Goal: Task Accomplishment & Management: Complete application form

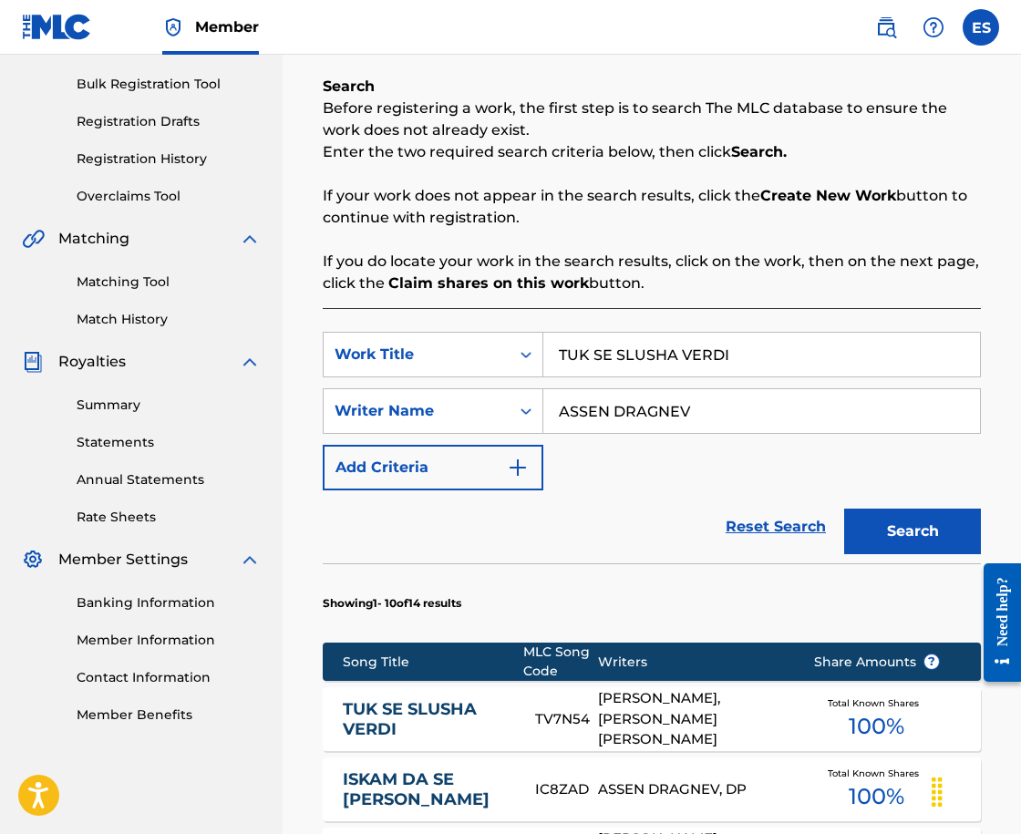
drag, startPoint x: 683, startPoint y: 324, endPoint x: 679, endPoint y: 335, distance: 11.5
click at [677, 339] on input "TUK SE SLUSHA VERDI" at bounding box center [761, 355] width 437 height 44
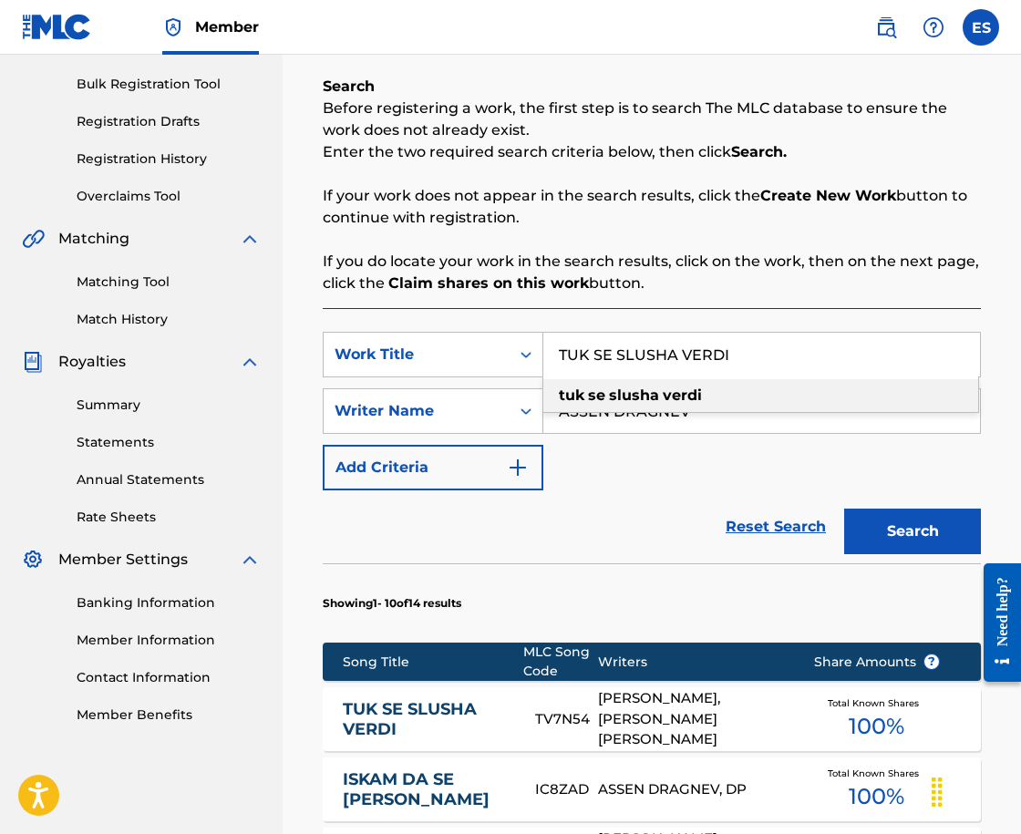
paste input "RSACH NA SVETOVE"
type input "TURSACH NA SVETOVE"
click at [924, 521] on button "Search" at bounding box center [912, 532] width 137 height 46
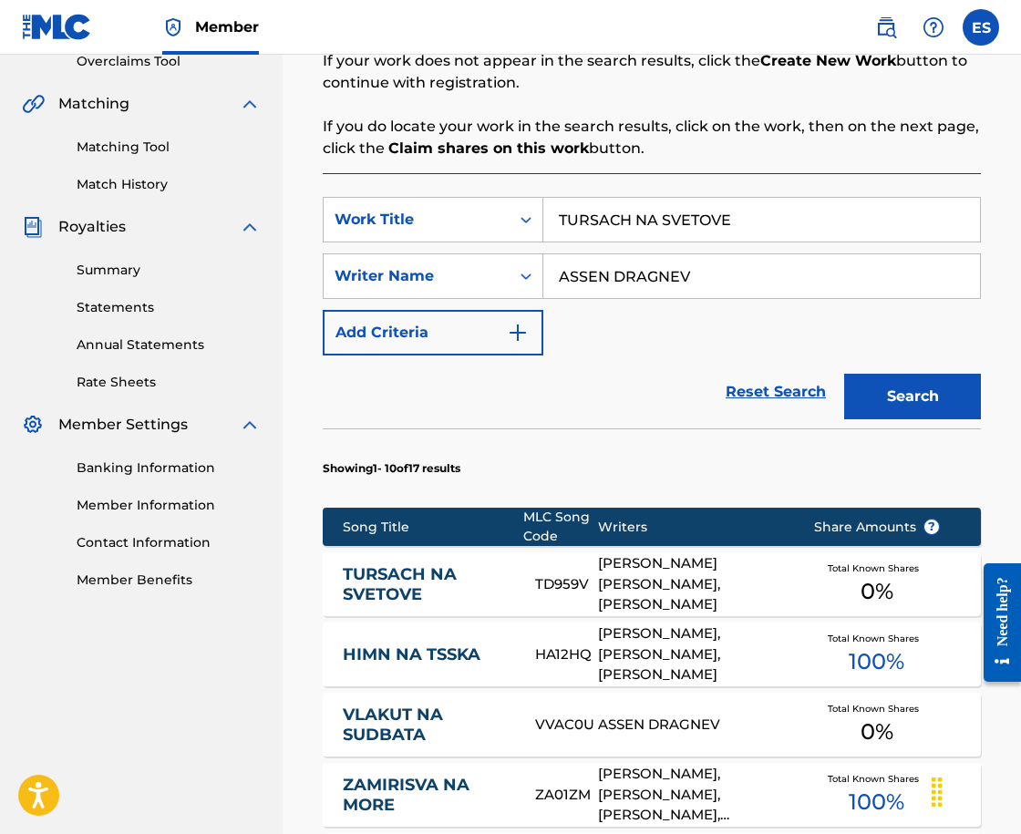
scroll to position [547, 0]
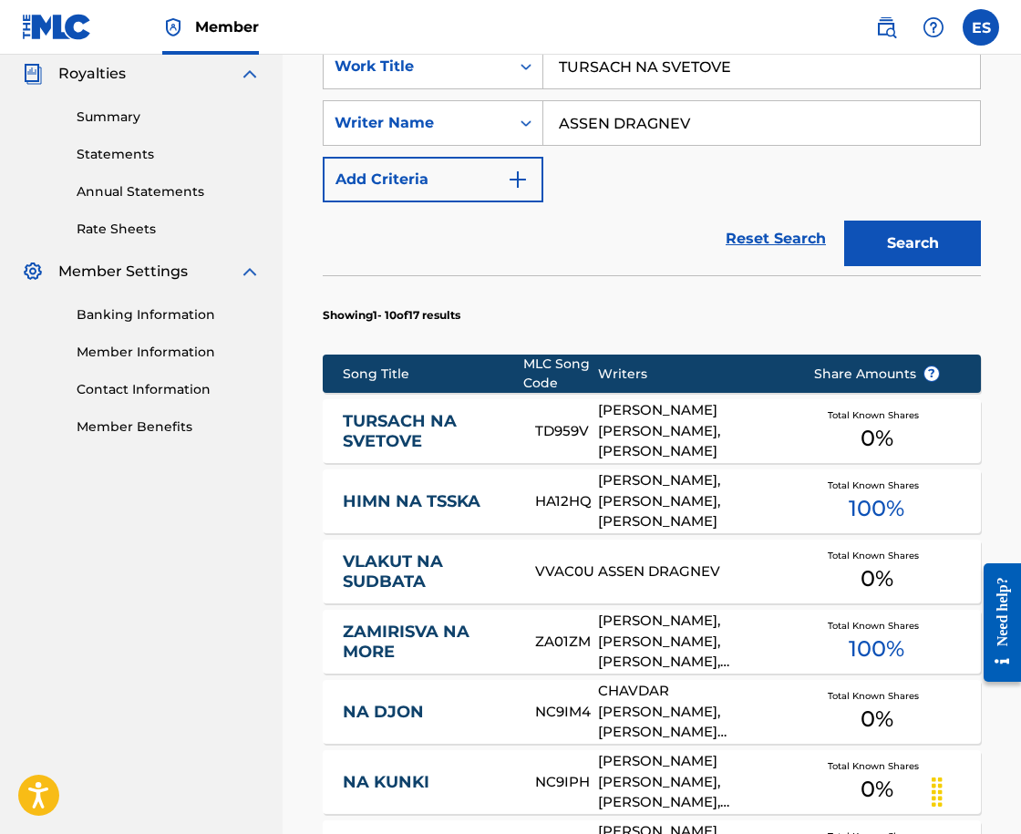
click at [409, 434] on link "TURSACH NA SVETOVE" at bounding box center [427, 431] width 169 height 41
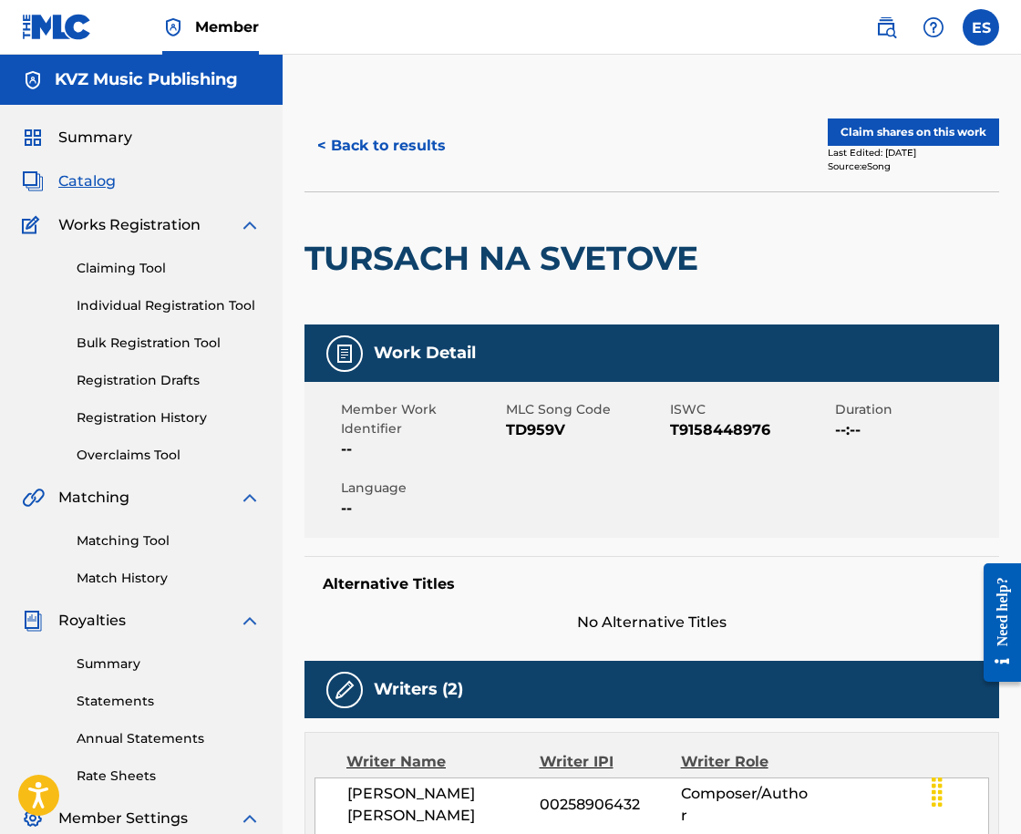
click at [335, 157] on button "< Back to results" at bounding box center [382, 146] width 154 height 46
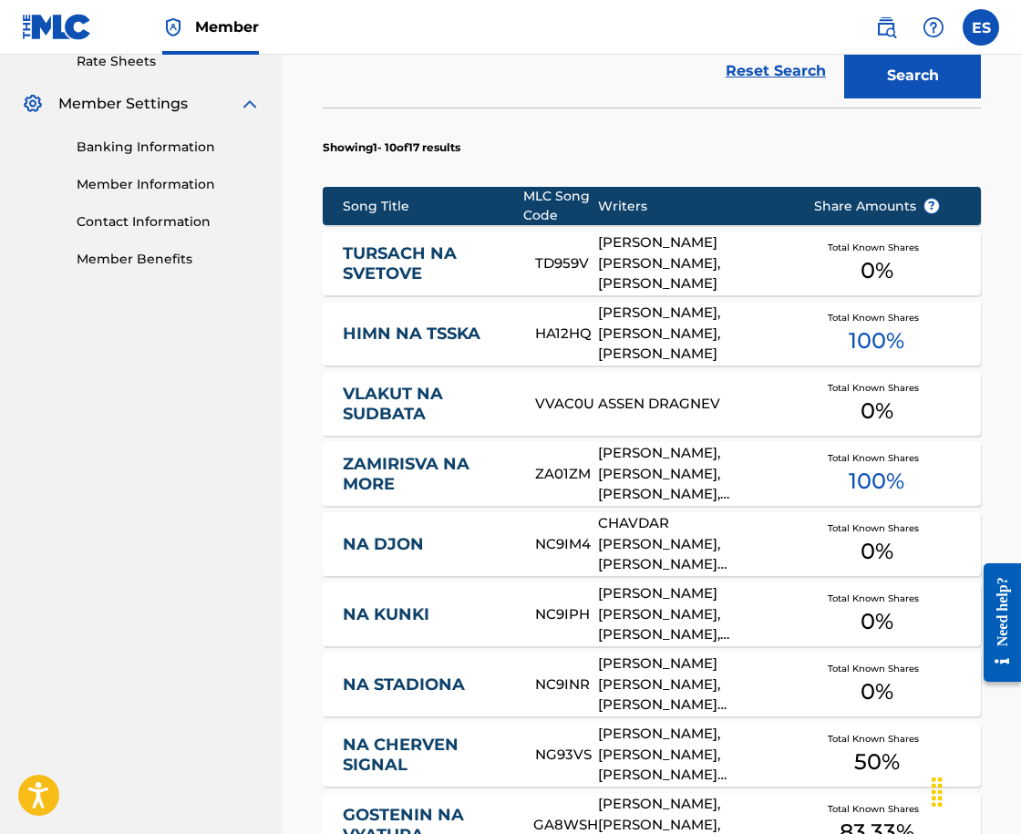
scroll to position [806, 0]
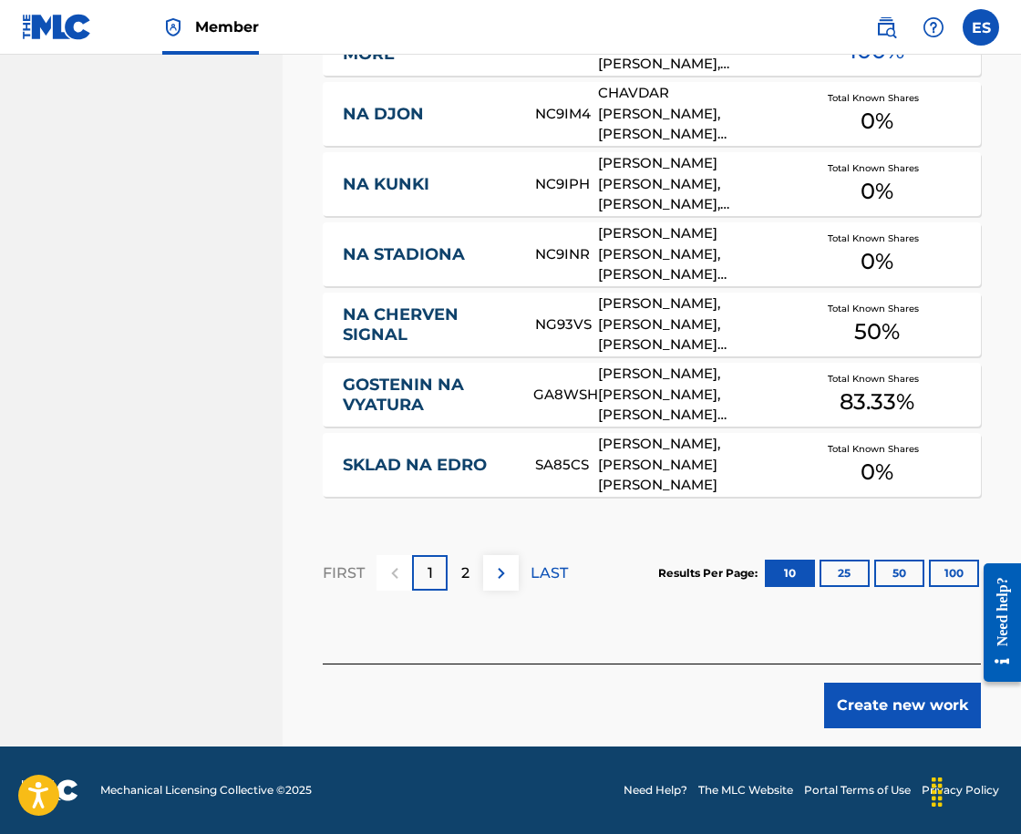
click at [894, 722] on button "Create new work" at bounding box center [902, 706] width 157 height 46
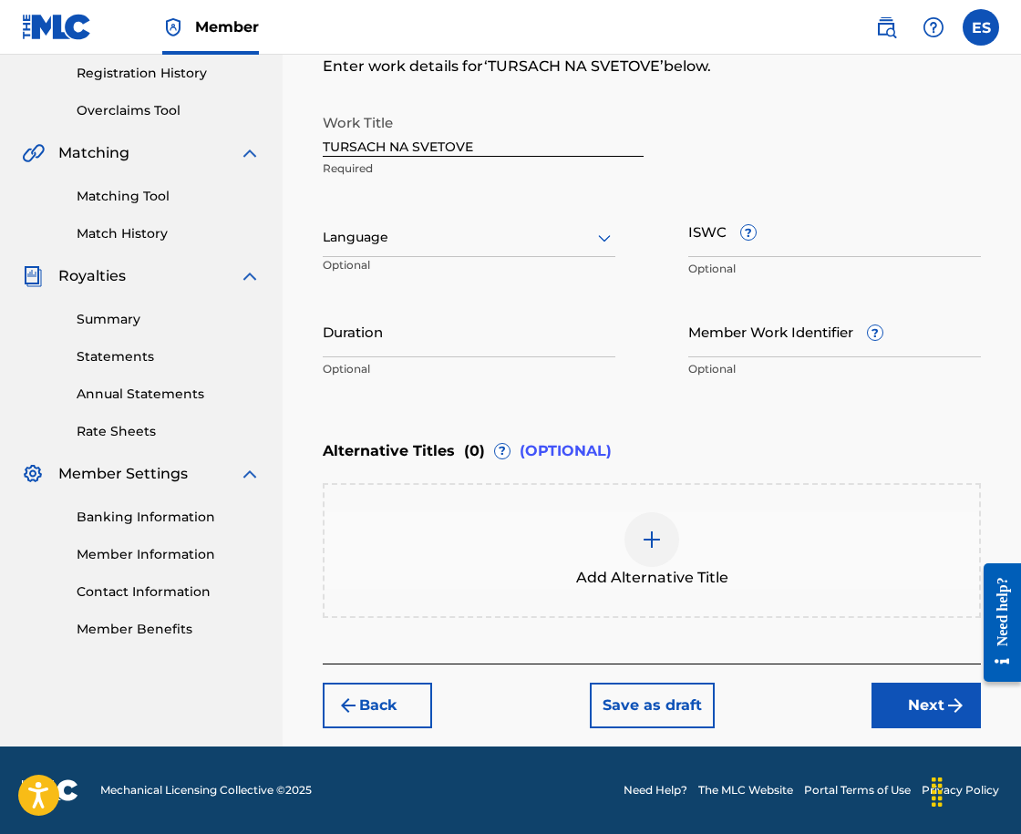
click at [356, 249] on div "Language" at bounding box center [469, 238] width 293 height 38
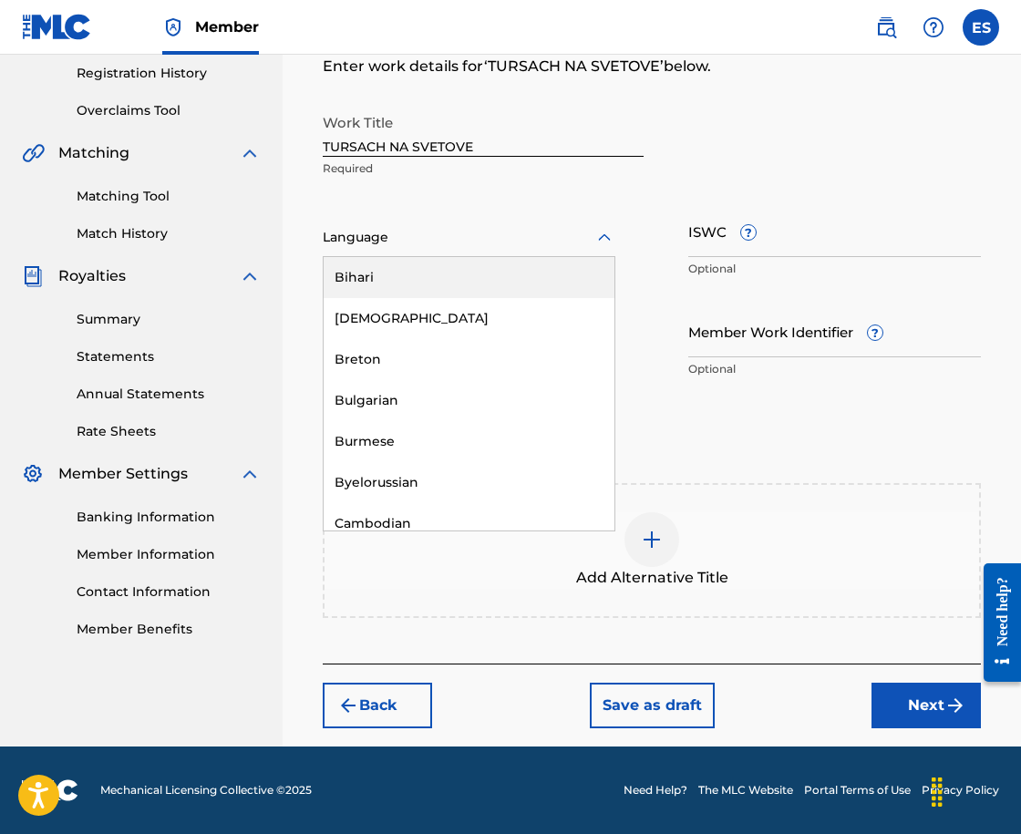
scroll to position [729, 0]
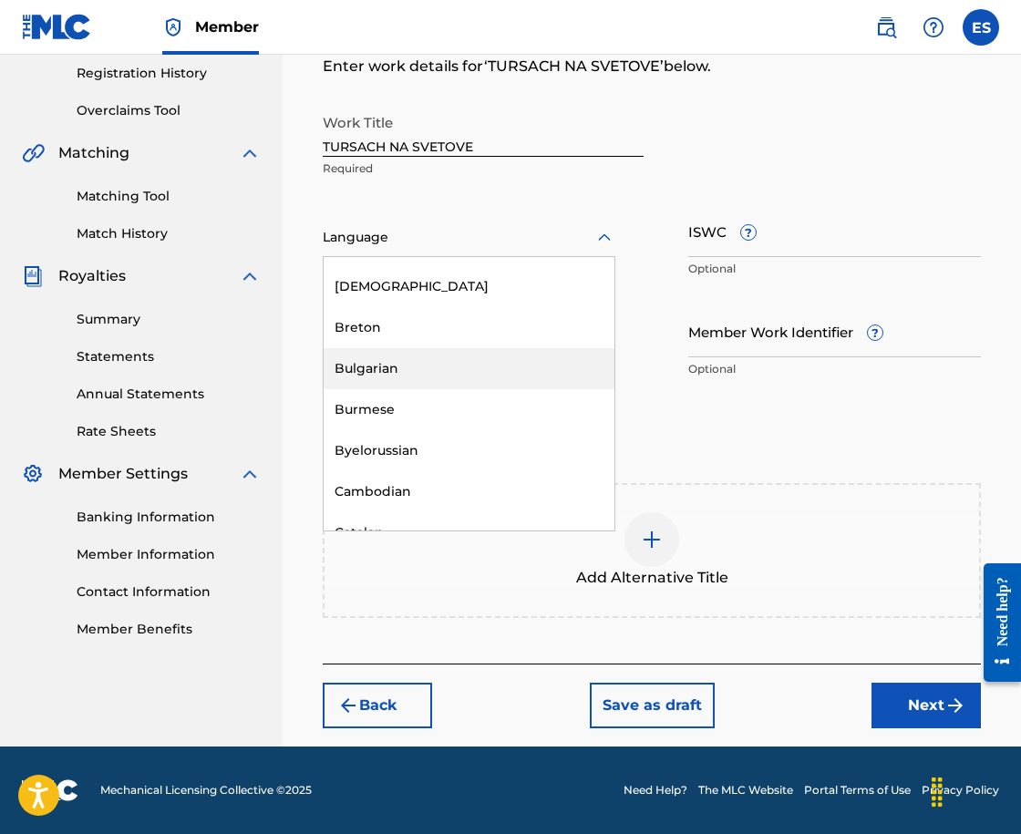
click at [470, 362] on div "Bulgarian" at bounding box center [469, 368] width 291 height 41
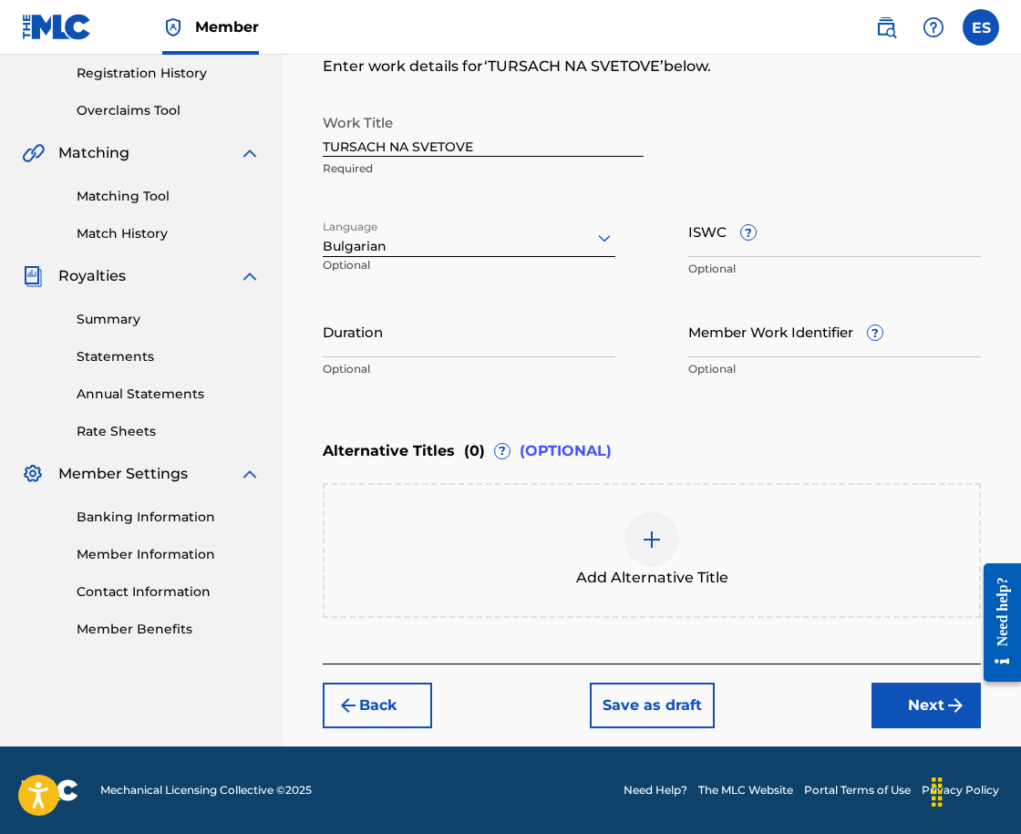
click at [685, 236] on div "Work Title TURSACH NA SVETOVE Required Language Bulgarian Optional ISWC ? Optio…" at bounding box center [652, 246] width 658 height 283
paste input "T9158448976"
type input "T9158448976"
click at [506, 325] on input "Duration" at bounding box center [469, 331] width 293 height 52
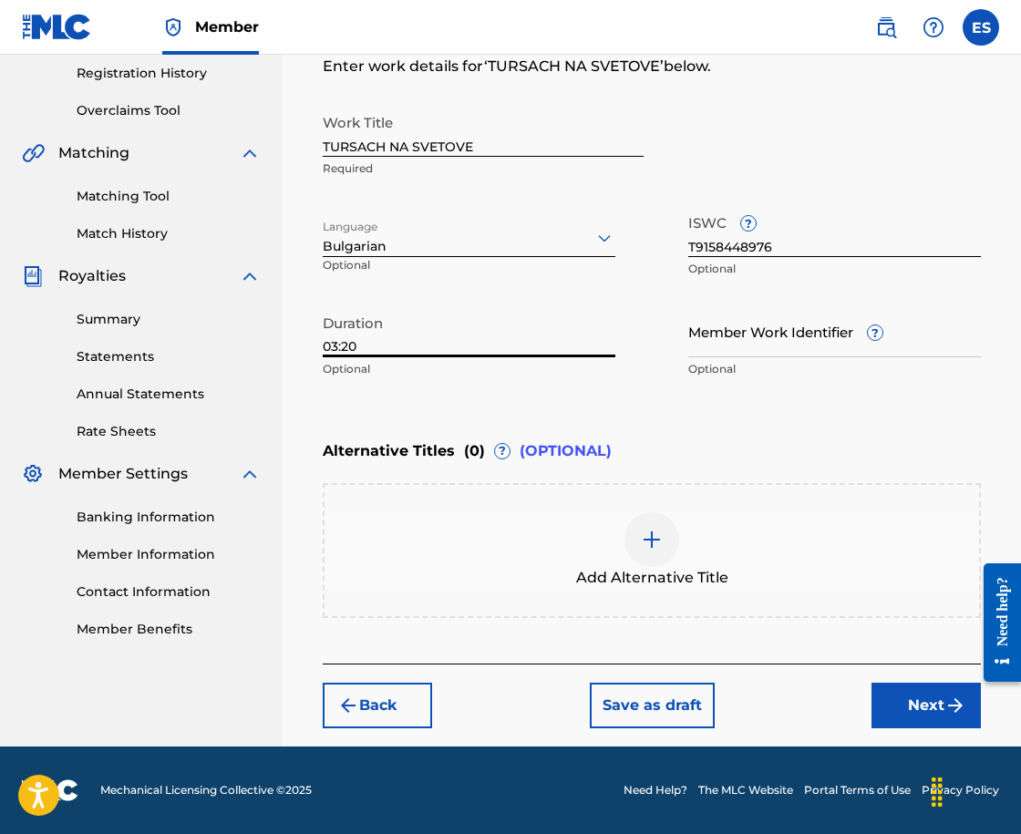
type input "03:20"
click at [614, 544] on div "Add Alternative Title" at bounding box center [652, 550] width 655 height 77
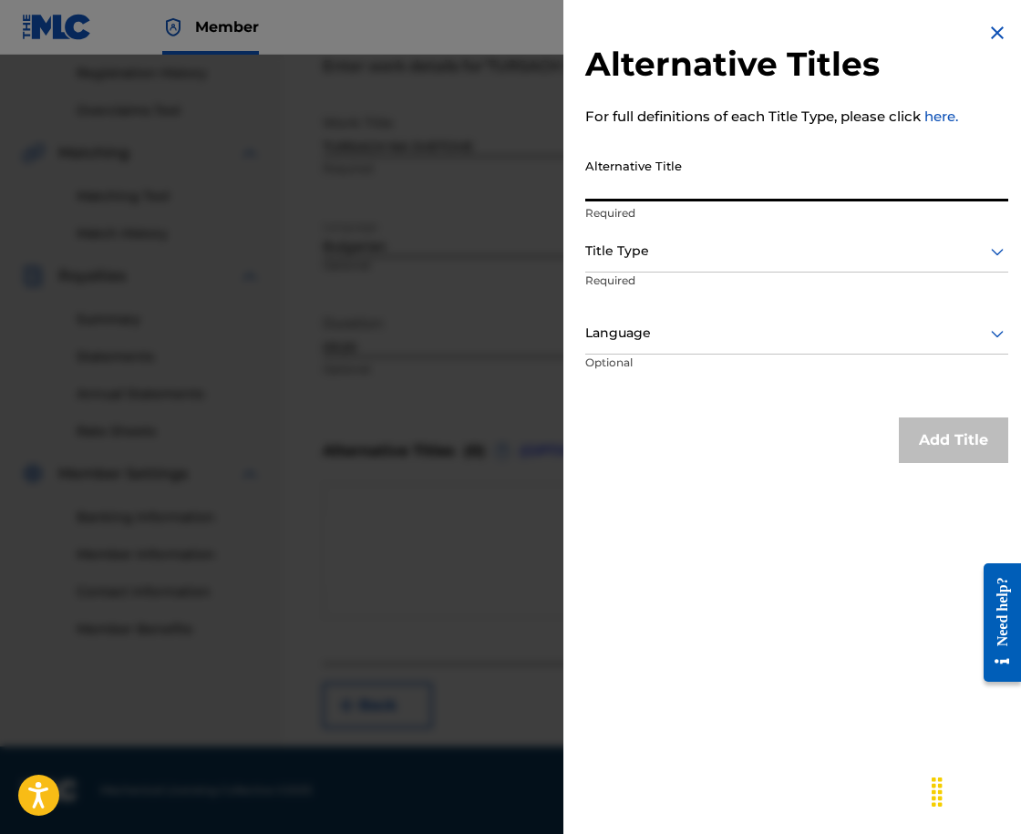
paste input "ТЪРСАЧ НА СВЕТОВЕ"
type input "ТЪРСАЧ НА СВЕТОВЕ"
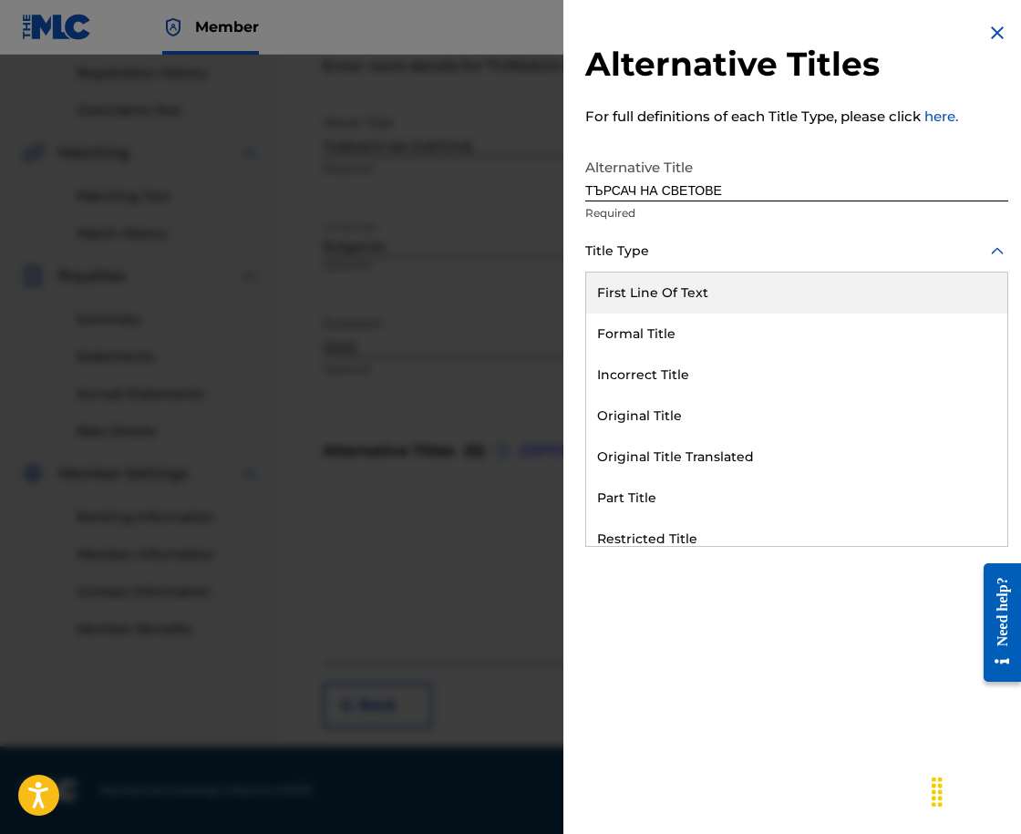
click at [672, 232] on div "Title Type" at bounding box center [796, 252] width 423 height 41
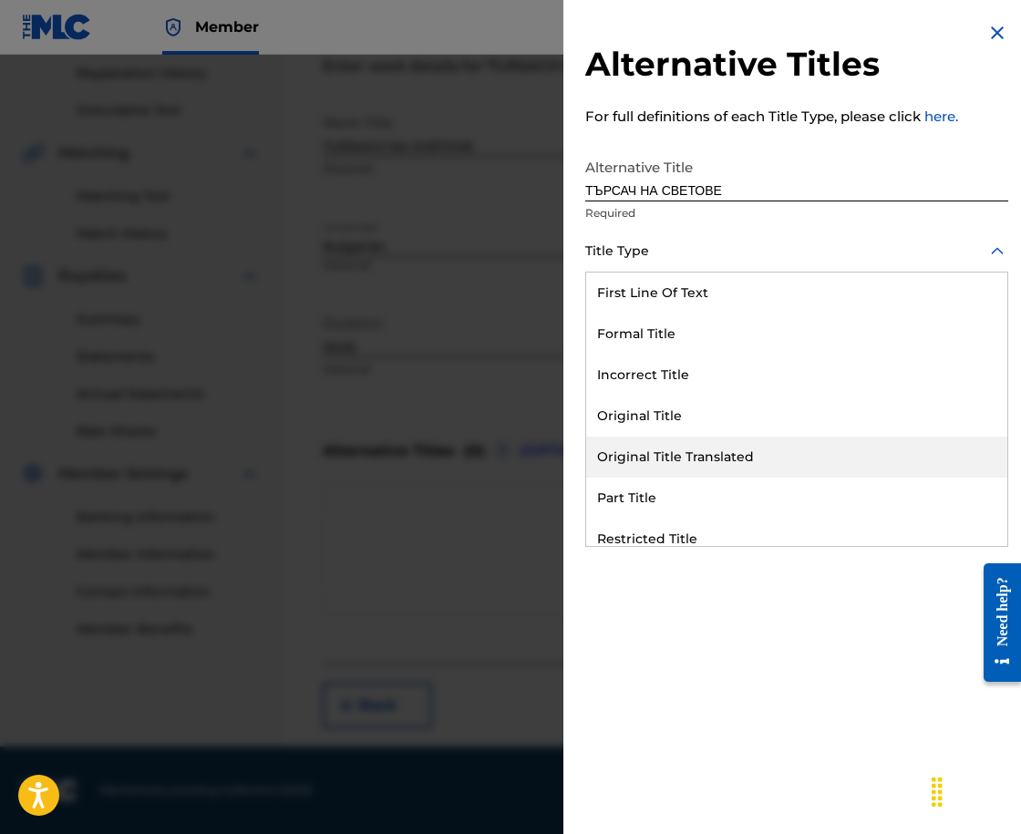
drag, startPoint x: 754, startPoint y: 454, endPoint x: 760, endPoint y: 419, distance: 35.1
click at [755, 454] on div "Original Title Translated" at bounding box center [796, 457] width 421 height 41
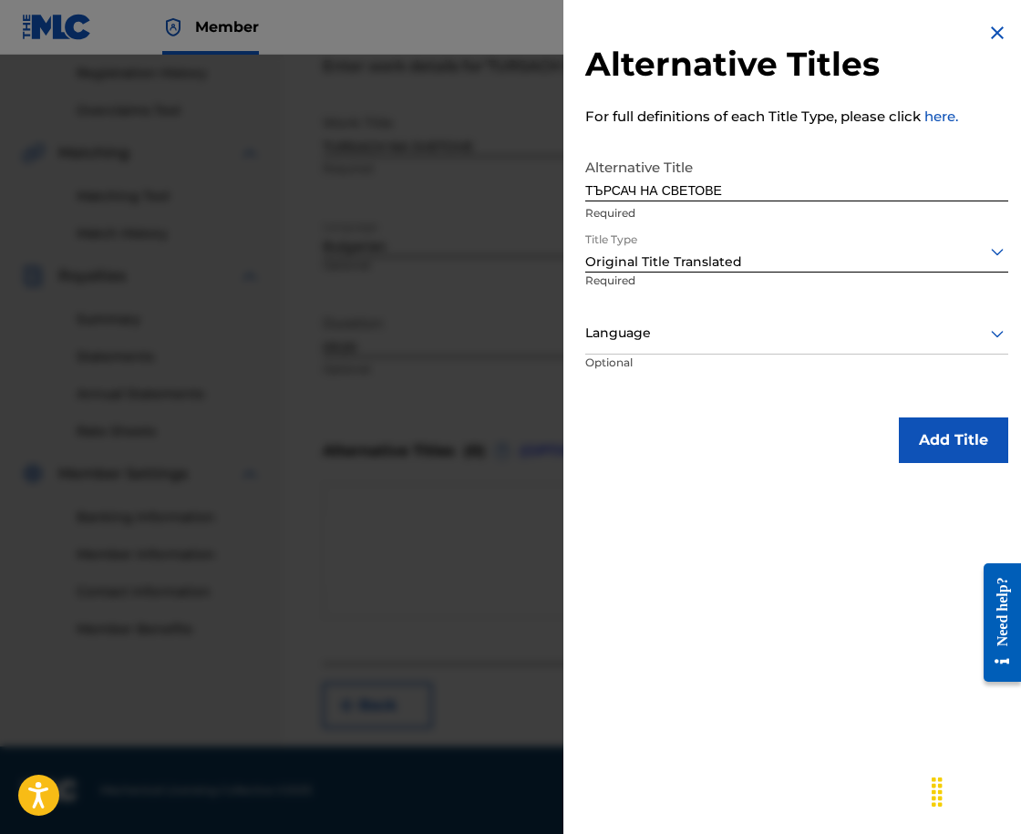
click at [725, 315] on div "Language" at bounding box center [796, 334] width 423 height 41
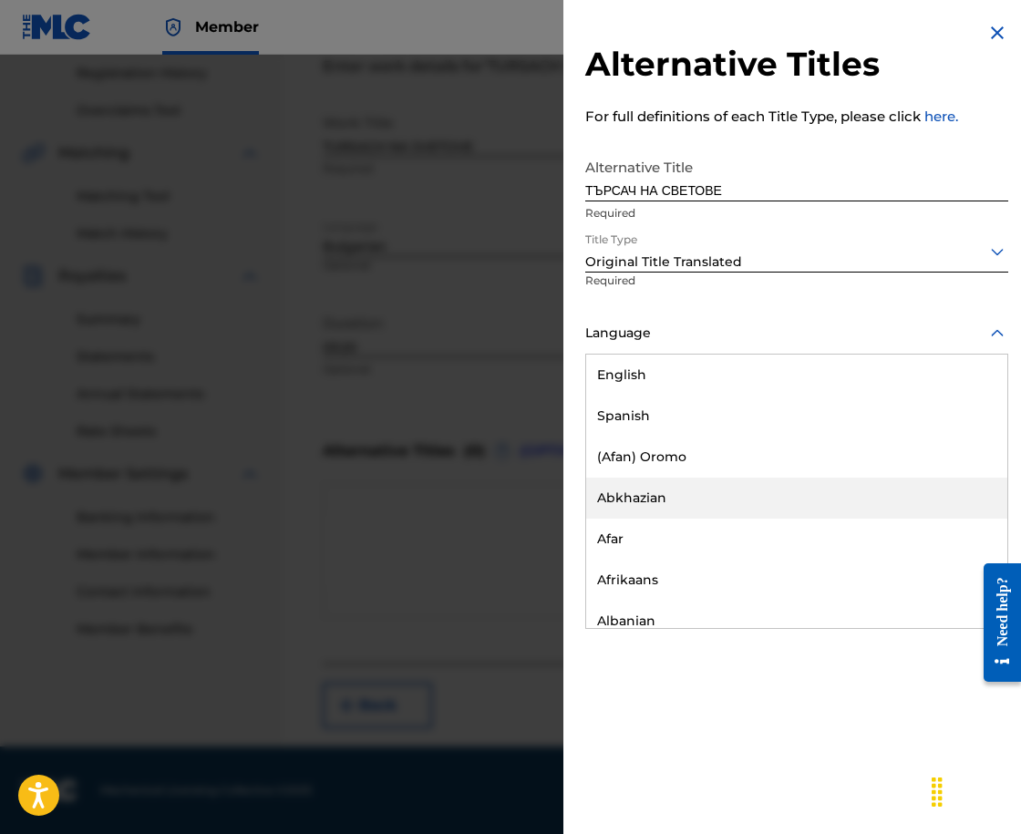
scroll to position [821, 0]
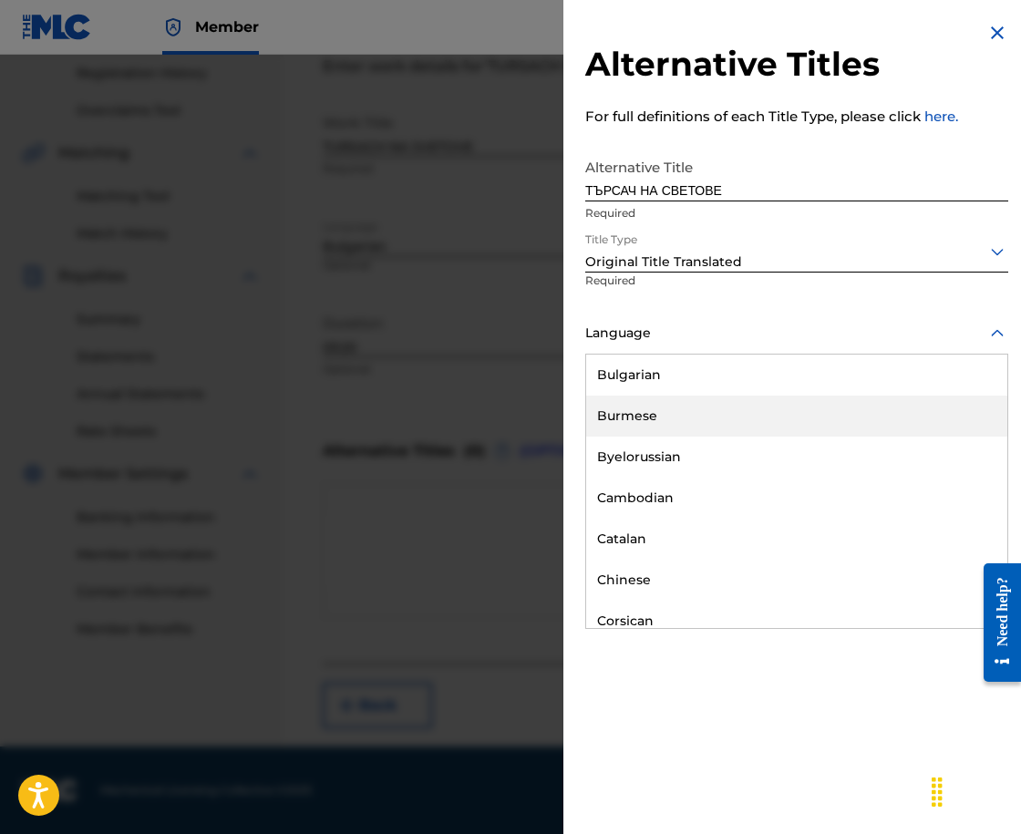
click at [818, 386] on div "Bulgarian" at bounding box center [796, 375] width 421 height 41
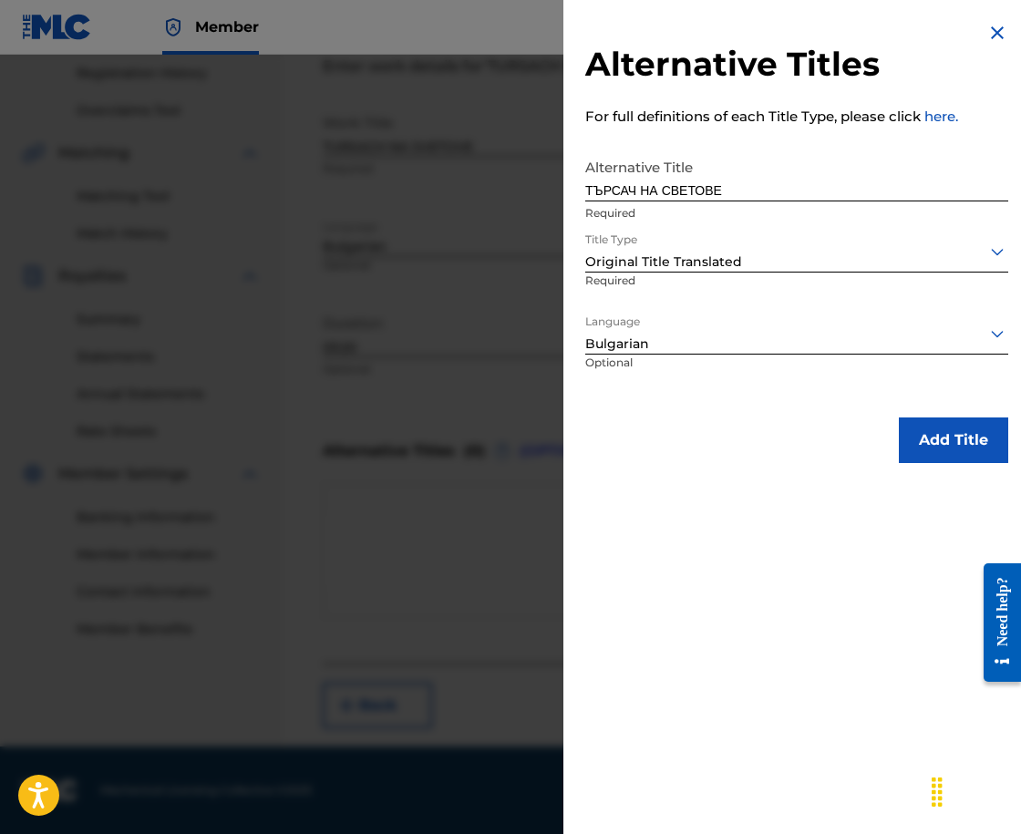
click at [948, 440] on button "Add Title" at bounding box center [953, 441] width 109 height 46
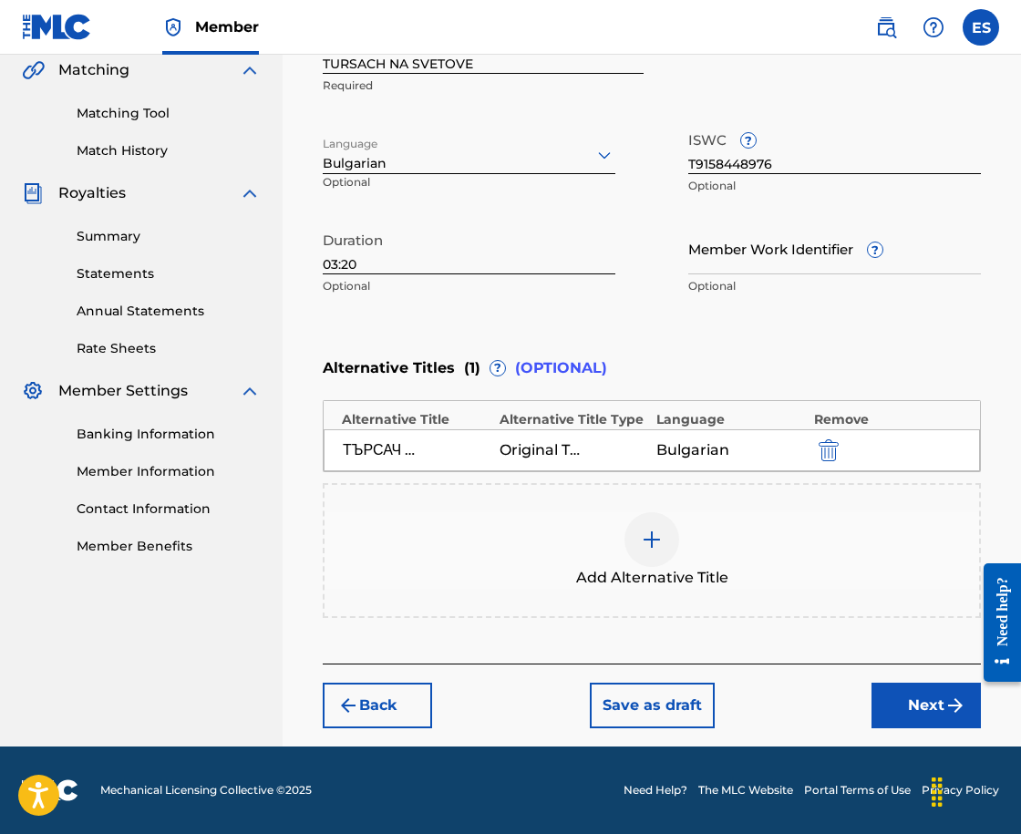
click at [939, 715] on button "Next" at bounding box center [926, 706] width 109 height 46
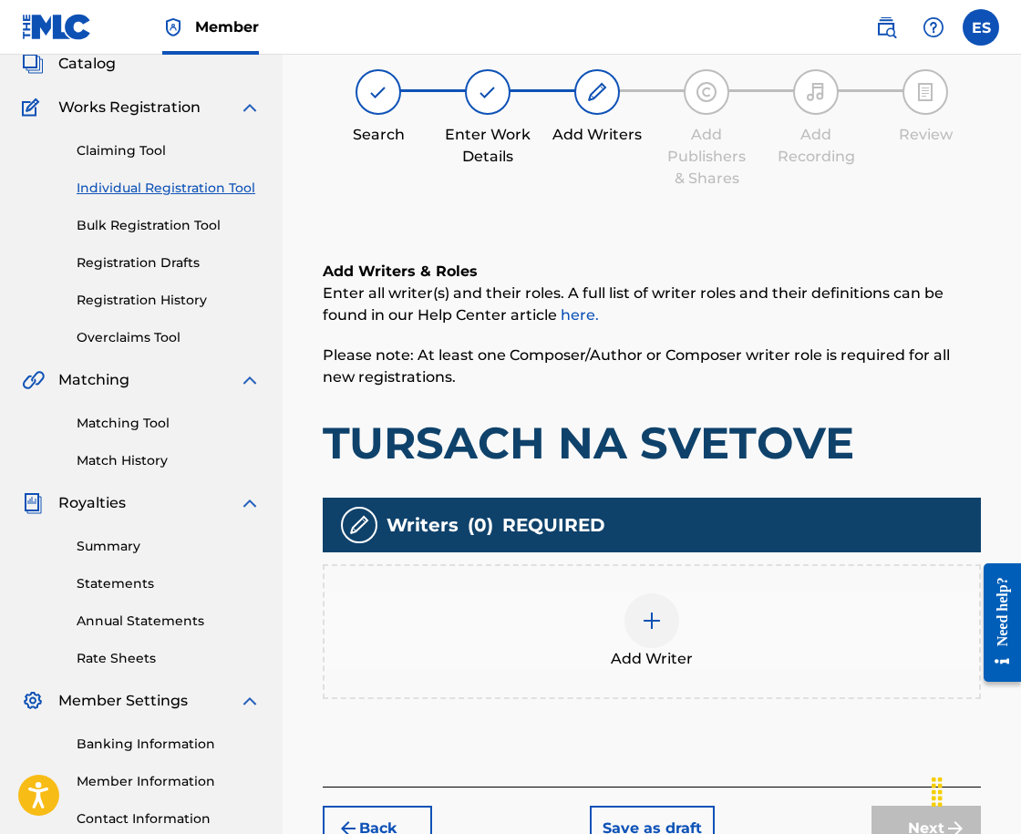
scroll to position [82, 0]
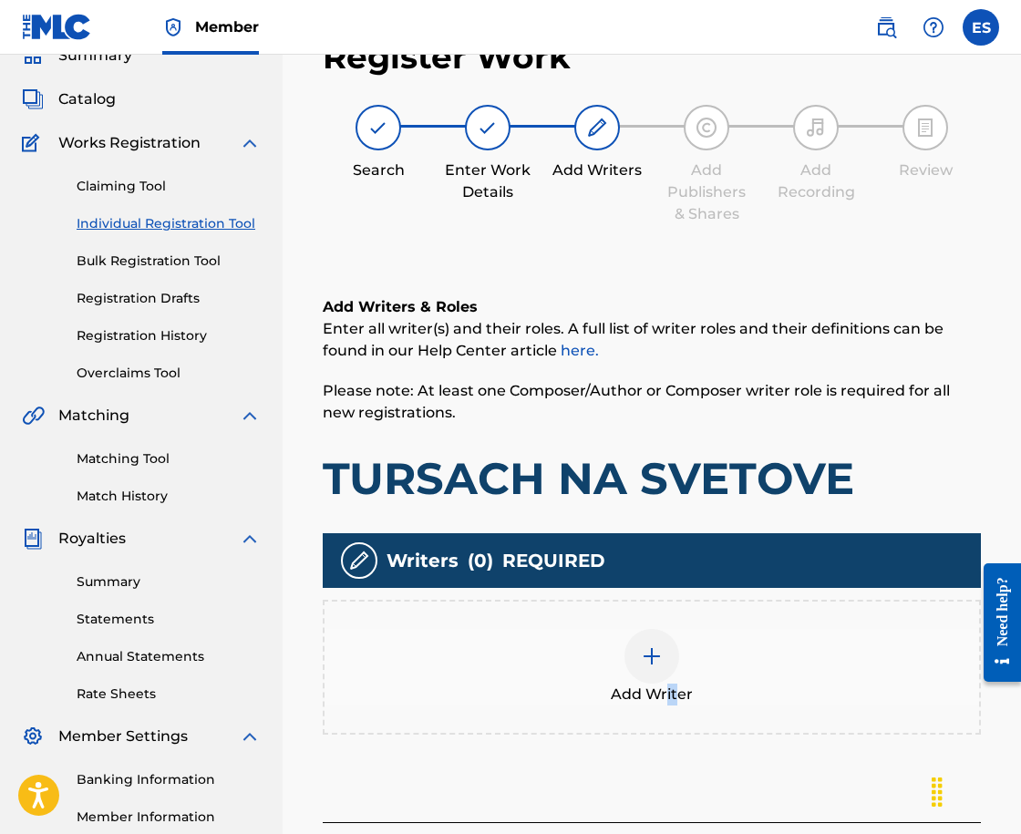
click at [667, 702] on span "Add Writer" at bounding box center [652, 695] width 82 height 22
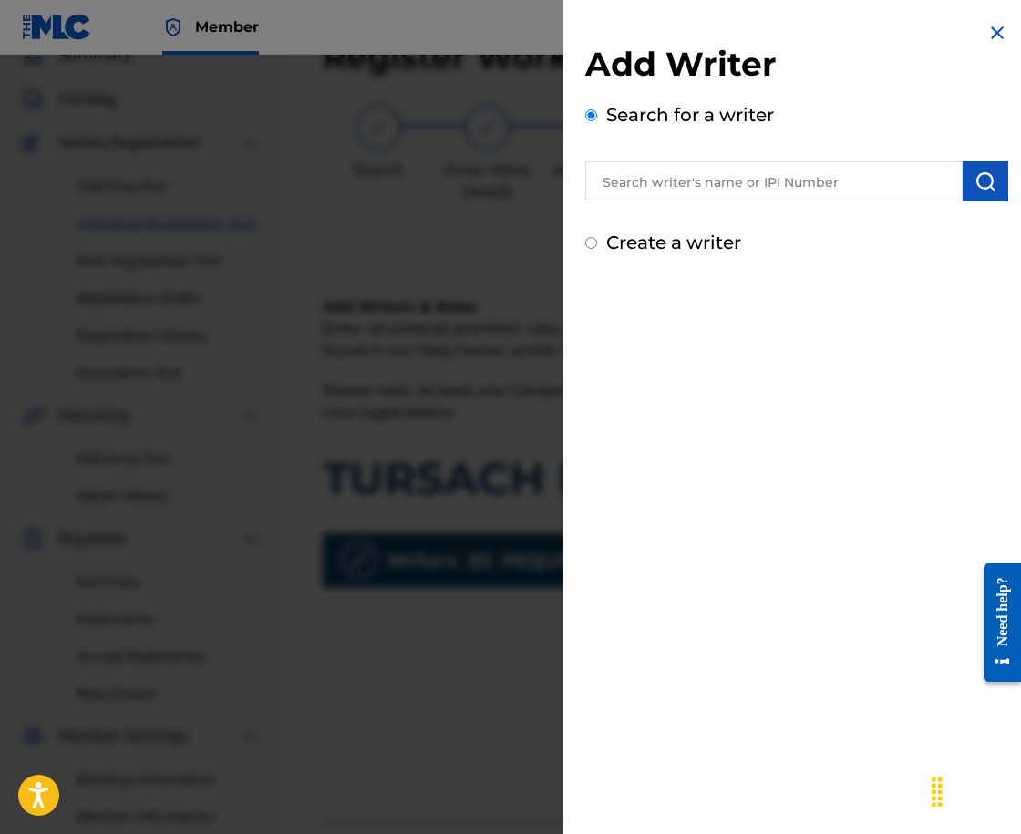
drag, startPoint x: 635, startPoint y: 166, endPoint x: 630, endPoint y: 176, distance: 11.0
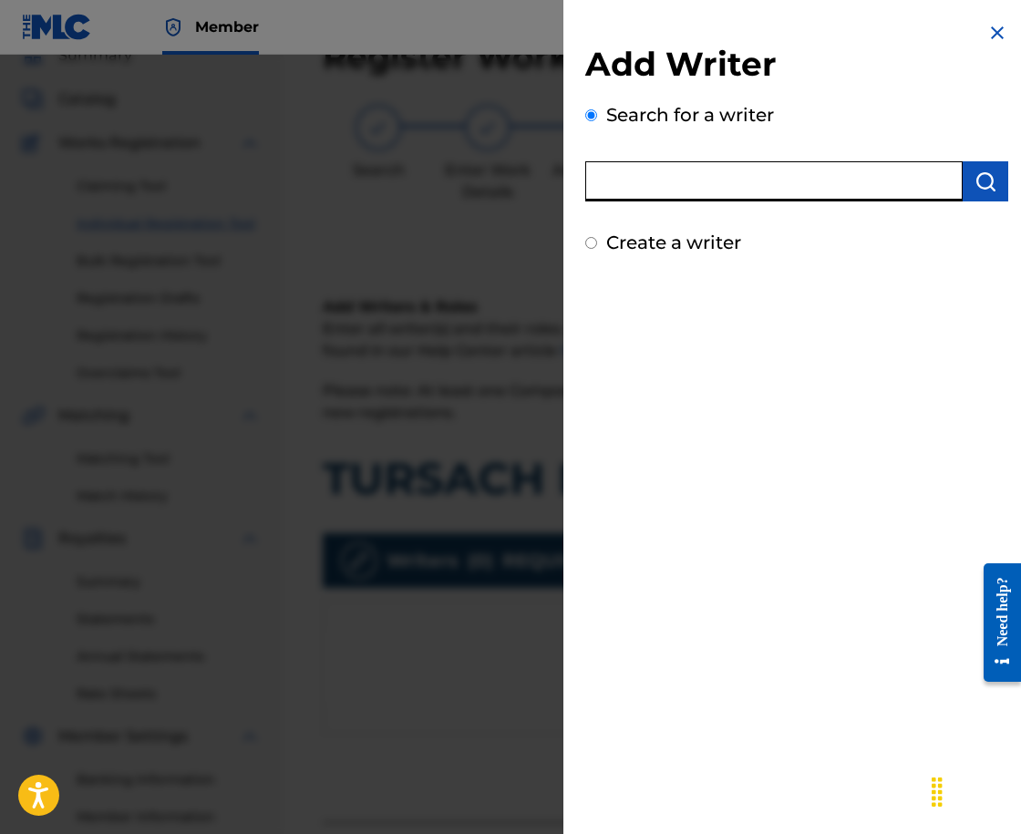
paste input "00258906432"
type input "00258906432"
click at [977, 182] on img "submit" at bounding box center [986, 182] width 22 height 22
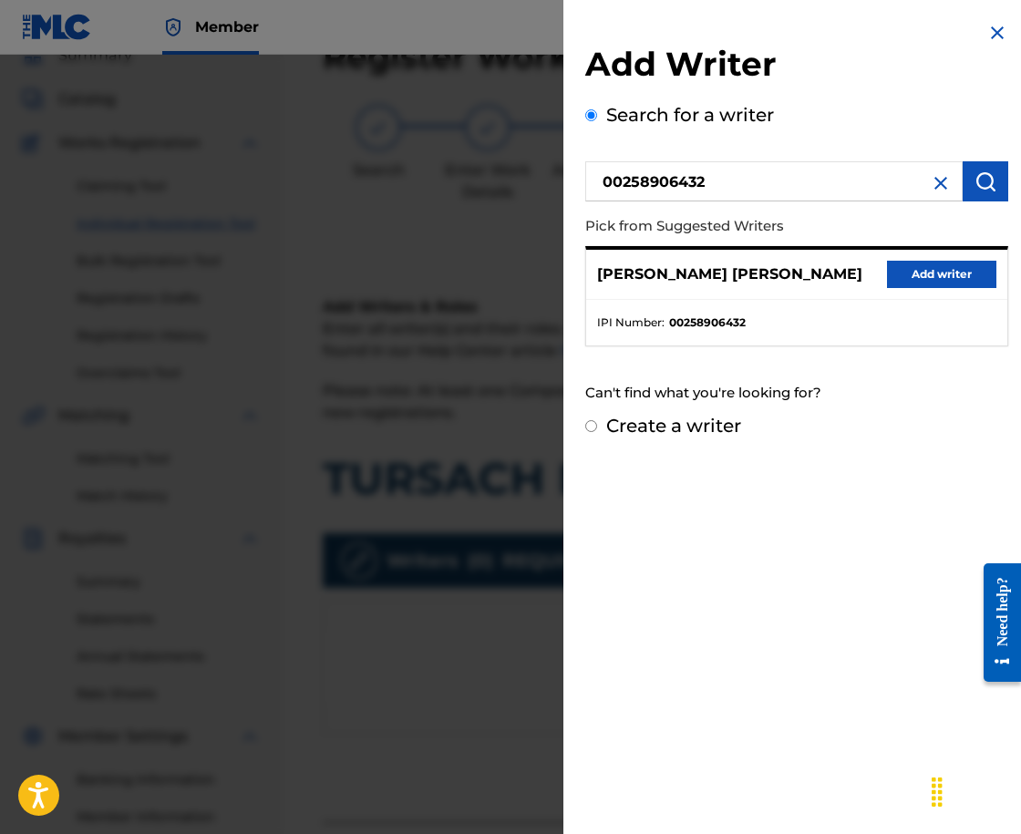
click at [945, 271] on button "Add writer" at bounding box center [941, 274] width 109 height 27
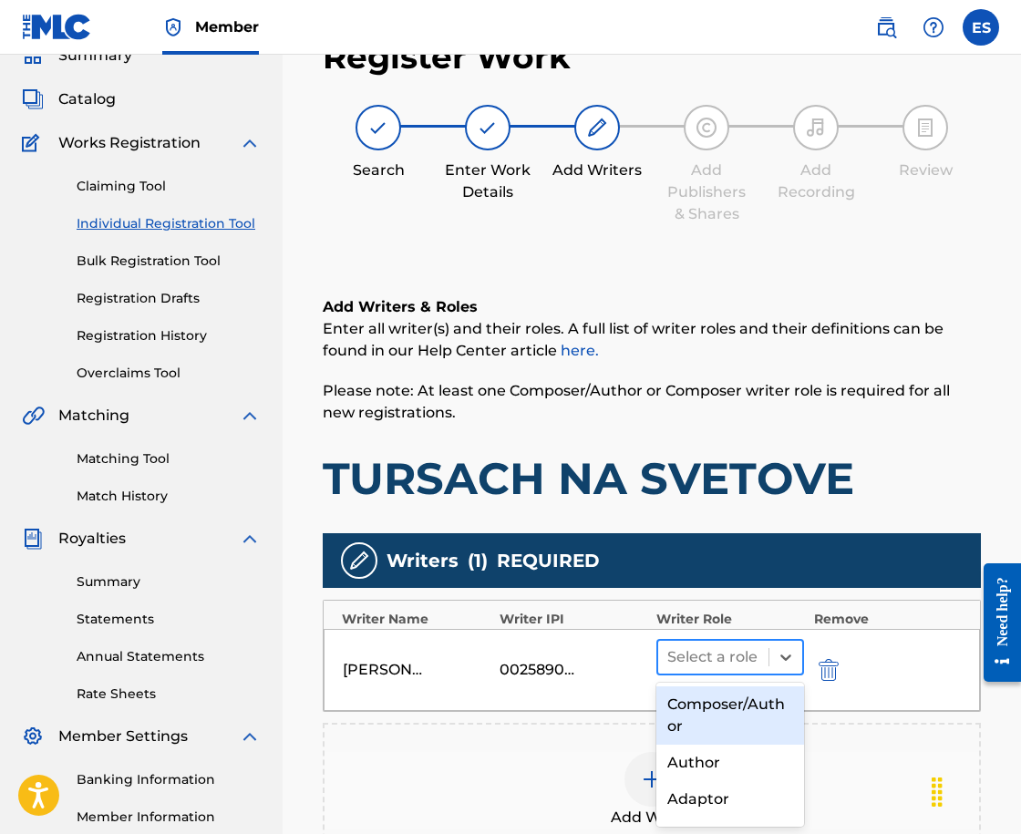
click at [712, 664] on div at bounding box center [713, 658] width 92 height 26
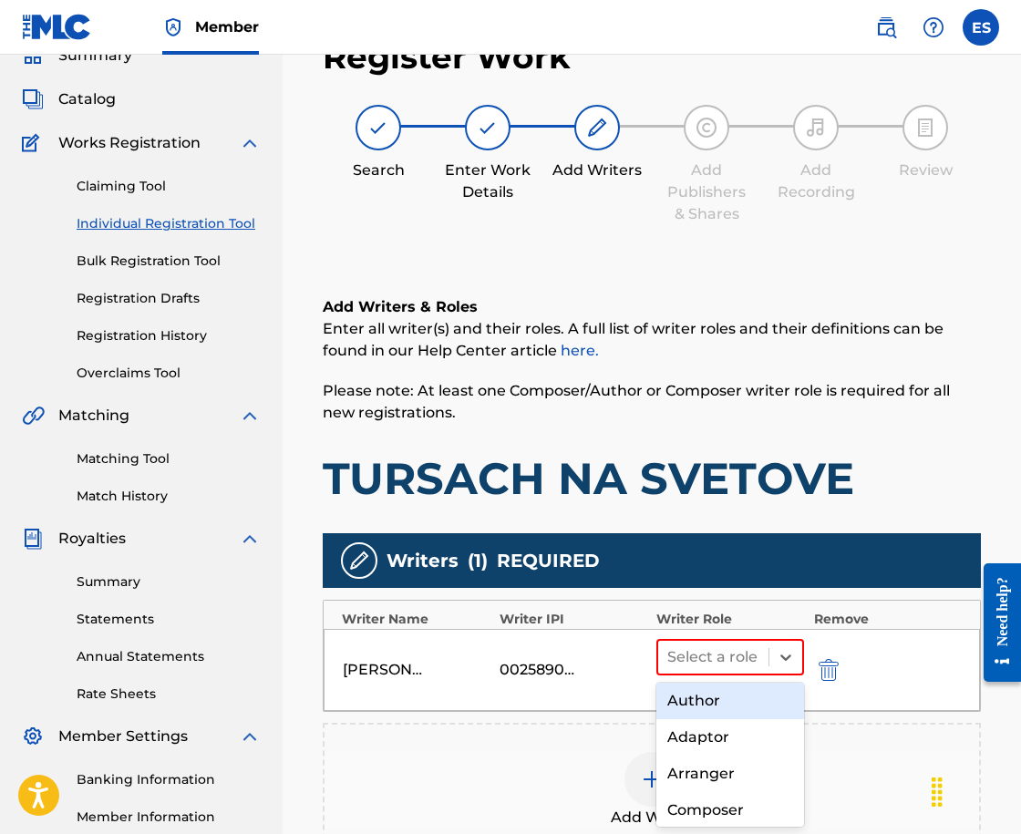
scroll to position [91, 0]
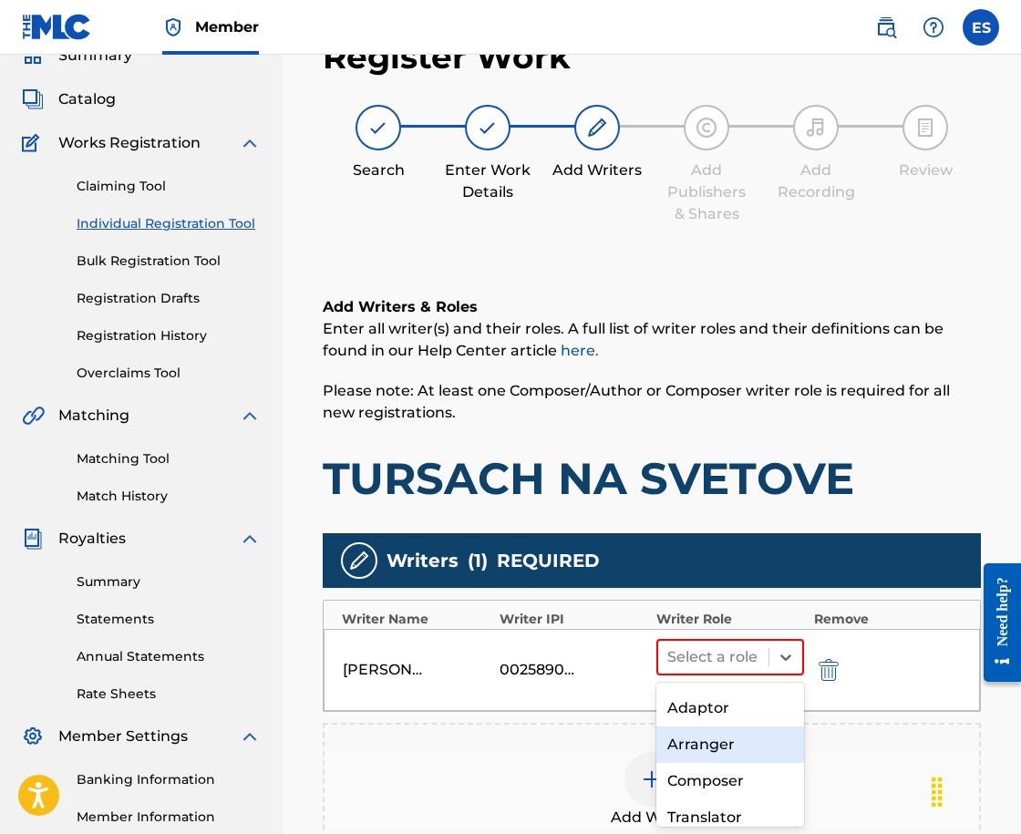
click at [721, 781] on div "Composer" at bounding box center [730, 781] width 148 height 36
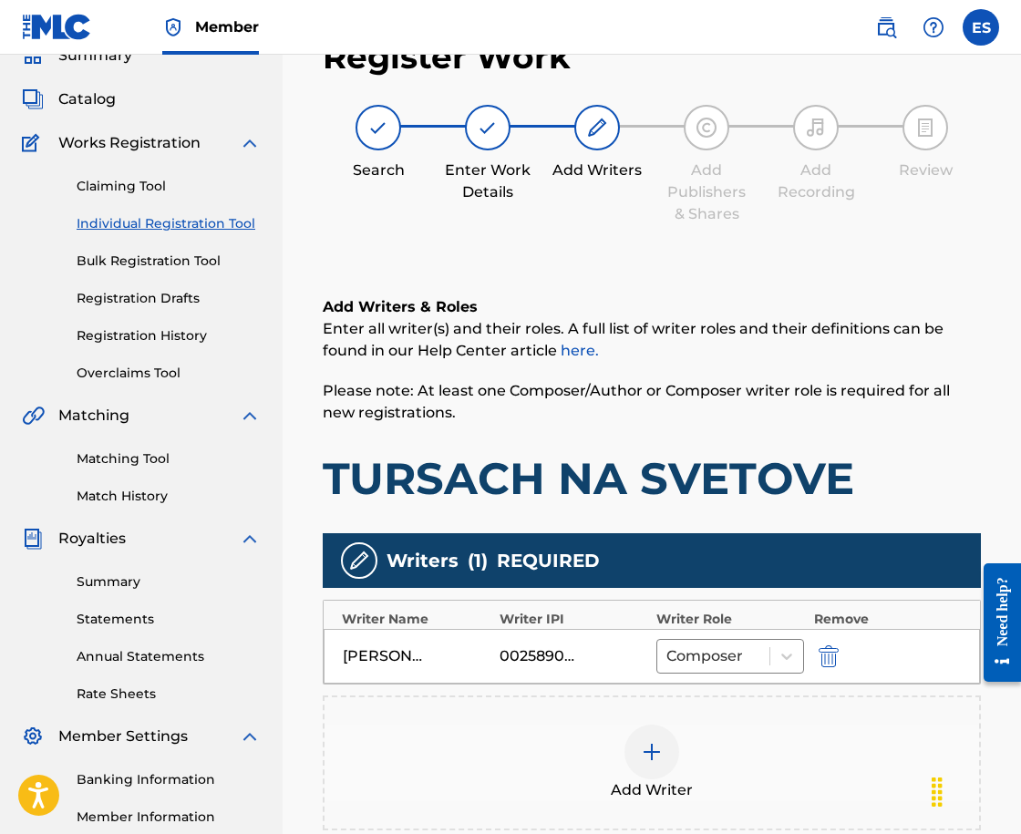
click at [644, 728] on div at bounding box center [652, 752] width 55 height 55
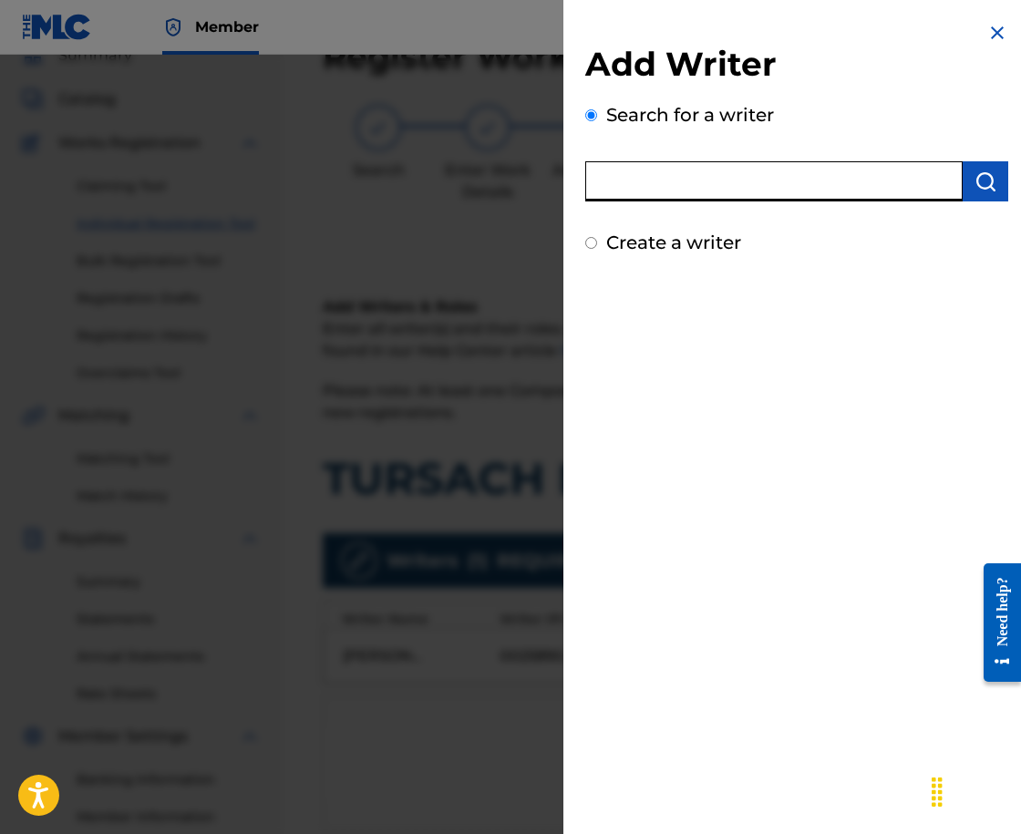
paste input "00143934765"
type input "00143934765"
click at [988, 177] on img "submit" at bounding box center [986, 182] width 22 height 22
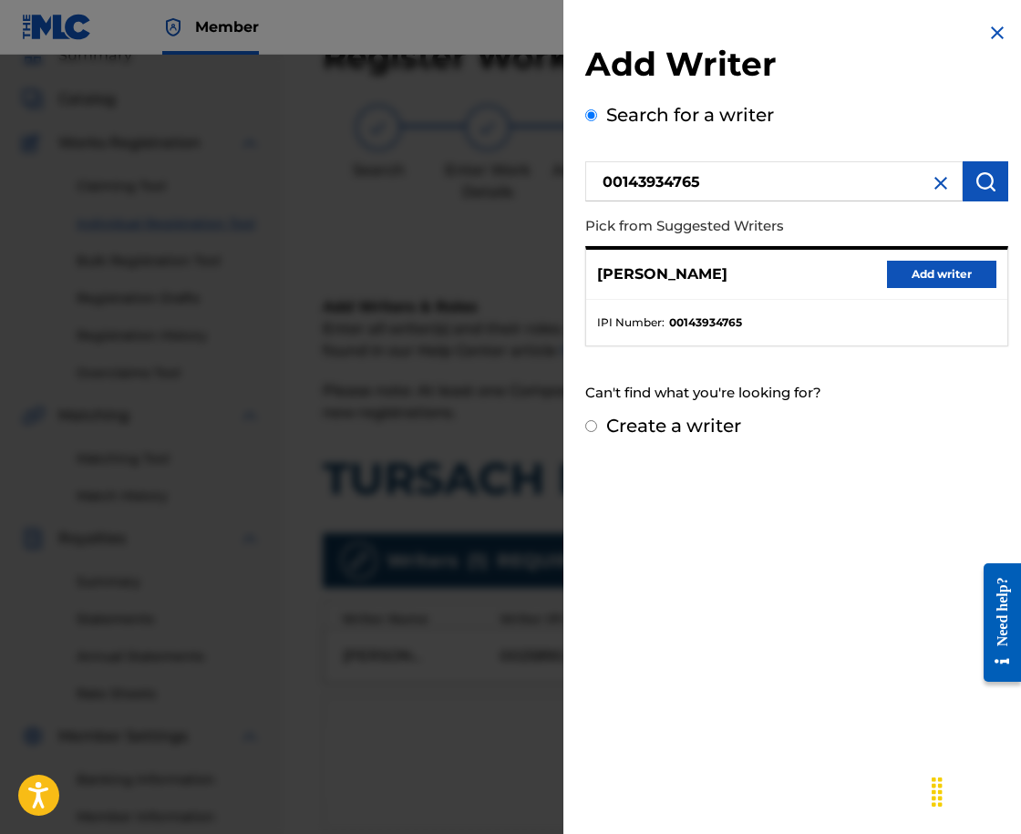
click at [925, 264] on button "Add writer" at bounding box center [941, 274] width 109 height 27
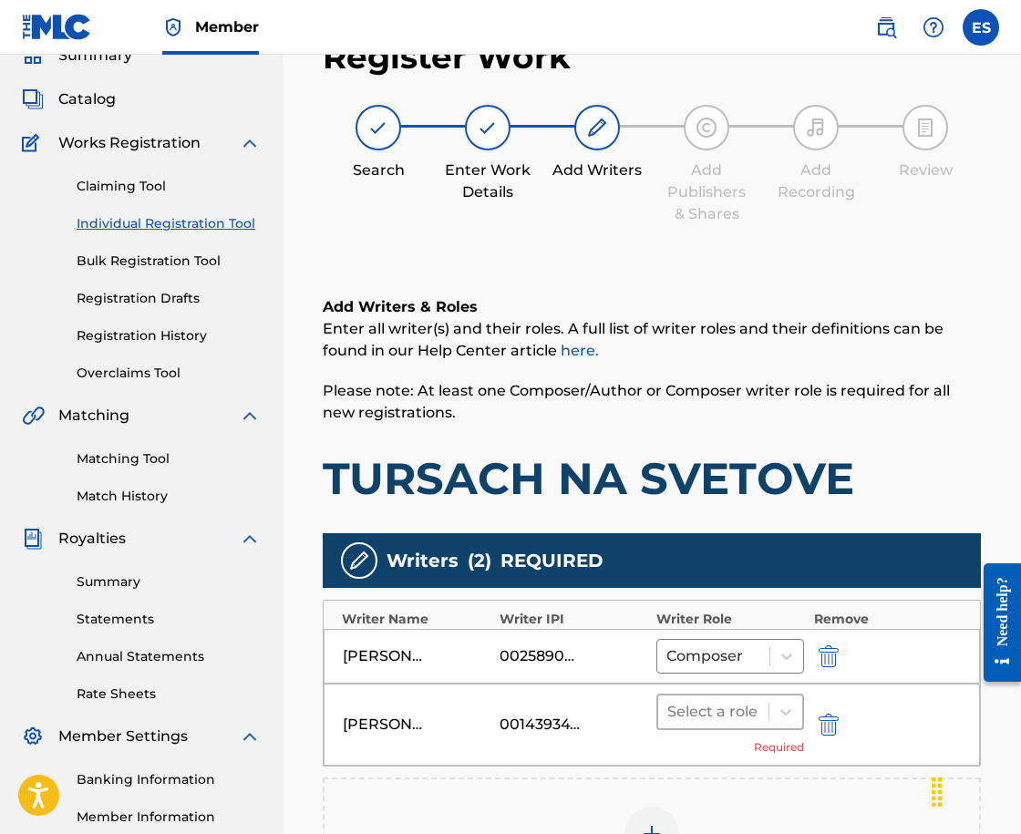
click at [703, 712] on div at bounding box center [713, 712] width 92 height 26
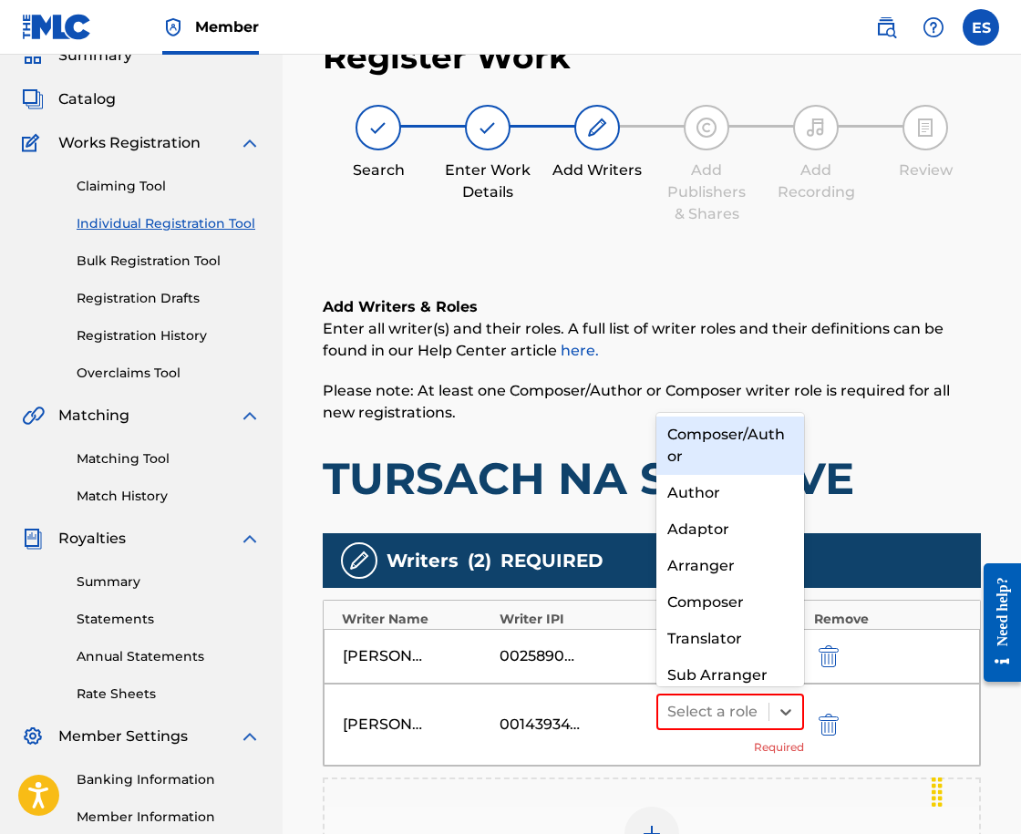
scroll to position [19, 0]
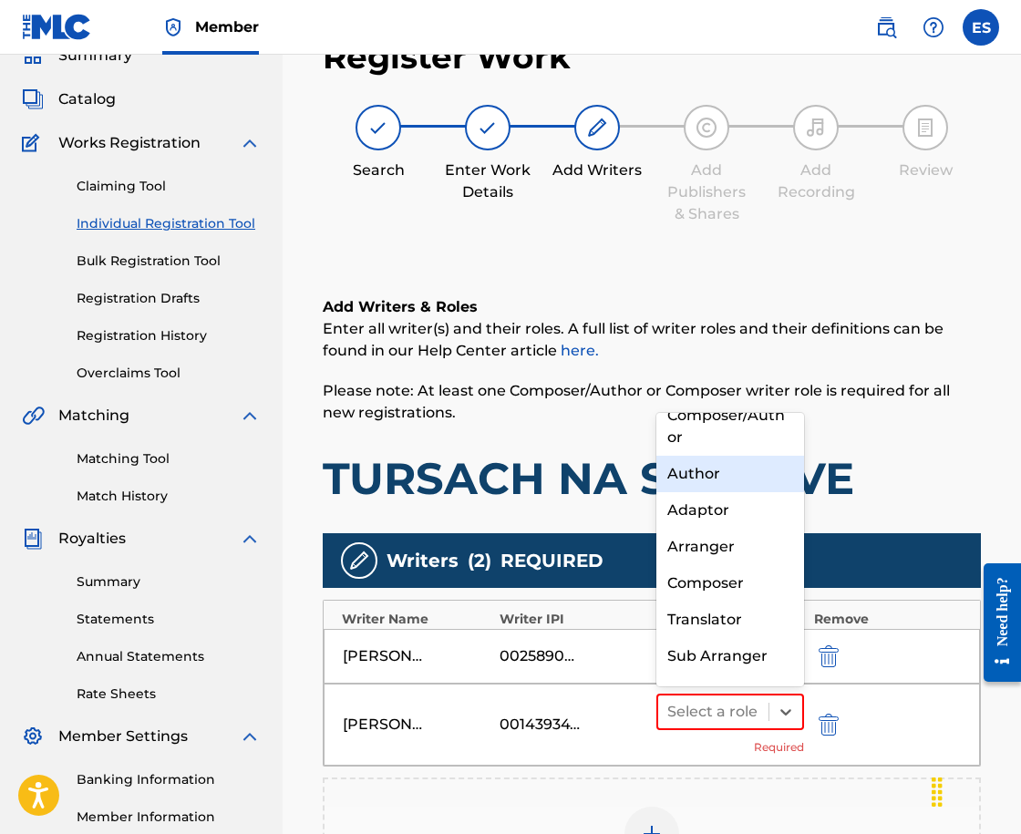
click at [737, 484] on div "Author" at bounding box center [730, 474] width 148 height 36
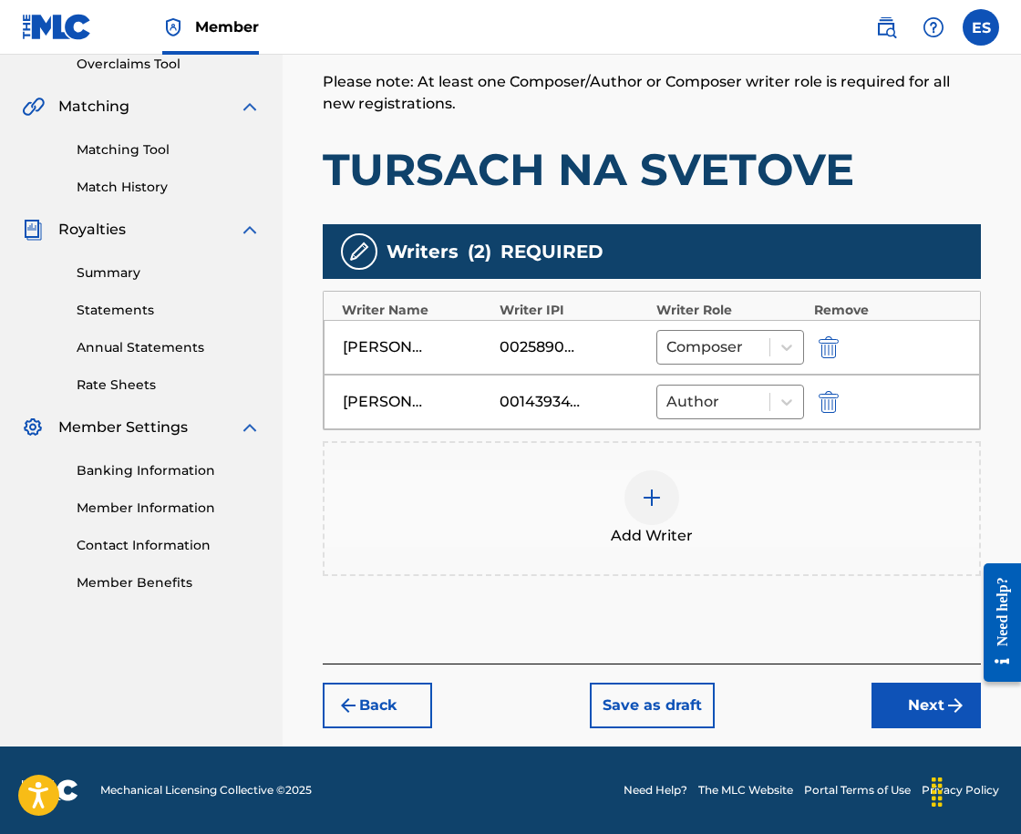
click at [874, 712] on button "Next" at bounding box center [926, 706] width 109 height 46
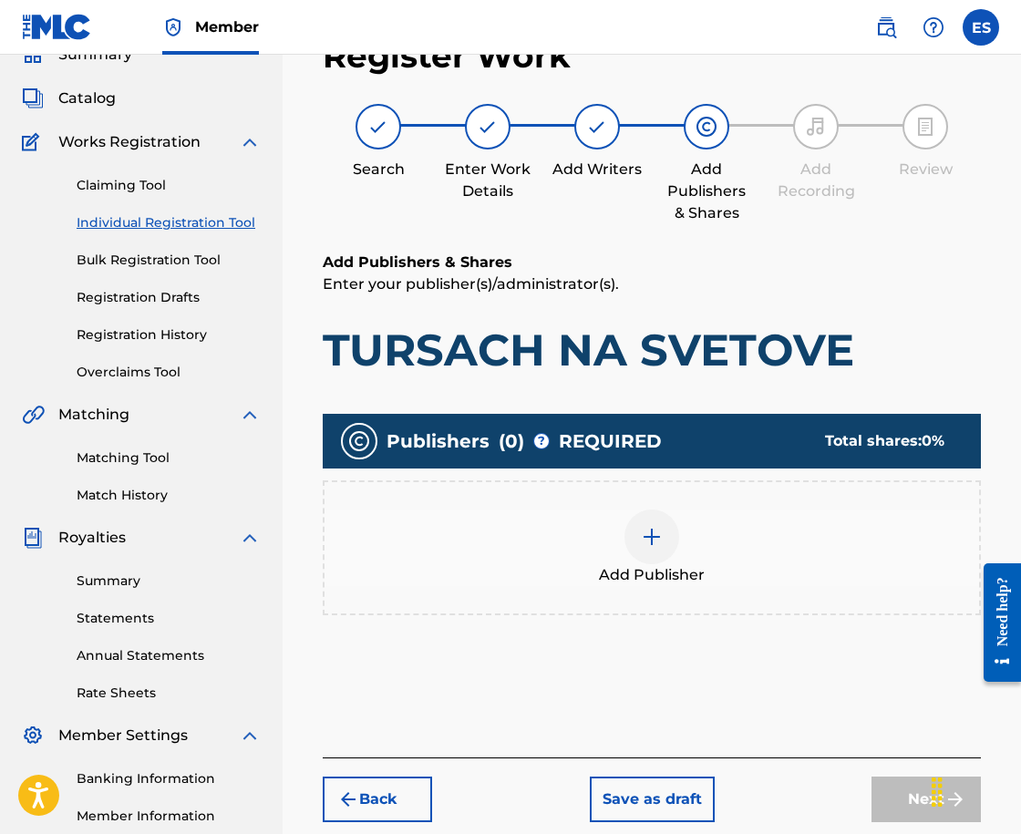
scroll to position [82, 0]
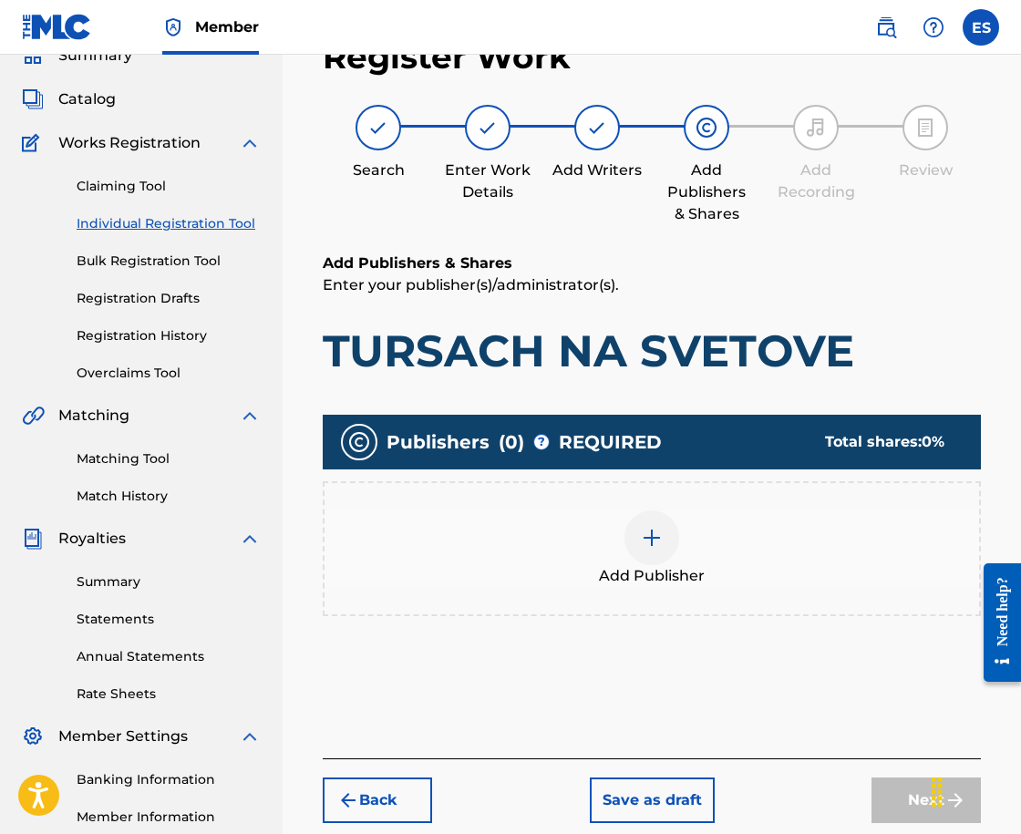
click at [670, 593] on div "Add Publisher" at bounding box center [652, 548] width 658 height 135
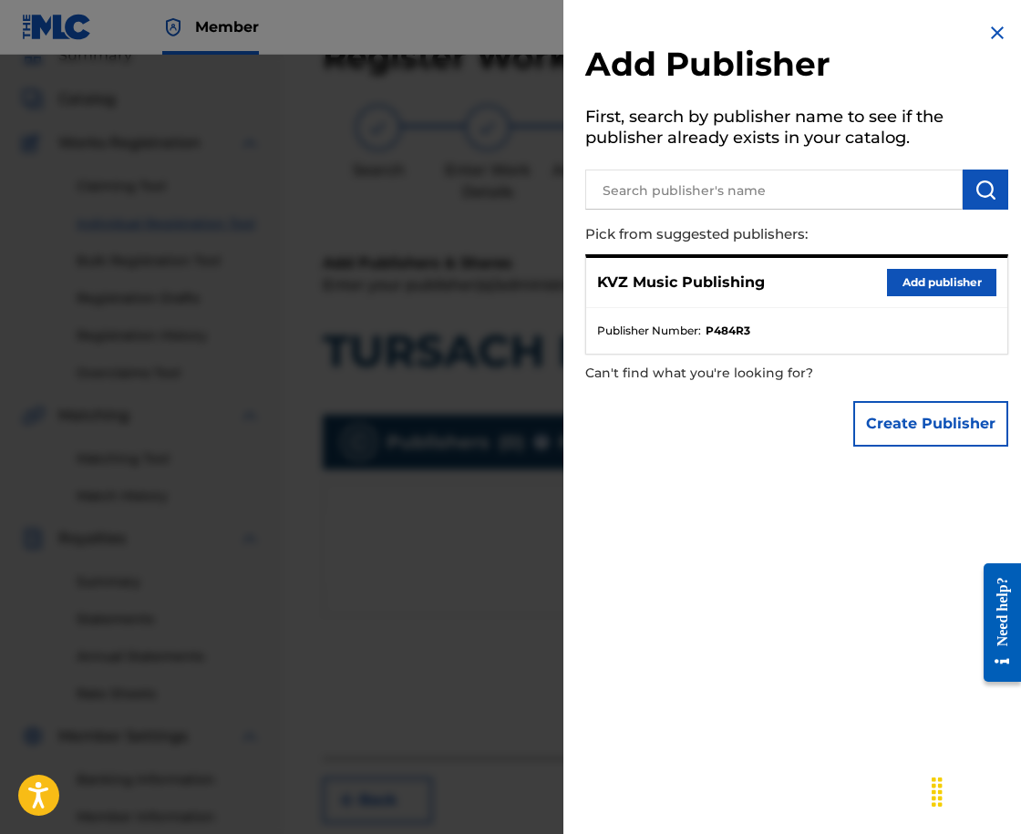
click at [926, 295] on button "Add publisher" at bounding box center [941, 282] width 109 height 27
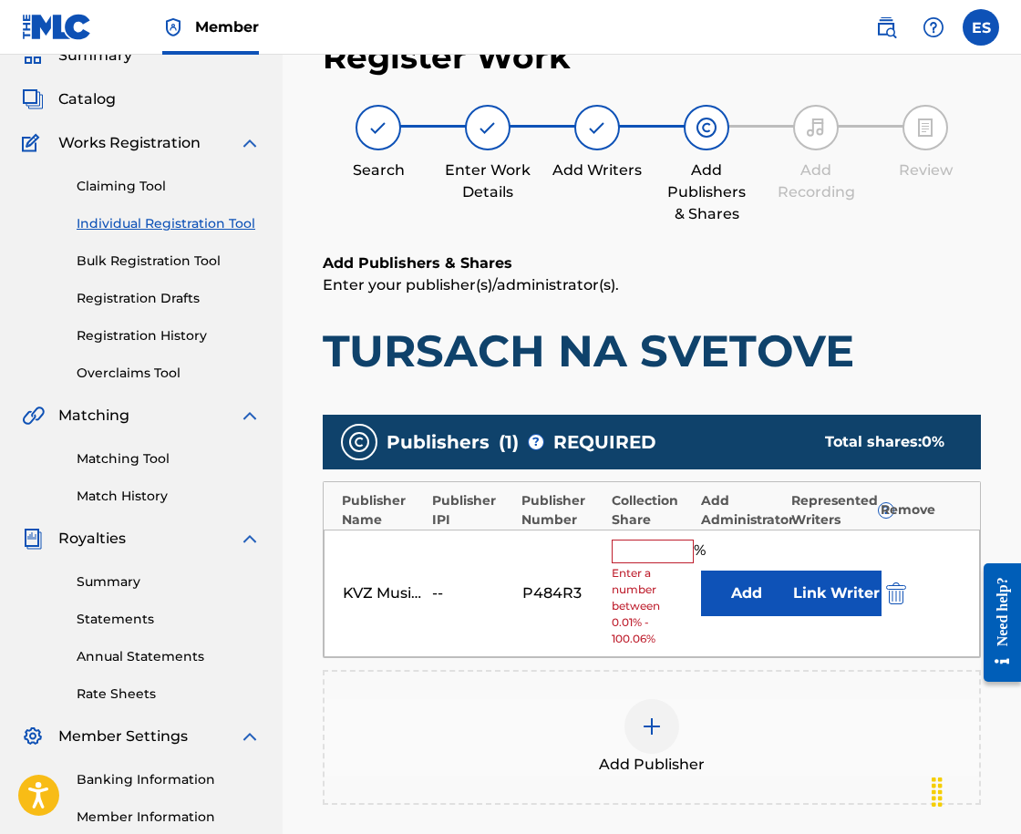
click at [677, 548] on input "text" at bounding box center [653, 552] width 82 height 24
type input "66.67"
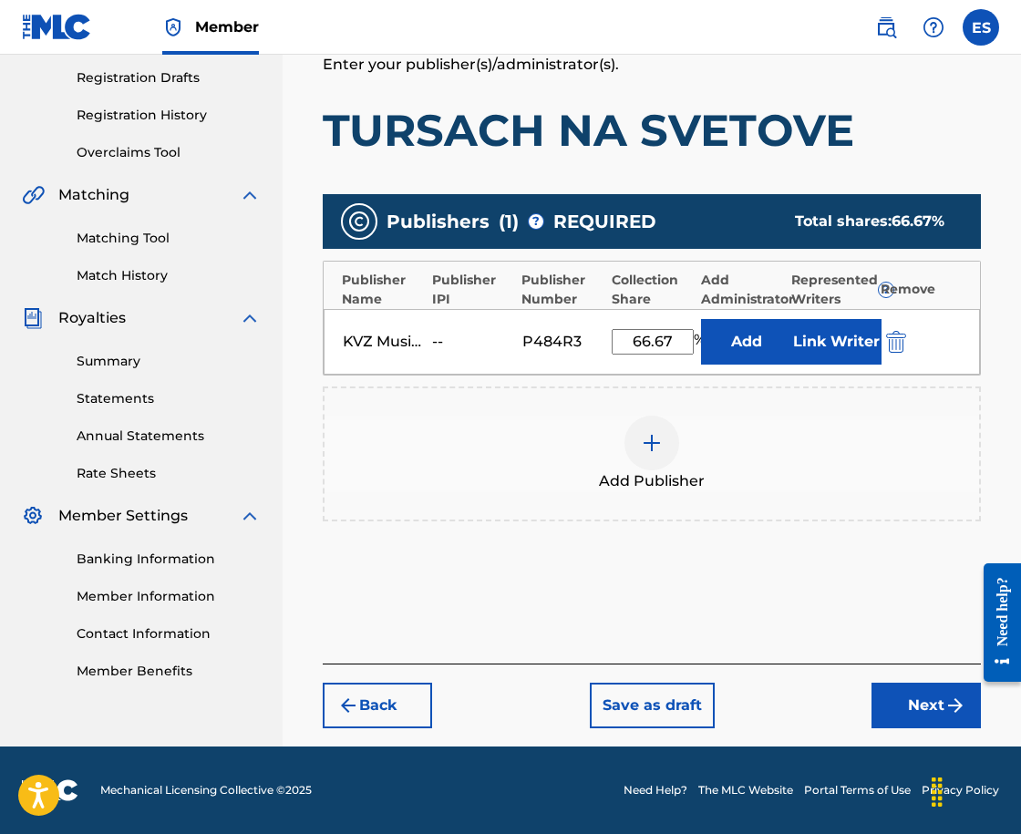
click at [902, 713] on button "Next" at bounding box center [926, 706] width 109 height 46
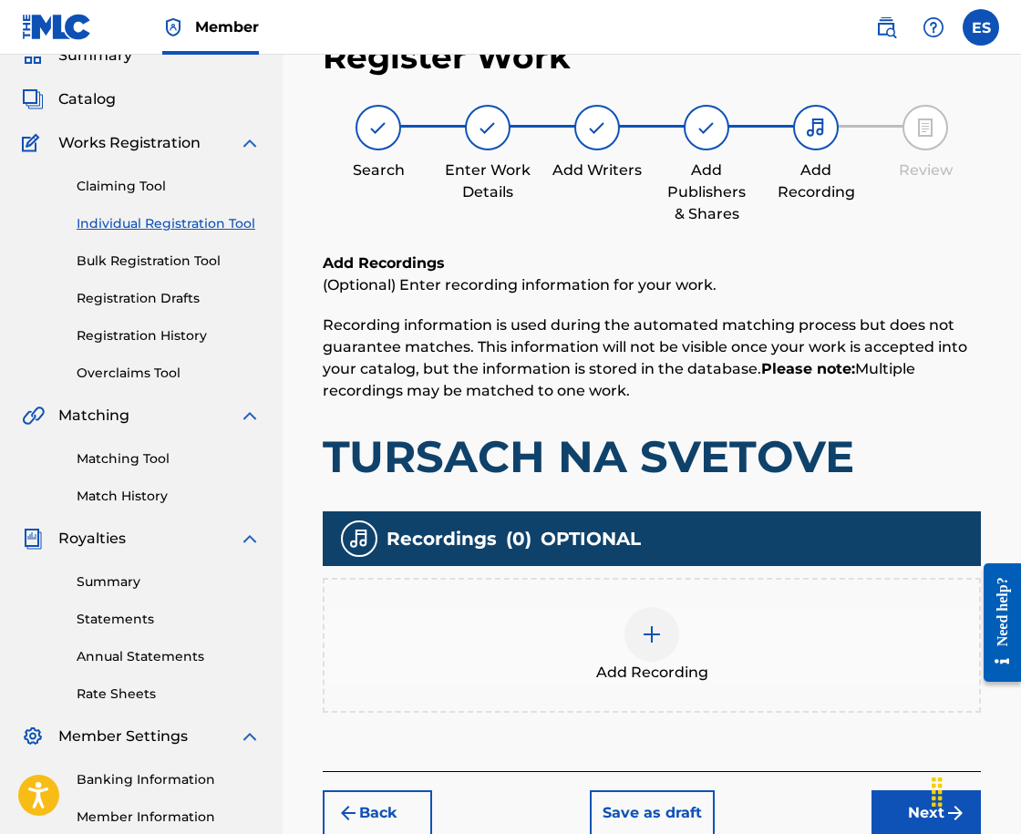
click at [651, 611] on div at bounding box center [652, 634] width 55 height 55
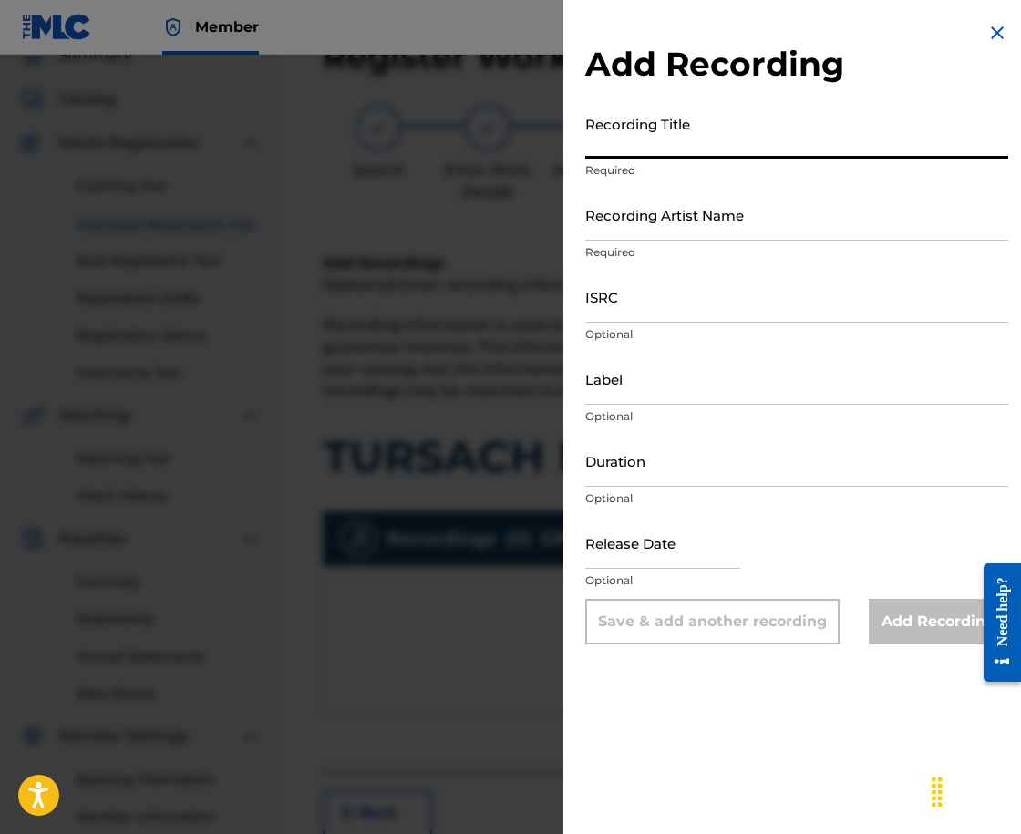
drag, startPoint x: 812, startPoint y: 181, endPoint x: 714, endPoint y: 124, distance: 113.2
paste input "TURSACH NA SVETOVE"
type input "TURSACH NA SVETOVE"
click at [763, 233] on input "Recording Artist Name" at bounding box center [796, 215] width 423 height 52
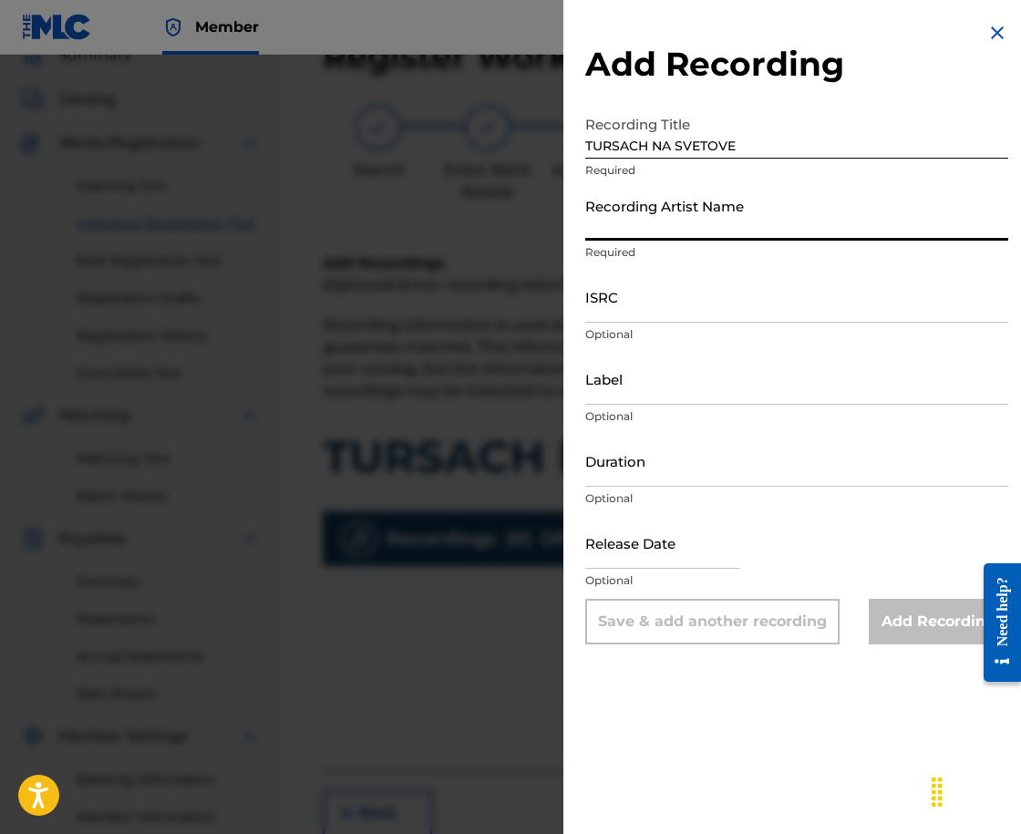
type input "[PERSON_NAME]"
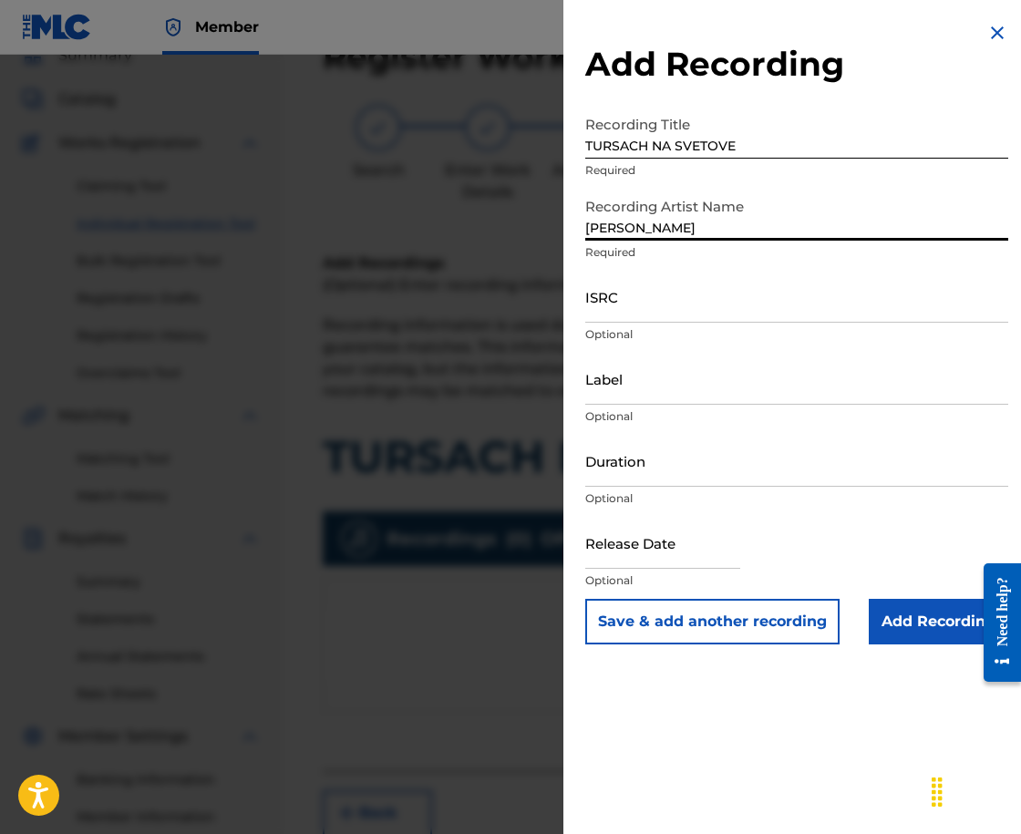
click at [835, 467] on input "Duration" at bounding box center [796, 461] width 423 height 52
click at [607, 479] on input "03:30" at bounding box center [796, 461] width 423 height 52
type input "03:20"
click at [918, 613] on input "Add Recording" at bounding box center [939, 622] width 140 height 46
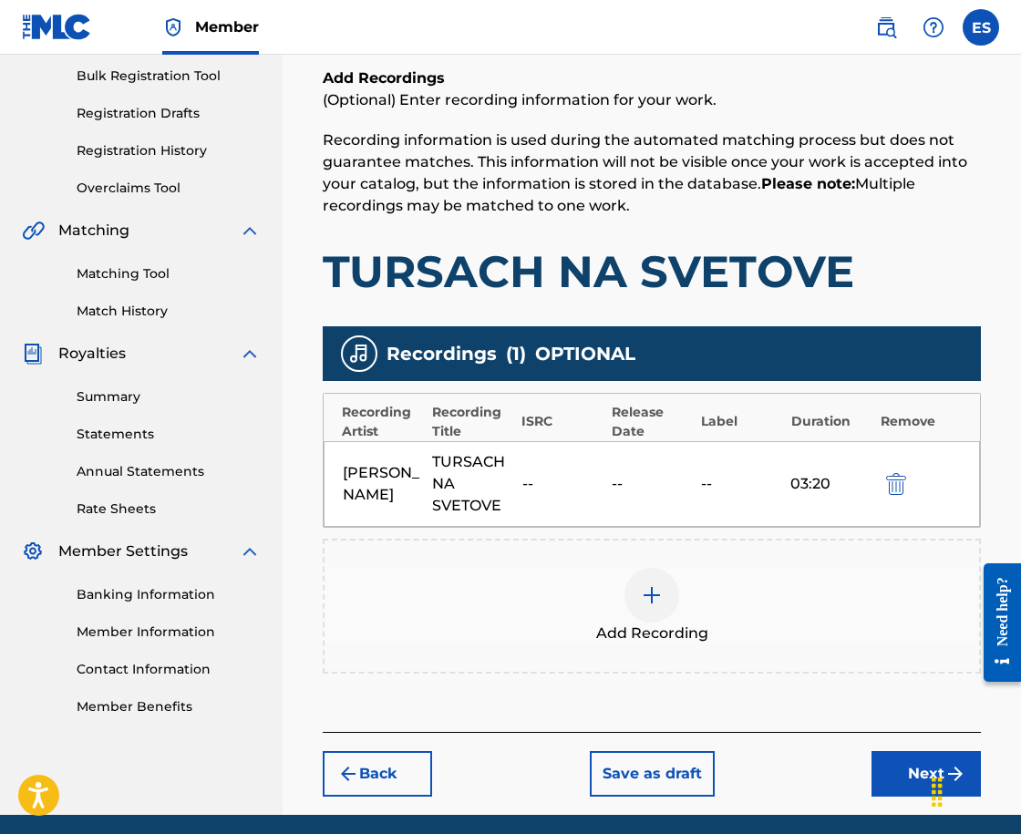
scroll to position [336, 0]
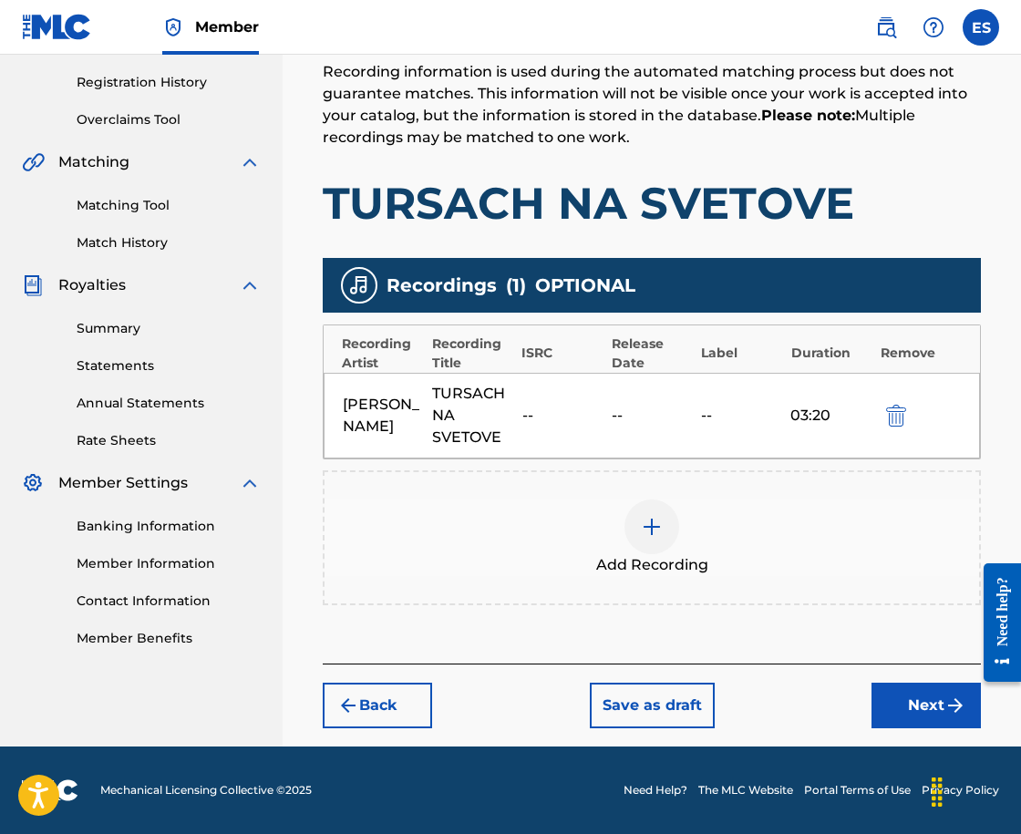
click at [918, 693] on button "Next" at bounding box center [926, 706] width 109 height 46
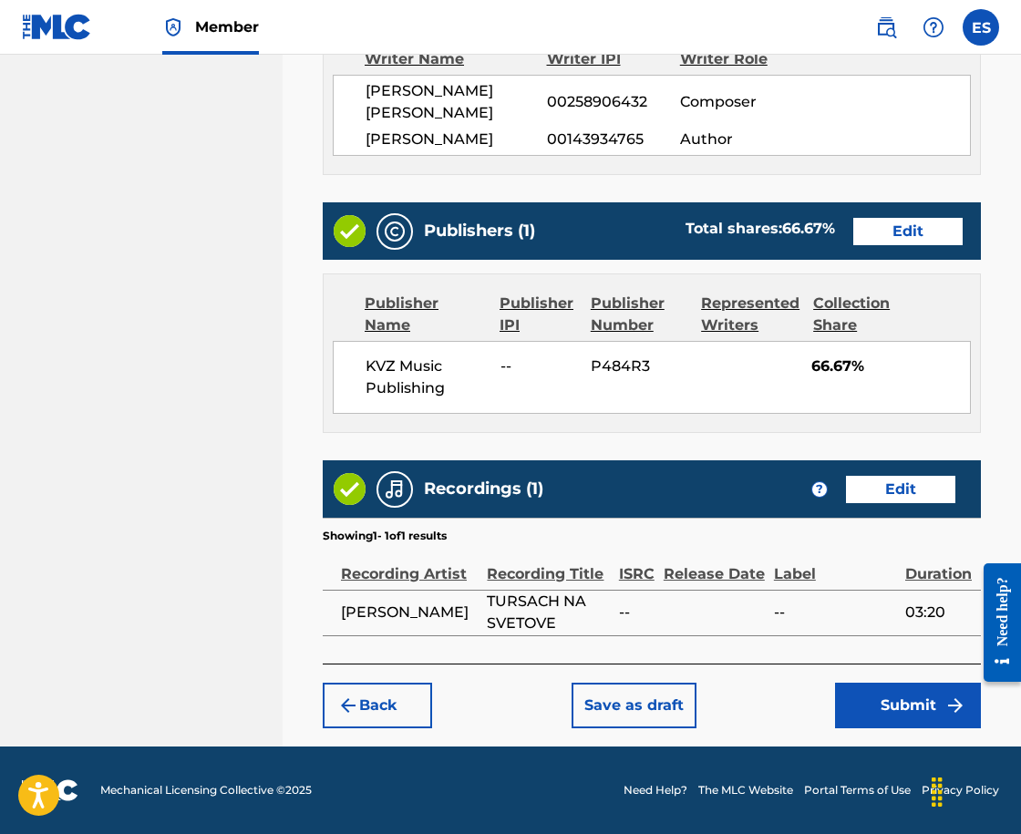
scroll to position [1009, 0]
click at [873, 707] on button "Submit" at bounding box center [908, 706] width 146 height 46
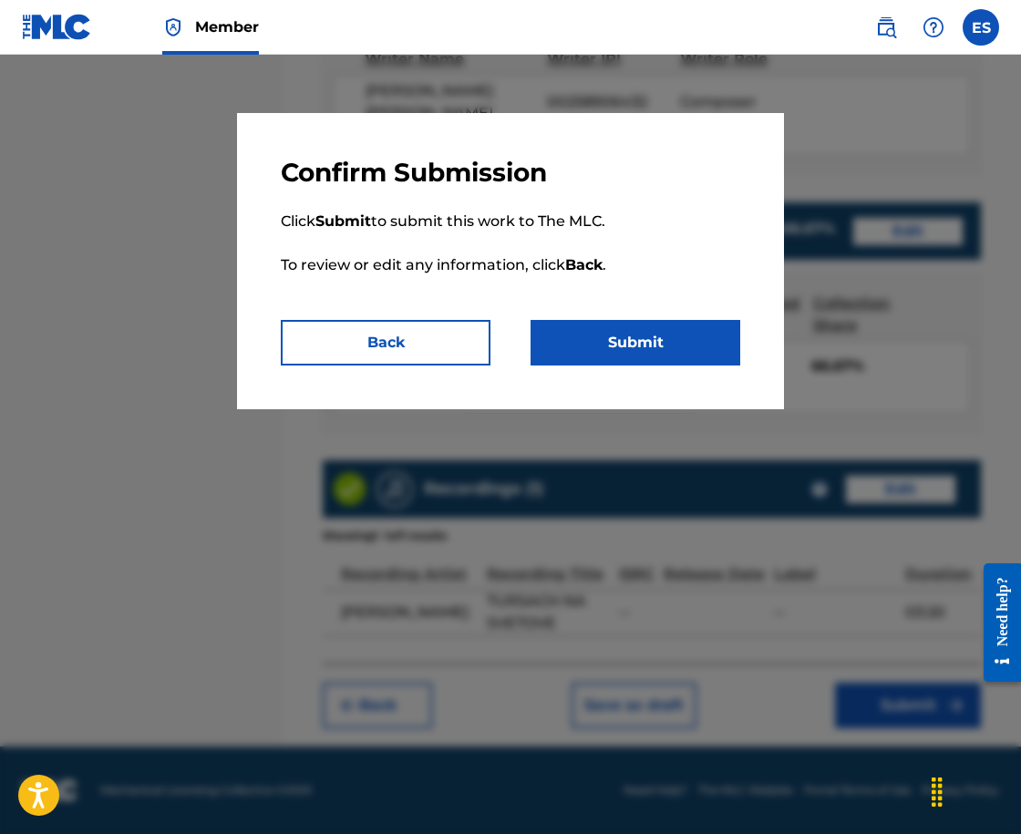
click at [615, 340] on button "Submit" at bounding box center [636, 343] width 210 height 46
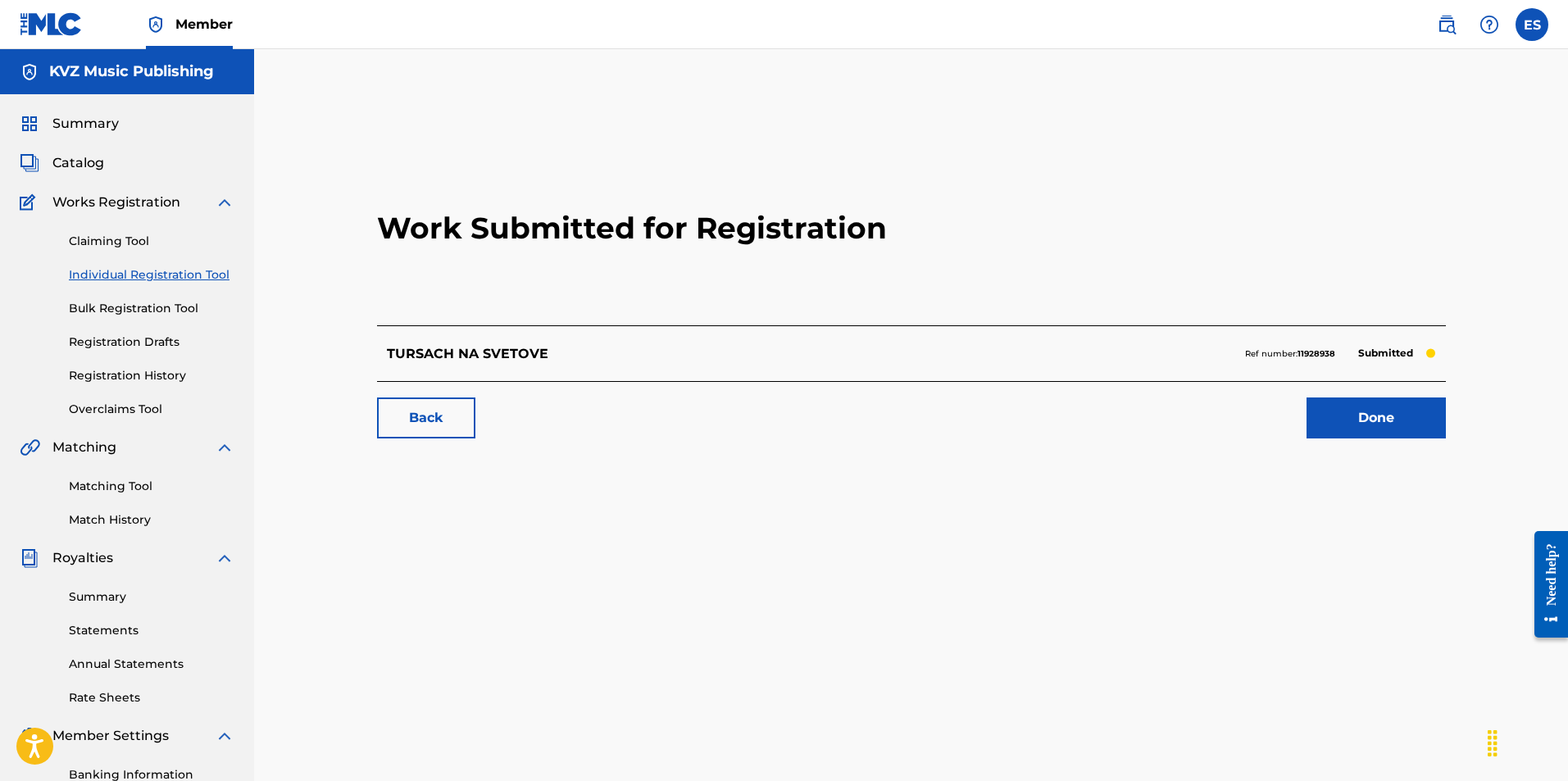
click at [183, 268] on link "Individual Registration Tool" at bounding box center [152, 274] width 165 height 17
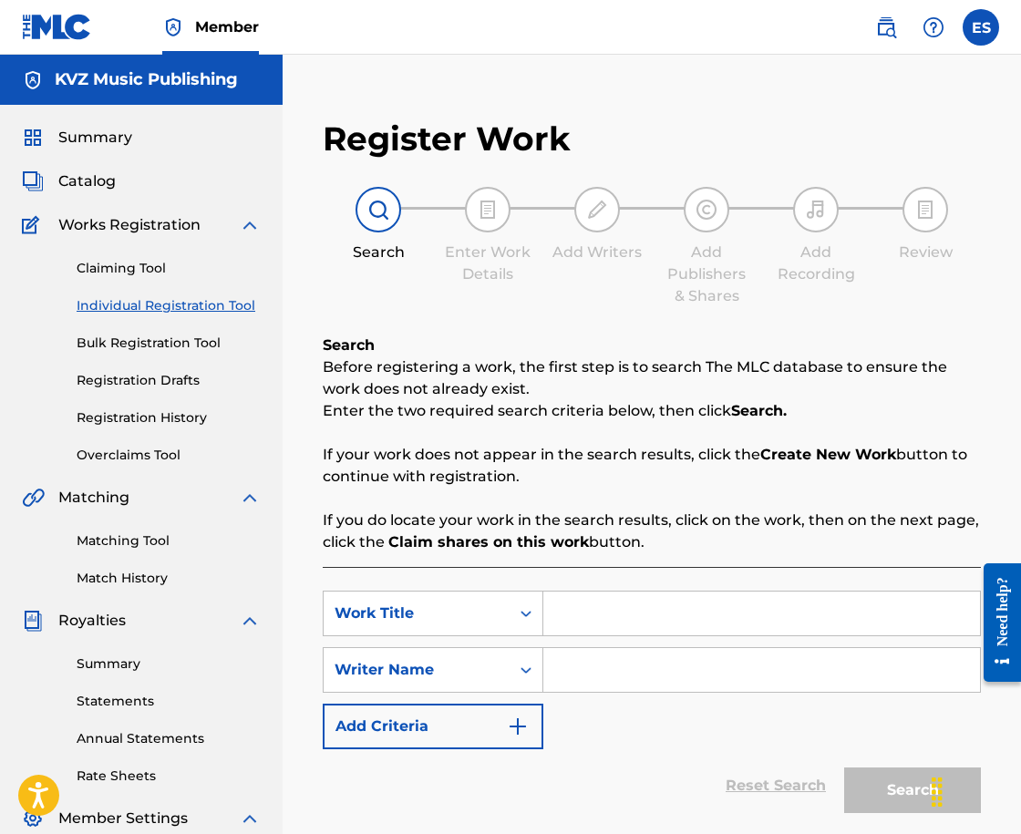
paste input "TURSI SE ERGEN"
type input "TURSI SE ERGEN"
click at [653, 683] on input "Search Form" at bounding box center [761, 670] width 437 height 44
type input "ASSEN DRAGNEV"
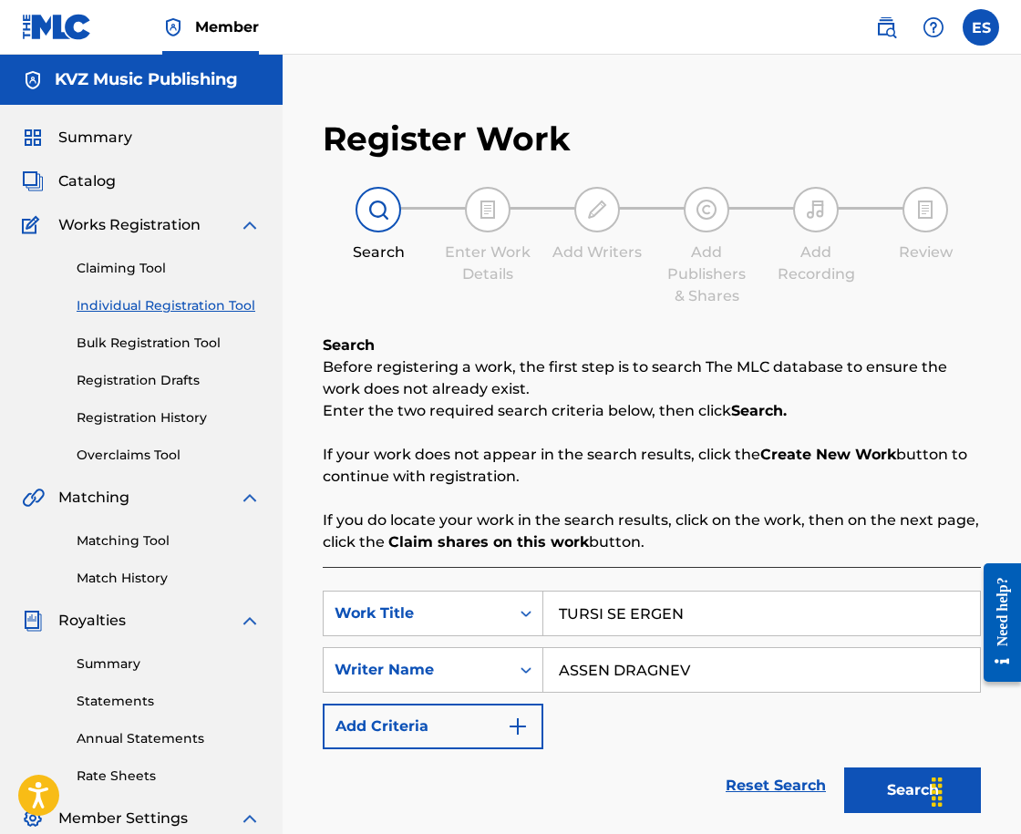
click at [863, 770] on button "Search" at bounding box center [912, 791] width 137 height 46
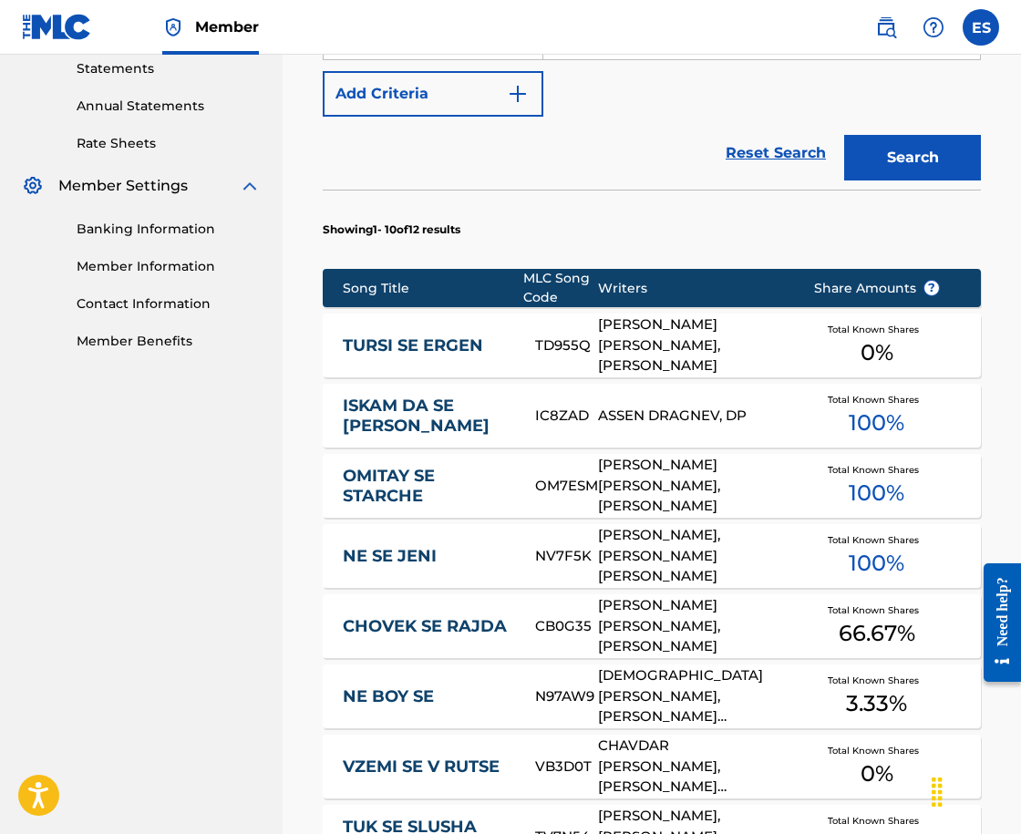
scroll to position [638, 0]
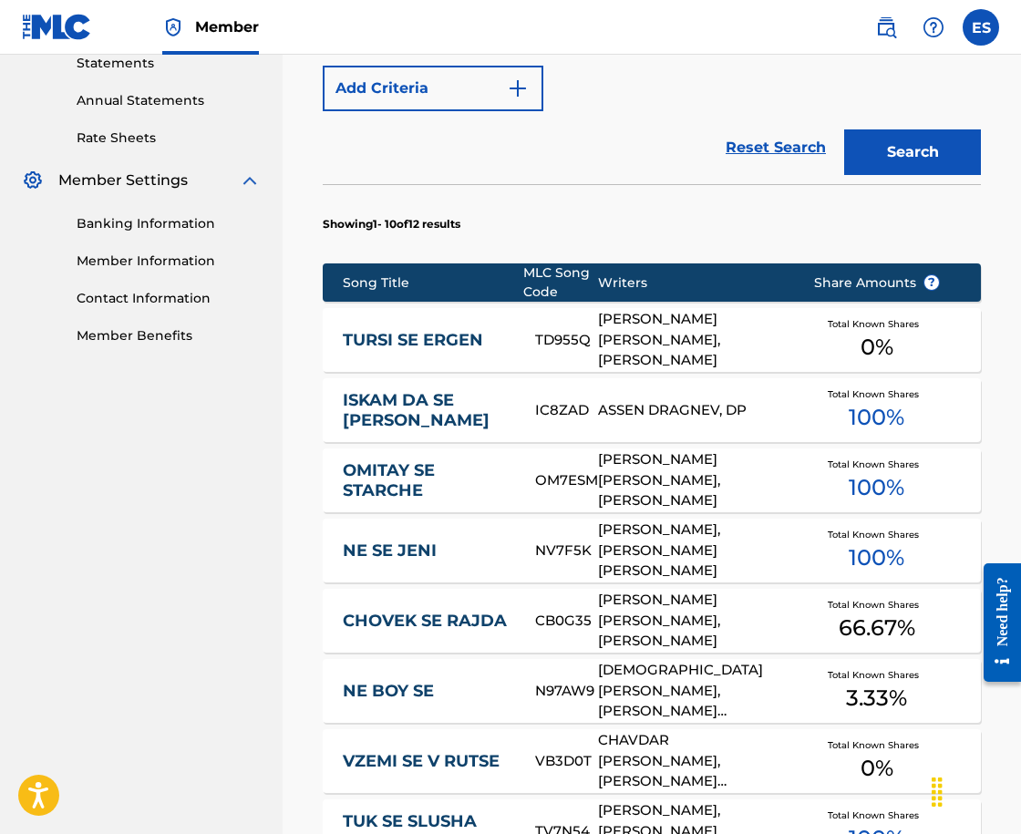
click at [468, 346] on link "TURSI SE ERGEN" at bounding box center [427, 340] width 169 height 21
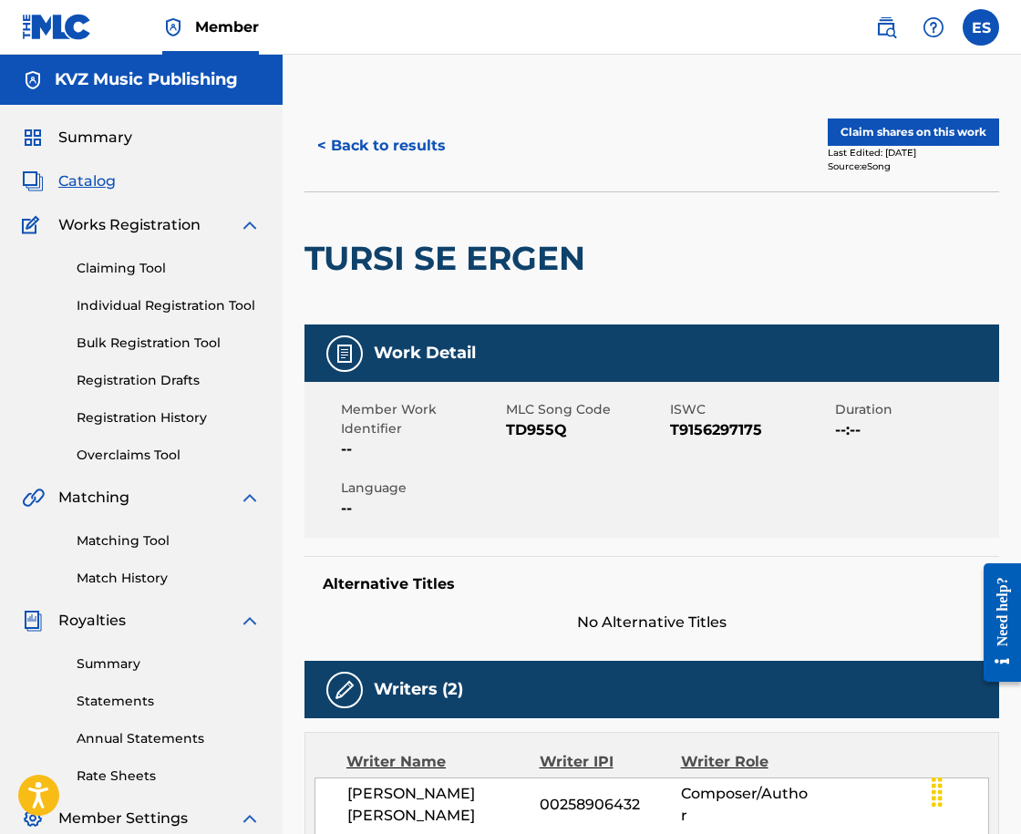
click at [310, 143] on button "< Back to results" at bounding box center [382, 146] width 154 height 46
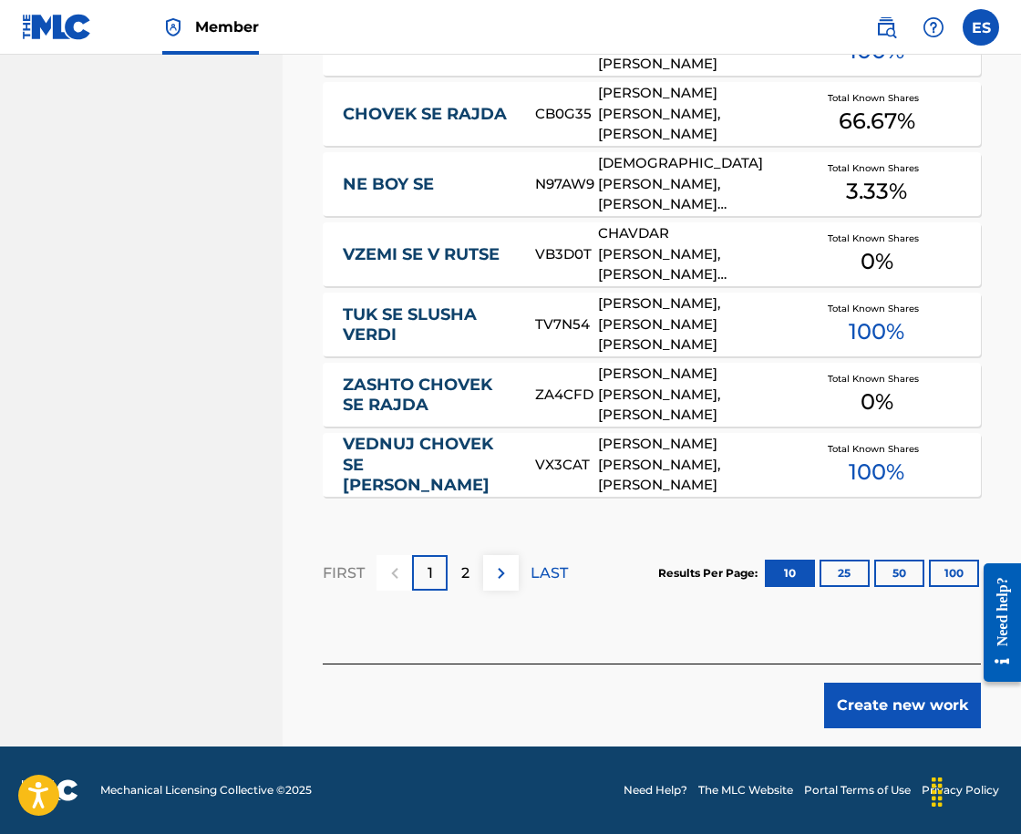
click at [868, 695] on button "Create new work" at bounding box center [902, 706] width 157 height 46
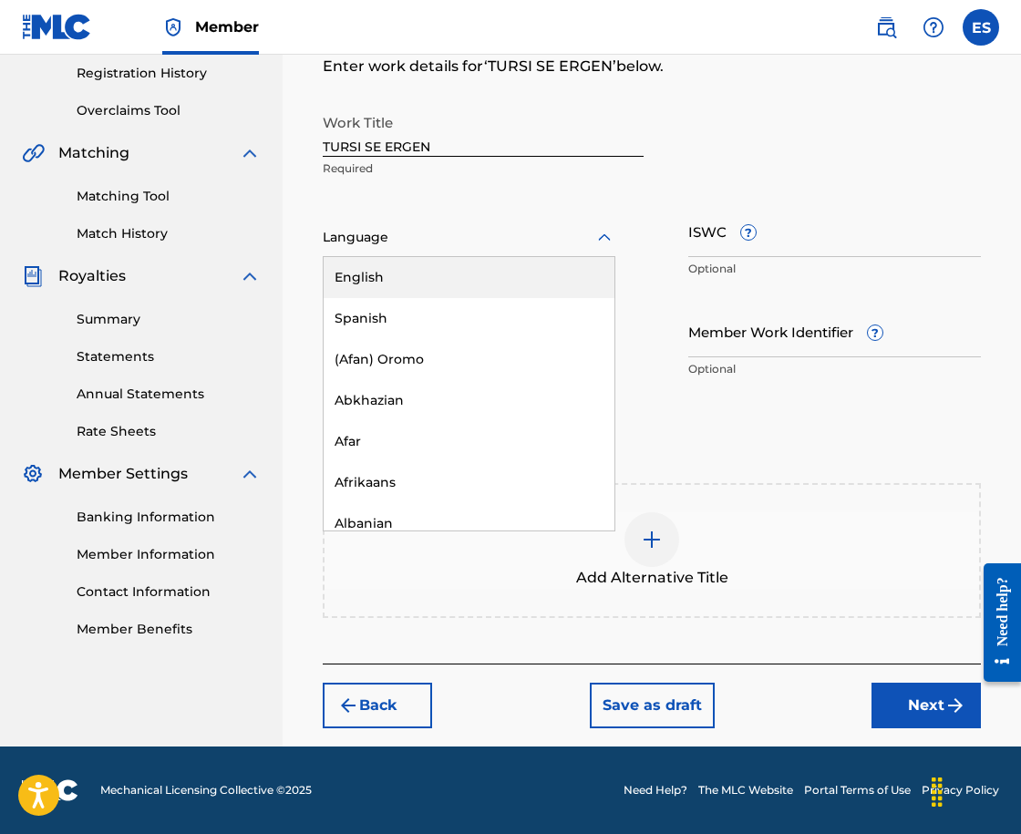
click at [464, 233] on div at bounding box center [469, 237] width 293 height 23
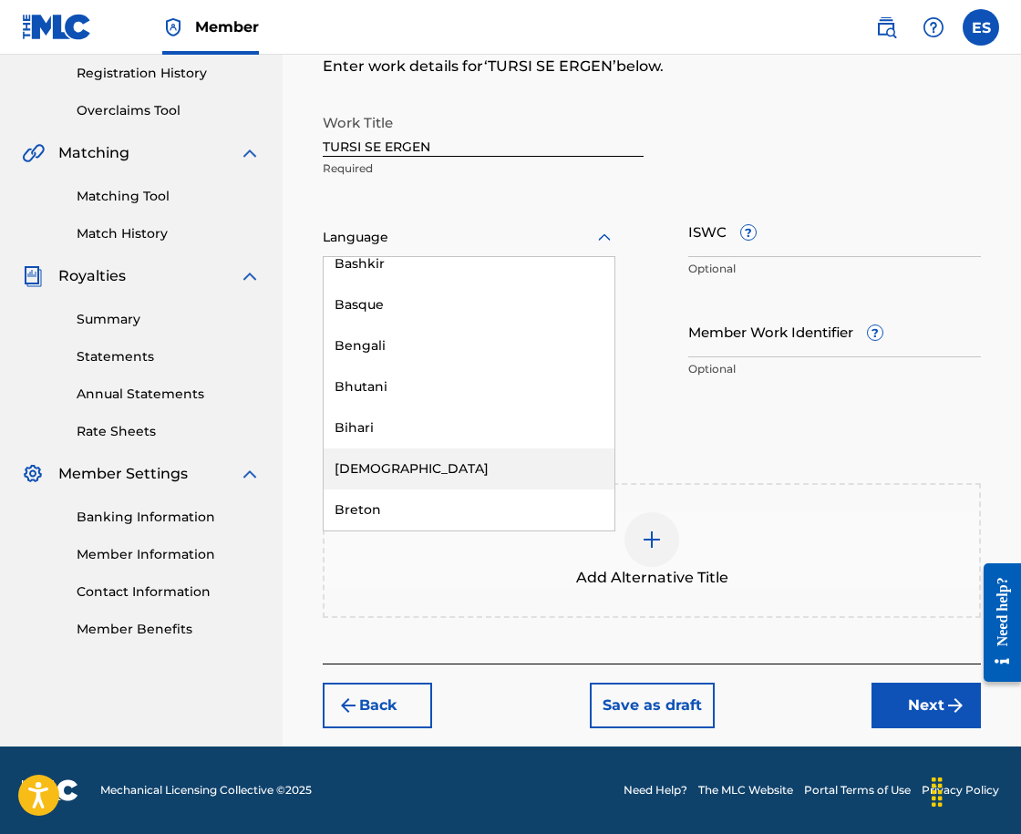
scroll to position [729, 0]
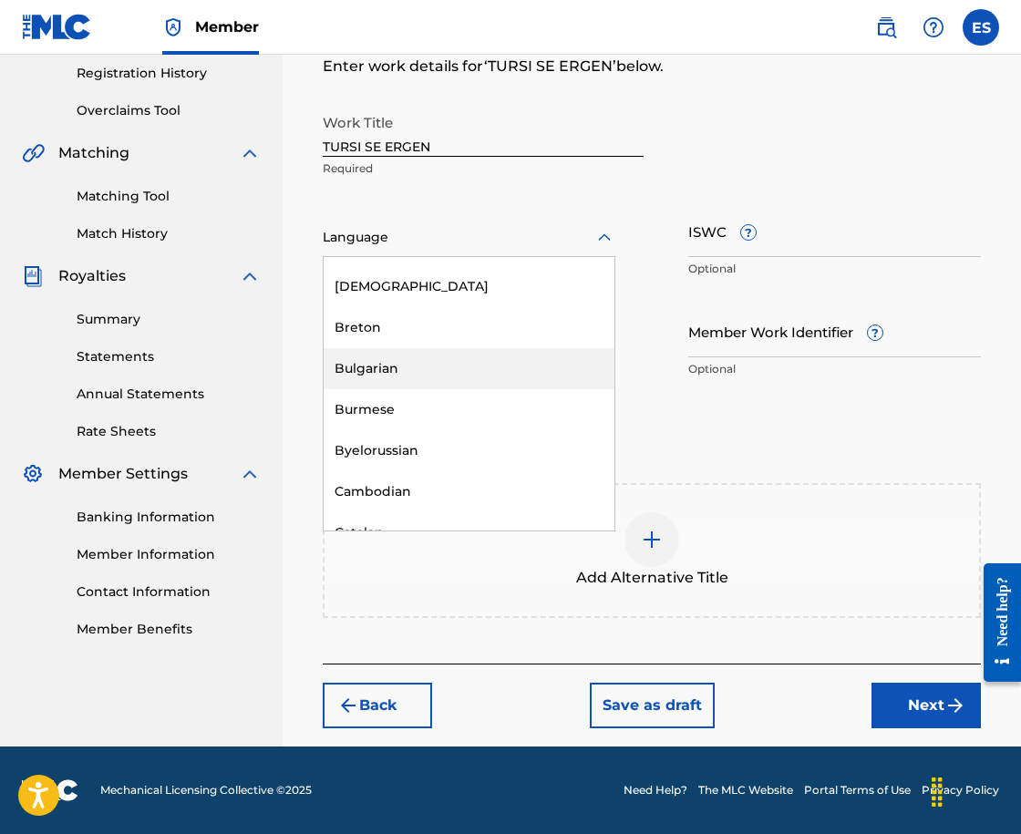
click at [518, 373] on div "Bulgarian" at bounding box center [469, 368] width 291 height 41
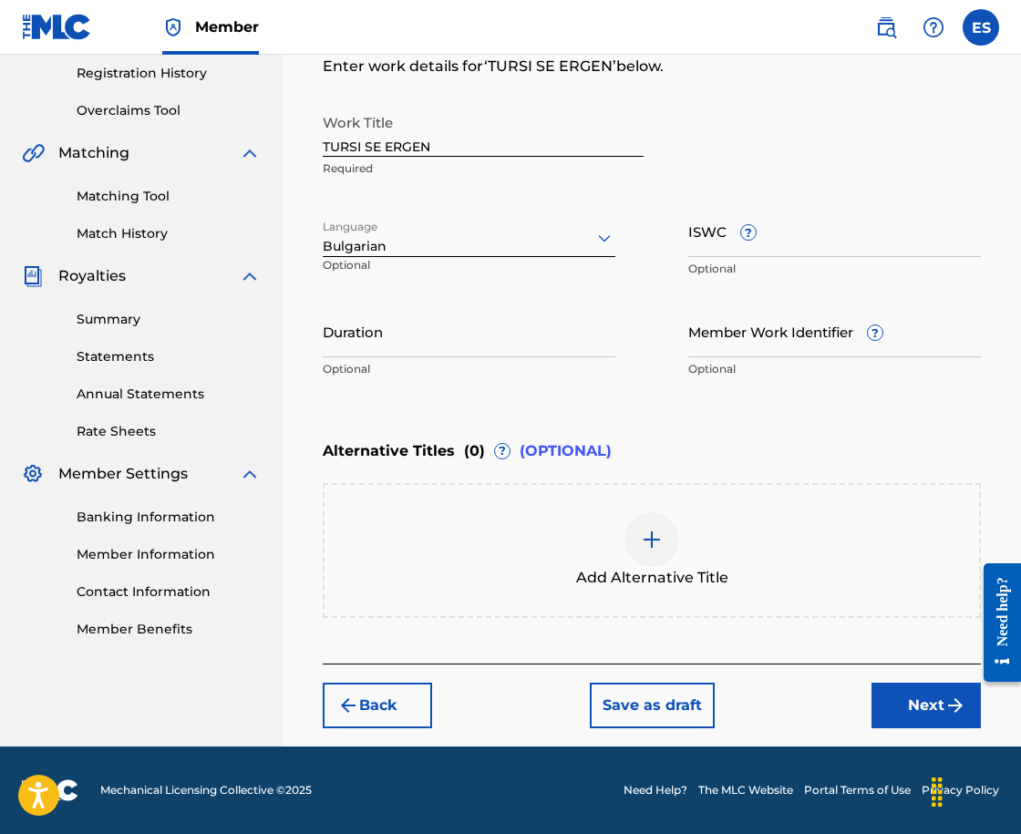
drag, startPoint x: 789, startPoint y: 201, endPoint x: 741, endPoint y: 232, distance: 56.6
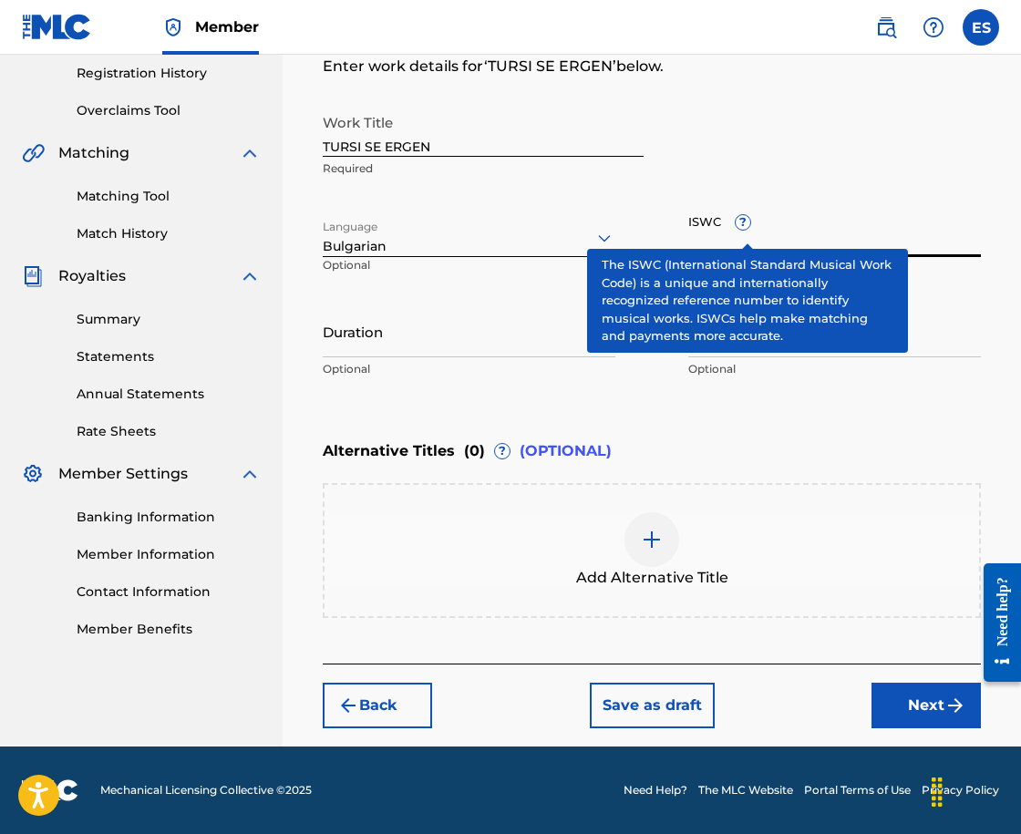
drag, startPoint x: 741, startPoint y: 232, endPoint x: 707, endPoint y: 243, distance: 36.3
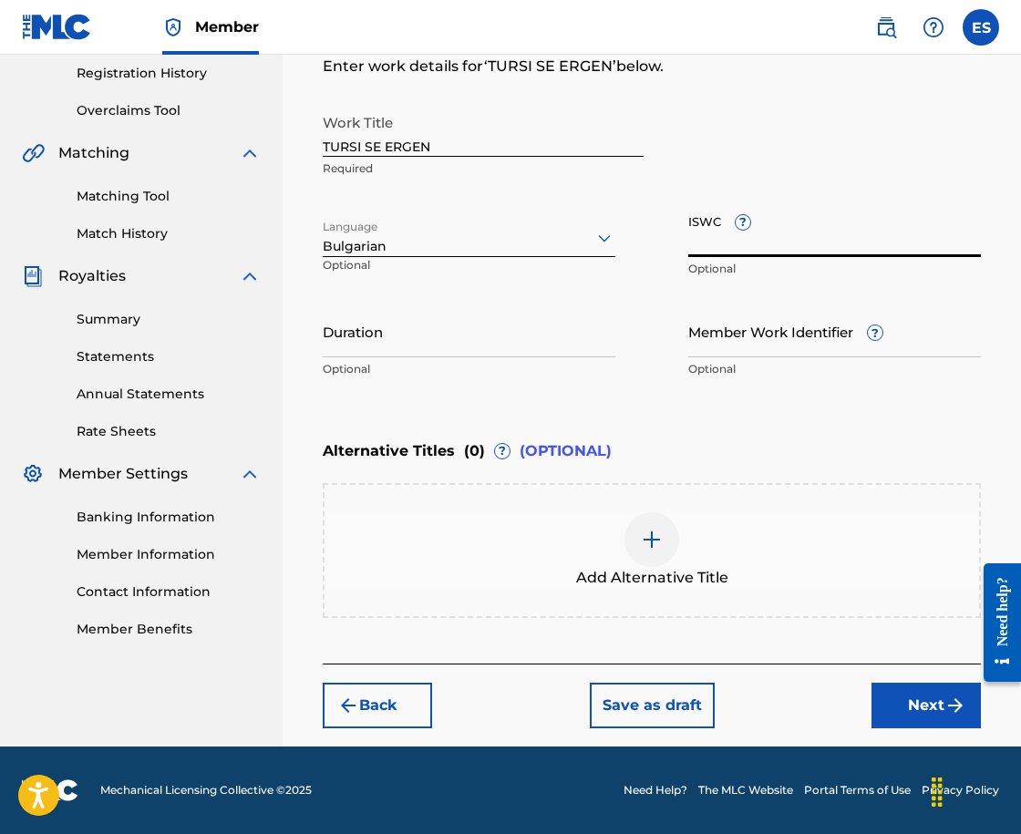
paste input "T9156297175"
type input "T9156297175"
click at [456, 353] on input "Duration" at bounding box center [469, 331] width 293 height 52
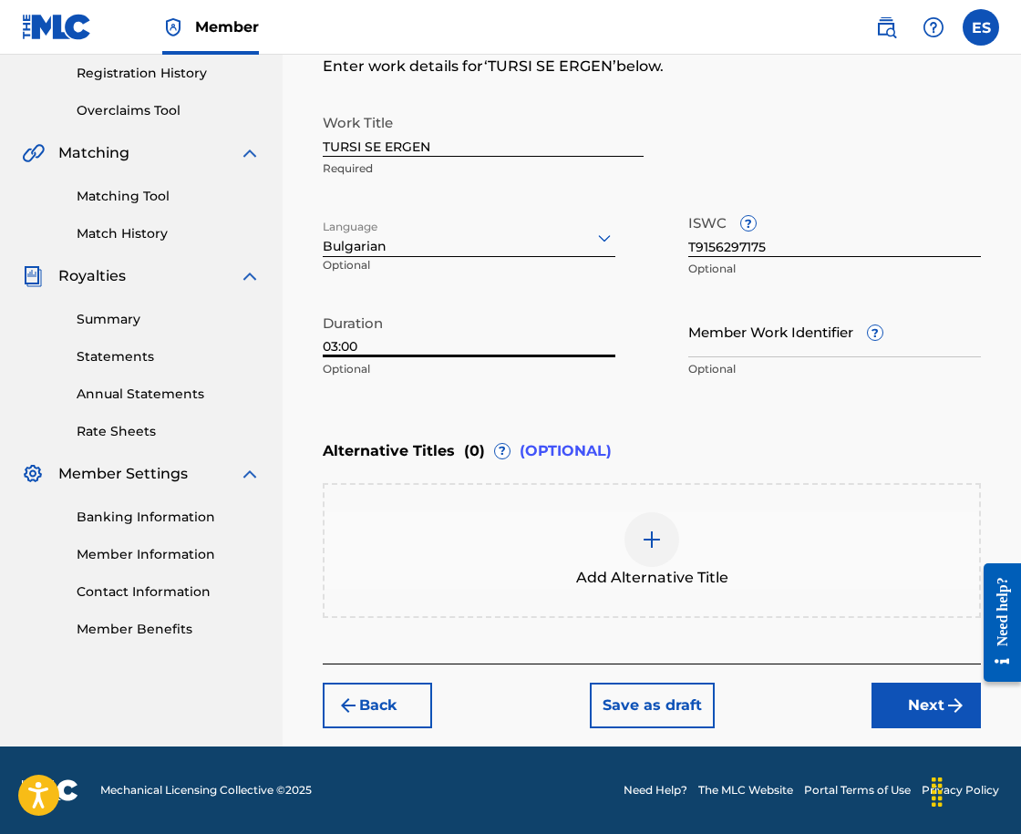
type input "03:00"
click at [707, 480] on div "Alternative Titles ( 0 ) ? (OPTIONAL) Add Alternative Title" at bounding box center [652, 524] width 658 height 187
click at [764, 570] on div "Add Alternative Title" at bounding box center [652, 550] width 655 height 77
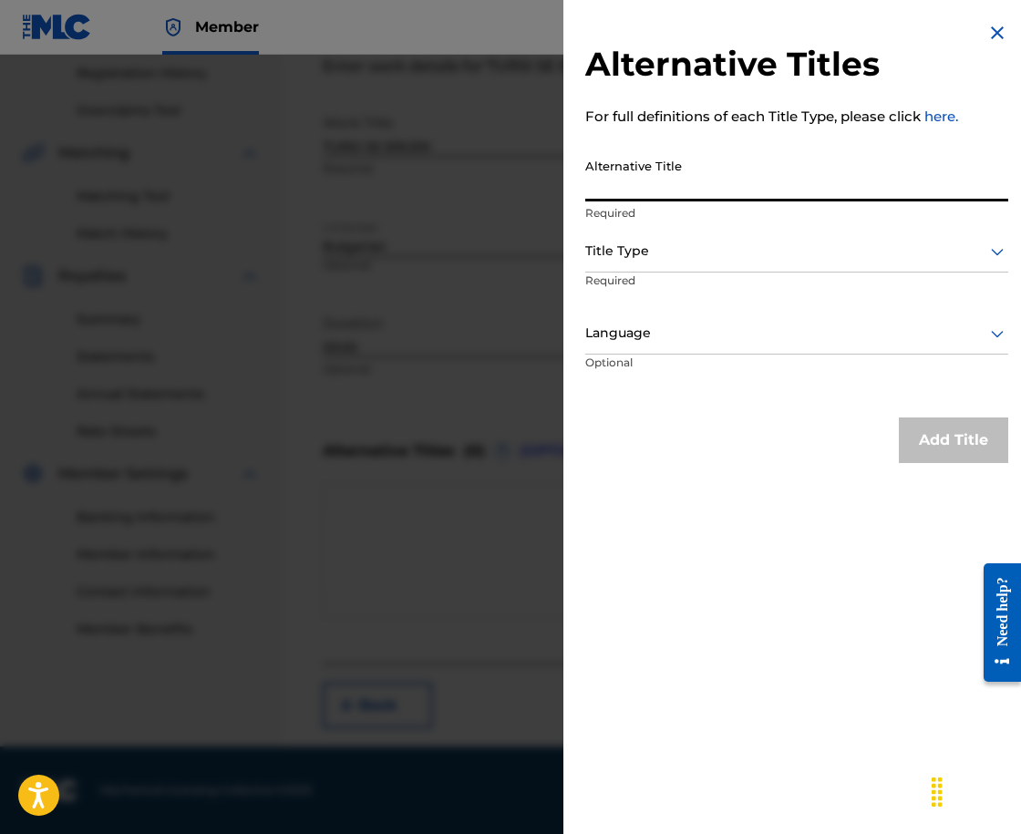
paste input "ТЪРСИ СЕ ЕРГЕН"
type input "ТЪРСИ СЕ ЕРГЕН"
click at [681, 253] on div at bounding box center [796, 251] width 423 height 23
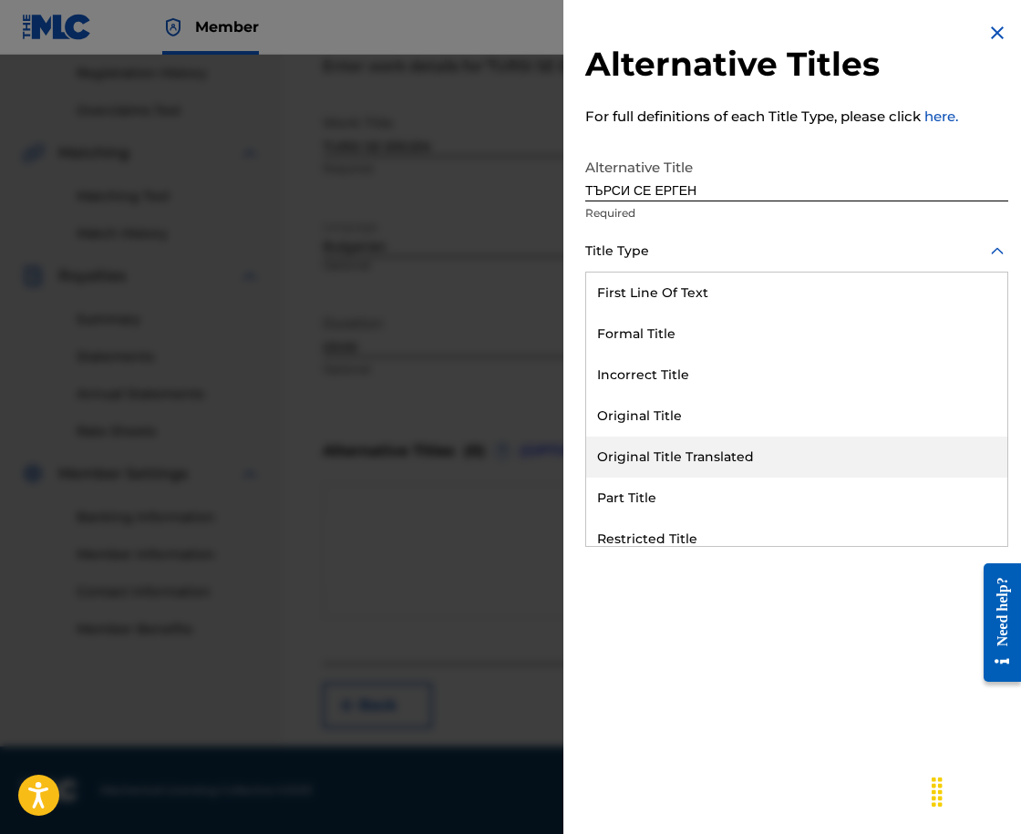
click at [763, 470] on div "Original Title Translated" at bounding box center [796, 457] width 421 height 41
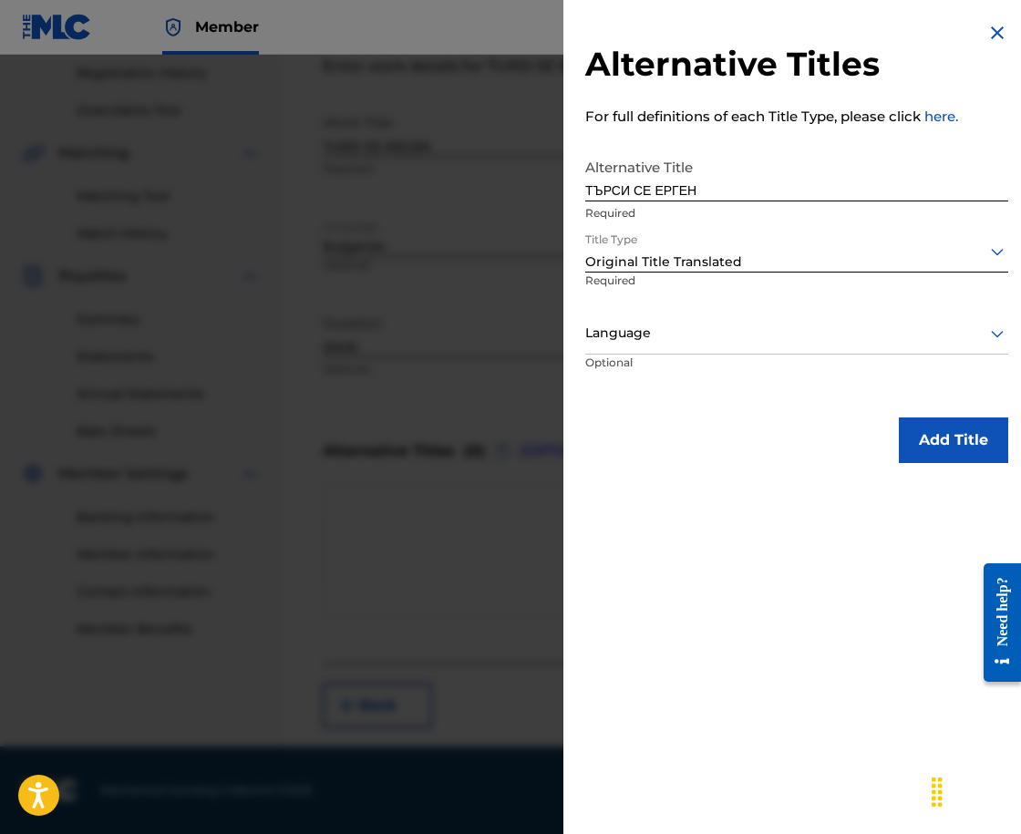
click at [715, 330] on div at bounding box center [796, 333] width 423 height 23
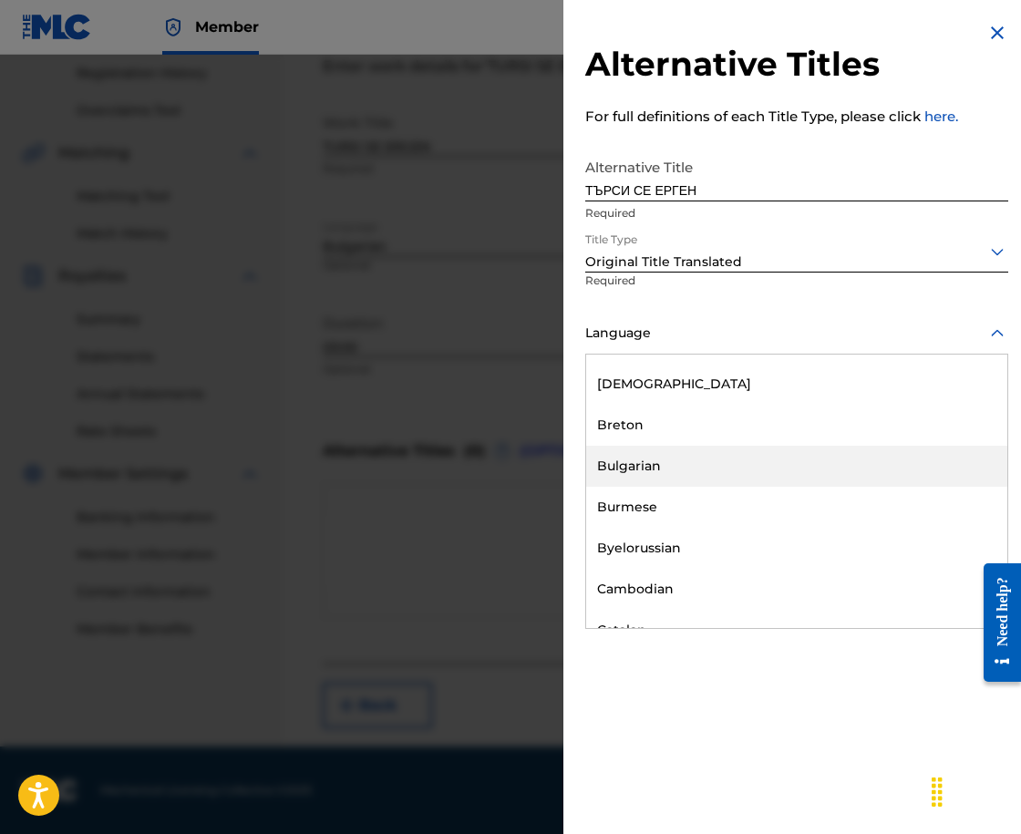
click at [729, 460] on div "Bulgarian" at bounding box center [796, 466] width 421 height 41
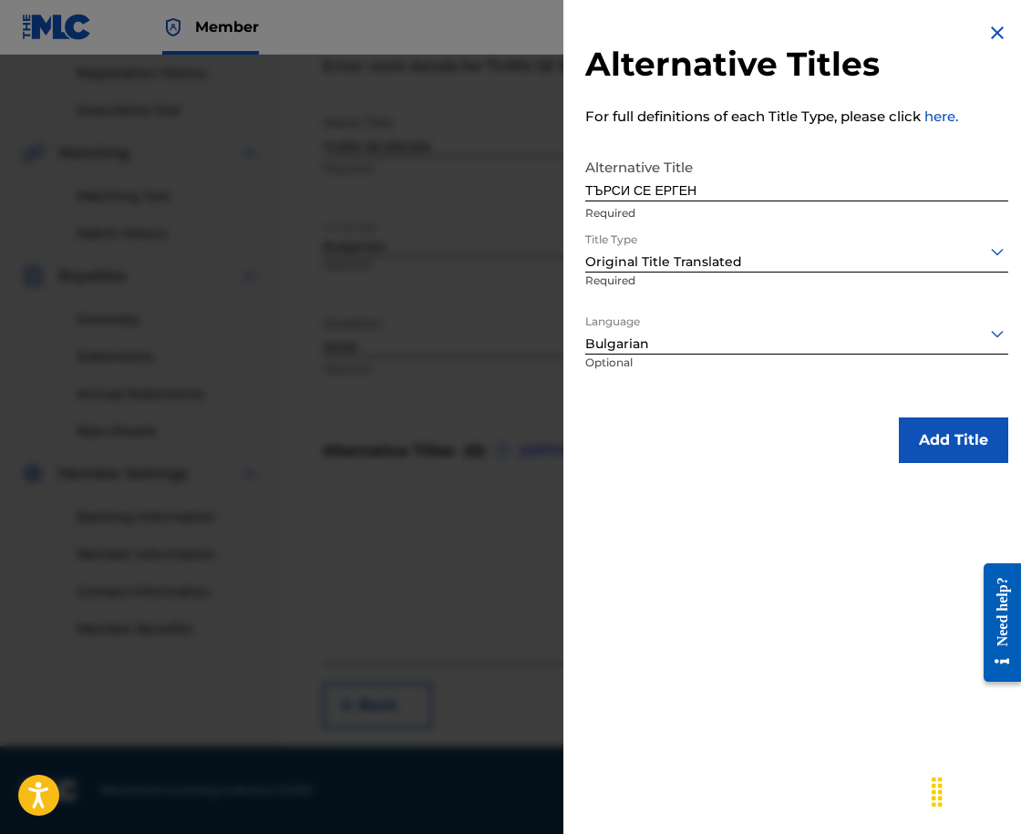
click at [955, 430] on button "Add Title" at bounding box center [953, 441] width 109 height 46
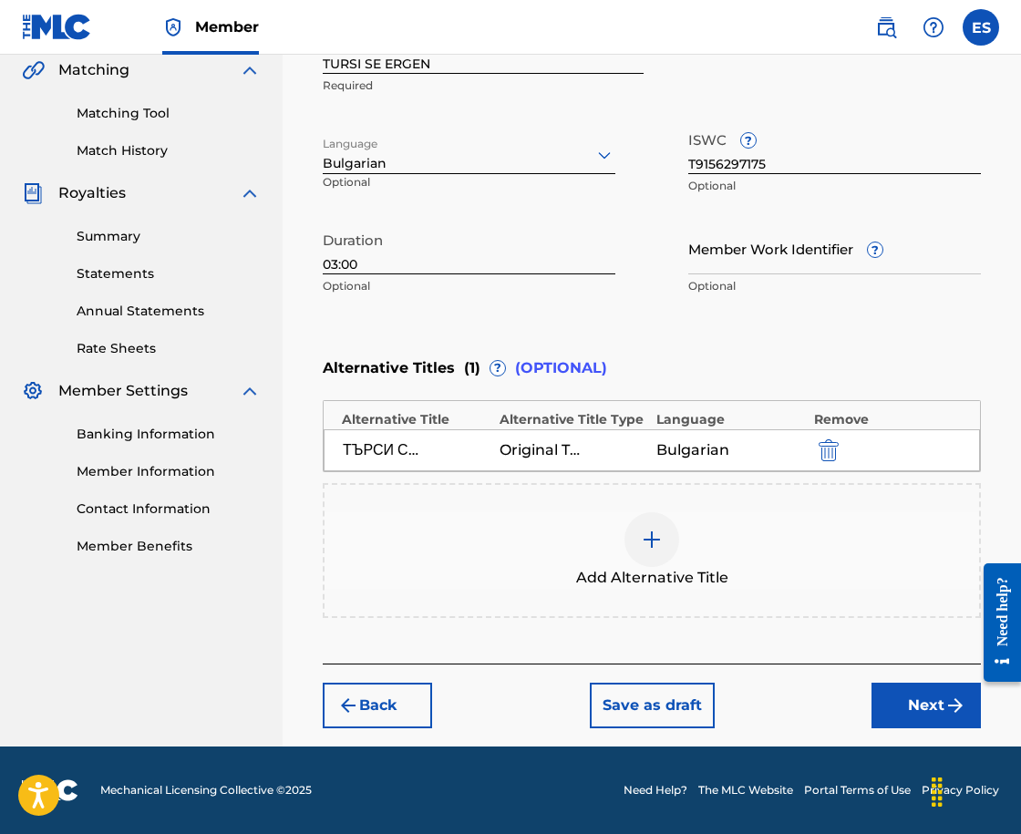
click at [894, 692] on button "Next" at bounding box center [926, 706] width 109 height 46
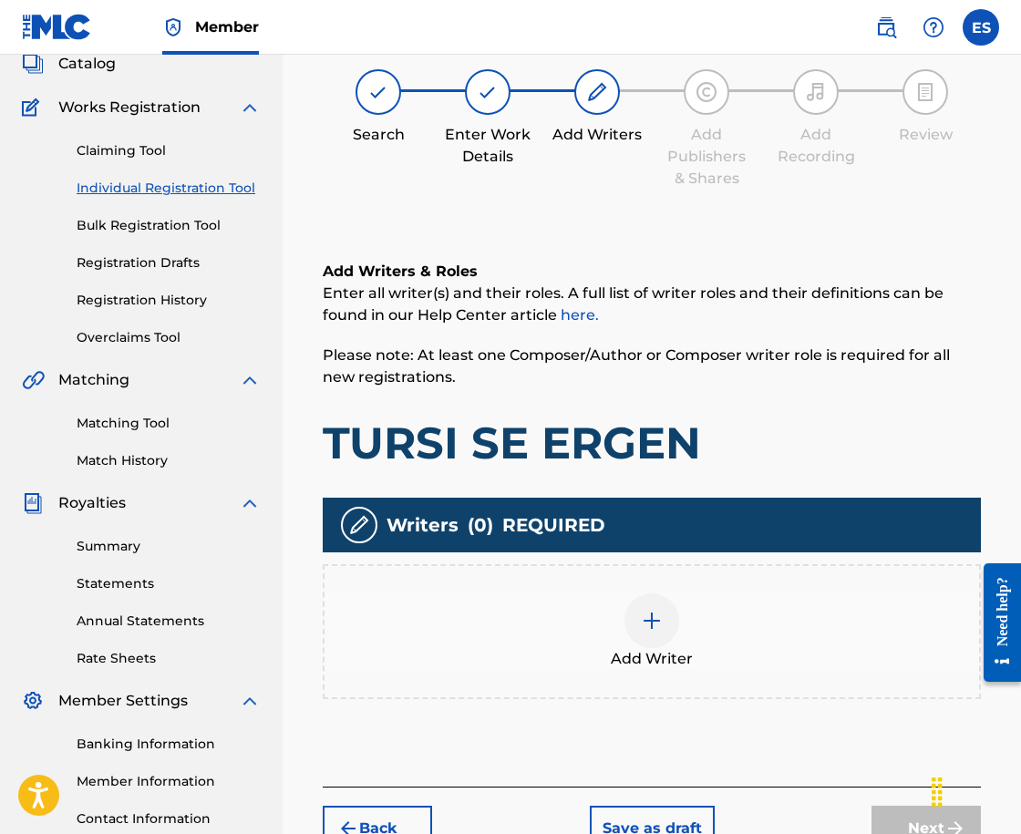
scroll to position [82, 0]
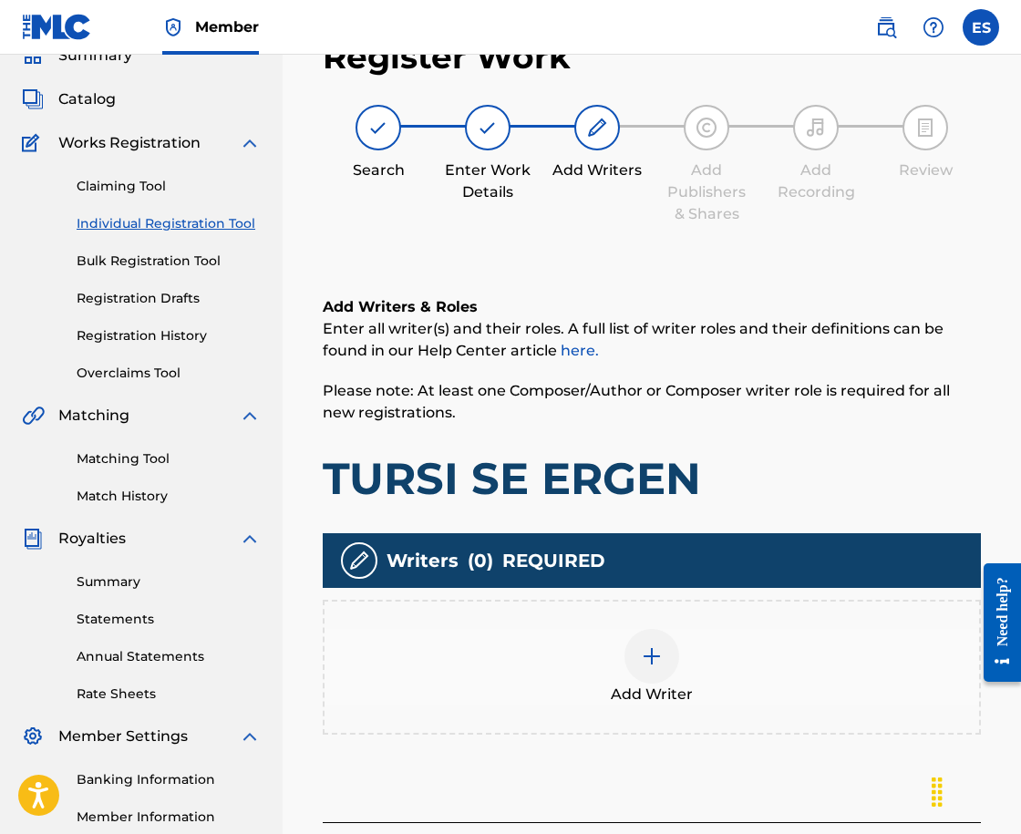
click at [763, 622] on div "Add Writer" at bounding box center [652, 667] width 658 height 135
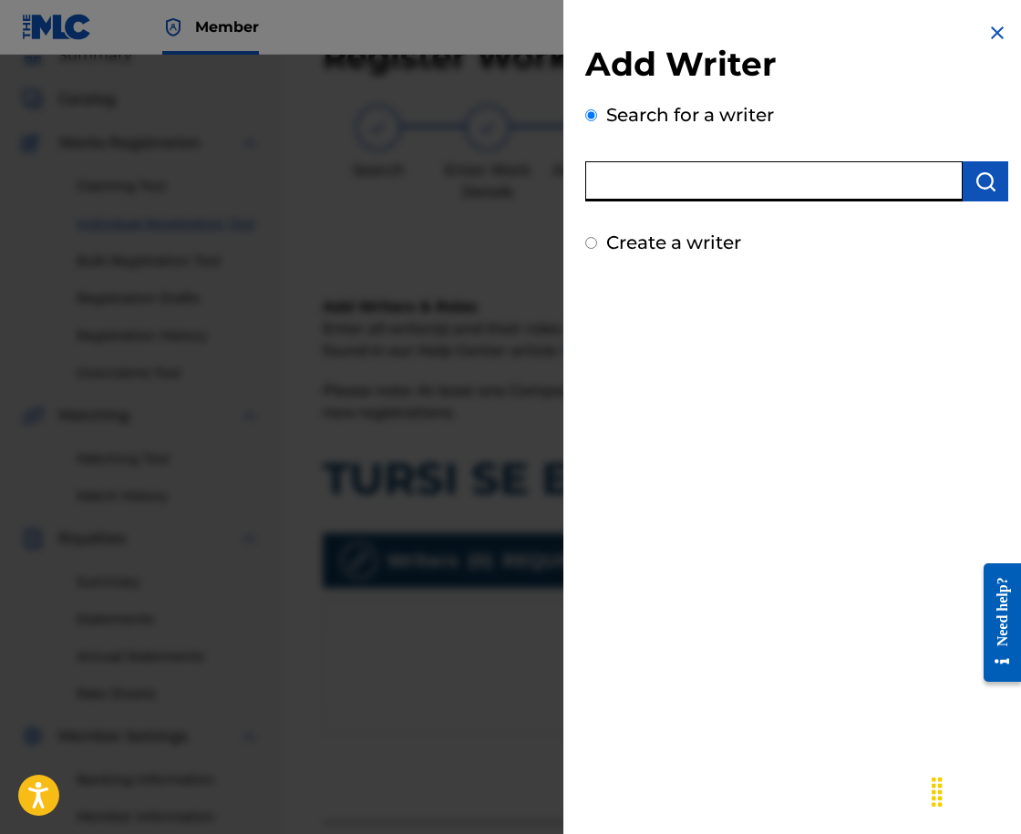
paste input "00212606802"
type input "00212606802"
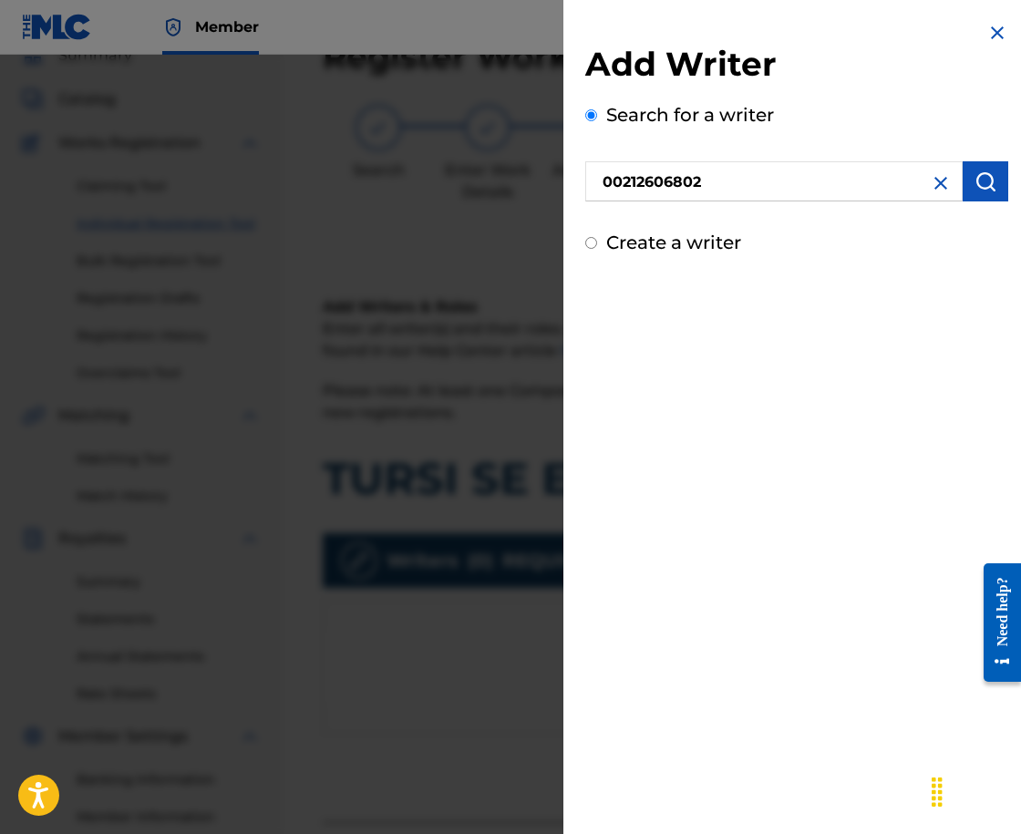
click at [982, 197] on button "submit" at bounding box center [986, 181] width 46 height 40
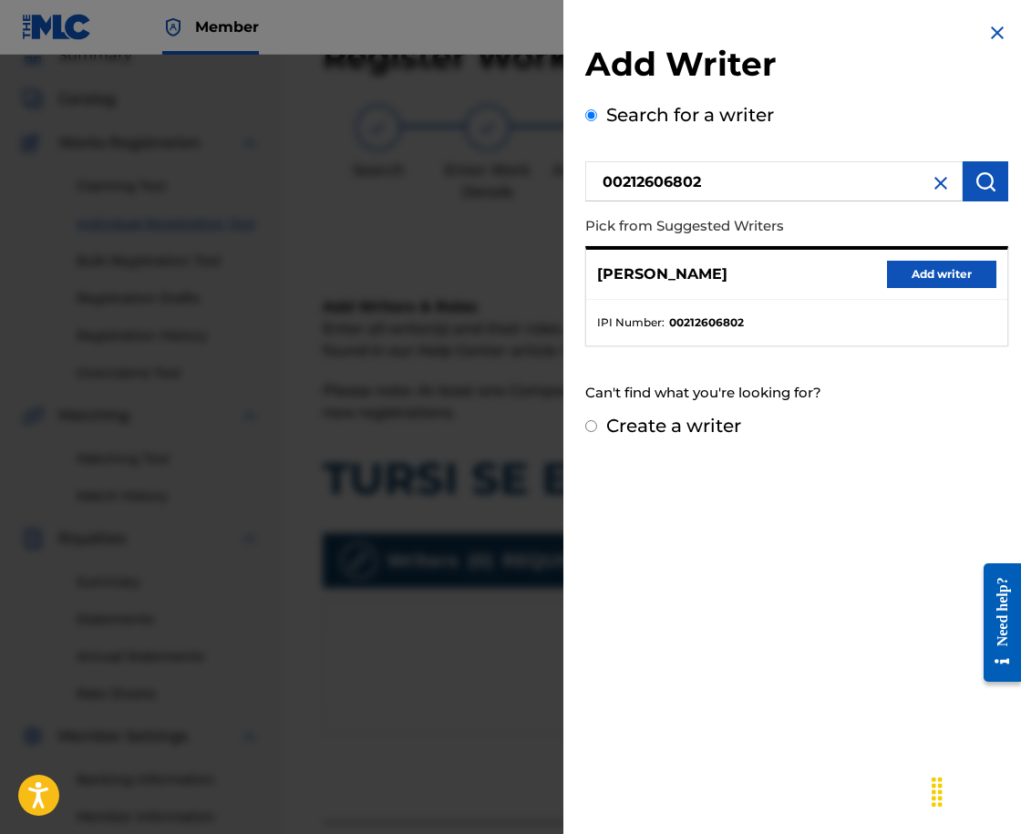
click at [929, 266] on button "Add writer" at bounding box center [941, 274] width 109 height 27
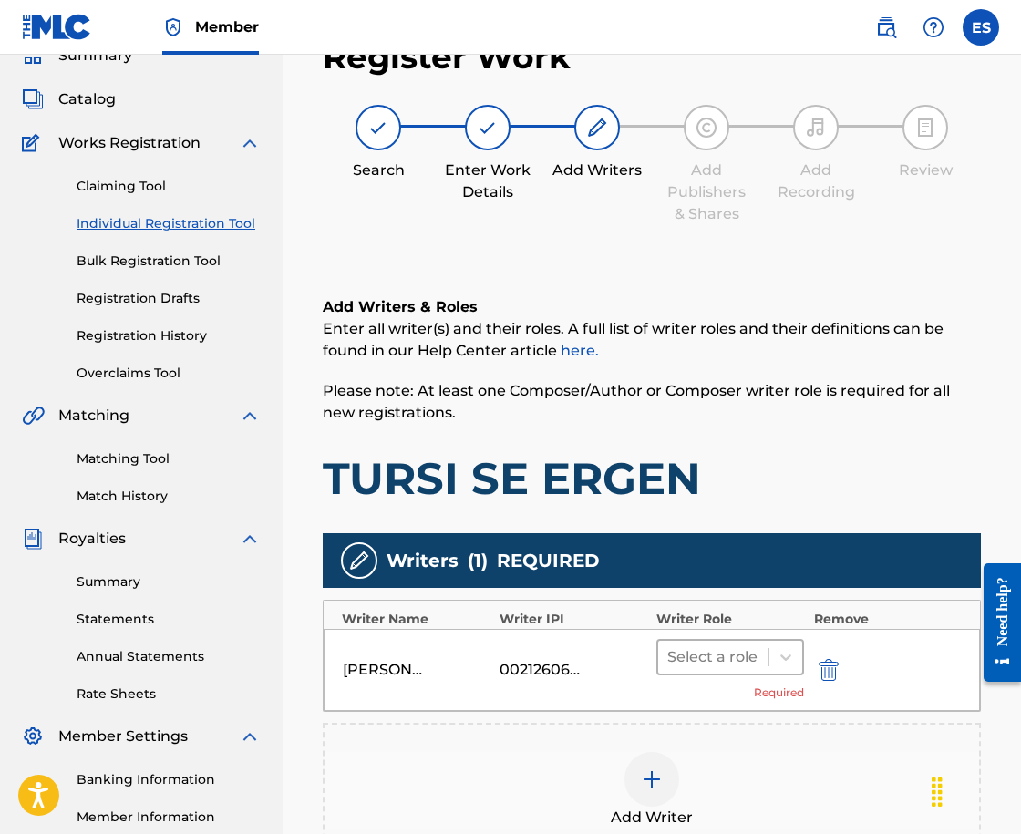
click at [679, 660] on div at bounding box center [713, 658] width 92 height 26
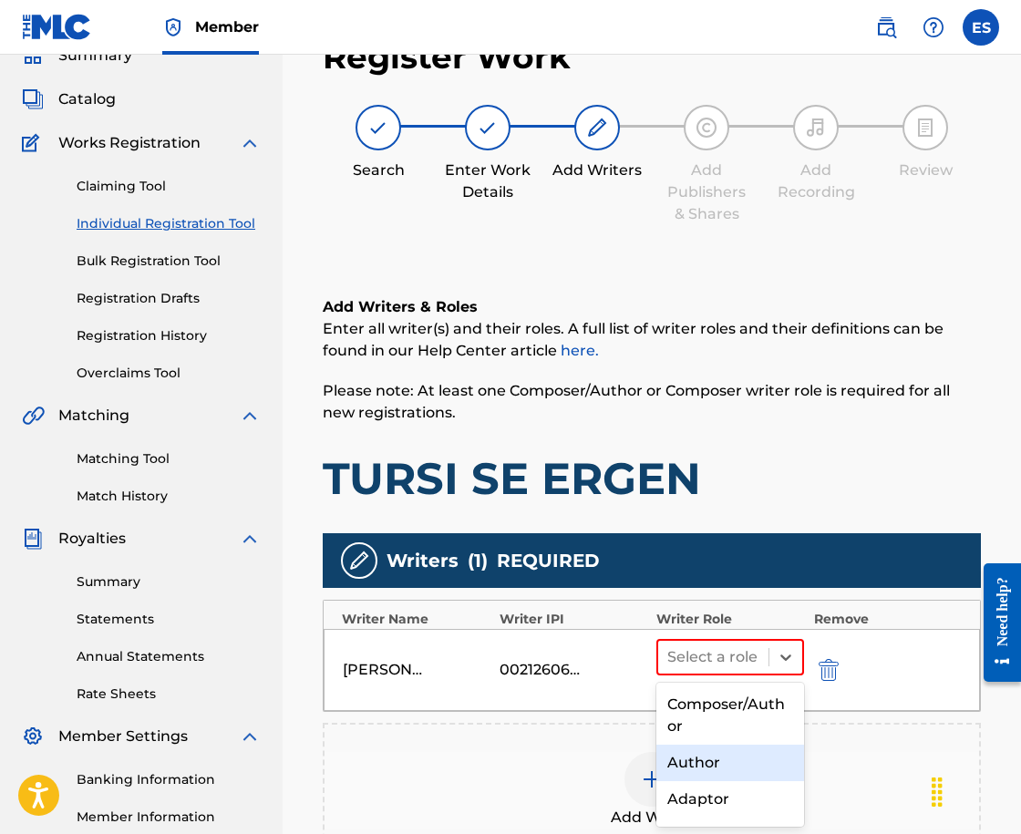
click at [692, 754] on div "Author" at bounding box center [730, 763] width 148 height 36
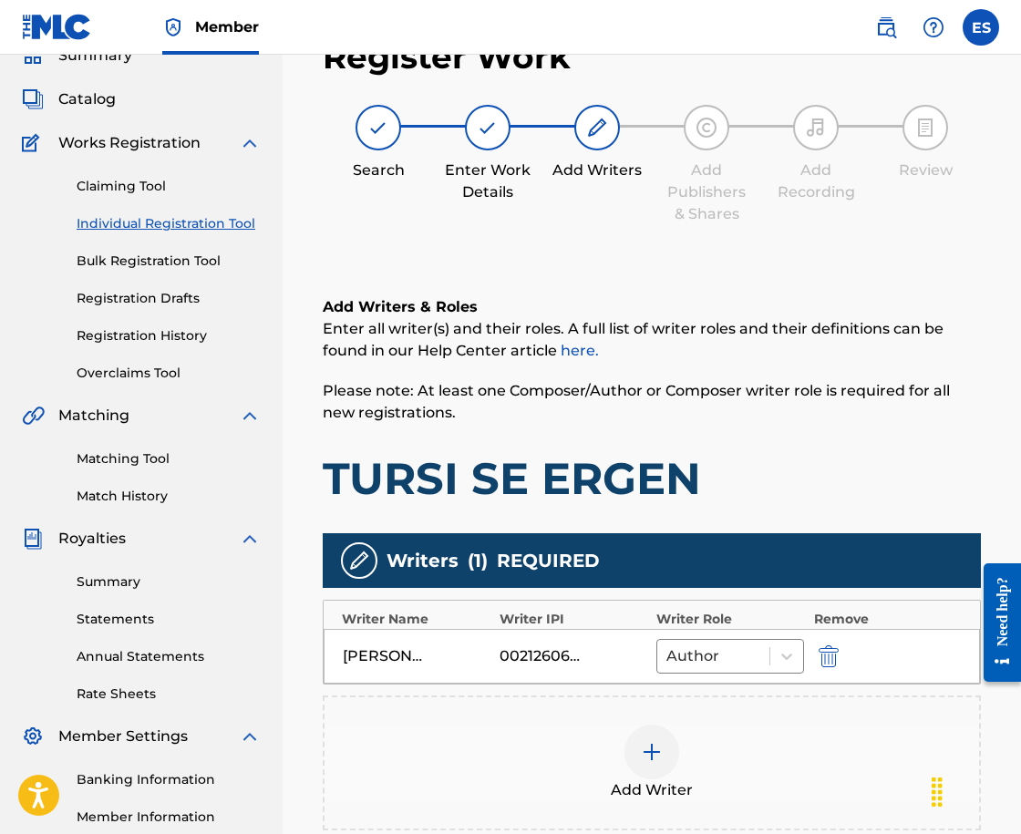
click at [669, 752] on div at bounding box center [652, 752] width 55 height 55
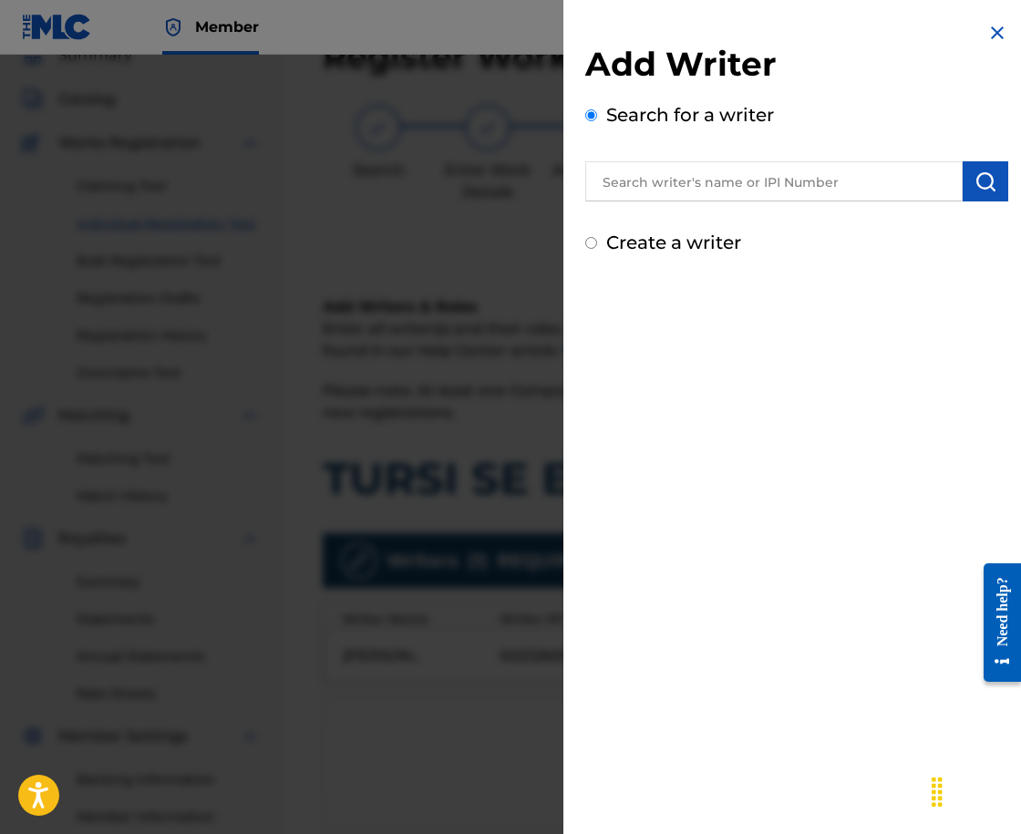
drag, startPoint x: 768, startPoint y: 158, endPoint x: 754, endPoint y: 174, distance: 21.4
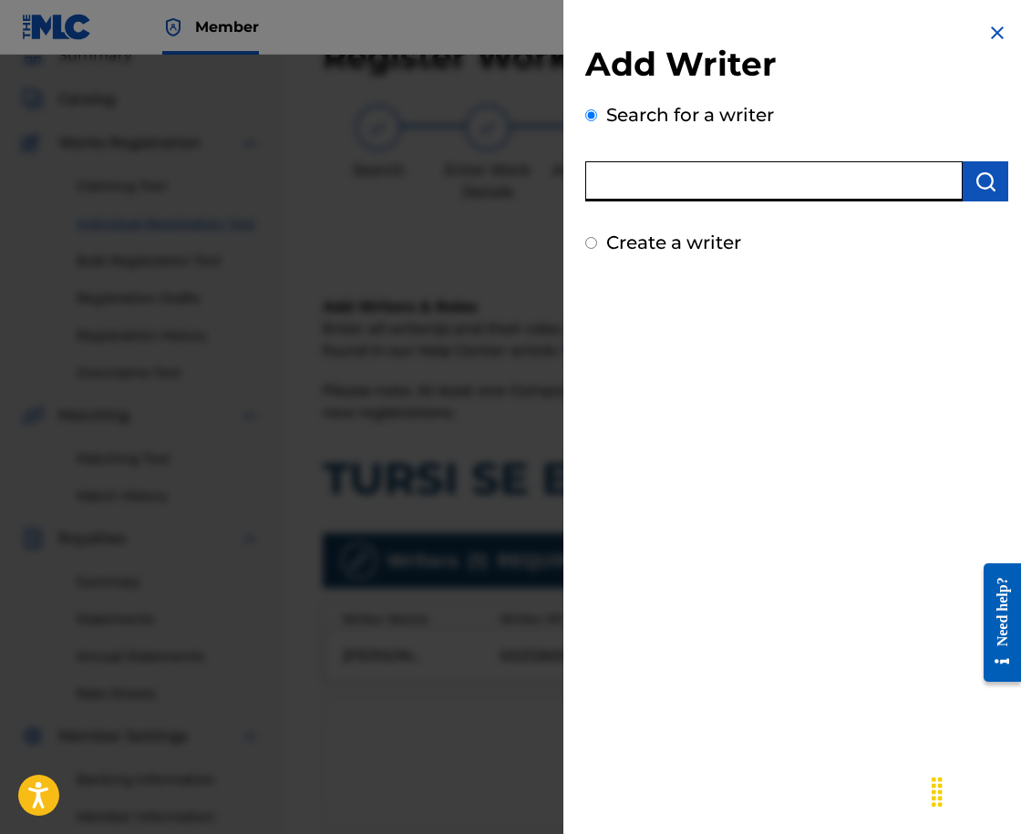
drag, startPoint x: 754, startPoint y: 174, endPoint x: 675, endPoint y: 170, distance: 79.5
paste input "00258906432"
type input "00258906432"
click at [989, 183] on img "submit" at bounding box center [986, 182] width 22 height 22
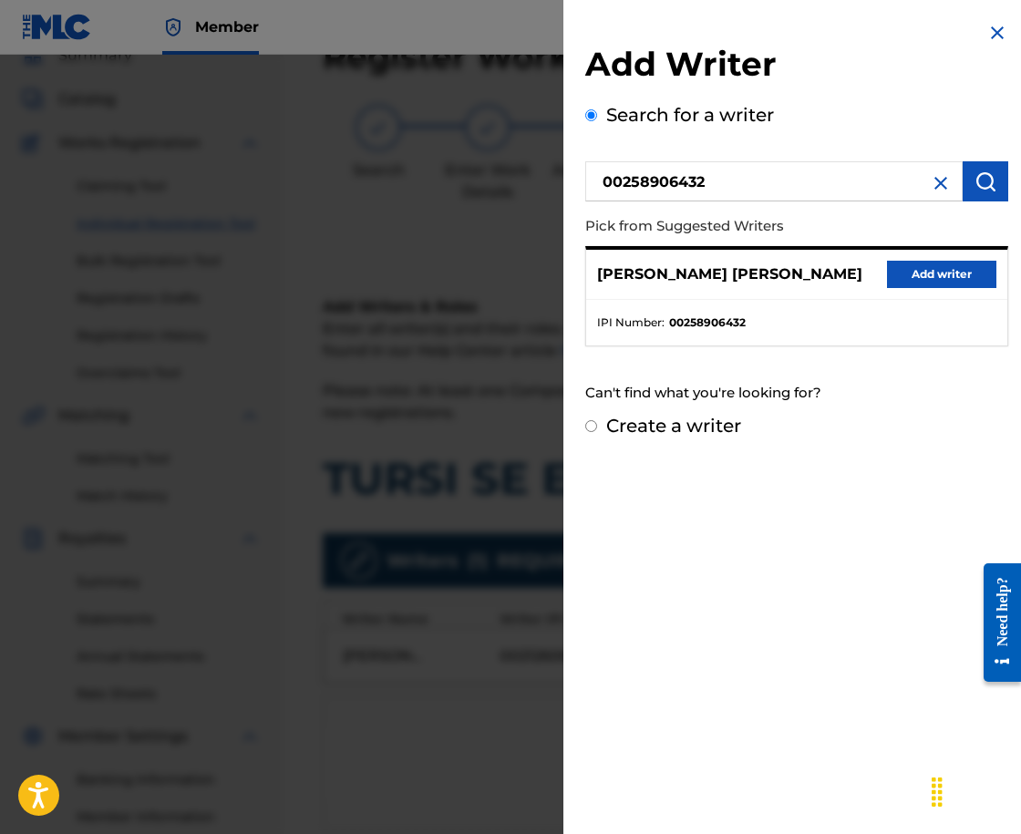
click at [945, 279] on button "Add writer" at bounding box center [941, 274] width 109 height 27
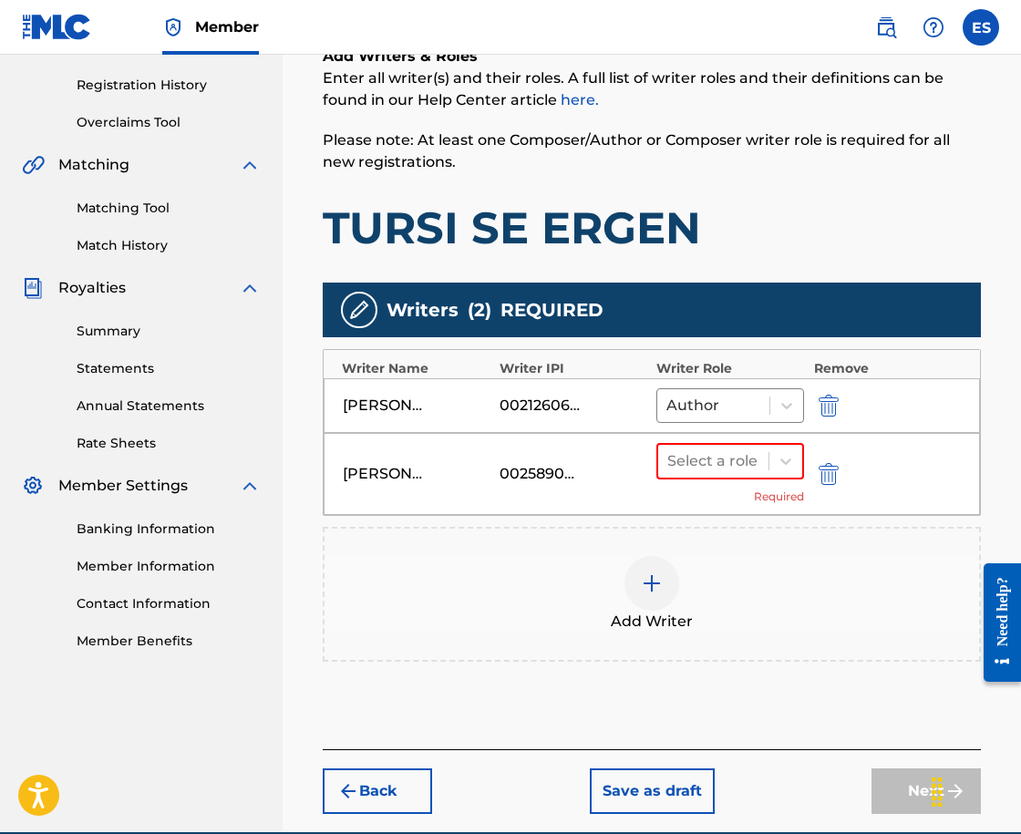
scroll to position [419, 0]
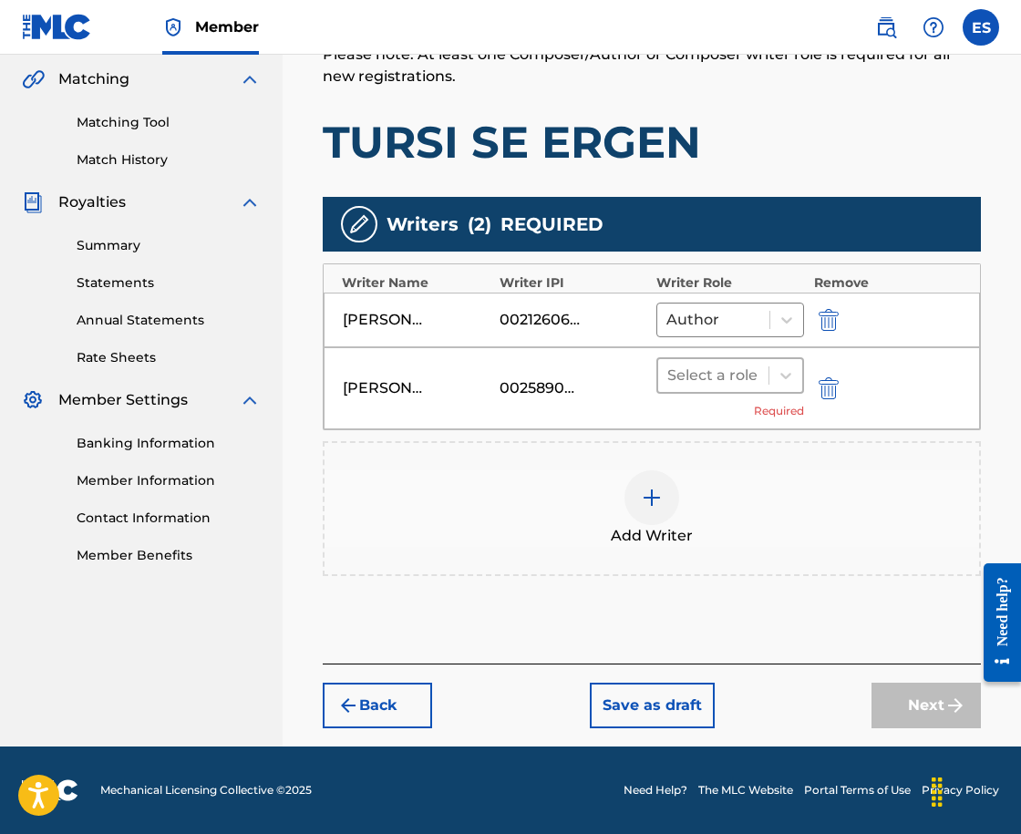
click at [714, 375] on div at bounding box center [713, 376] width 92 height 26
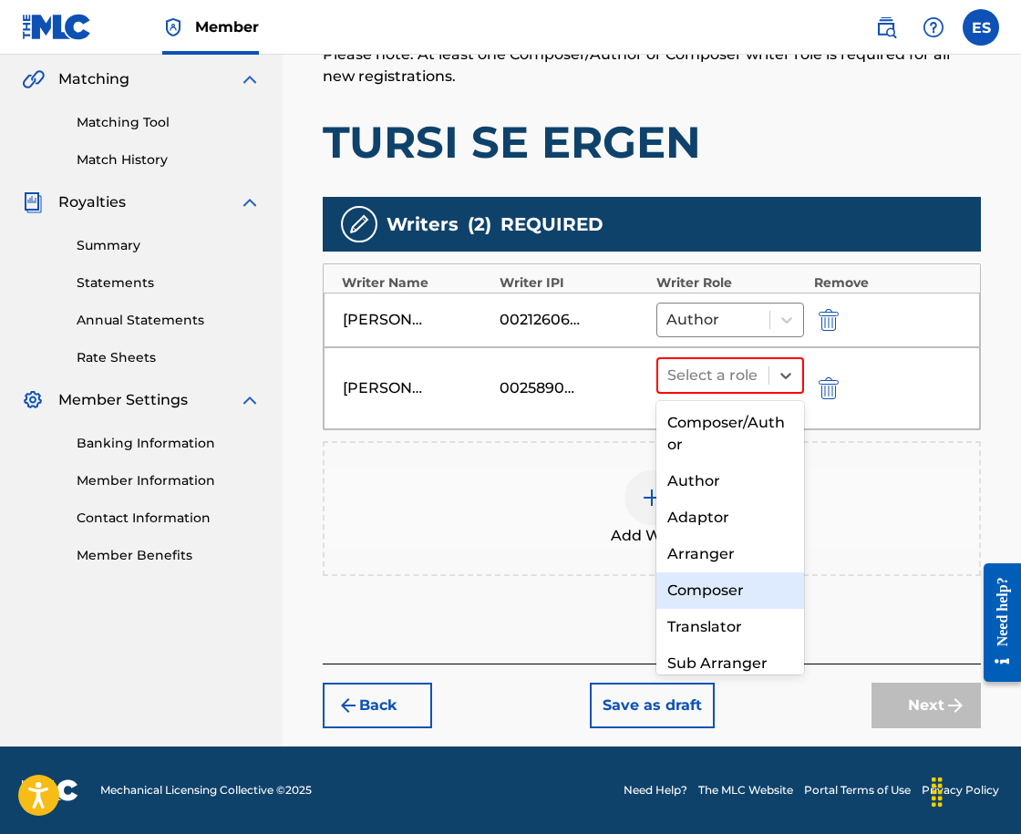
click at [710, 581] on div "Composer" at bounding box center [730, 591] width 148 height 36
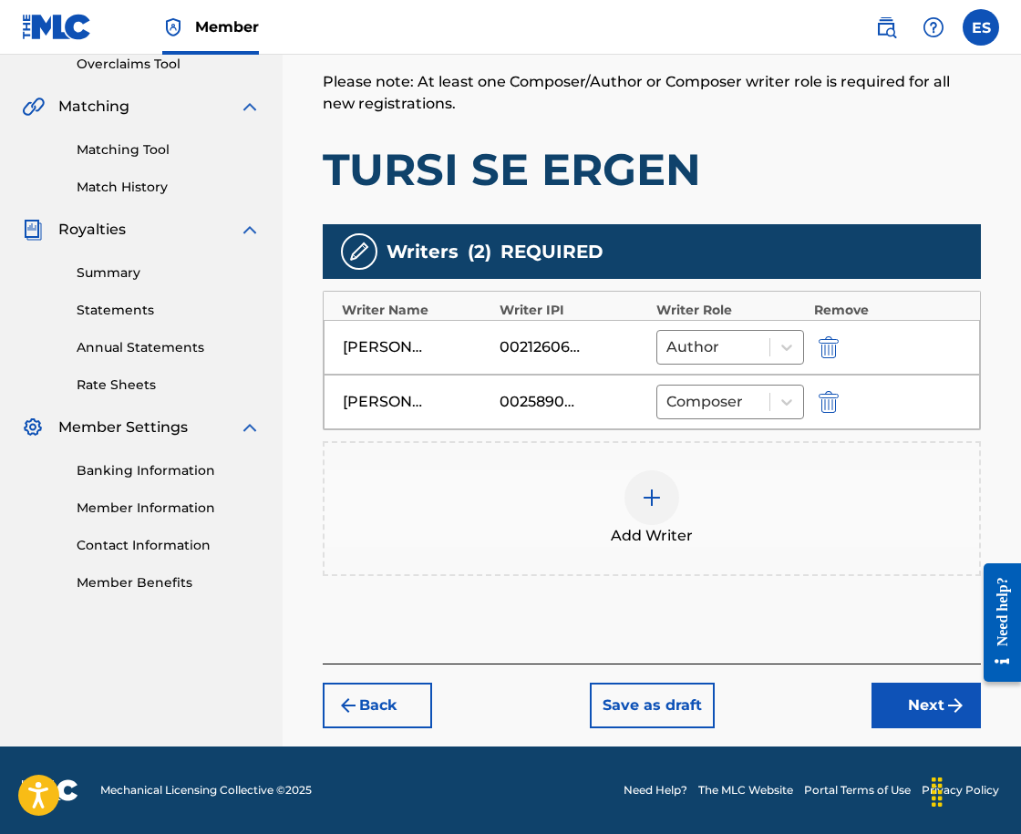
click at [905, 702] on button "Next" at bounding box center [926, 706] width 109 height 46
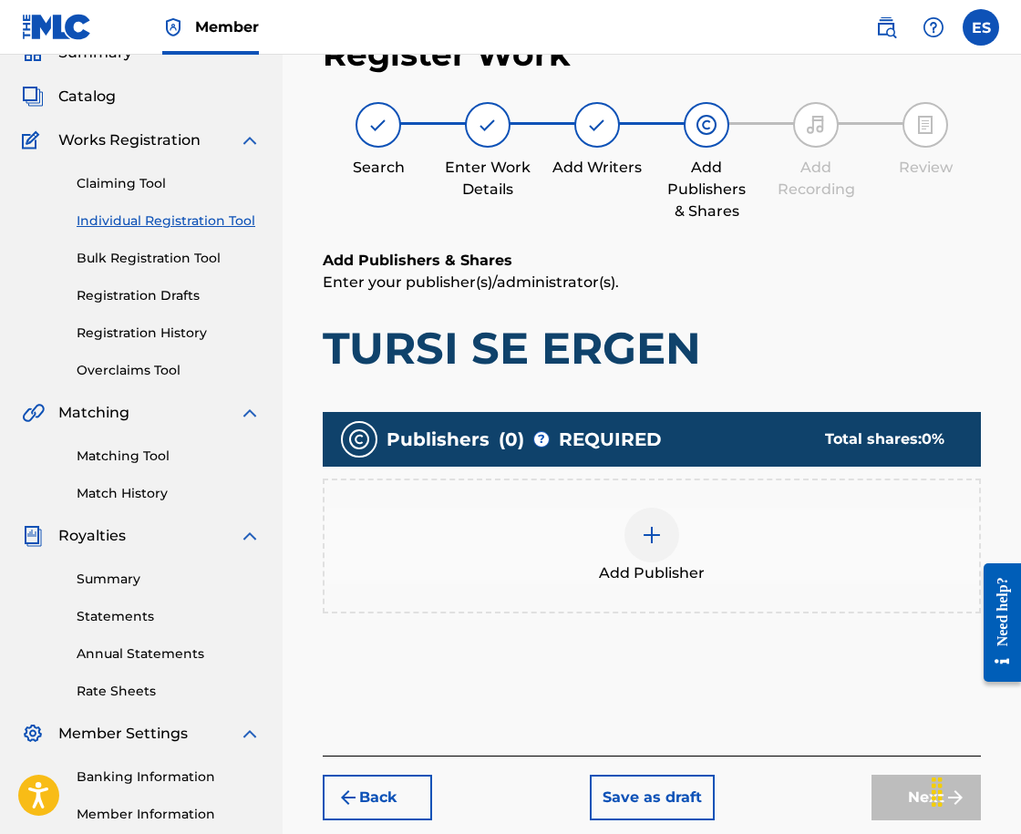
scroll to position [82, 0]
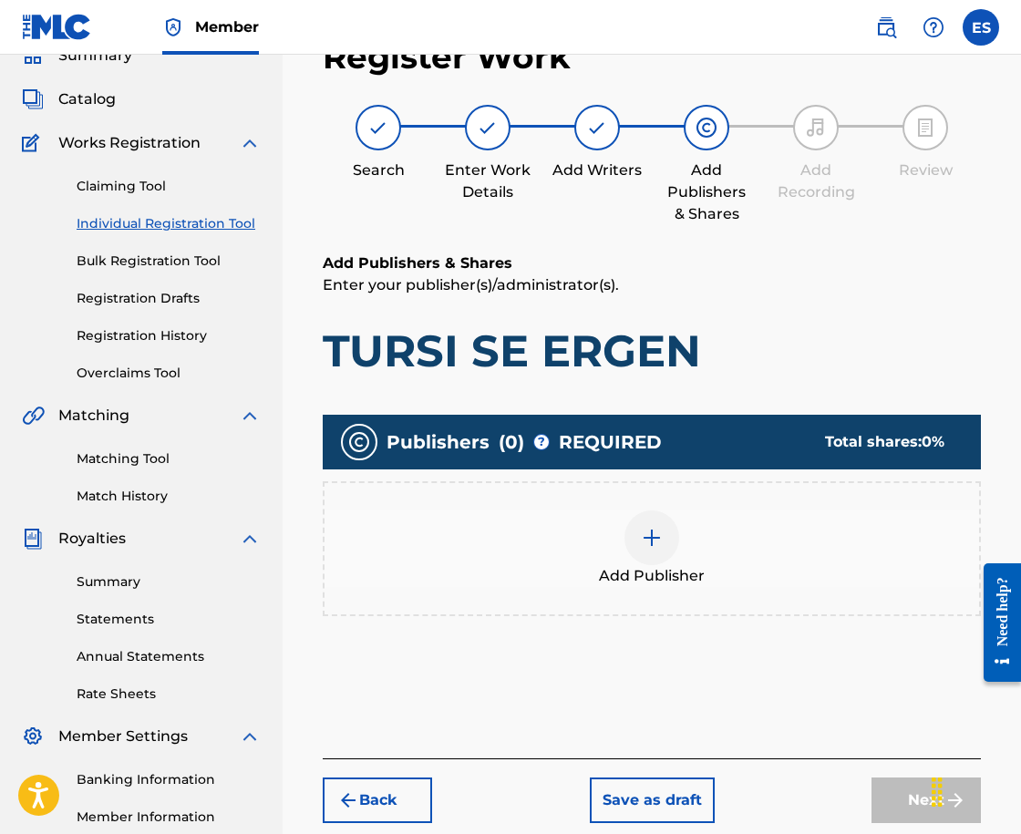
click at [628, 622] on div "Publishers ( 0 ) ? REQUIRED Total shares: 0 % Add Publisher" at bounding box center [652, 525] width 658 height 220
click at [637, 580] on span "Add Publisher" at bounding box center [652, 576] width 106 height 22
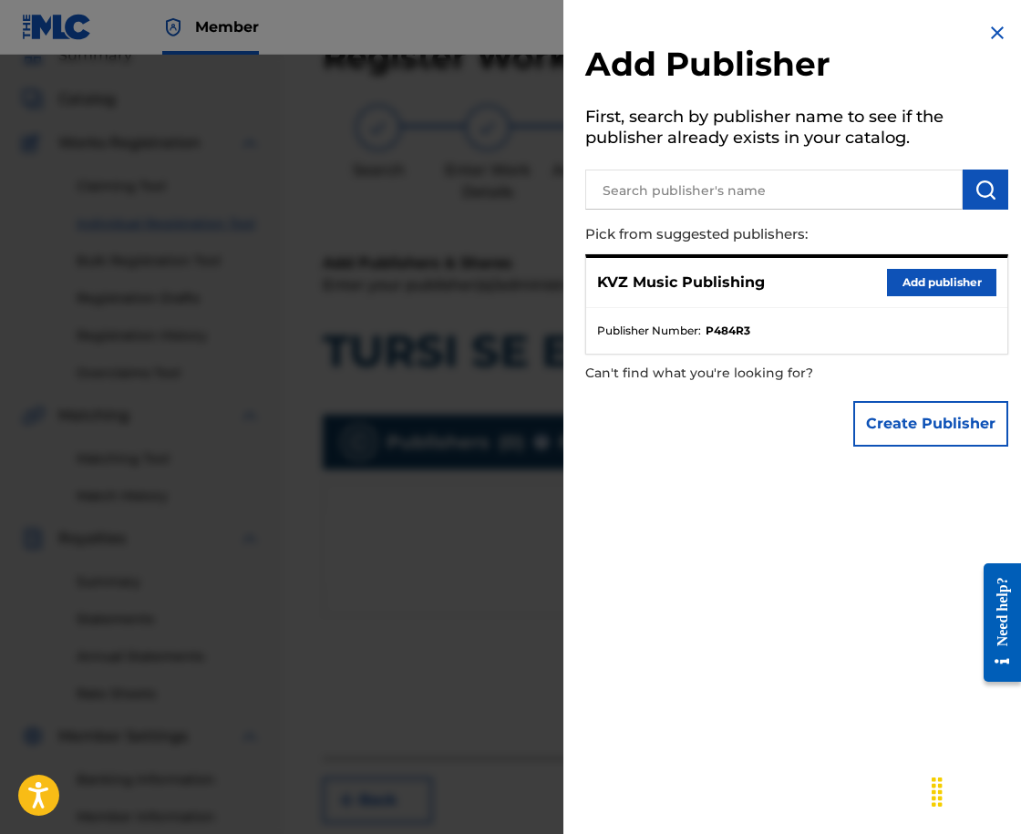
click at [924, 289] on button "Add publisher" at bounding box center [941, 282] width 109 height 27
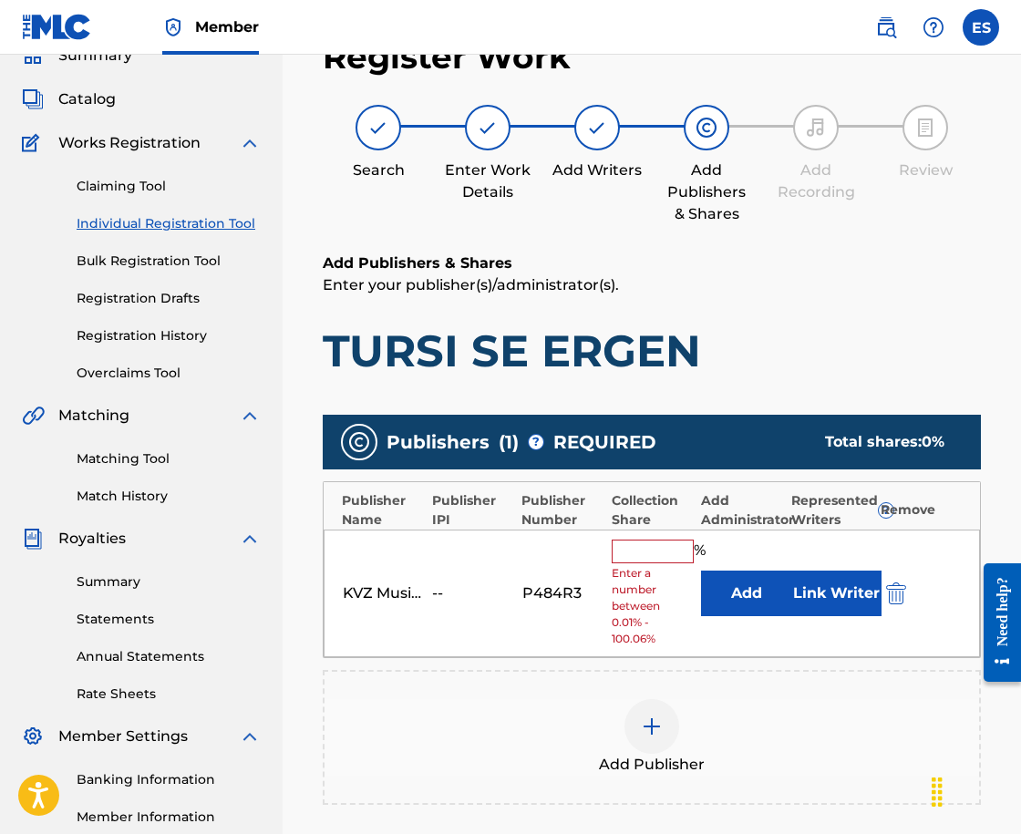
click at [646, 540] on div "KVZ Music Publishing -- P484R3 % Enter a number between 0.01% - 100.06% Add Lin…" at bounding box center [652, 594] width 656 height 129
click at [646, 556] on input "text" at bounding box center [653, 552] width 82 height 24
type input "66.67"
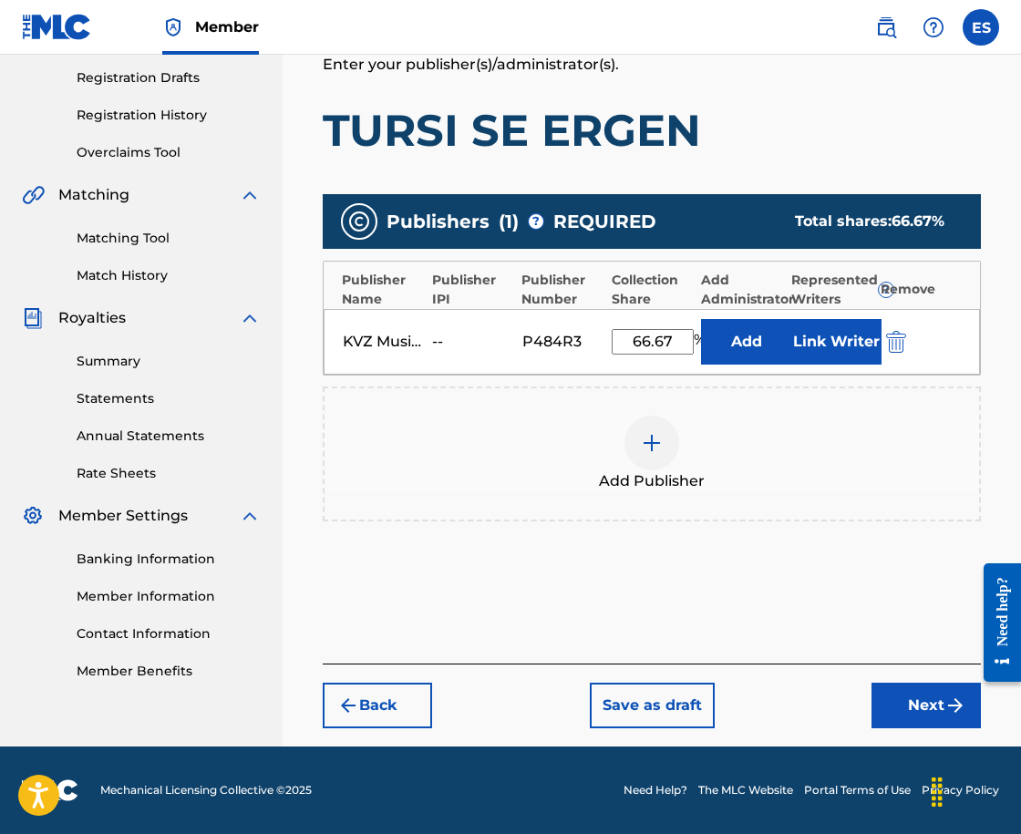
click at [926, 713] on button "Next" at bounding box center [926, 706] width 109 height 46
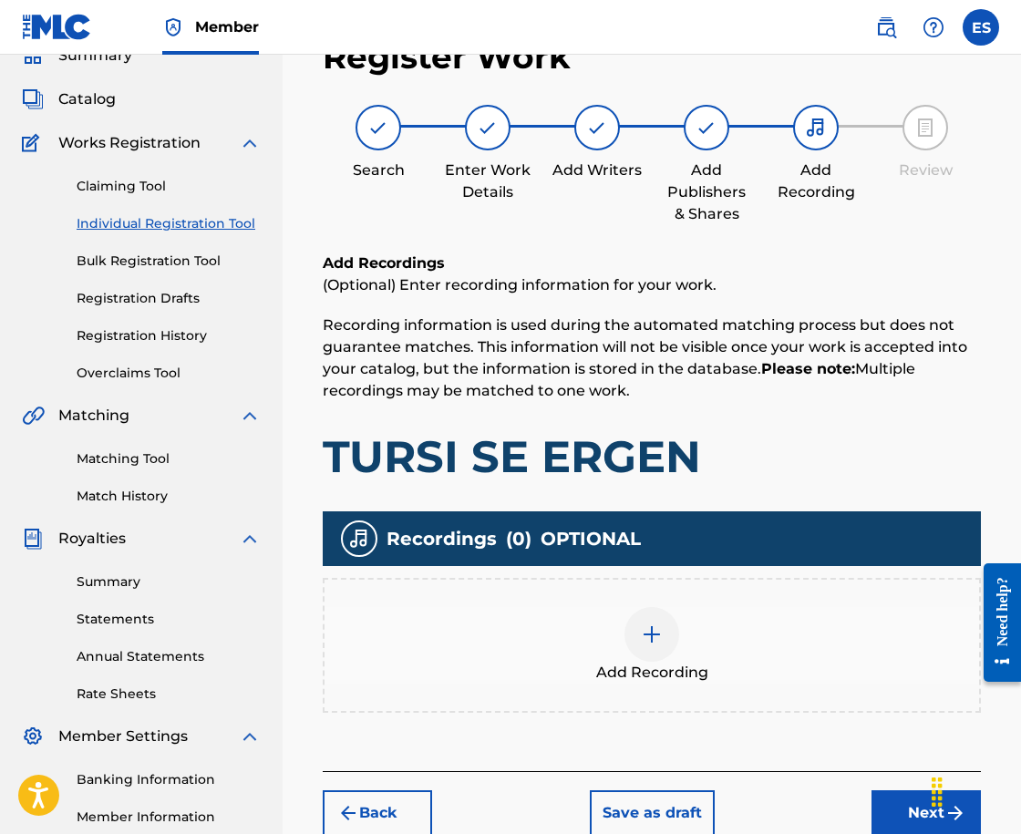
click at [553, 611] on div "Add Recording" at bounding box center [652, 645] width 655 height 77
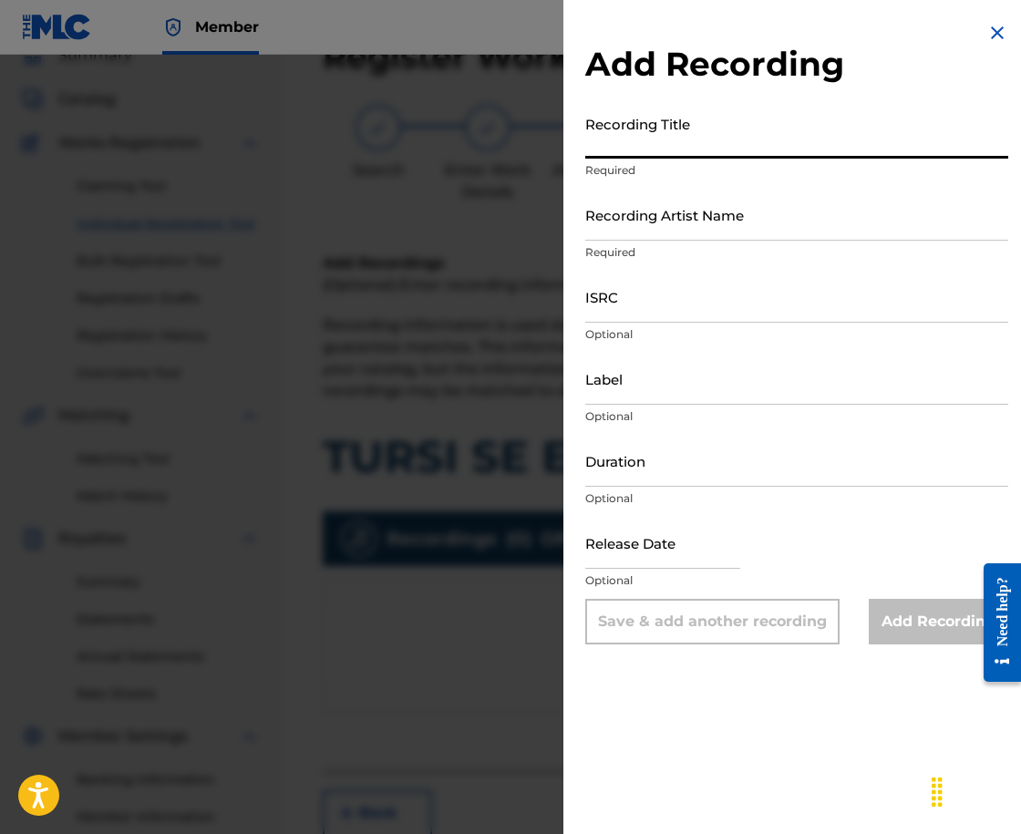
paste input "TURSI SE ERGEN"
type input "TURSI SE ERGEN"
drag, startPoint x: 812, startPoint y: 172, endPoint x: 674, endPoint y: 202, distance: 141.8
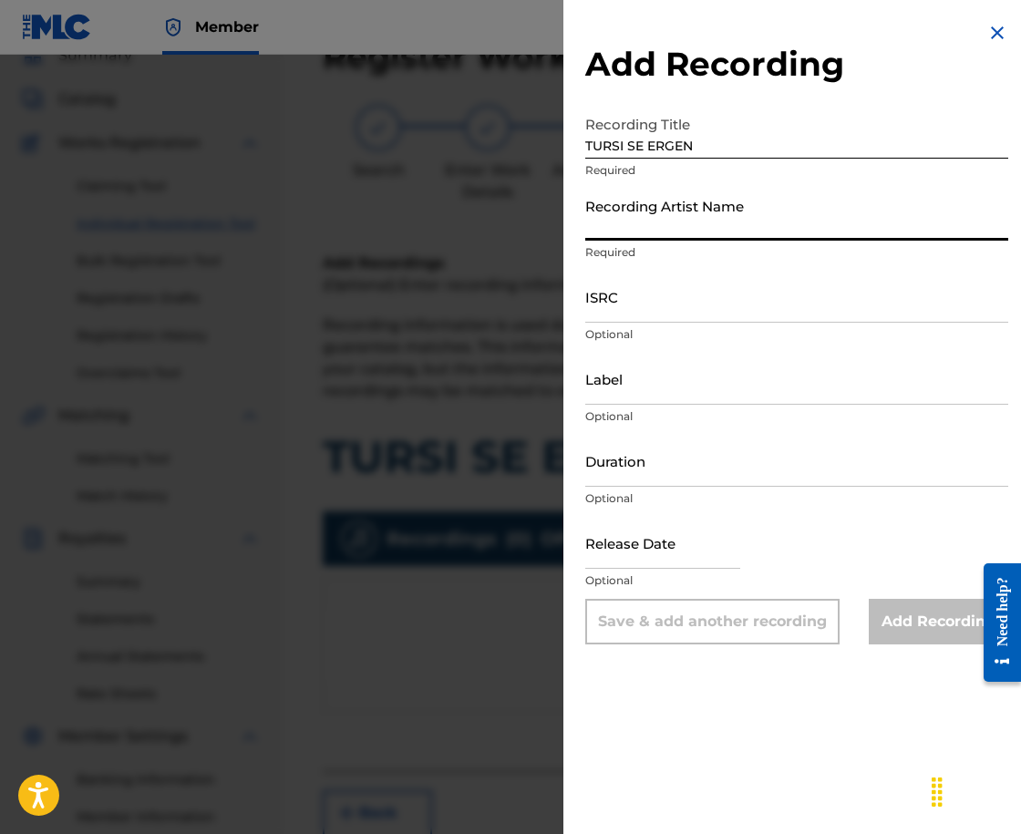
paste input "[PERSON_NAME]"
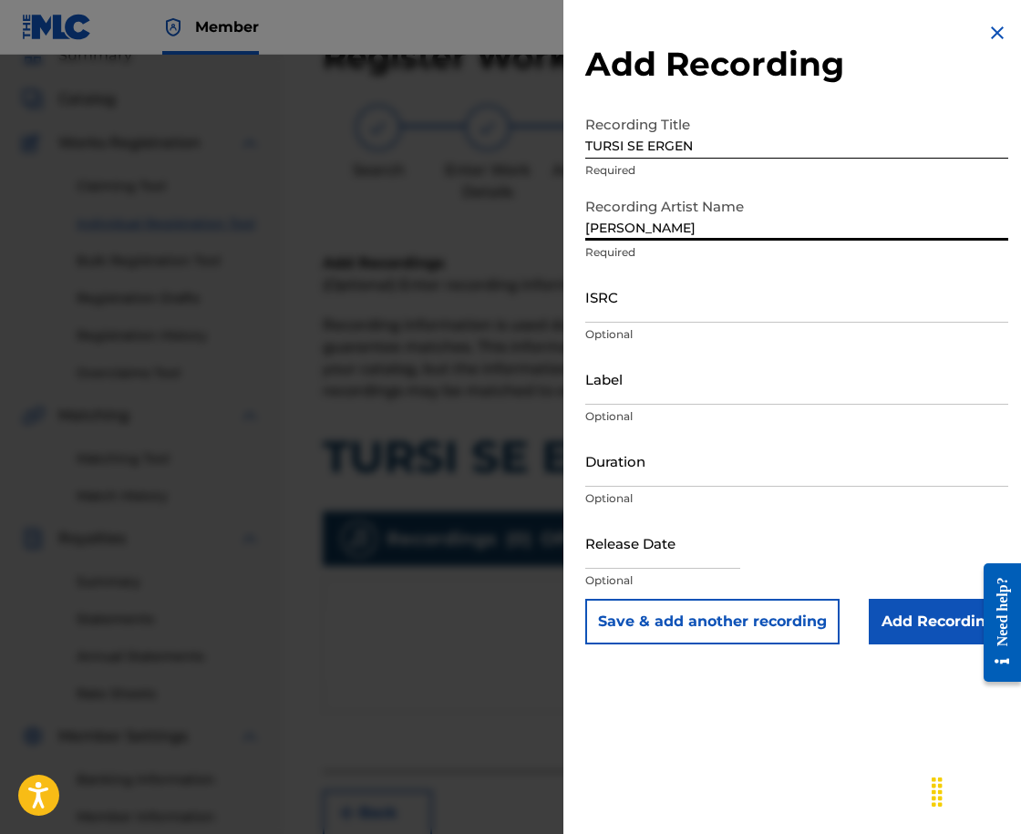
type input "[PERSON_NAME]"
click at [783, 494] on p "Optional" at bounding box center [796, 499] width 423 height 16
click at [785, 488] on div "Duration Optional" at bounding box center [796, 476] width 423 height 82
click at [788, 473] on input "Duration" at bounding box center [796, 461] width 423 height 52
type input "03:00"
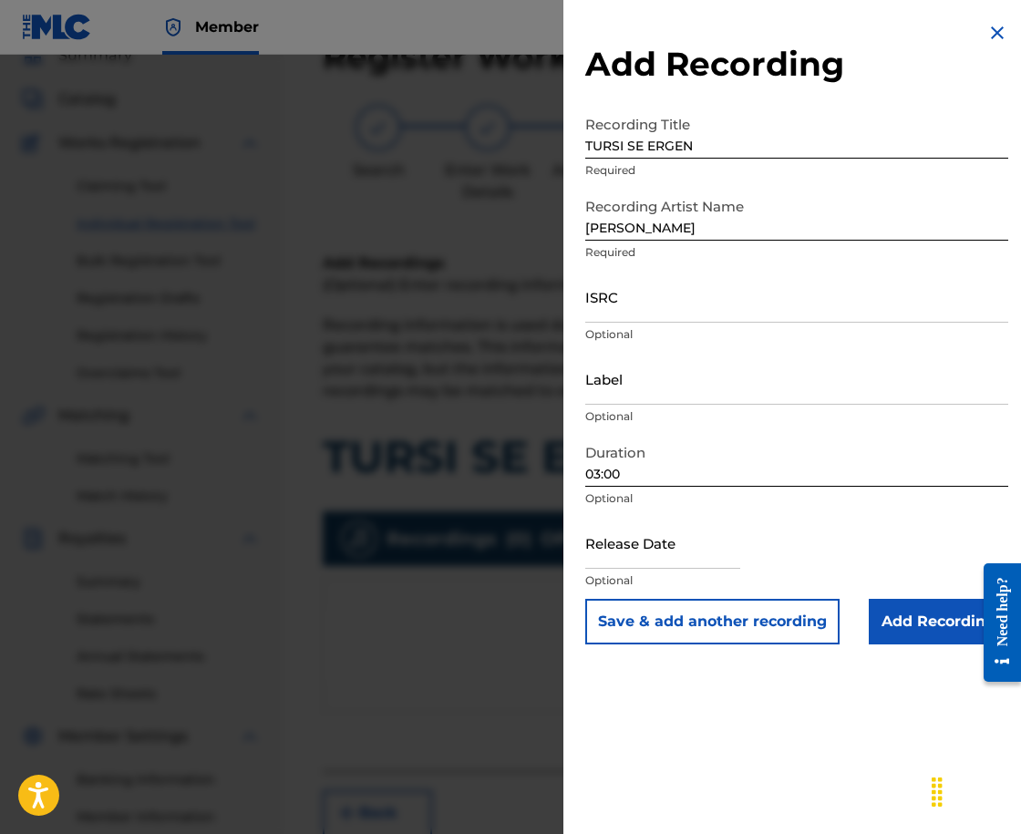
click at [914, 615] on input "Add Recording" at bounding box center [939, 622] width 140 height 46
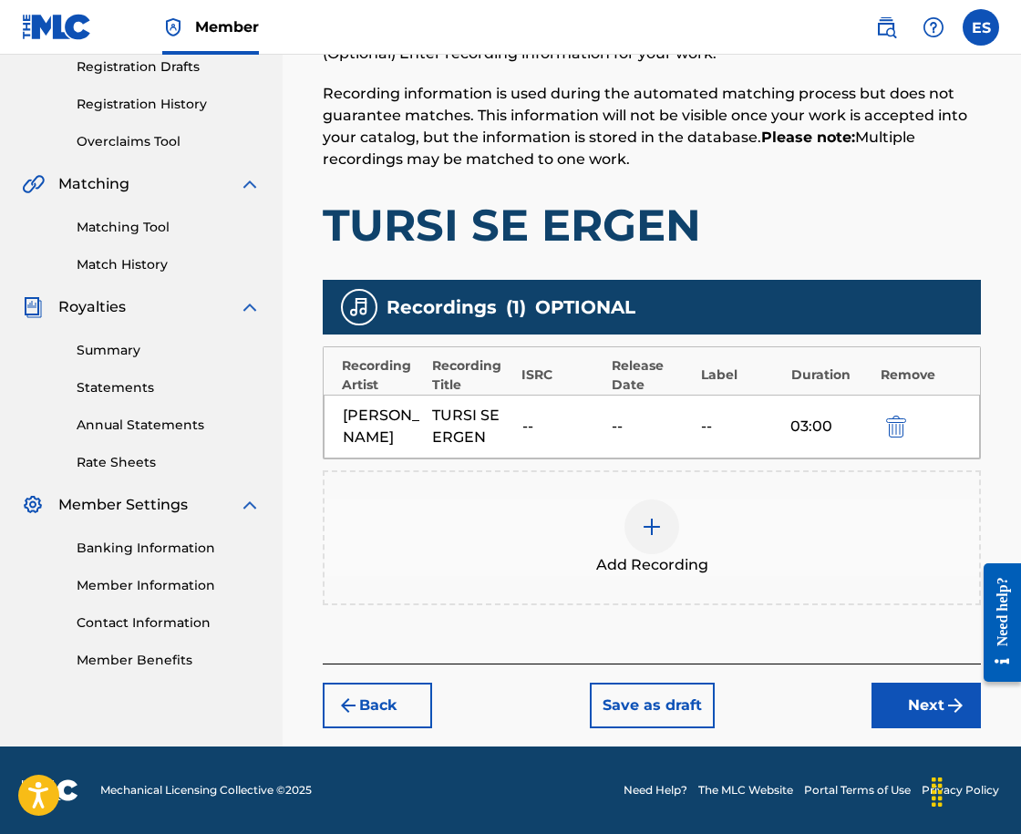
click at [923, 698] on button "Next" at bounding box center [926, 706] width 109 height 46
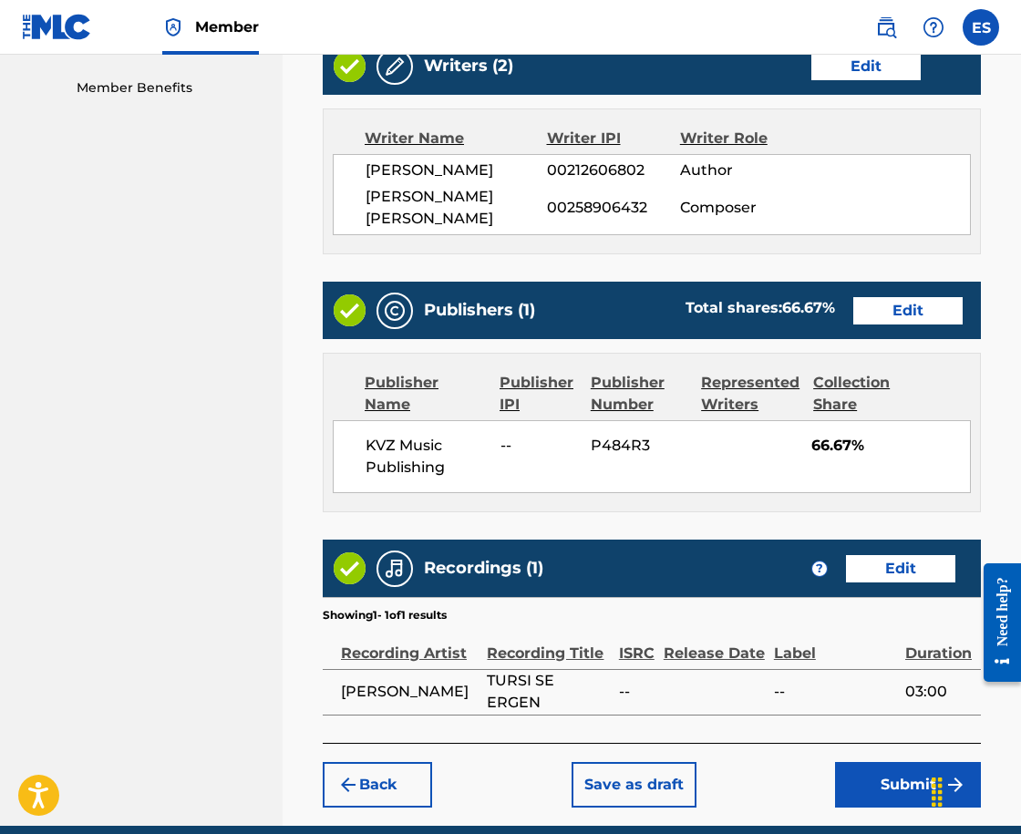
scroll to position [987, 0]
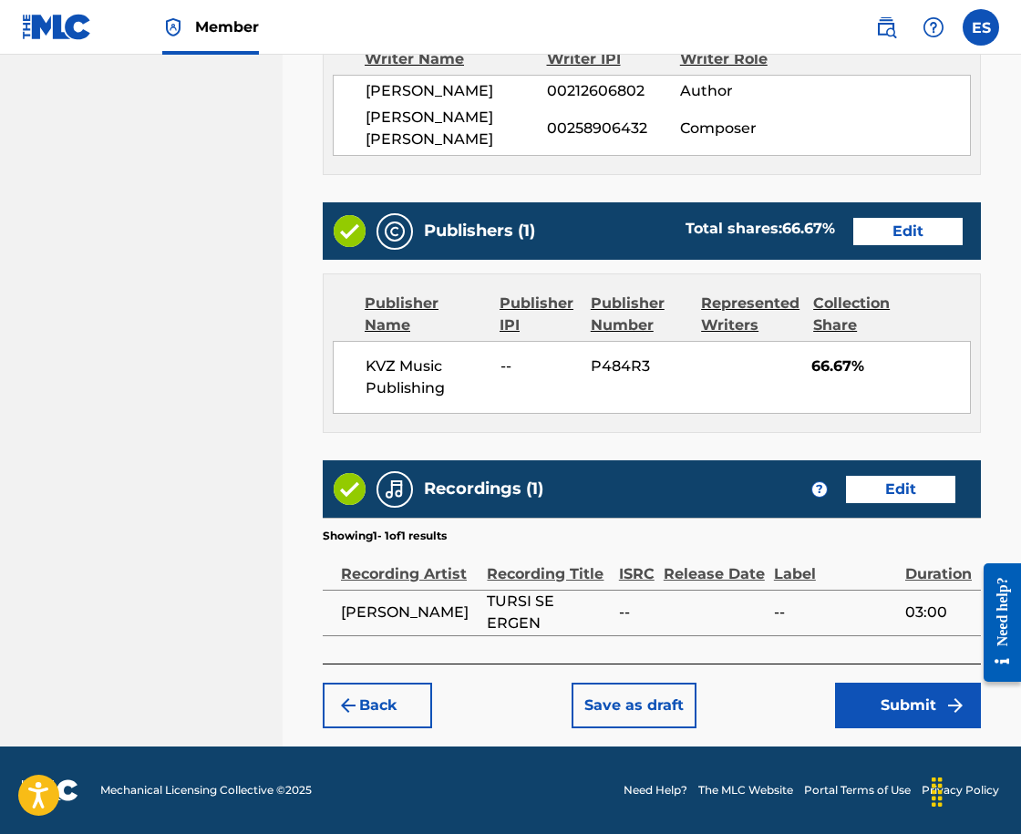
click at [908, 716] on button "Submit" at bounding box center [908, 706] width 146 height 46
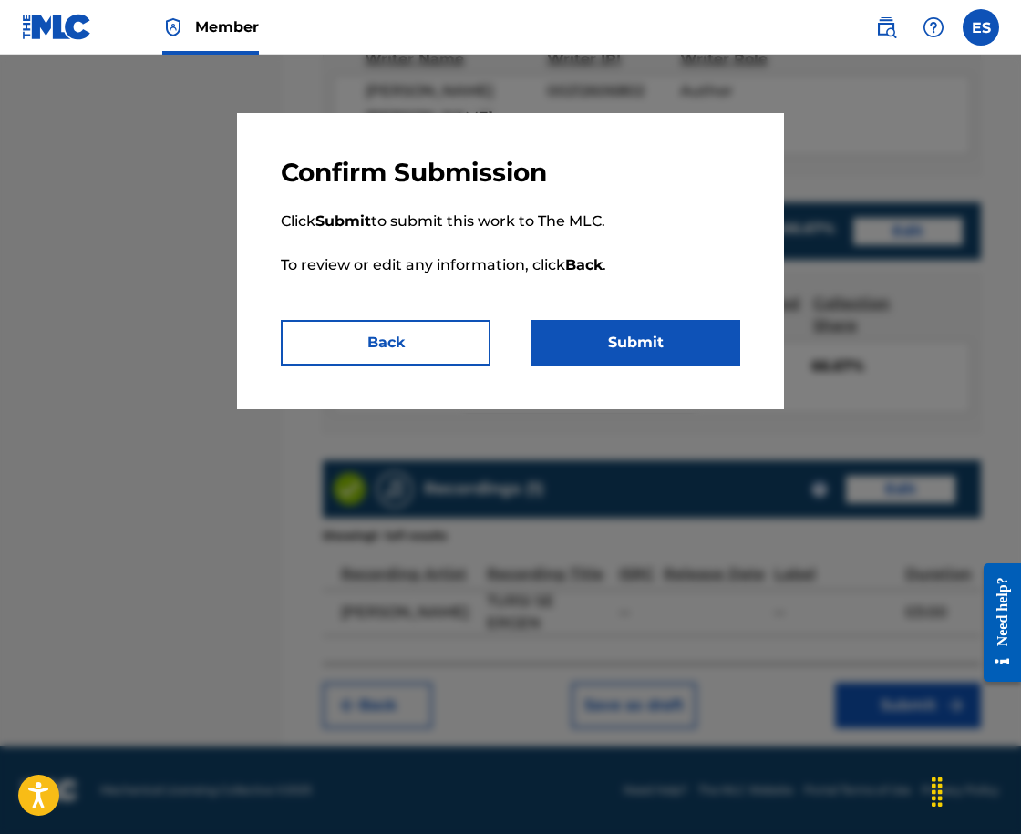
click at [575, 345] on button "Submit" at bounding box center [636, 343] width 210 height 46
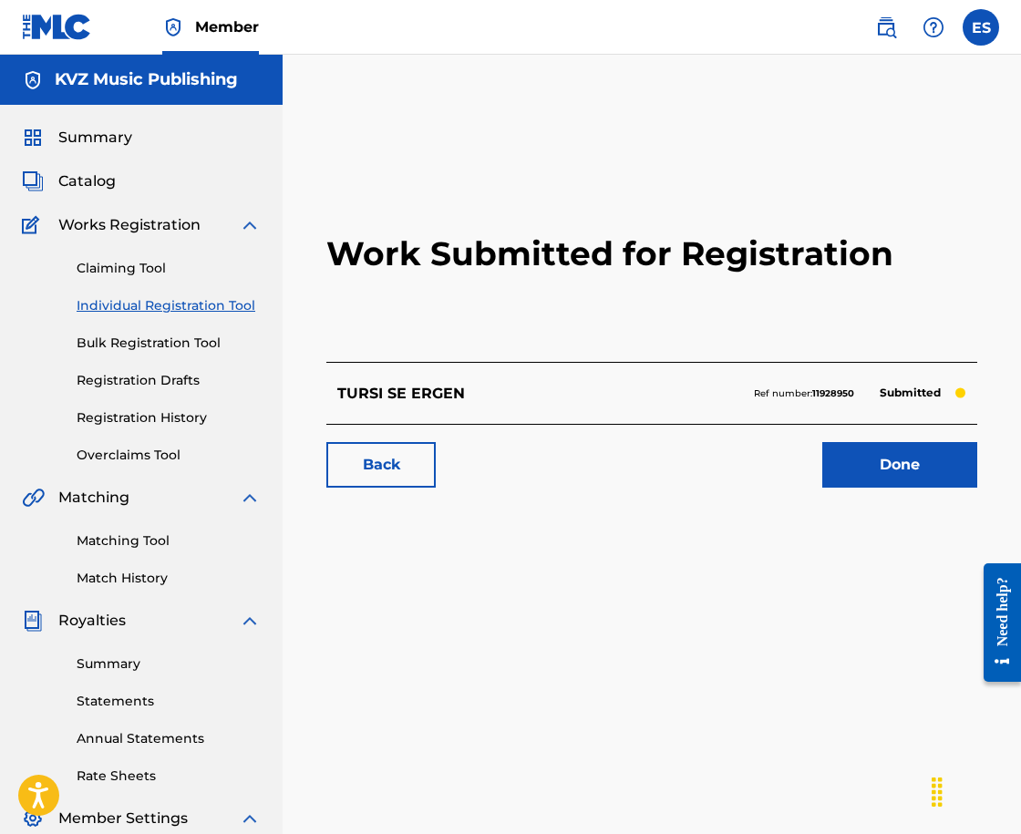
click at [230, 310] on link "Individual Registration Tool" at bounding box center [169, 305] width 184 height 19
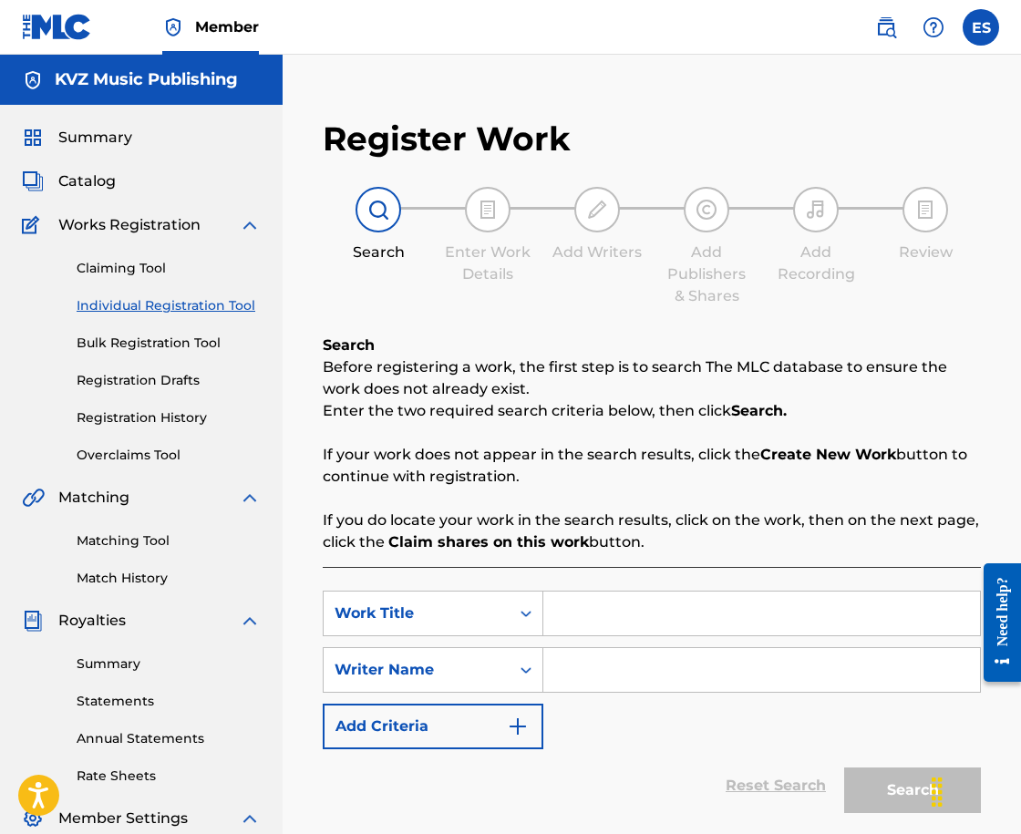
paste input "UCHITELYAT"
type input "UCHITELYAT"
click at [636, 673] on input "Search Form" at bounding box center [761, 670] width 437 height 44
type input "ASSEN DRAGNEV"
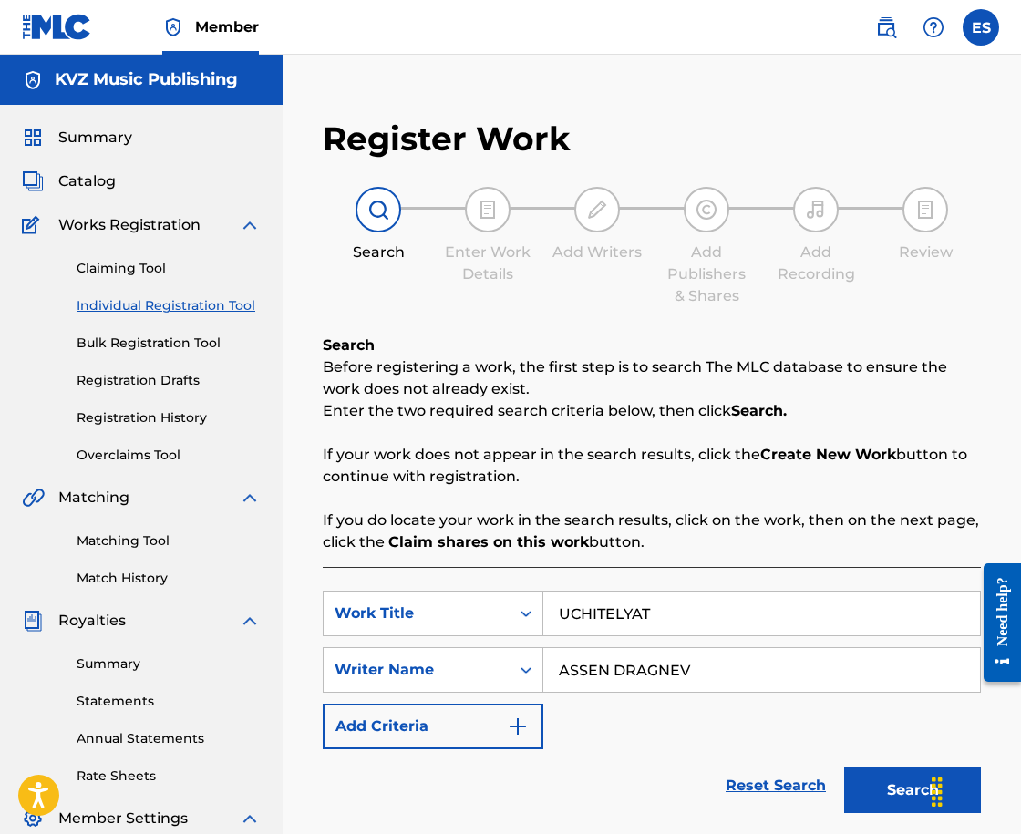
click at [850, 793] on button "Search" at bounding box center [912, 791] width 137 height 46
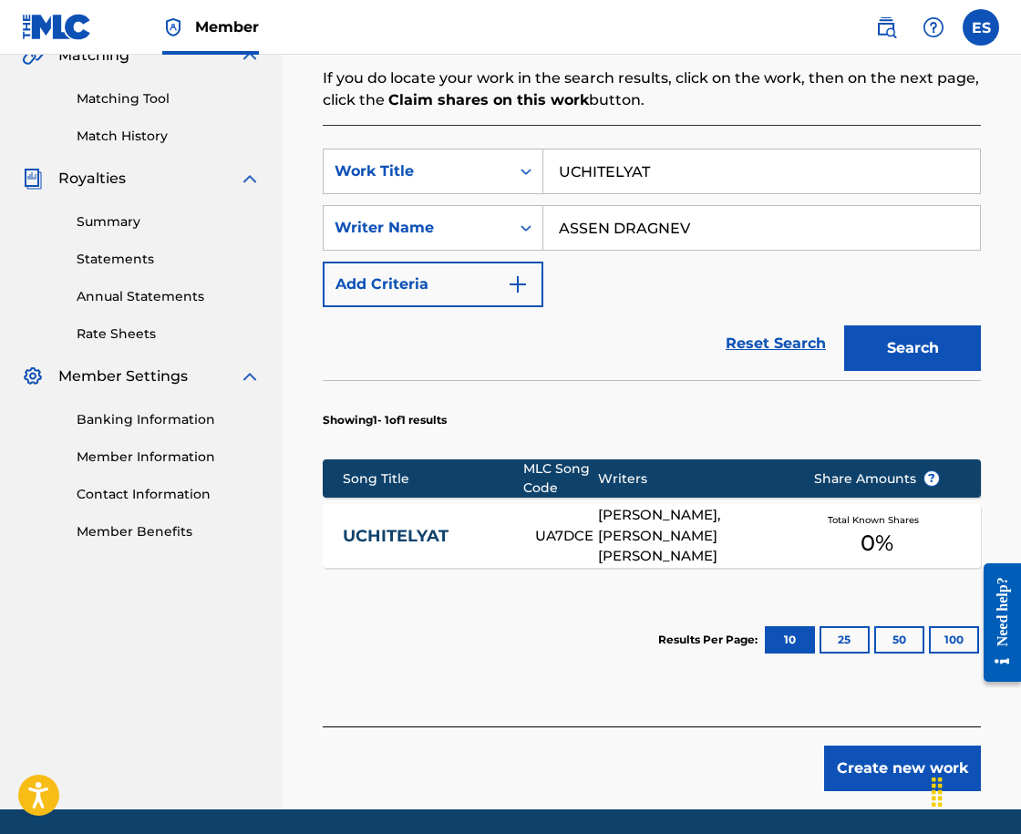
scroll to position [505, 0]
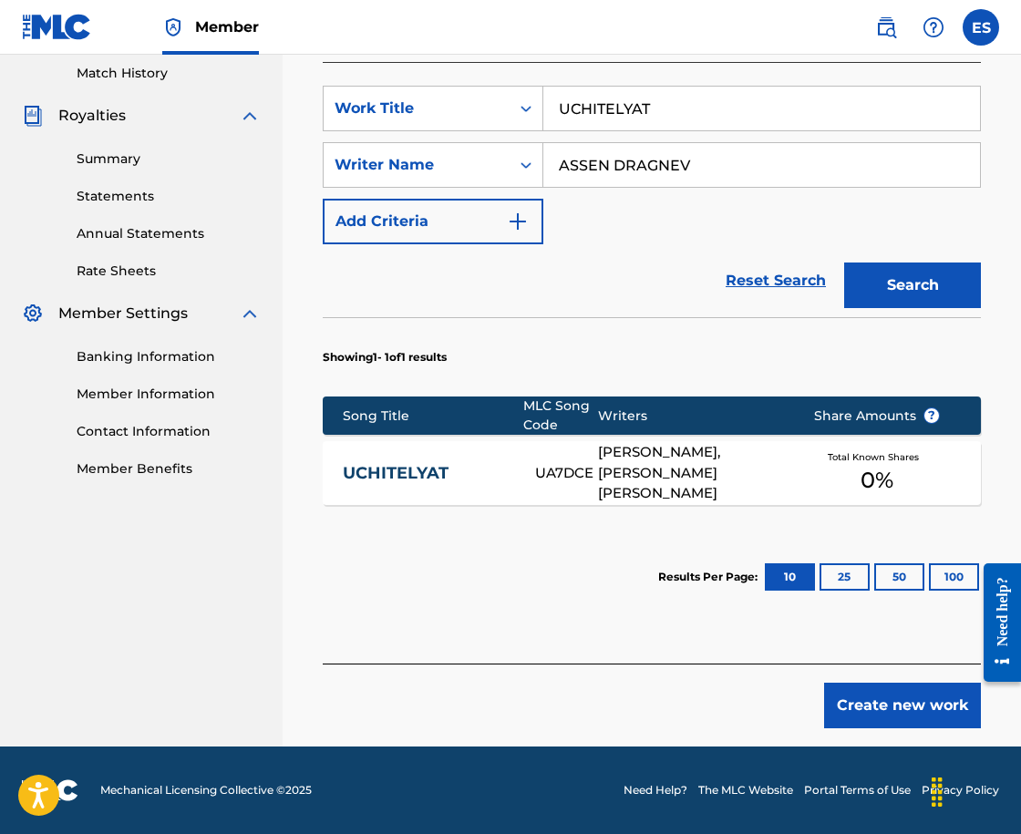
click at [472, 483] on link "UCHITELYAT" at bounding box center [427, 473] width 169 height 21
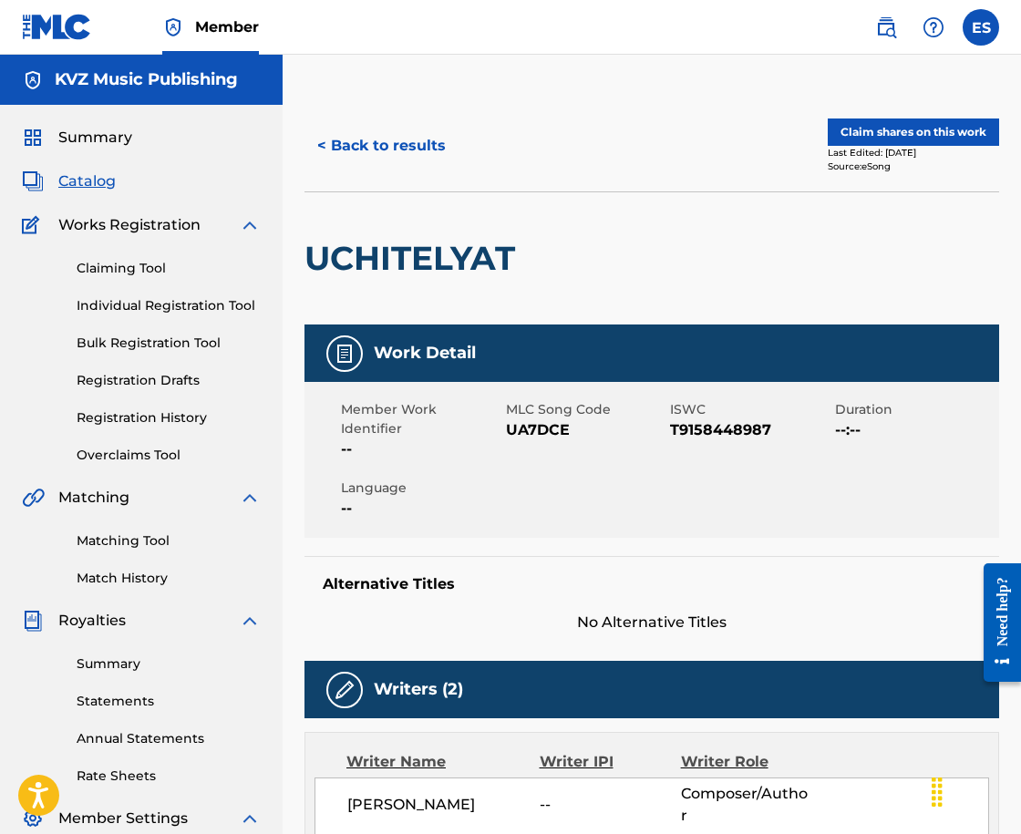
click at [347, 148] on button "< Back to results" at bounding box center [382, 146] width 154 height 46
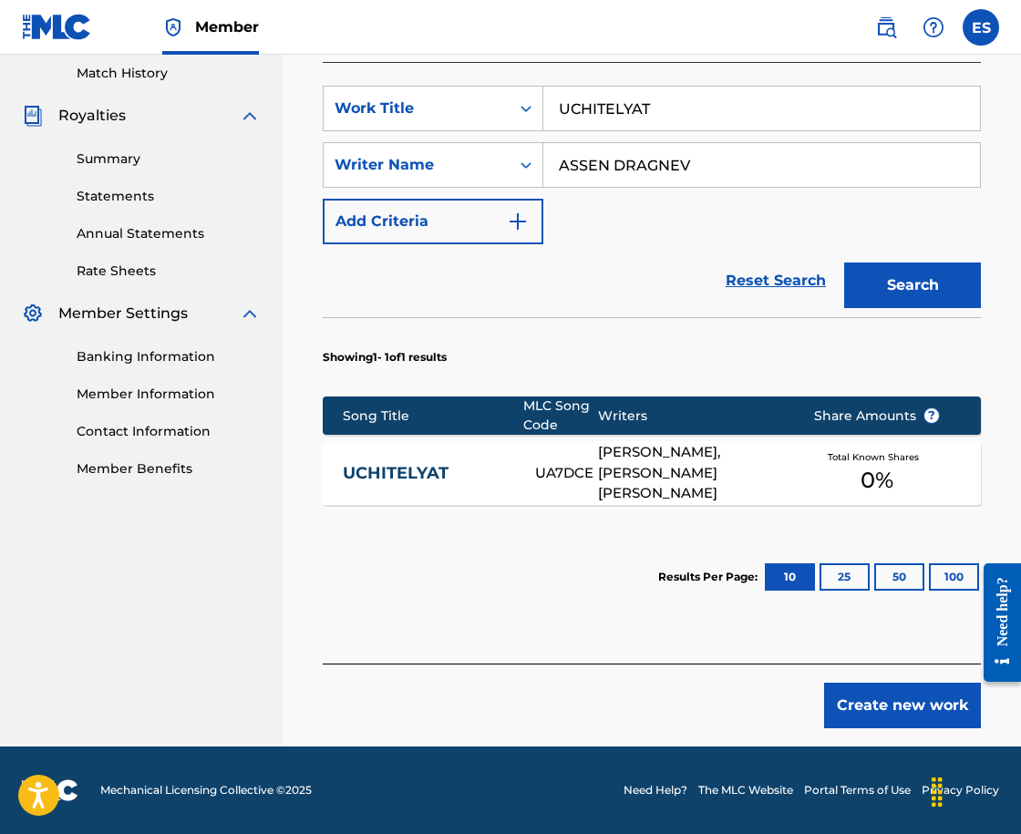
click at [896, 706] on button "Create new work" at bounding box center [902, 706] width 157 height 46
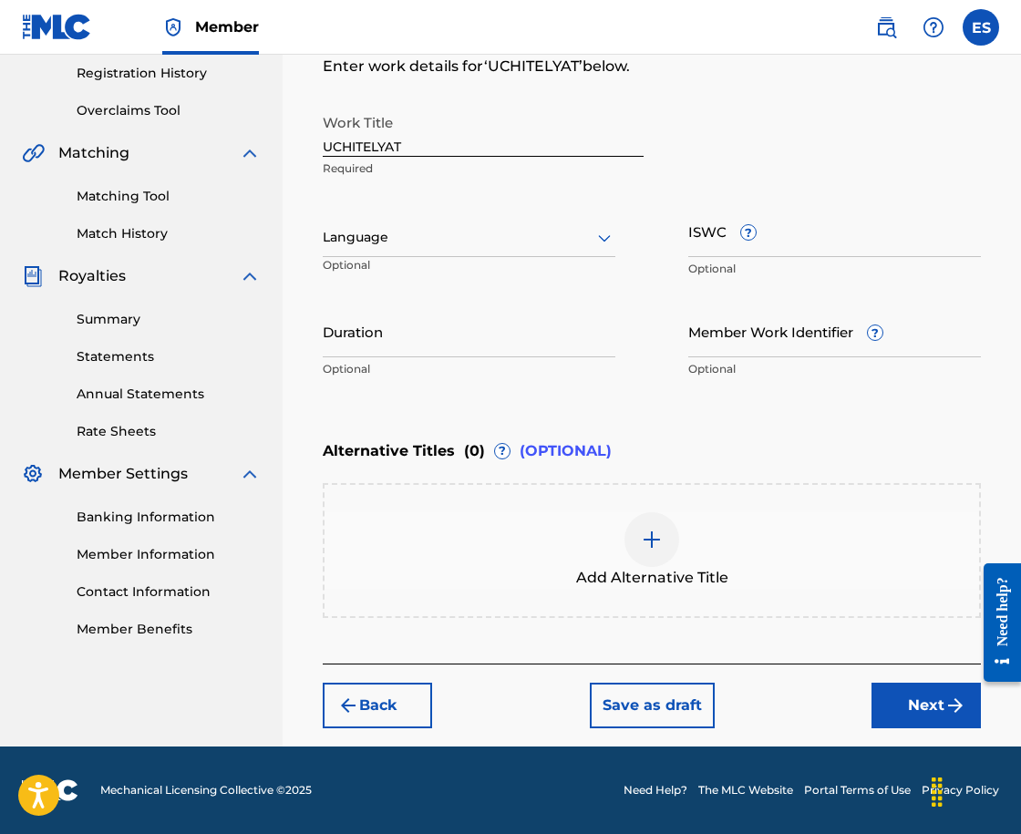
scroll to position [345, 0]
click at [450, 249] on div "Language" at bounding box center [469, 238] width 293 height 38
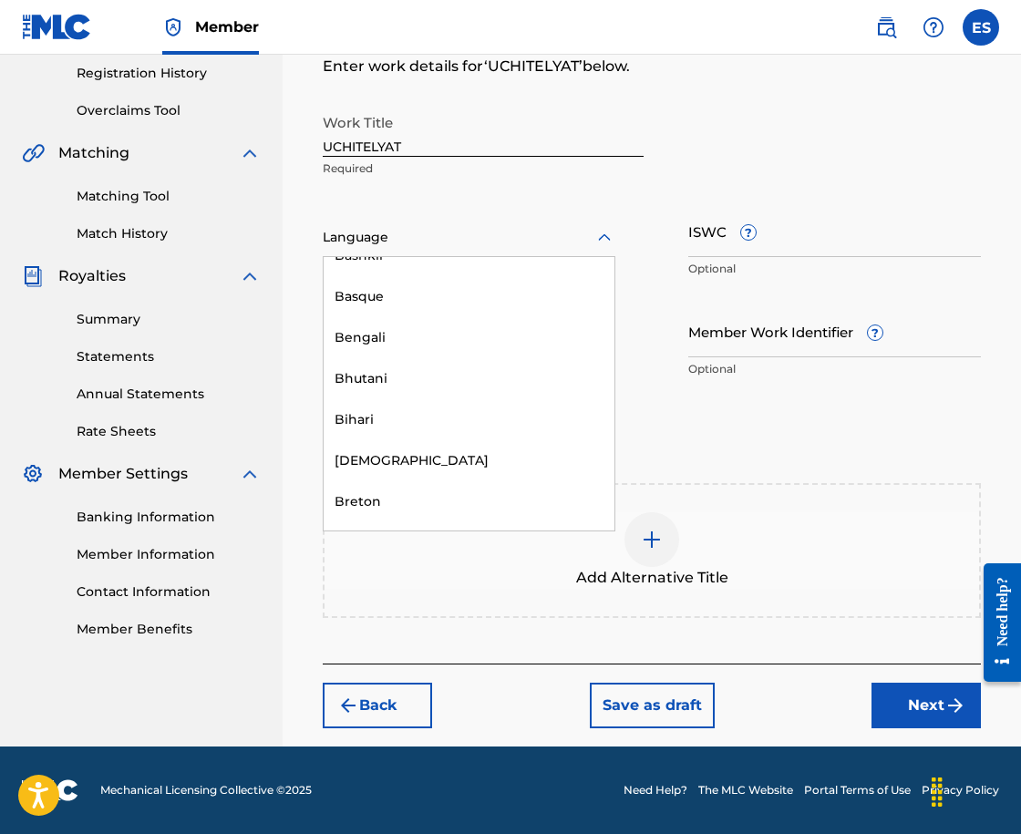
scroll to position [729, 0]
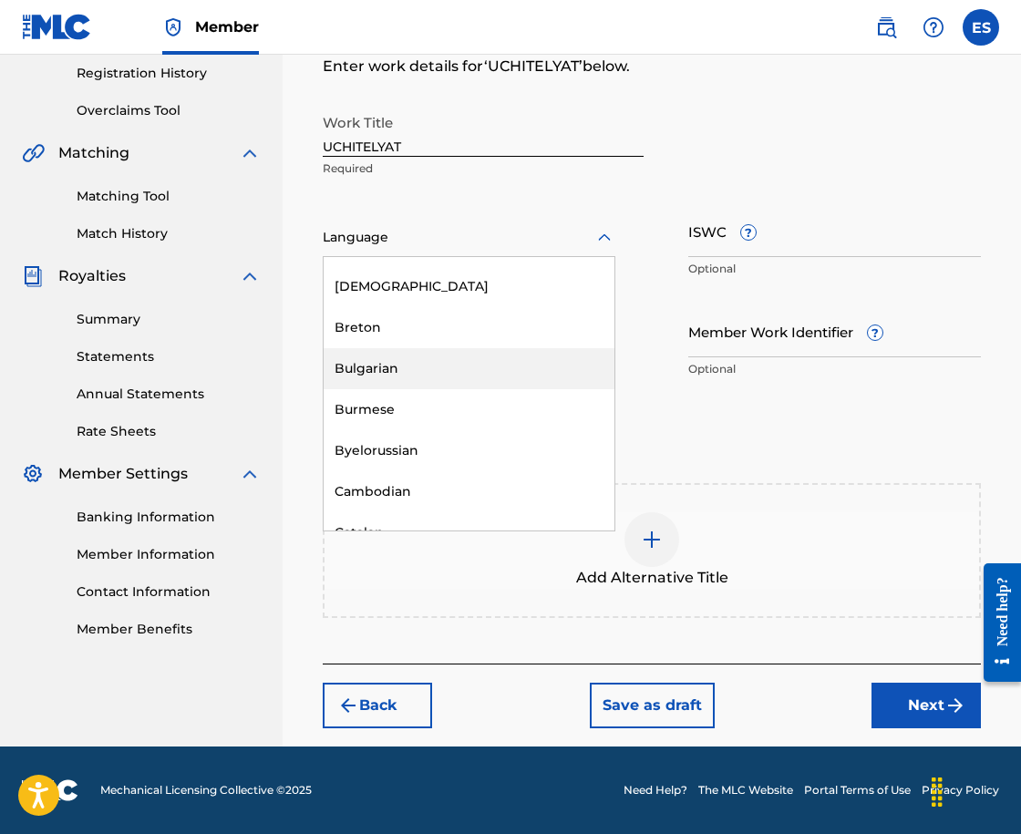
click at [448, 358] on div "Bulgarian" at bounding box center [469, 368] width 291 height 41
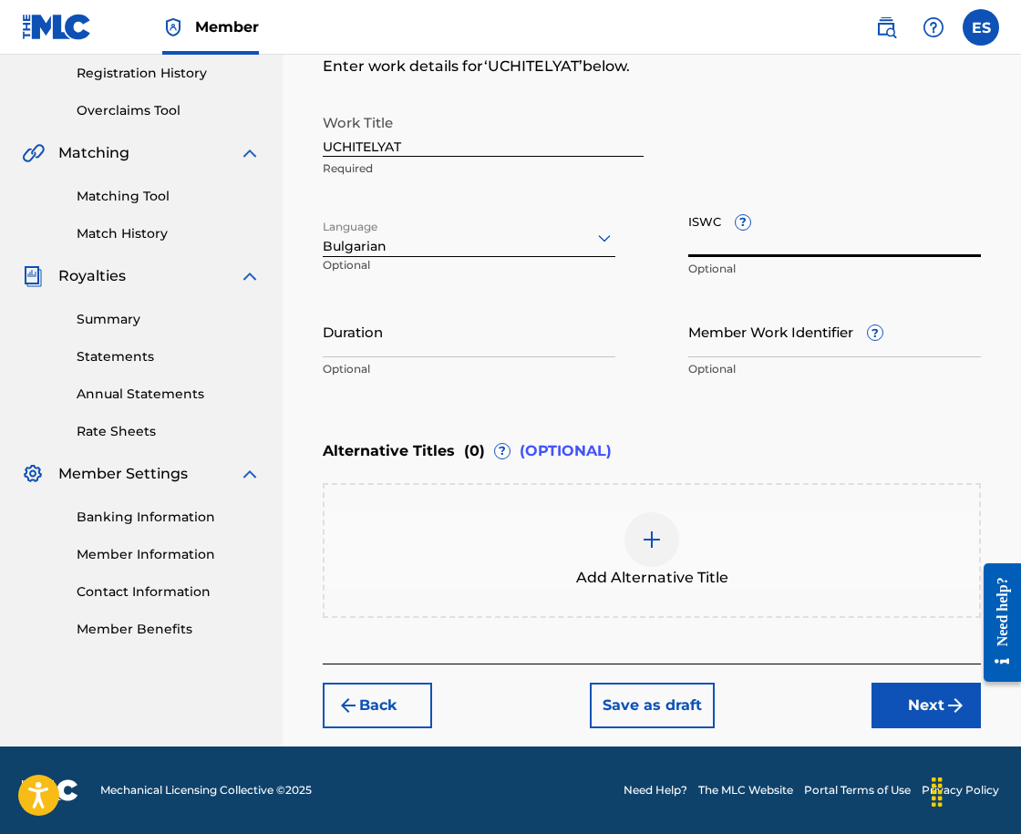
paste input "T9158448987"
type input "T9158448987"
click at [481, 335] on input "Duration" at bounding box center [469, 331] width 293 height 52
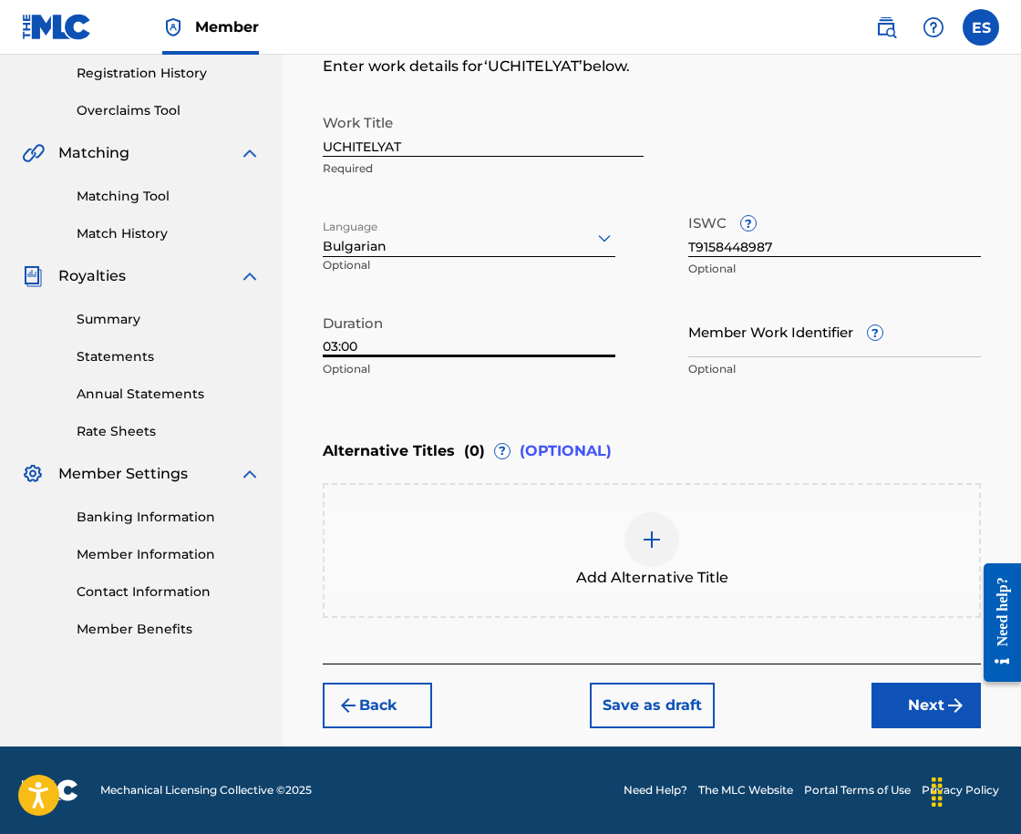
type input "03:00"
click at [789, 541] on div "Add Alternative Title" at bounding box center [652, 550] width 655 height 77
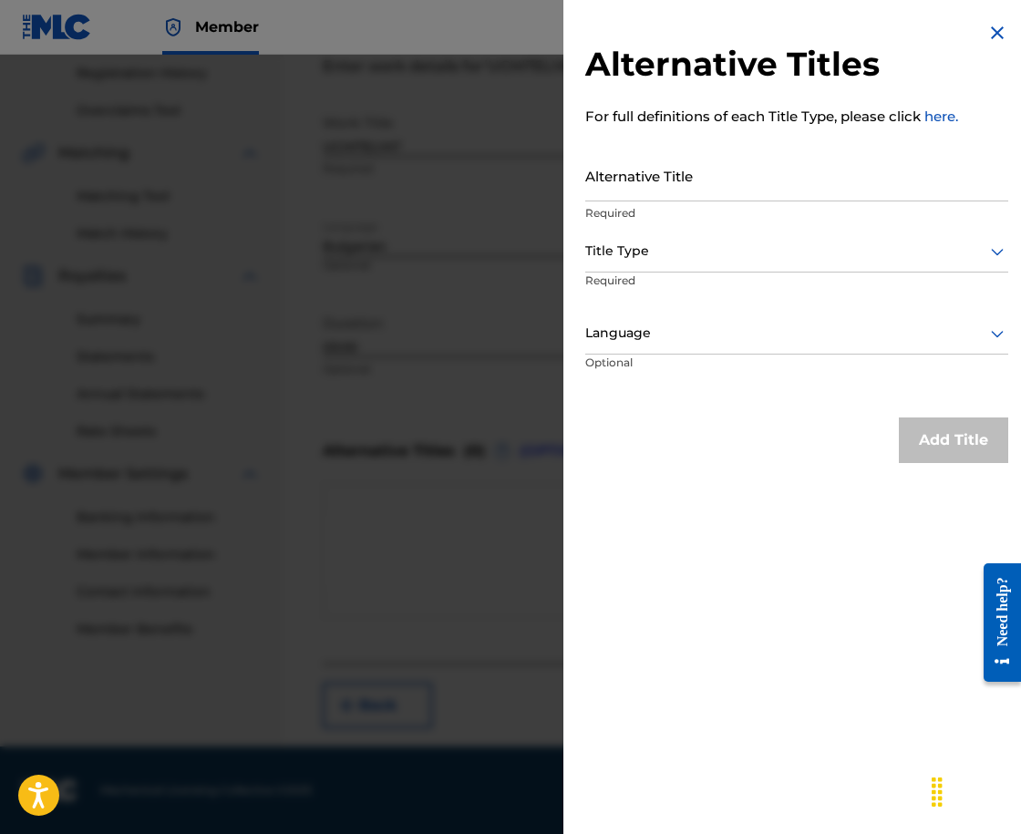
click at [986, 268] on div "Title Type" at bounding box center [796, 252] width 423 height 41
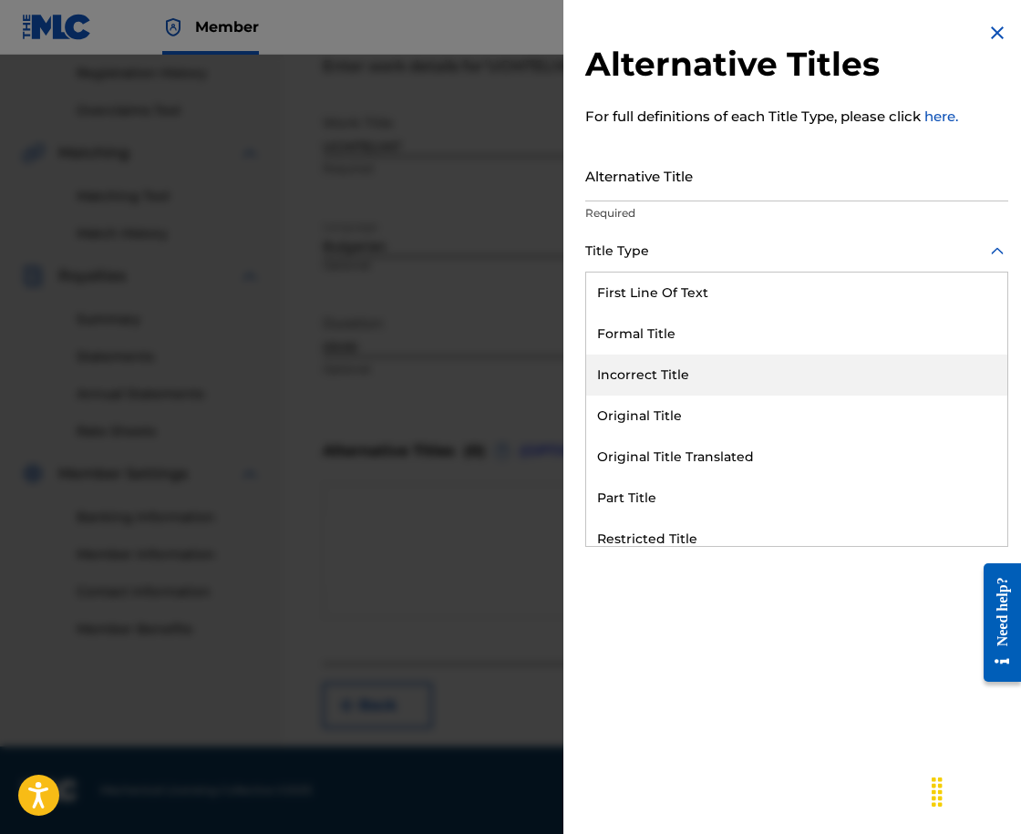
scroll to position [178, 0]
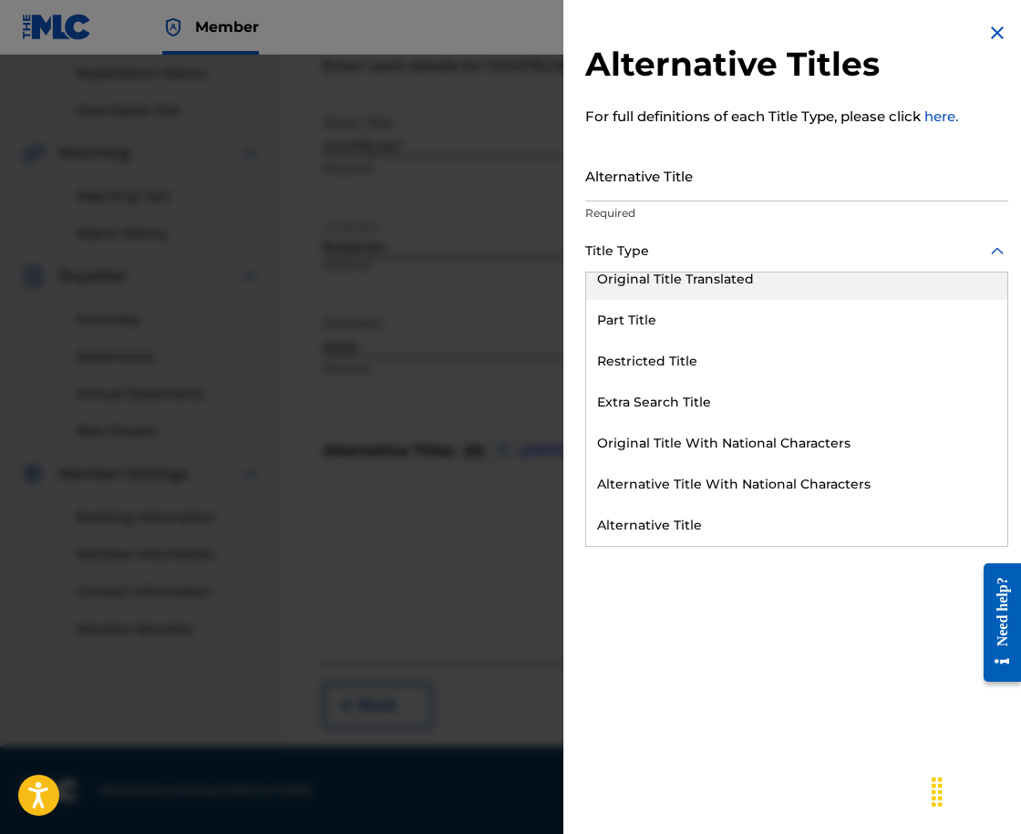
click at [730, 291] on div "Original Title Translated" at bounding box center [796, 279] width 421 height 41
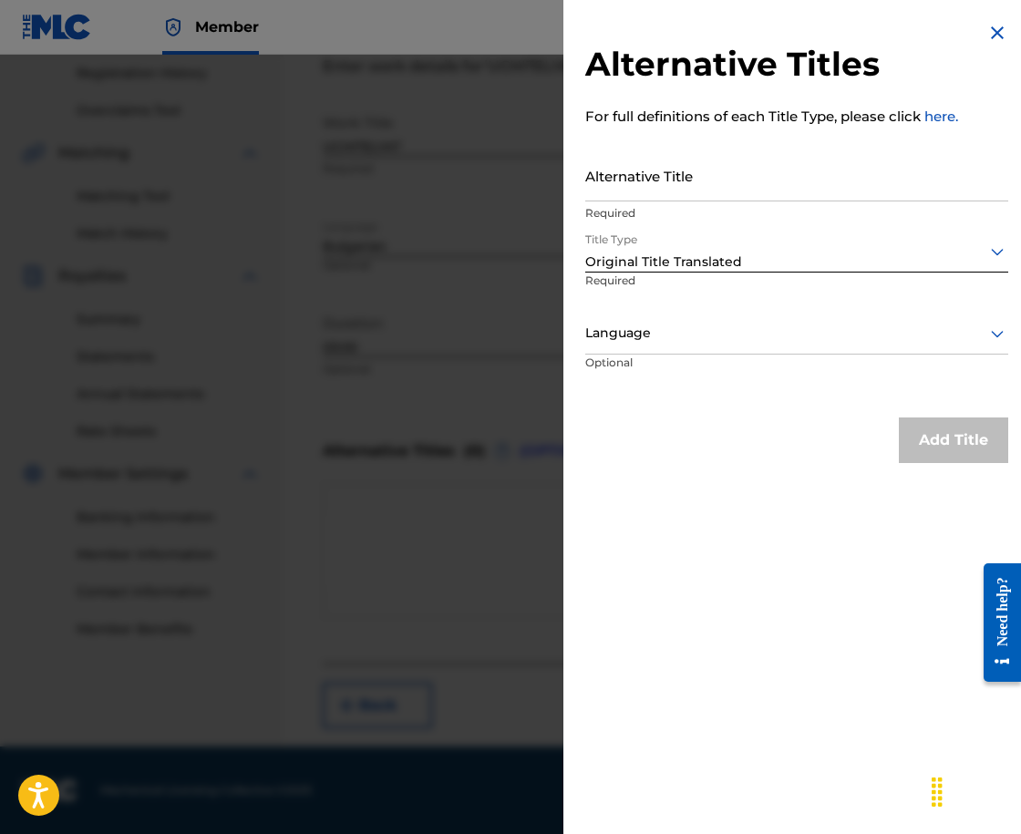
click at [723, 365] on div "Language Optional" at bounding box center [796, 355] width 423 height 82
click at [721, 350] on div "Language" at bounding box center [796, 334] width 423 height 41
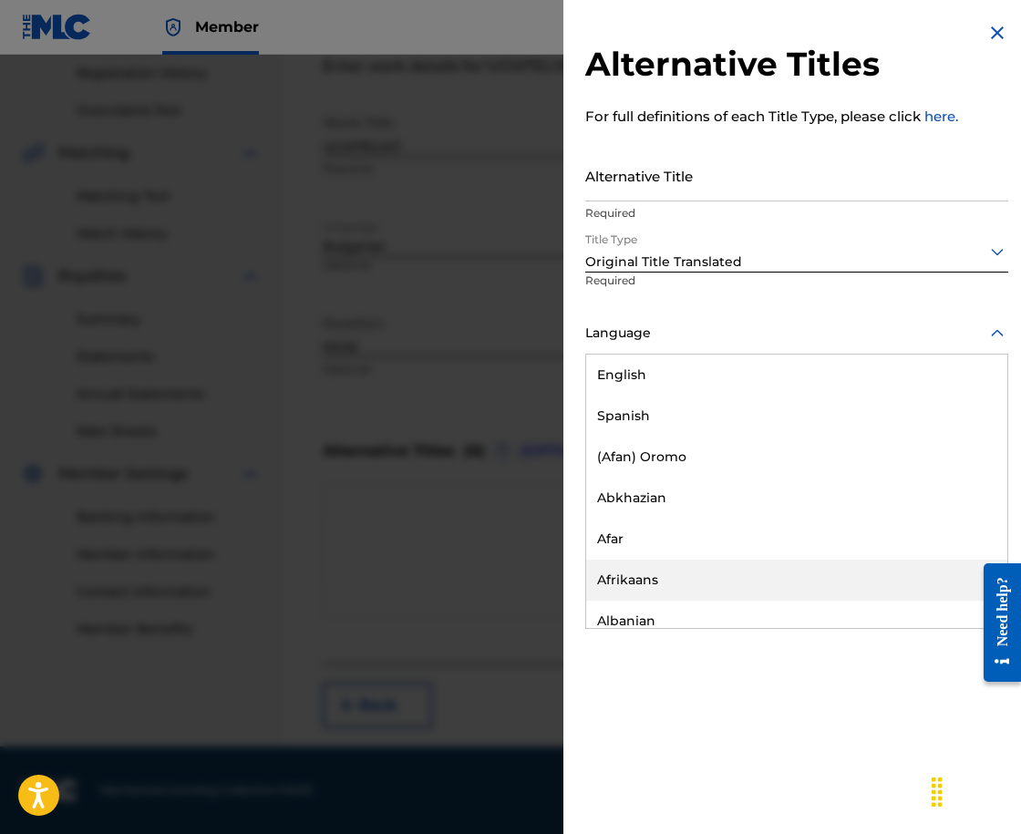
scroll to position [729, 0]
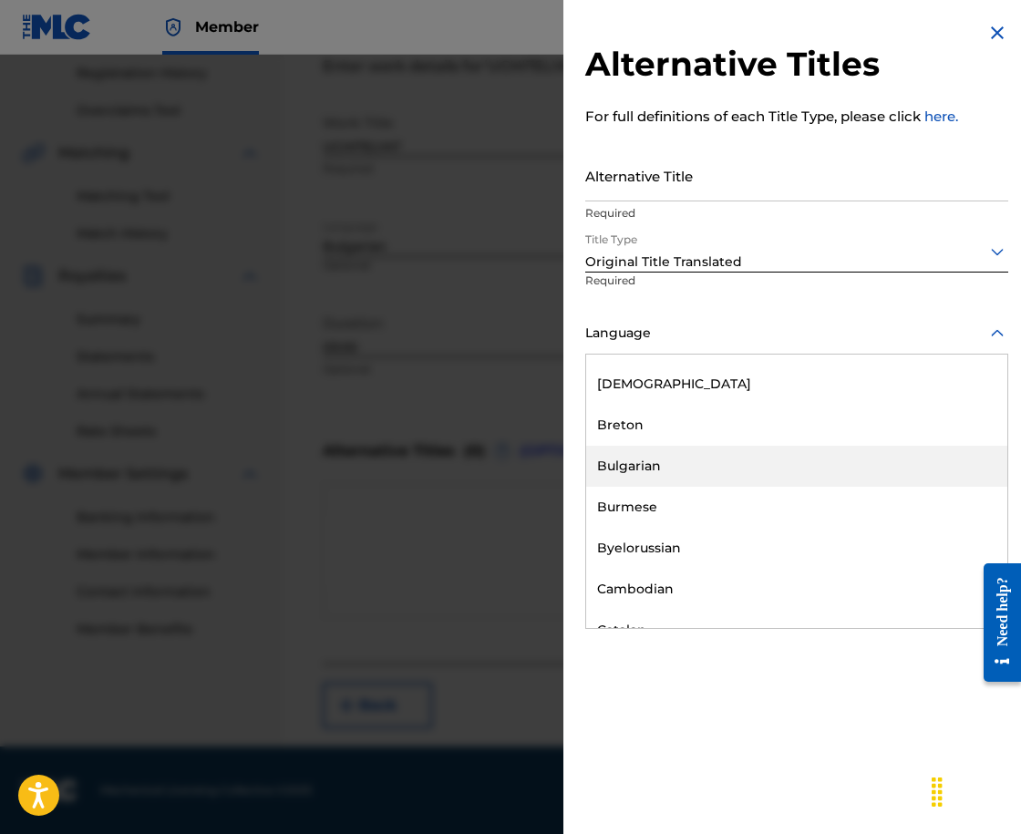
click at [730, 446] on div "Bulgarian" at bounding box center [796, 466] width 421 height 41
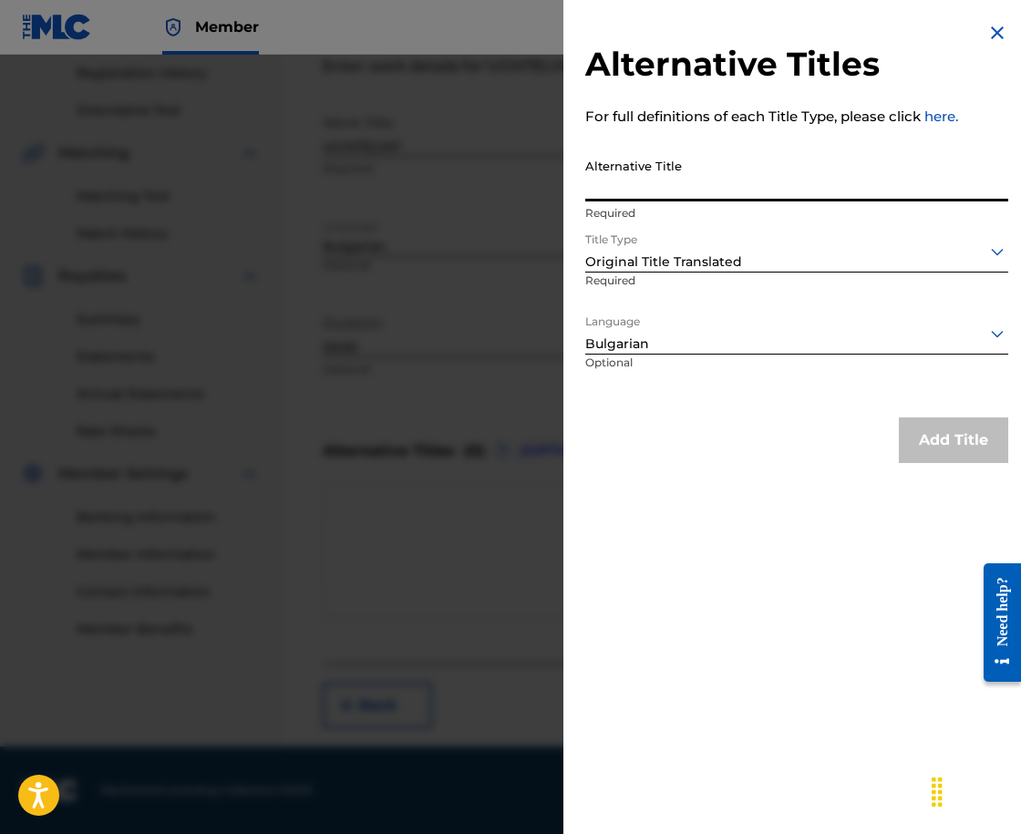
paste input "УЧИТЕЛЯТ"
type input "УЧИТЕЛЯТ"
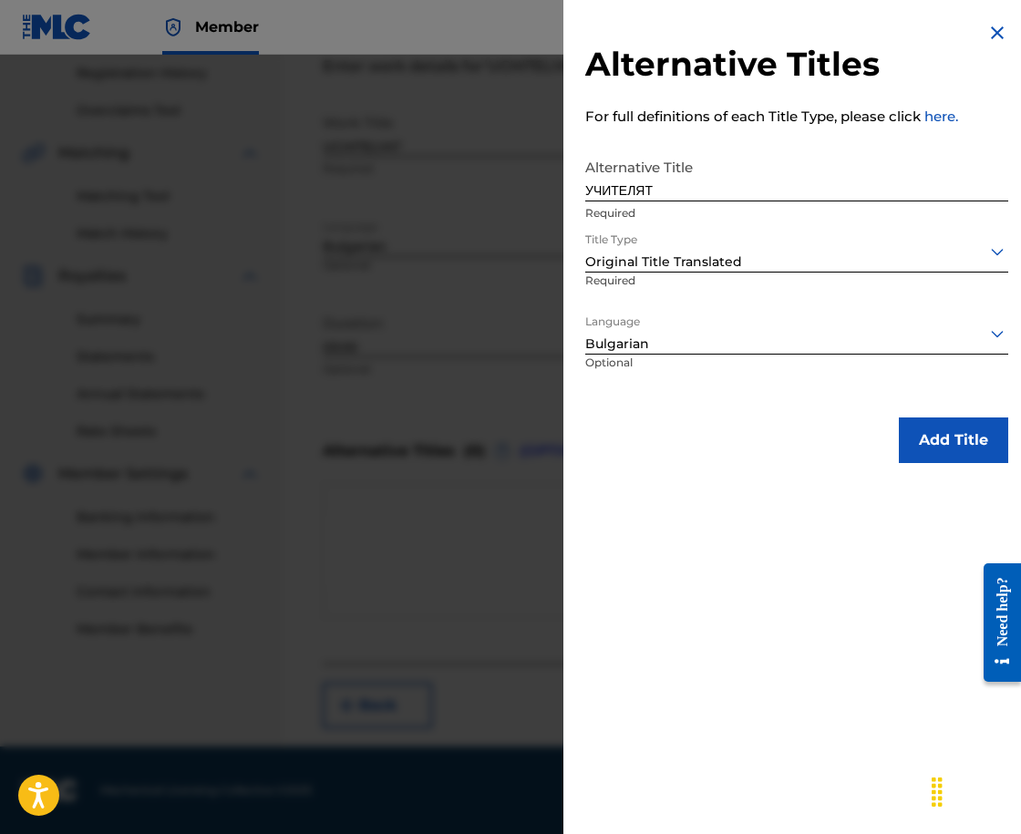
click at [907, 437] on button "Add Title" at bounding box center [953, 441] width 109 height 46
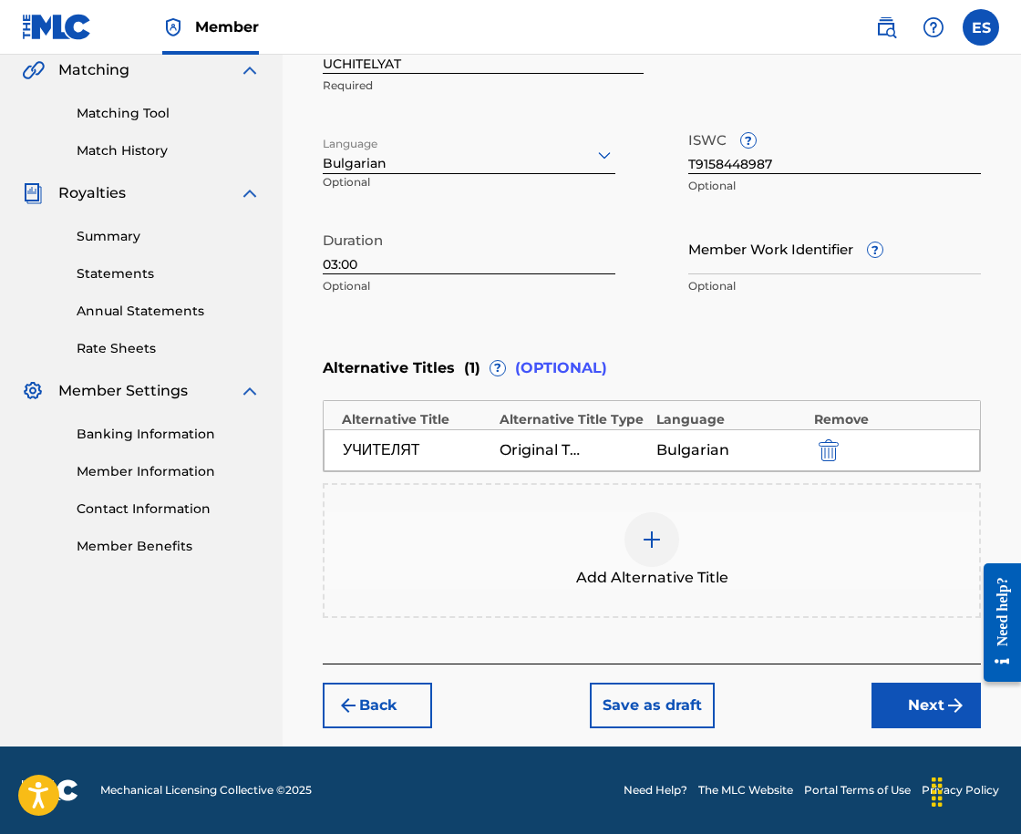
click at [963, 709] on img "submit" at bounding box center [956, 706] width 22 height 22
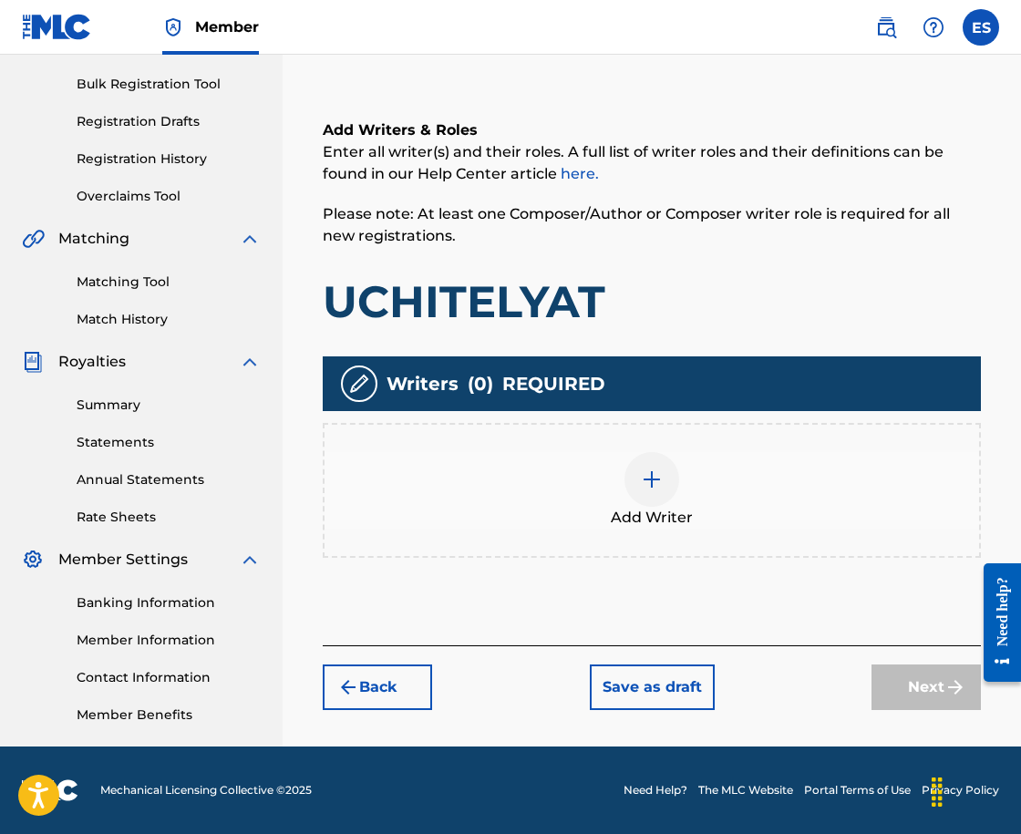
scroll to position [82, 0]
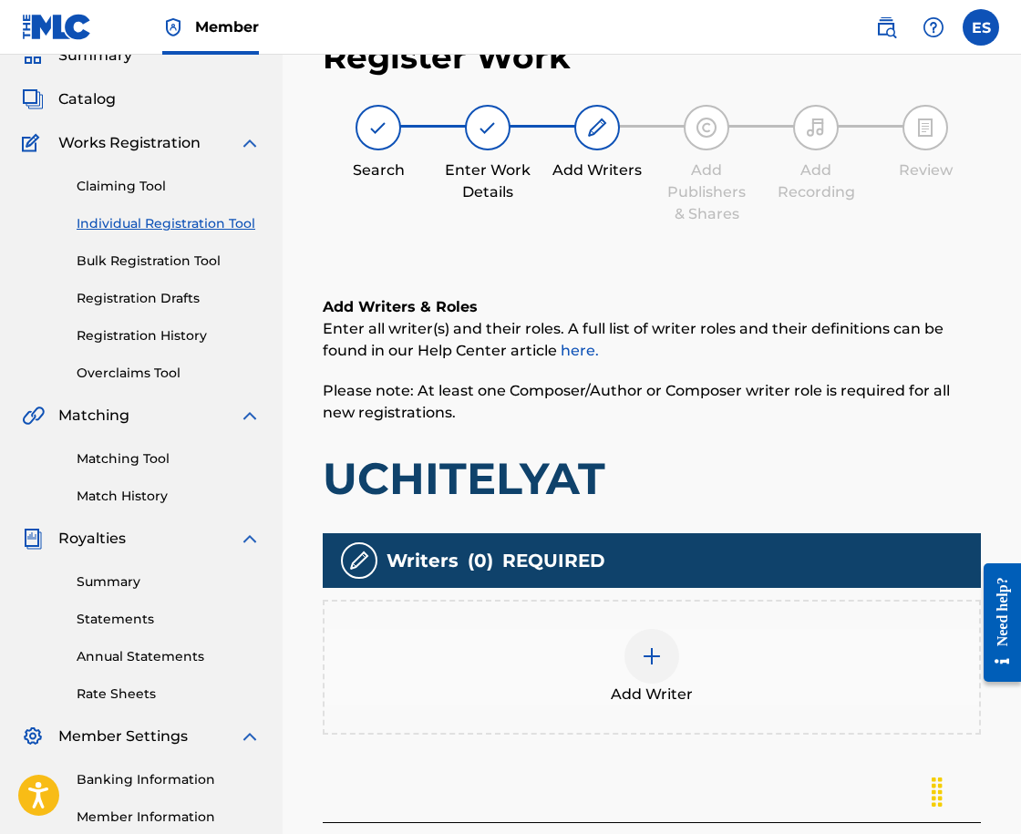
click at [650, 676] on div at bounding box center [652, 656] width 55 height 55
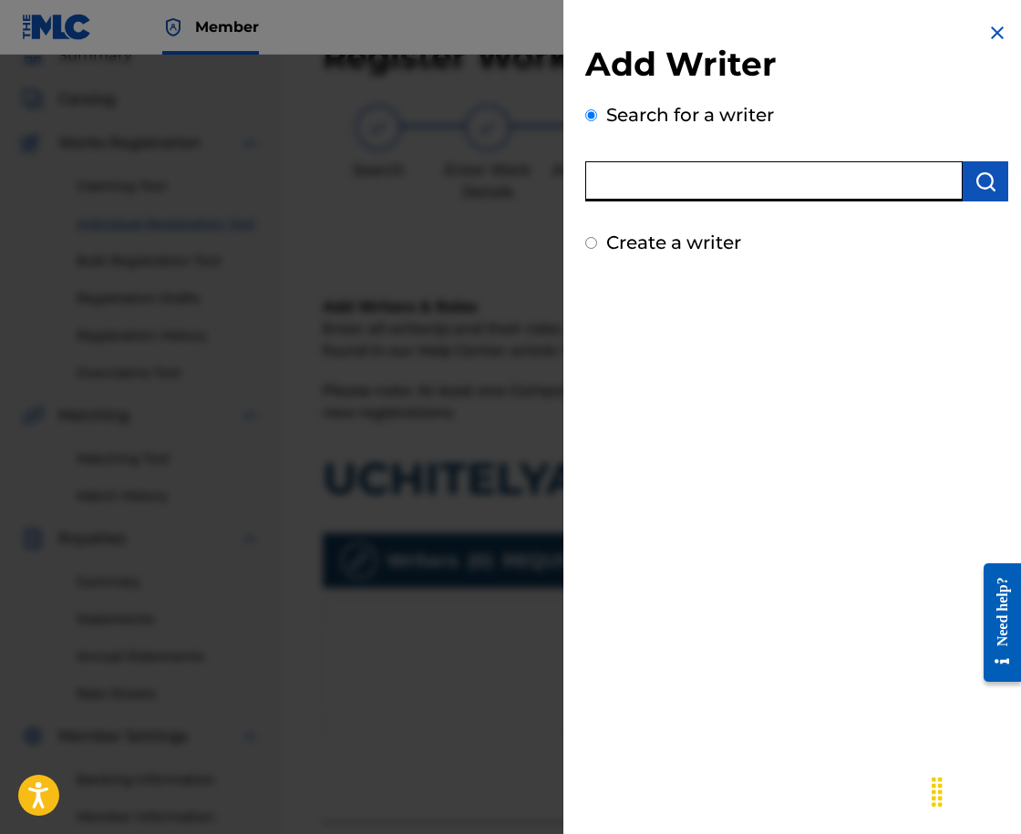
paste input "00221778863"
type input "00221778863"
click at [981, 174] on img "submit" at bounding box center [986, 182] width 22 height 22
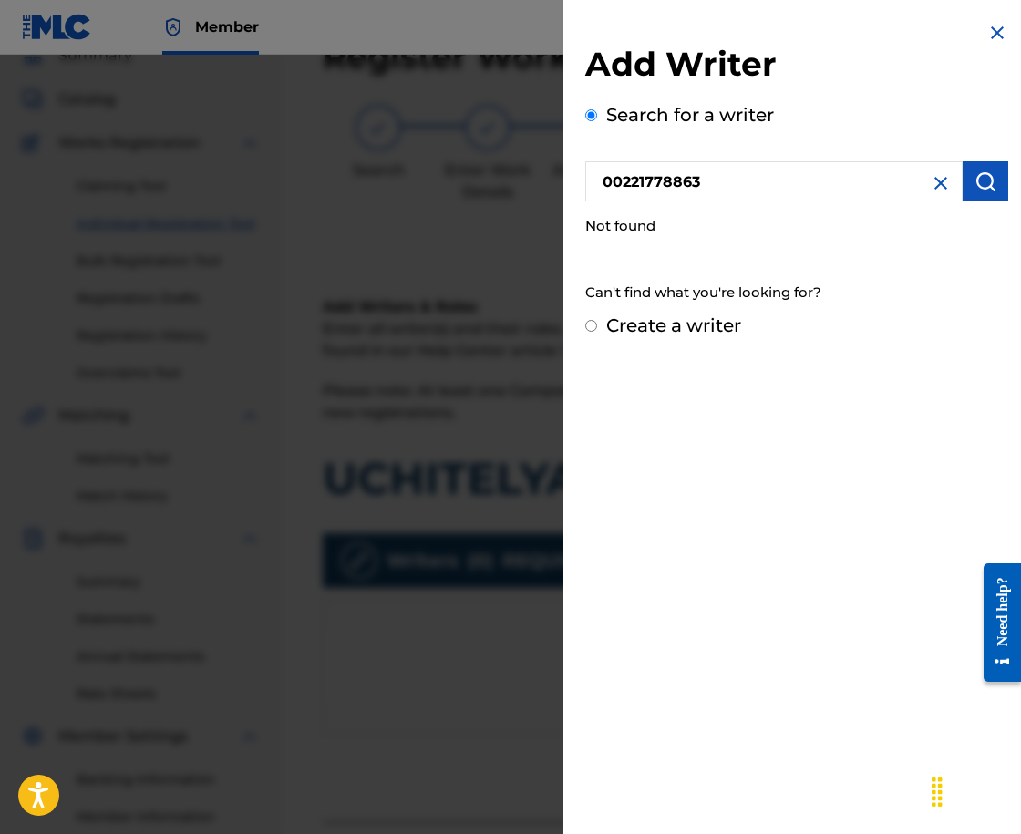
click at [968, 196] on button "submit" at bounding box center [986, 181] width 46 height 40
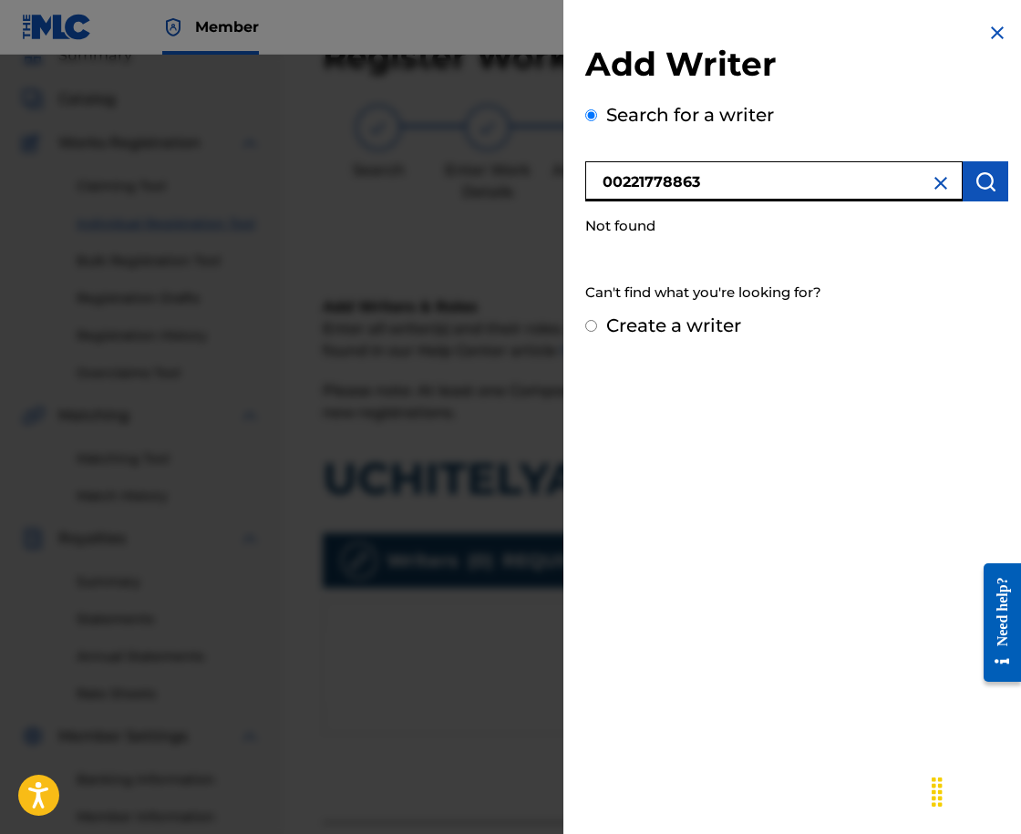
drag, startPoint x: 604, startPoint y: 188, endPoint x: 522, endPoint y: 188, distance: 81.2
click at [522, 188] on div "Add Writer Search for a writer 00221778863 Not found Can't find what you're loo…" at bounding box center [510, 445] width 1021 height 780
click at [591, 325] on input "Create a writer" at bounding box center [591, 326] width 12 height 12
radio input "false"
radio input "true"
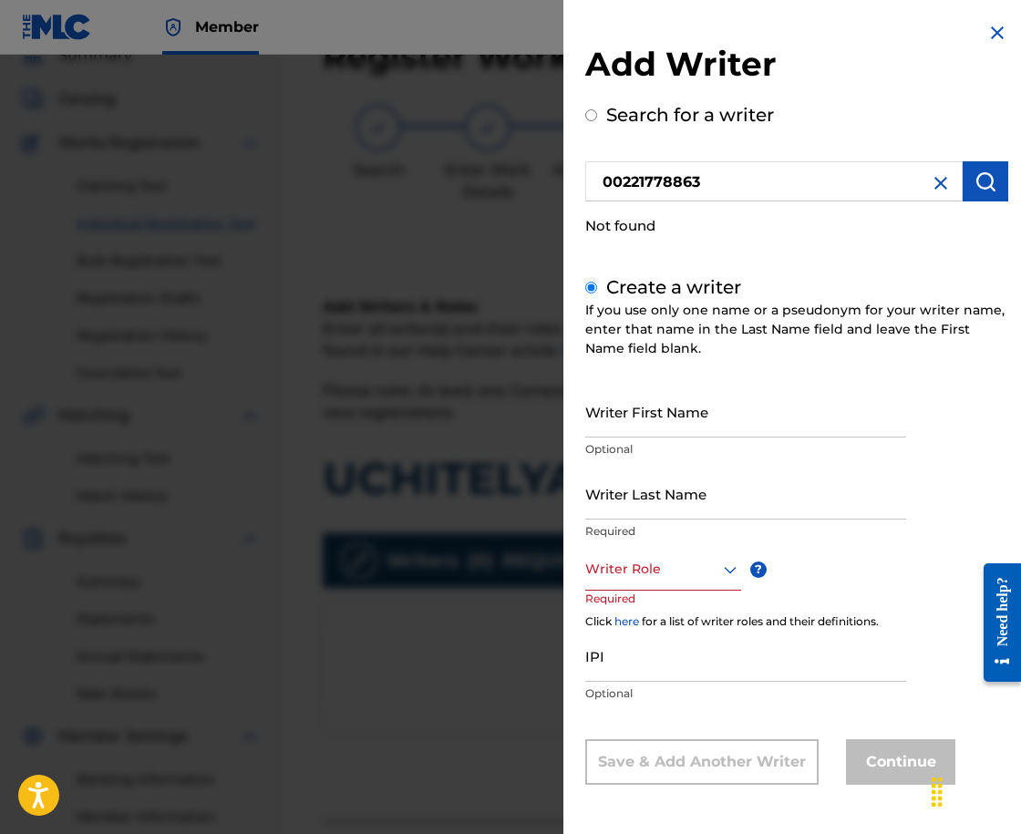
scroll to position [1, 0]
click at [650, 584] on div "Writer Role" at bounding box center [663, 570] width 156 height 41
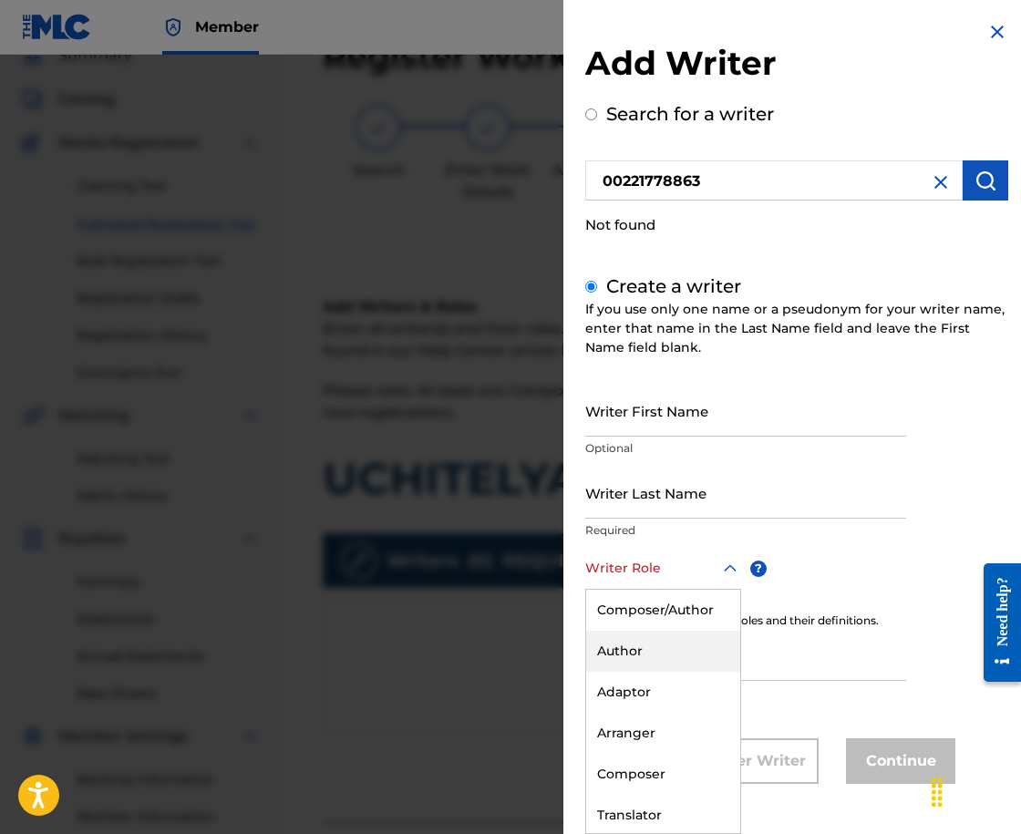
click at [656, 664] on div "Author" at bounding box center [663, 651] width 154 height 41
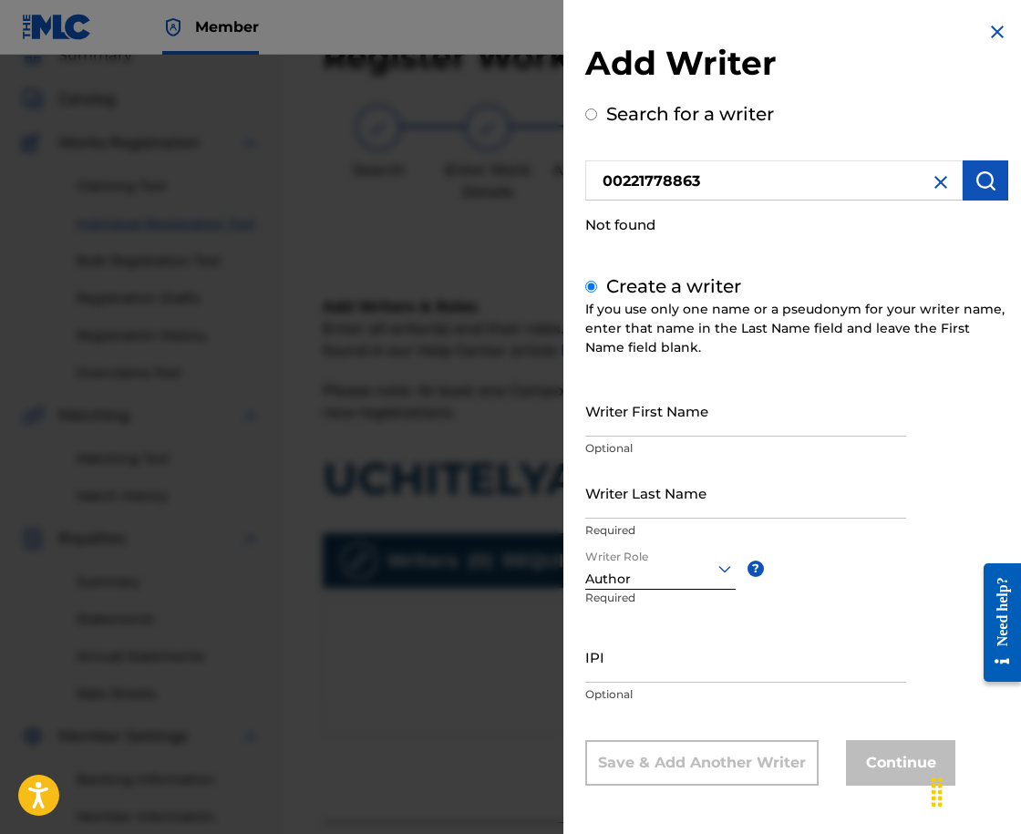
scroll to position [2, 0]
paste input "00221778863"
type input "00221778863"
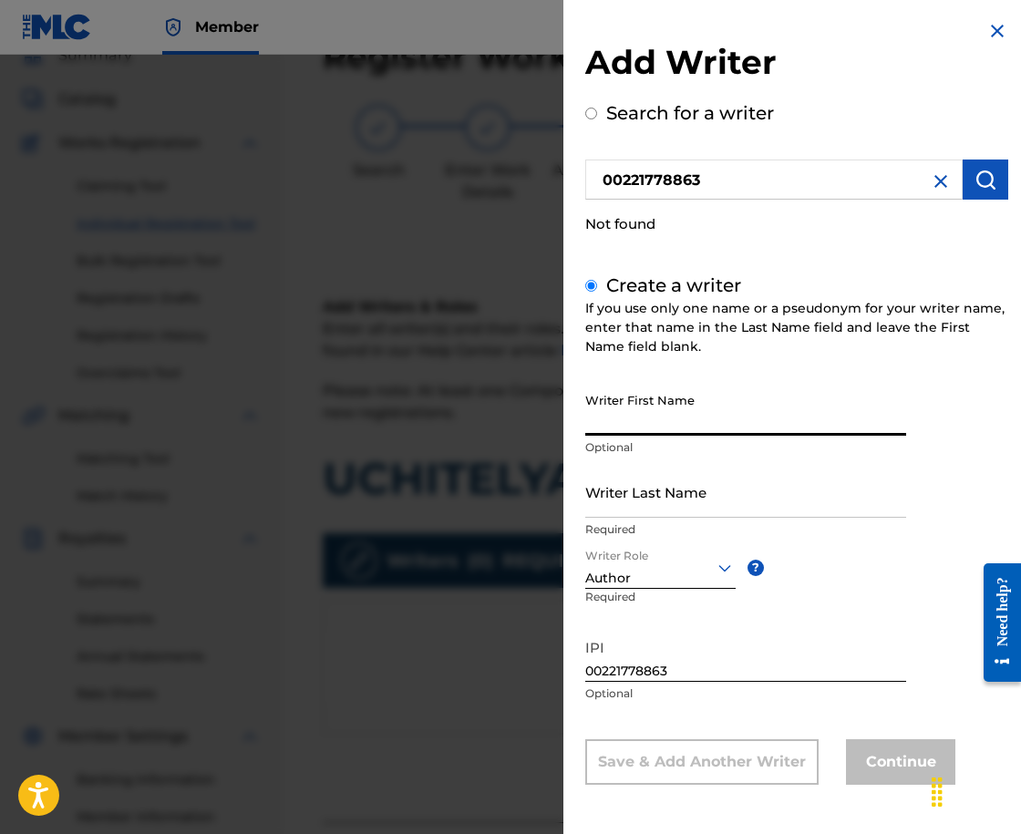
paste input "[PERSON_NAME]"
type input "[PERSON_NAME]"
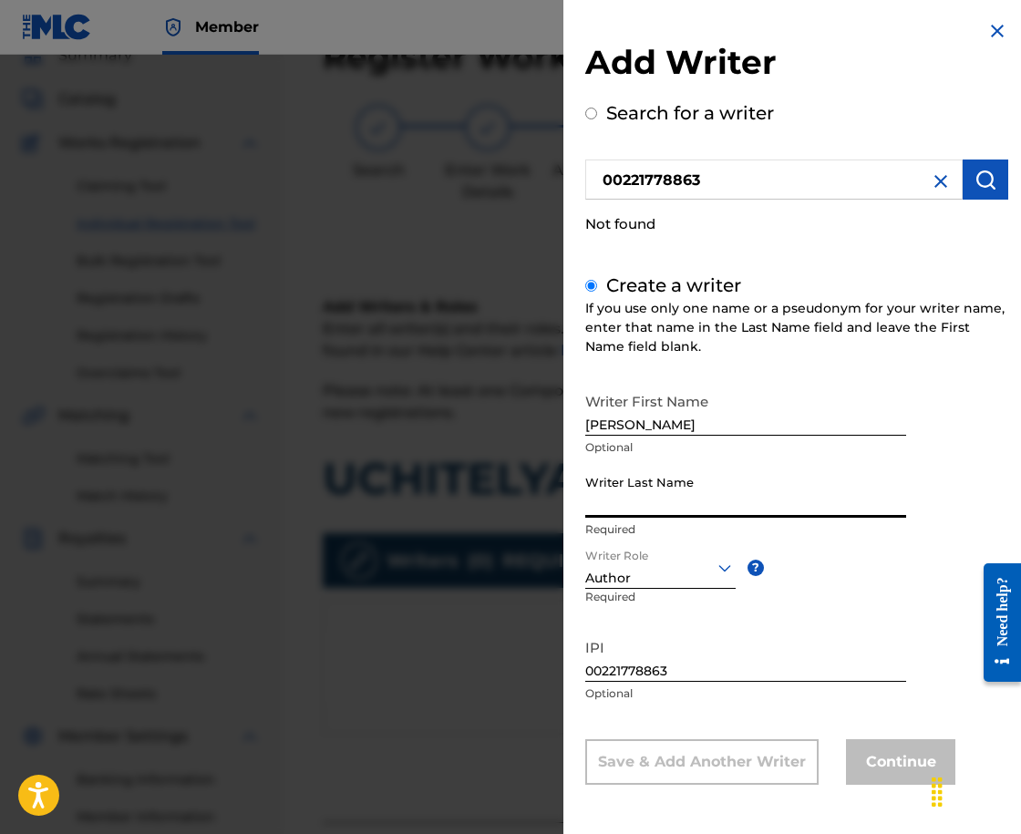
paste input "[PERSON_NAME]"
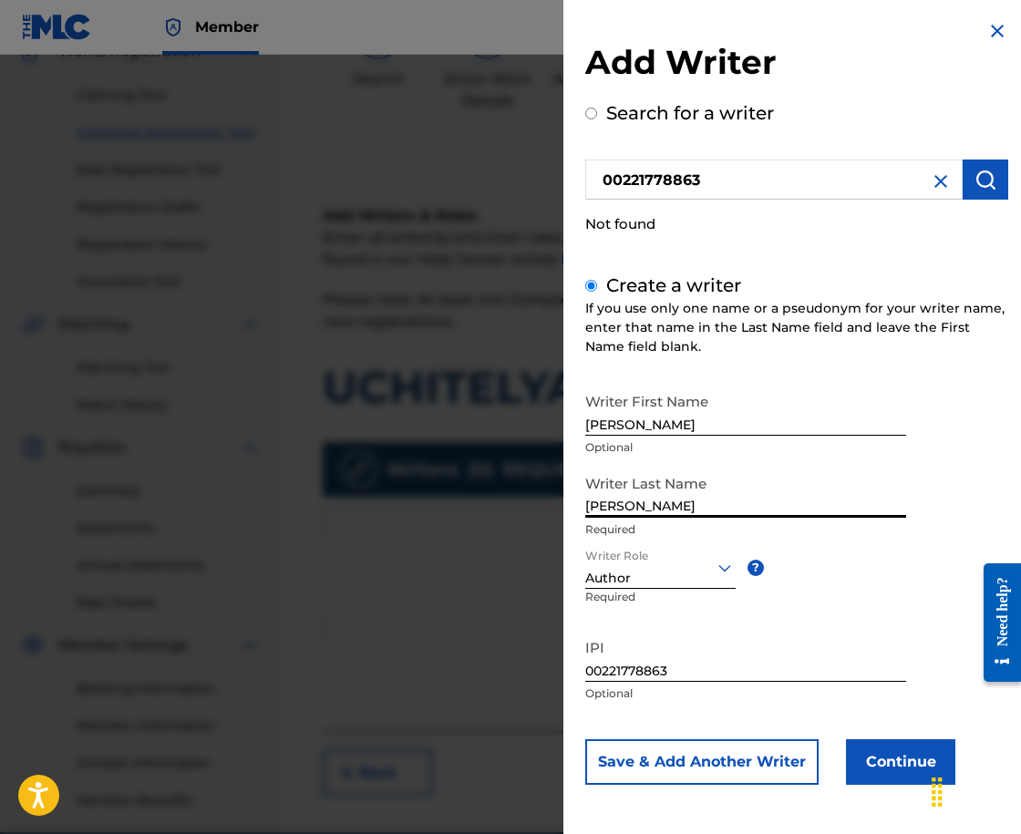
scroll to position [259, 0]
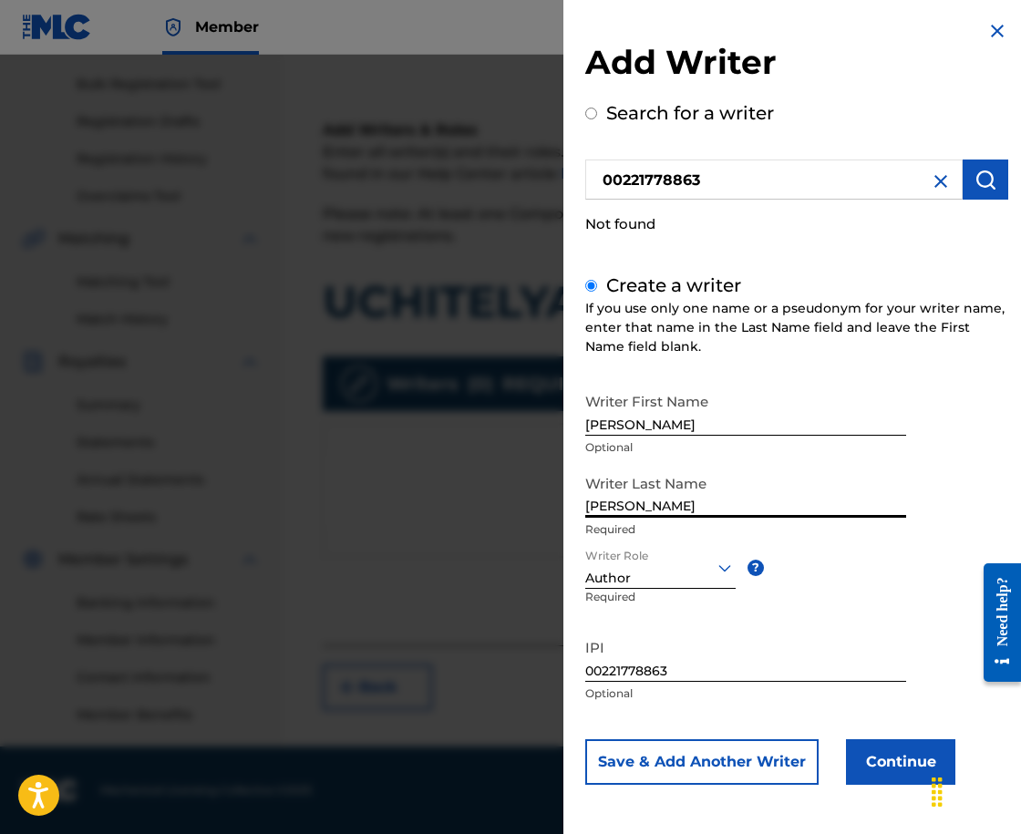
type input "[PERSON_NAME]"
click at [910, 761] on button "Continue" at bounding box center [900, 762] width 109 height 46
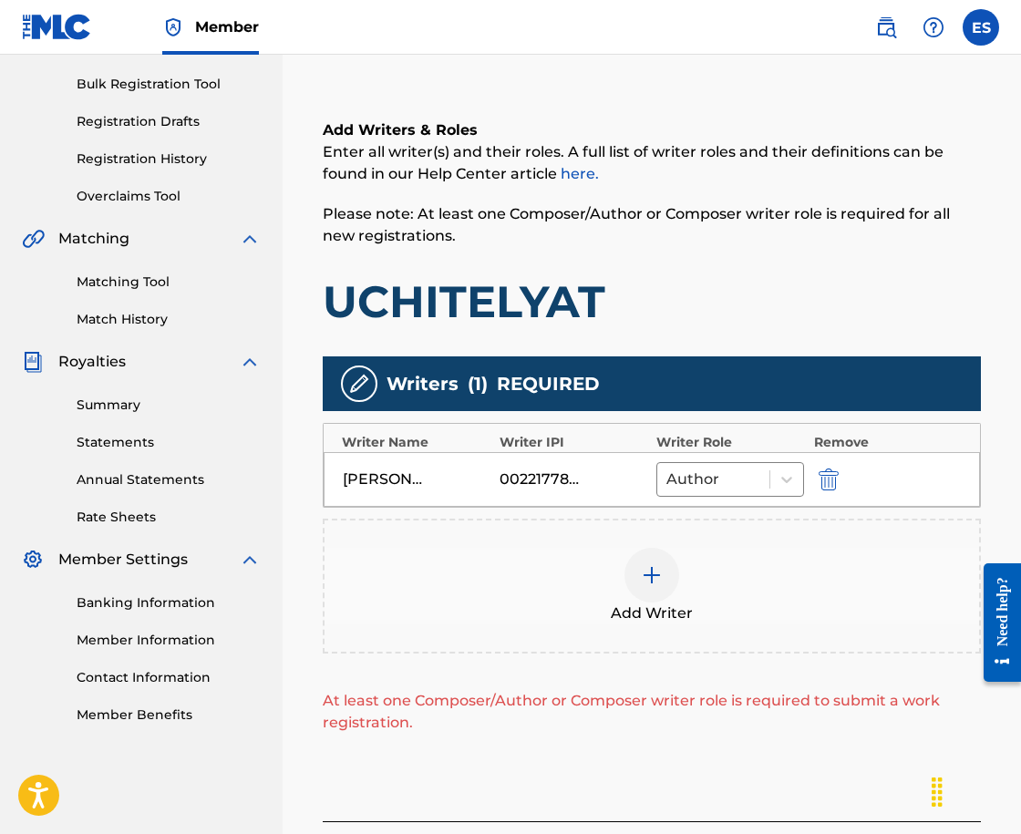
click at [672, 526] on div "Add Writer" at bounding box center [652, 586] width 658 height 135
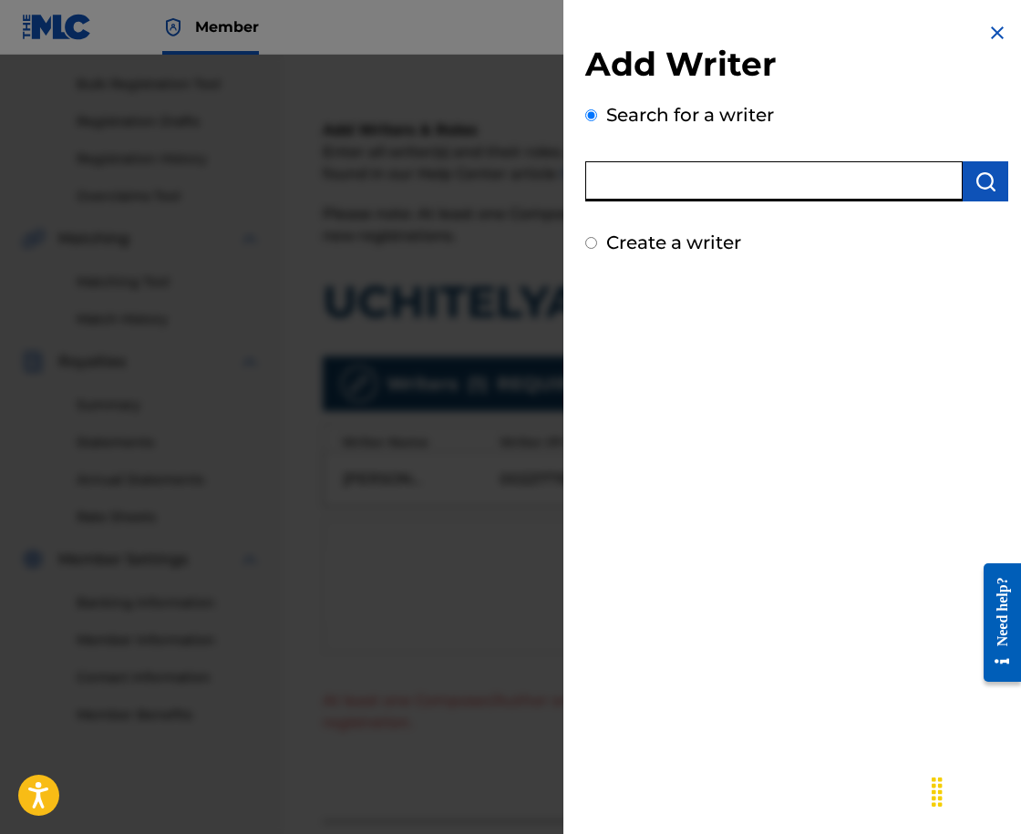
paste input "00258906432"
type input "00258906432"
click at [975, 172] on img "submit" at bounding box center [986, 182] width 22 height 22
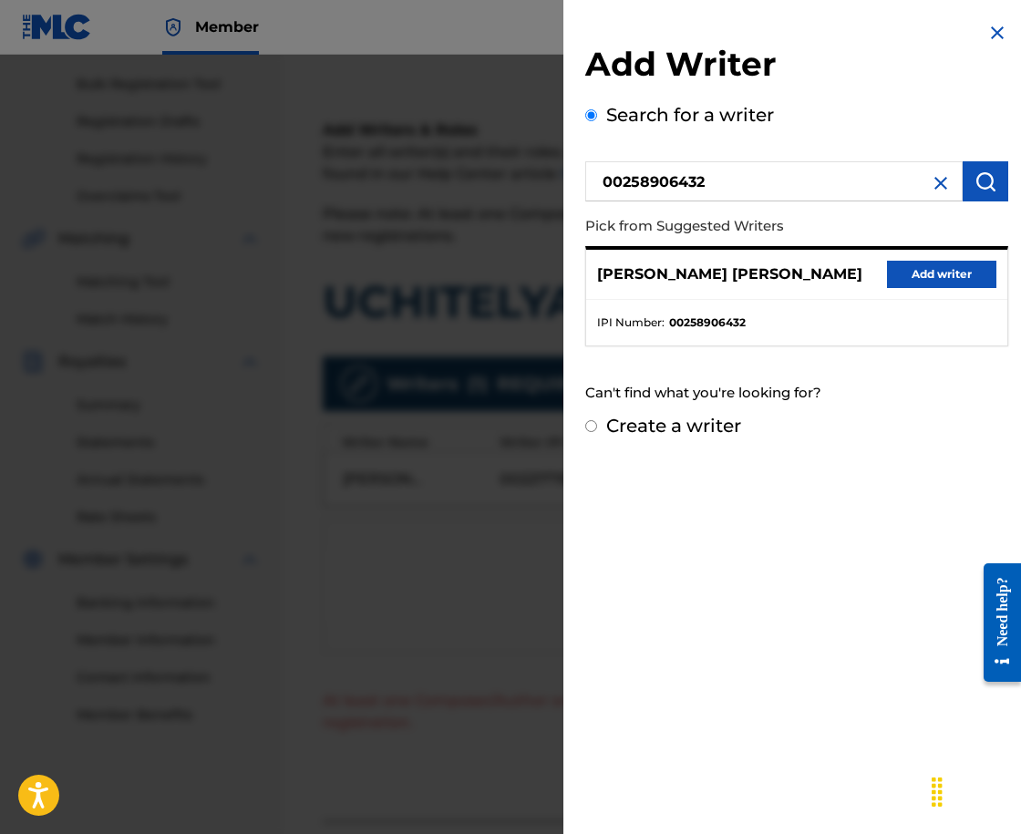
click at [925, 289] on div "[PERSON_NAME] [PERSON_NAME] Add writer" at bounding box center [796, 275] width 421 height 50
click at [915, 265] on button "Add writer" at bounding box center [941, 274] width 109 height 27
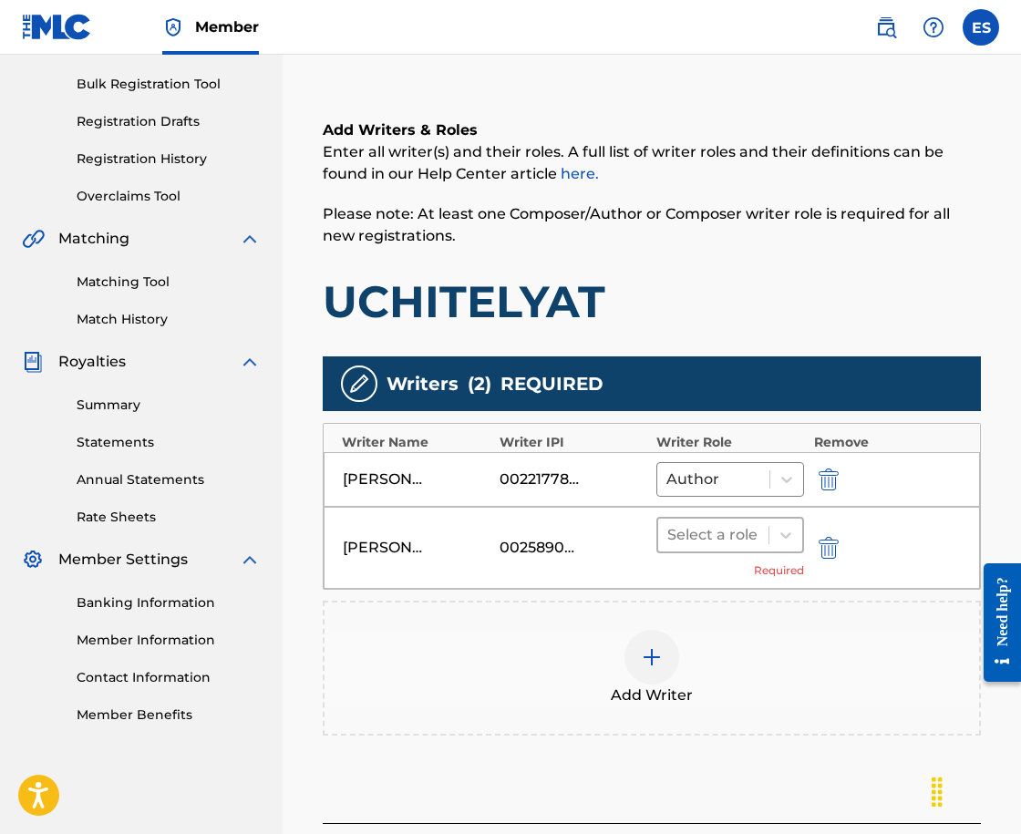
click at [741, 538] on div at bounding box center [713, 535] width 92 height 26
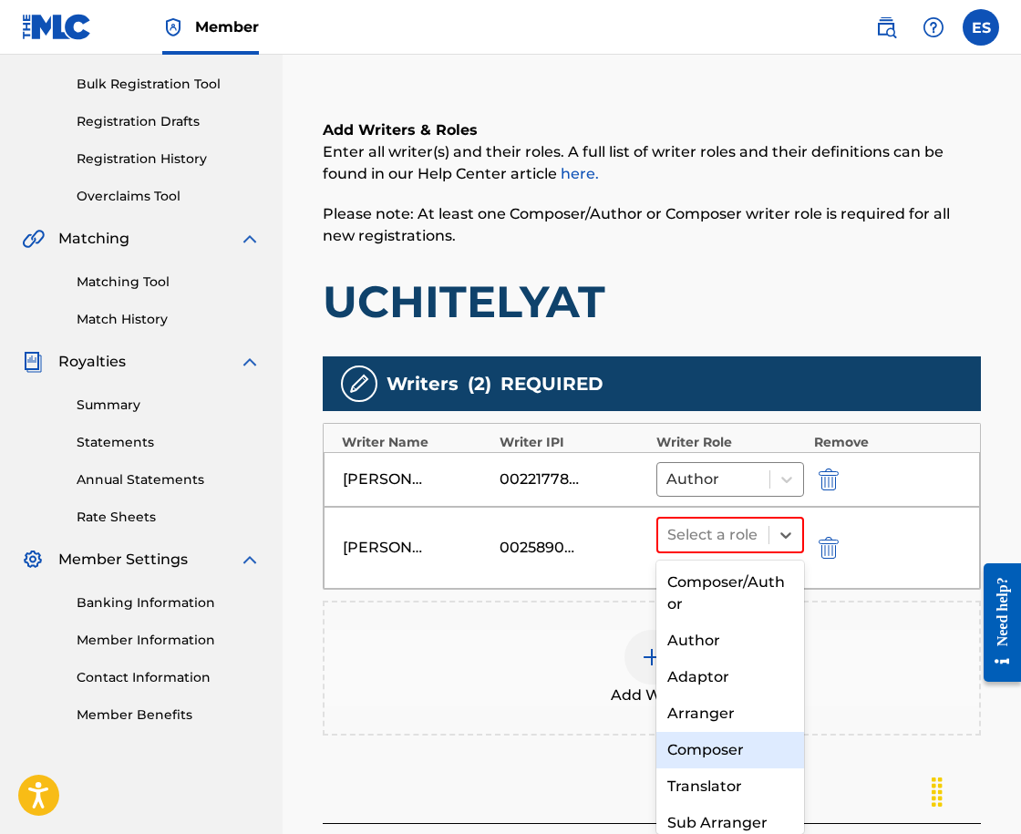
click at [728, 745] on div "Composer" at bounding box center [730, 750] width 148 height 36
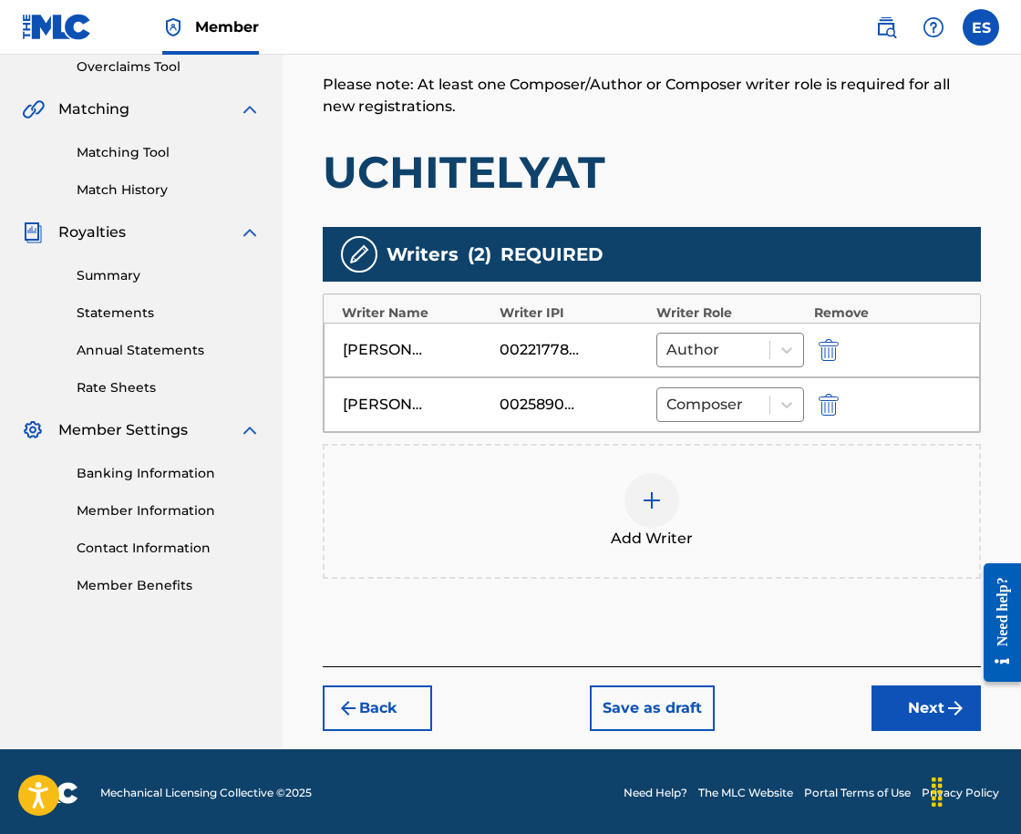
scroll to position [391, 0]
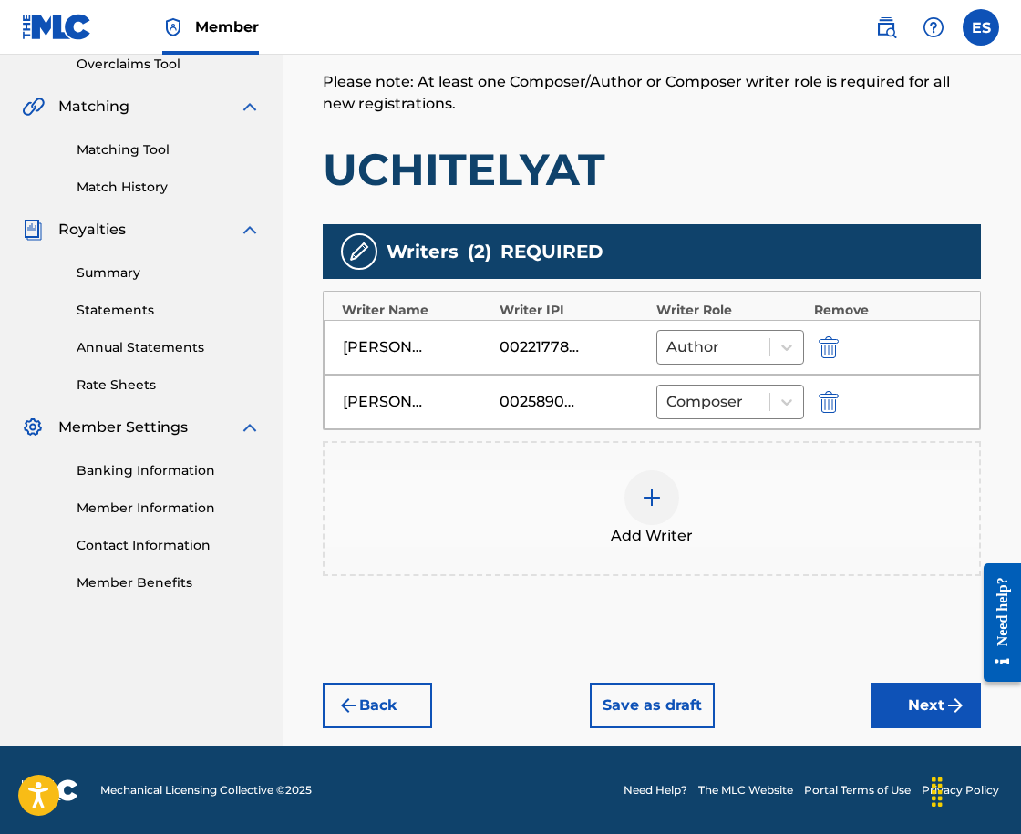
click at [894, 698] on button "Next" at bounding box center [926, 706] width 109 height 46
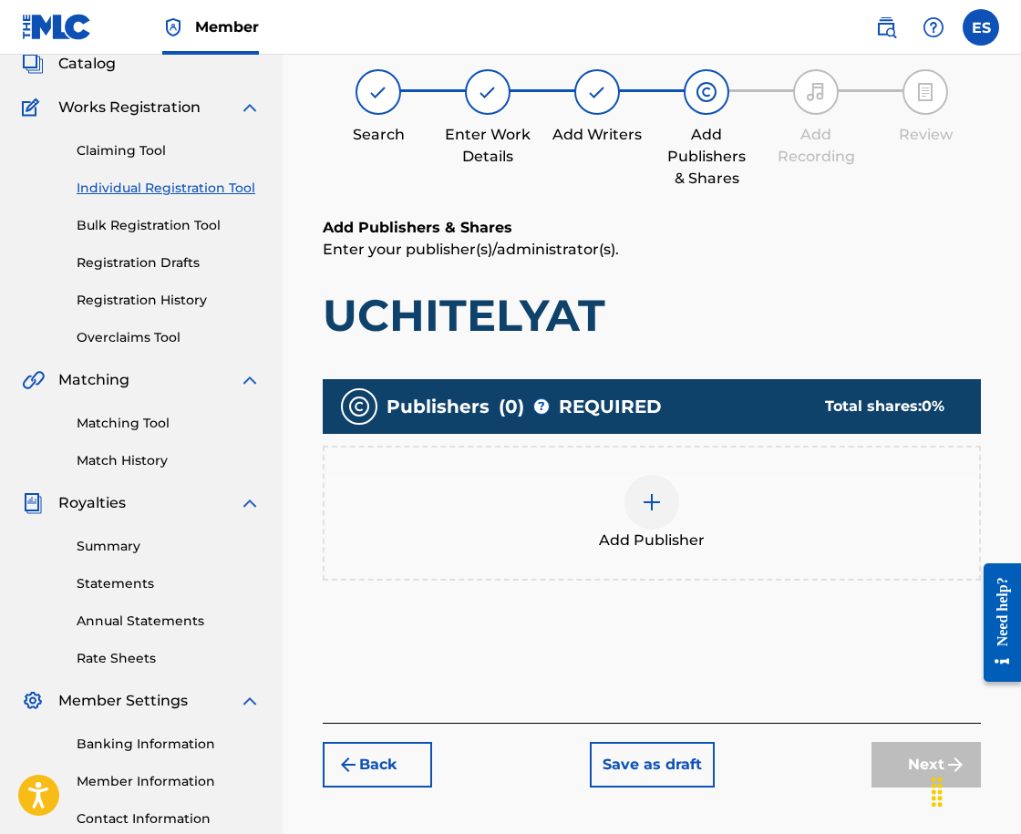
scroll to position [82, 0]
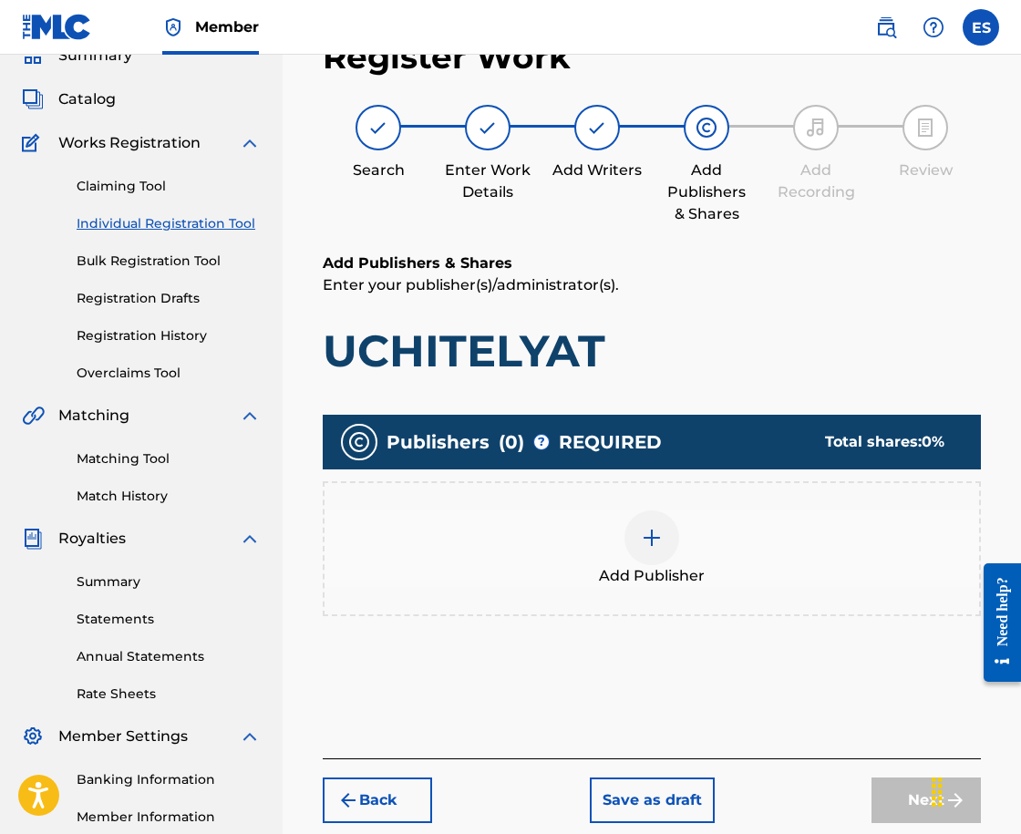
click at [598, 532] on div "Add Publisher" at bounding box center [652, 549] width 655 height 77
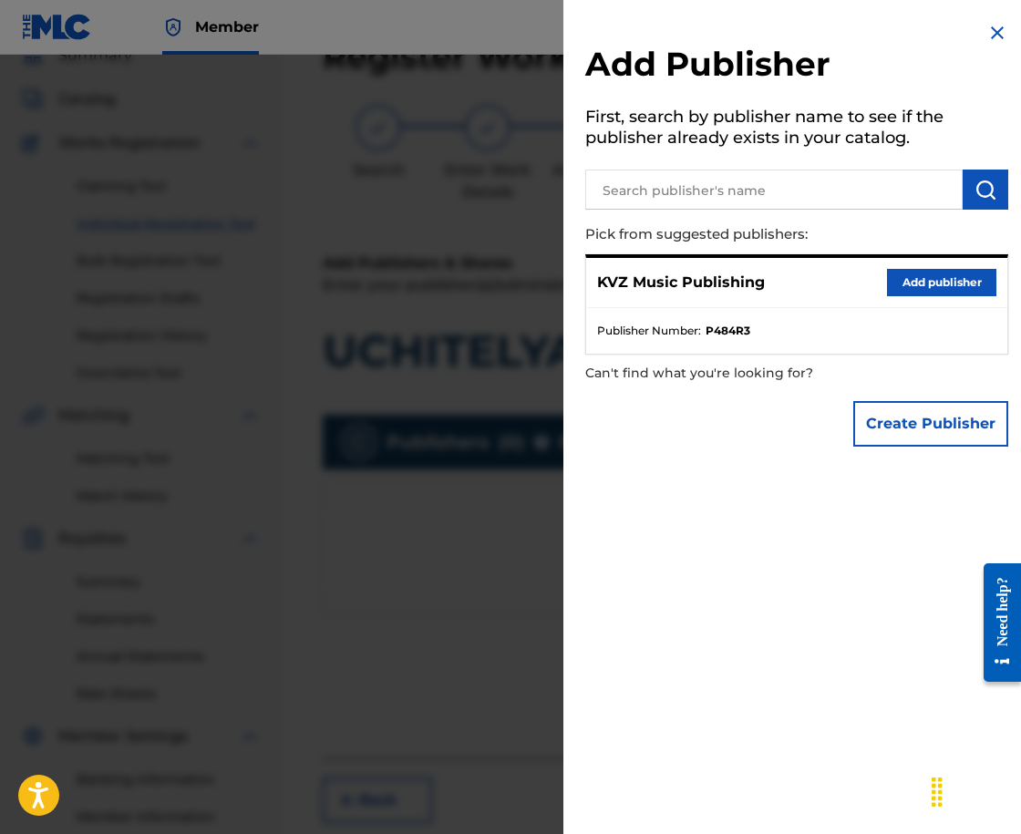
click at [914, 274] on button "Add publisher" at bounding box center [941, 282] width 109 height 27
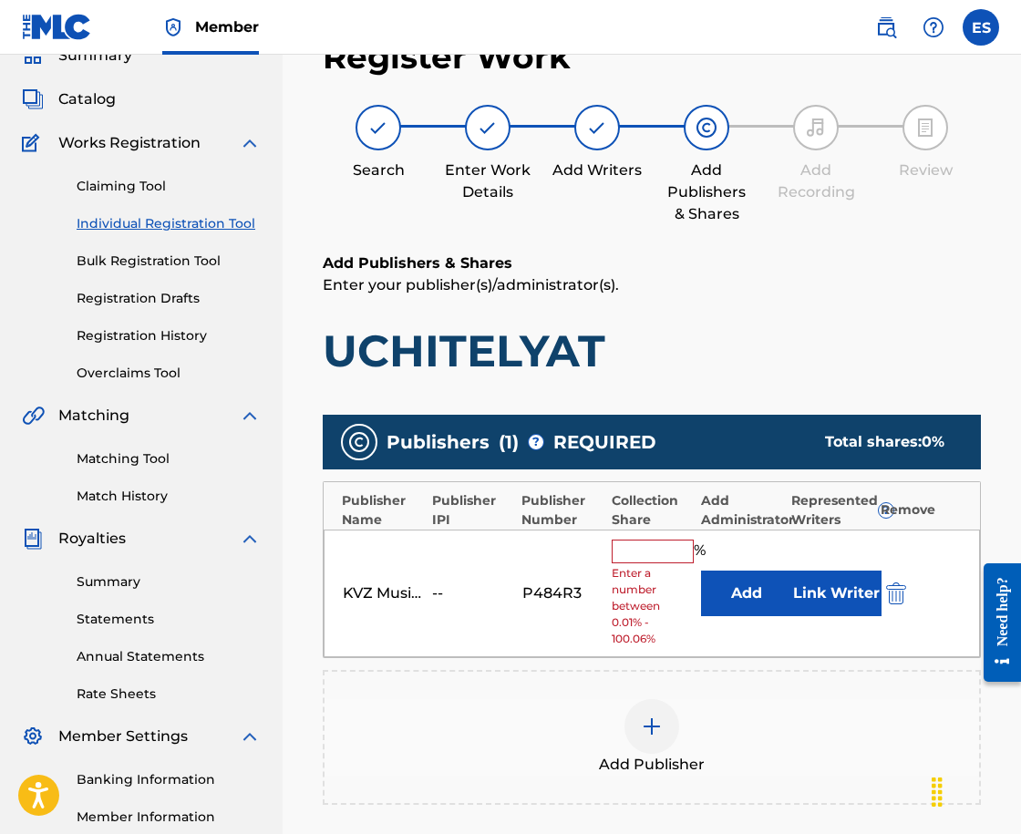
click at [633, 552] on input "text" at bounding box center [653, 552] width 82 height 24
type input "66.67"
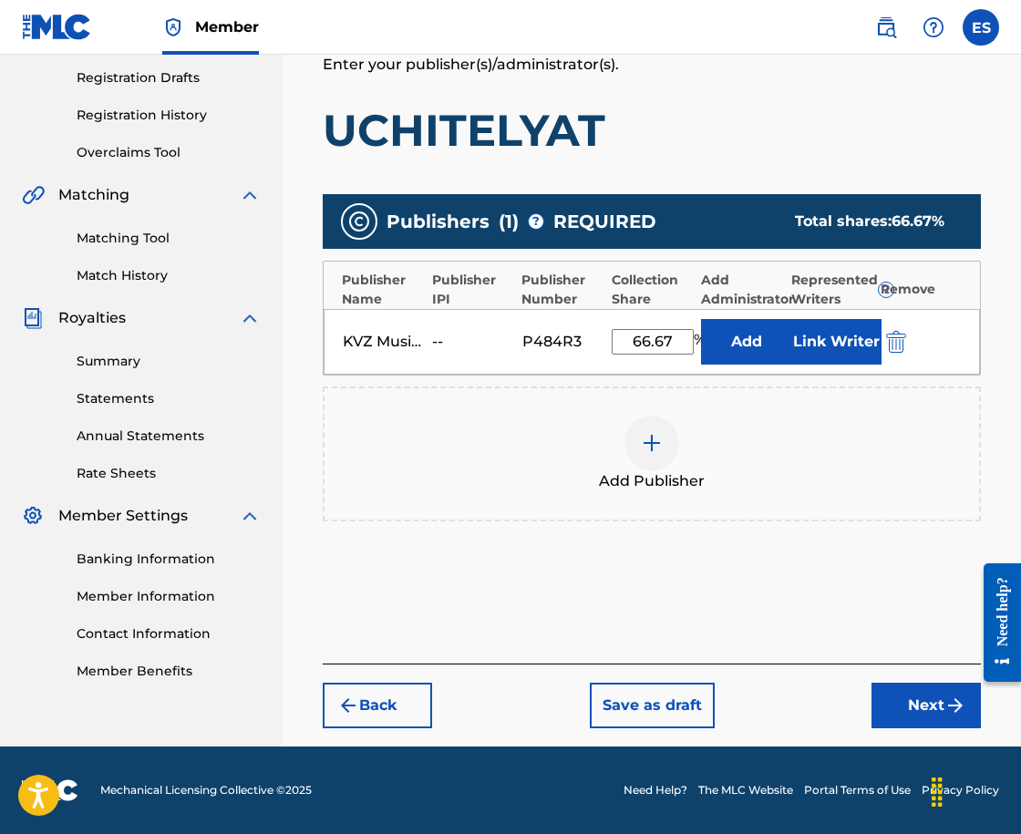
click at [915, 708] on button "Next" at bounding box center [926, 706] width 109 height 46
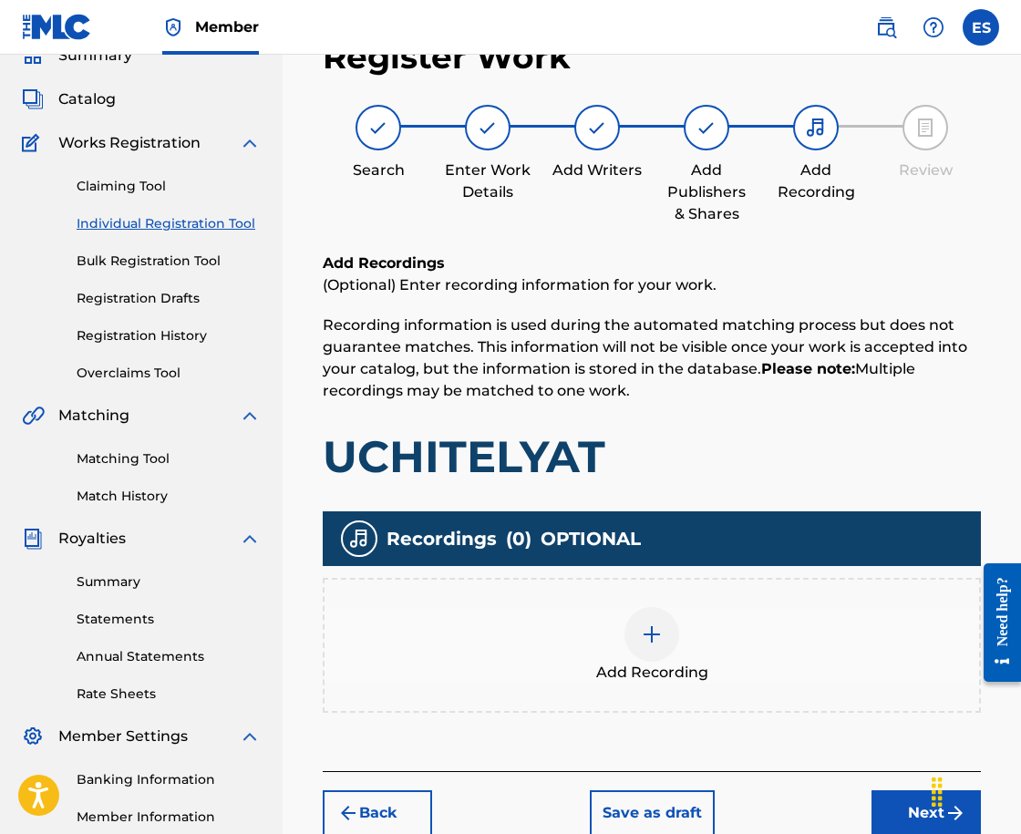
click at [635, 634] on div at bounding box center [652, 634] width 55 height 55
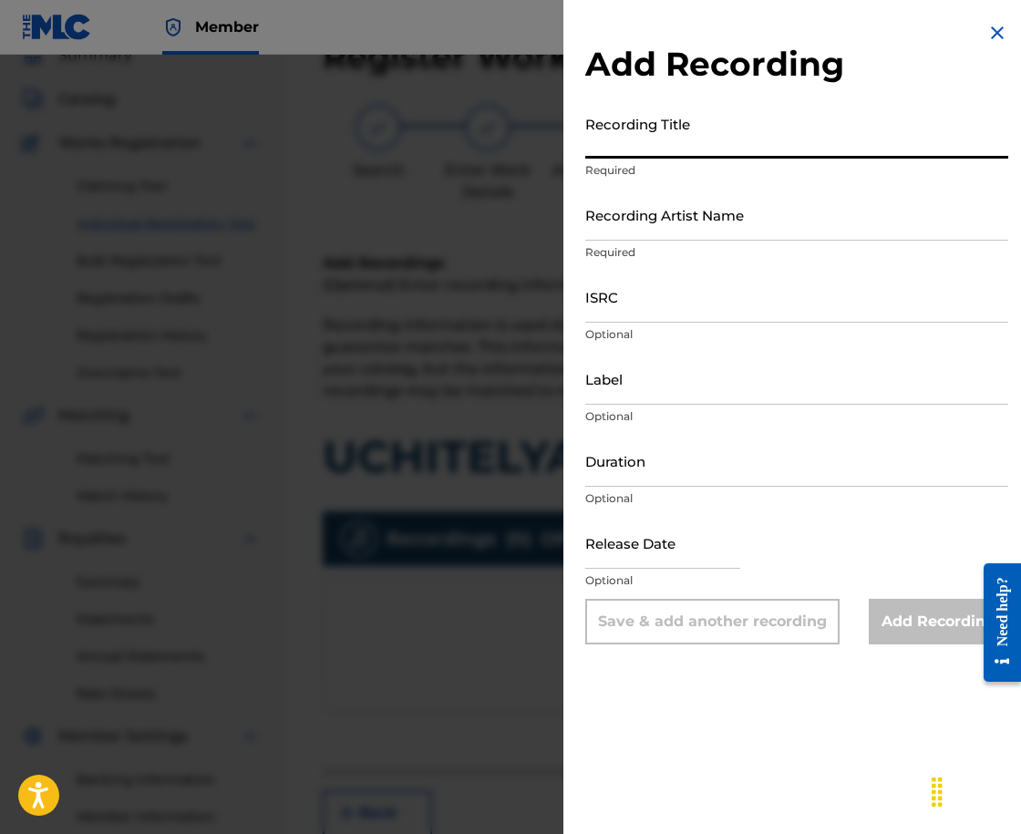
paste input "UCHITELYAT"
type input "UCHITELYAT"
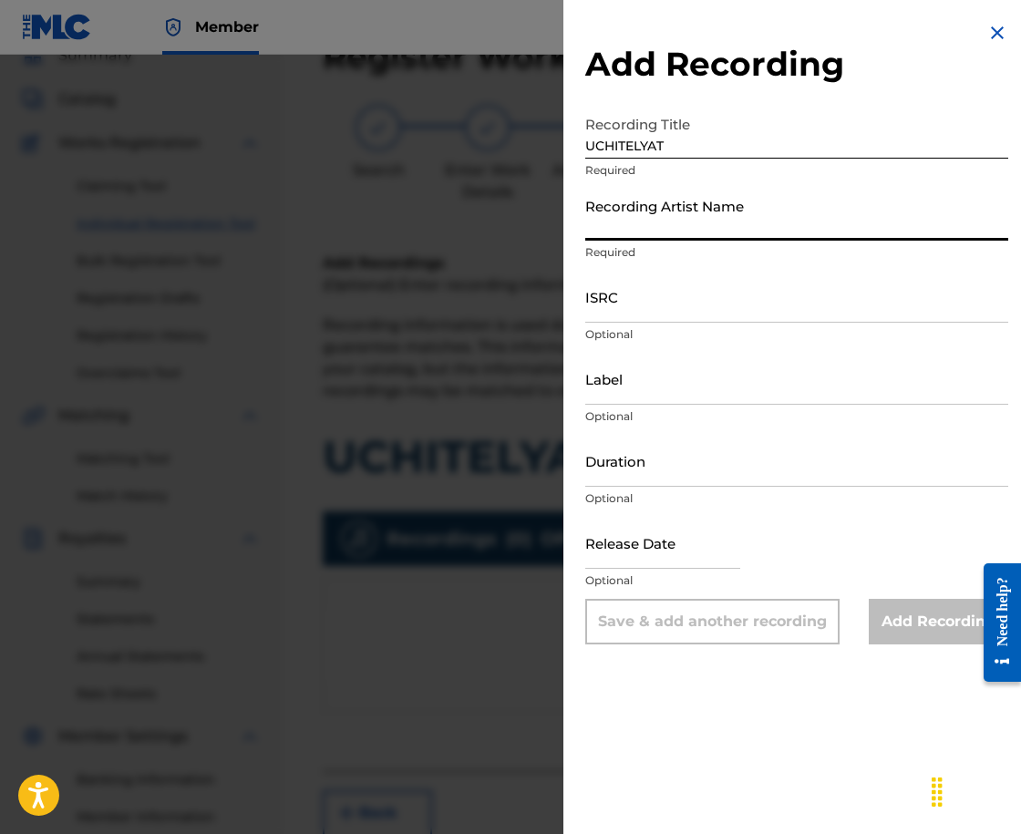
click at [684, 211] on input "Recording Artist Name" at bounding box center [796, 215] width 423 height 52
type input "NLO"
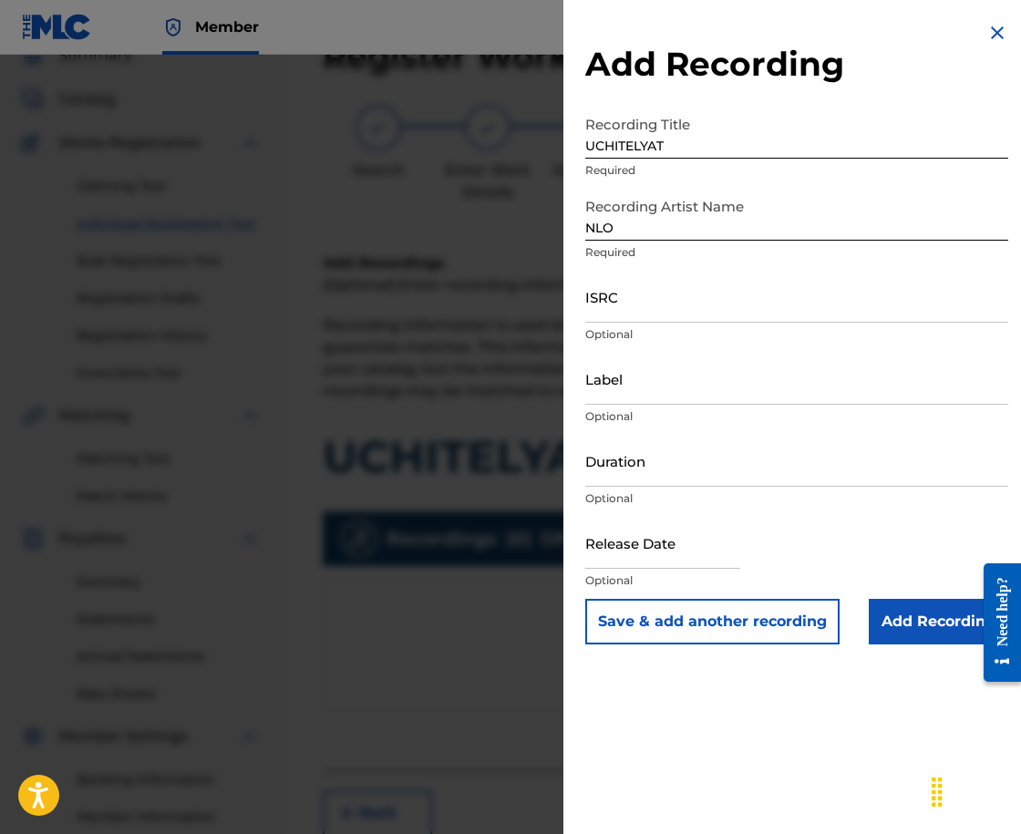
click at [705, 565] on input "text" at bounding box center [662, 543] width 155 height 52
select select "7"
select select "2025"
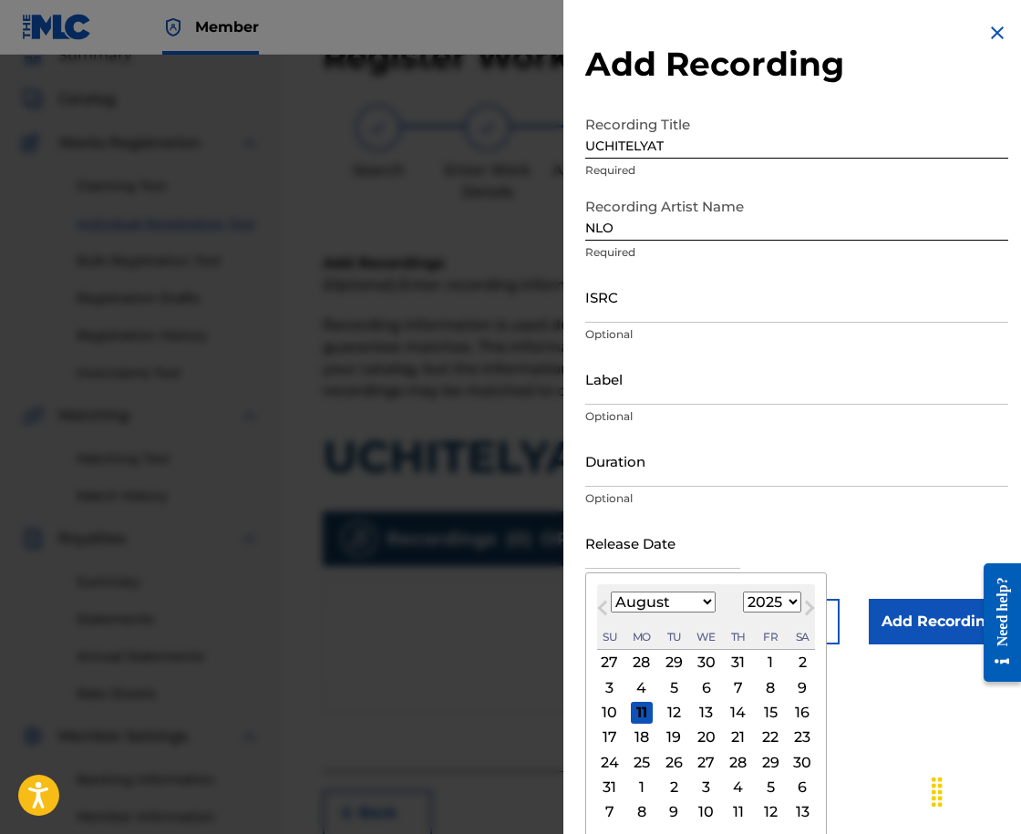
click at [700, 455] on input "Duration" at bounding box center [796, 461] width 423 height 52
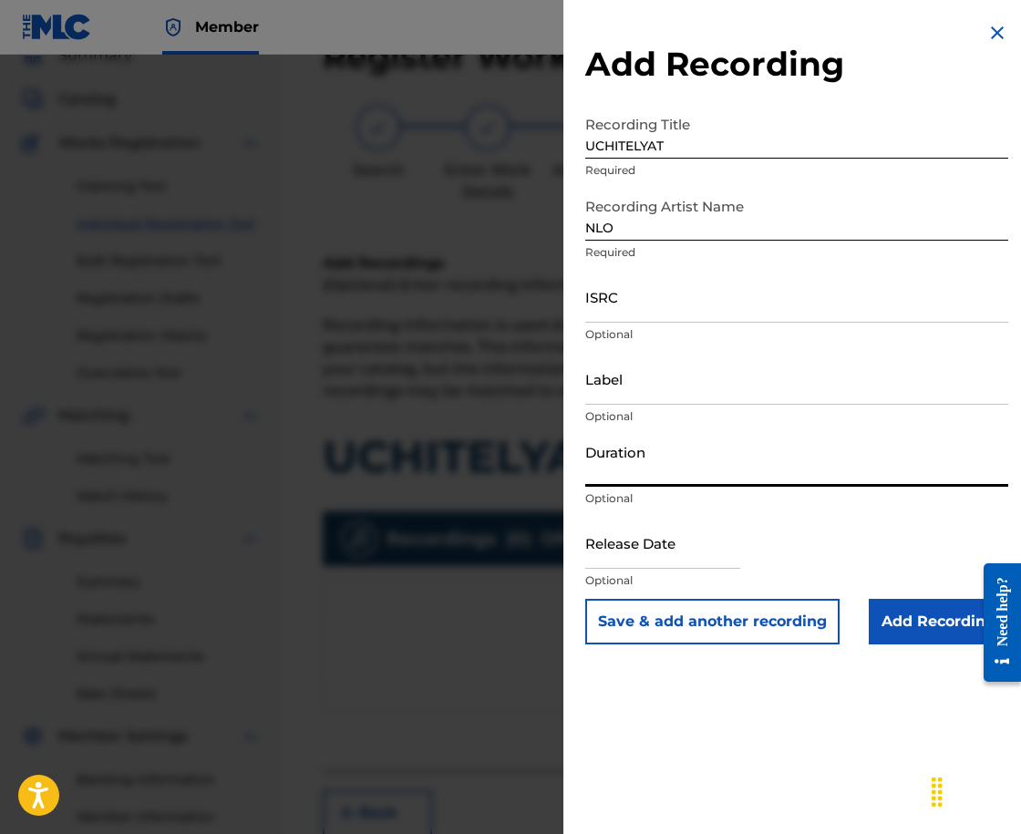
type input "03:00"
click at [921, 618] on input "Add Recording" at bounding box center [939, 622] width 140 height 46
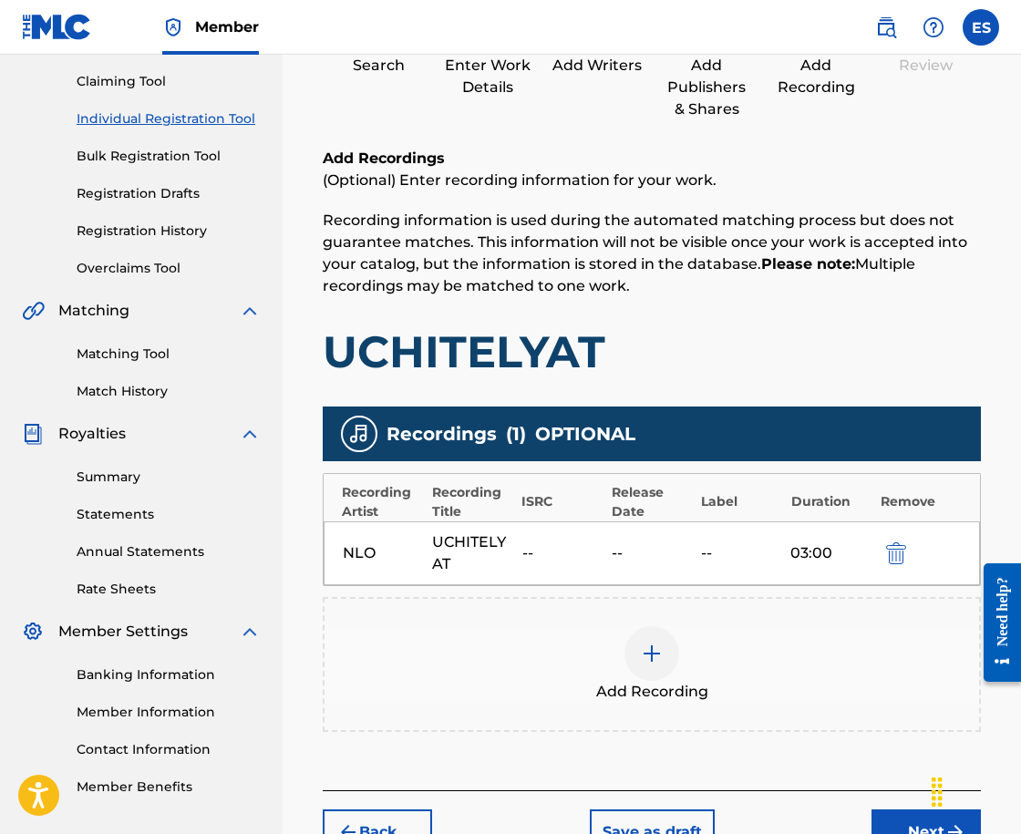
scroll to position [314, 0]
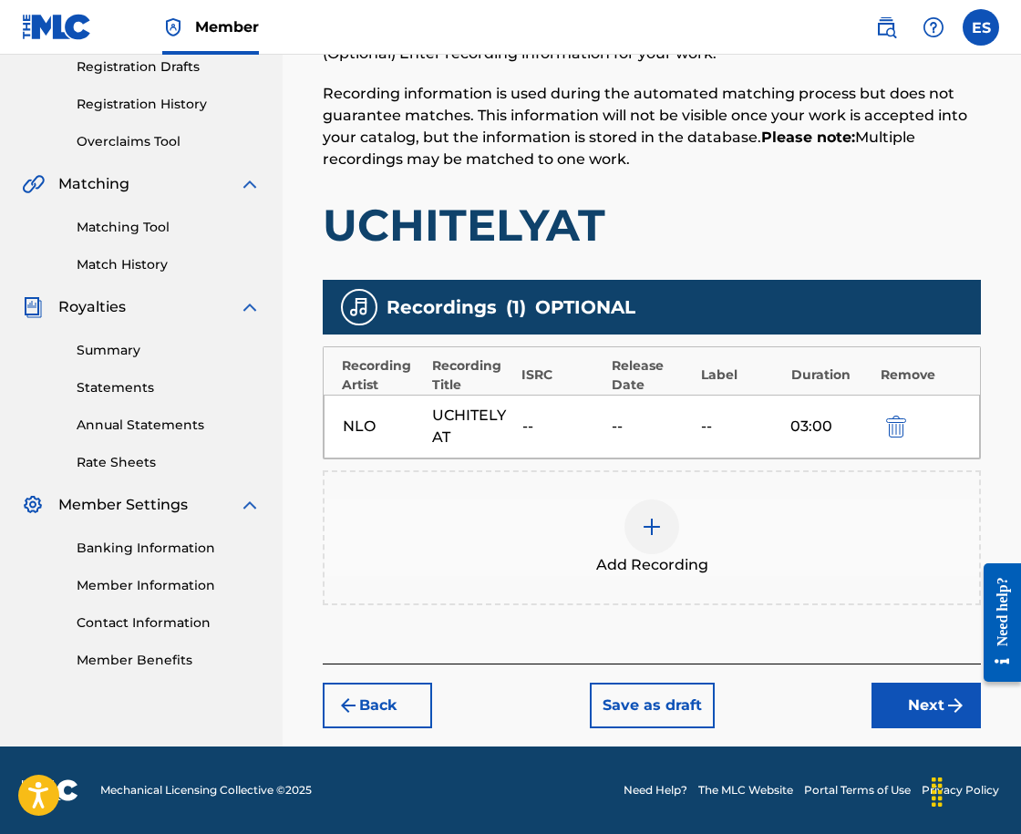
click at [928, 697] on button "Next" at bounding box center [926, 706] width 109 height 46
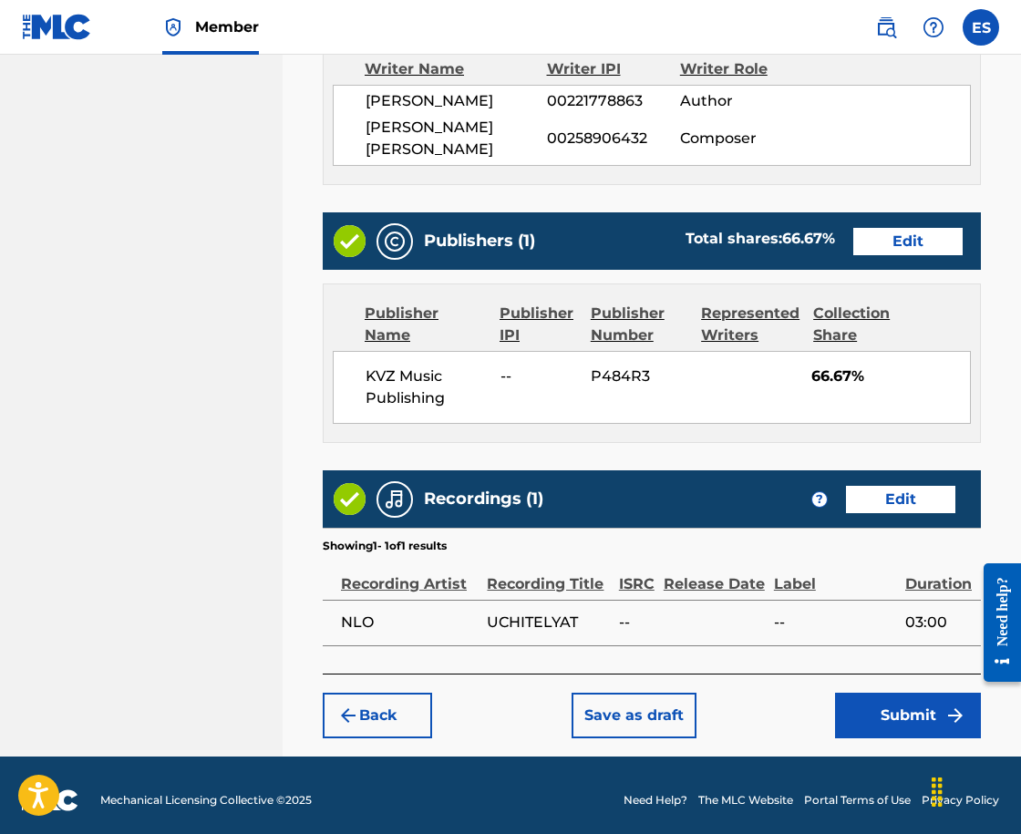
scroll to position [987, 0]
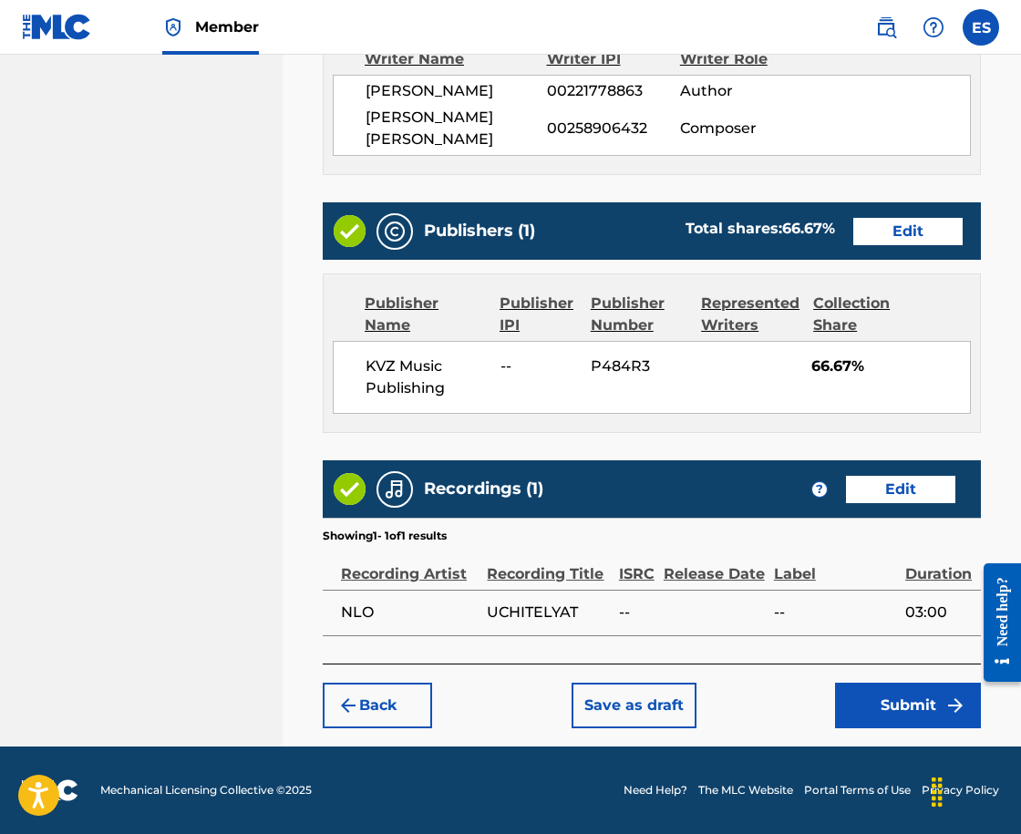
click at [861, 708] on button "Submit" at bounding box center [908, 706] width 146 height 46
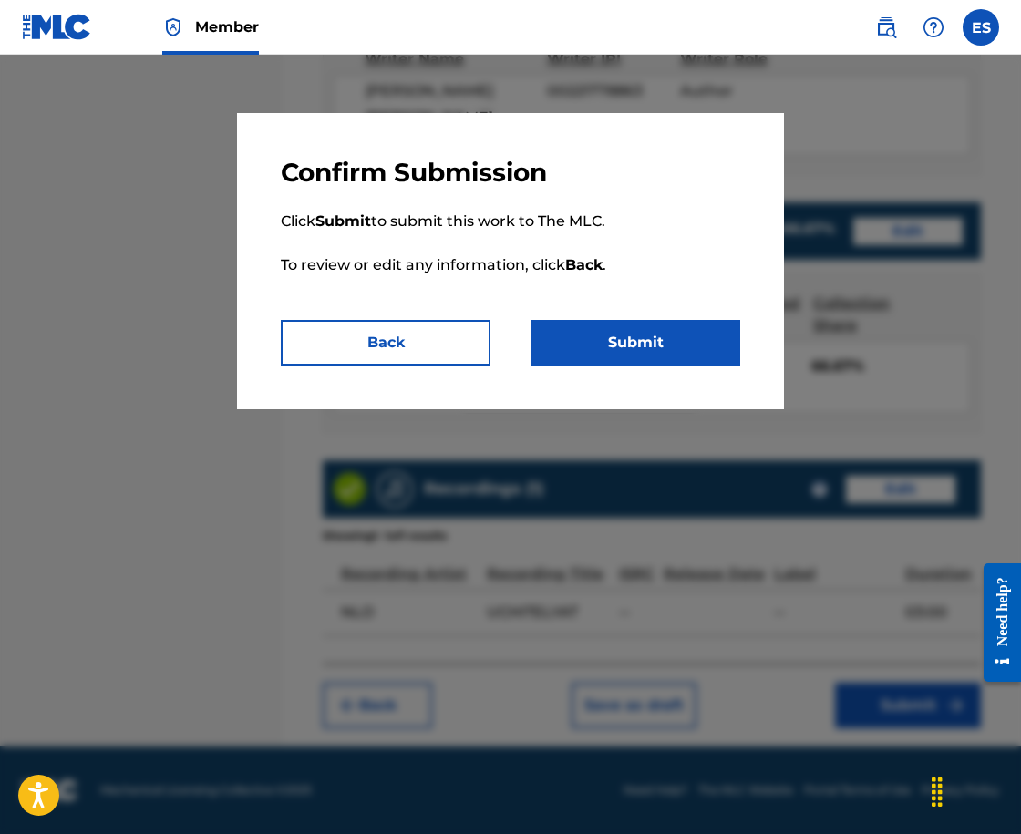
click at [681, 348] on button "Submit" at bounding box center [636, 343] width 210 height 46
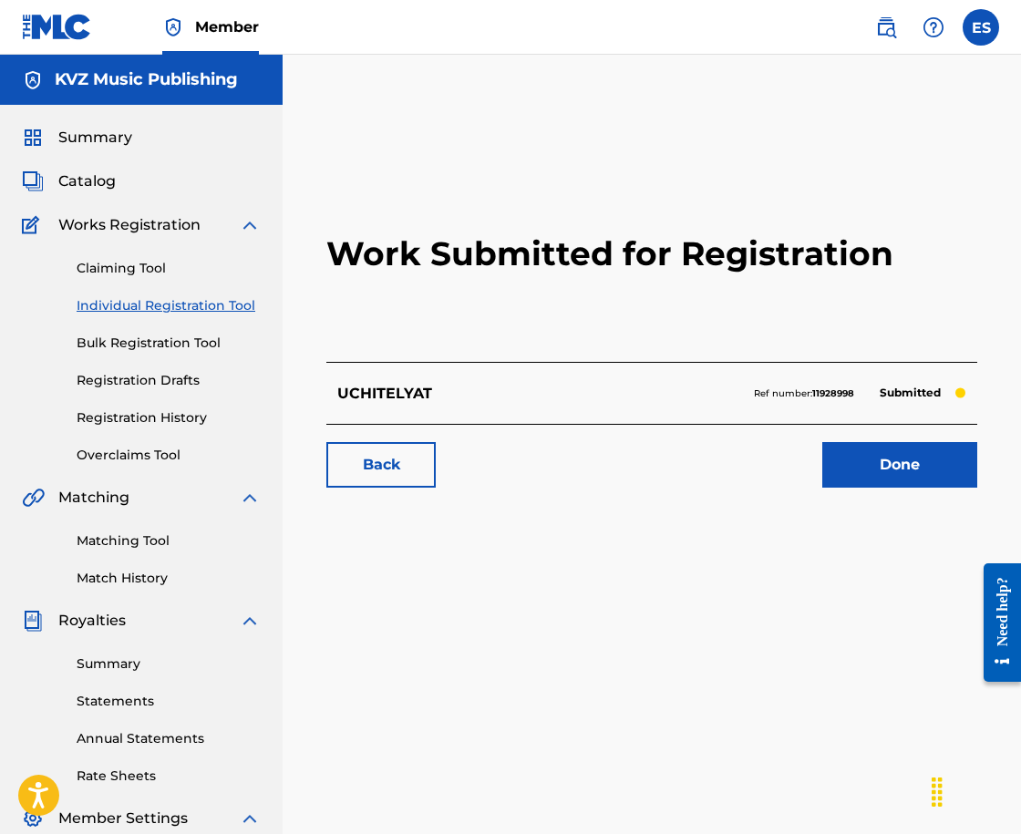
click at [200, 304] on link "Individual Registration Tool" at bounding box center [169, 305] width 184 height 19
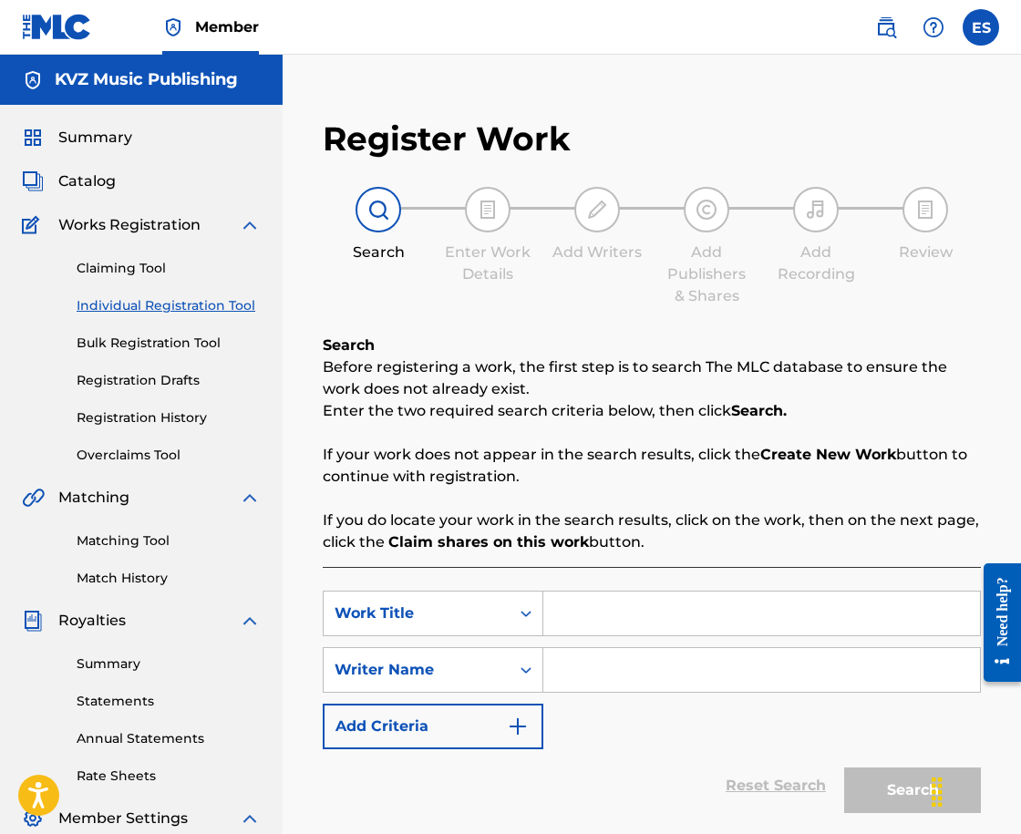
paste input "ULITSATA"
type input "ULITSATA"
click at [625, 680] on input "Search Form" at bounding box center [761, 670] width 437 height 44
type input "ASSEN DRAGNEV"
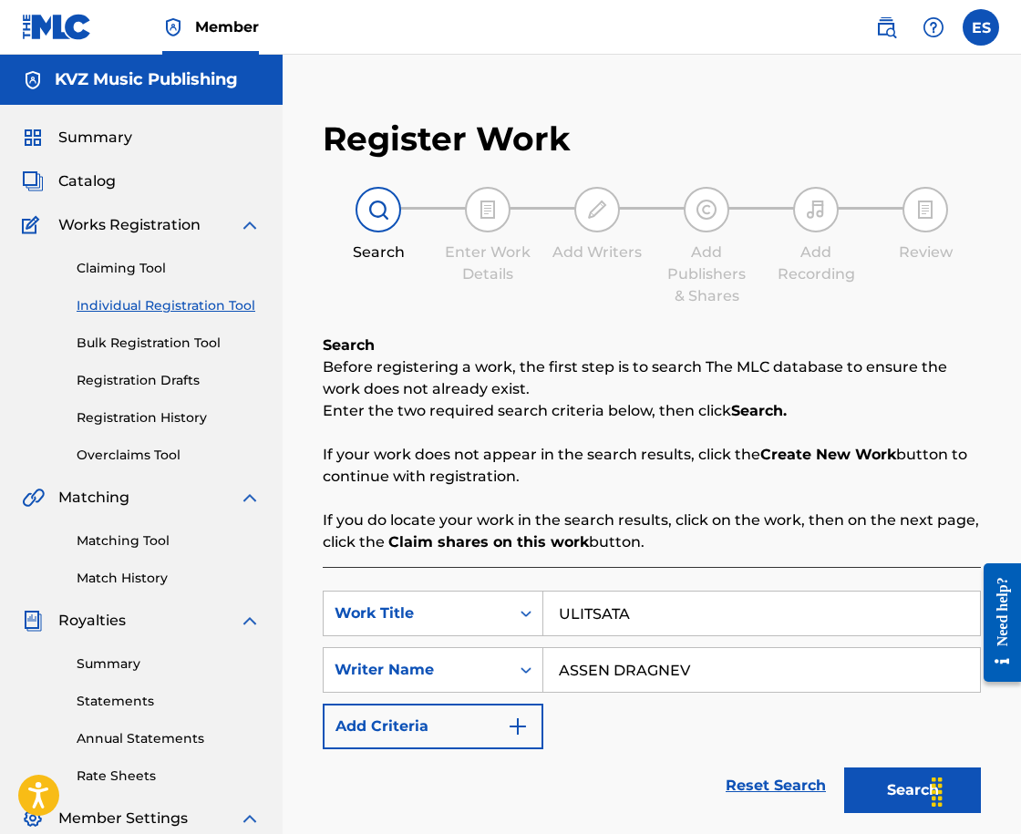
click at [894, 790] on button "Search" at bounding box center [912, 791] width 137 height 46
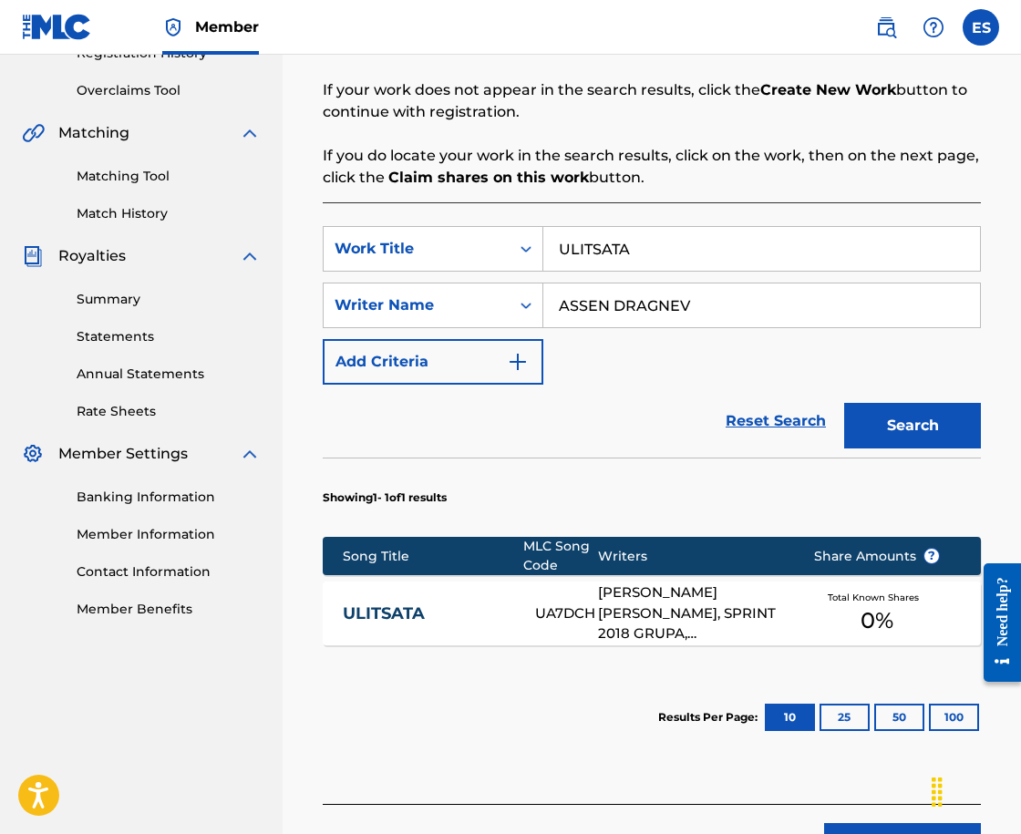
scroll to position [456, 0]
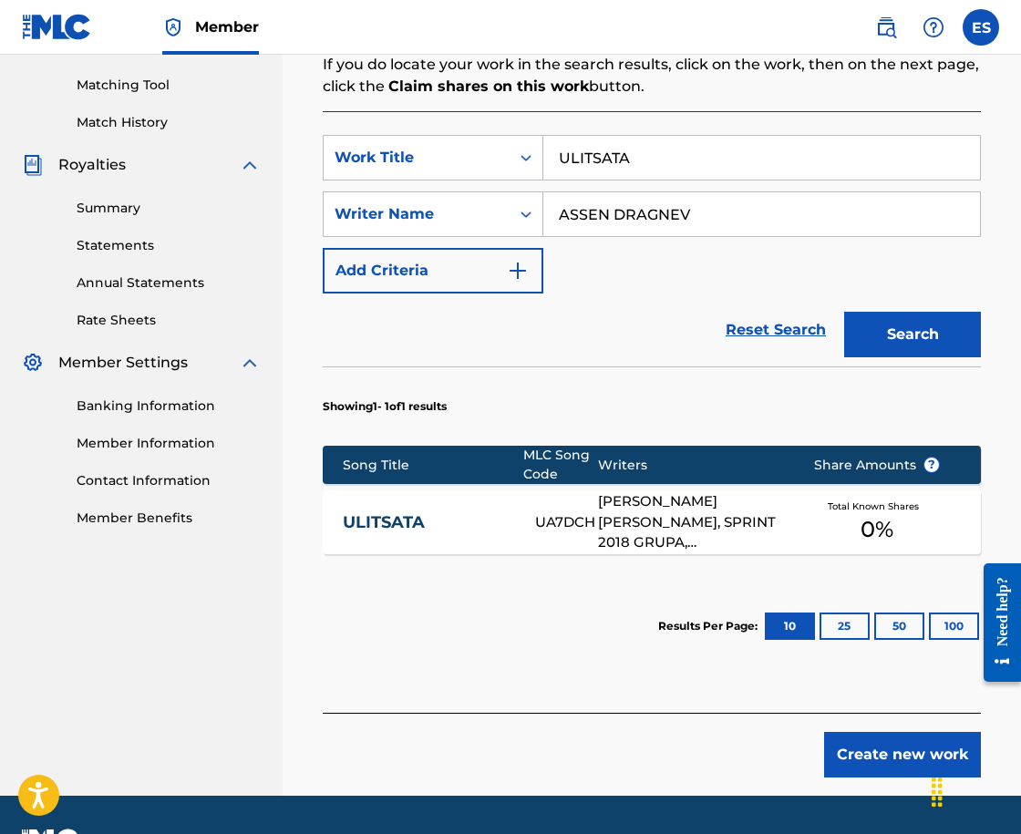
click at [456, 512] on link "ULITSATA" at bounding box center [427, 522] width 169 height 21
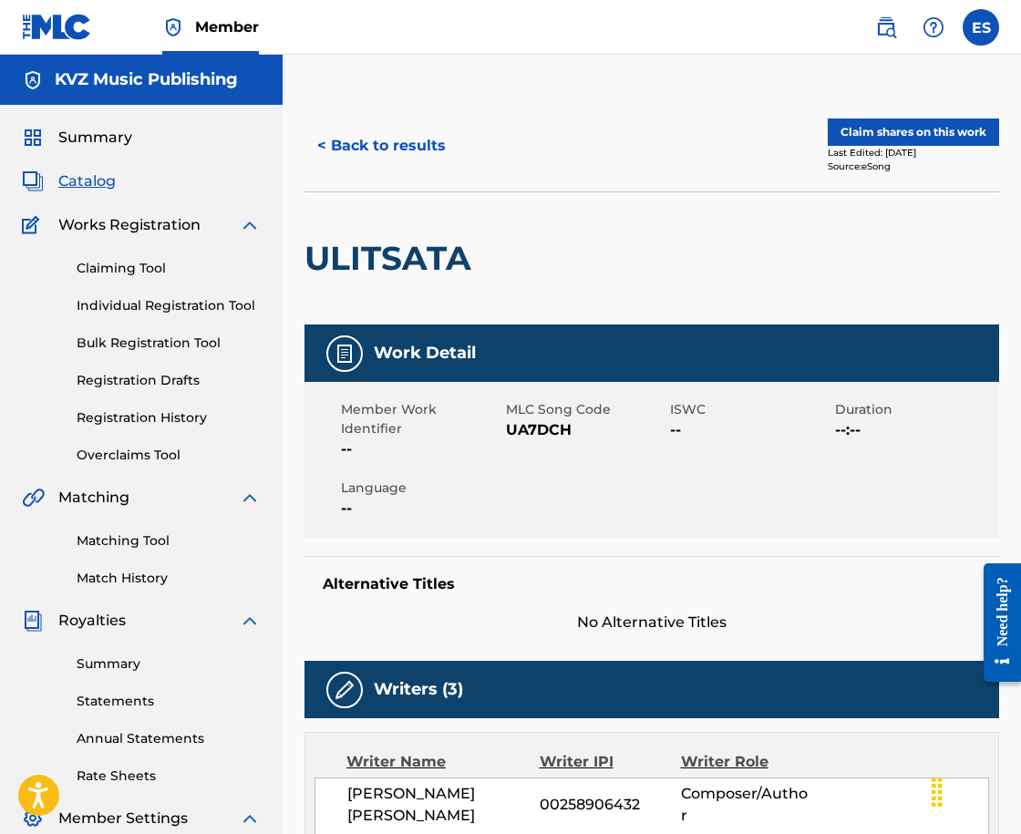
click at [377, 158] on button "< Back to results" at bounding box center [382, 146] width 154 height 46
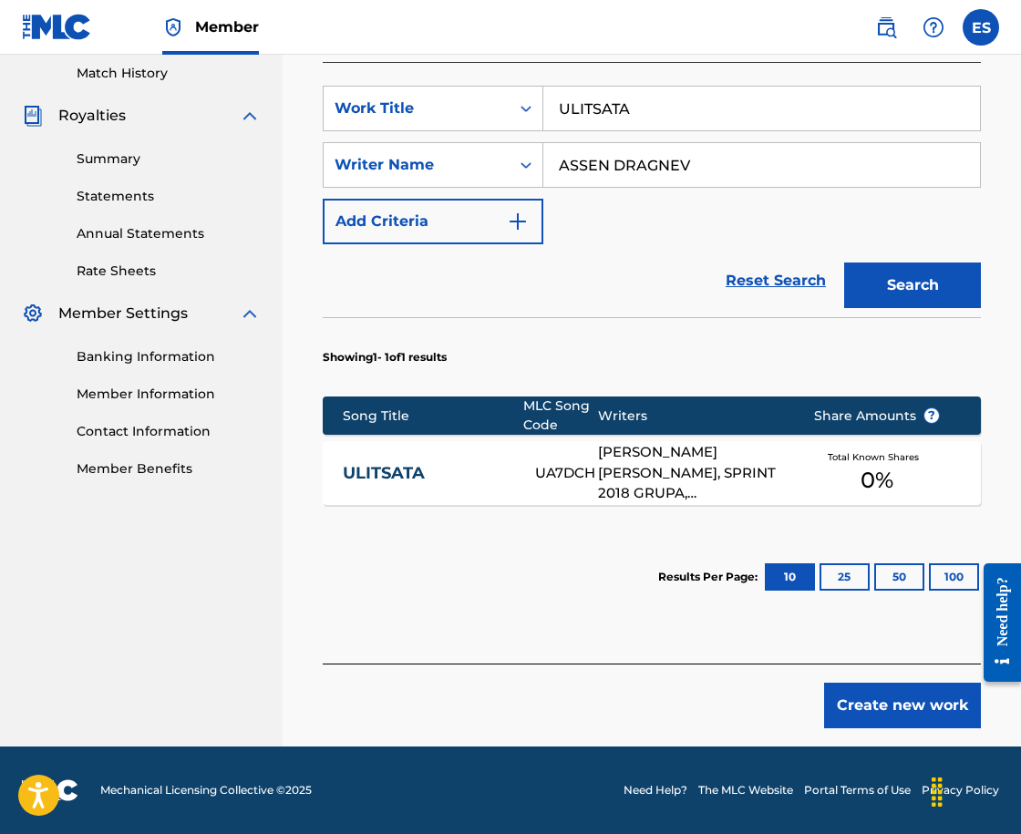
click at [866, 696] on button "Create new work" at bounding box center [902, 706] width 157 height 46
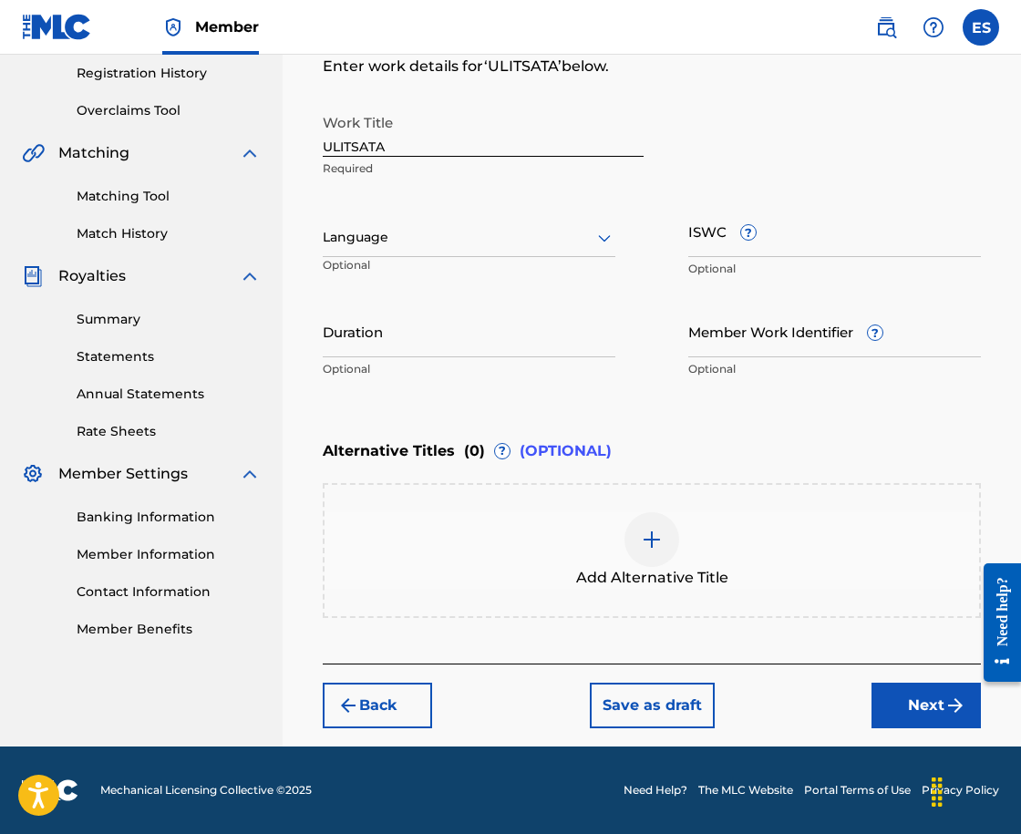
scroll to position [345, 0]
click at [389, 230] on div at bounding box center [469, 237] width 293 height 23
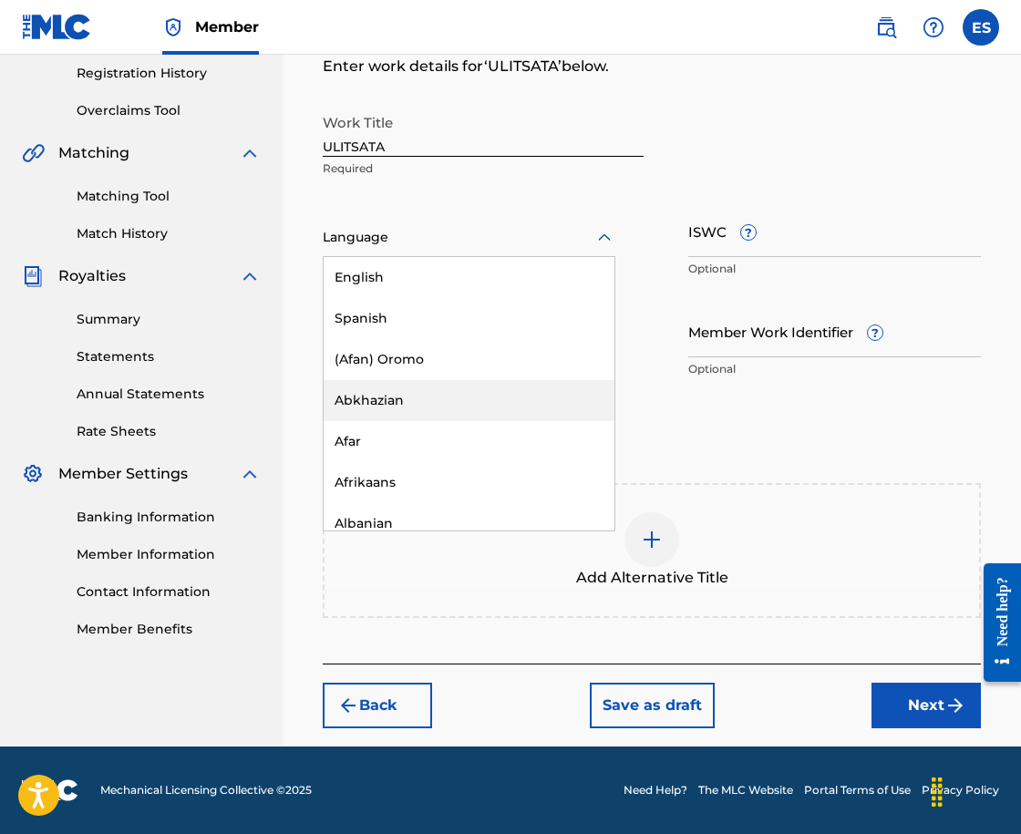
scroll to position [638, 0]
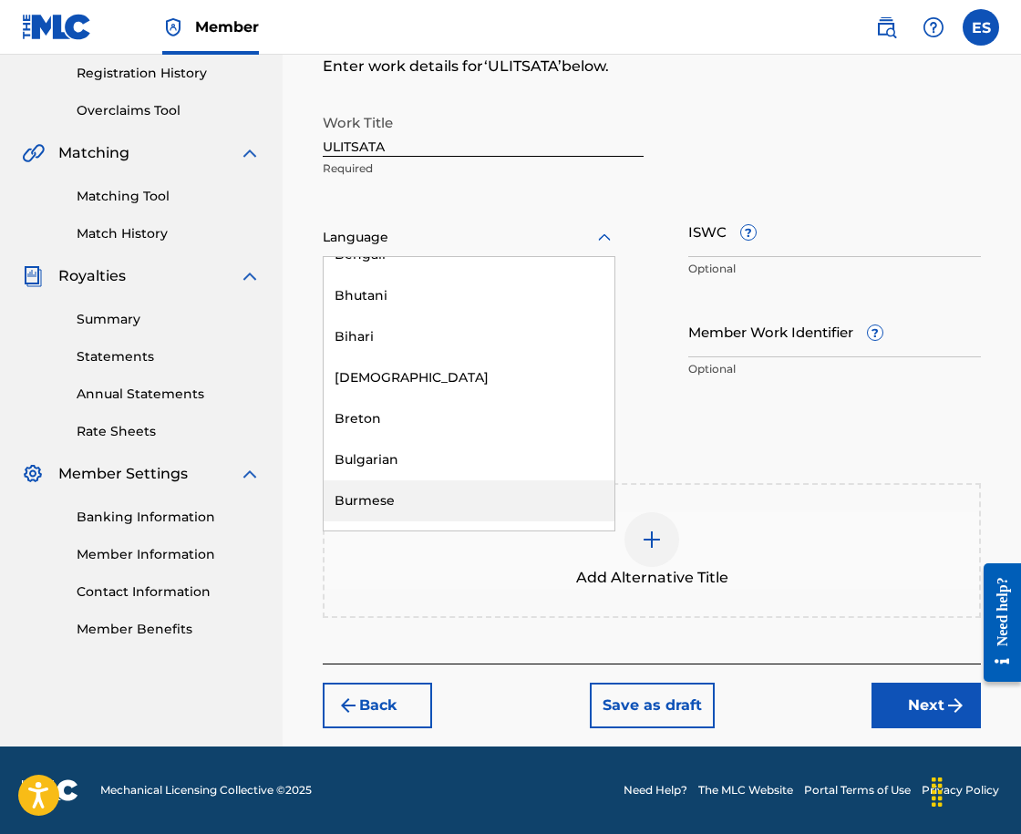
click at [463, 481] on div "Burmese" at bounding box center [469, 501] width 291 height 41
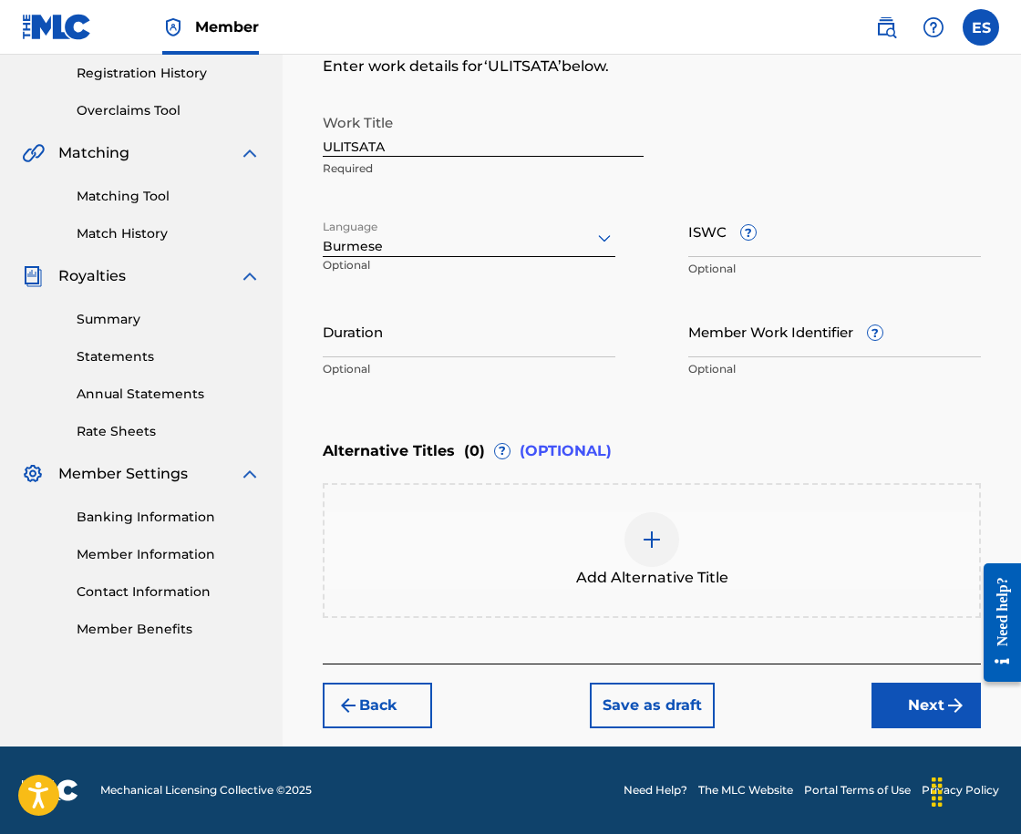
click at [428, 266] on p "Optional" at bounding box center [376, 272] width 106 height 30
click at [424, 254] on div "Burmese" at bounding box center [469, 246] width 293 height 19
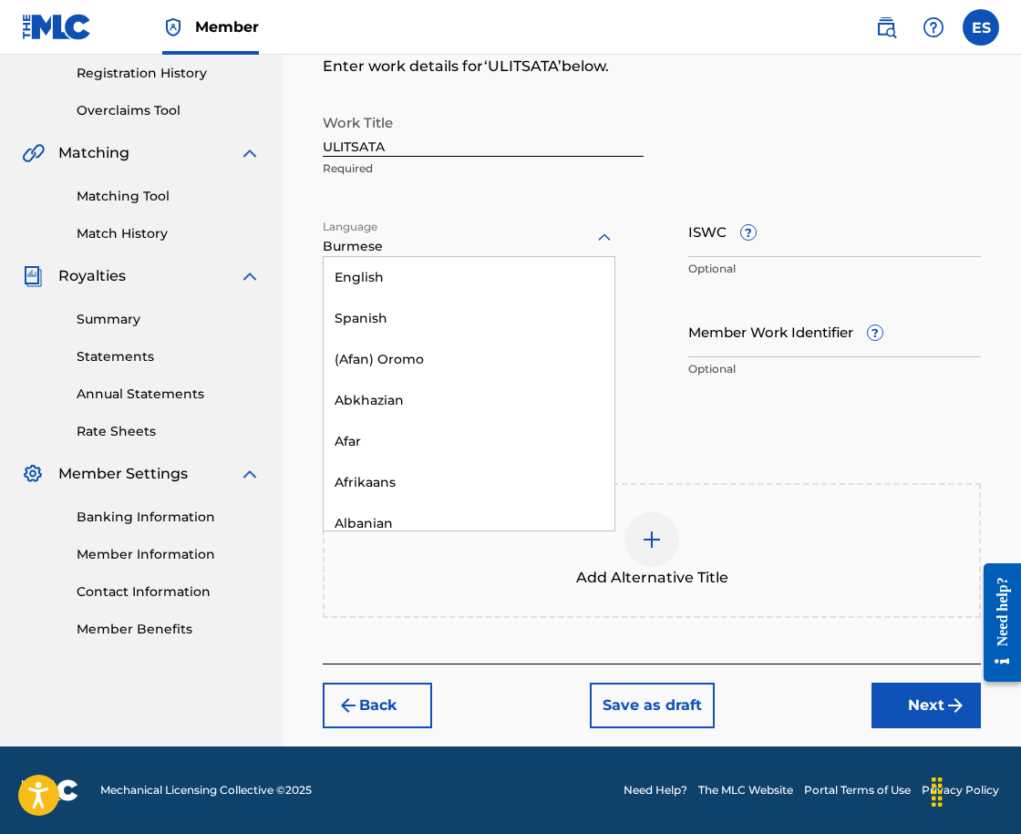
scroll to position [643, 0]
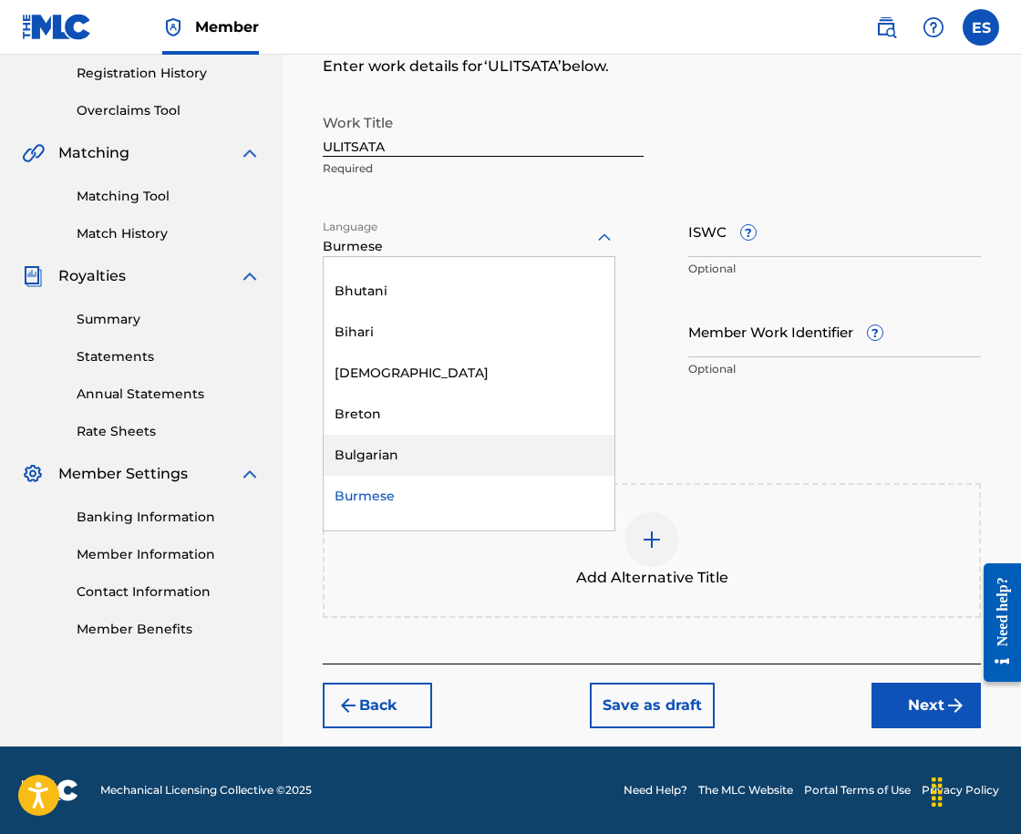
click at [418, 445] on div "Bulgarian" at bounding box center [469, 455] width 291 height 41
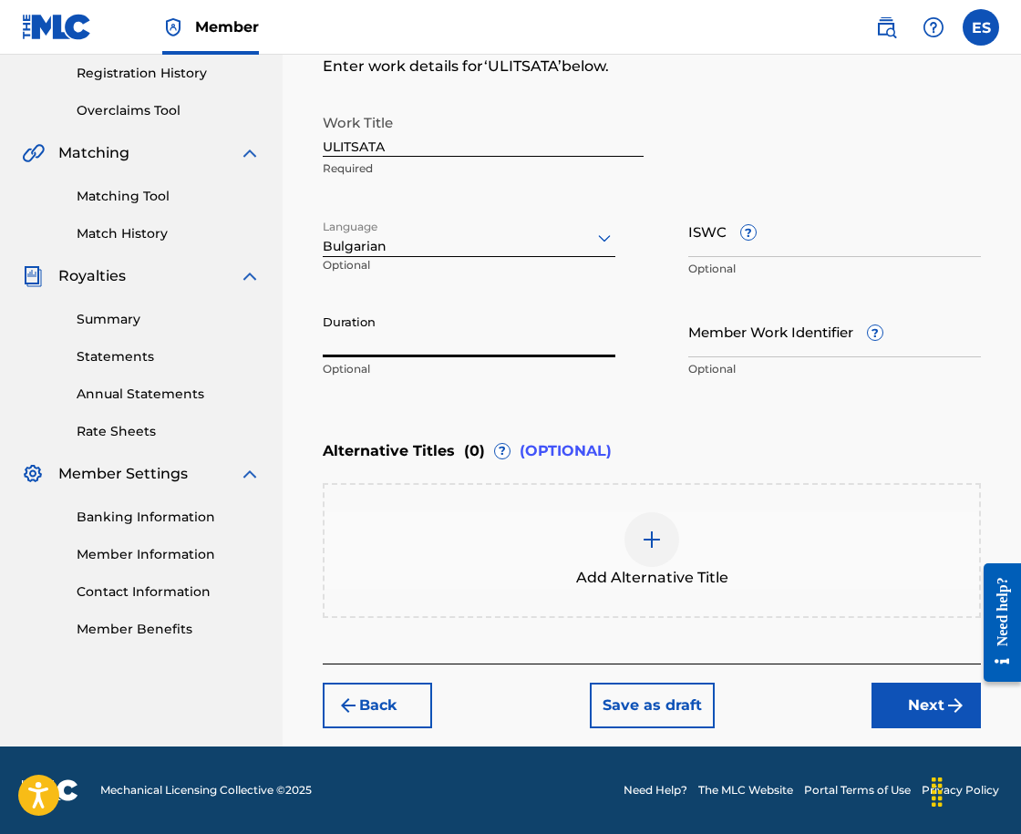
paste input "03:21"
type input "03:21"
click at [601, 568] on span "Add Alternative Title" at bounding box center [652, 578] width 152 height 22
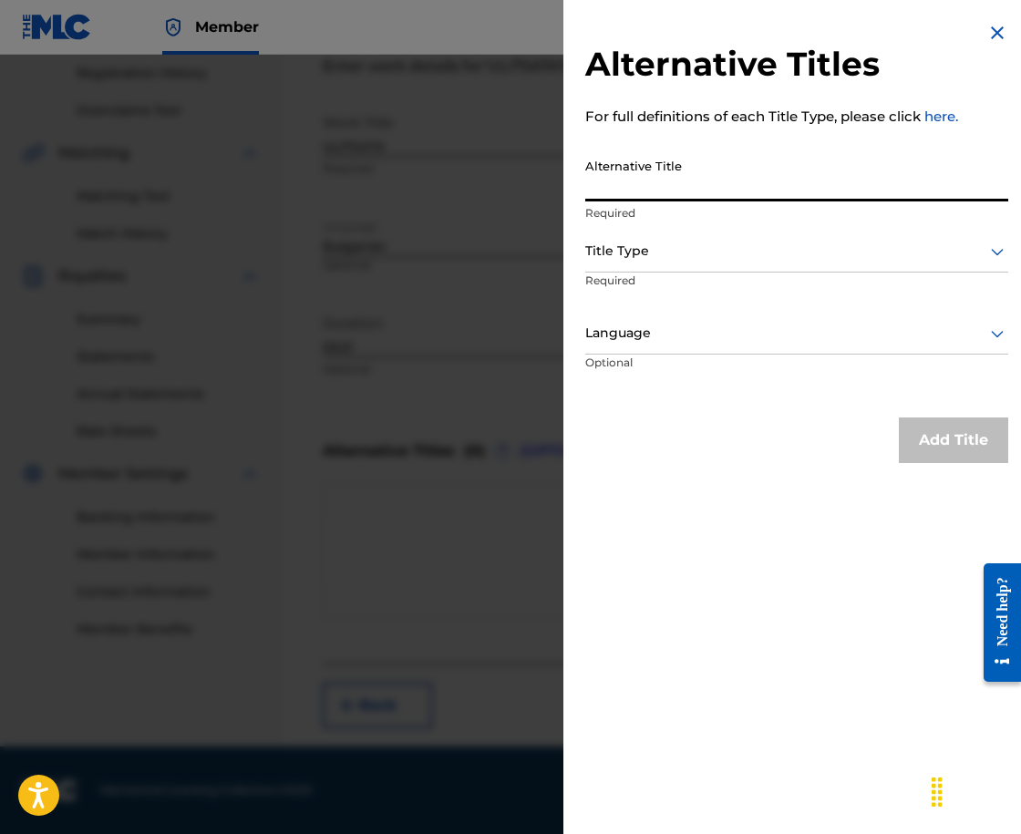
paste input "УЛИЦАТА"
type input "УЛИЦАТА"
click at [593, 261] on div at bounding box center [796, 251] width 423 height 23
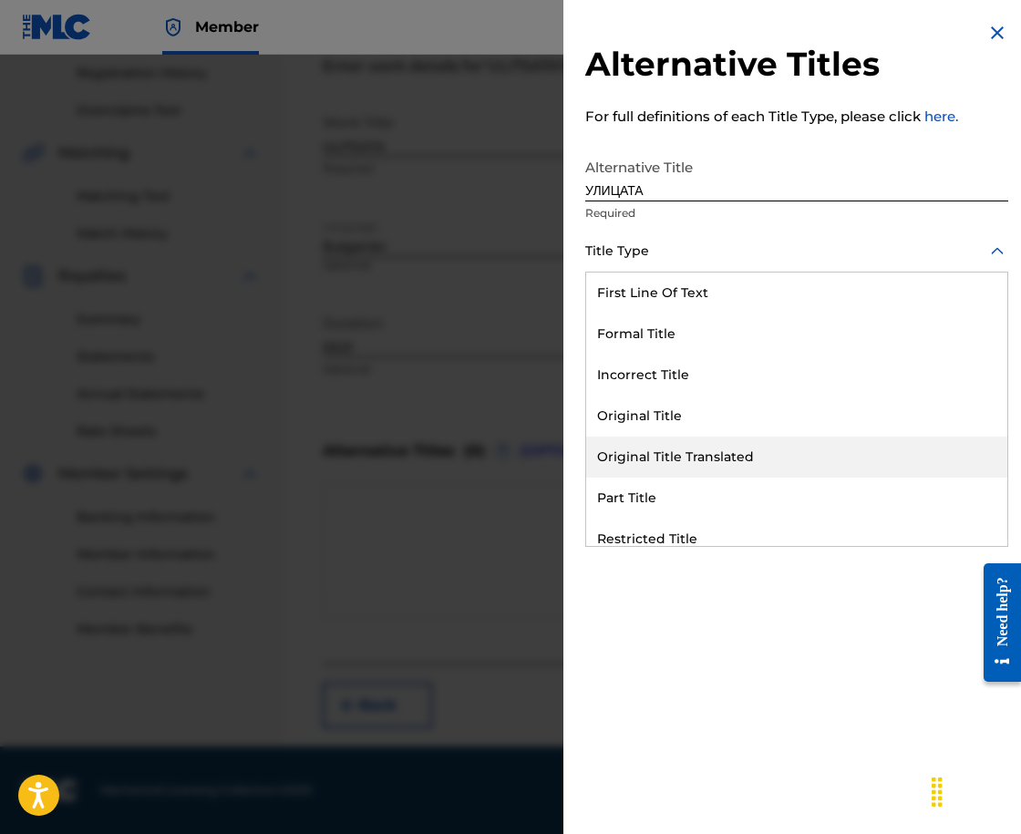
click at [646, 463] on div "Original Title Translated" at bounding box center [796, 457] width 421 height 41
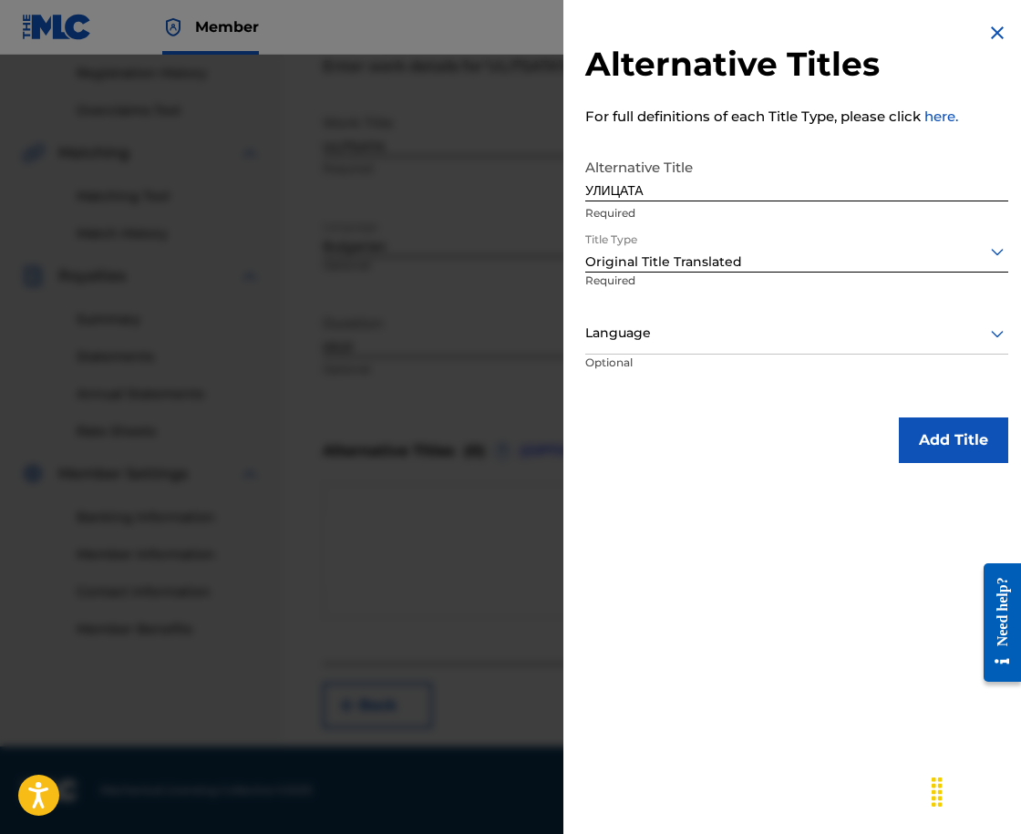
click at [636, 334] on div at bounding box center [796, 333] width 423 height 23
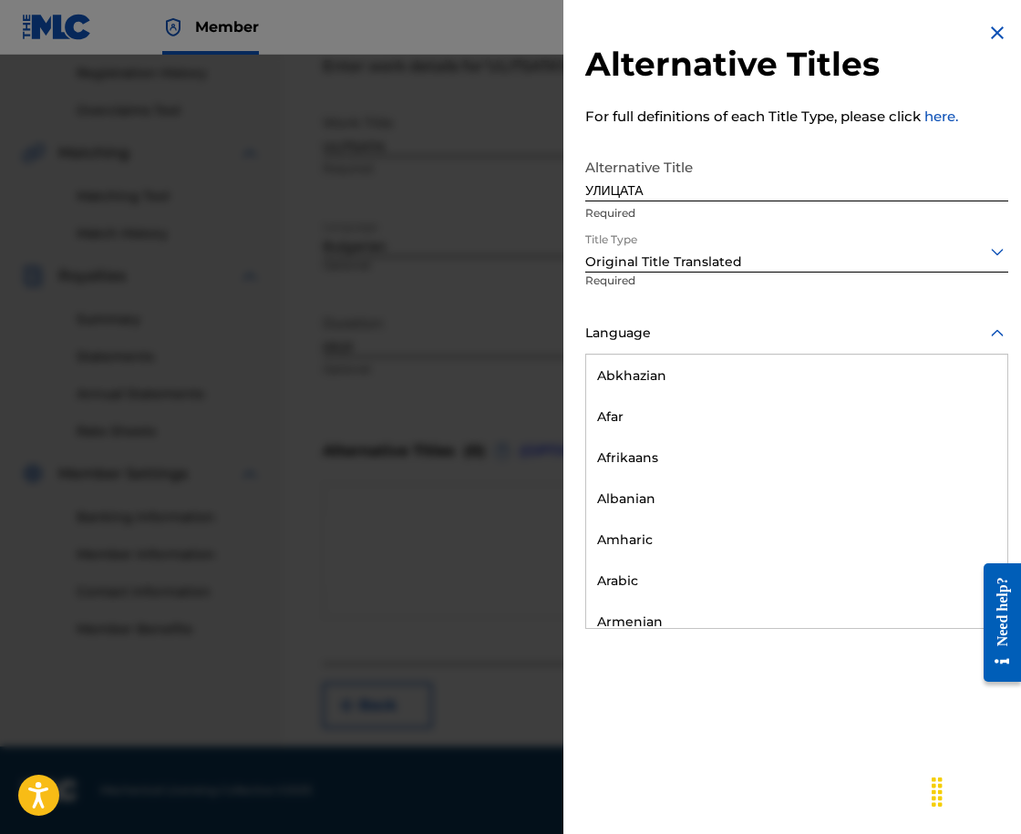
scroll to position [274, 0]
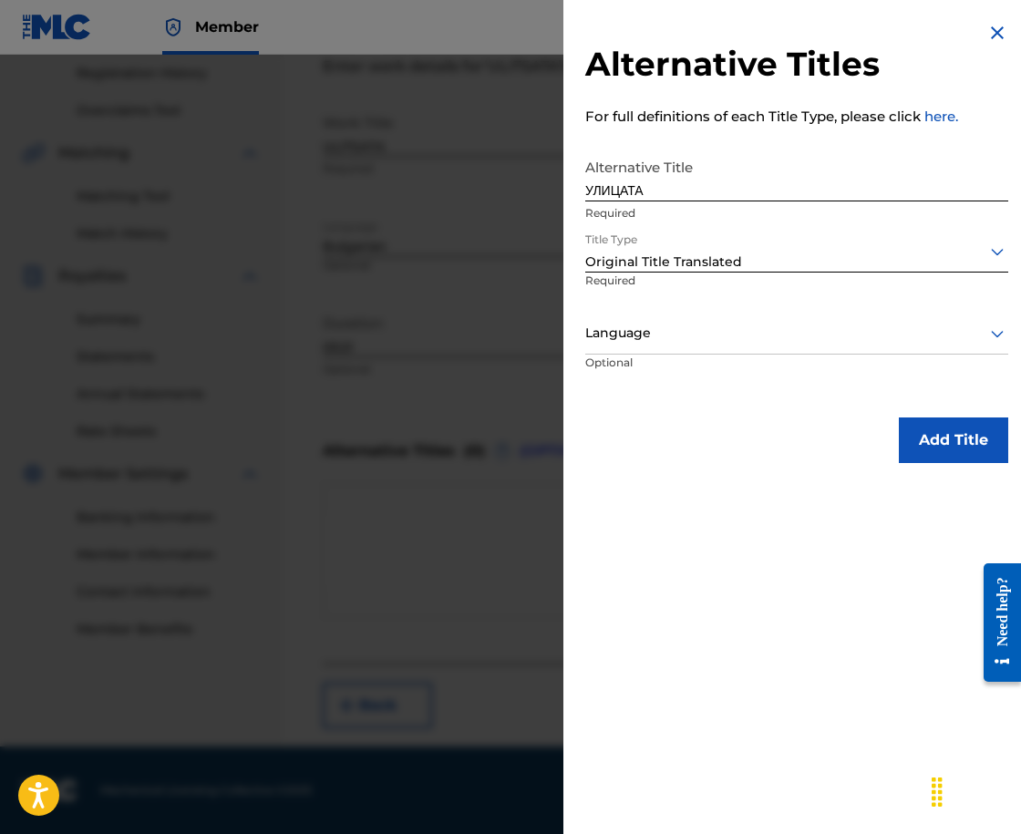
click at [663, 344] on div at bounding box center [796, 333] width 423 height 23
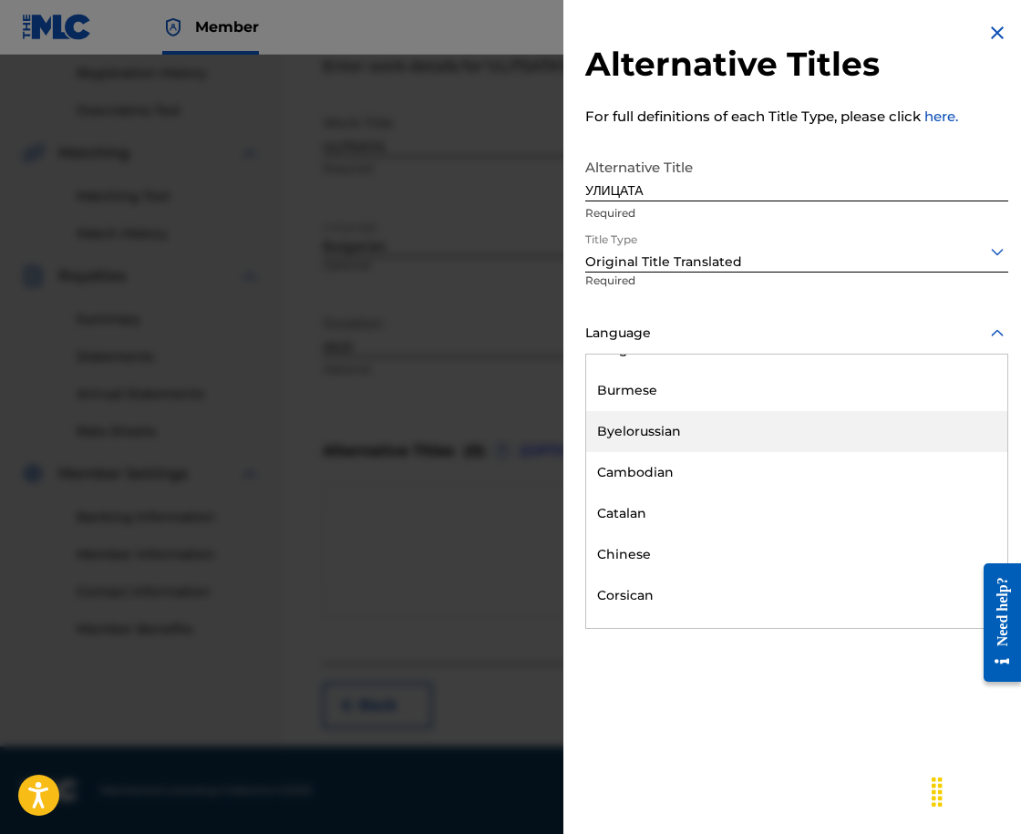
scroll to position [821, 0]
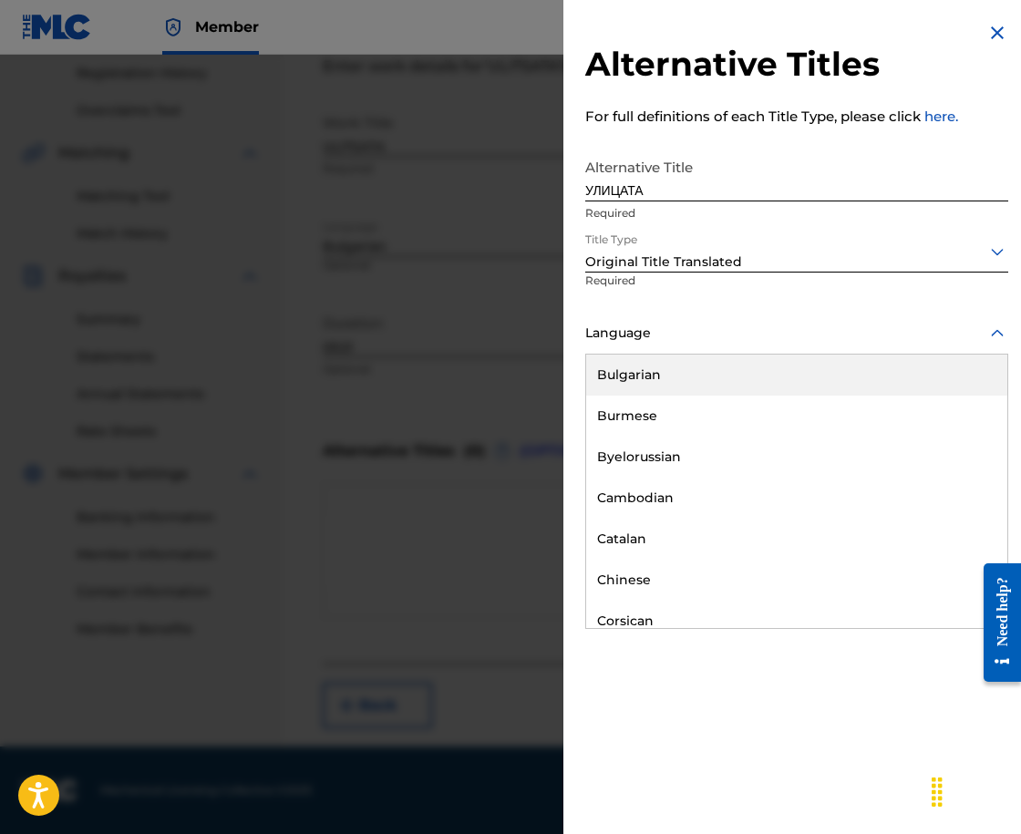
click at [668, 376] on div "Bulgarian" at bounding box center [796, 375] width 421 height 41
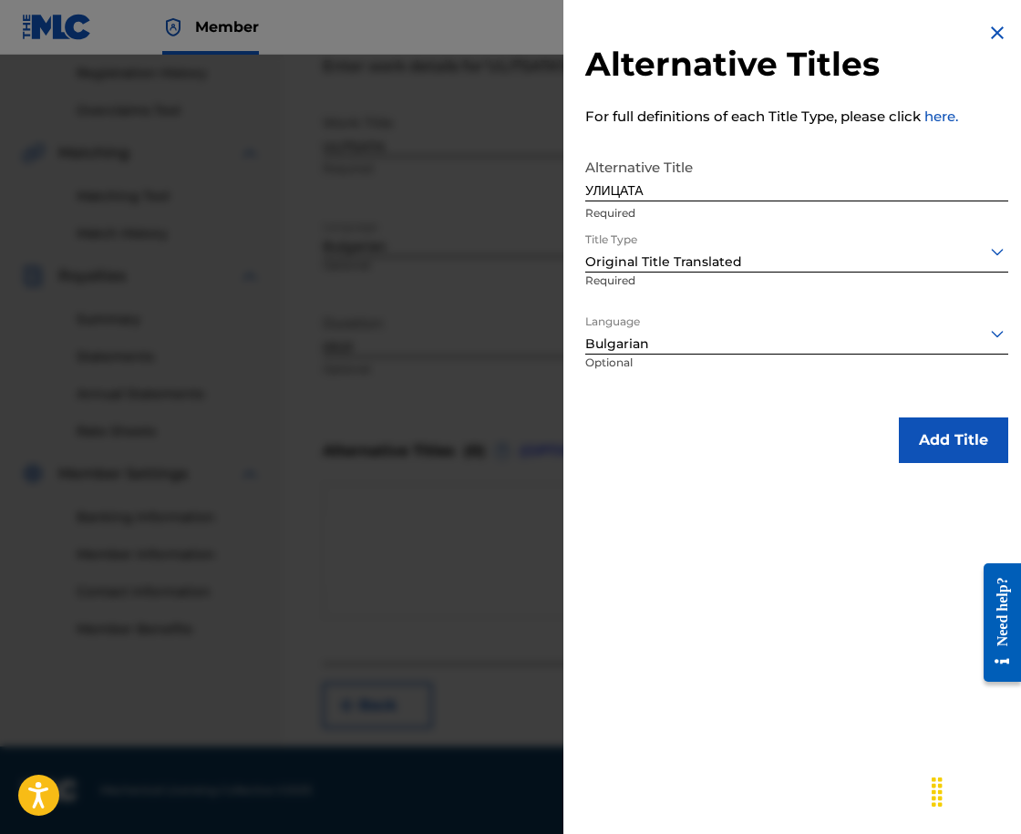
click at [973, 439] on button "Add Title" at bounding box center [953, 441] width 109 height 46
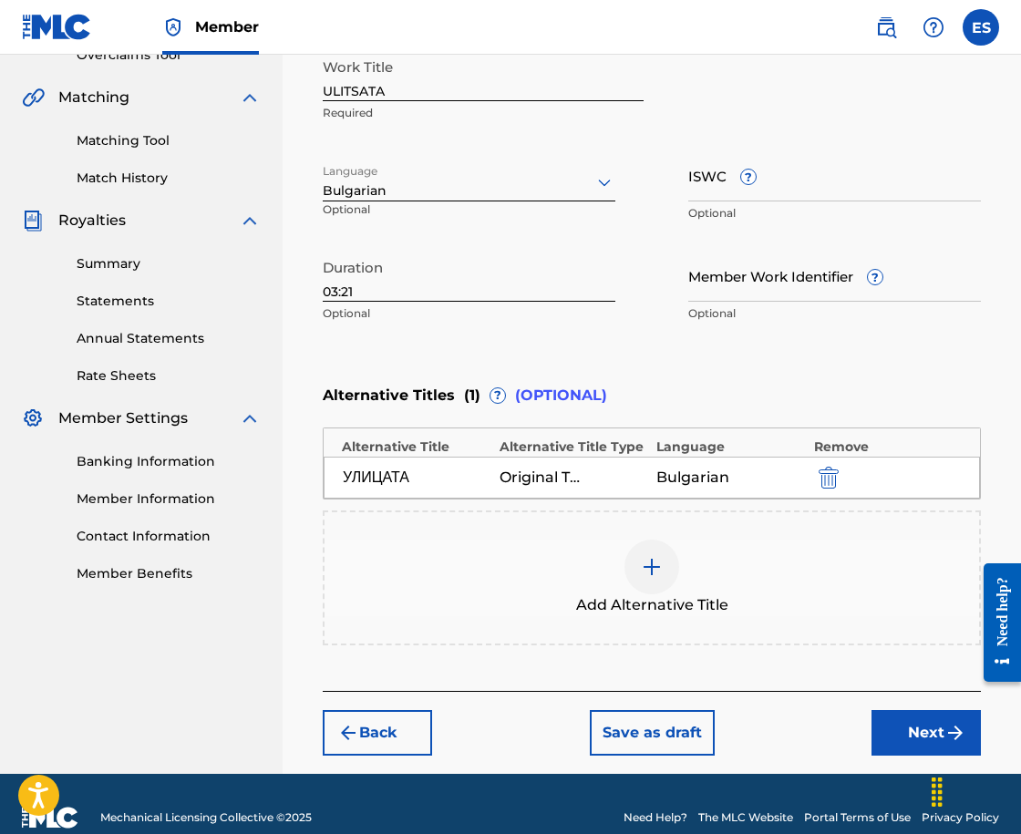
scroll to position [428, 0]
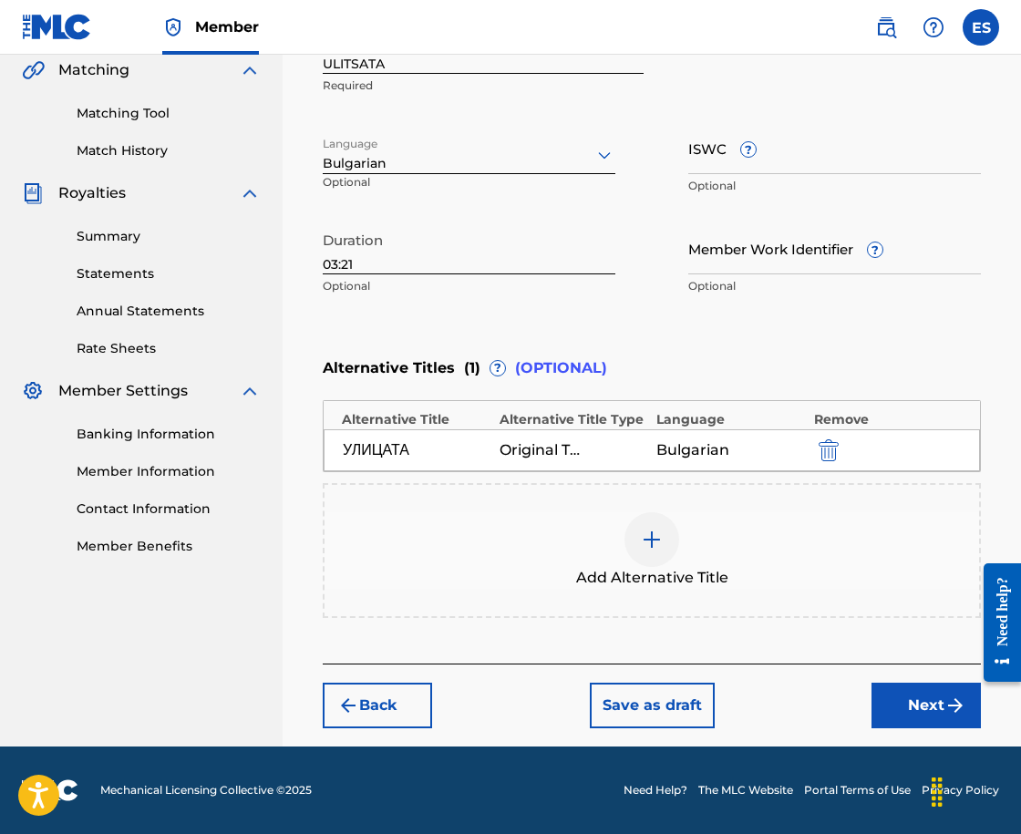
click at [903, 710] on button "Next" at bounding box center [926, 706] width 109 height 46
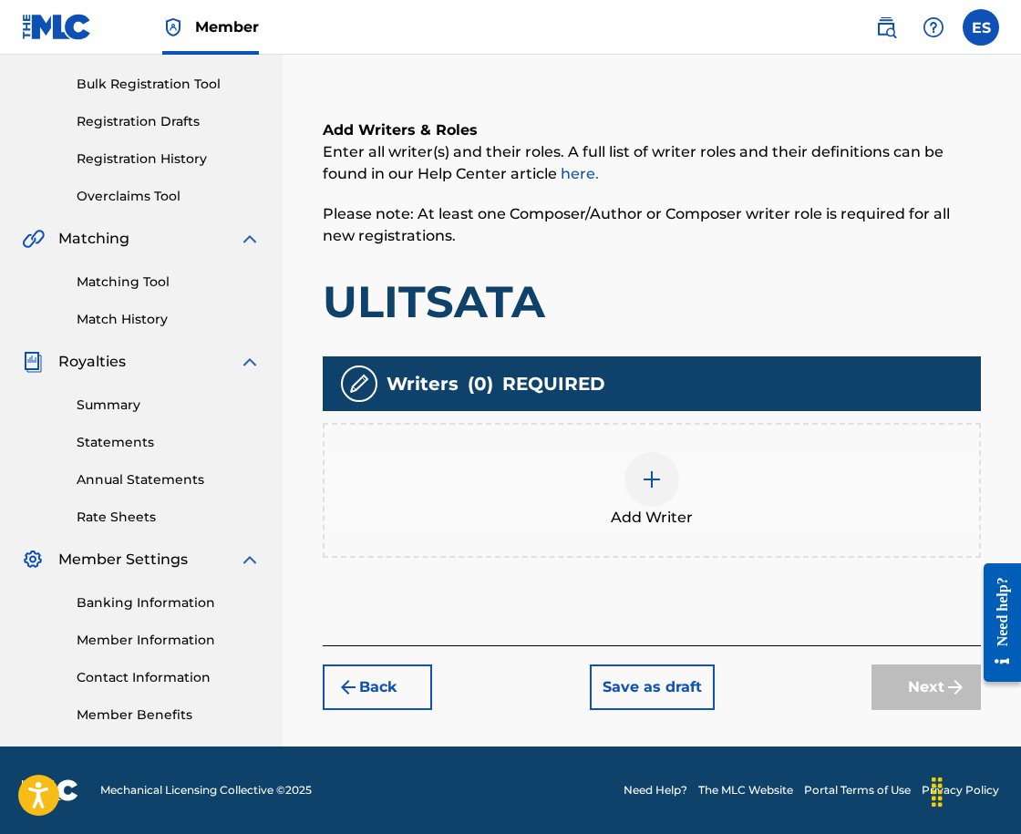
scroll to position [82, 0]
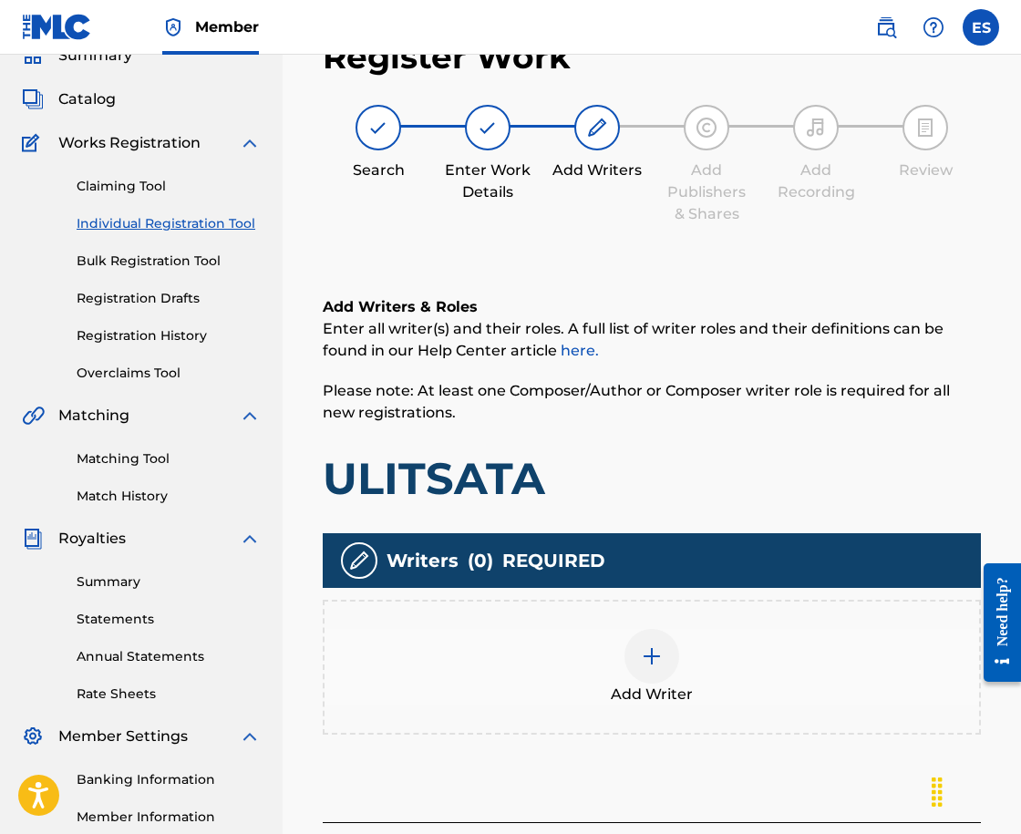
click at [551, 670] on div "Add Writer" at bounding box center [652, 667] width 655 height 77
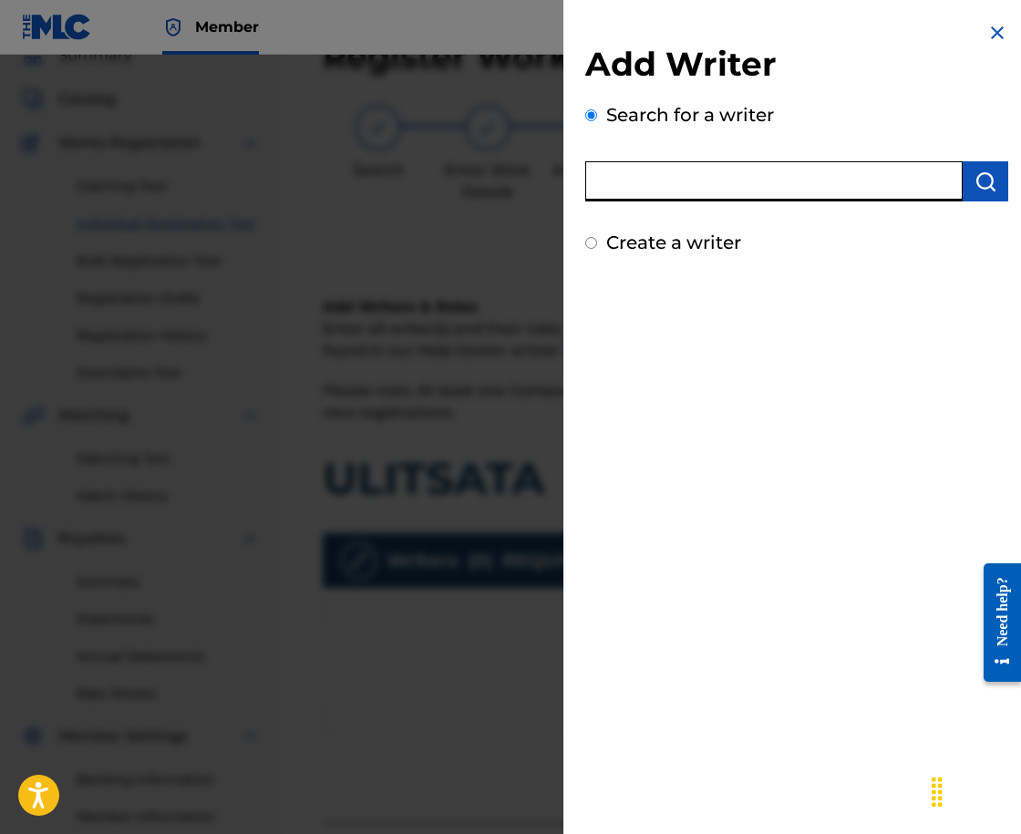
paste input "03908775885"
type input "03908775885"
click at [993, 183] on button "submit" at bounding box center [986, 181] width 46 height 40
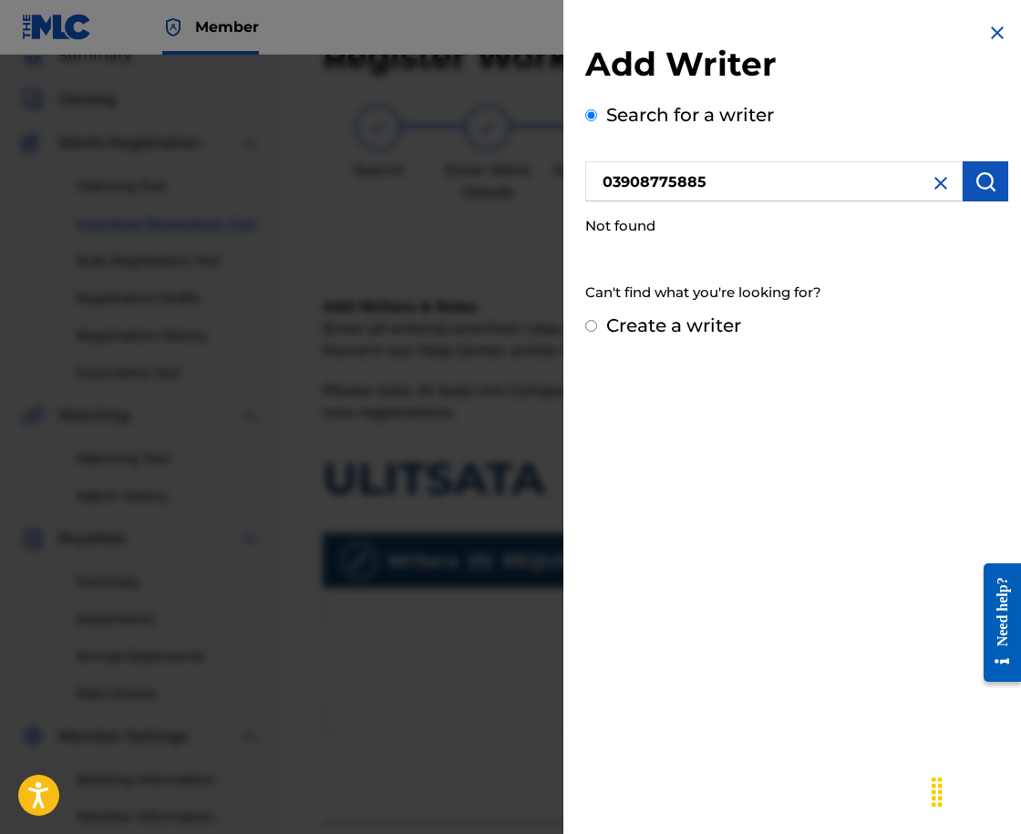
click at [930, 184] on img at bounding box center [941, 183] width 22 height 22
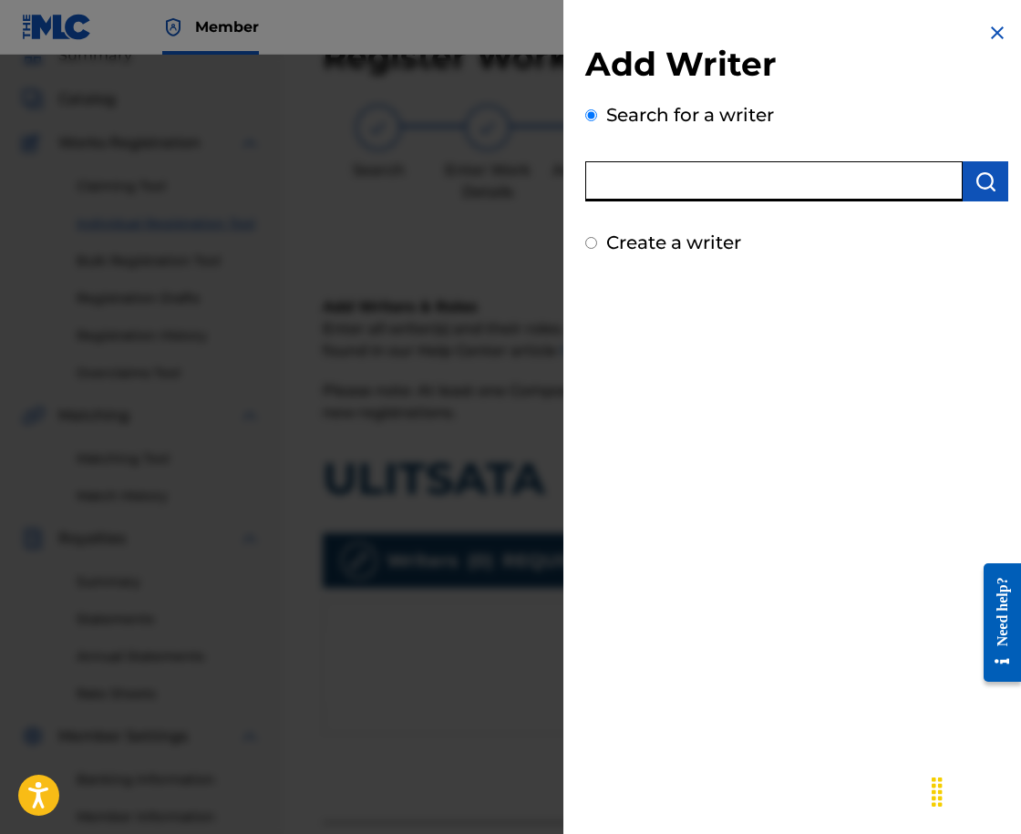
paste input "SPRINT 2018 GRUPA"
type input "SPRINT 2018 GRUPA"
click at [963, 191] on button "submit" at bounding box center [986, 181] width 46 height 40
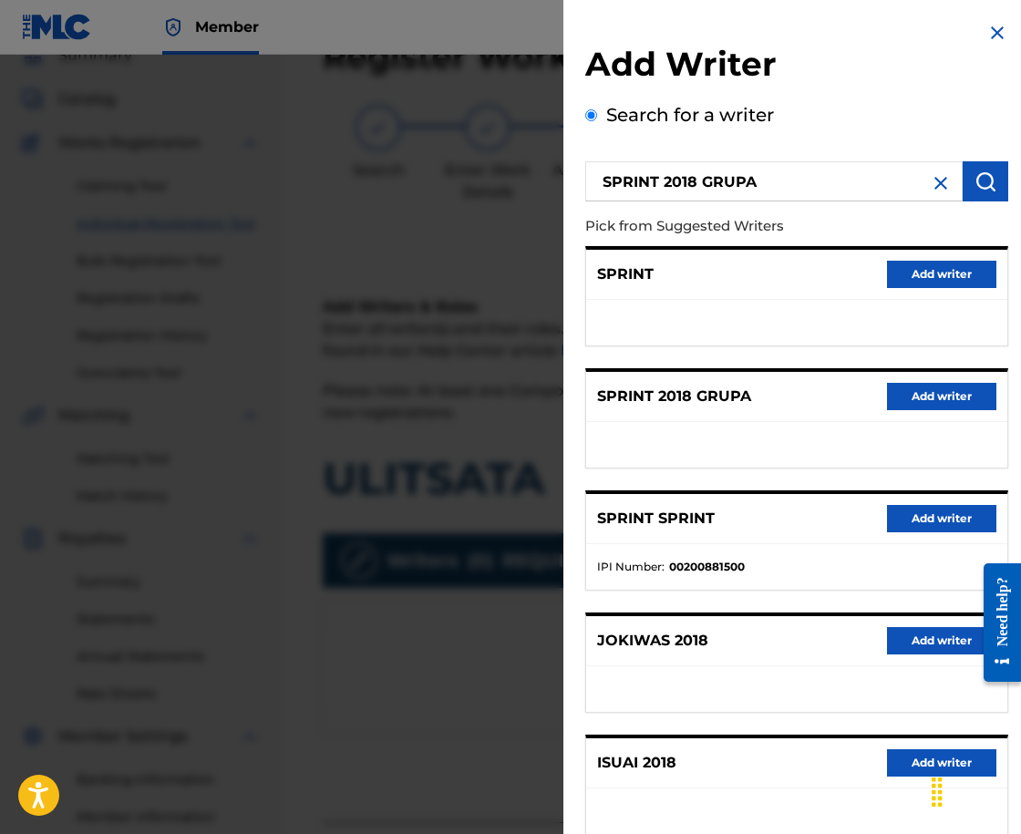
click at [912, 396] on button "Add writer" at bounding box center [941, 396] width 109 height 27
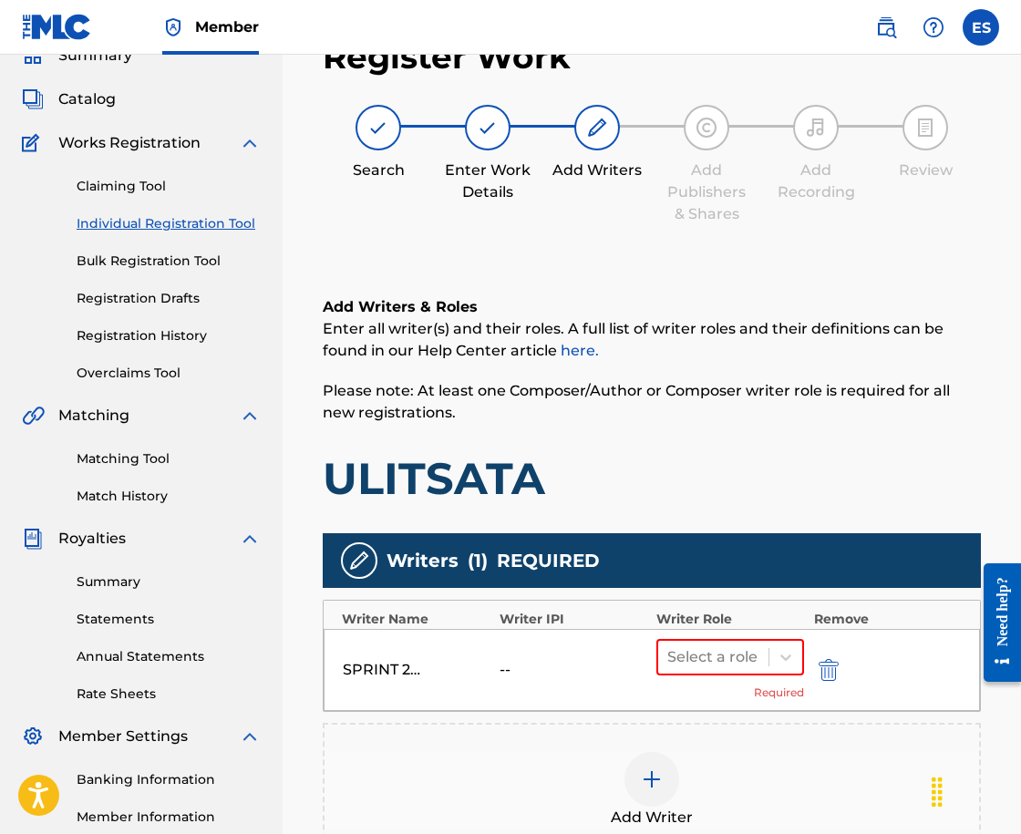
scroll to position [364, 0]
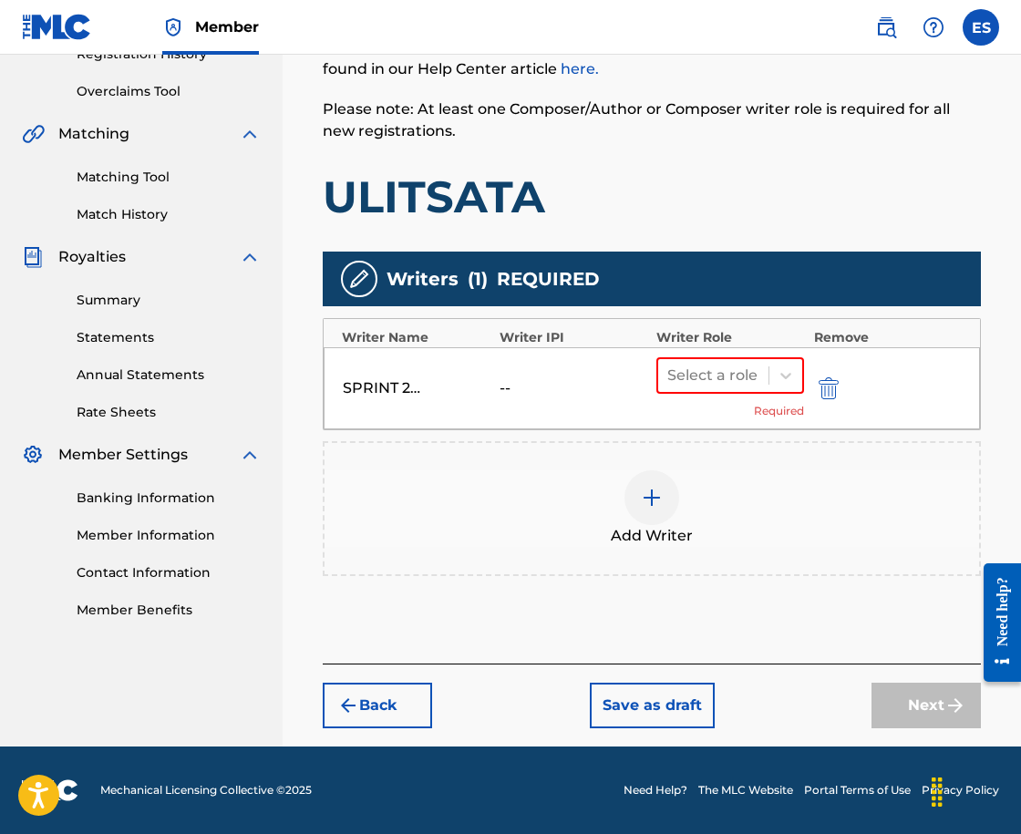
click at [733, 407] on div "Select a role Required" at bounding box center [730, 388] width 148 height 62
click at [736, 392] on div "Select a role" at bounding box center [730, 375] width 148 height 36
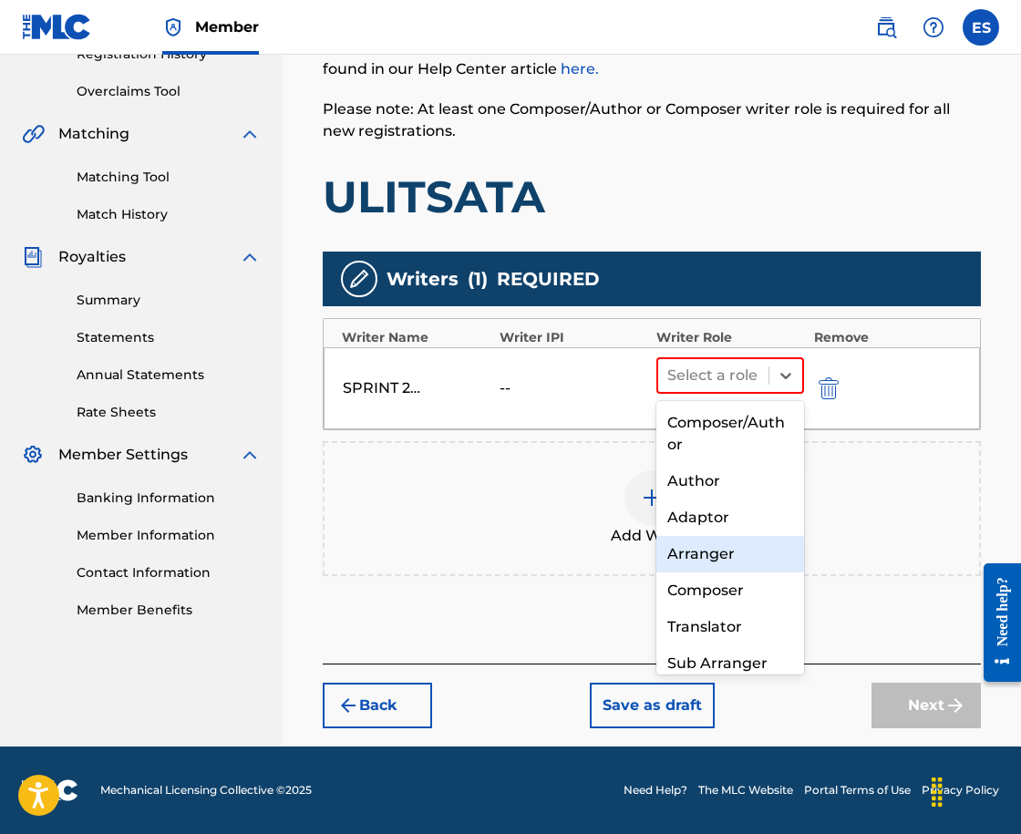
click at [753, 553] on div "Arranger" at bounding box center [730, 554] width 148 height 36
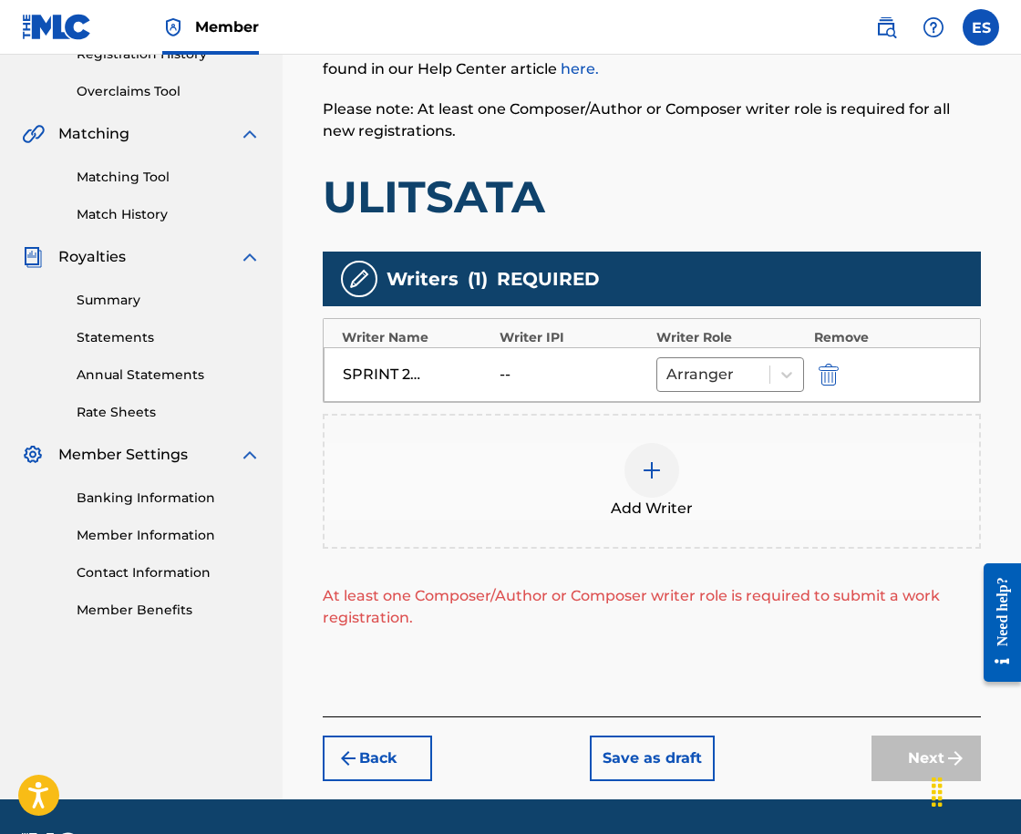
click at [691, 519] on span "Add Writer" at bounding box center [652, 509] width 82 height 22
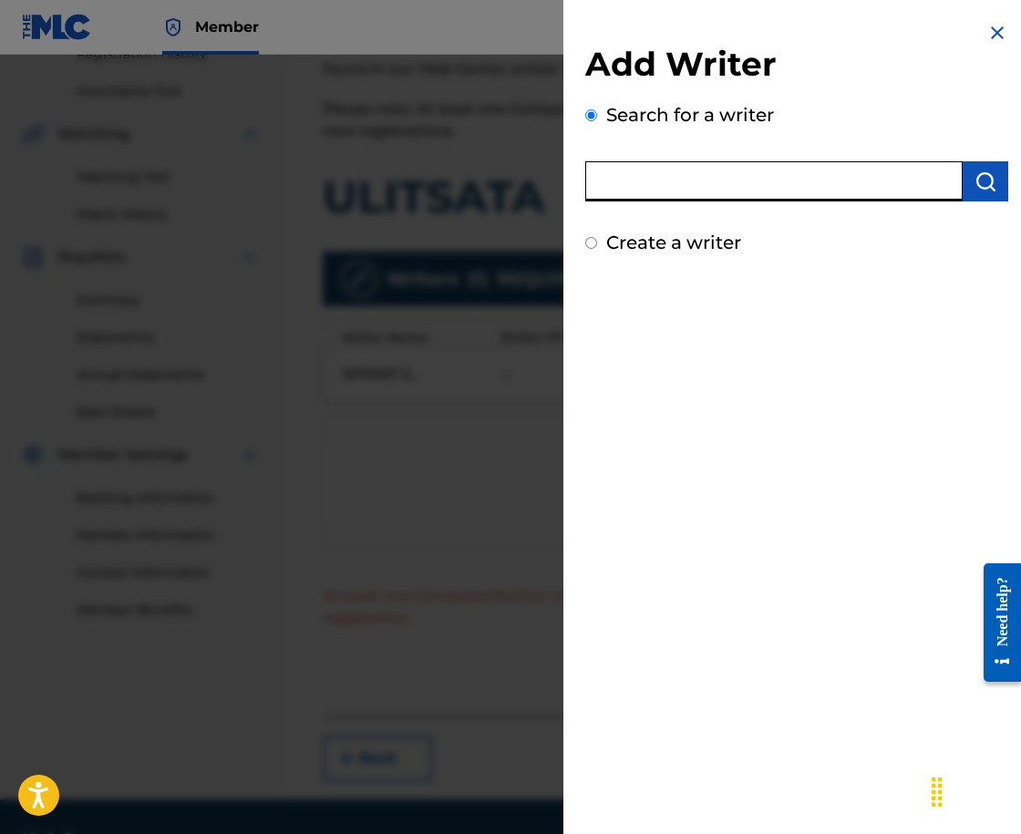
paste input "00121387005"
type input "00121387005"
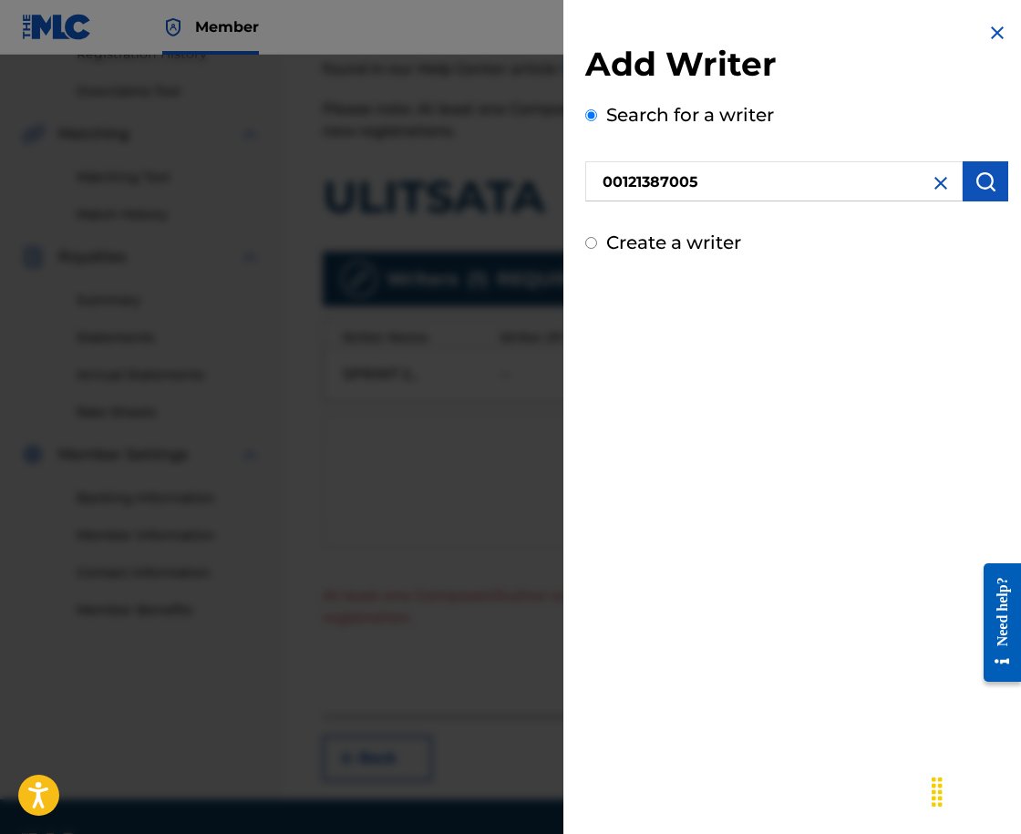
click at [998, 11] on div "Add Writer Search for a writer 00121387005 Create a writer" at bounding box center [796, 139] width 467 height 278
click at [973, 48] on h2 "Add Writer" at bounding box center [796, 67] width 423 height 47
click at [987, 33] on img at bounding box center [998, 33] width 22 height 22
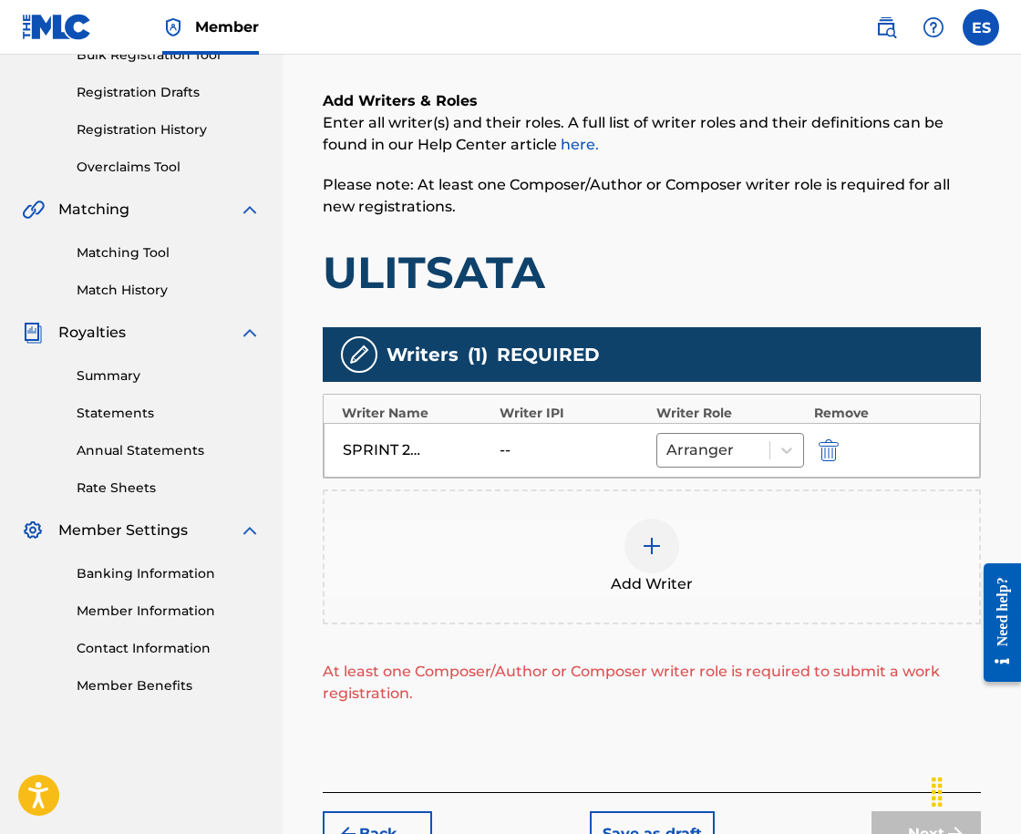
scroll to position [417, 0]
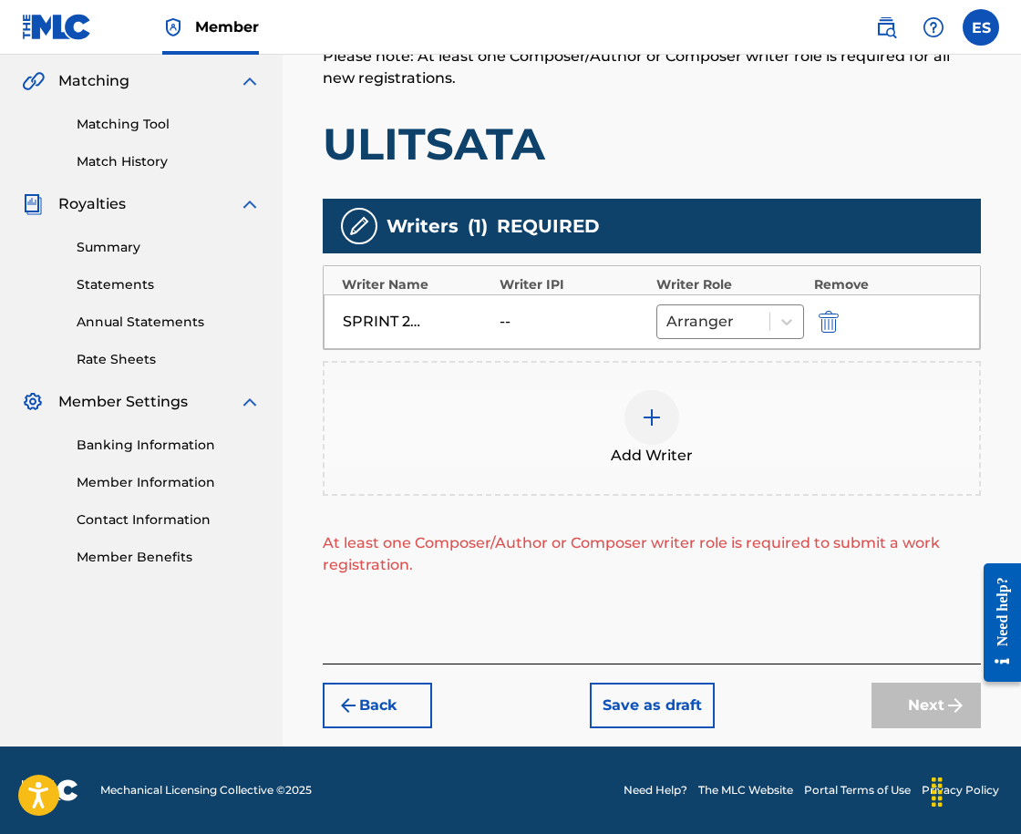
click at [398, 723] on button "Back" at bounding box center [377, 706] width 109 height 46
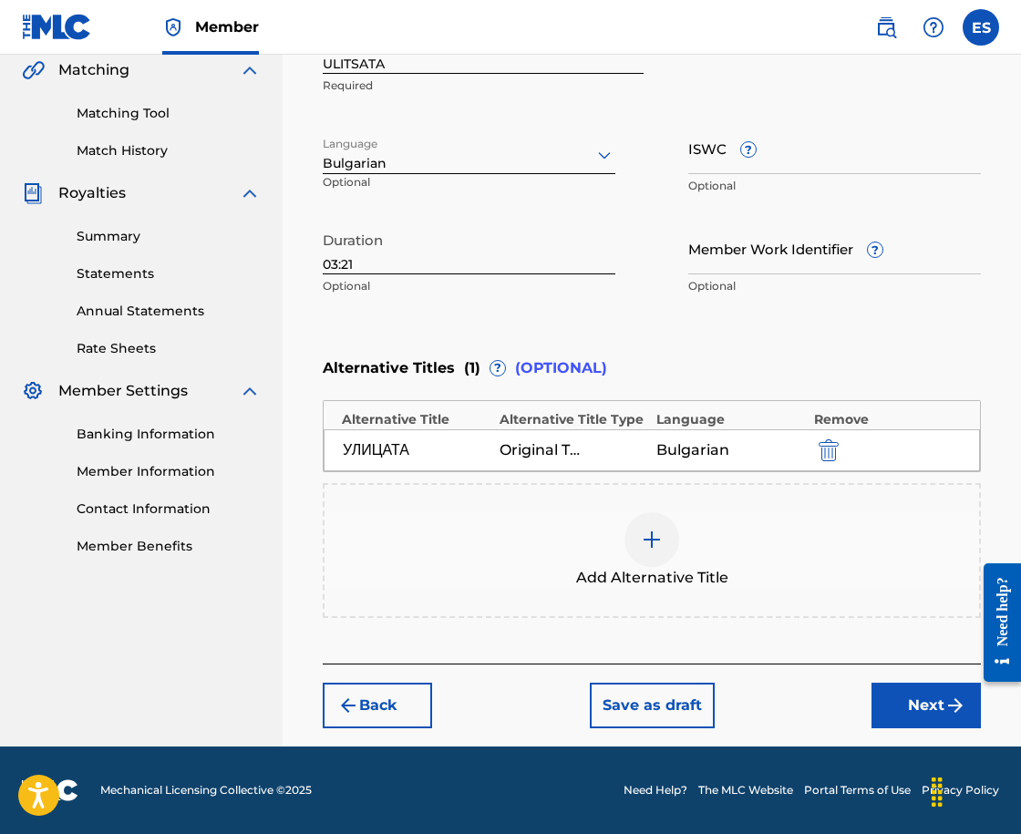
click at [388, 713] on button "Back" at bounding box center [377, 706] width 109 height 46
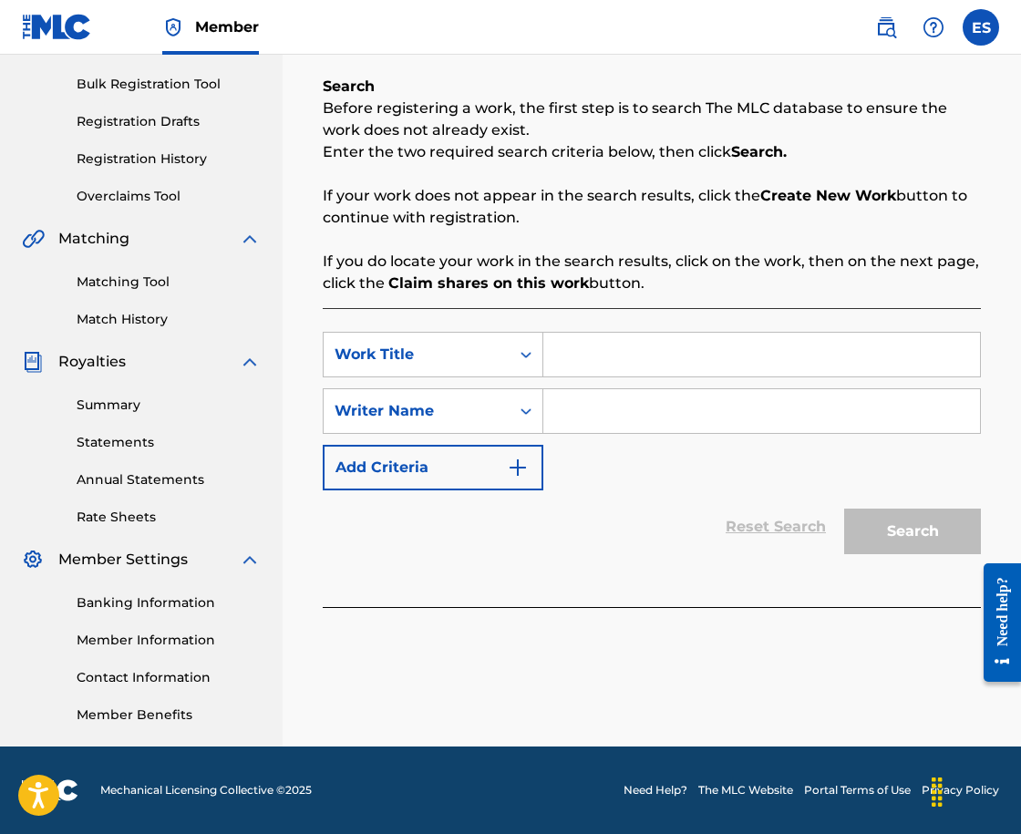
drag, startPoint x: 582, startPoint y: 388, endPoint x: 579, endPoint y: 363, distance: 25.7
paste input "ULITSATA"
type input "ULITSATA"
click at [695, 415] on input "Search Form" at bounding box center [761, 411] width 437 height 44
type input "ASSEN DRAGNEV"
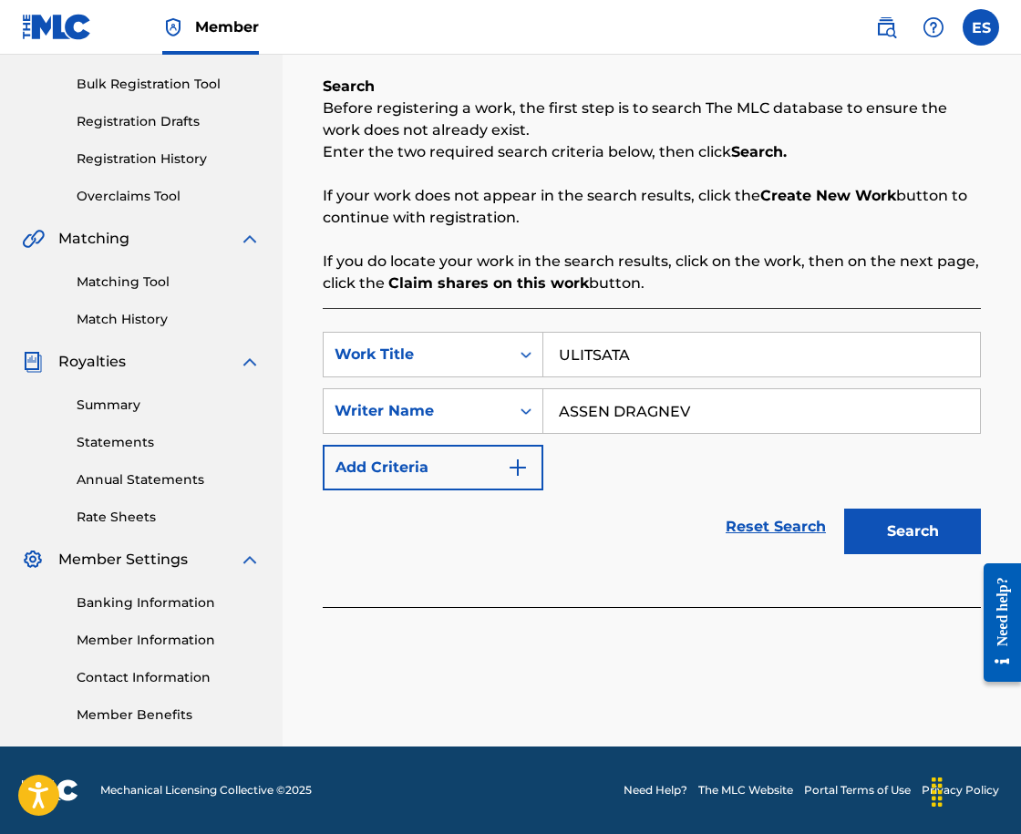
click at [882, 544] on button "Search" at bounding box center [912, 532] width 137 height 46
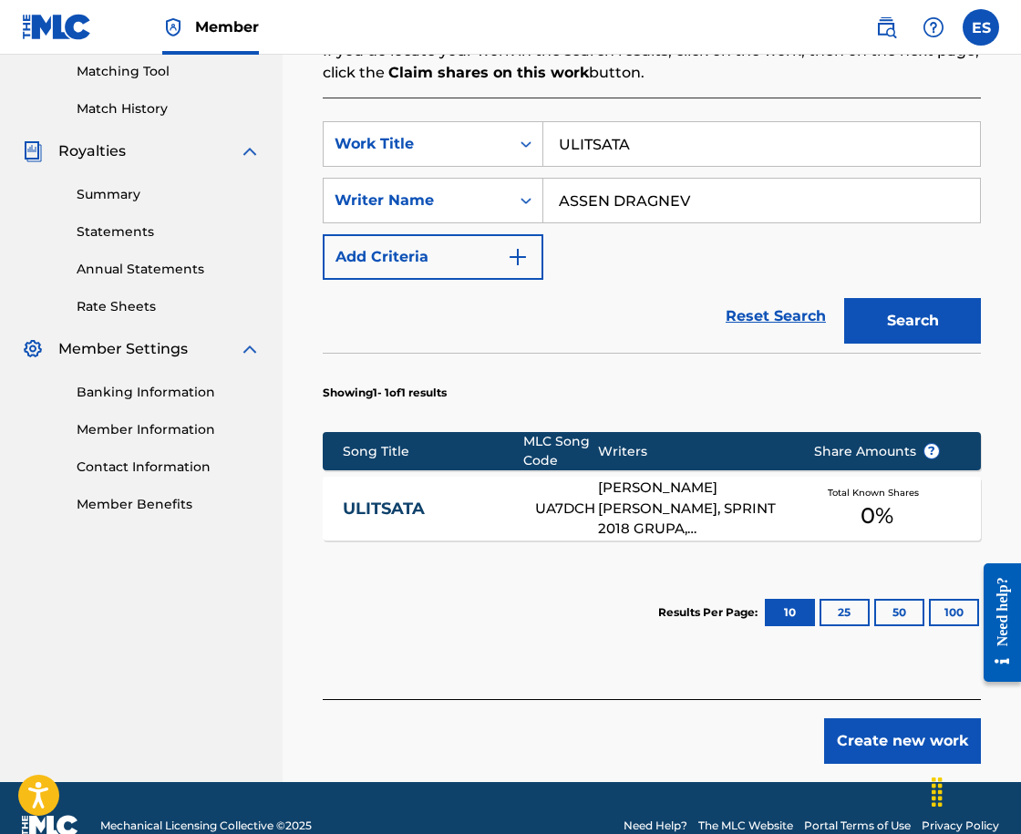
scroll to position [505, 0]
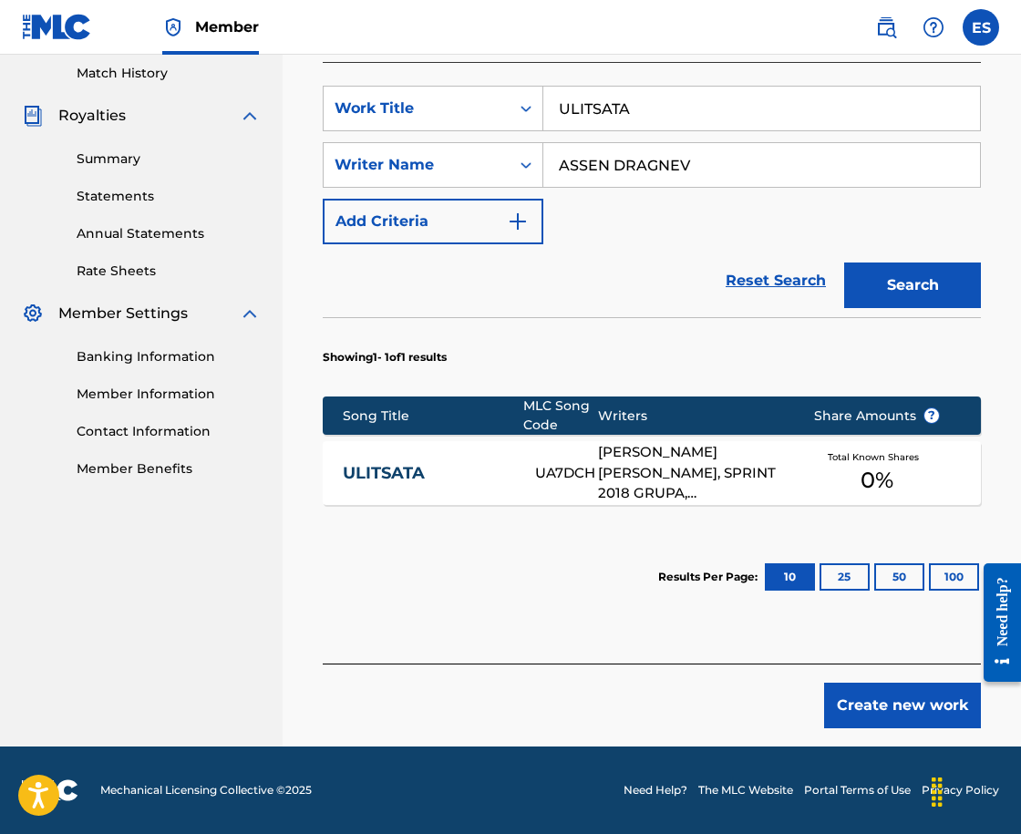
click at [404, 467] on link "ULITSATA" at bounding box center [427, 473] width 169 height 21
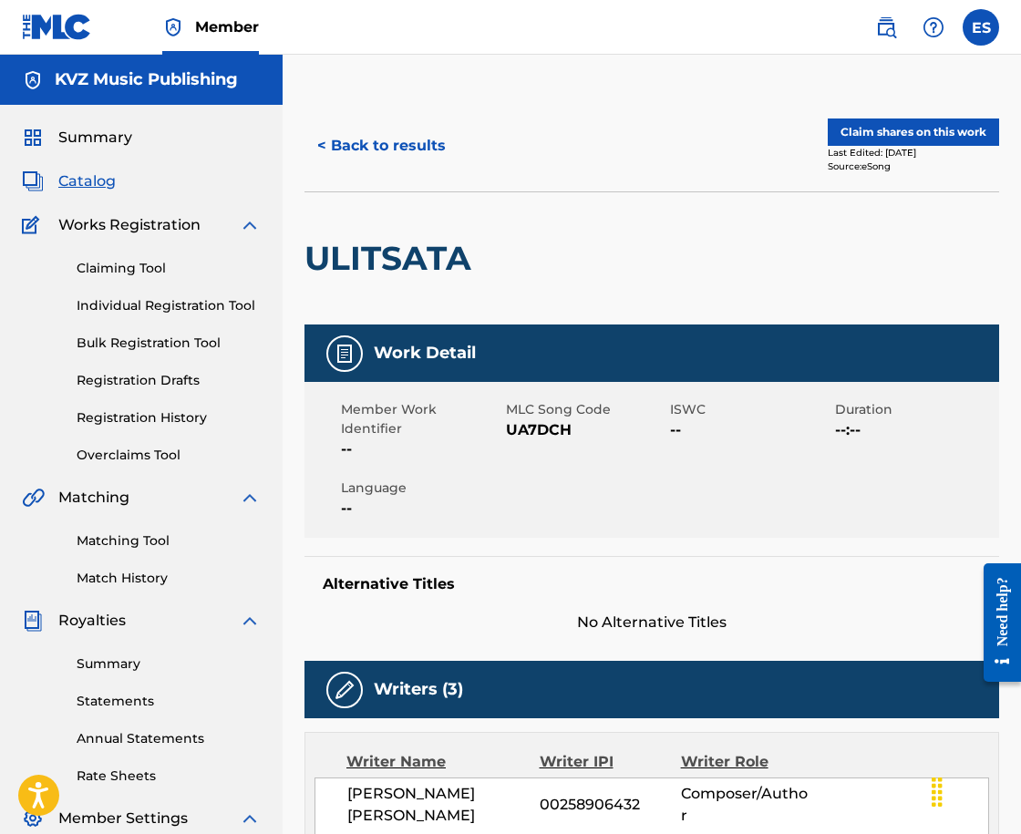
click at [347, 149] on button "< Back to results" at bounding box center [382, 146] width 154 height 46
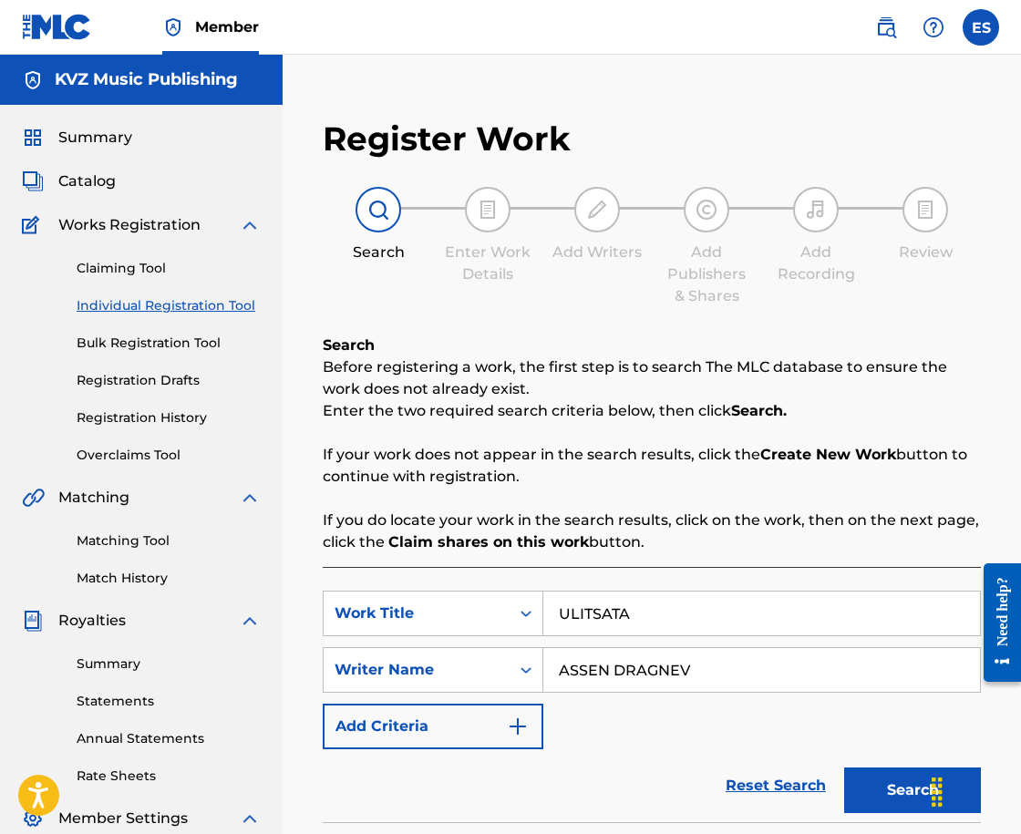
click at [174, 420] on link "Registration History" at bounding box center [169, 417] width 184 height 19
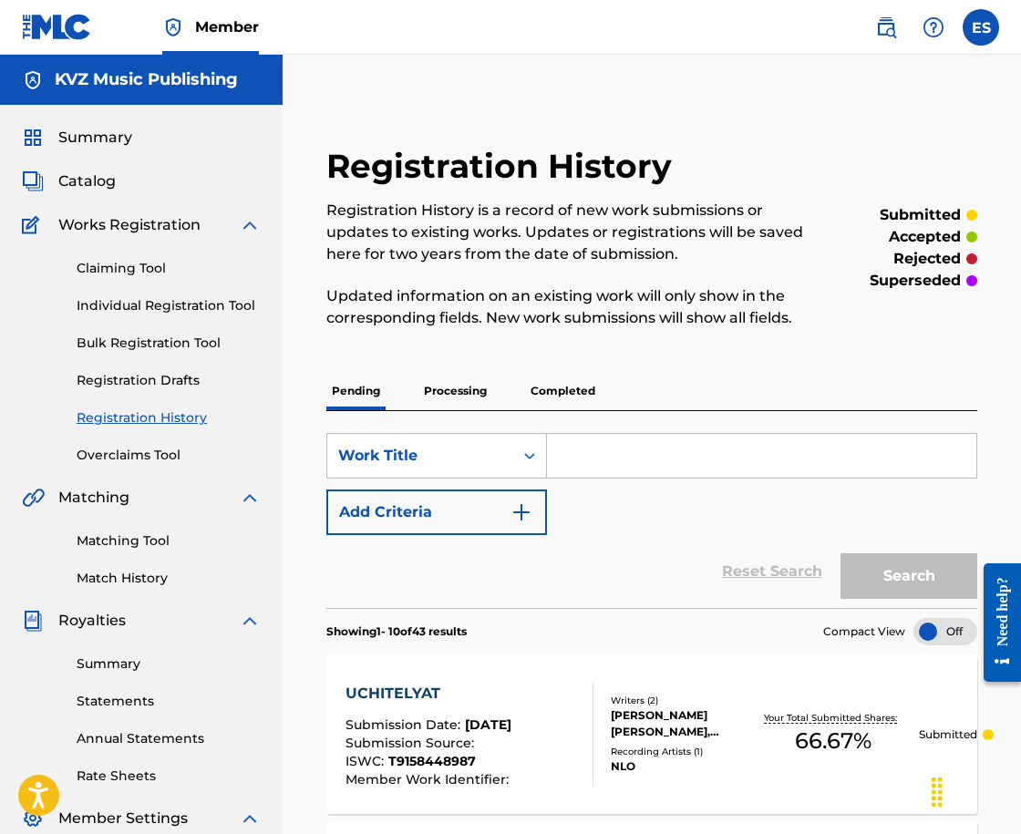
paste input "ULITSATA"
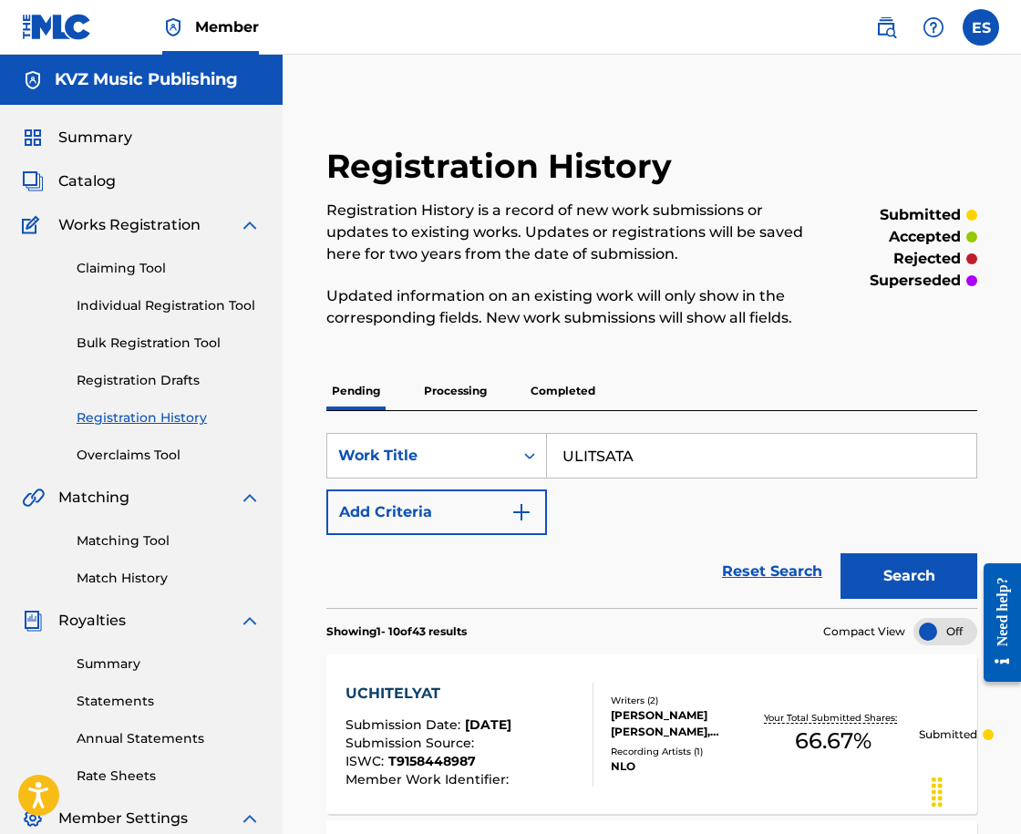
type input "ULITSATA"
click at [877, 546] on div "Search" at bounding box center [905, 571] width 146 height 73
click at [876, 574] on button "Search" at bounding box center [909, 576] width 137 height 46
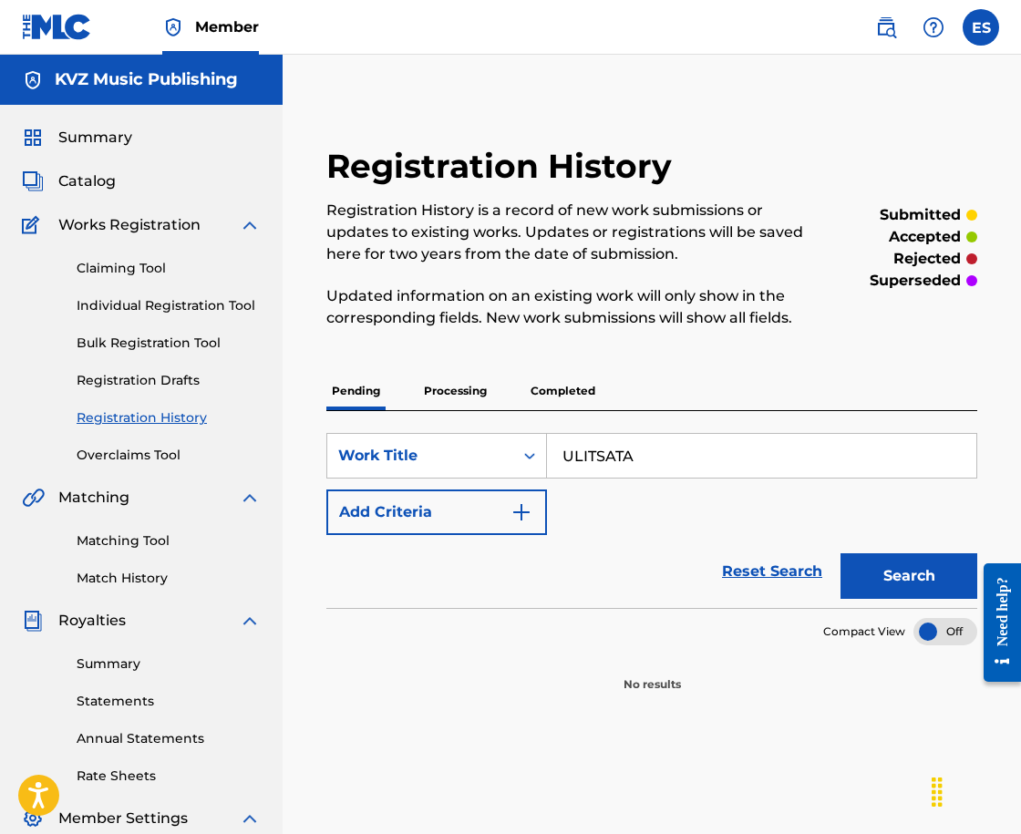
click at [431, 378] on p "Processing" at bounding box center [456, 391] width 74 height 38
click at [906, 579] on button "Search" at bounding box center [909, 576] width 137 height 46
click at [540, 379] on p "Completed" at bounding box center [563, 391] width 76 height 38
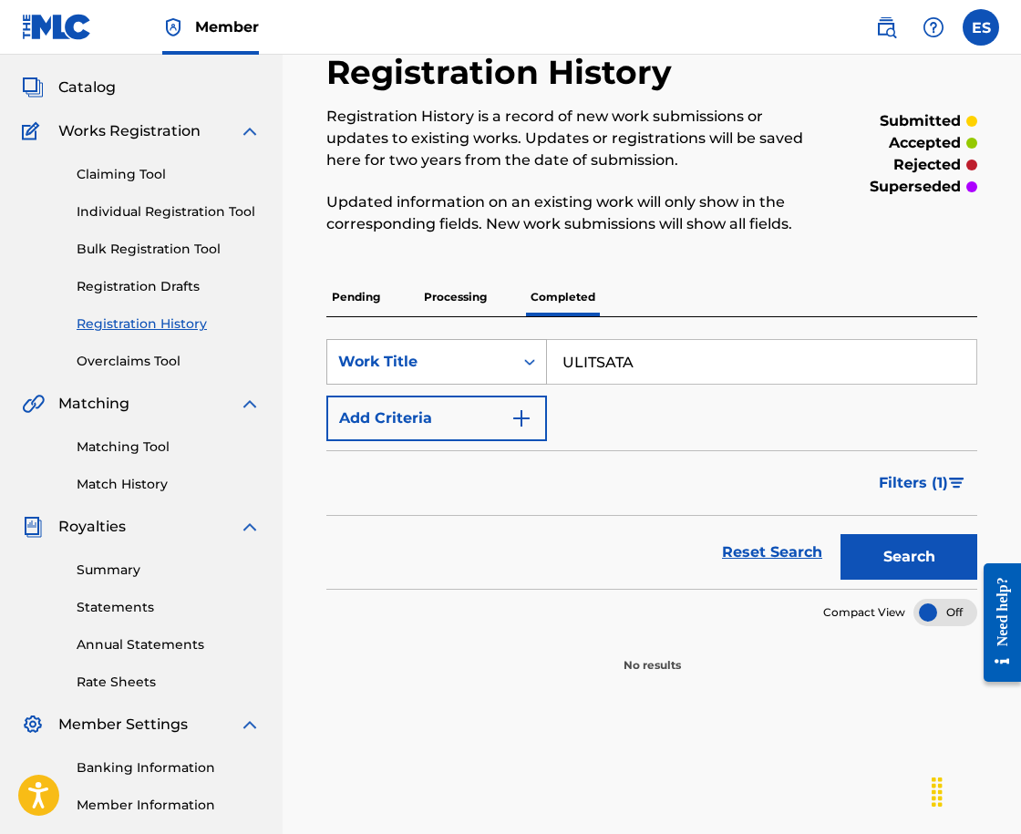
scroll to position [259, 0]
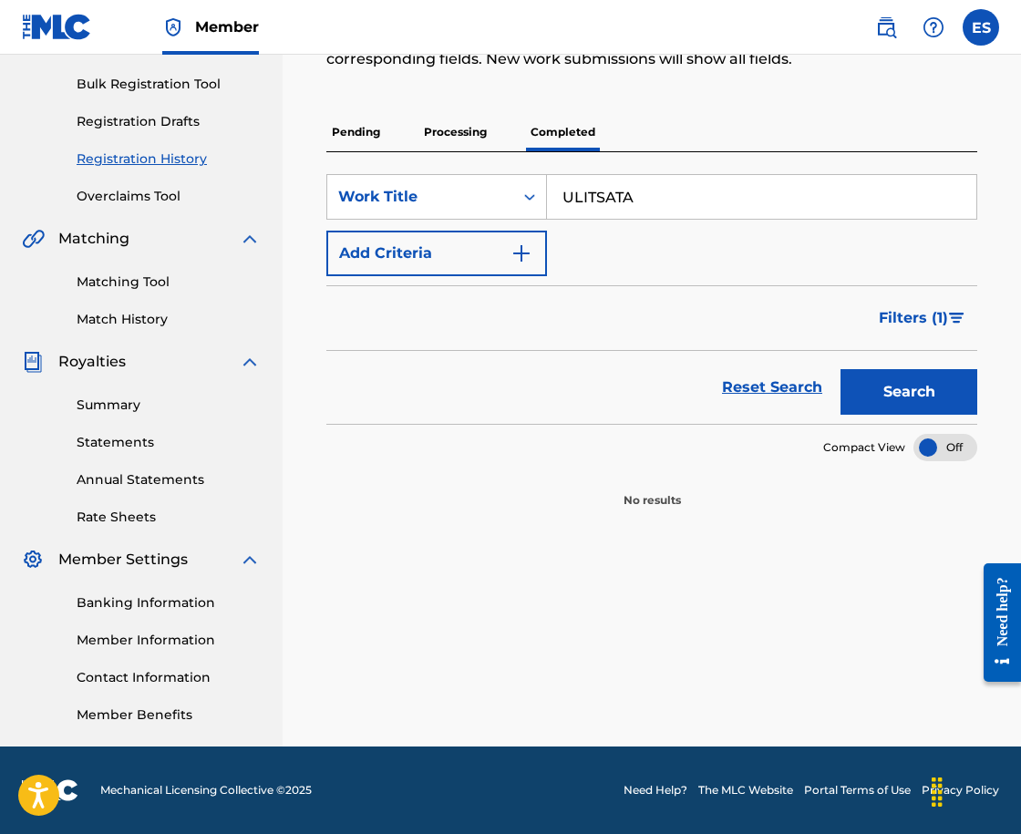
click at [868, 381] on button "Search" at bounding box center [909, 392] width 137 height 46
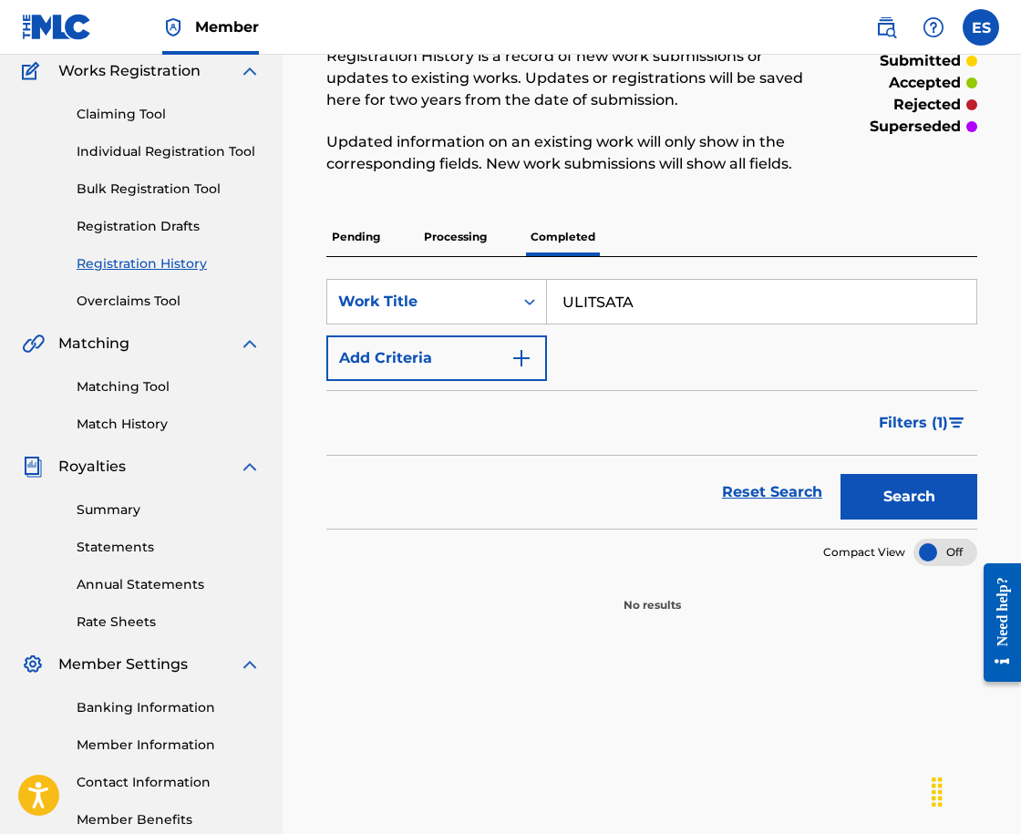
scroll to position [77, 0]
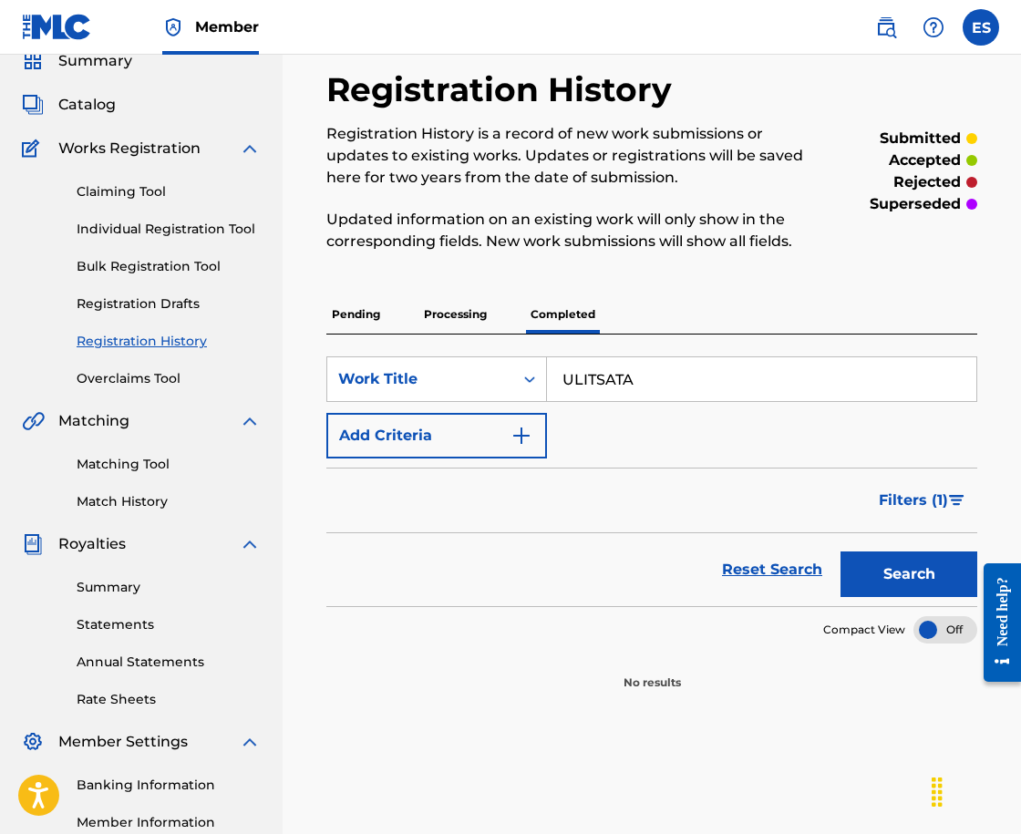
click at [191, 242] on div "Claiming Tool Individual Registration Tool Bulk Registration Tool Registration …" at bounding box center [141, 274] width 239 height 229
click at [188, 309] on link "Registration Drafts" at bounding box center [169, 304] width 184 height 19
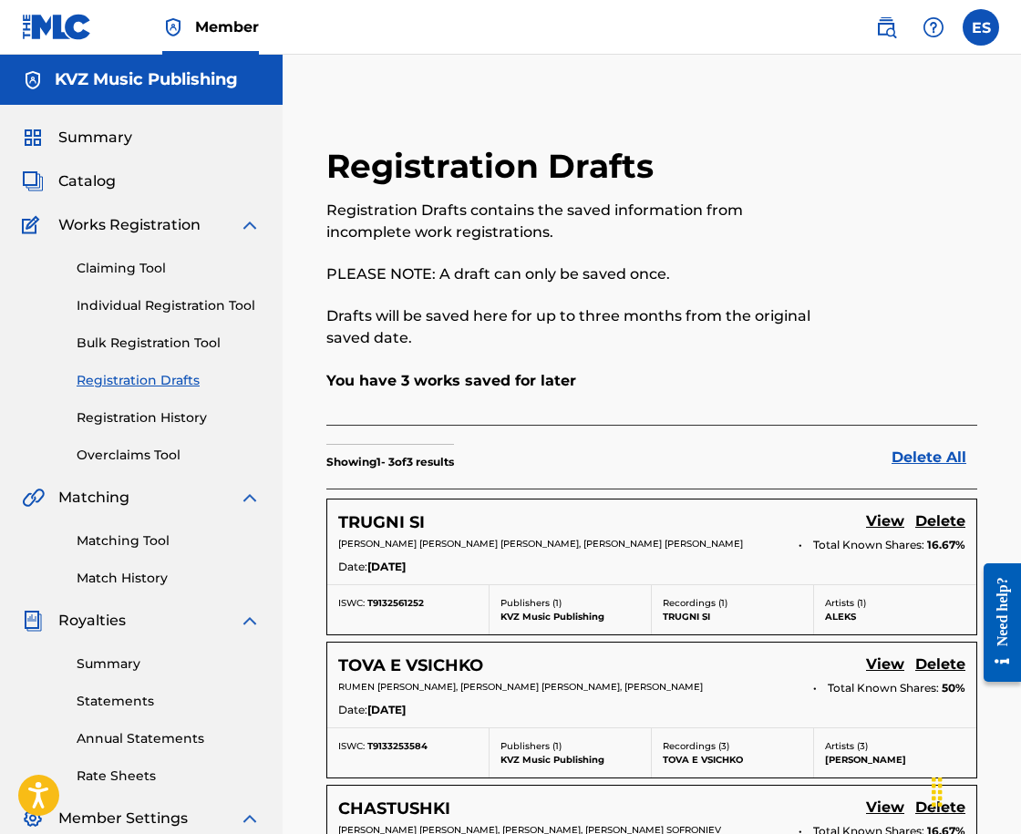
click at [171, 416] on link "Registration History" at bounding box center [169, 417] width 184 height 19
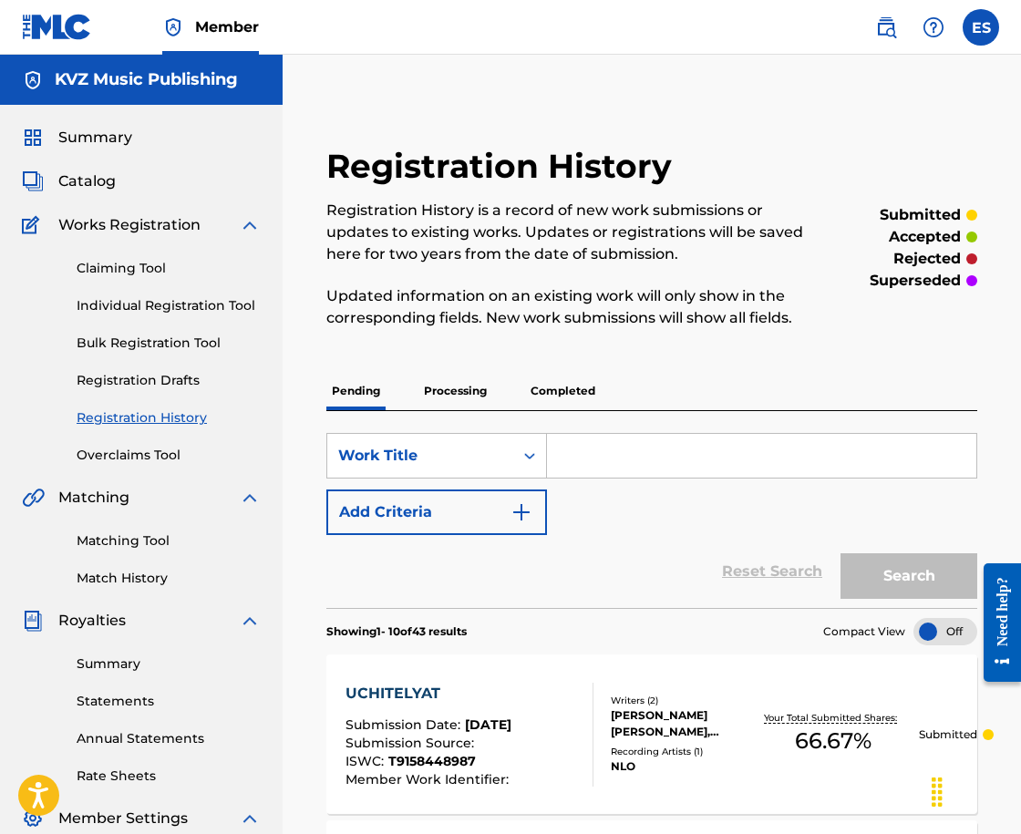
click at [209, 317] on div "Claiming Tool Individual Registration Tool Bulk Registration Tool Registration …" at bounding box center [141, 350] width 239 height 229
click at [230, 305] on link "Individual Registration Tool" at bounding box center [169, 305] width 184 height 19
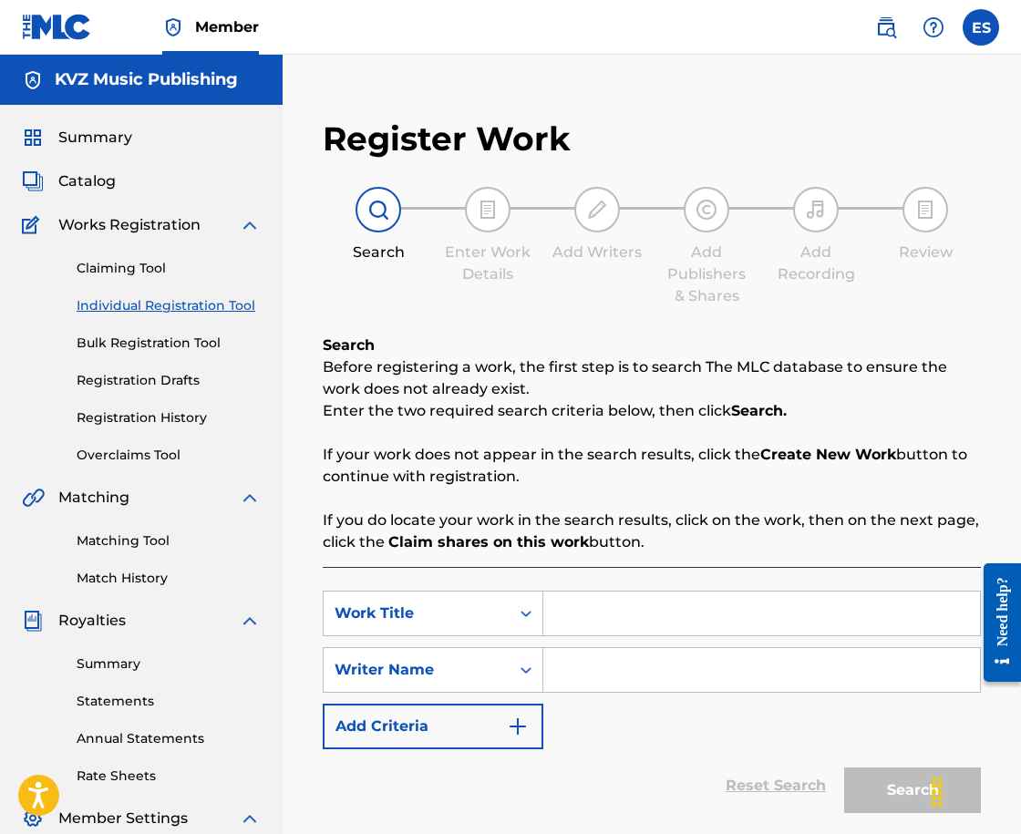
paste input "ULITSATA"
type input "ULITSATA"
click at [563, 655] on input "Search Form" at bounding box center [761, 670] width 437 height 44
type input "ASSEN DRAGNEV"
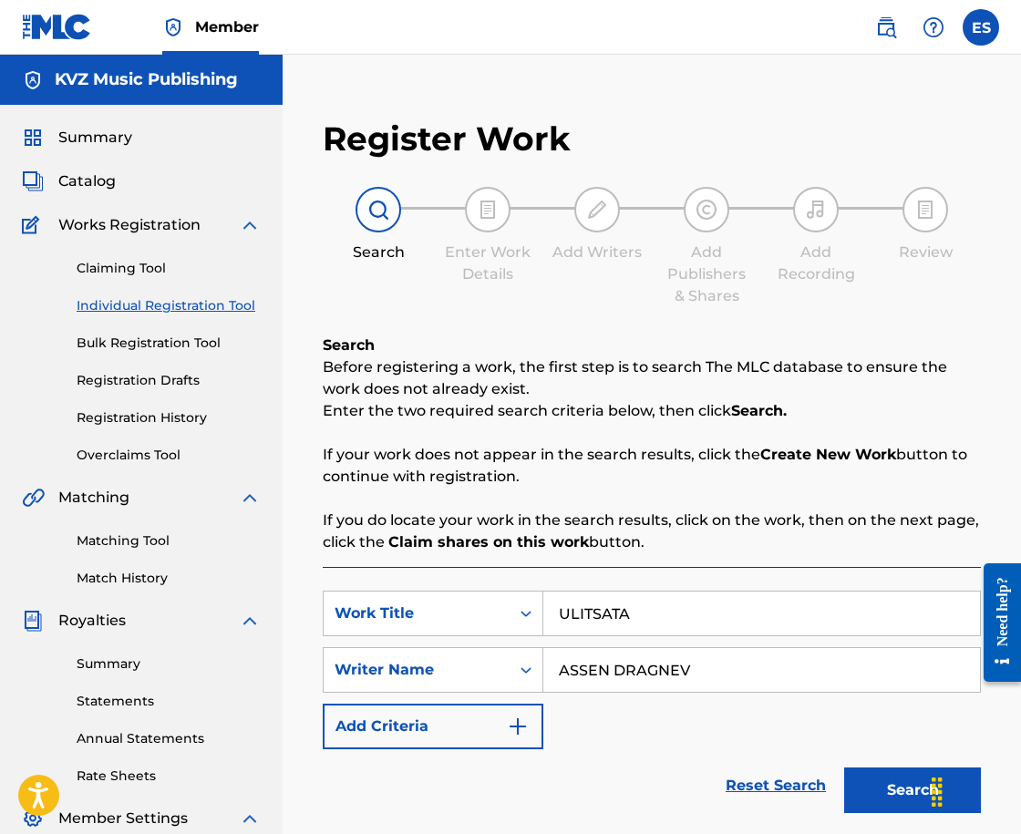
click at [835, 784] on div "Search" at bounding box center [908, 786] width 146 height 73
click at [863, 789] on button "Search" at bounding box center [912, 791] width 137 height 46
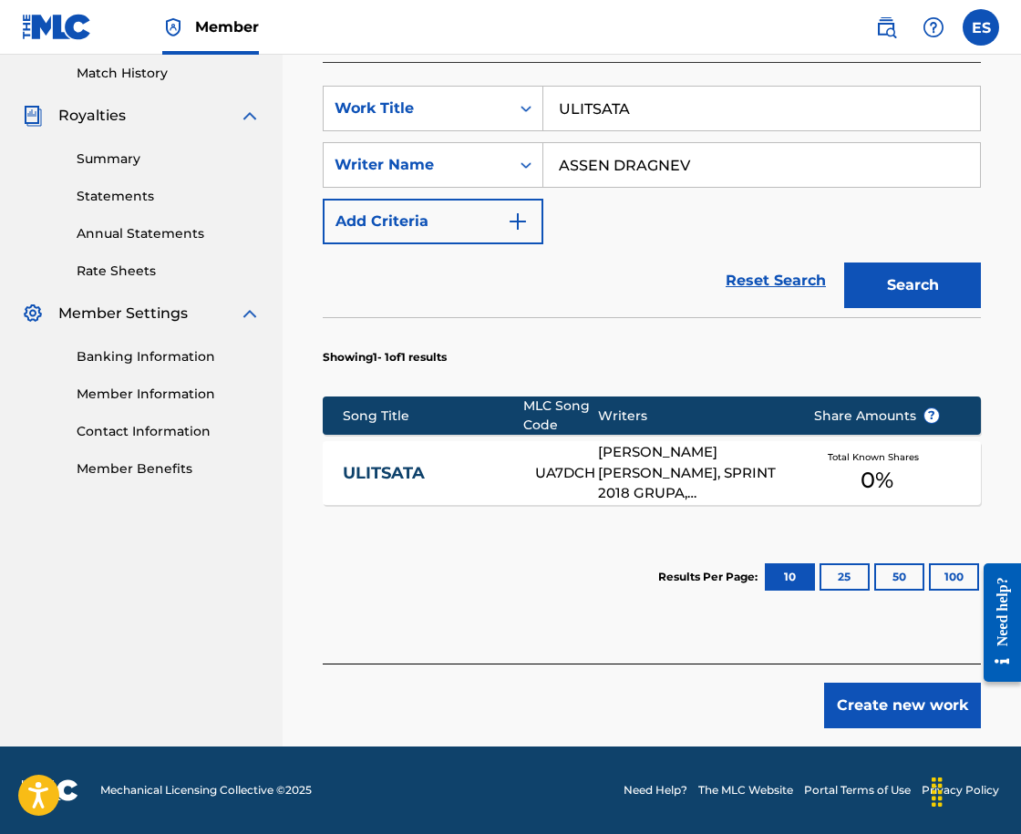
click at [813, 693] on div "Create new work" at bounding box center [652, 696] width 658 height 65
click at [835, 697] on button "Create new work" at bounding box center [902, 706] width 157 height 46
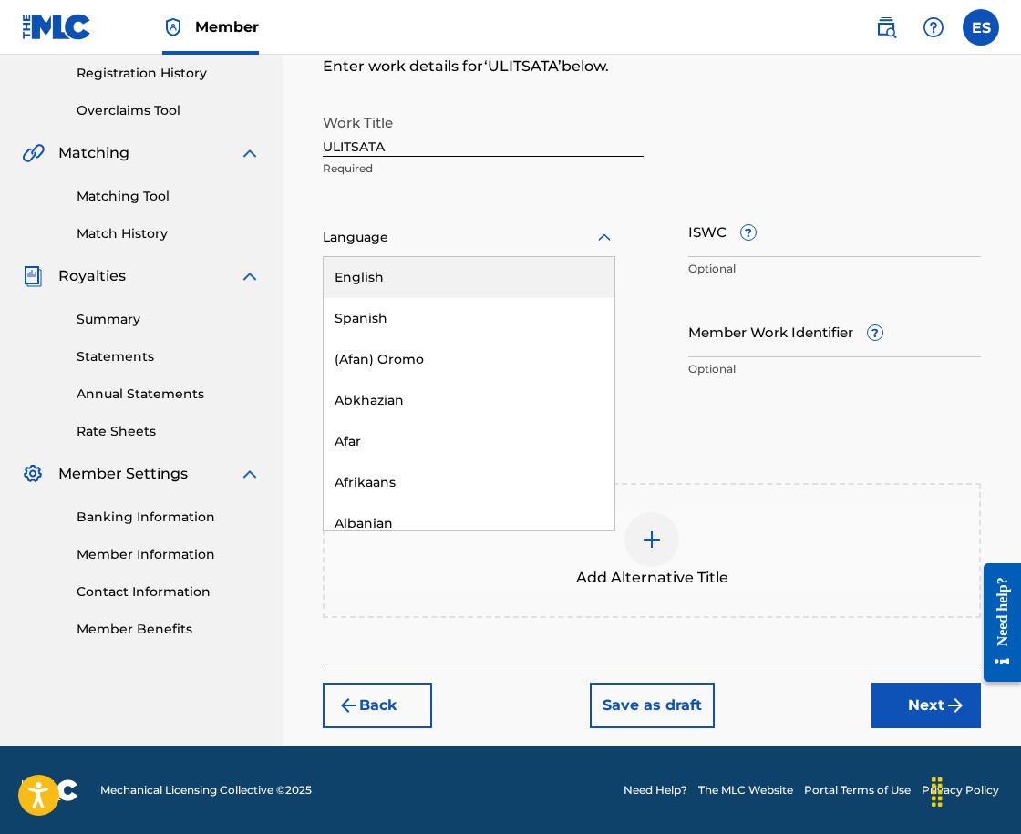
click at [432, 235] on div at bounding box center [469, 237] width 293 height 23
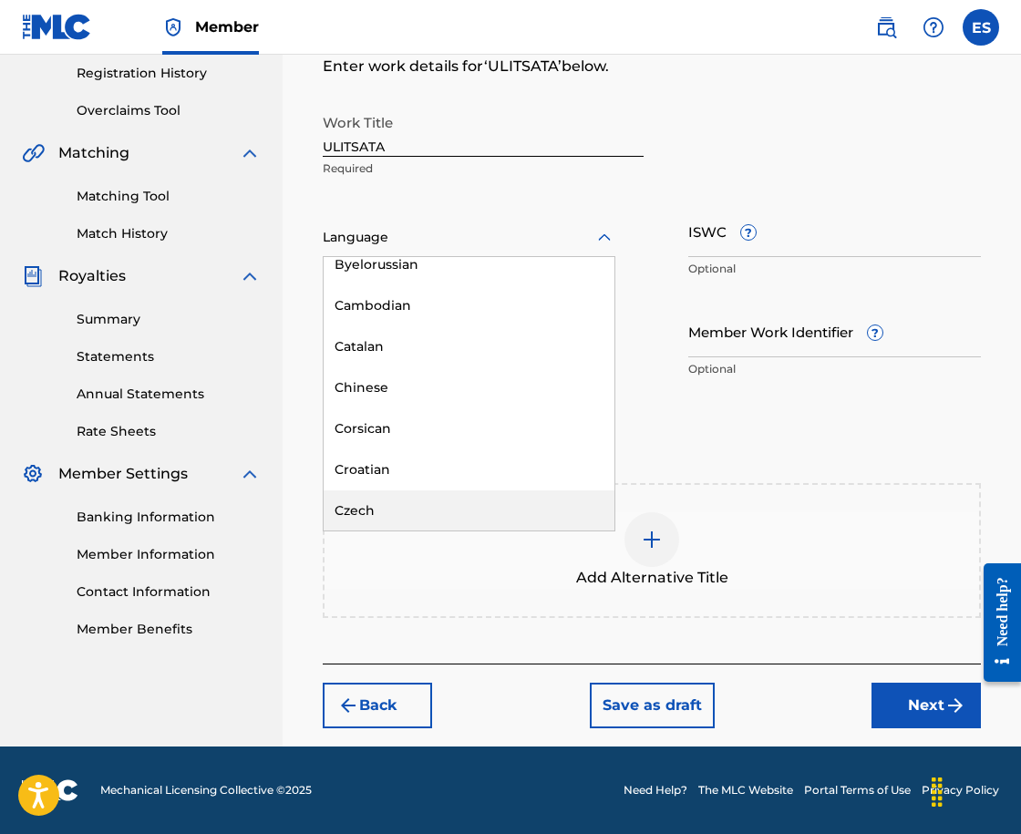
scroll to position [821, 0]
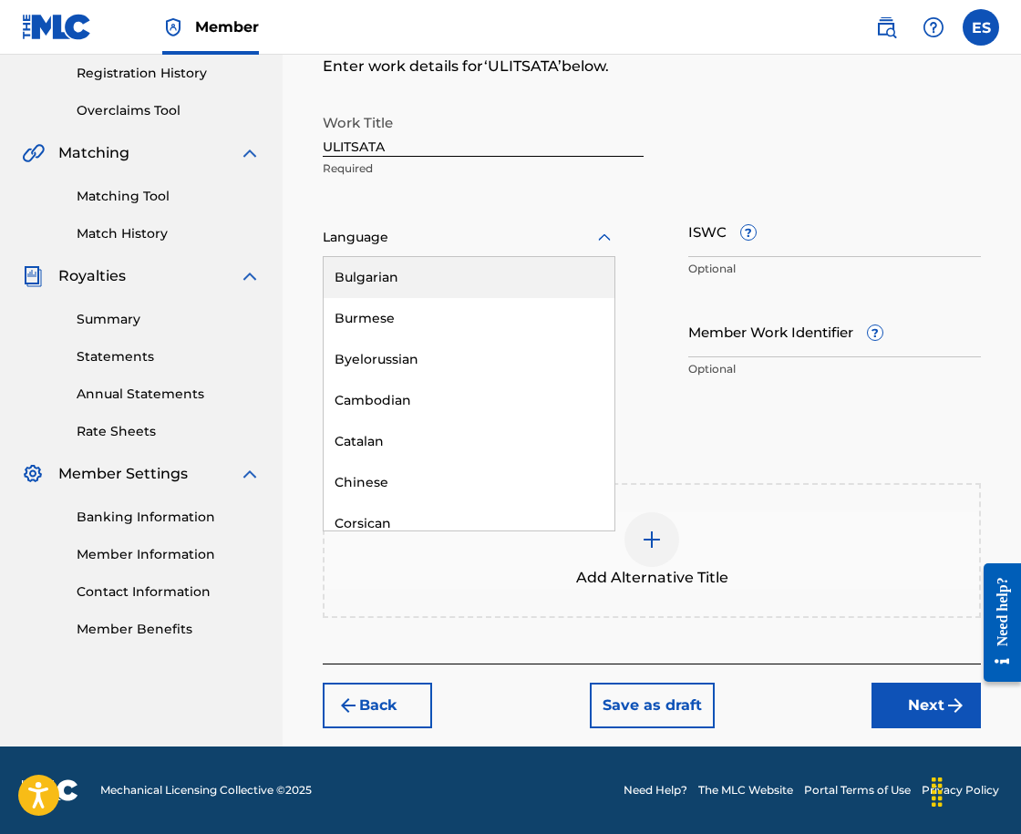
click at [394, 271] on div "Bulgarian" at bounding box center [469, 277] width 291 height 41
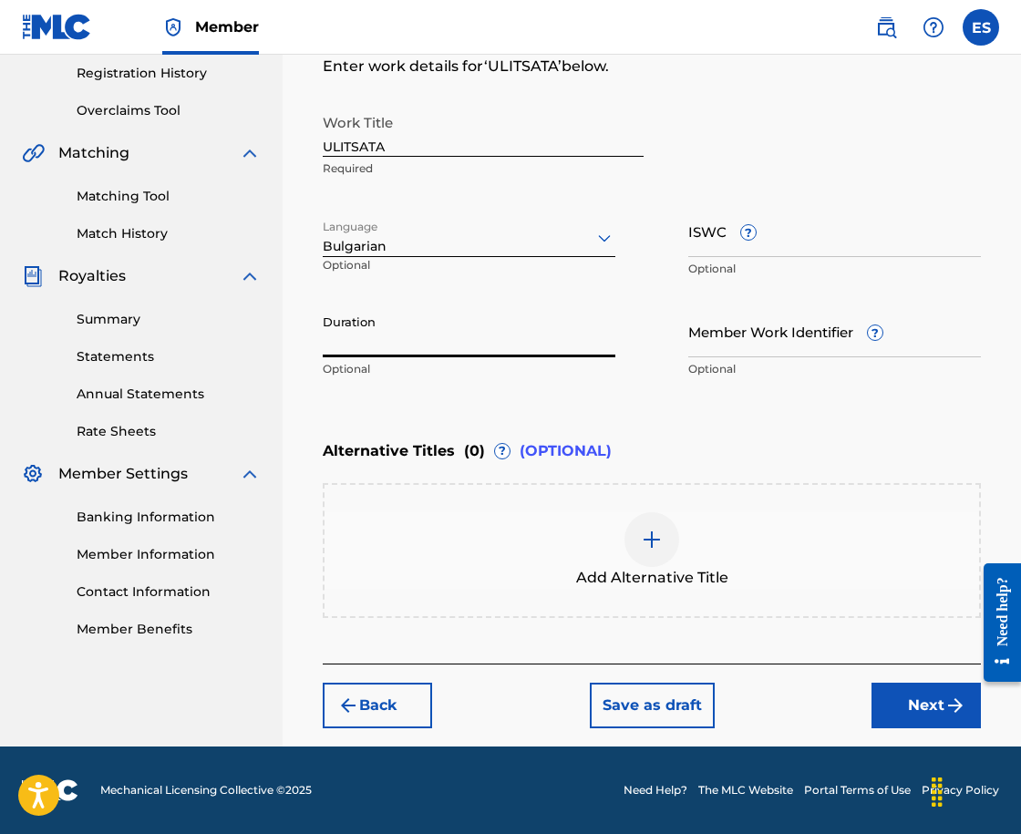
paste input "03:21"
type input "03:21"
click at [591, 565] on div "Add Alternative Title" at bounding box center [652, 550] width 655 height 77
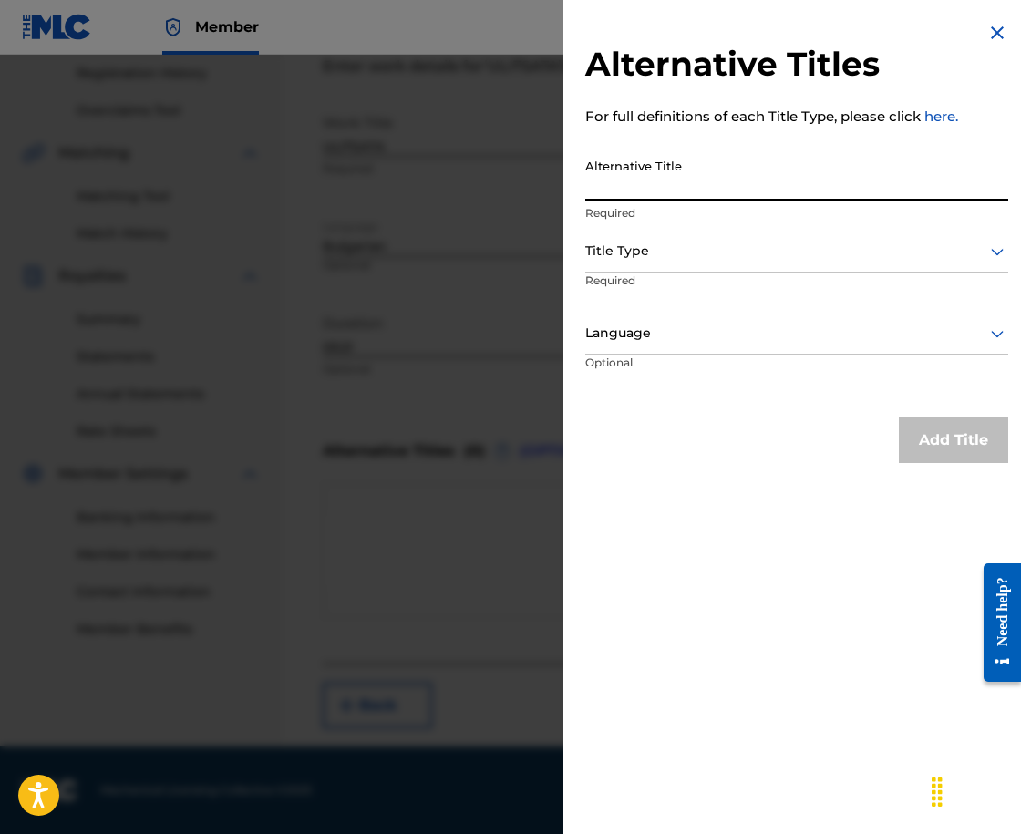
paste input "УЛИЦАТА"
type input "УЛИЦАТА"
click at [620, 257] on div at bounding box center [796, 251] width 423 height 23
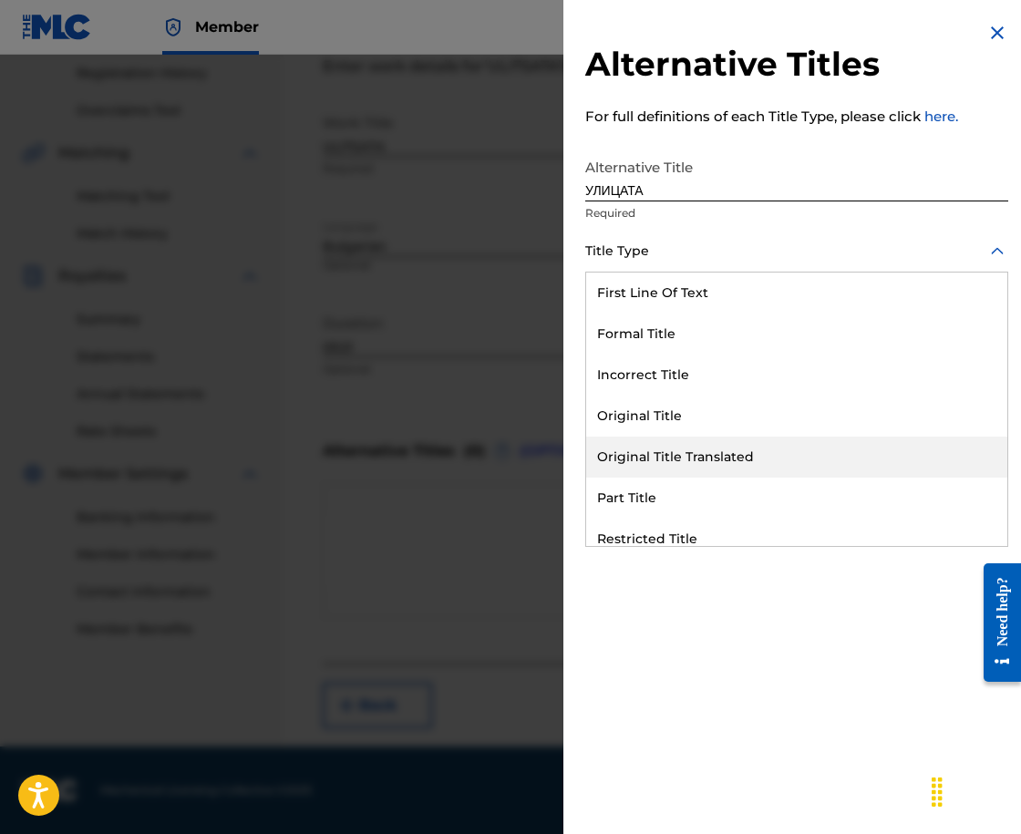
click at [686, 459] on div "Original Title Translated" at bounding box center [796, 457] width 421 height 41
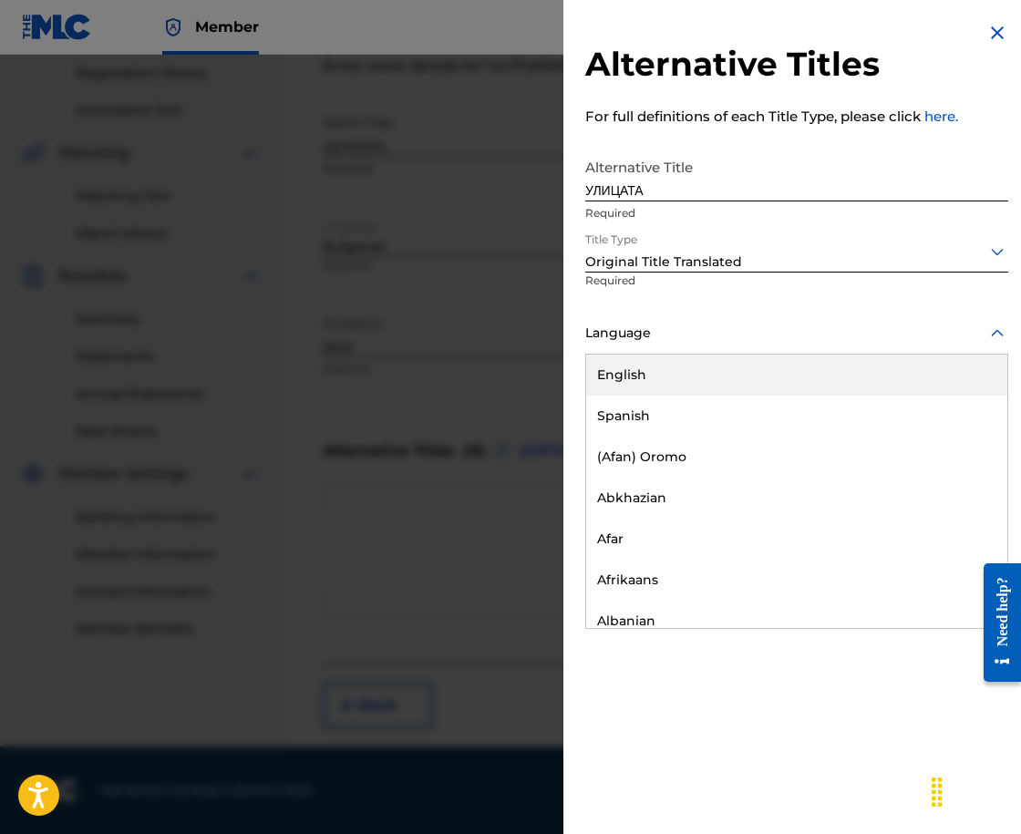
click at [660, 323] on div at bounding box center [796, 333] width 423 height 23
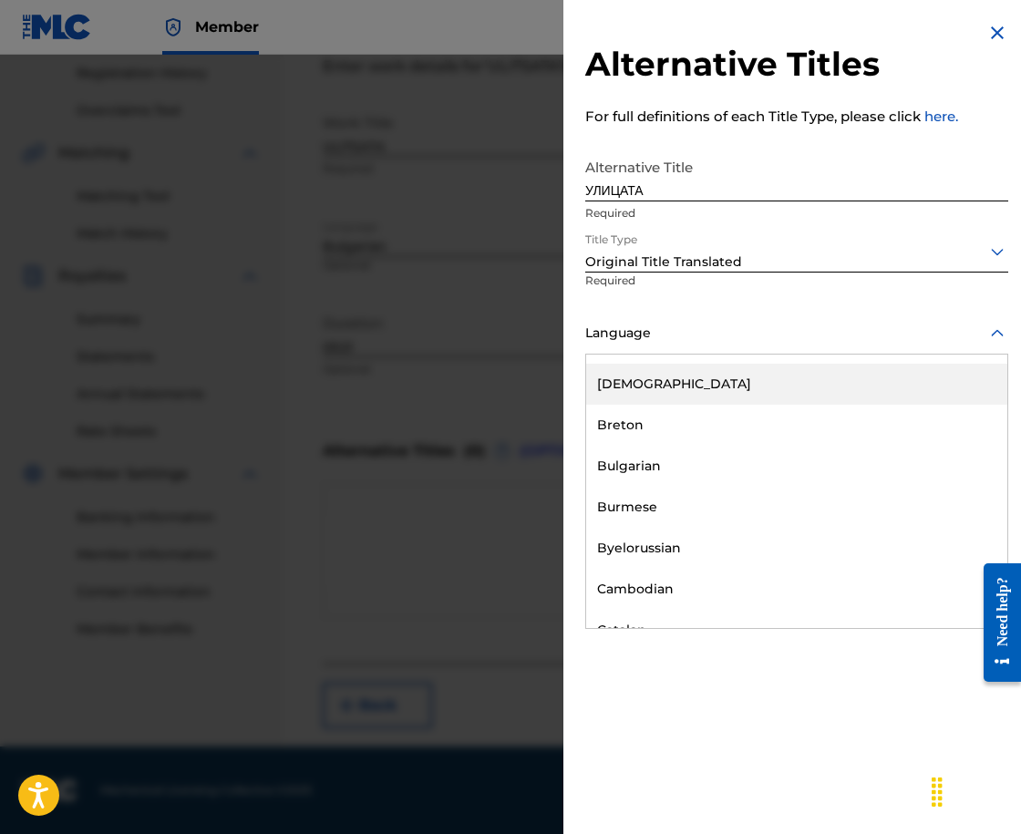
scroll to position [638, 0]
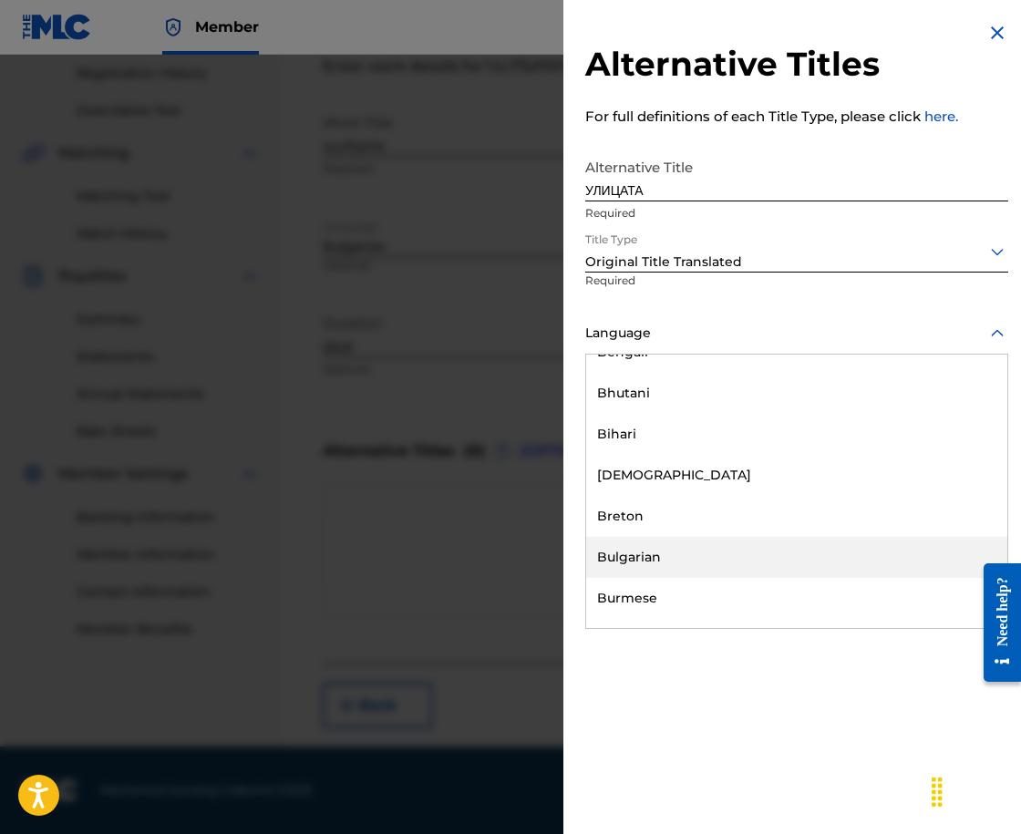
click at [716, 557] on div "Bulgarian" at bounding box center [796, 557] width 421 height 41
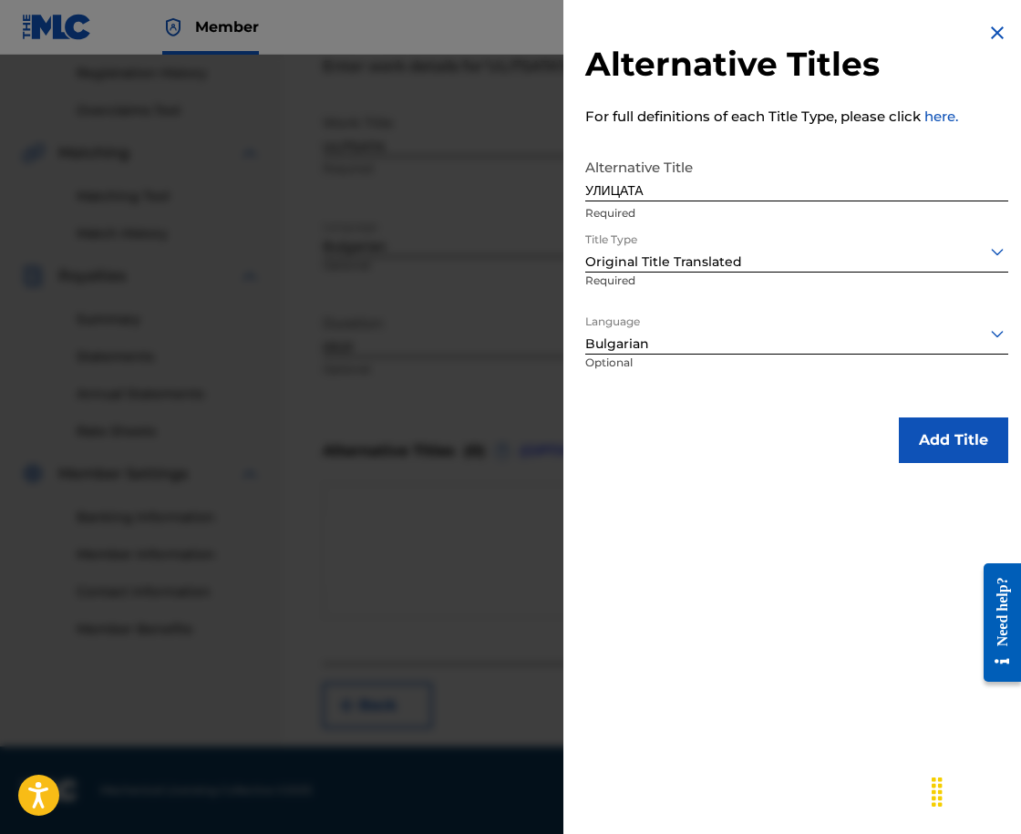
click at [969, 429] on button "Add Title" at bounding box center [953, 441] width 109 height 46
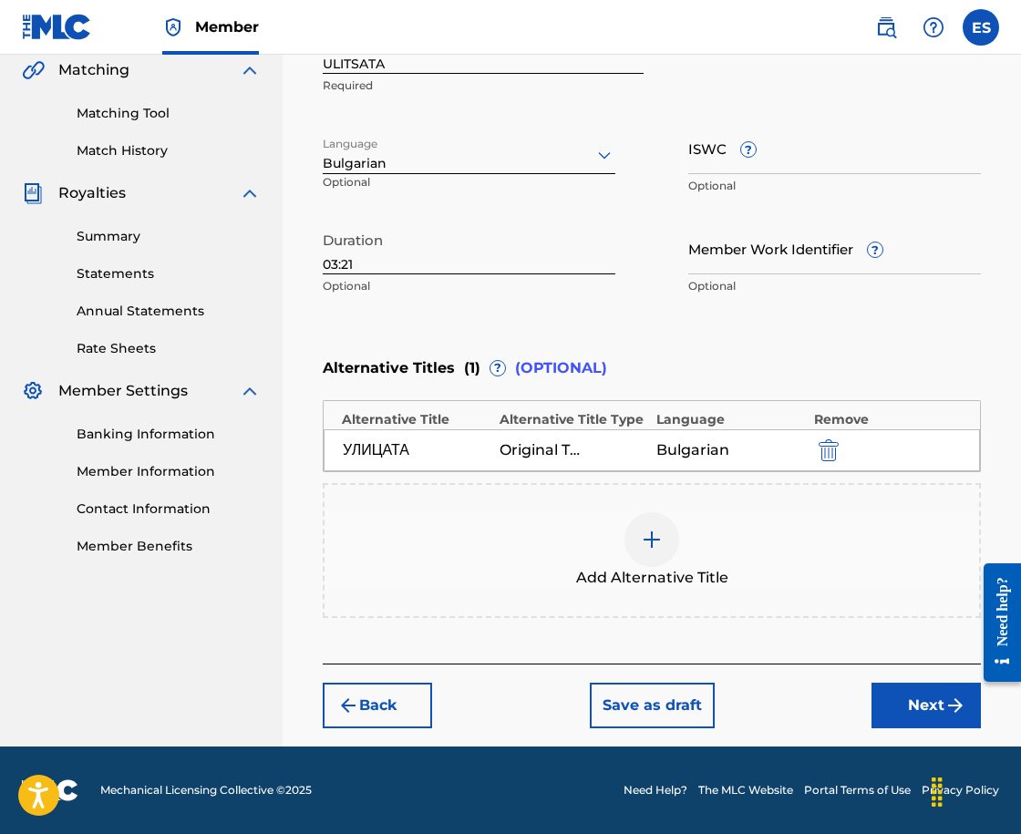
click at [916, 715] on button "Next" at bounding box center [926, 706] width 109 height 46
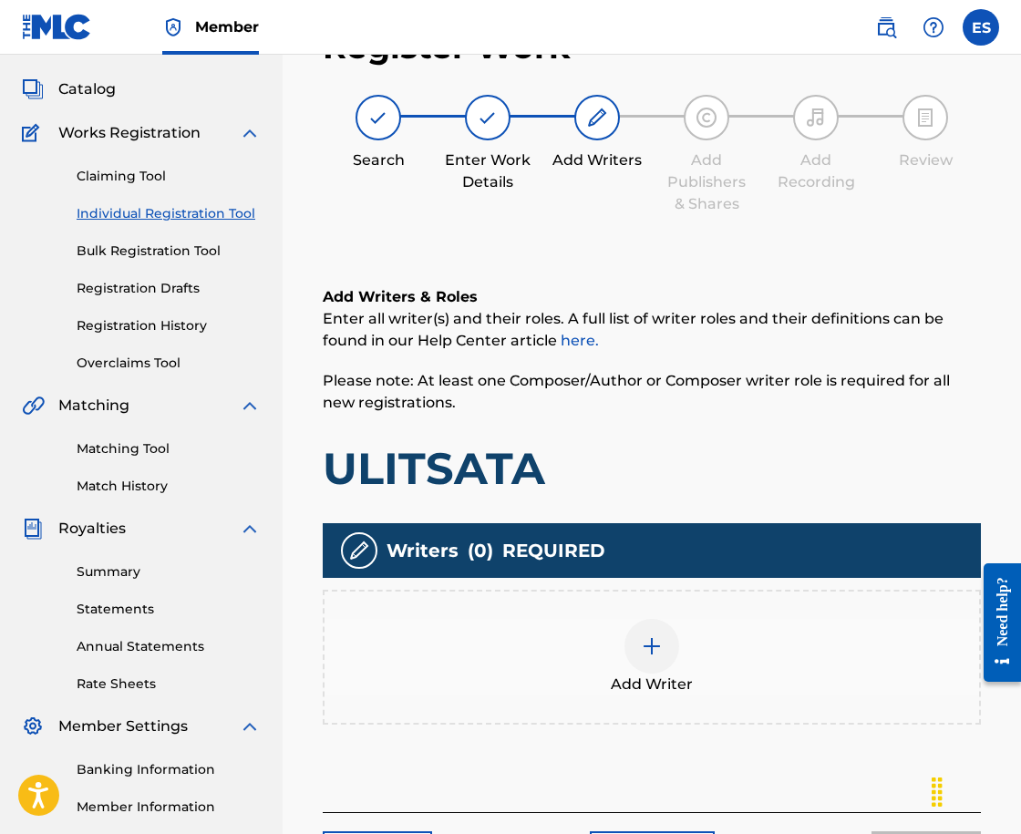
scroll to position [82, 0]
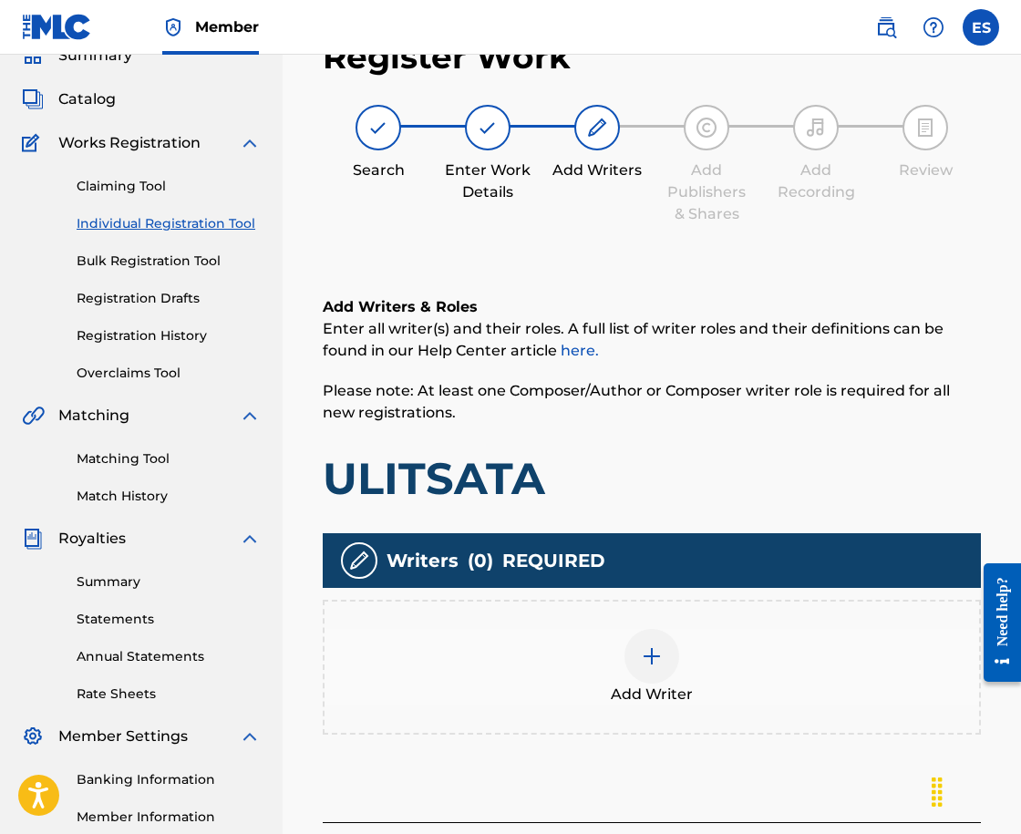
click at [672, 662] on div at bounding box center [652, 656] width 55 height 55
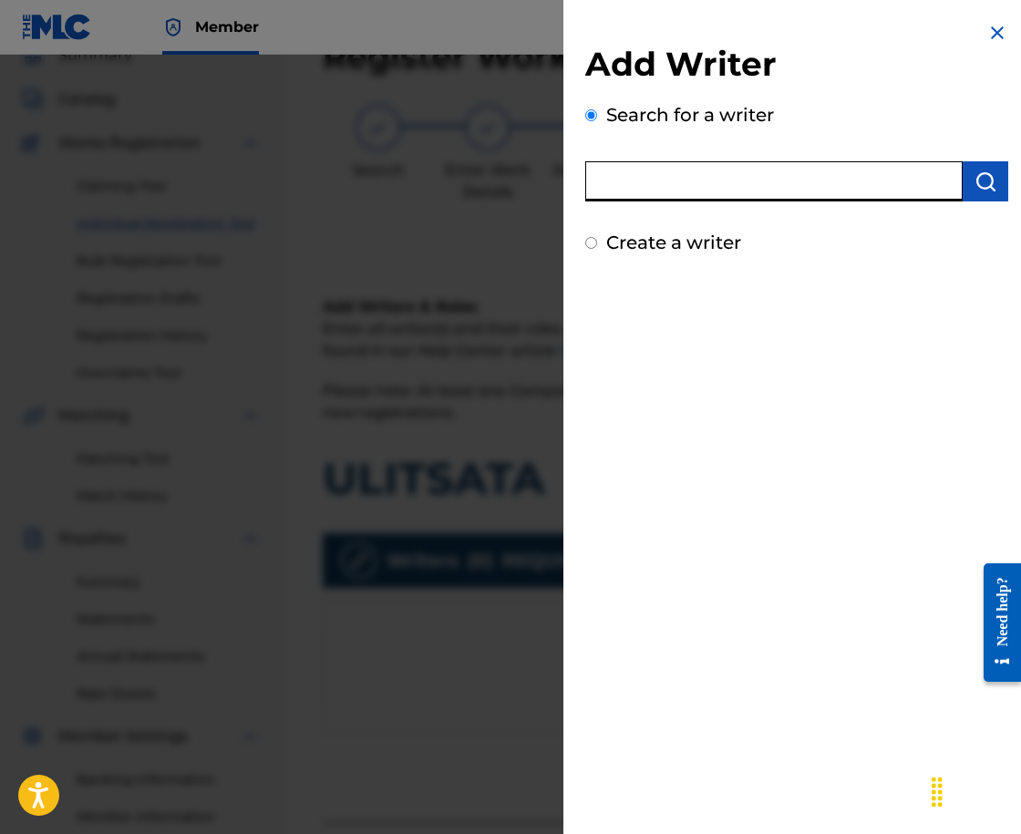
drag, startPoint x: 642, startPoint y: 155, endPoint x: 620, endPoint y: 186, distance: 37.9
paste input "SPRINT 2018 GRUPA"
type input "SPRINT 2018 GRUPA"
click at [975, 189] on img "submit" at bounding box center [986, 182] width 22 height 22
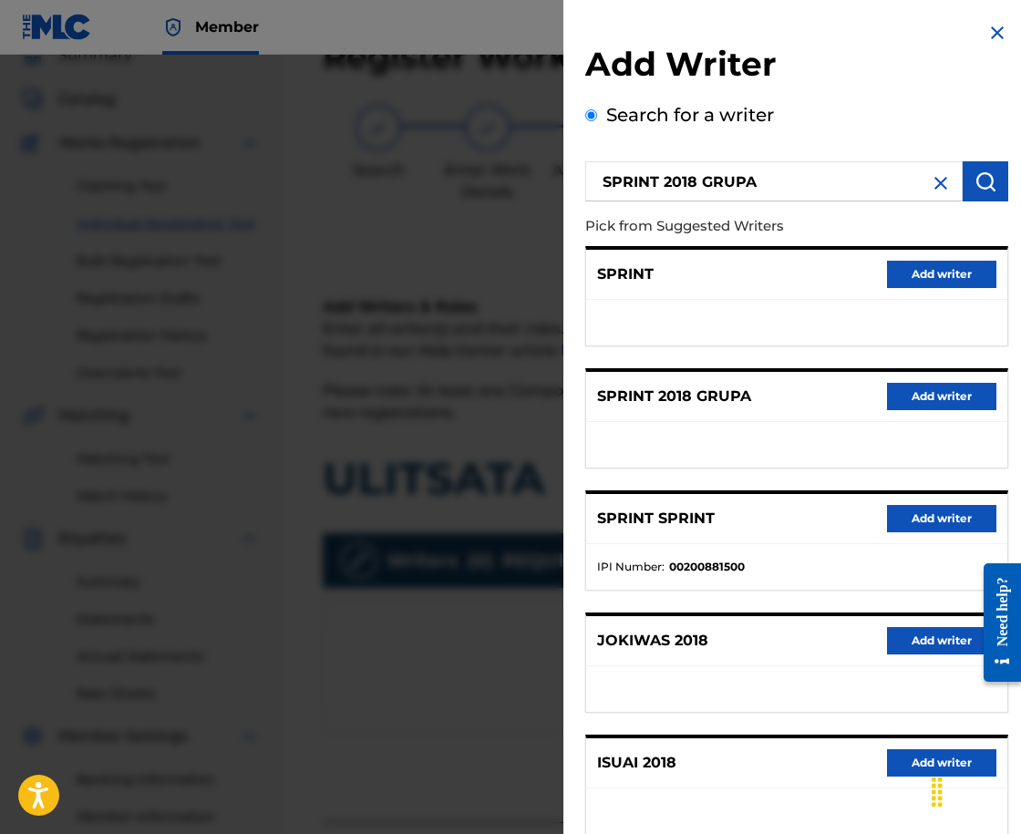
click at [956, 402] on button "Add writer" at bounding box center [941, 396] width 109 height 27
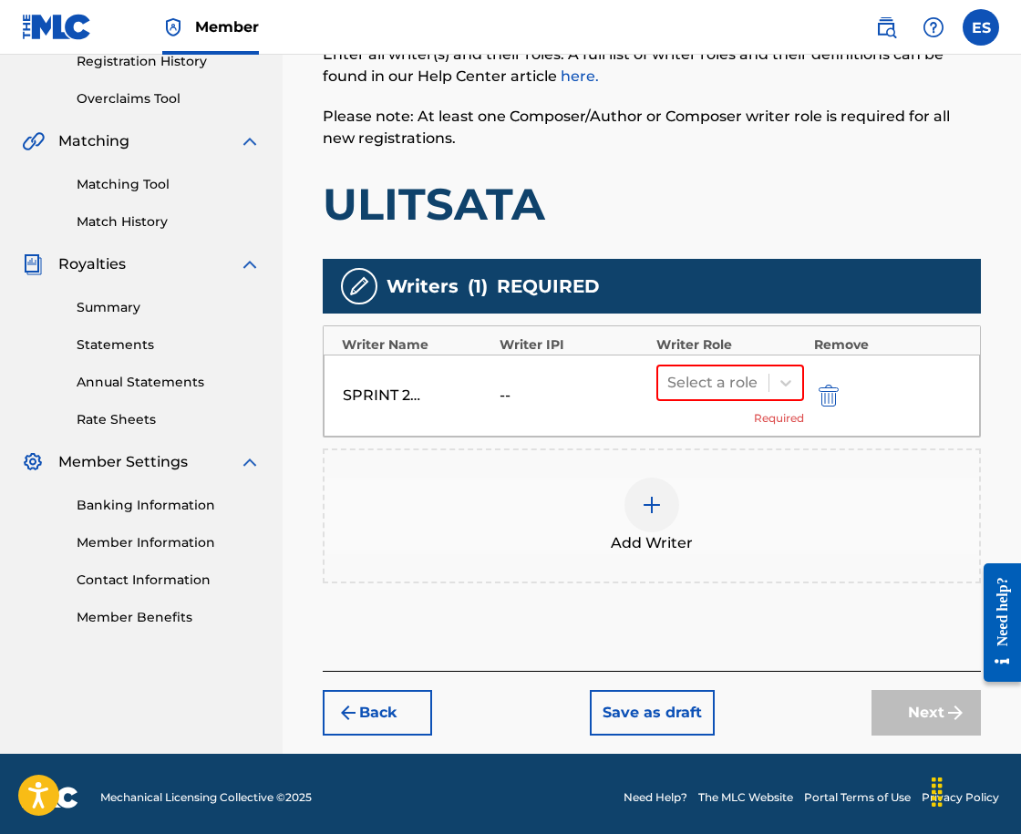
scroll to position [364, 0]
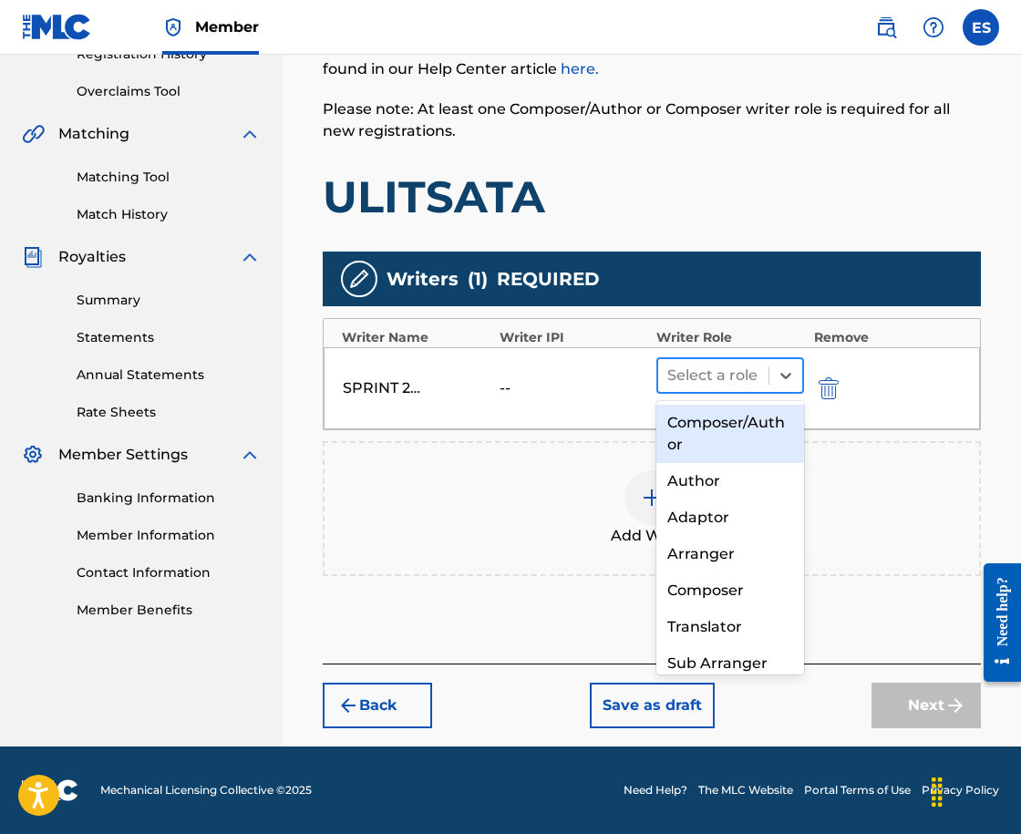
click at [685, 390] on div "Select a role" at bounding box center [713, 375] width 110 height 33
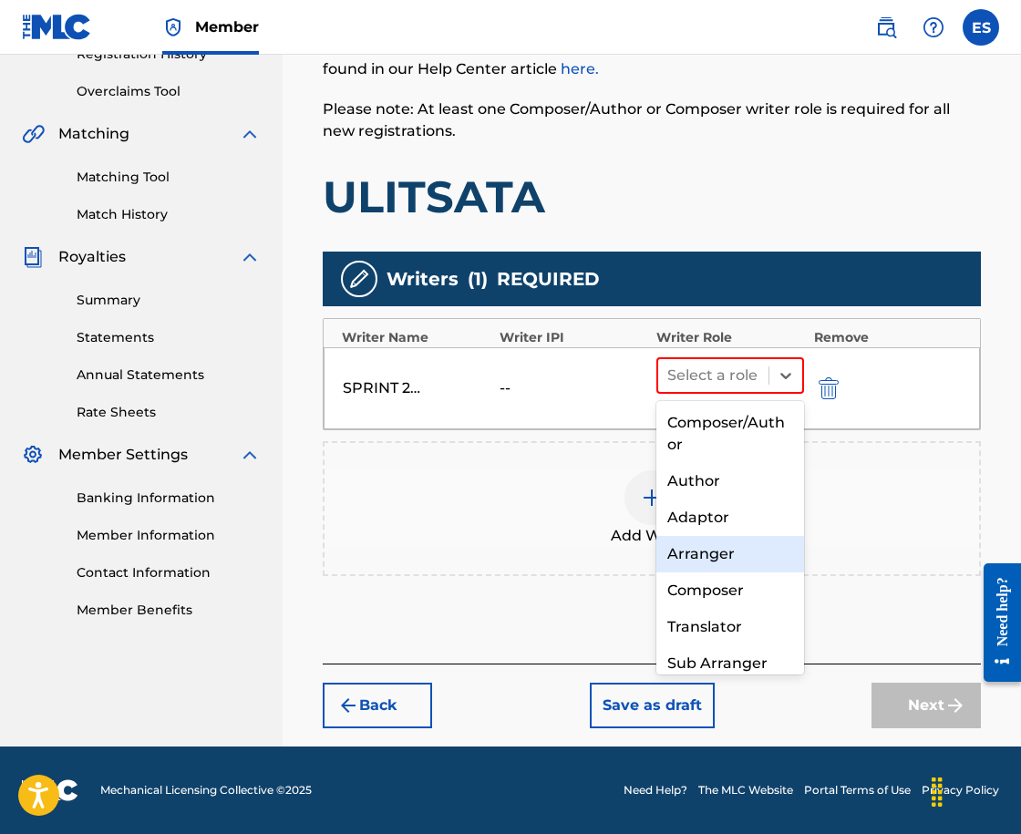
click at [697, 560] on div "Arranger" at bounding box center [730, 554] width 148 height 36
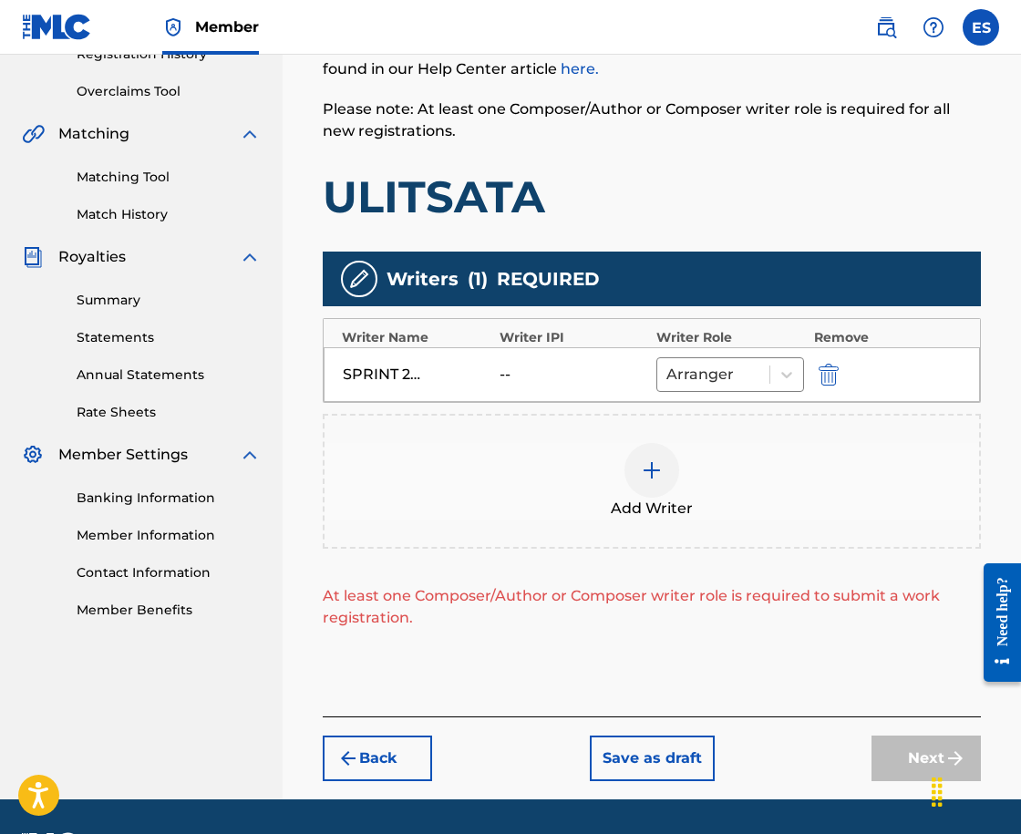
click at [638, 492] on div at bounding box center [652, 470] width 55 height 55
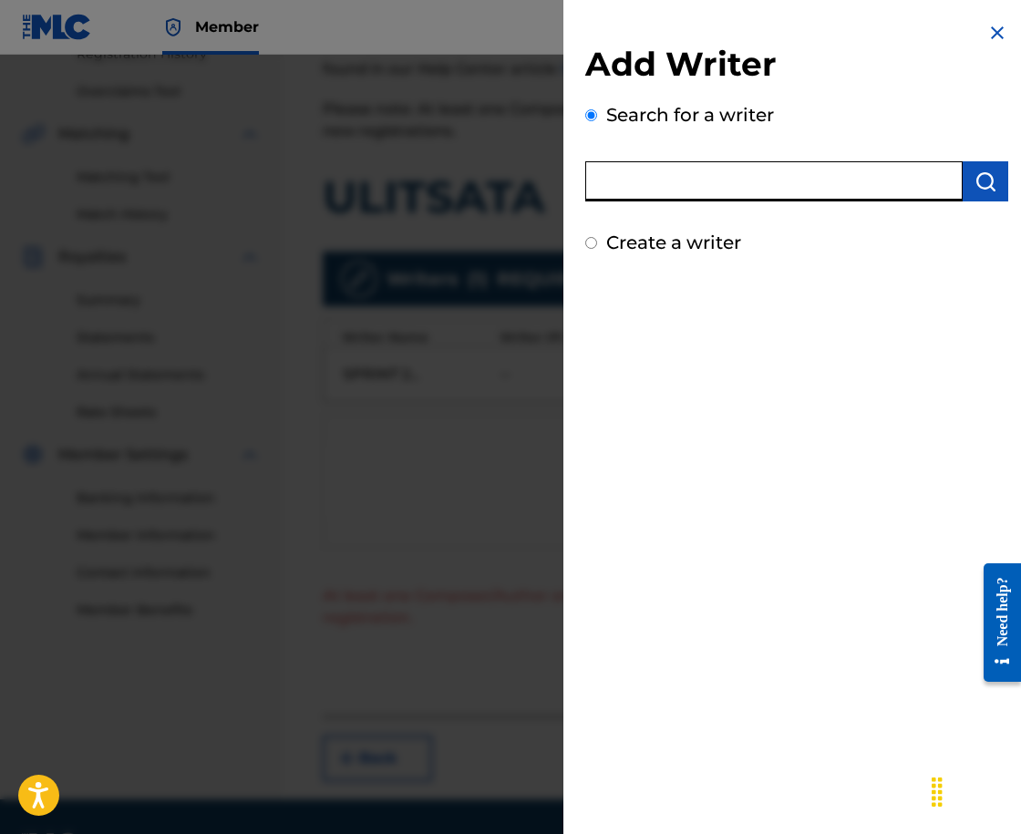
paste input "00121387005"
type input "00121387005"
click at [987, 184] on img "submit" at bounding box center [986, 182] width 22 height 22
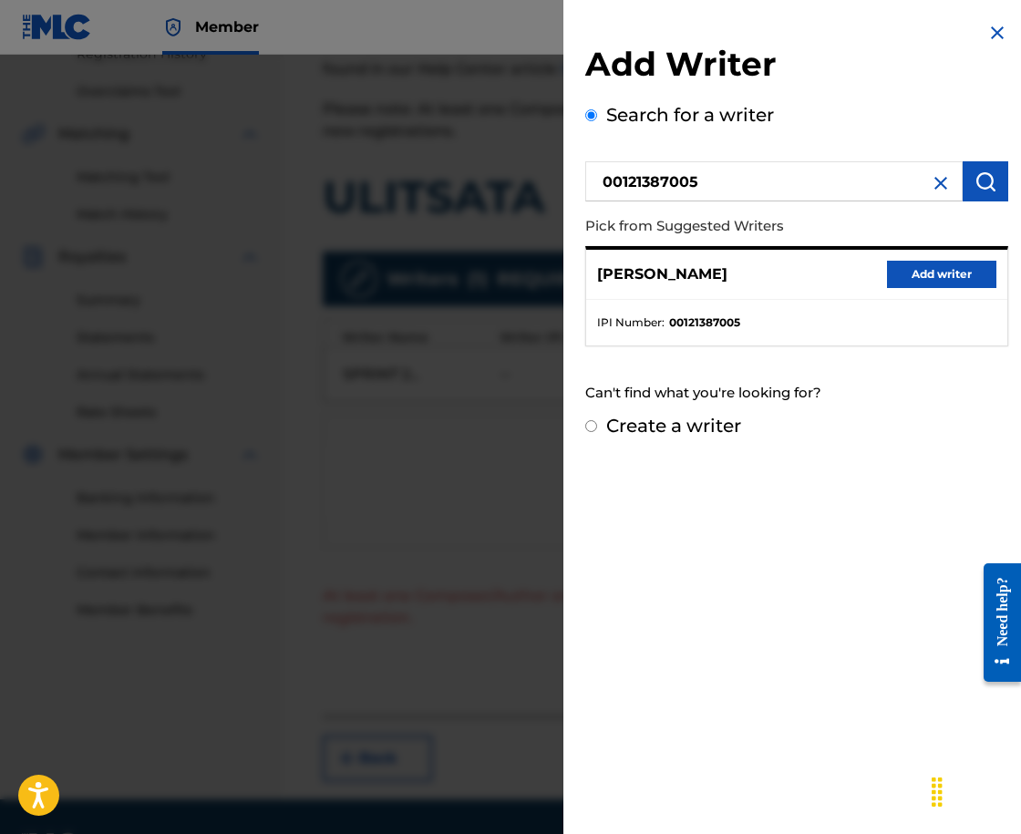
click at [925, 281] on button "Add writer" at bounding box center [941, 274] width 109 height 27
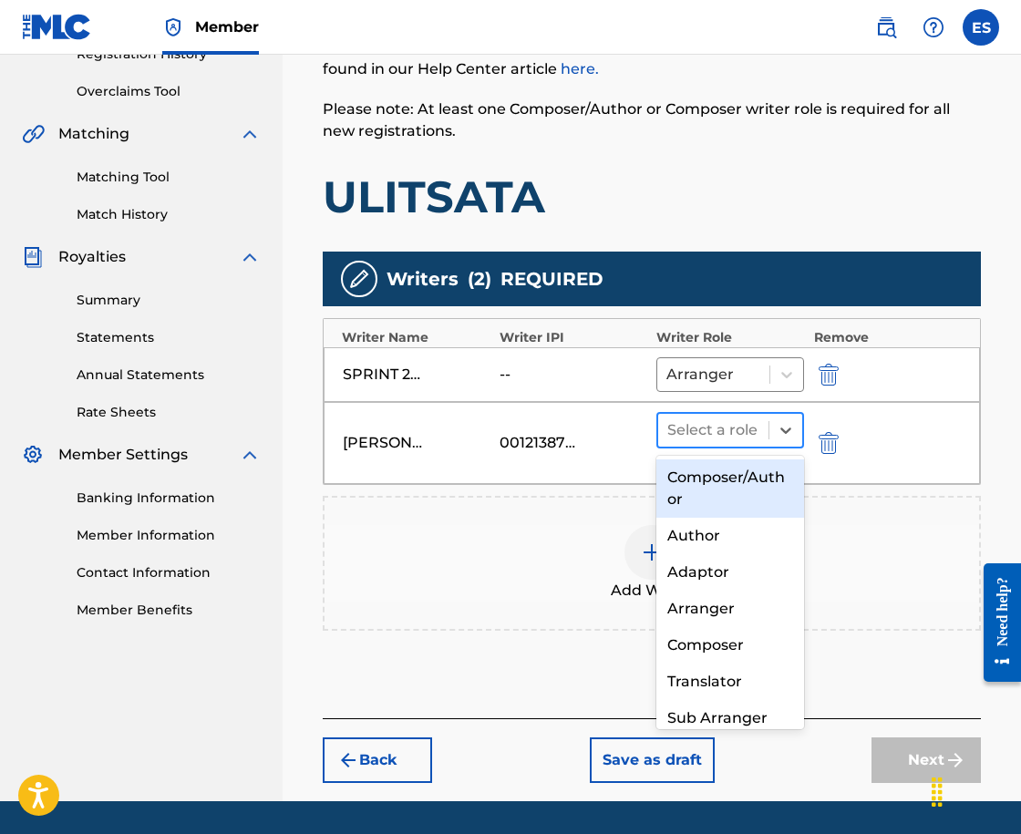
click at [705, 429] on div at bounding box center [713, 431] width 92 height 26
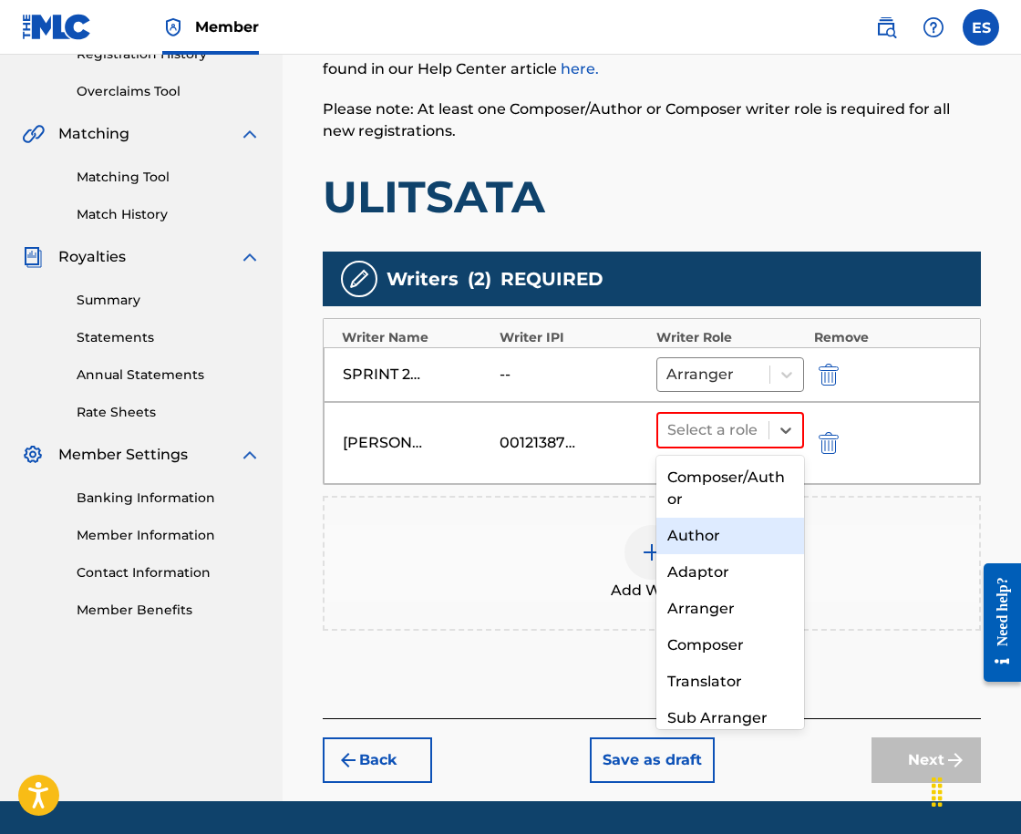
click at [697, 530] on div "Author" at bounding box center [730, 536] width 148 height 36
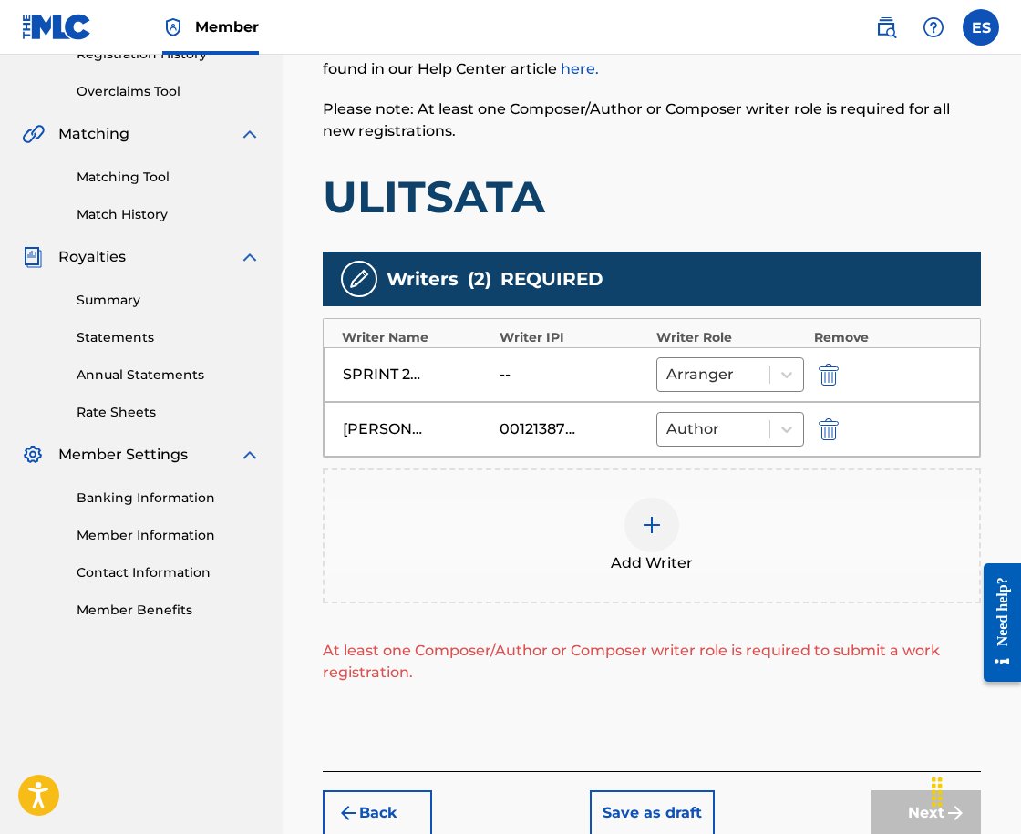
click at [729, 559] on div "Add Writer" at bounding box center [652, 536] width 655 height 77
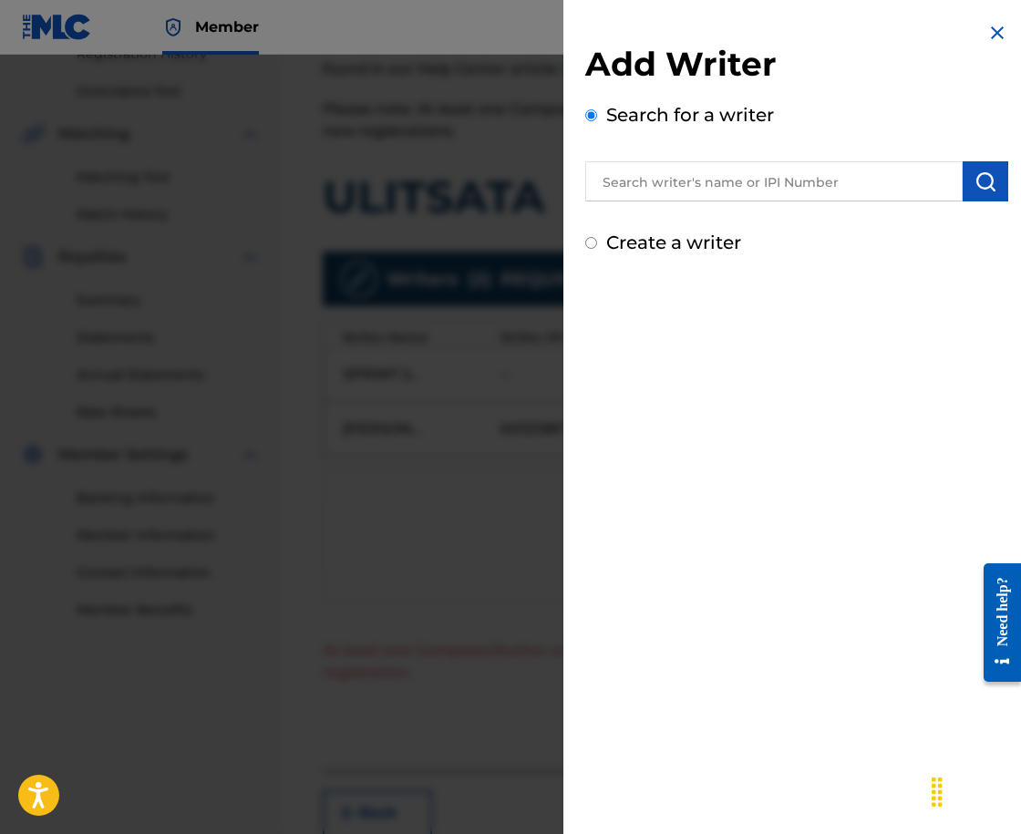
drag, startPoint x: 823, startPoint y: 205, endPoint x: 732, endPoint y: 200, distance: 91.3
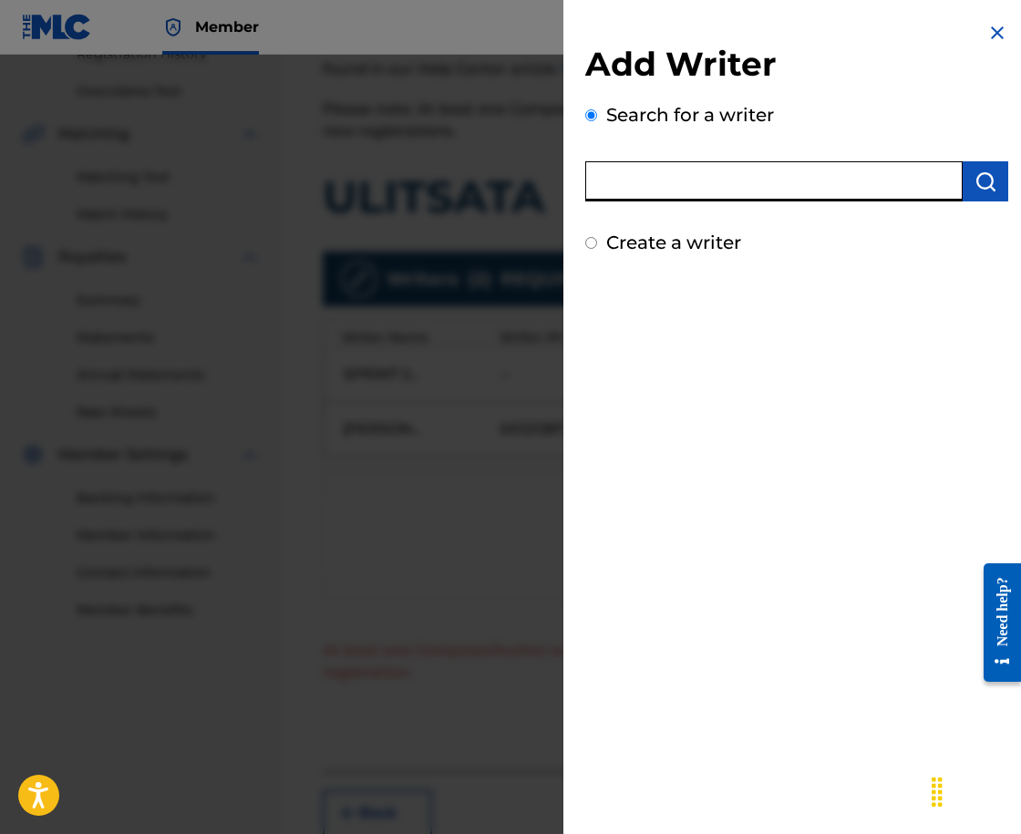
paste input "00258906432"
type input "00258906432"
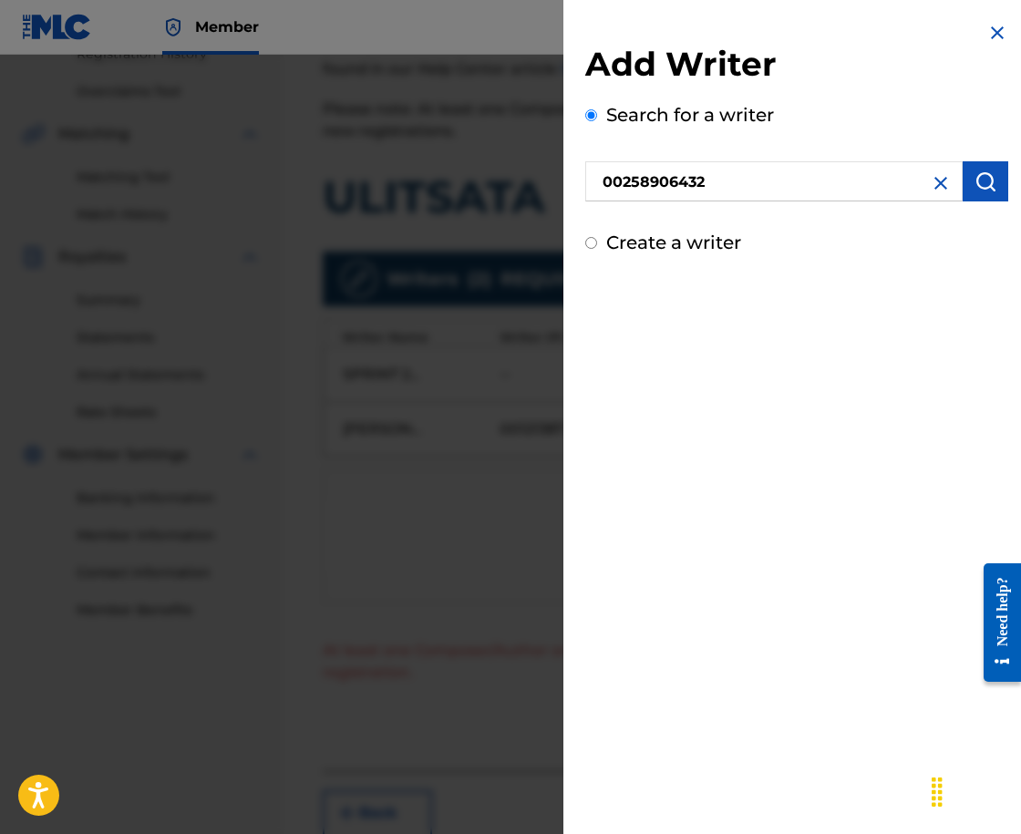
click at [979, 188] on img "submit" at bounding box center [986, 182] width 22 height 22
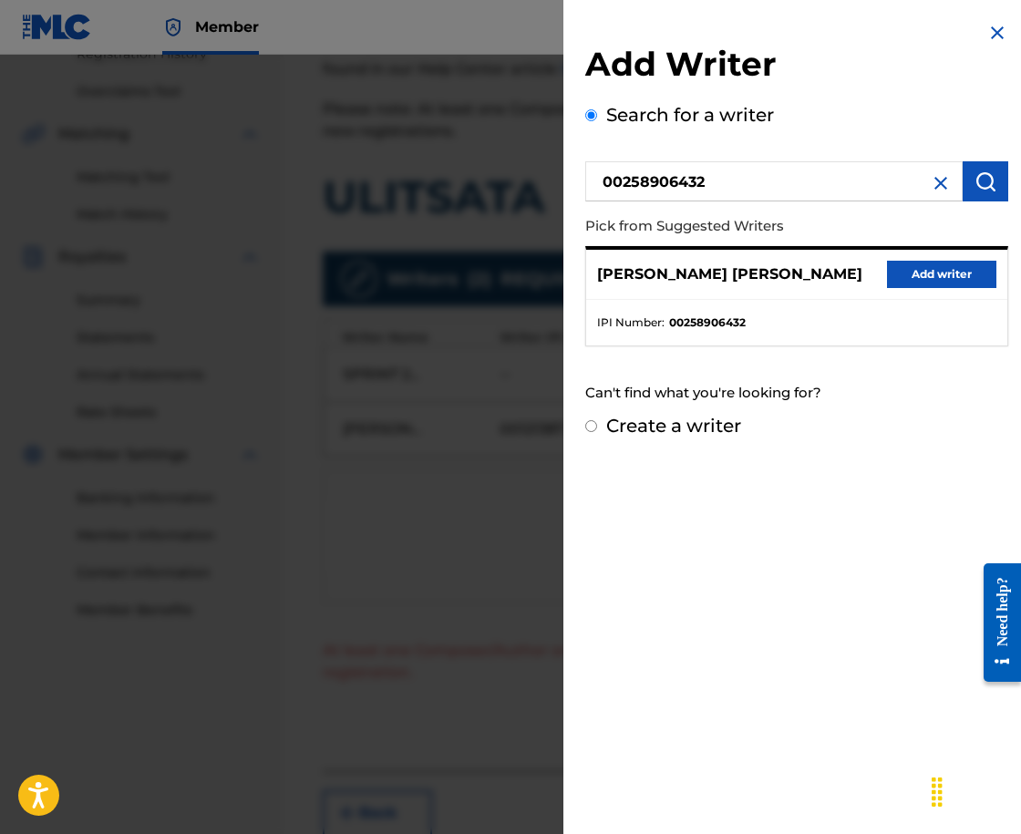
click at [939, 283] on button "Add writer" at bounding box center [941, 274] width 109 height 27
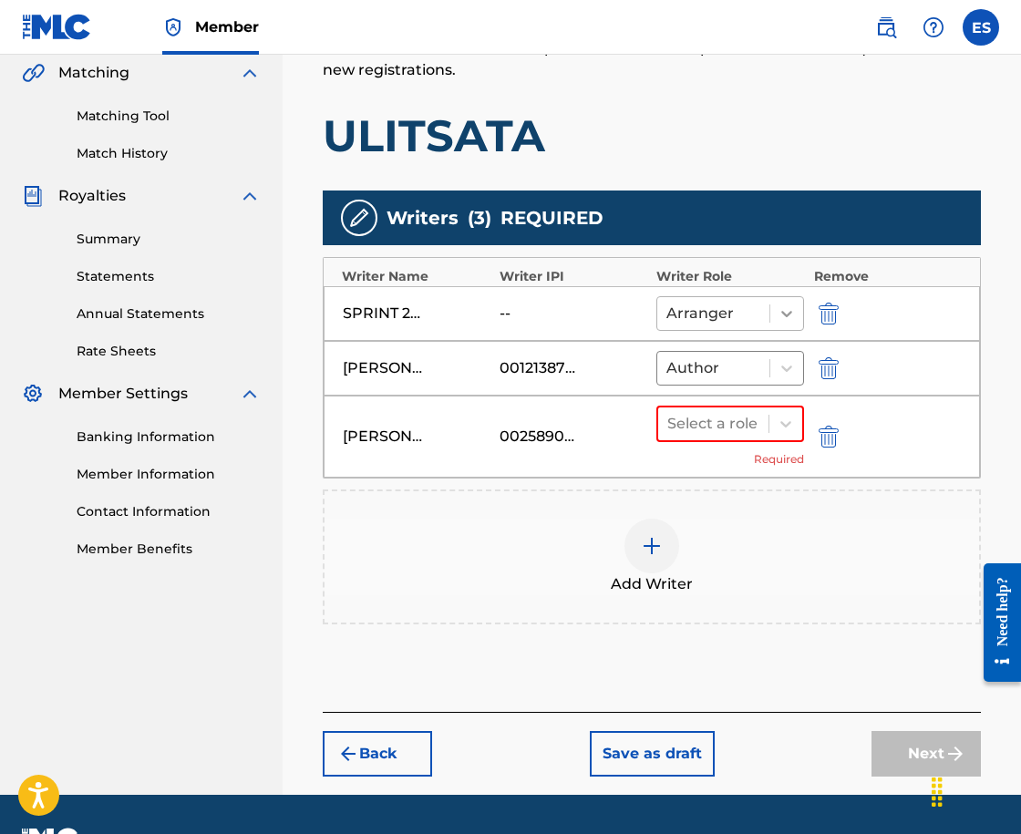
scroll to position [473, 0]
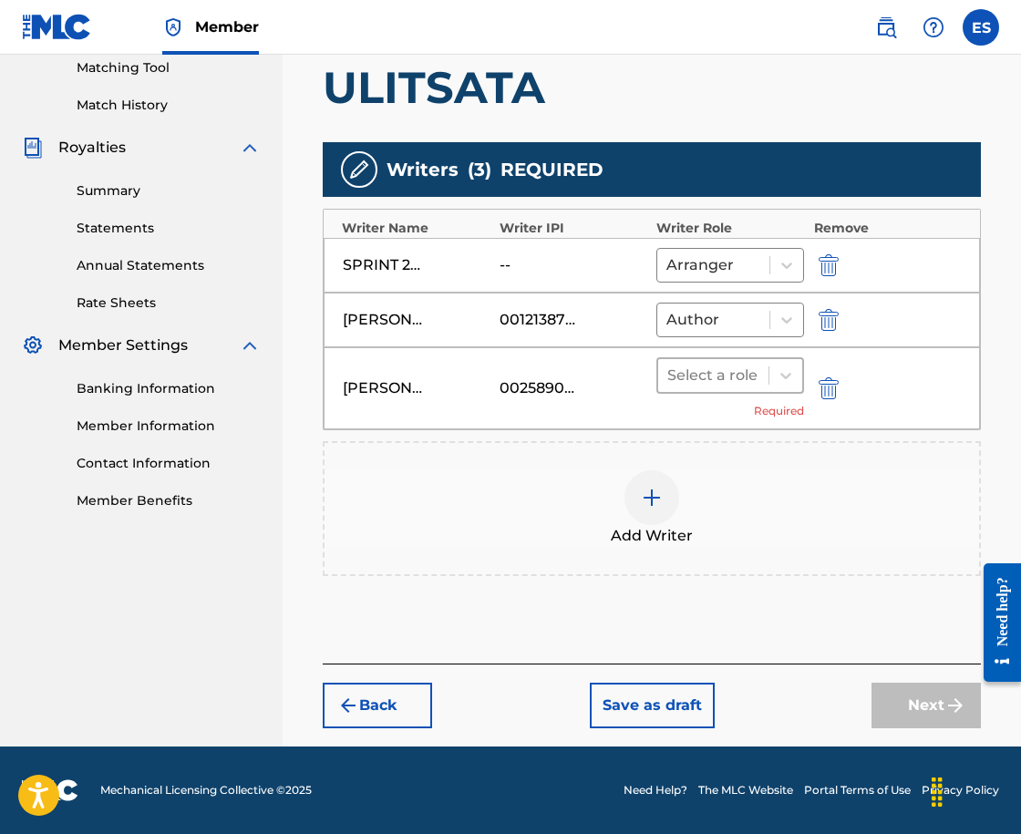
click at [698, 377] on div at bounding box center [713, 376] width 92 height 26
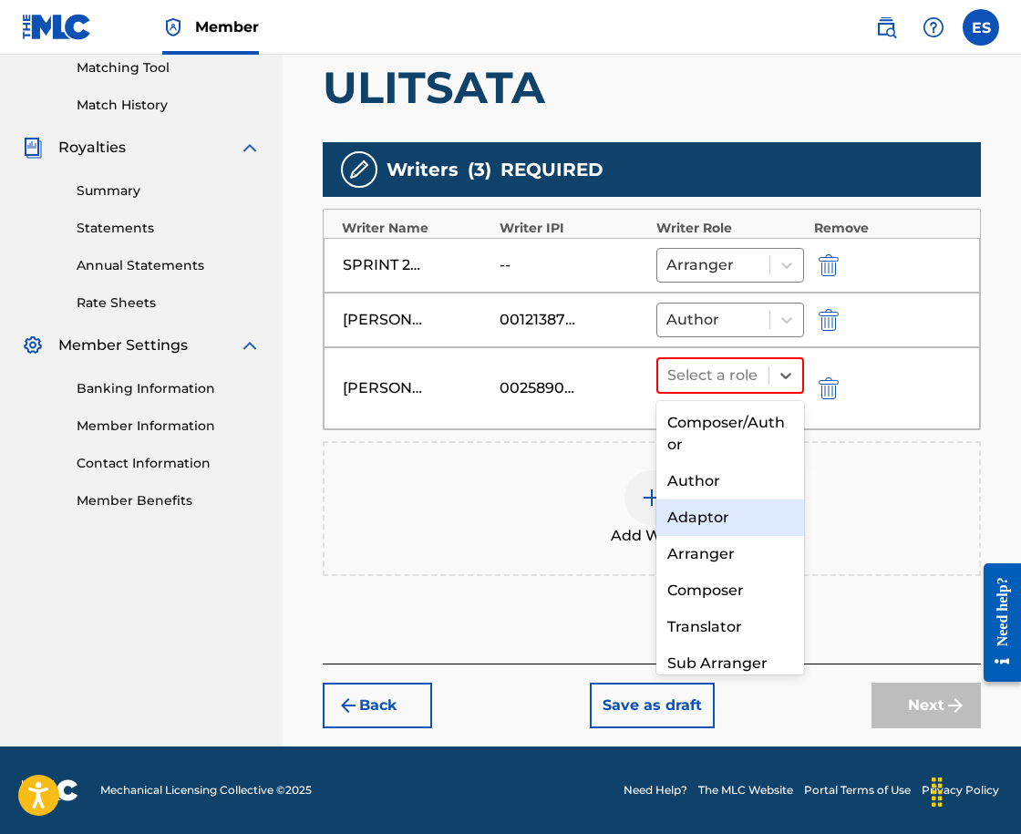
click at [683, 587] on div "Composer" at bounding box center [730, 591] width 148 height 36
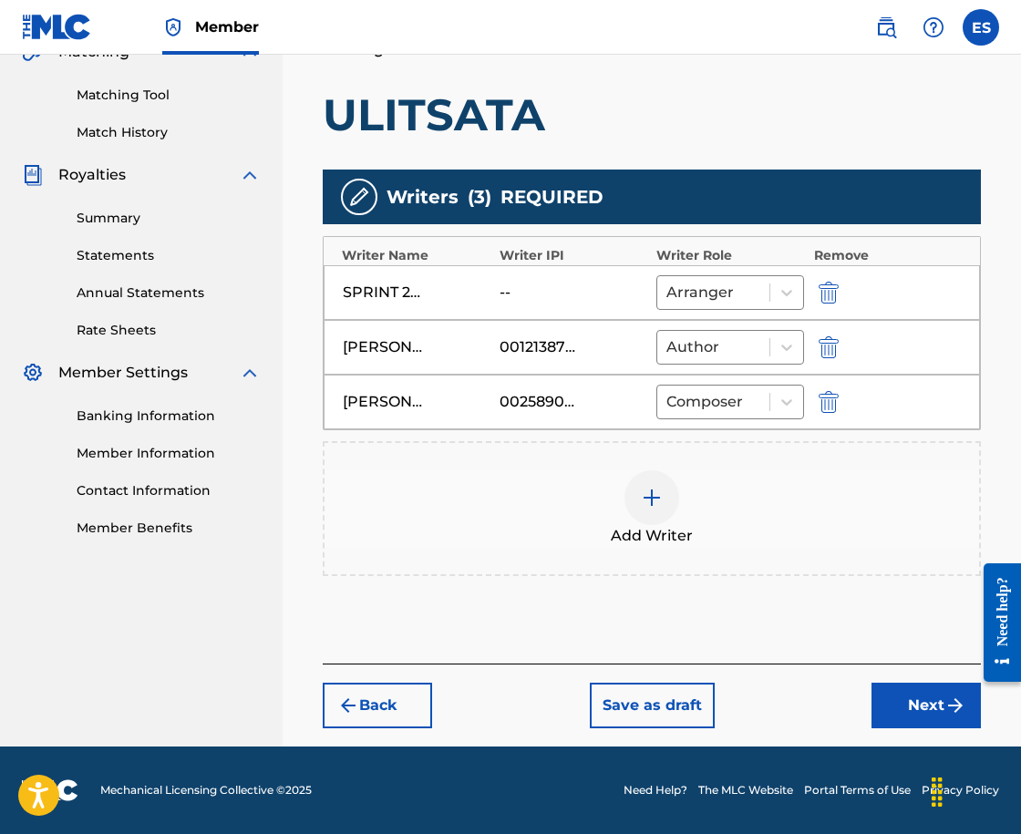
click at [905, 718] on button "Next" at bounding box center [926, 706] width 109 height 46
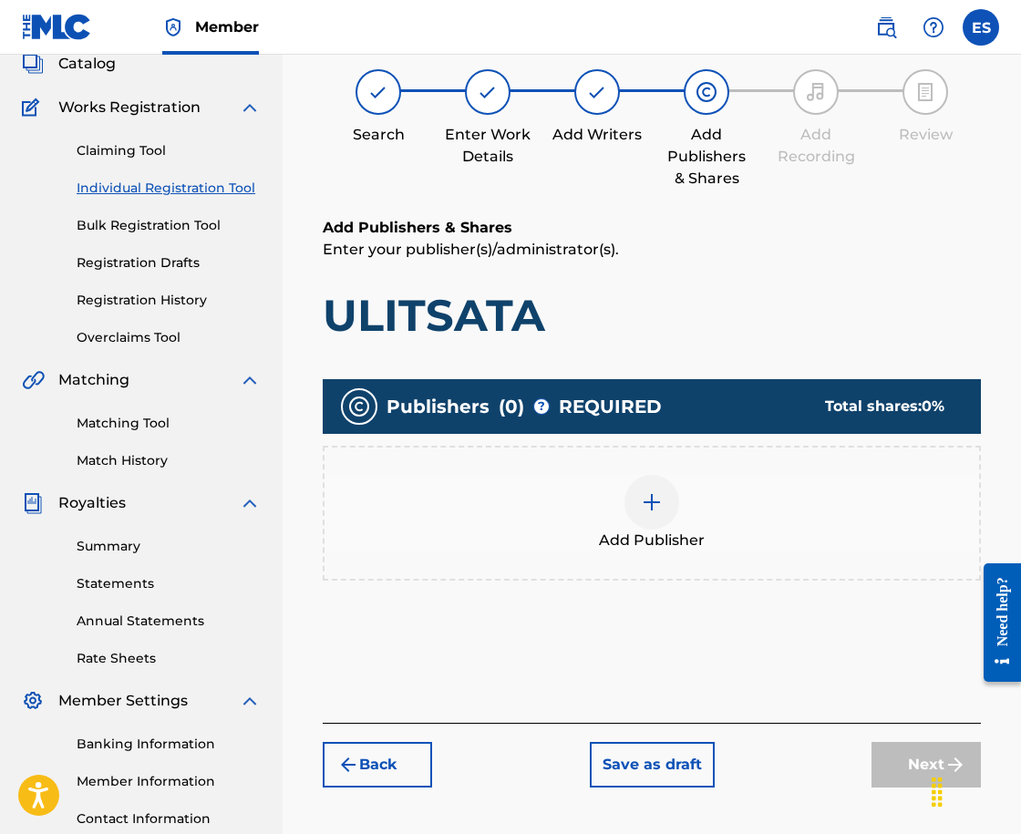
scroll to position [82, 0]
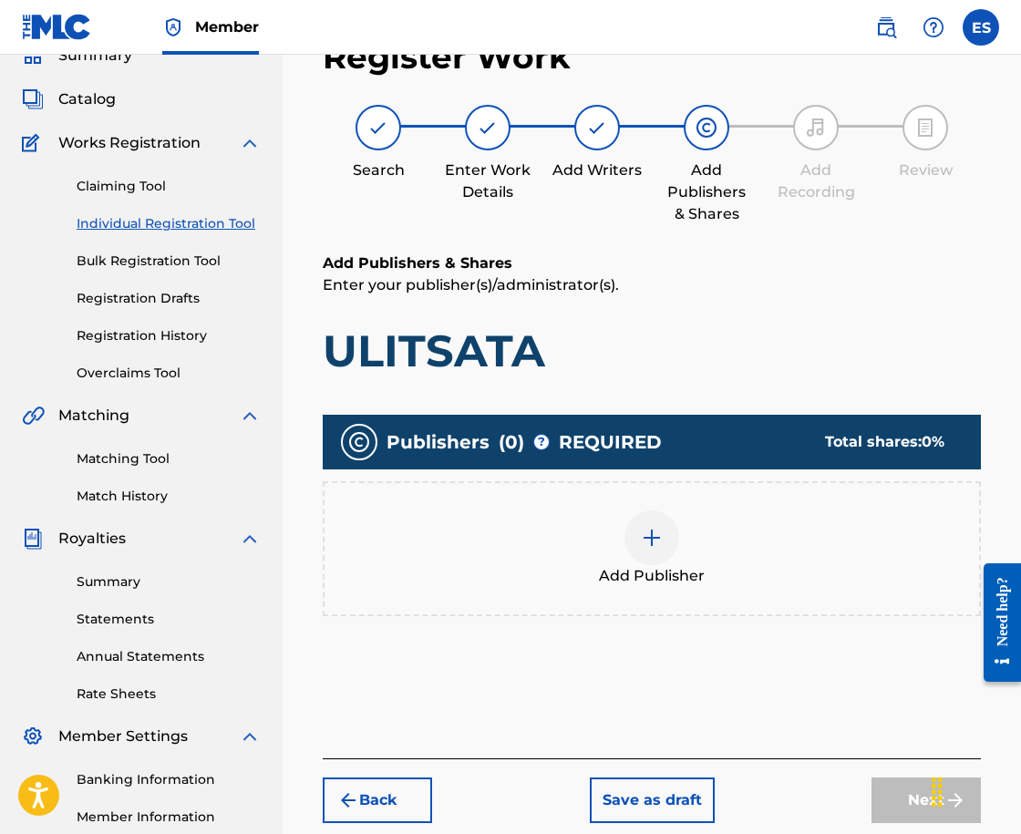
click at [611, 559] on div "Add Publisher" at bounding box center [652, 549] width 655 height 77
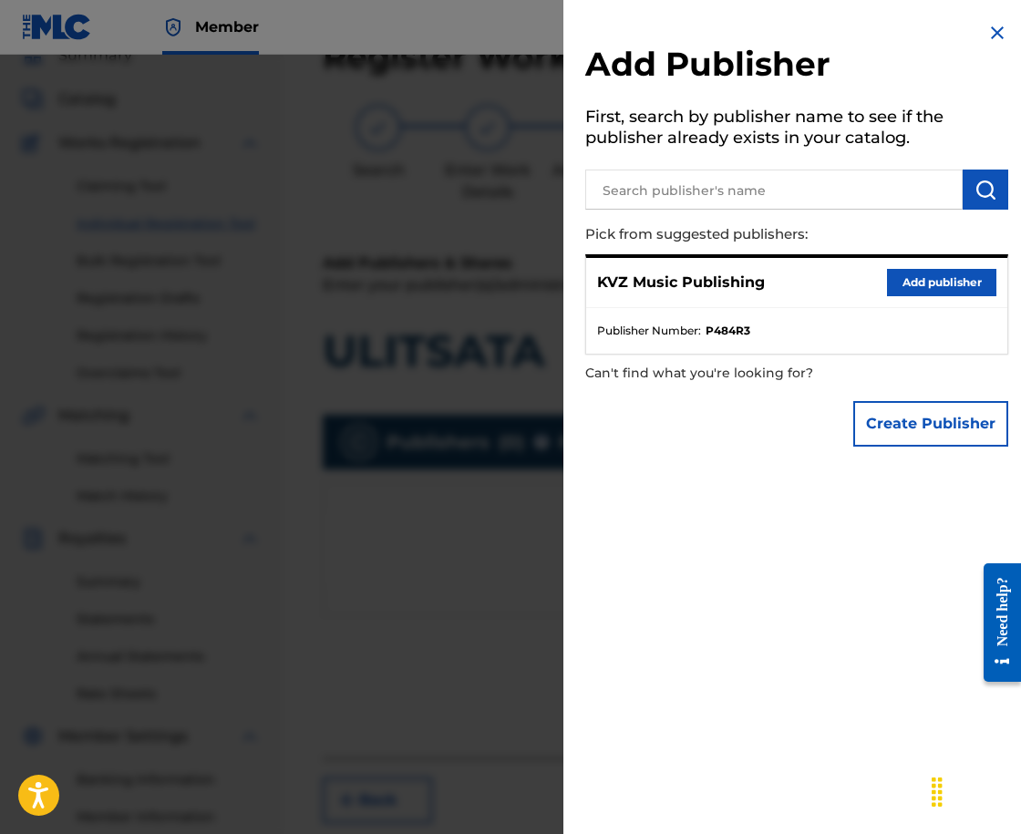
click at [956, 292] on button "Add publisher" at bounding box center [941, 282] width 109 height 27
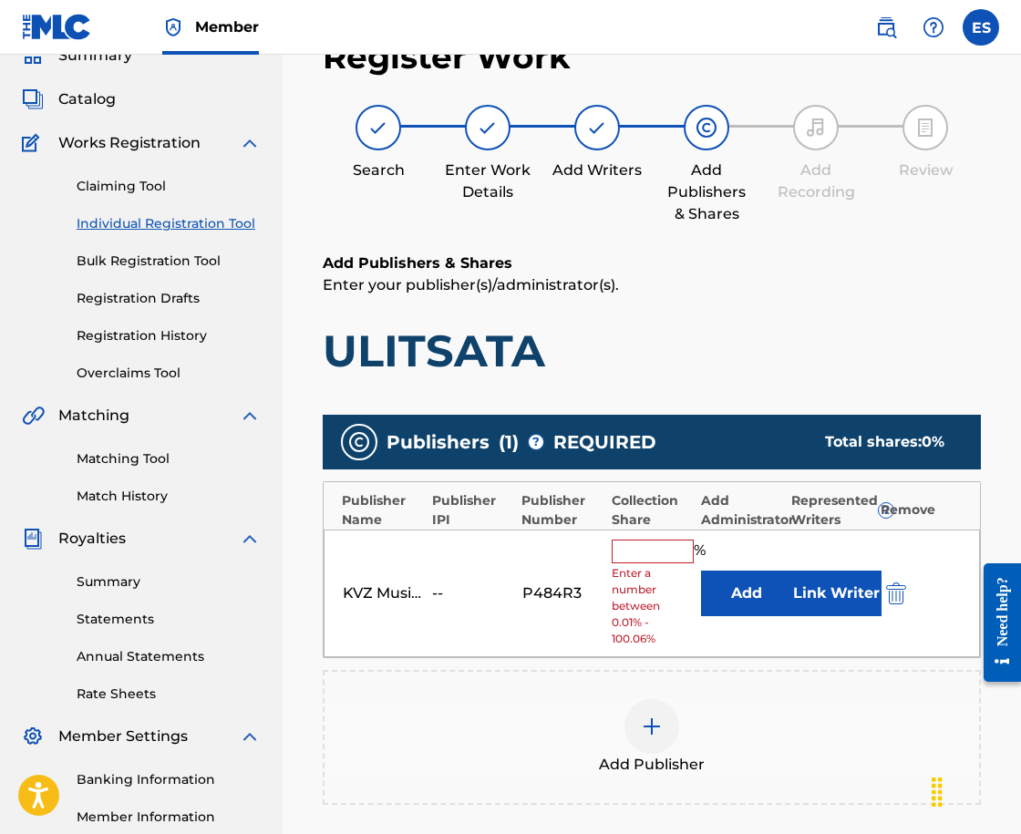
click at [646, 550] on input "text" at bounding box center [653, 552] width 82 height 24
type input "83.33"
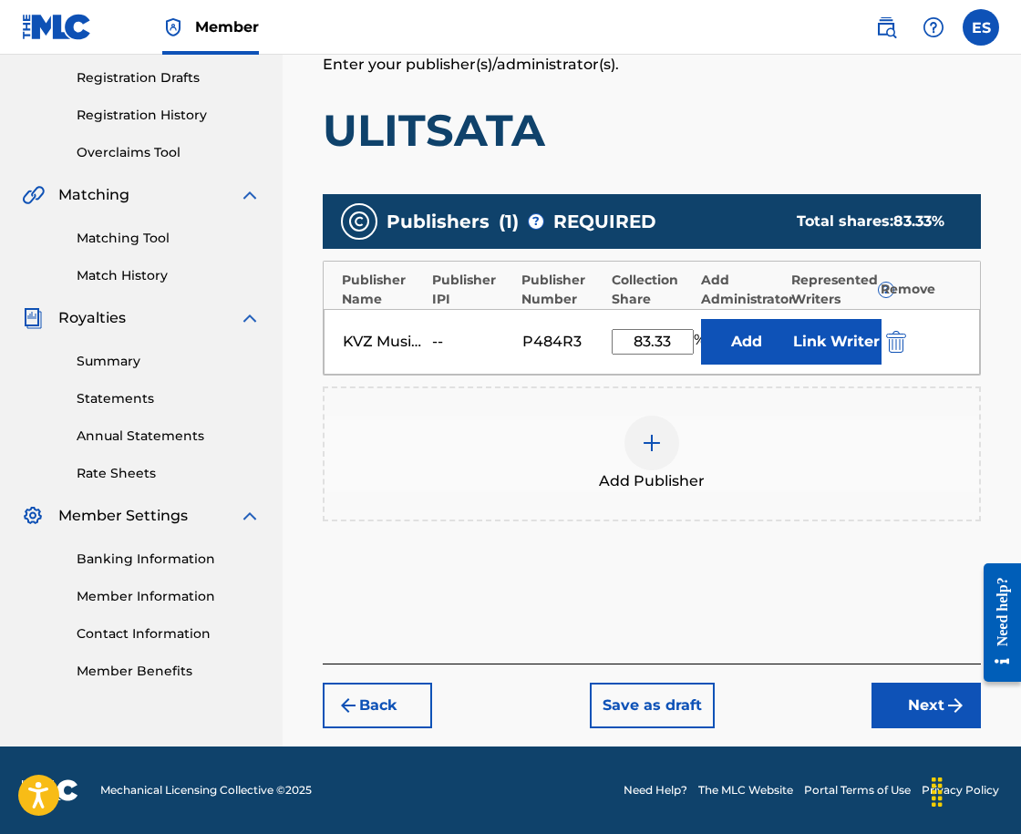
click at [941, 712] on button "Next" at bounding box center [926, 706] width 109 height 46
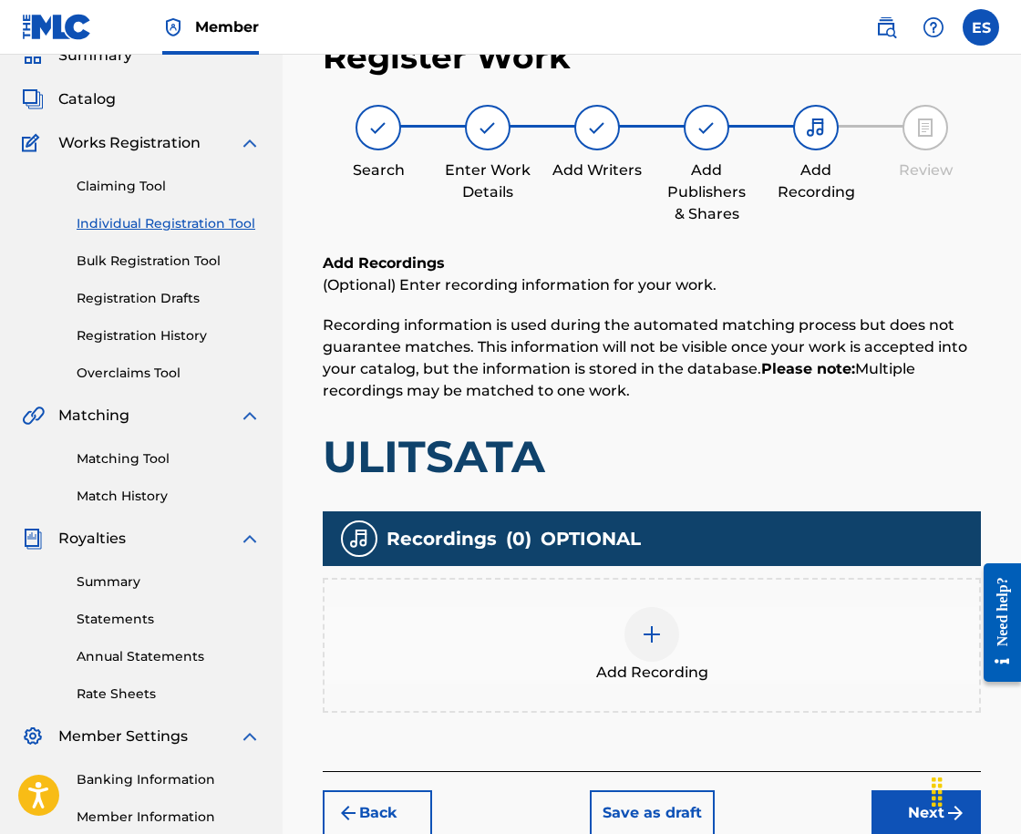
click at [570, 656] on div "Add Recording" at bounding box center [652, 645] width 655 height 77
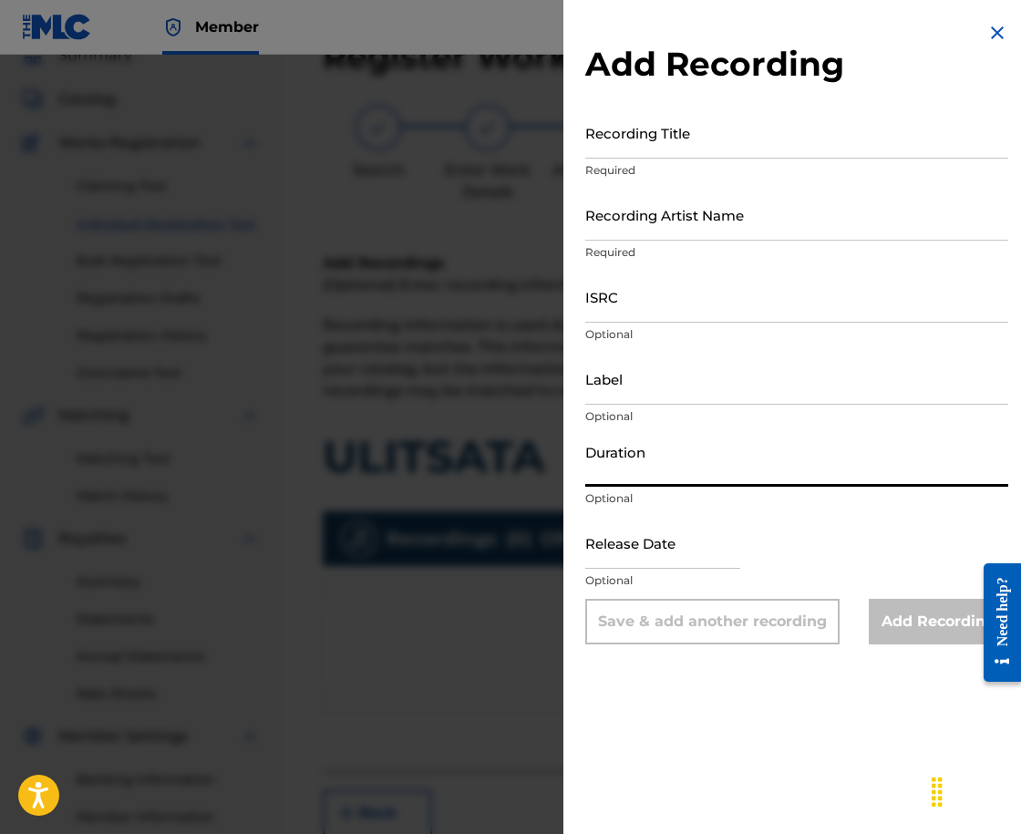
paste input "03:21"
type input "03:21"
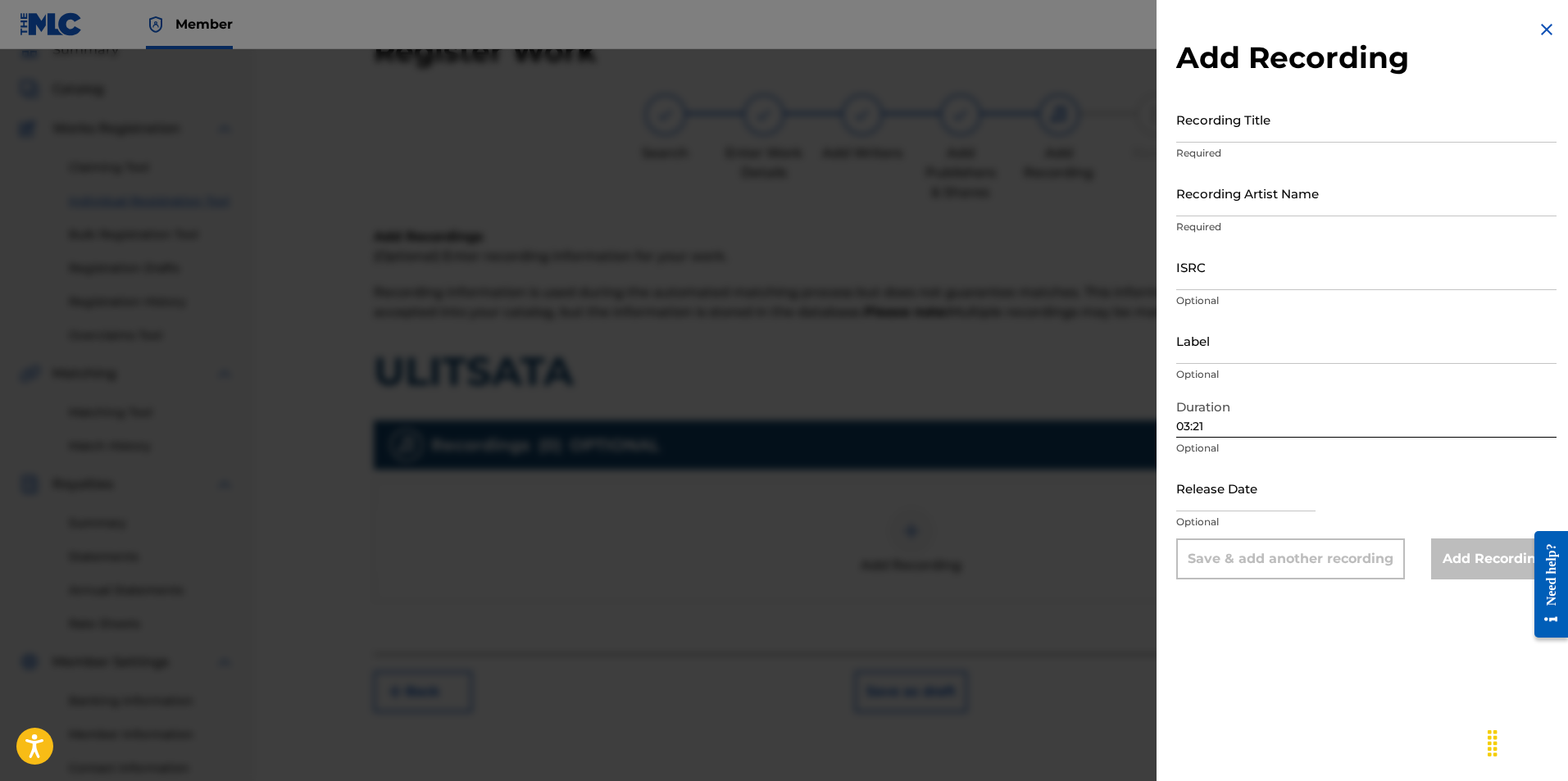
drag, startPoint x: 1232, startPoint y: 290, endPoint x: 1231, endPoint y: 275, distance: 15.0
paste input "BGA672148010"
type input "BGA672148010"
drag, startPoint x: 1235, startPoint y: 371, endPoint x: 1238, endPoint y: 340, distance: 31.1
paste input "Sprint"
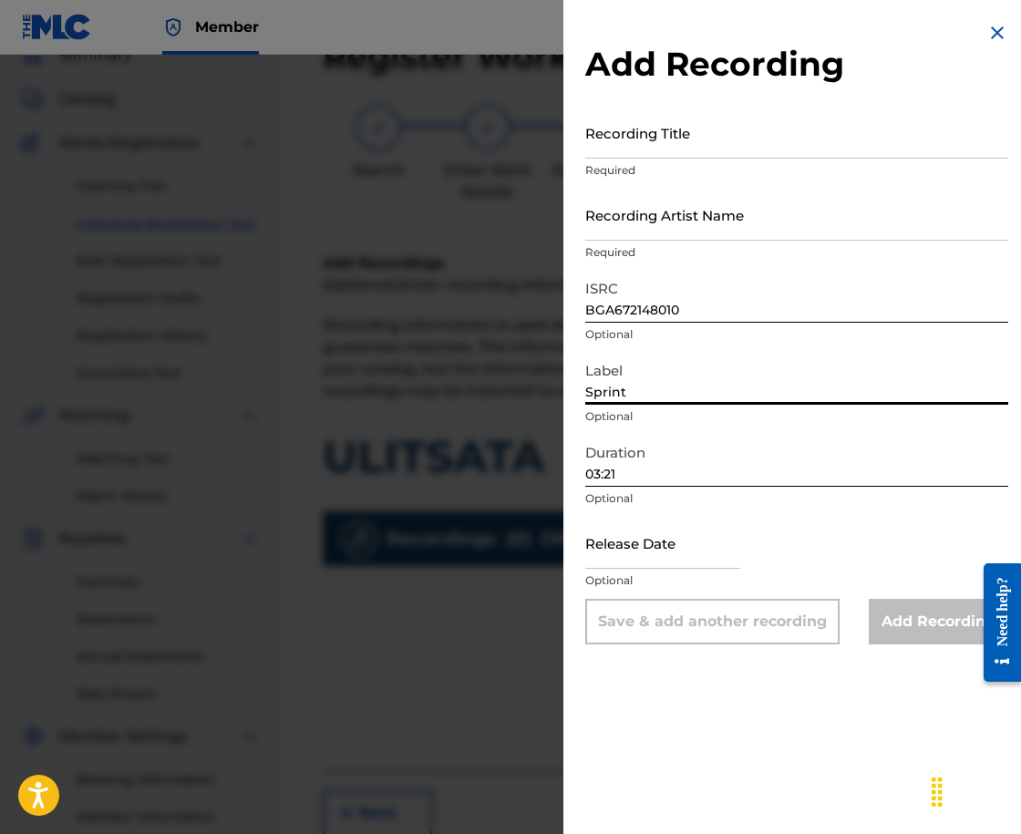
type input "Sprint"
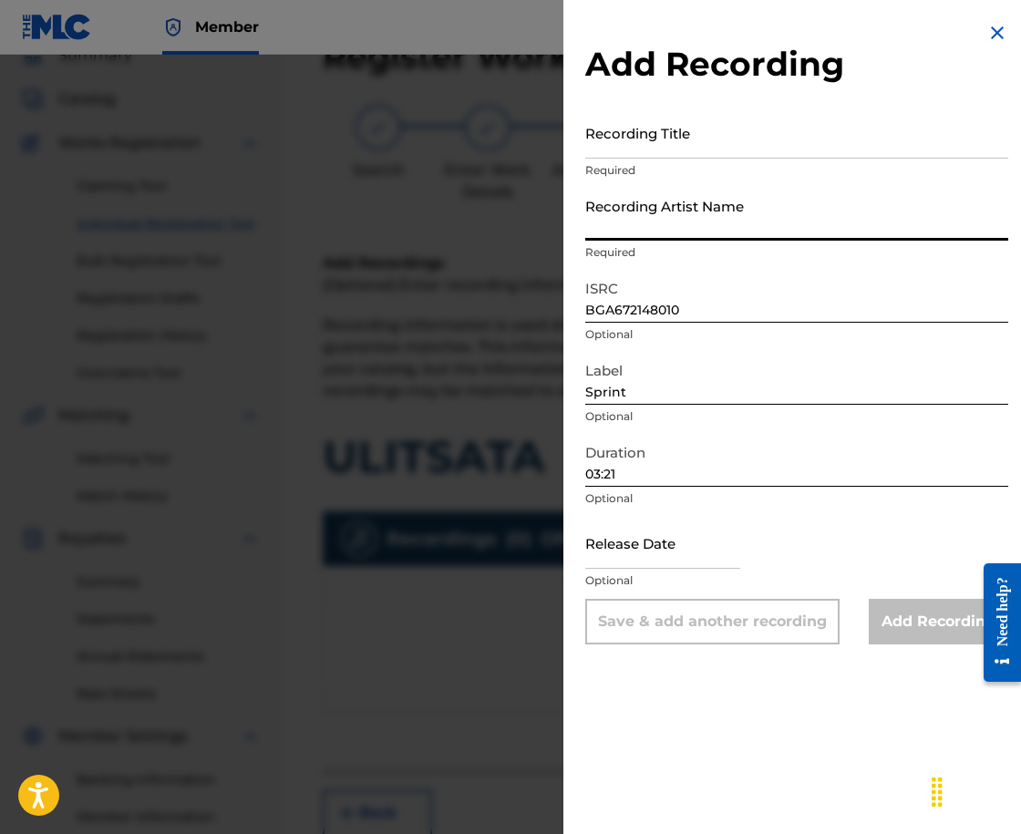
paste input "SPRINT"
type input "SPRINT"
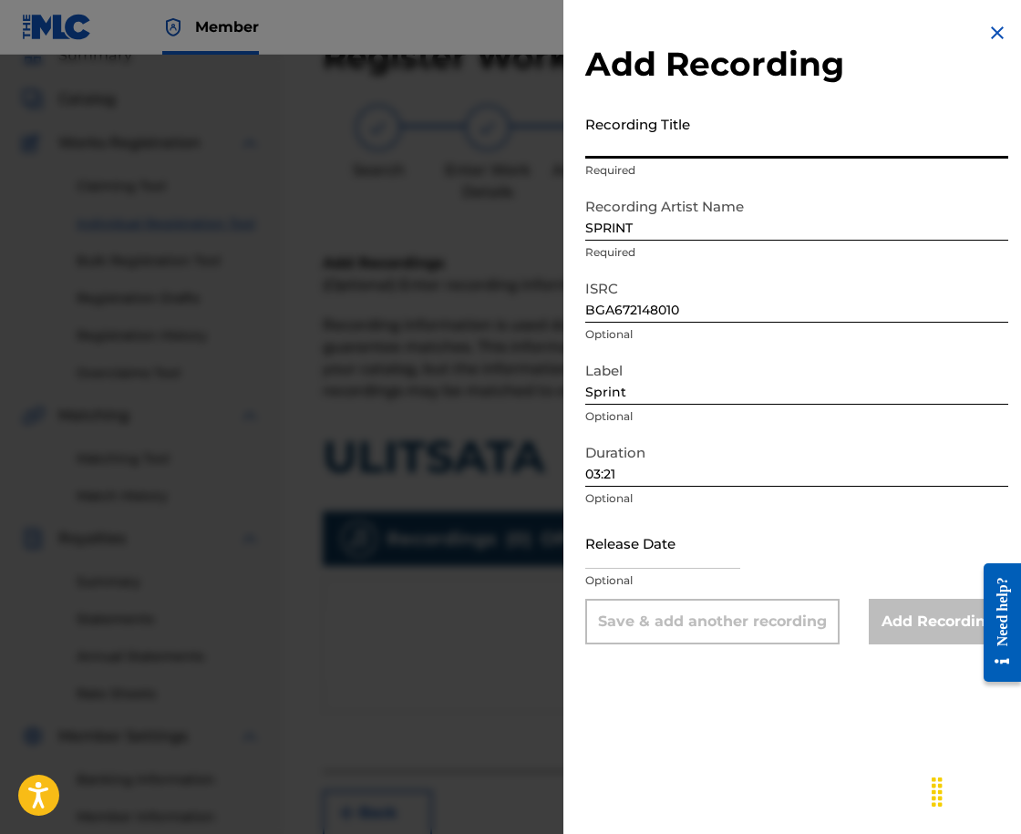
drag, startPoint x: 800, startPoint y: 146, endPoint x: 788, endPoint y: 158, distance: 16.8
paste input "ULITSATA"
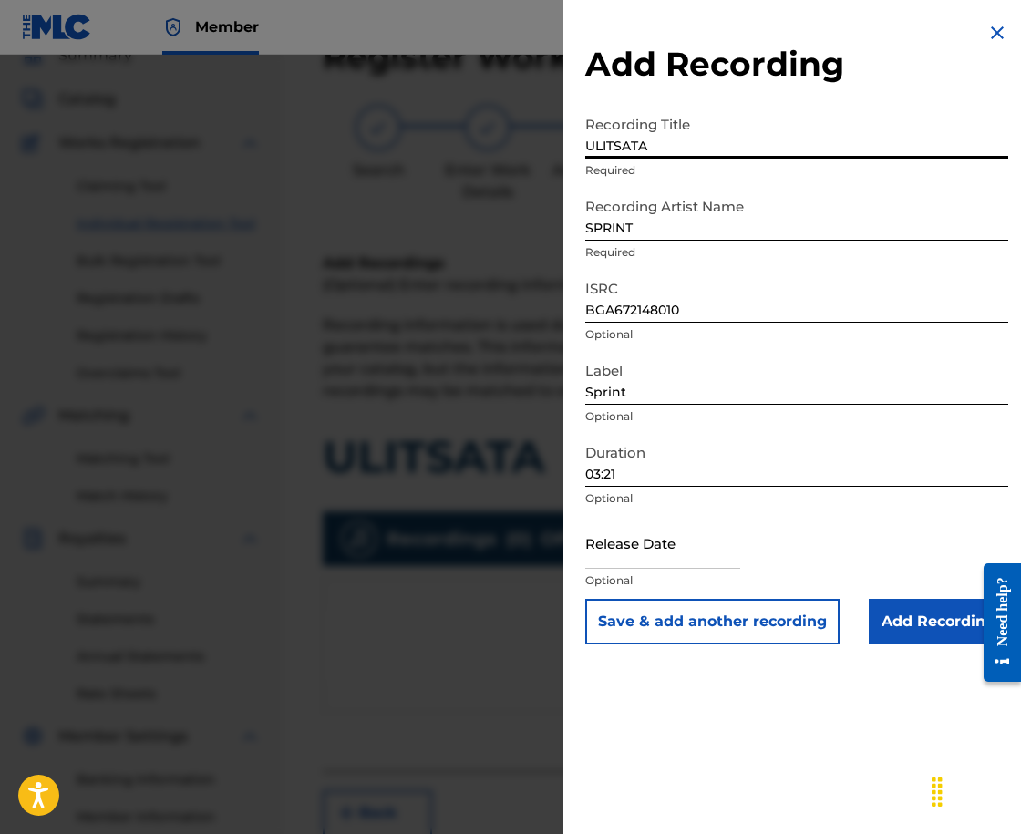
type input "ULITSATA"
click at [883, 619] on input "Add Recording" at bounding box center [939, 622] width 140 height 46
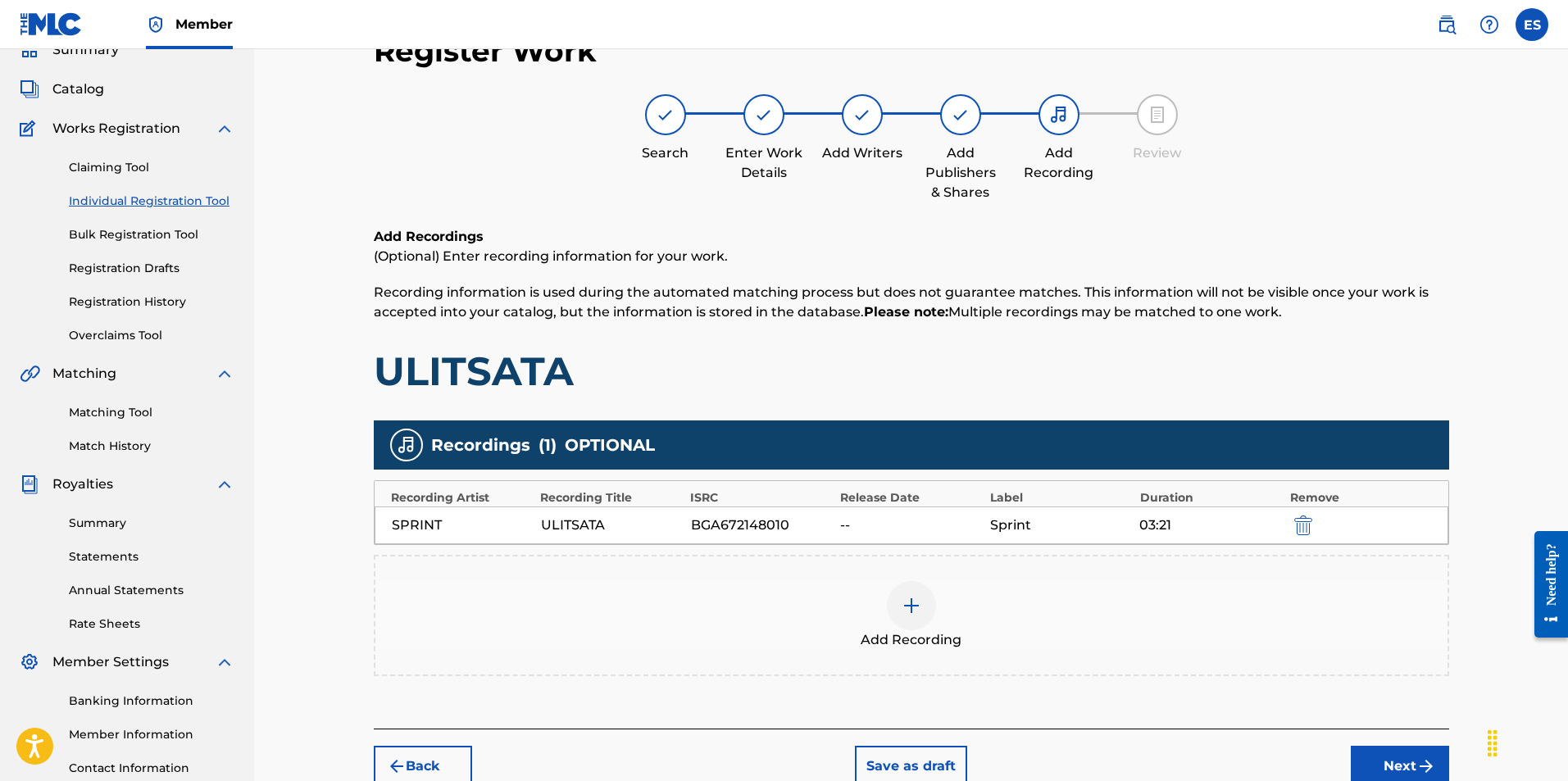
click at [917, 749] on button "Next" at bounding box center [1400, 767] width 98 height 41
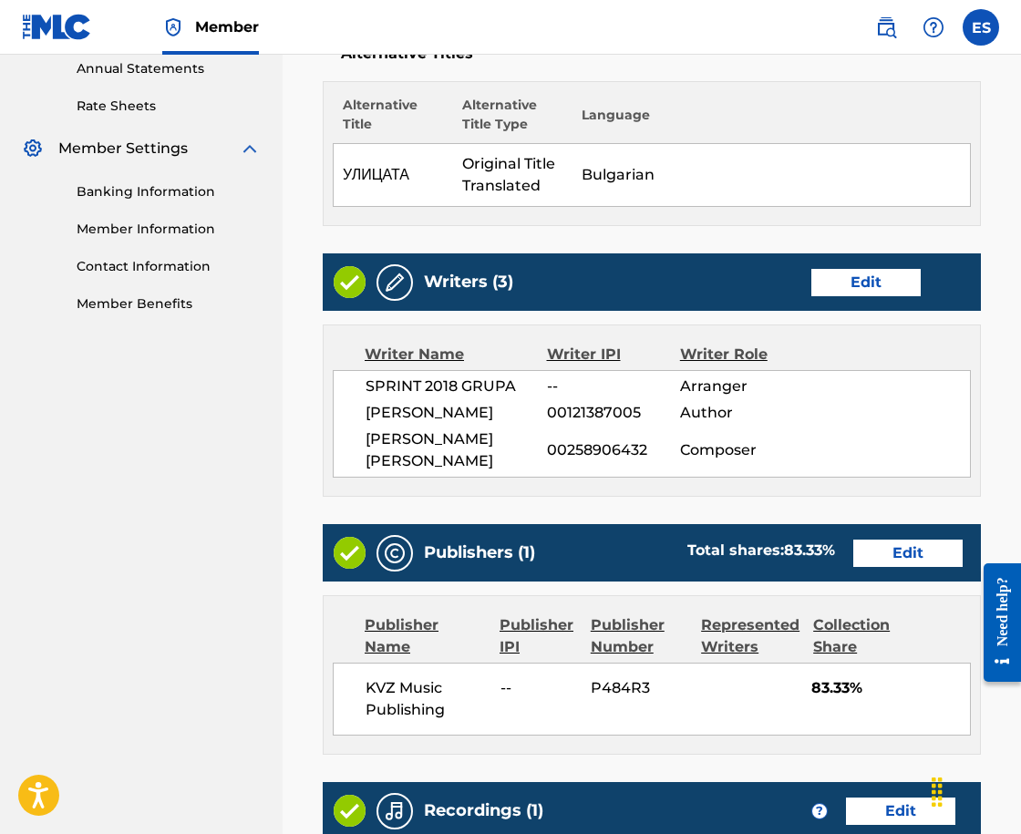
scroll to position [994, 0]
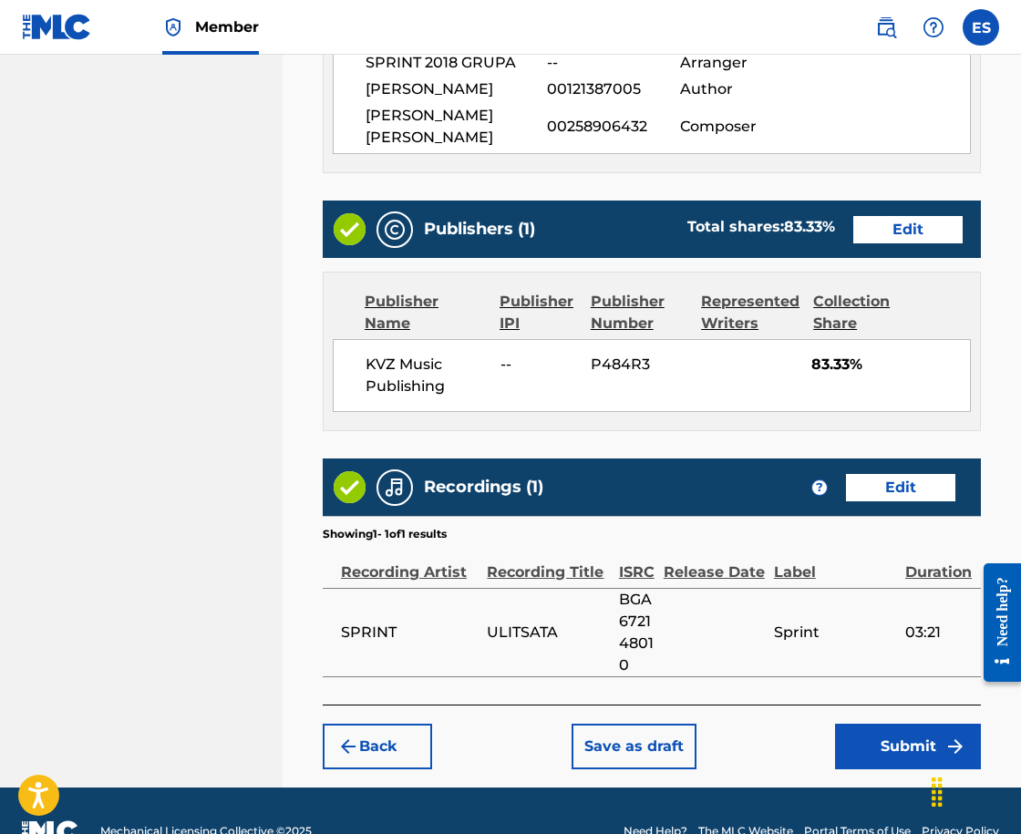
click at [892, 760] on button "Submit" at bounding box center [908, 747] width 146 height 46
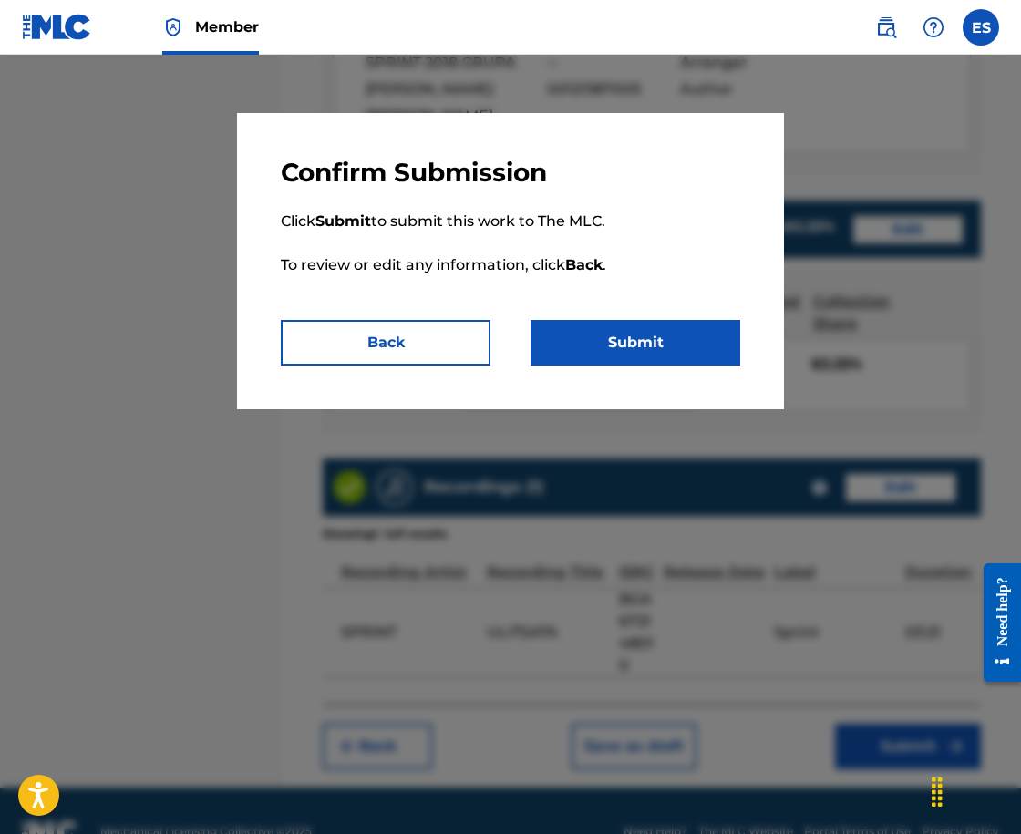
click at [660, 334] on button "Submit" at bounding box center [636, 343] width 210 height 46
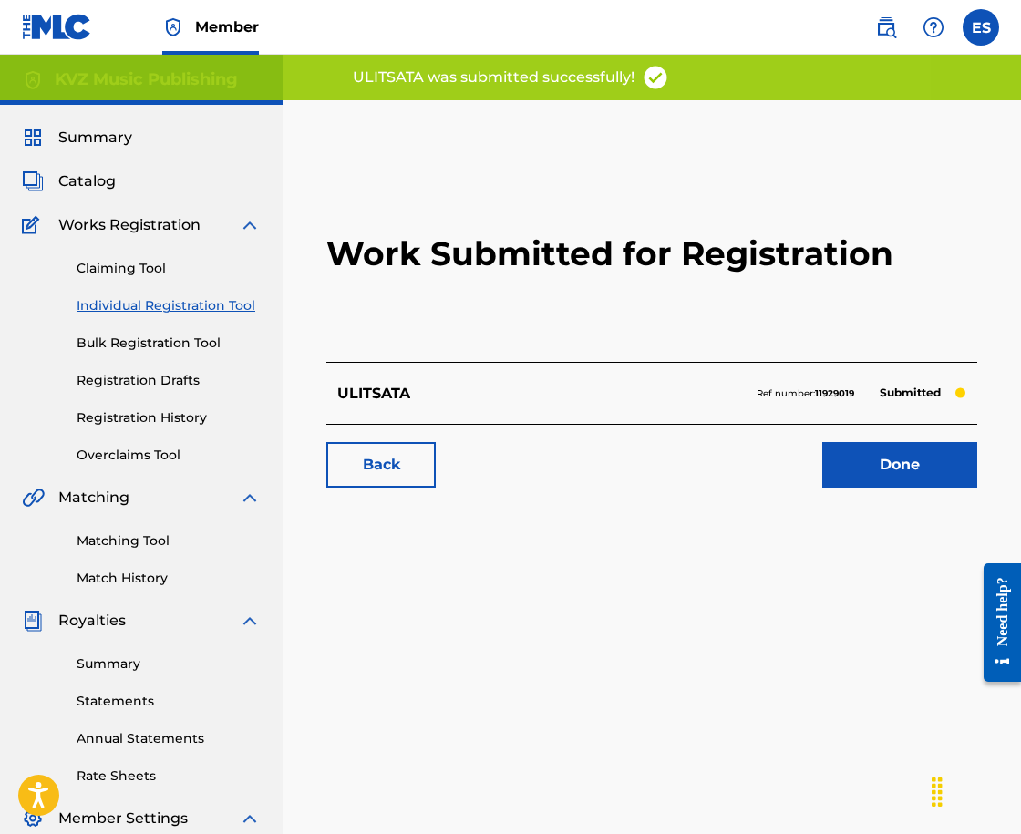
click at [234, 311] on link "Individual Registration Tool" at bounding box center [169, 305] width 184 height 19
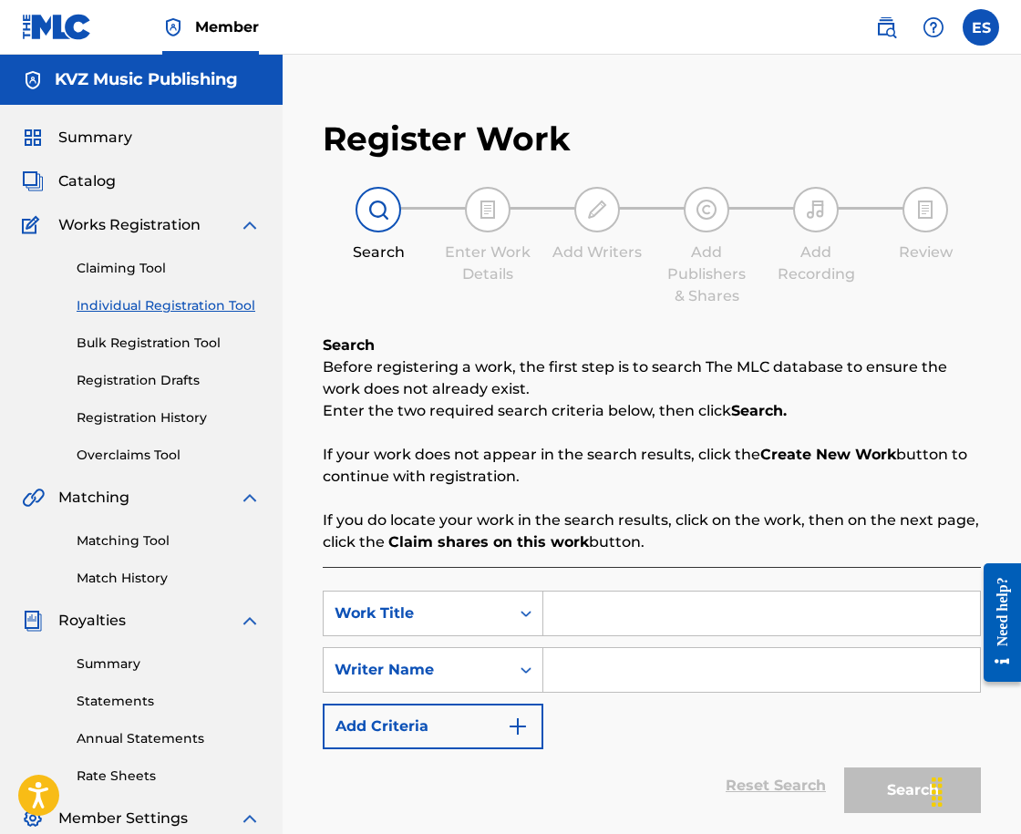
paste input "UM DELFINUT"
type input "UM DELFINUT"
click at [729, 685] on input "Search Form" at bounding box center [761, 670] width 437 height 44
type input "ASSEN DRAGNEV"
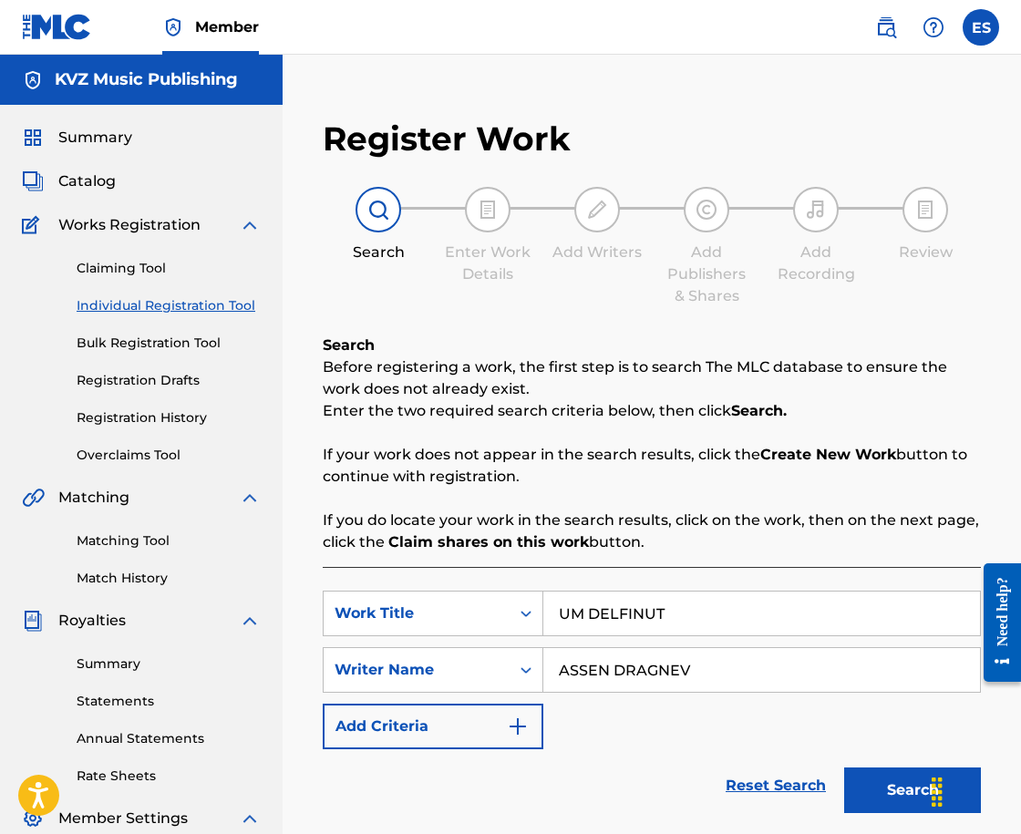
click at [858, 777] on button "Search" at bounding box center [912, 791] width 137 height 46
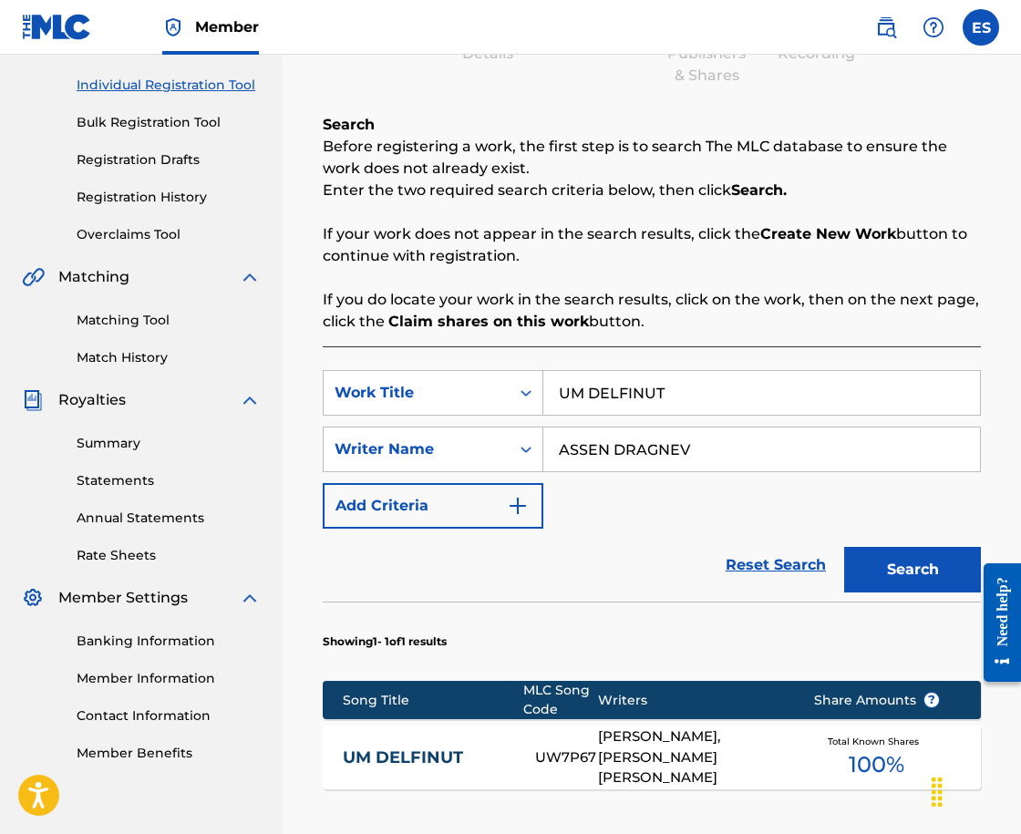
scroll to position [410, 0]
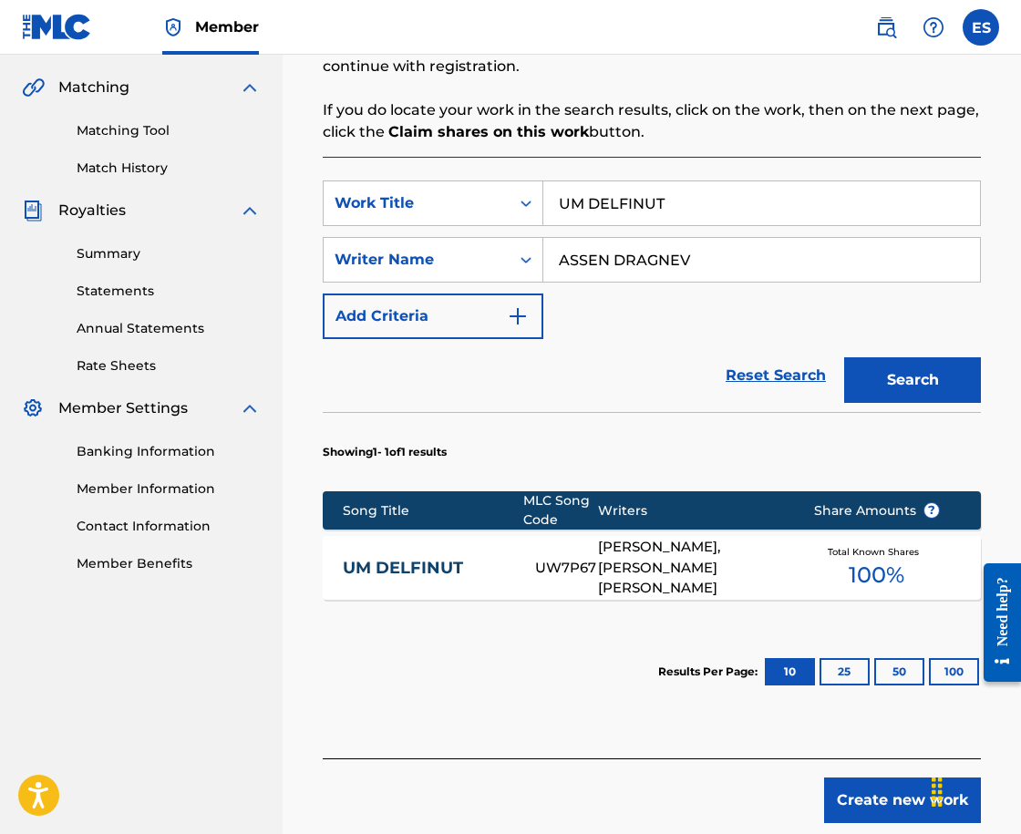
click at [560, 576] on div "UW7P67" at bounding box center [566, 568] width 63 height 21
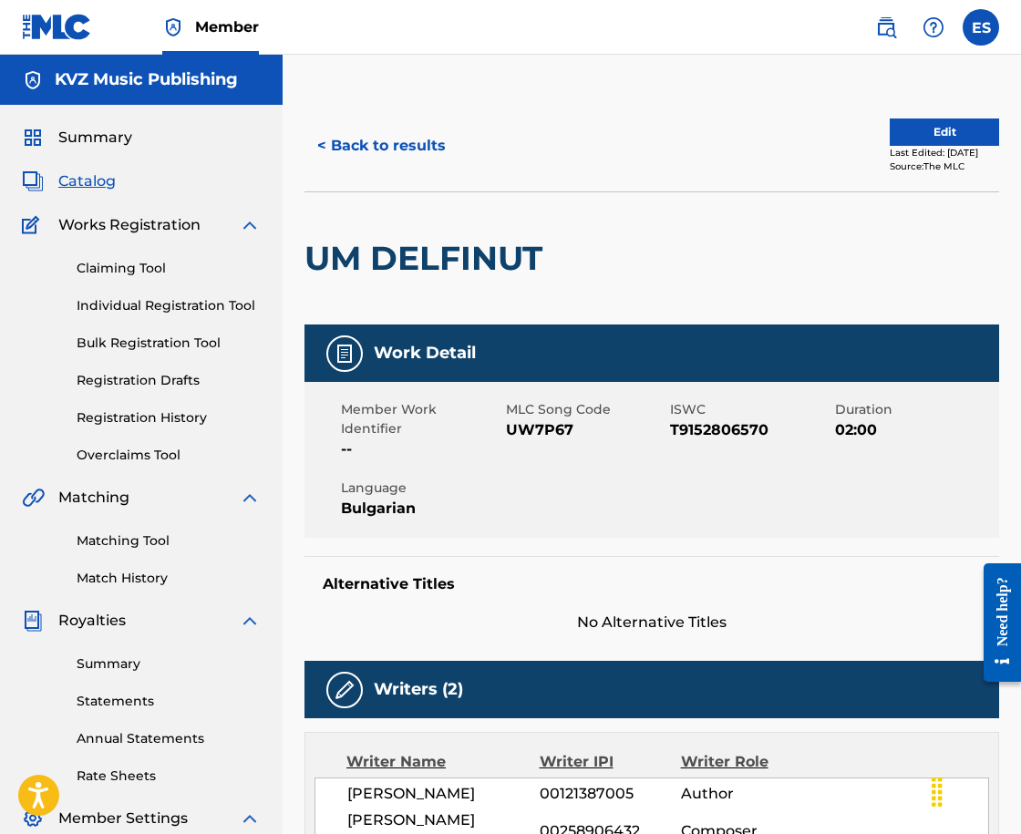
click at [348, 154] on button "< Back to results" at bounding box center [382, 146] width 154 height 46
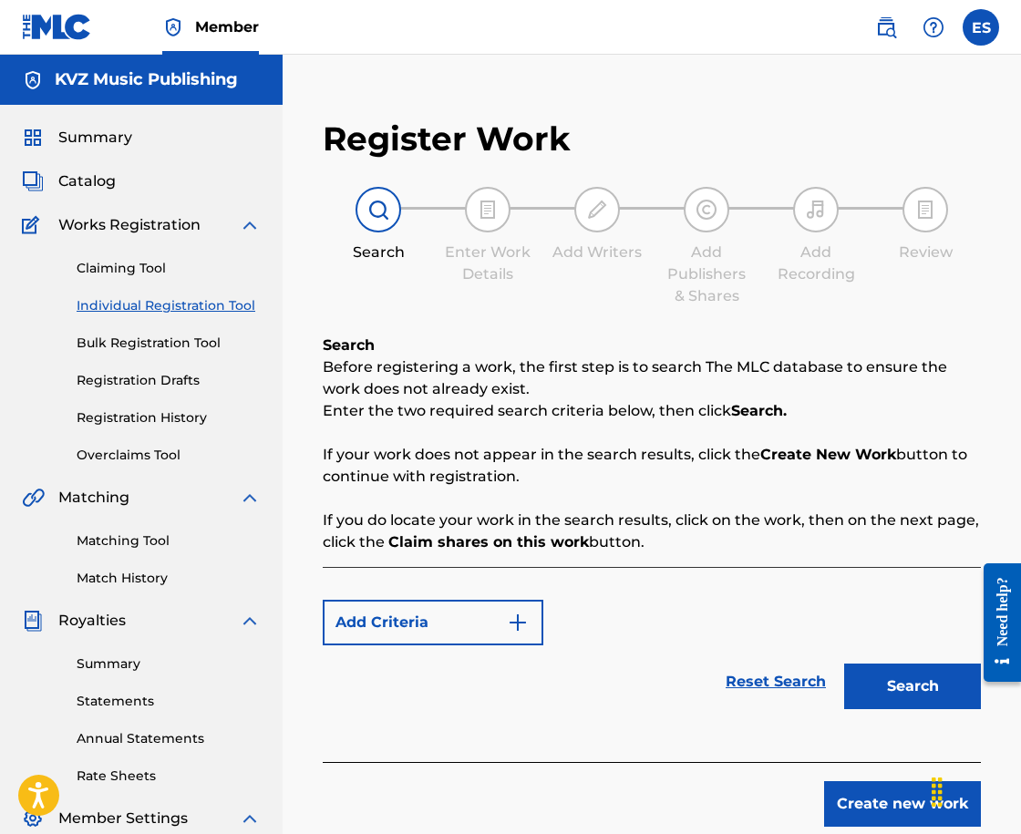
scroll to position [259, 0]
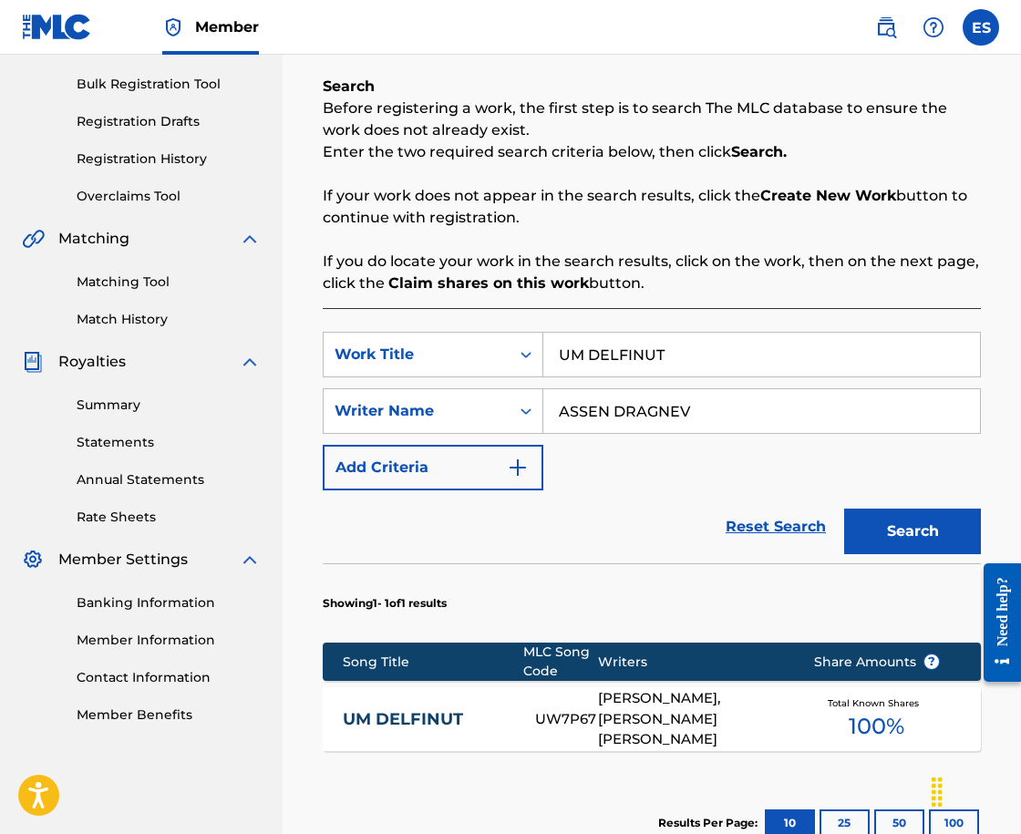
click at [884, 372] on input "UM DELFINUT" at bounding box center [761, 355] width 437 height 44
click at [884, 374] on input "UM DELFINUT" at bounding box center [761, 355] width 437 height 44
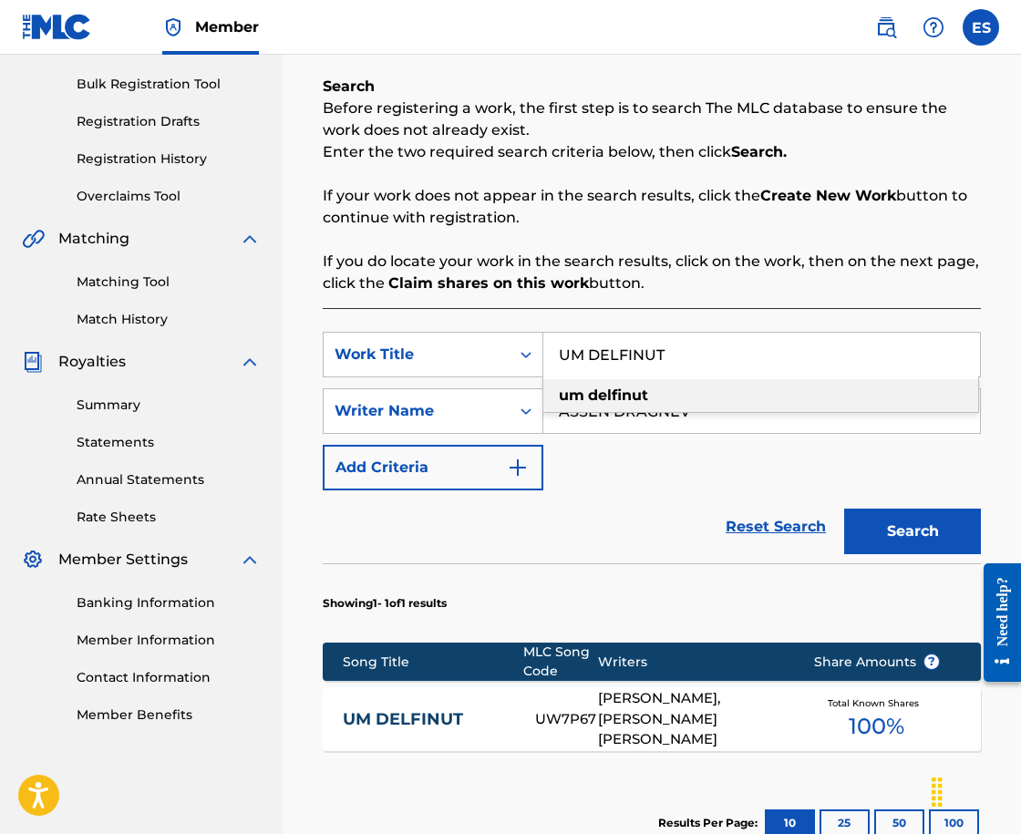
paste input "TSARUVA UM ROBUVA"
type input "UM TSARUVA UM ROBUVA"
click at [905, 543] on button "Search" at bounding box center [912, 532] width 137 height 46
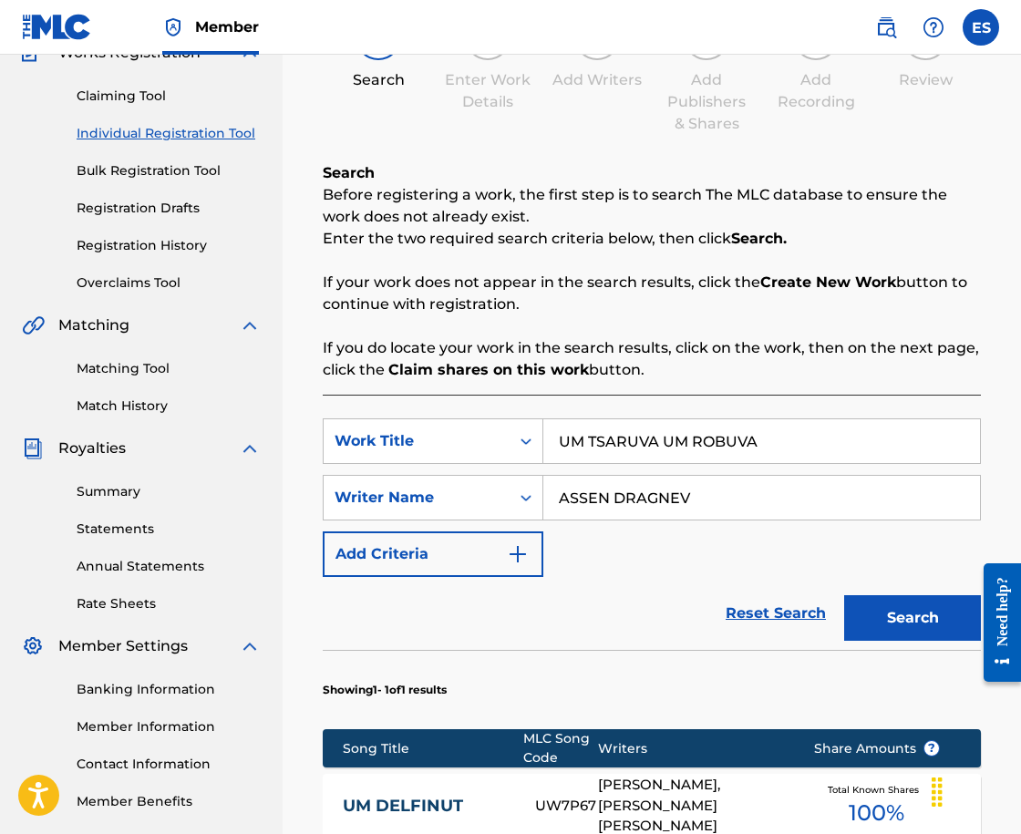
scroll to position [365, 0]
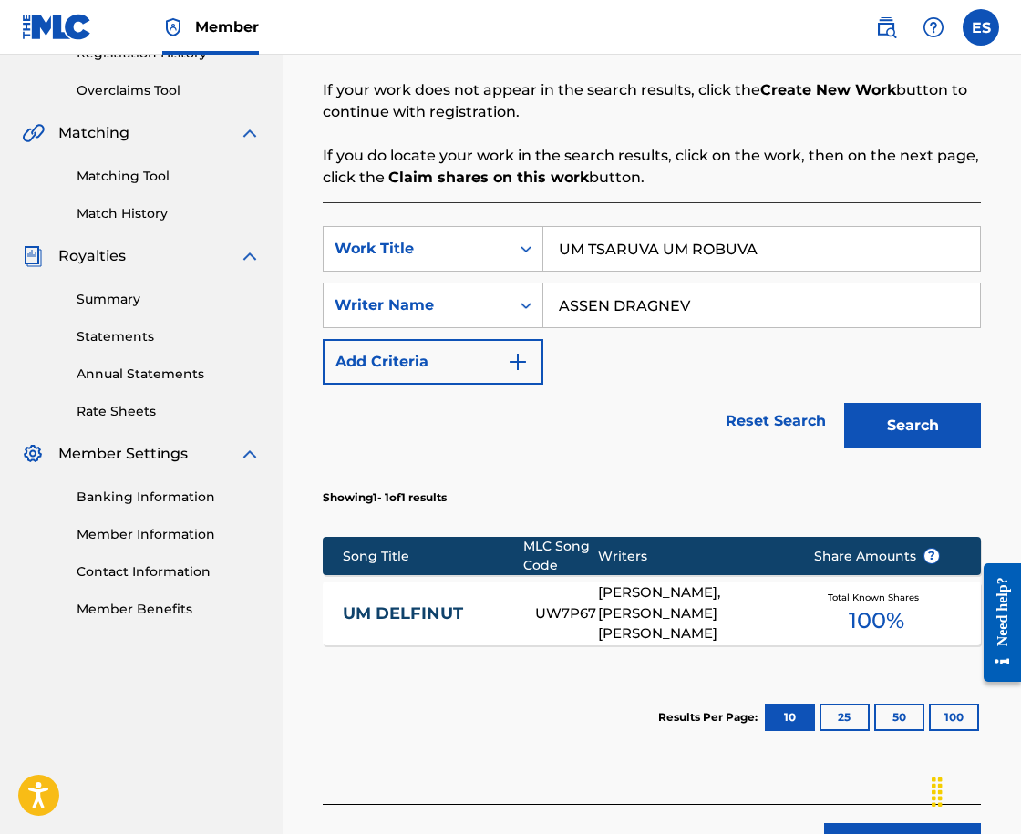
click at [910, 426] on button "Search" at bounding box center [912, 426] width 137 height 46
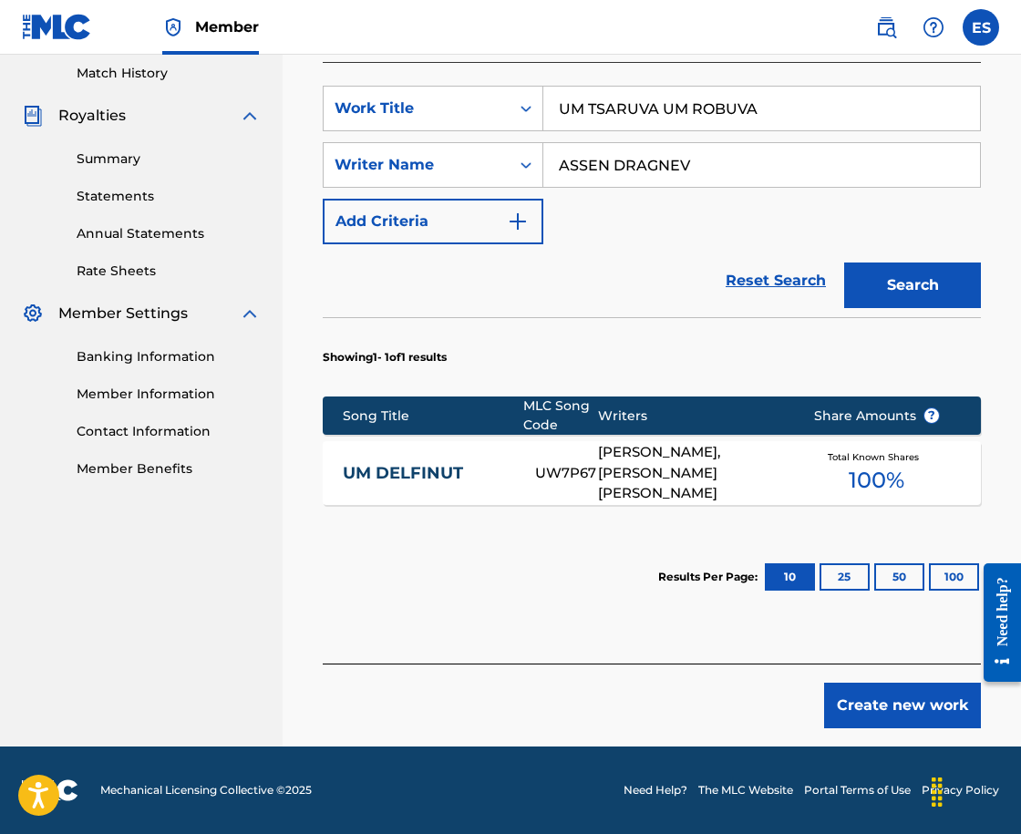
click at [911, 694] on button "Create new work" at bounding box center [902, 706] width 157 height 46
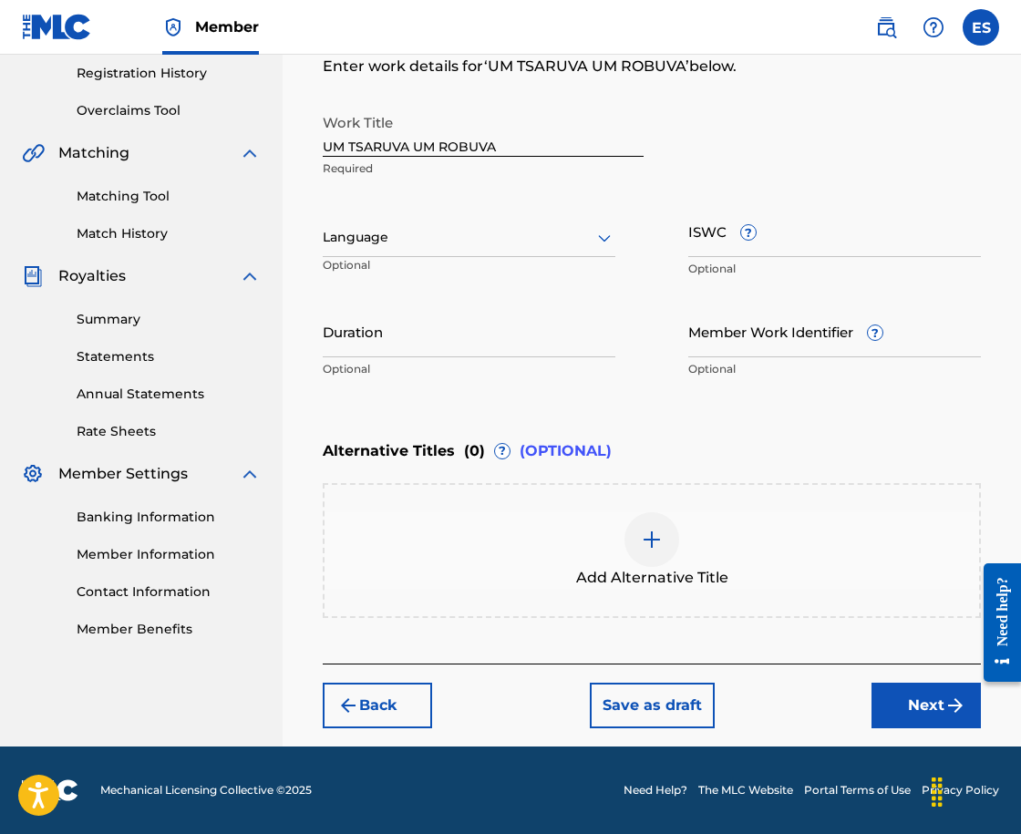
scroll to position [345, 0]
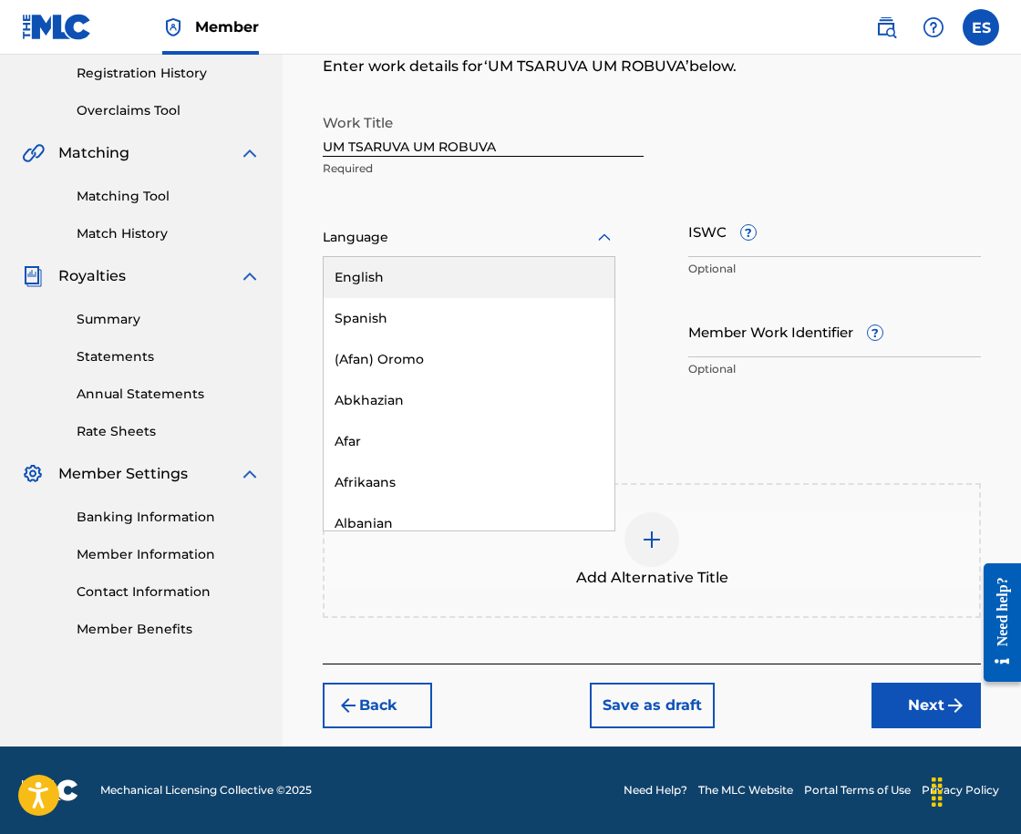
click at [451, 243] on div at bounding box center [469, 237] width 293 height 23
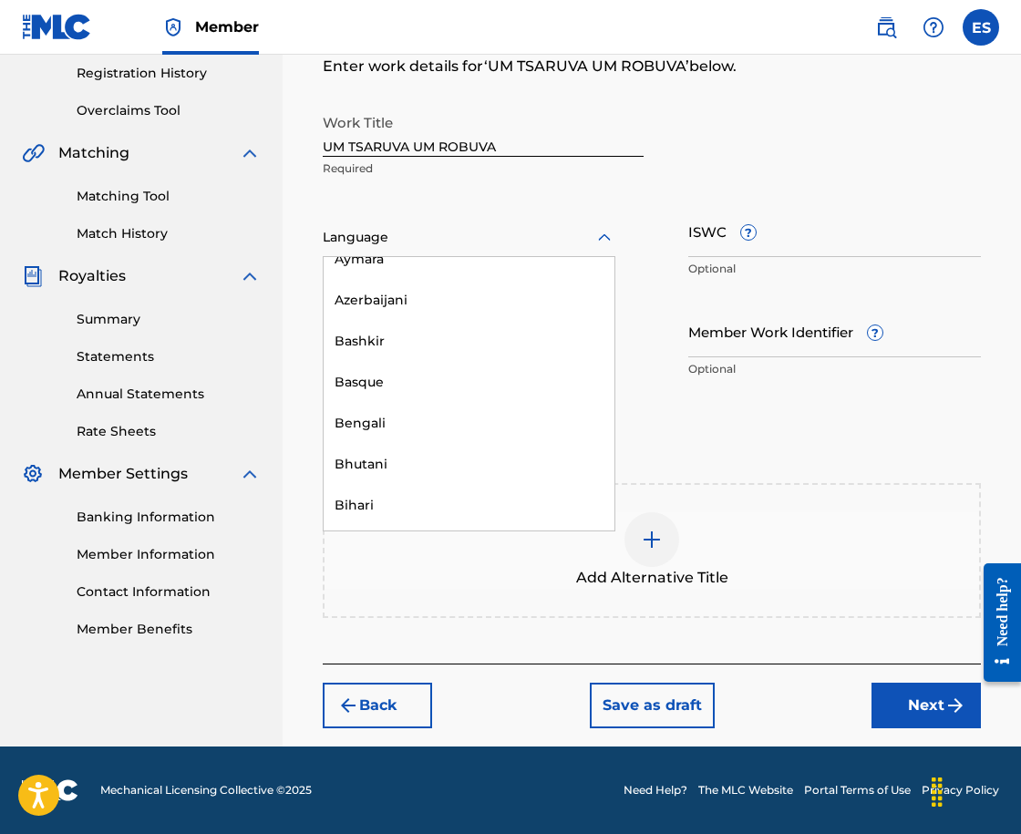
scroll to position [638, 0]
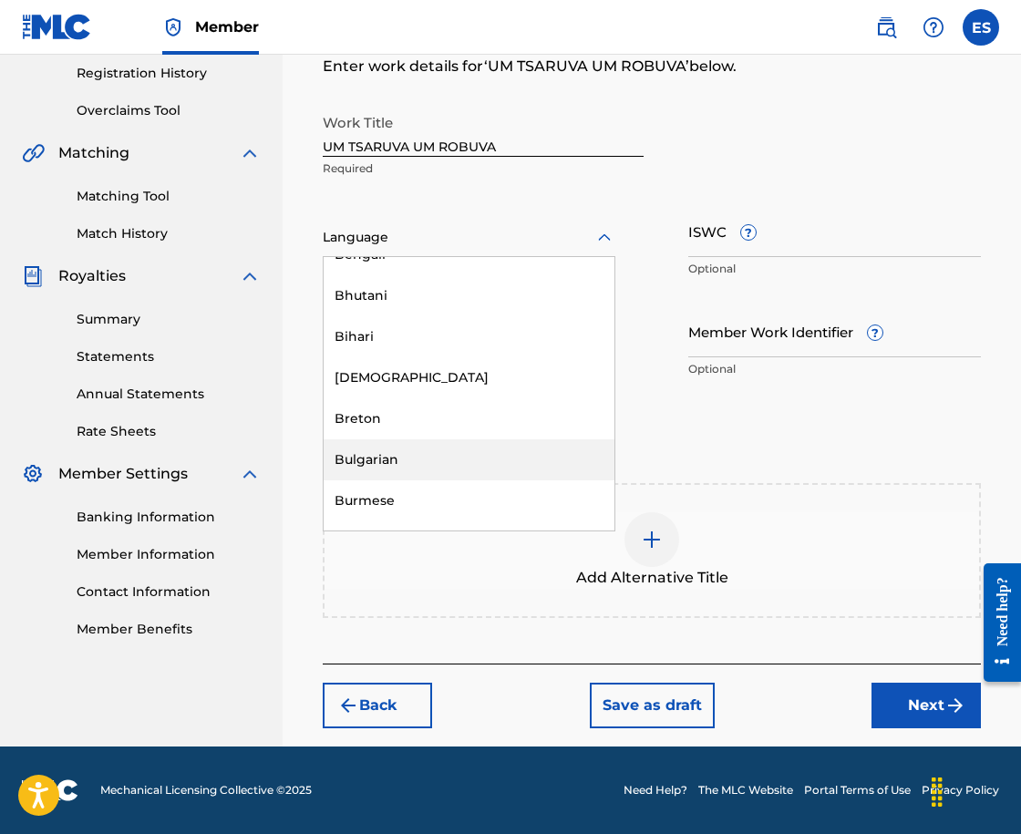
click at [489, 467] on div "Bulgarian" at bounding box center [469, 459] width 291 height 41
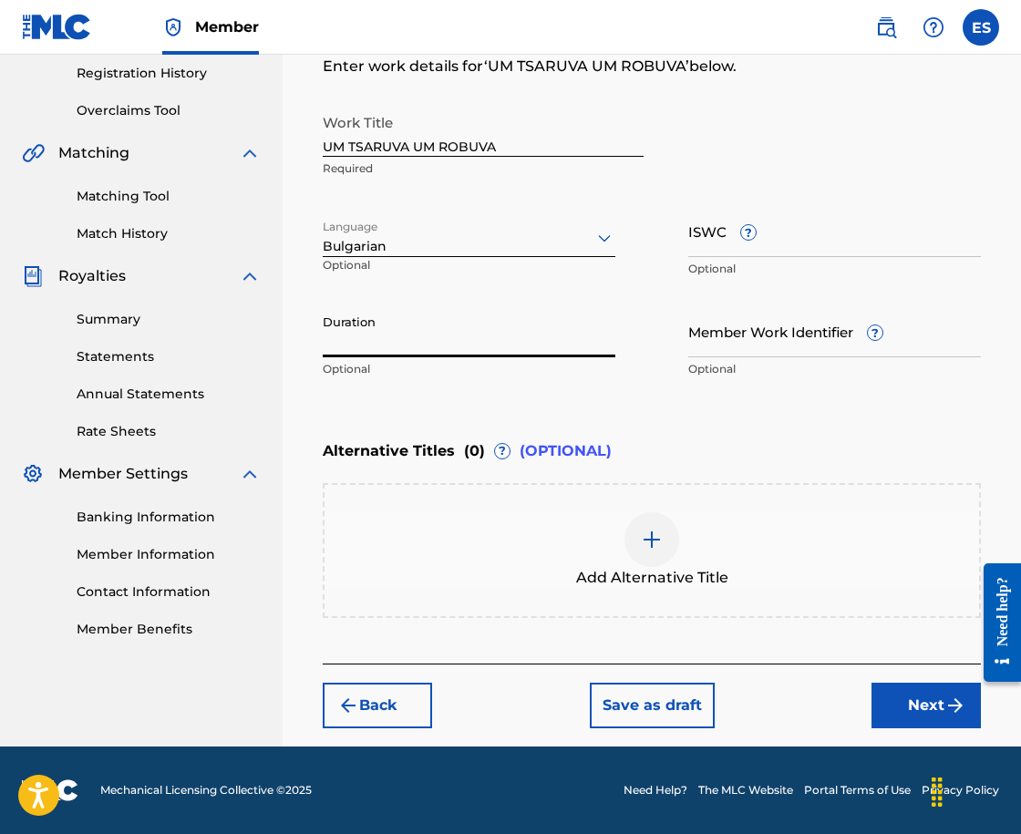
click at [485, 345] on input "Duration" at bounding box center [469, 331] width 293 height 52
type input "04:00"
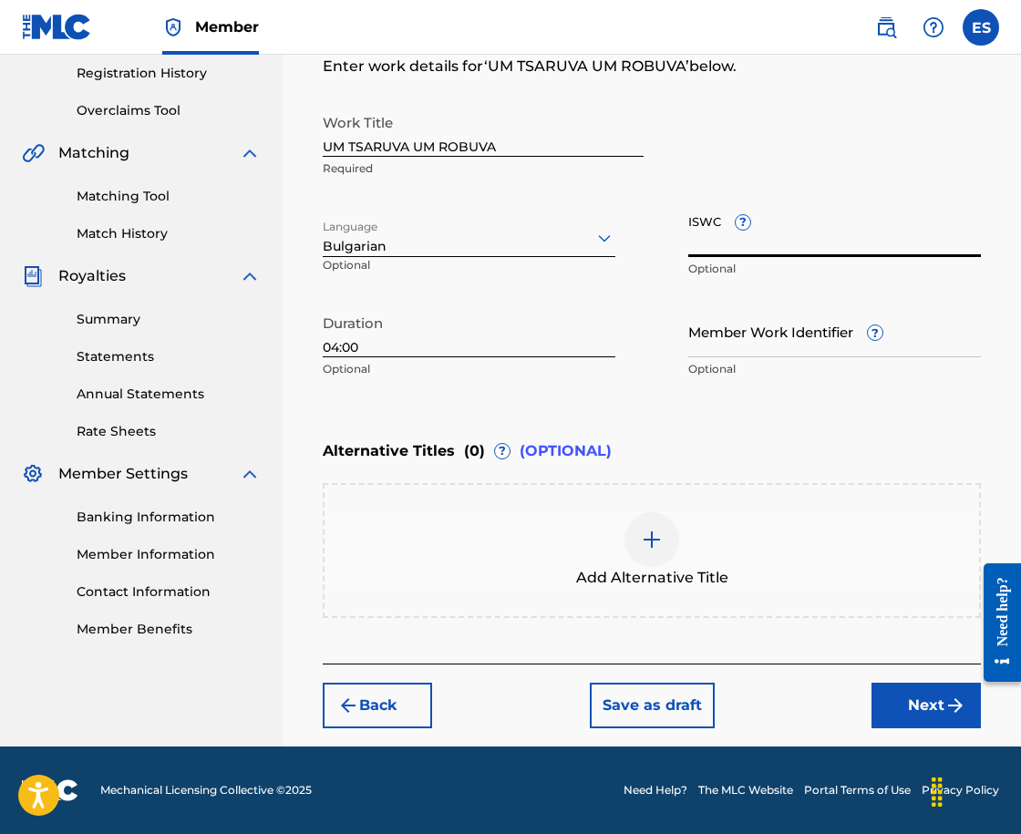
paste input "T9128723875"
type input "T9128723875"
click at [512, 540] on div "Add Alternative Title" at bounding box center [652, 550] width 655 height 77
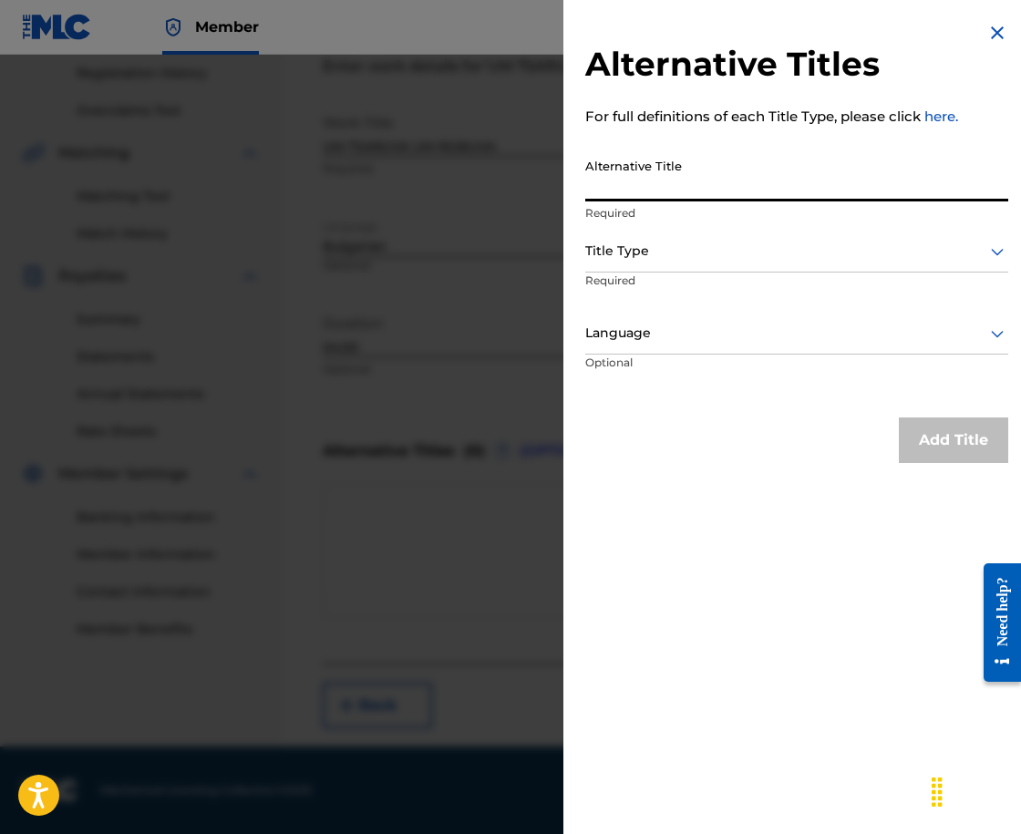
paste input "УМ ЦАРУВА УМ РОБУВА"
type input "УМ ЦАРУВА УМ РОБУВА"
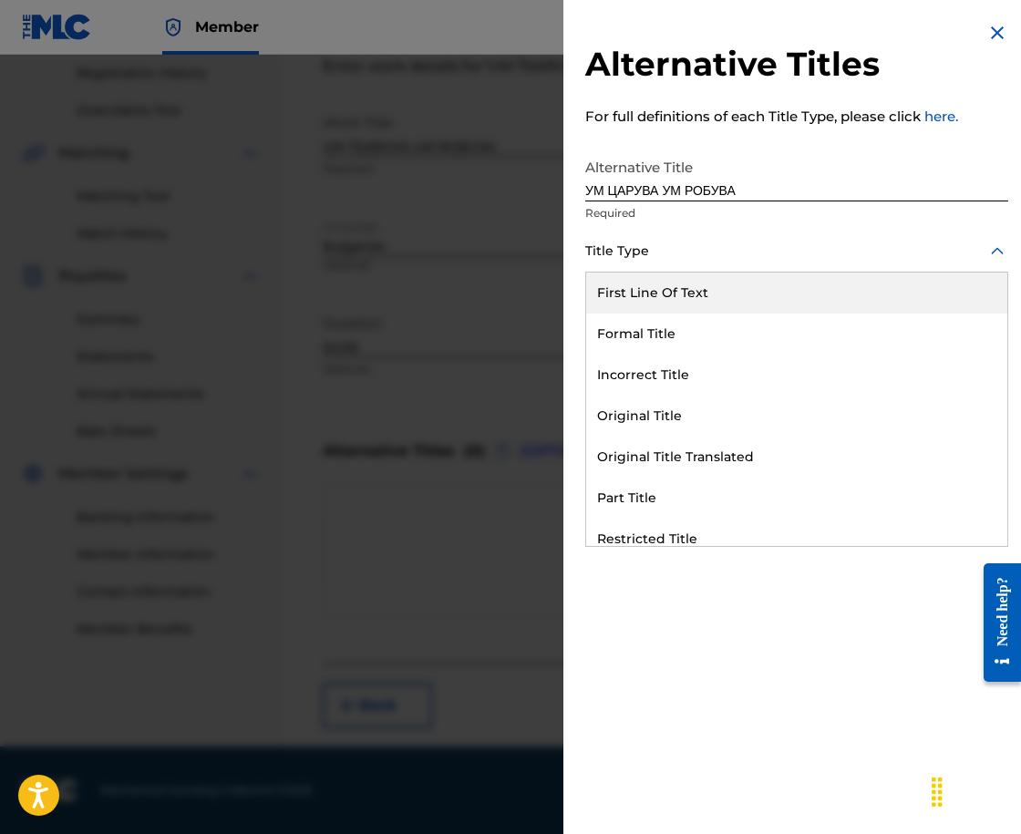
click at [671, 233] on div "Title Type" at bounding box center [796, 252] width 423 height 41
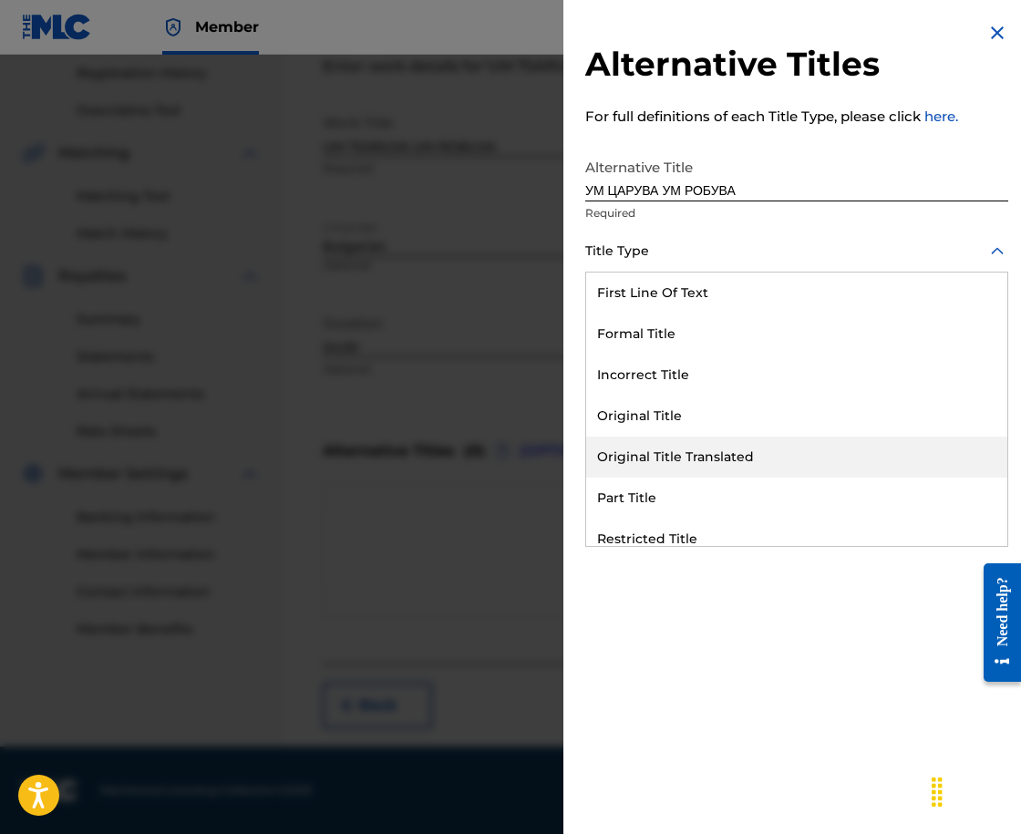
click at [708, 459] on div "Original Title Translated" at bounding box center [796, 457] width 421 height 41
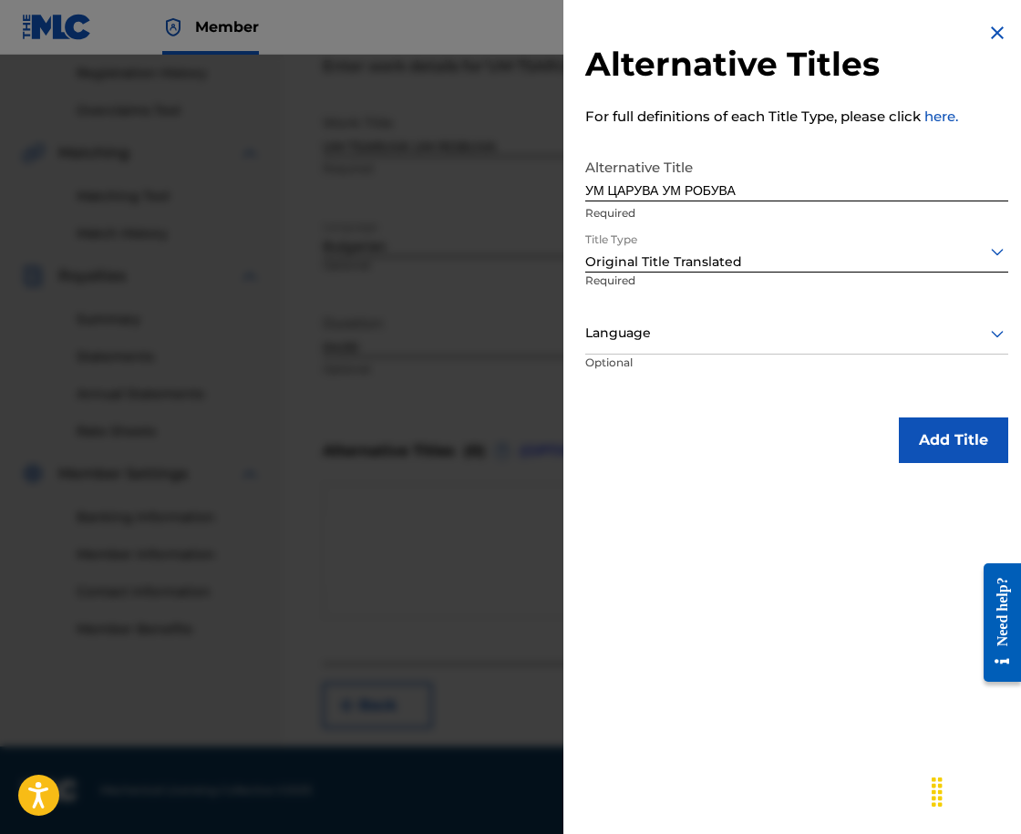
click at [692, 346] on div "Language" at bounding box center [796, 334] width 423 height 41
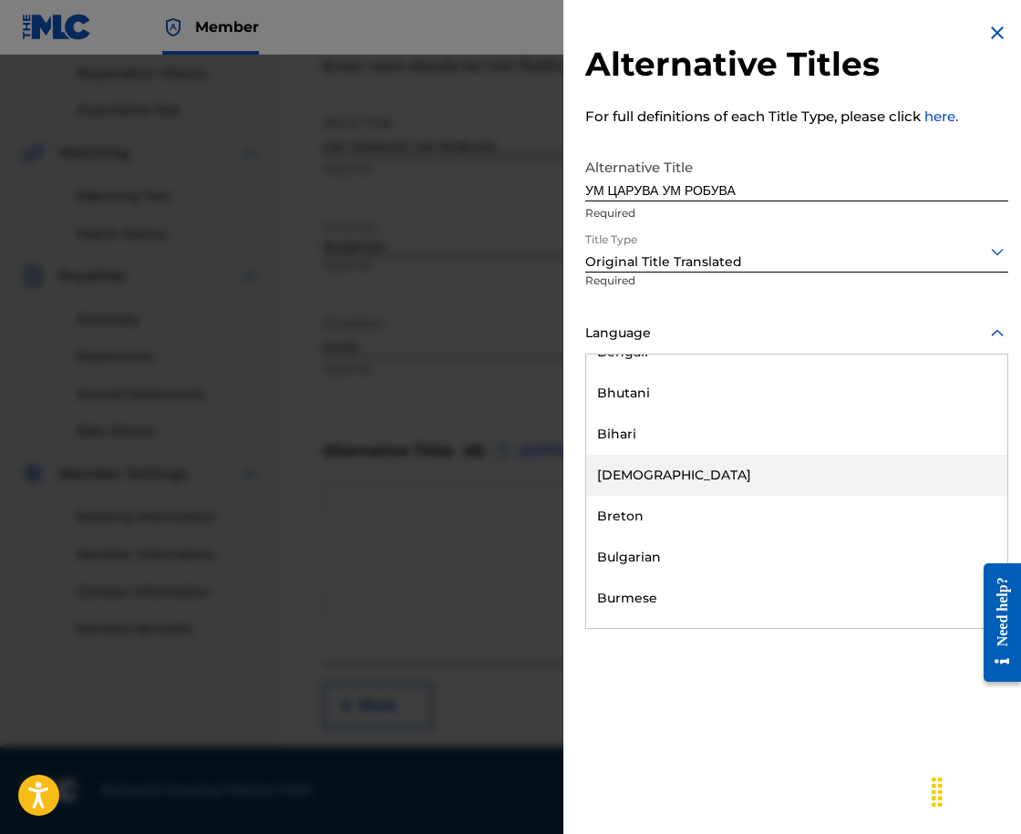
scroll to position [729, 0]
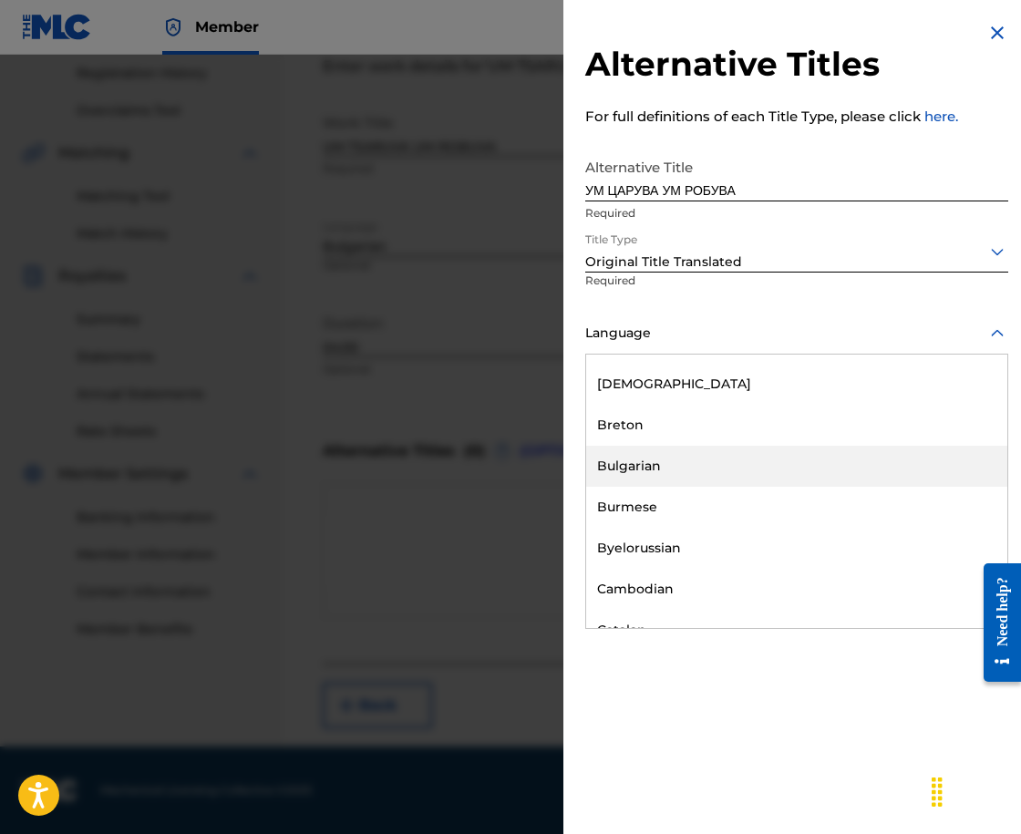
click at [710, 460] on div "Bulgarian" at bounding box center [796, 466] width 421 height 41
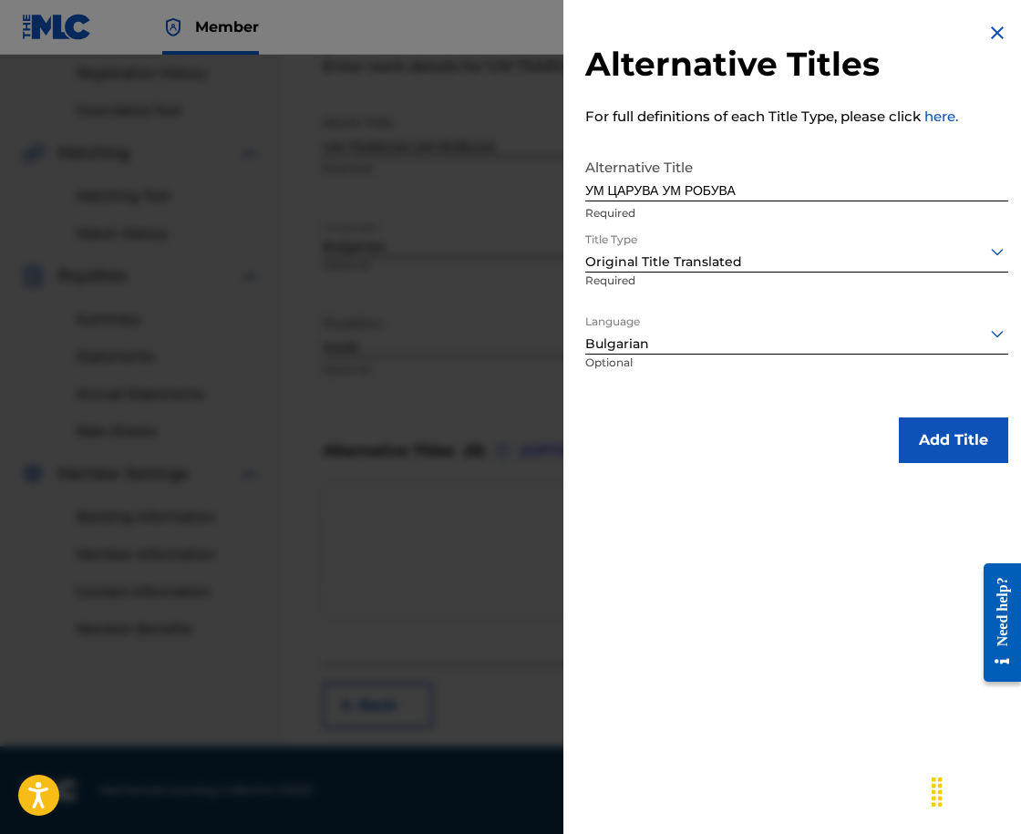
click at [912, 429] on button "Add Title" at bounding box center [953, 441] width 109 height 46
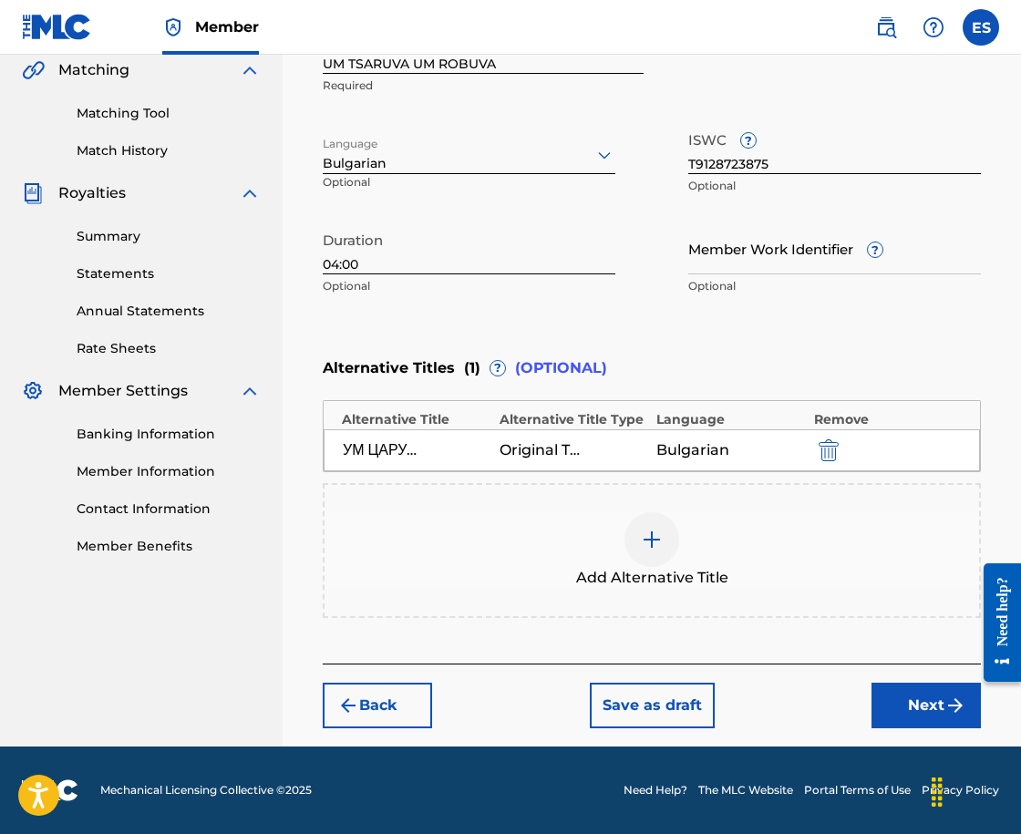
click at [918, 690] on button "Next" at bounding box center [926, 706] width 109 height 46
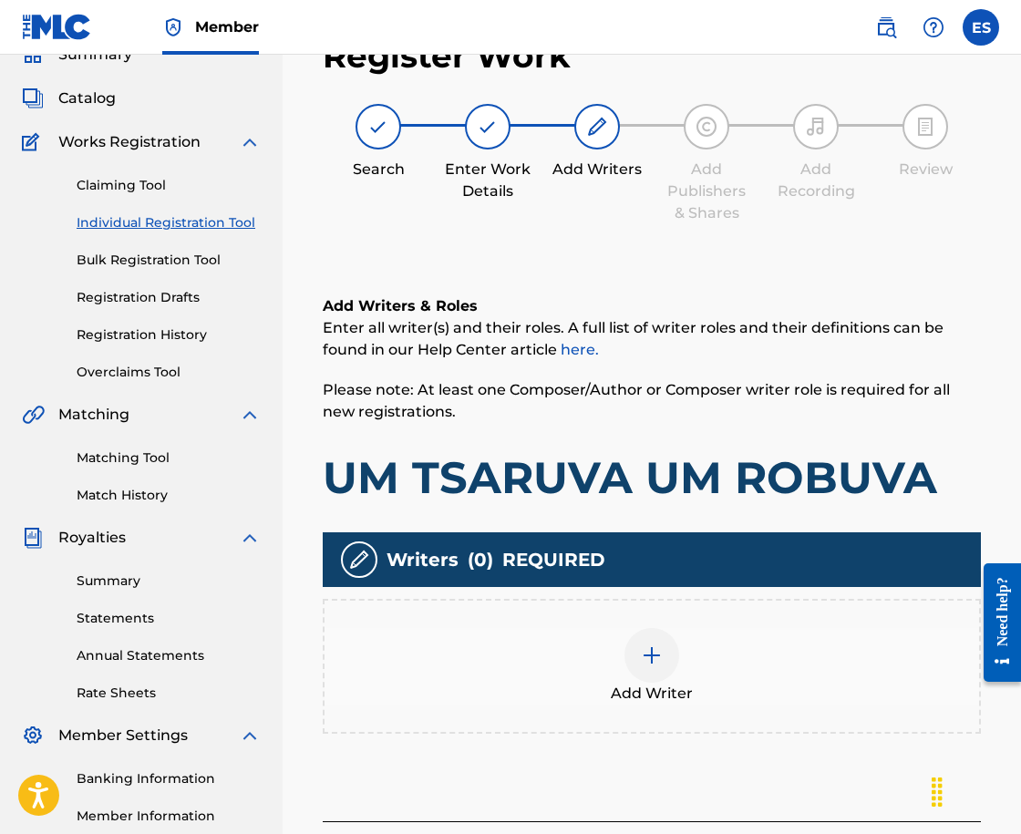
scroll to position [82, 0]
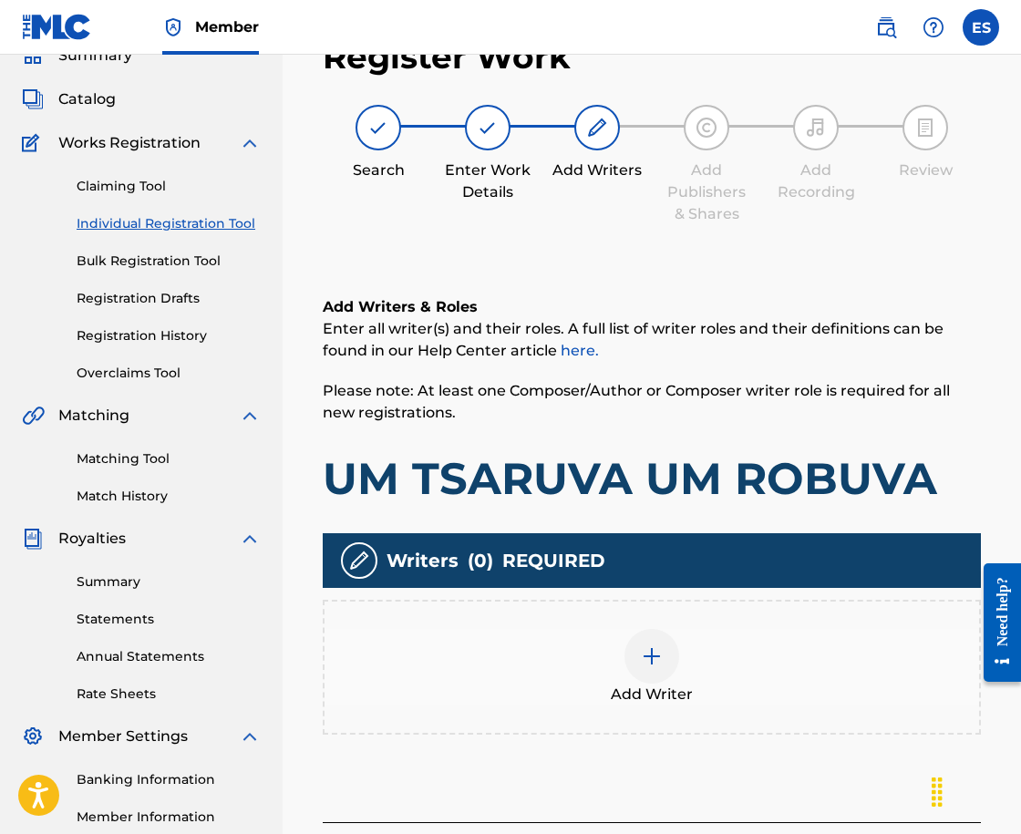
click at [615, 643] on div "Add Writer" at bounding box center [652, 667] width 655 height 77
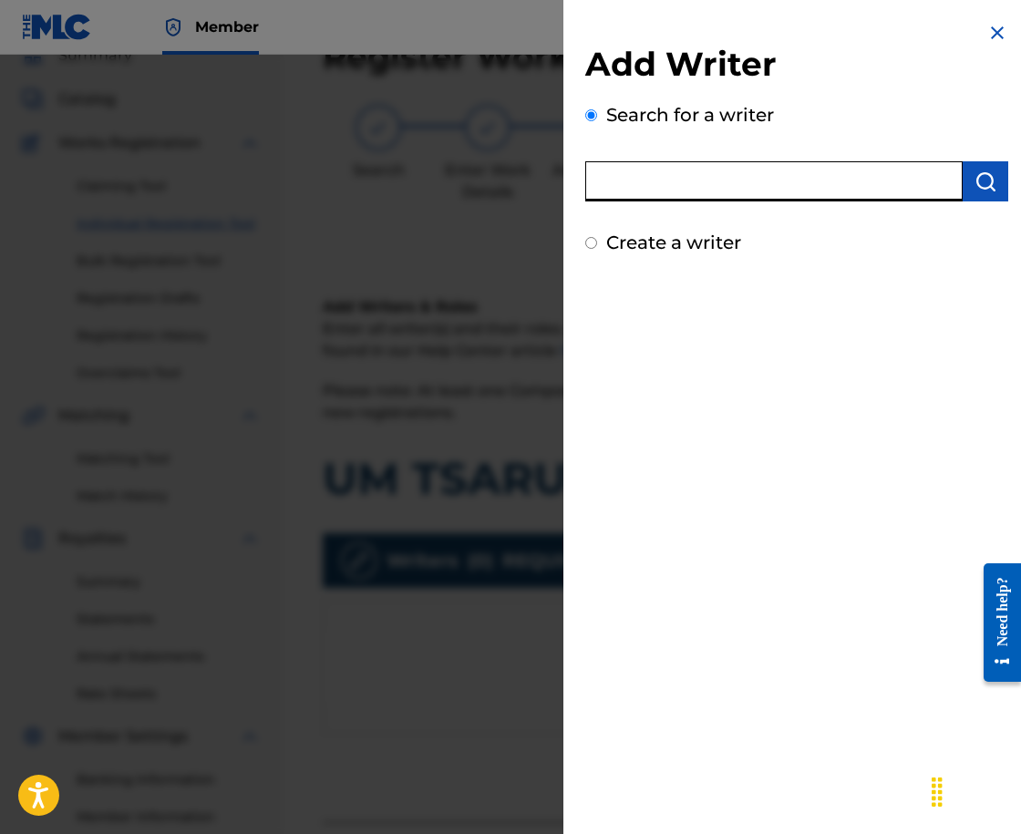
paste input "00089110867"
type input "00089110867"
click at [975, 174] on img "submit" at bounding box center [986, 182] width 22 height 22
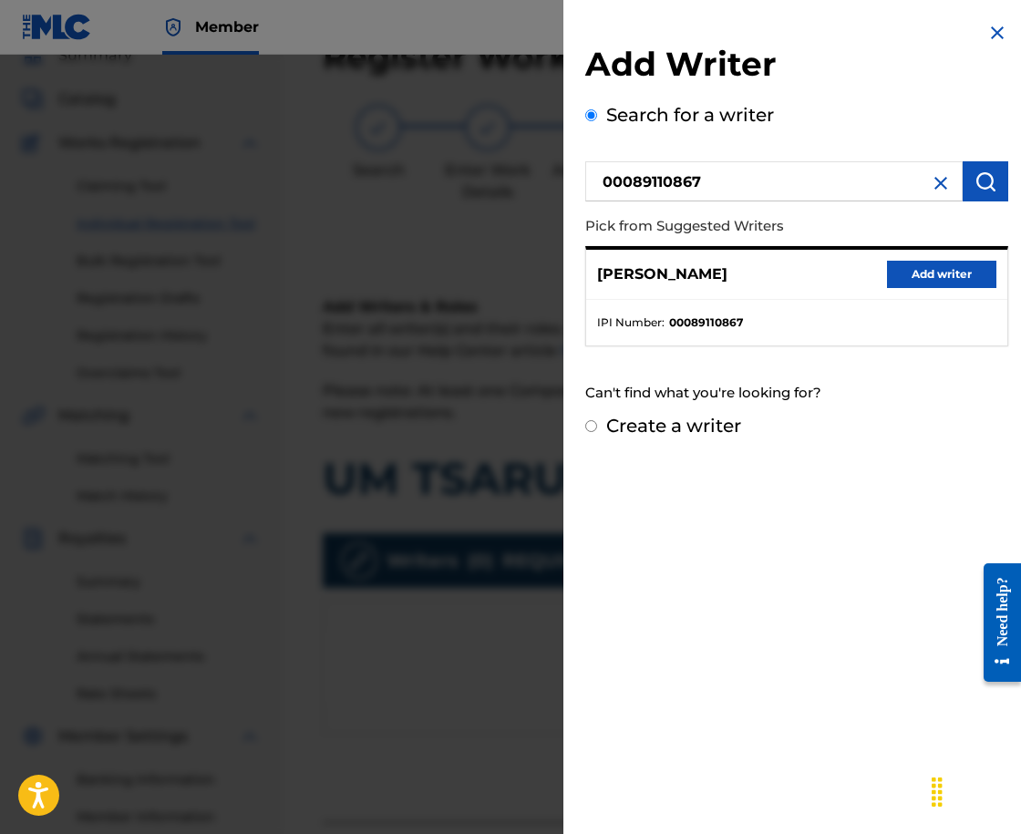
click at [942, 270] on button "Add writer" at bounding box center [941, 274] width 109 height 27
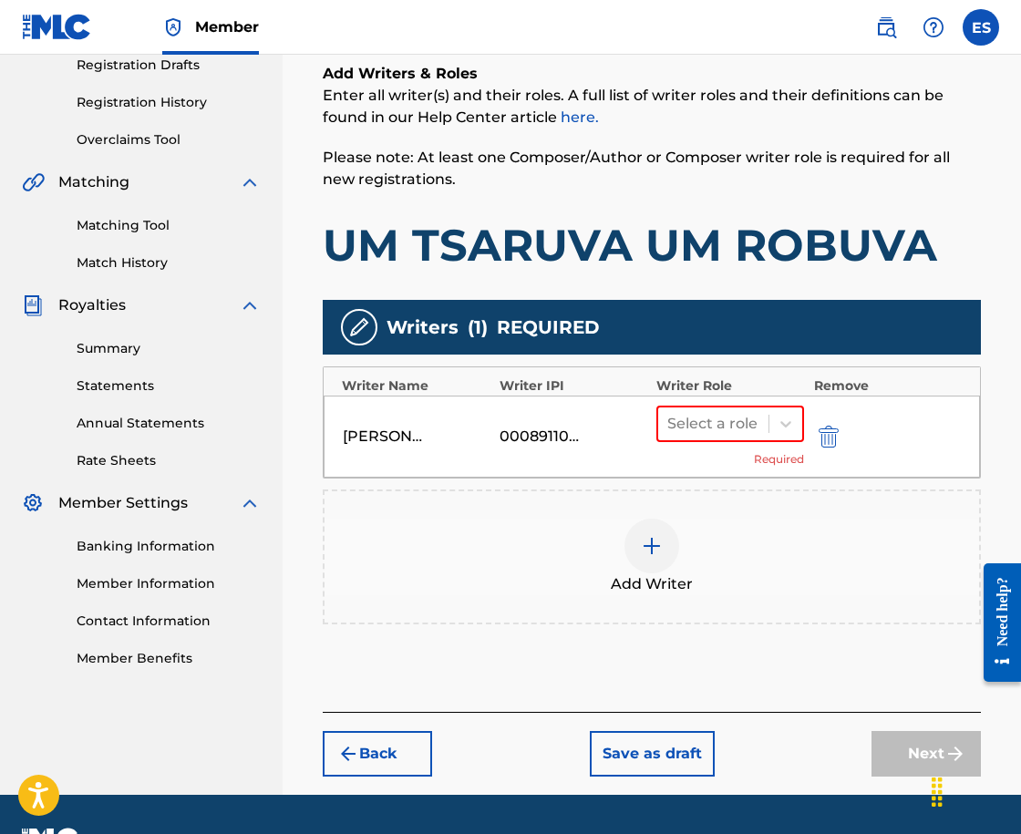
scroll to position [364, 0]
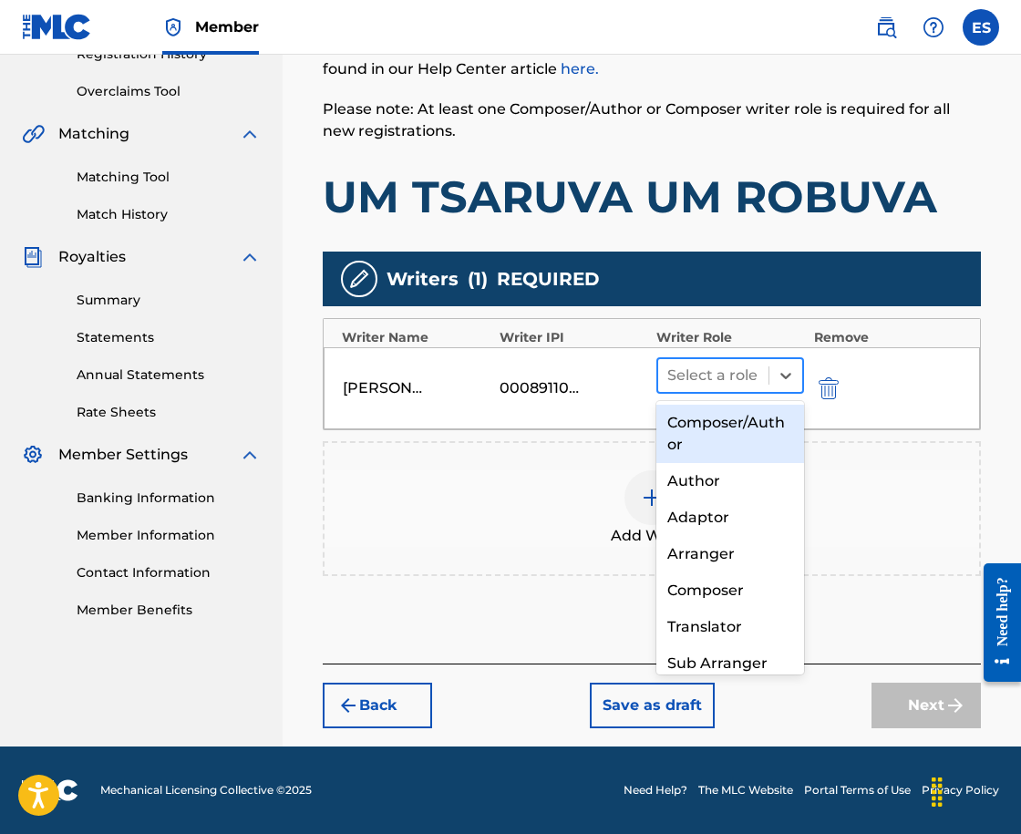
click at [729, 370] on div at bounding box center [713, 376] width 92 height 26
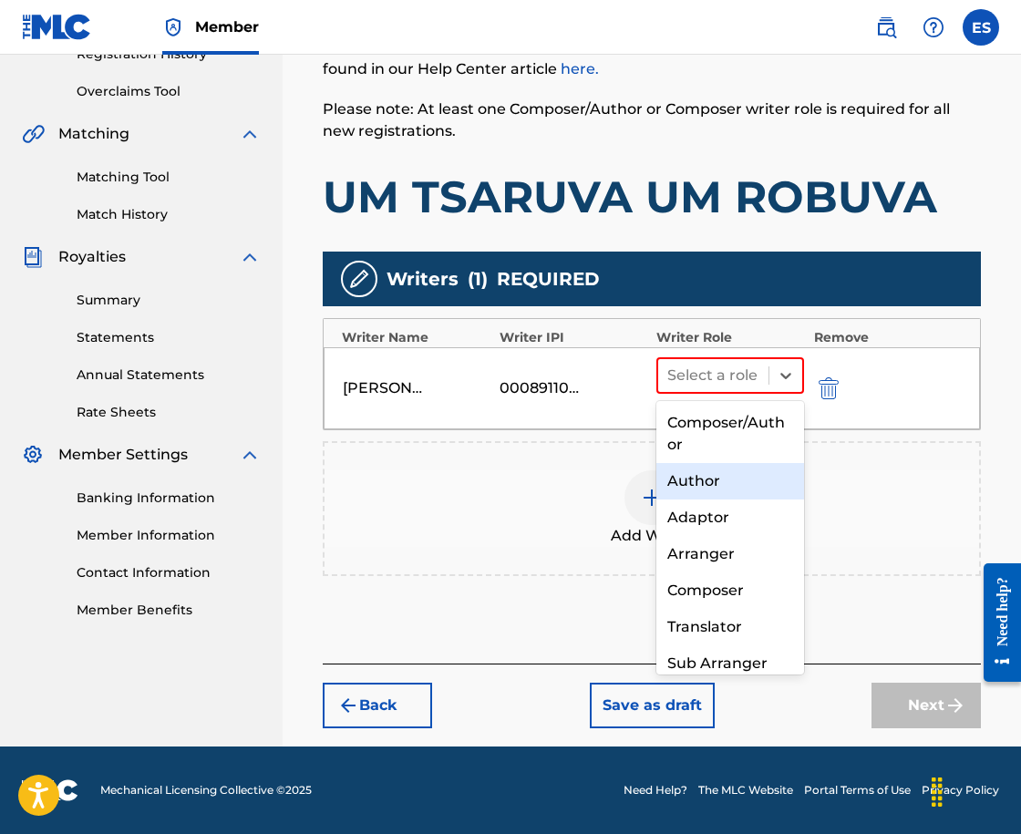
click at [700, 489] on div "Author" at bounding box center [730, 481] width 148 height 36
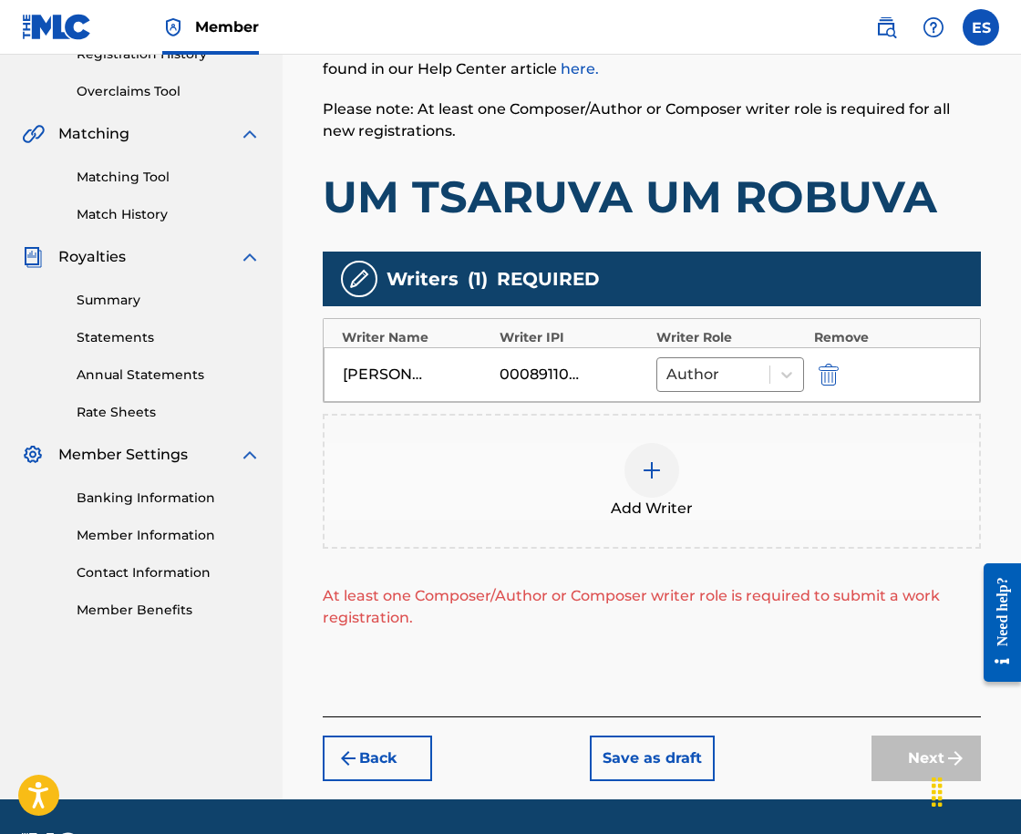
click at [699, 489] on div "Add Writer" at bounding box center [652, 481] width 655 height 77
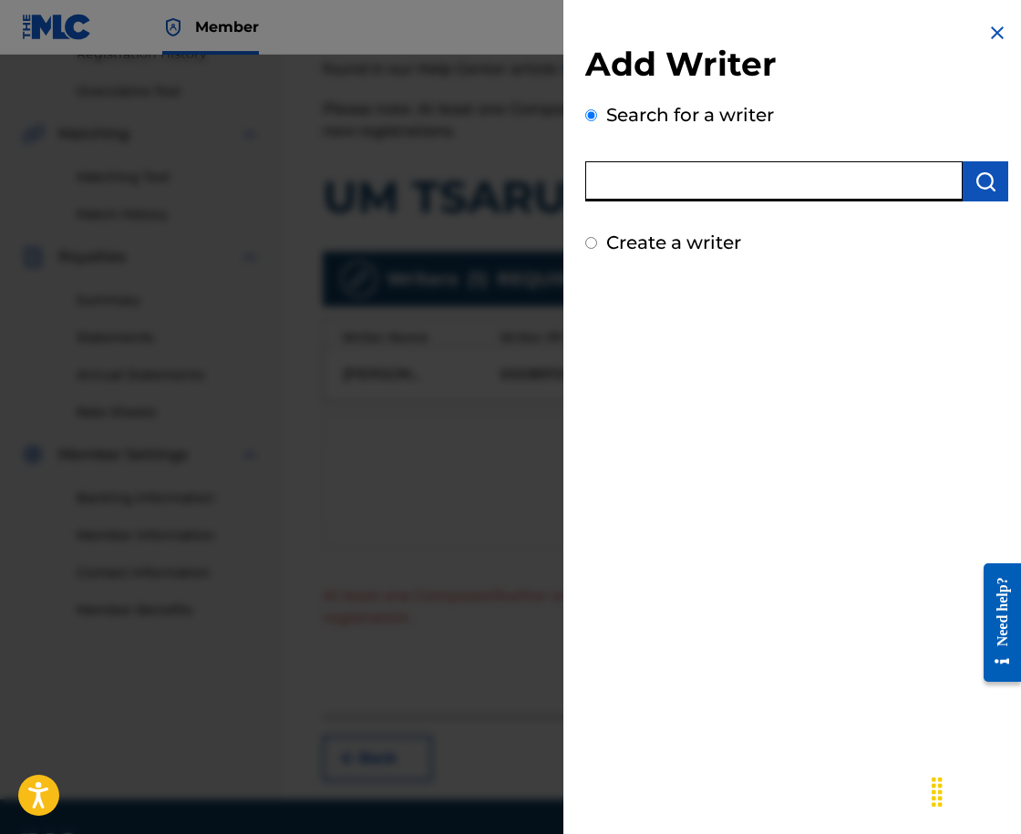
paste input "00089176825"
type input "00089176825"
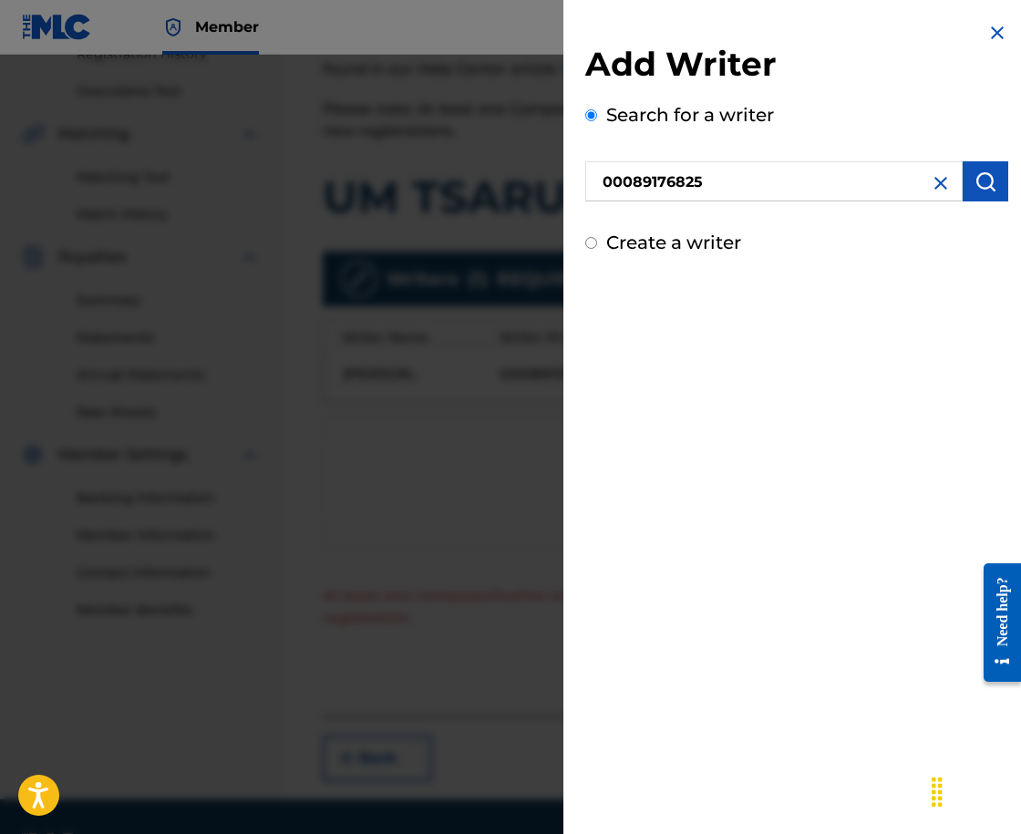
click at [985, 181] on img "submit" at bounding box center [986, 182] width 22 height 22
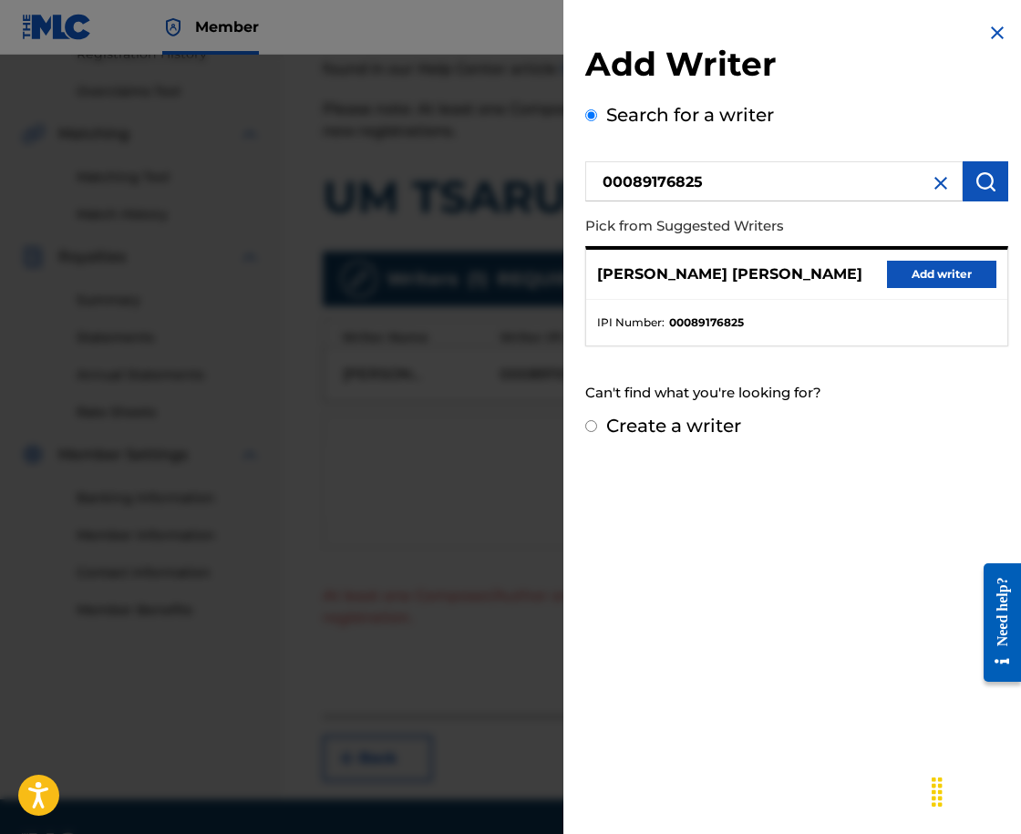
click at [961, 270] on button "Add writer" at bounding box center [941, 274] width 109 height 27
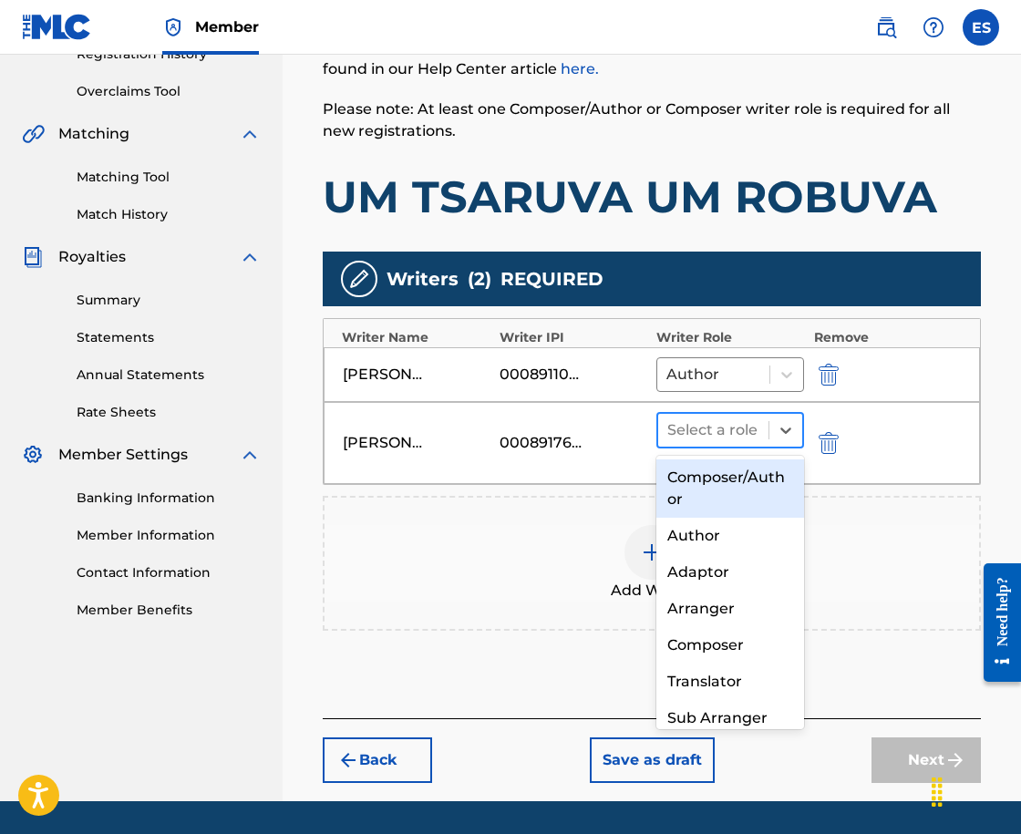
click at [744, 429] on div at bounding box center [713, 431] width 92 height 26
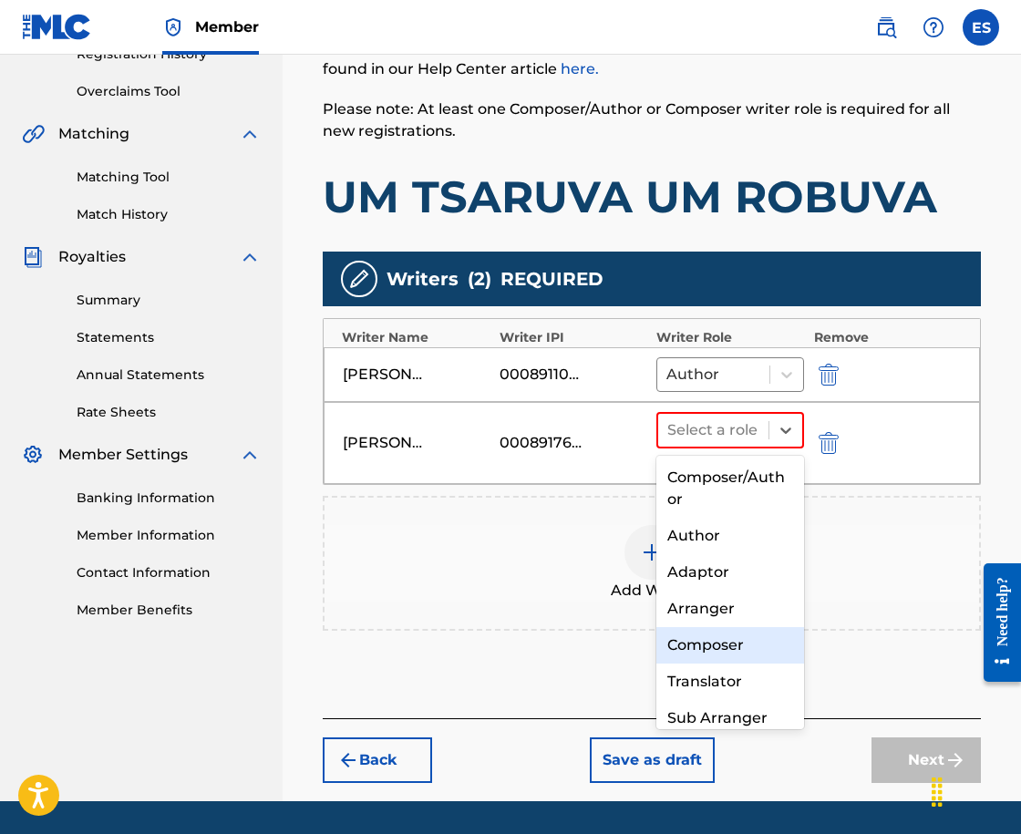
click at [750, 656] on div "Composer" at bounding box center [730, 645] width 148 height 36
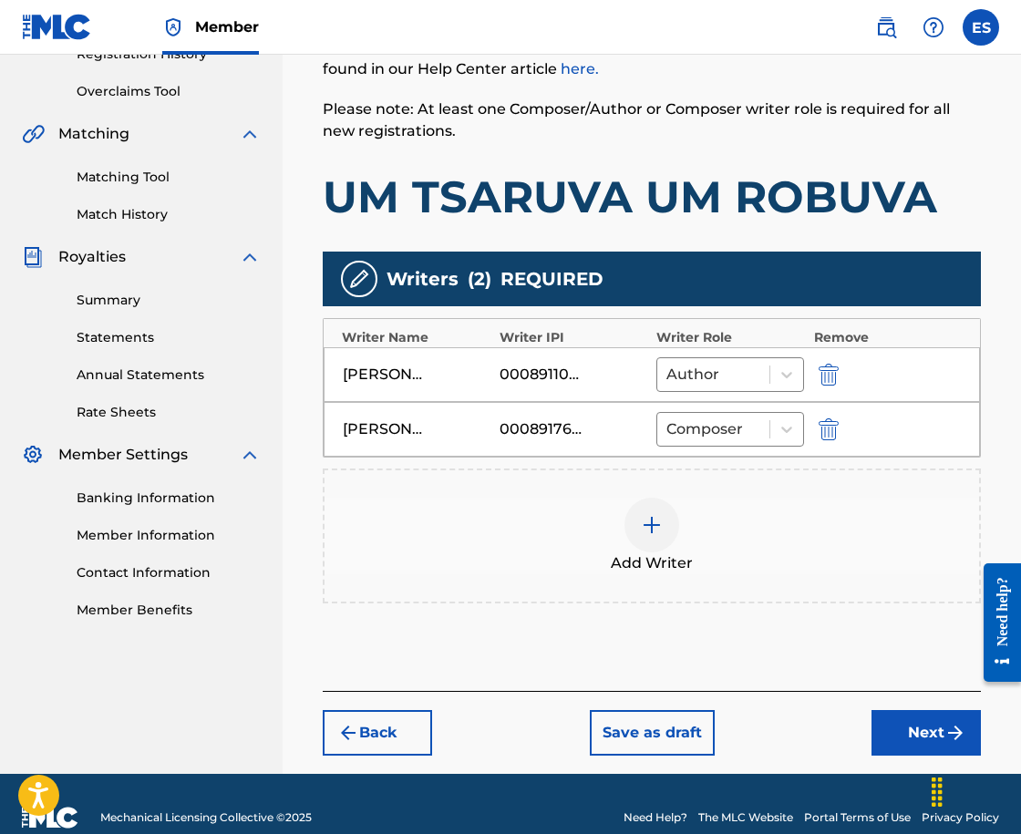
click at [679, 546] on div "Add Writer" at bounding box center [652, 536] width 655 height 77
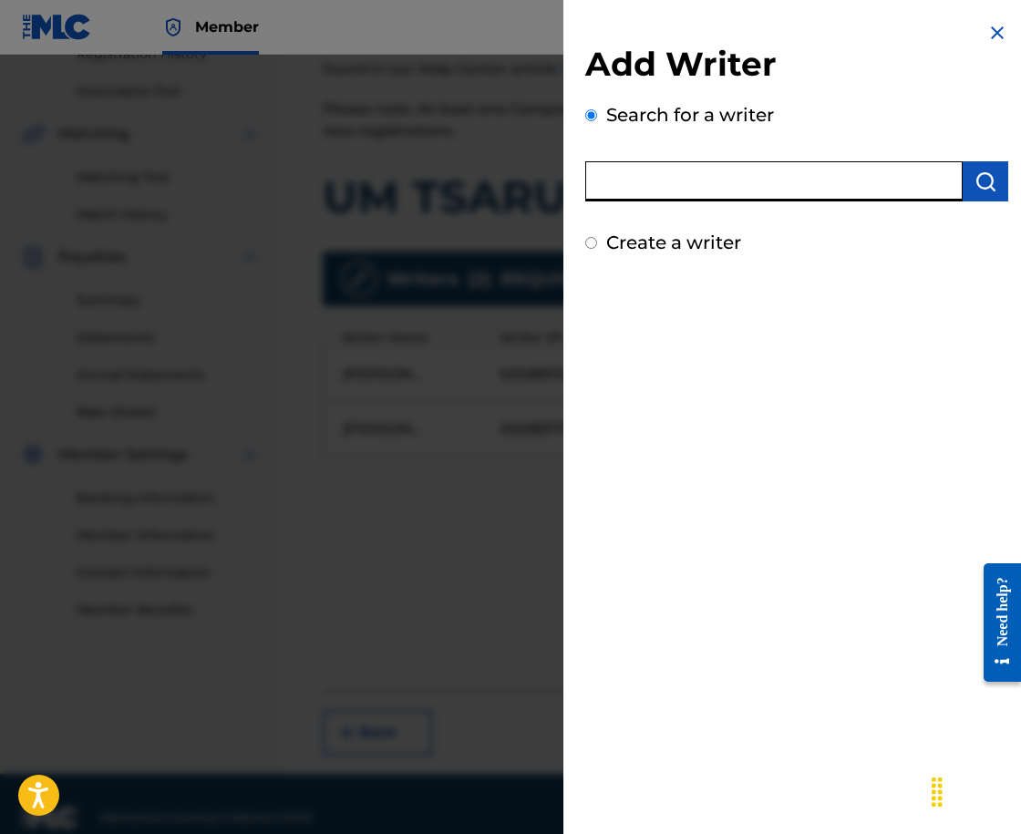
paste input "00258906432"
type input "00258906432"
click at [973, 197] on button "submit" at bounding box center [986, 181] width 46 height 40
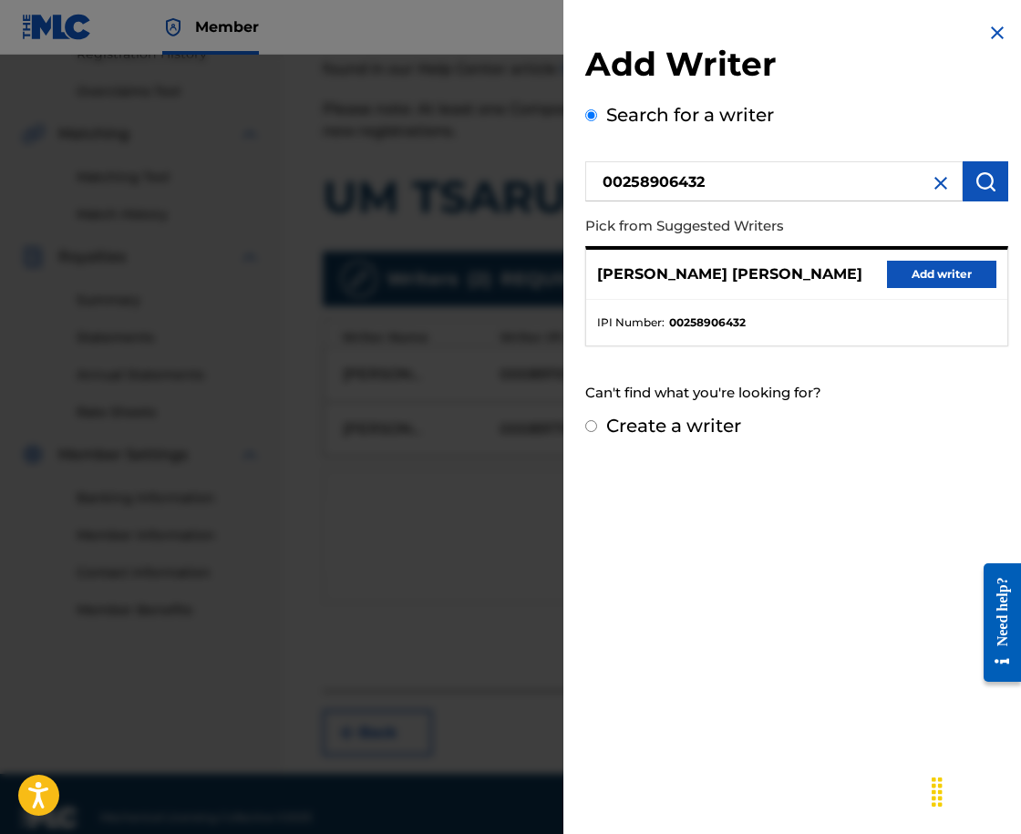
drag, startPoint x: 943, startPoint y: 287, endPoint x: 920, endPoint y: 272, distance: 27.6
click at [920, 272] on button "Add writer" at bounding box center [941, 274] width 109 height 27
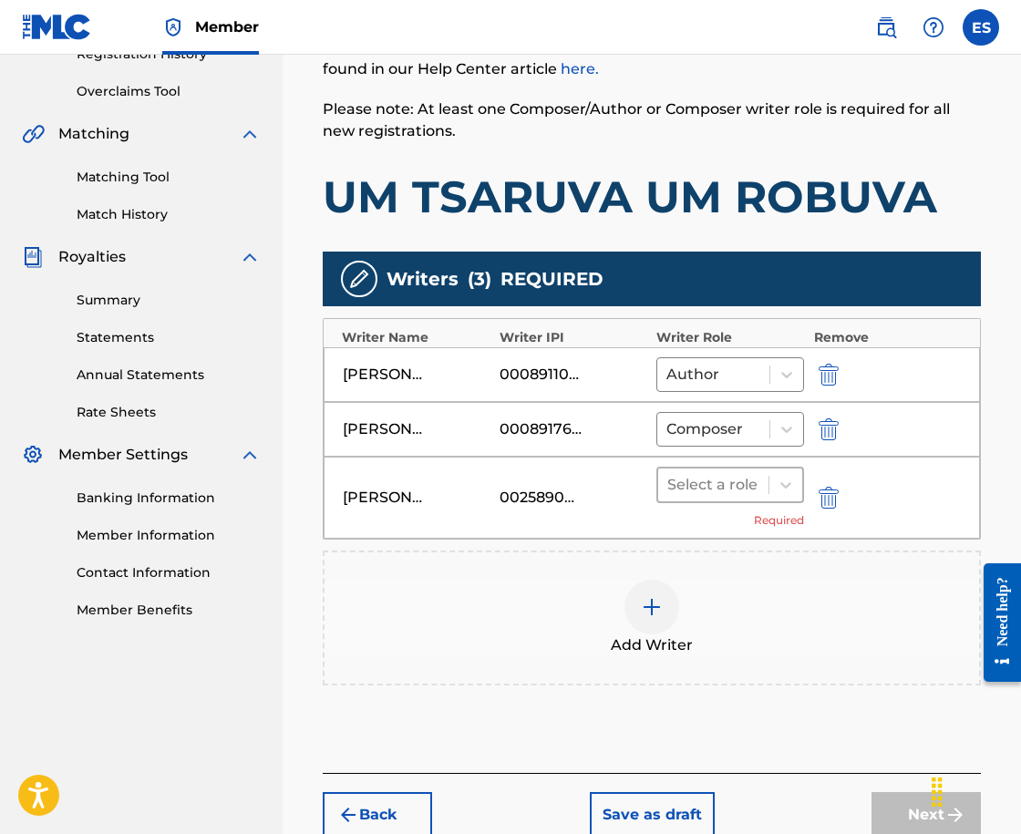
click at [725, 483] on div at bounding box center [713, 485] width 92 height 26
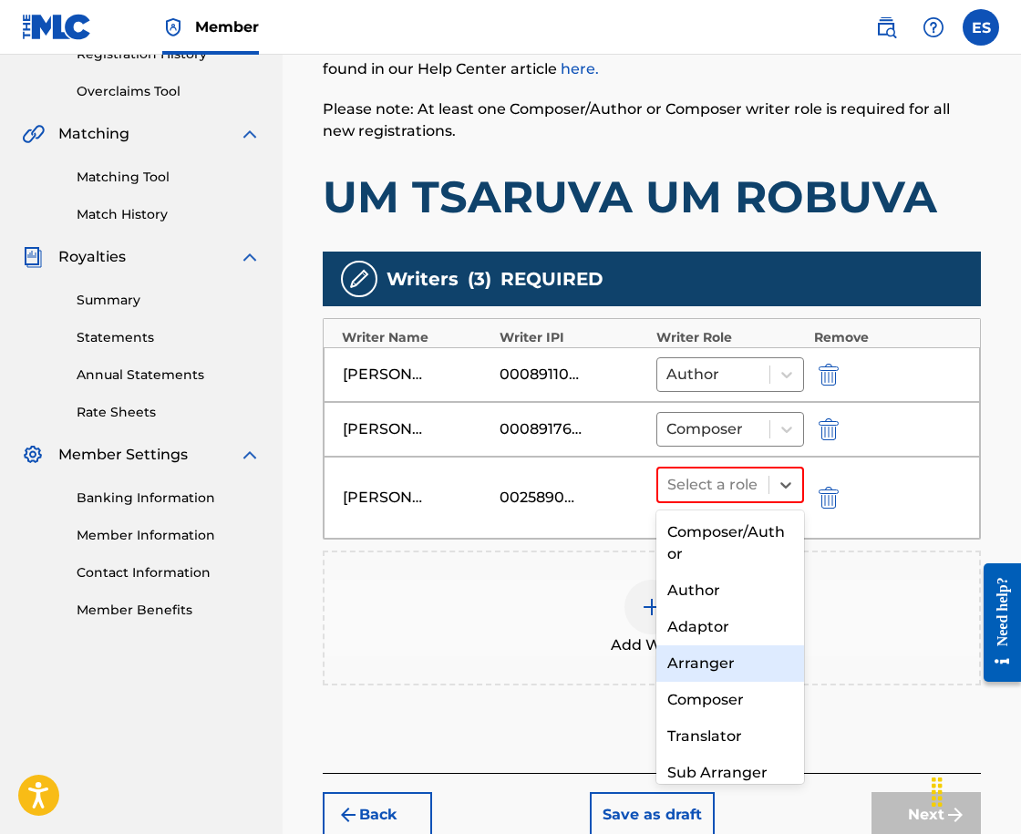
click at [739, 673] on div "Arranger" at bounding box center [730, 664] width 148 height 36
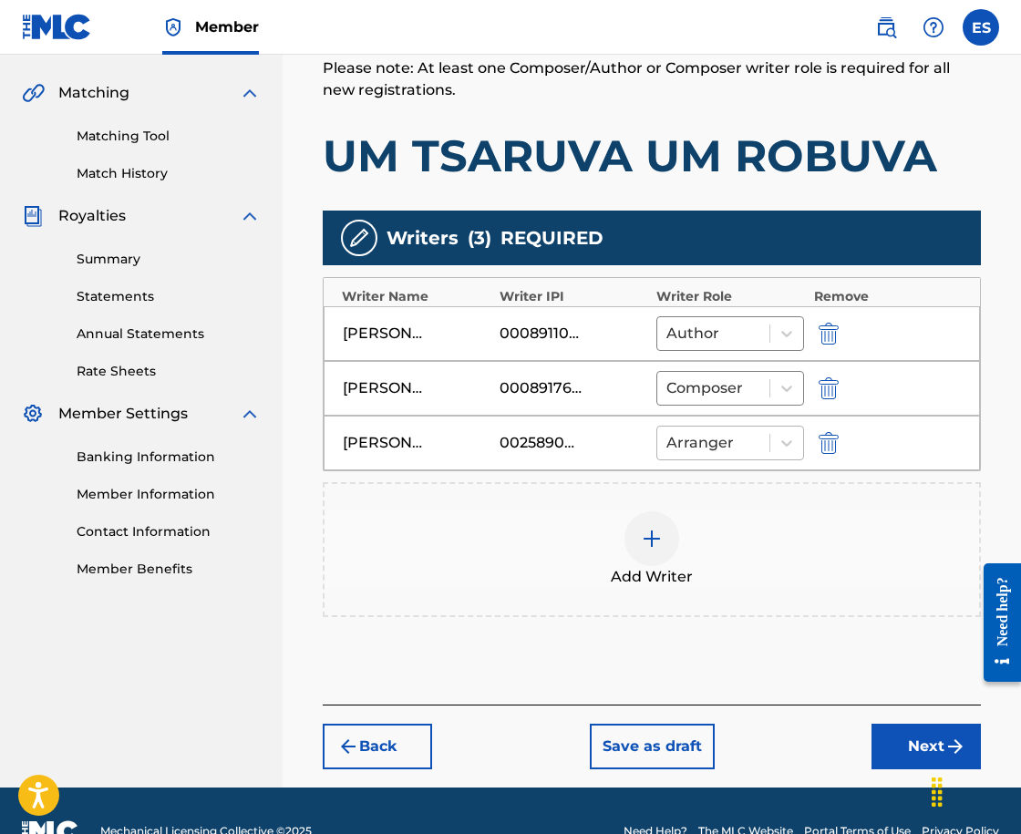
scroll to position [446, 0]
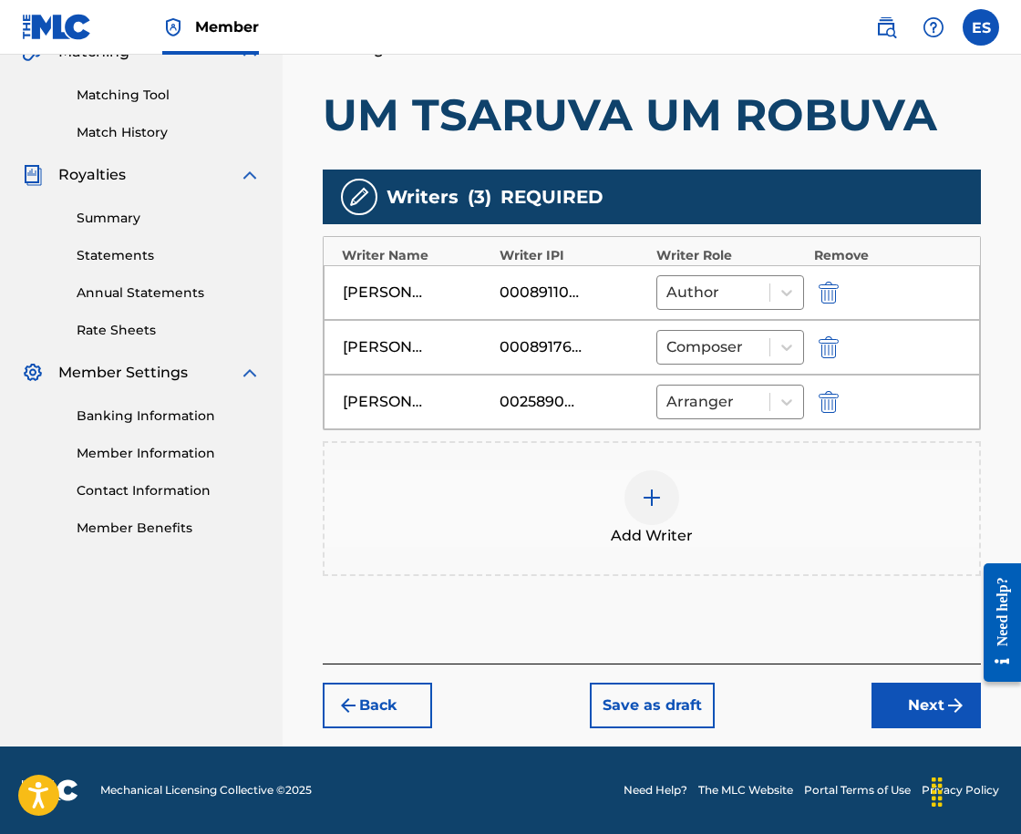
click at [936, 717] on button "Next" at bounding box center [926, 706] width 109 height 46
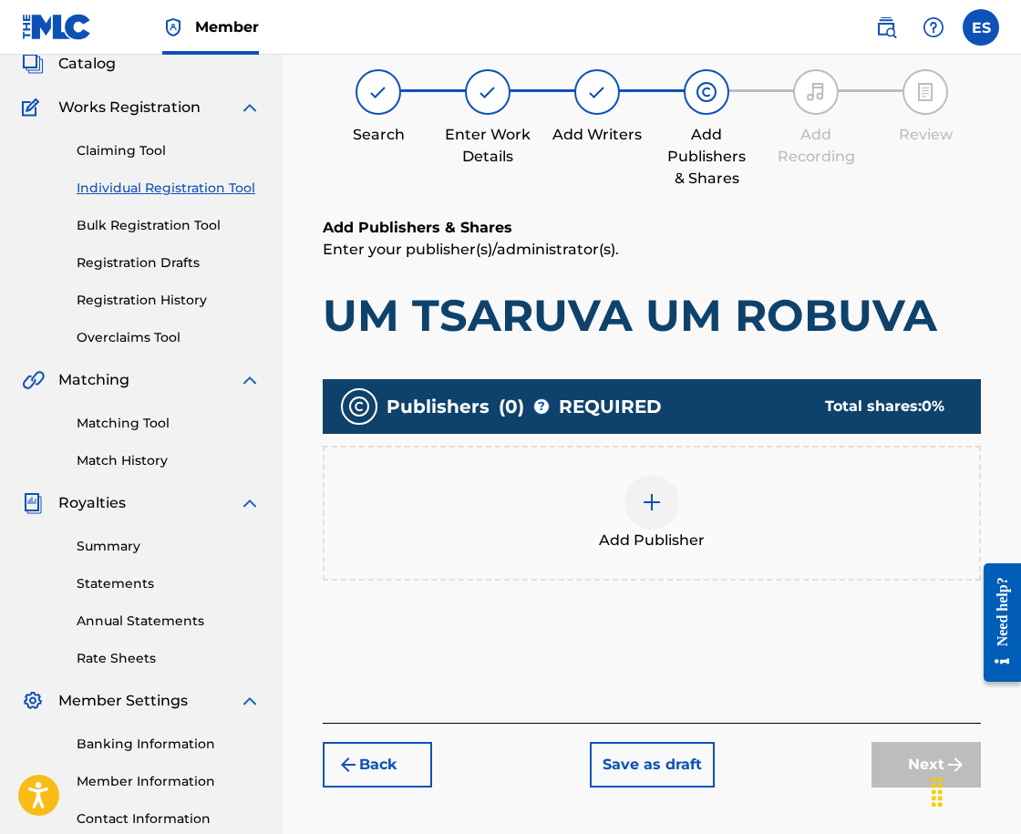
scroll to position [82, 0]
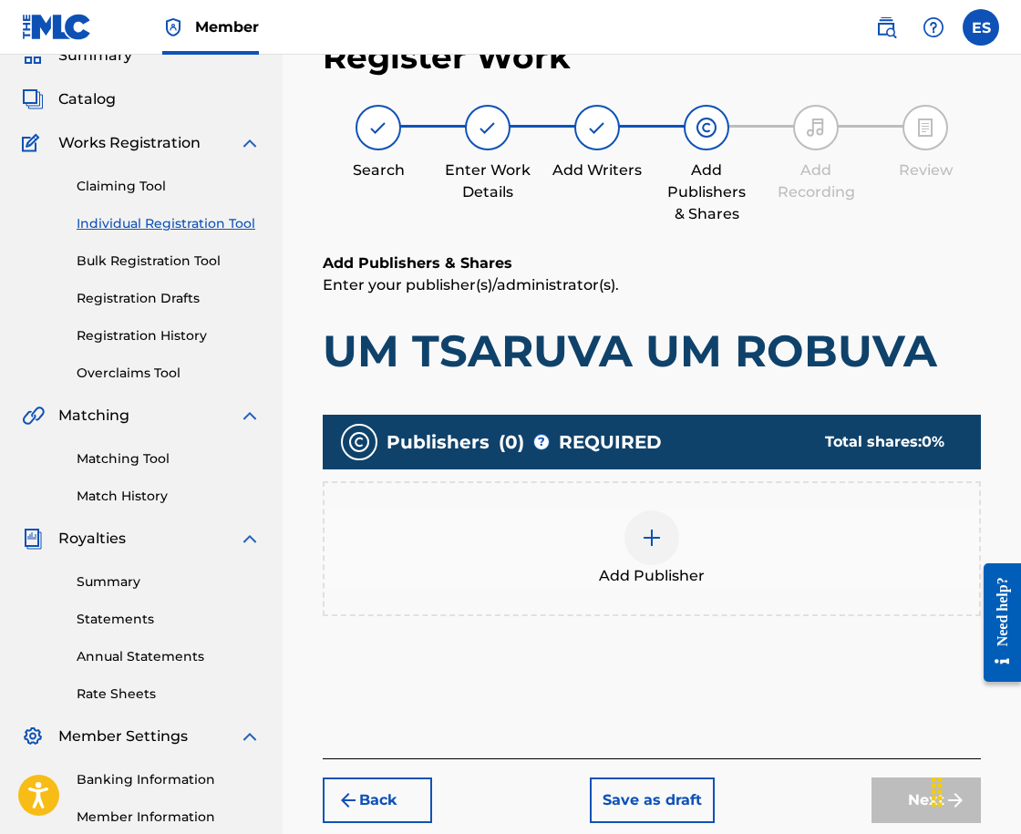
click at [726, 603] on div "Add Publisher" at bounding box center [652, 548] width 658 height 135
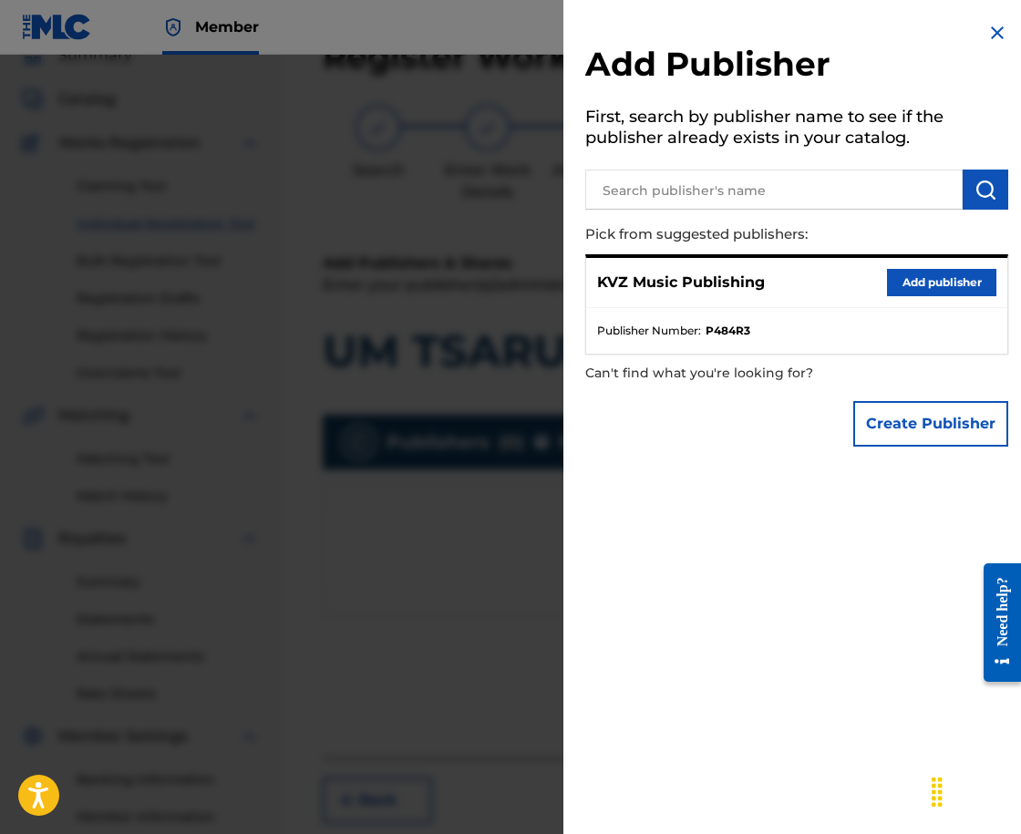
click at [910, 292] on button "Add publisher" at bounding box center [941, 282] width 109 height 27
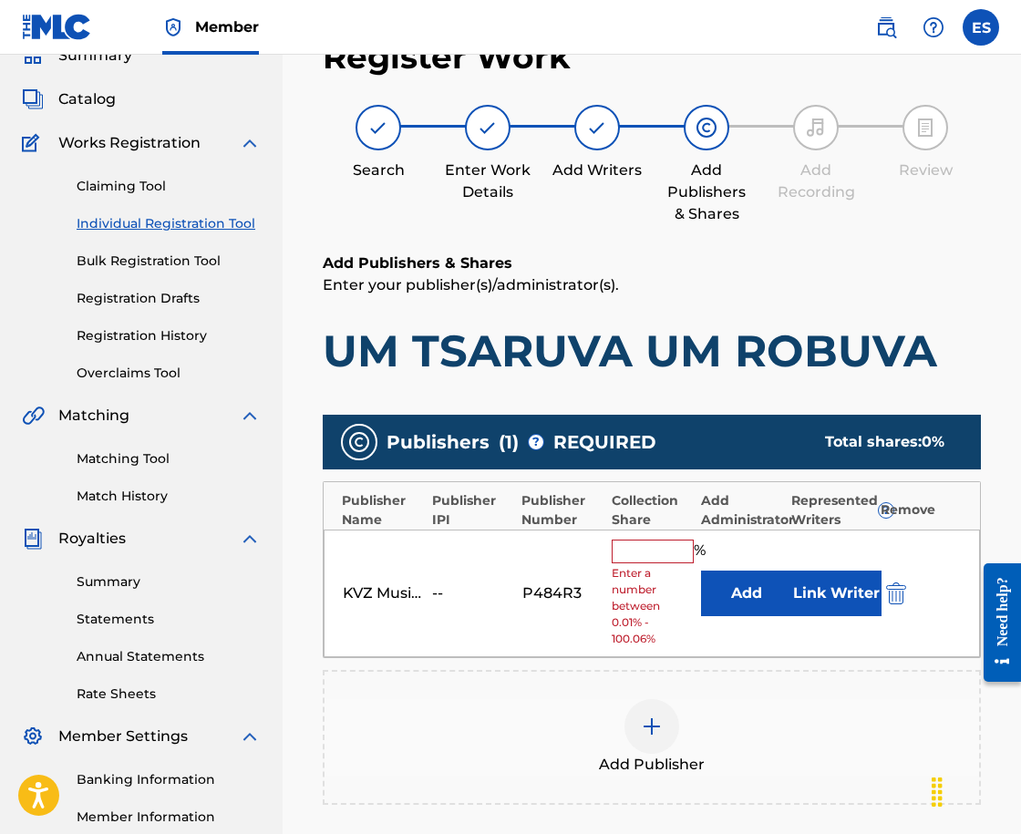
click at [627, 550] on input "text" at bounding box center [653, 552] width 82 height 24
type input "16.67"
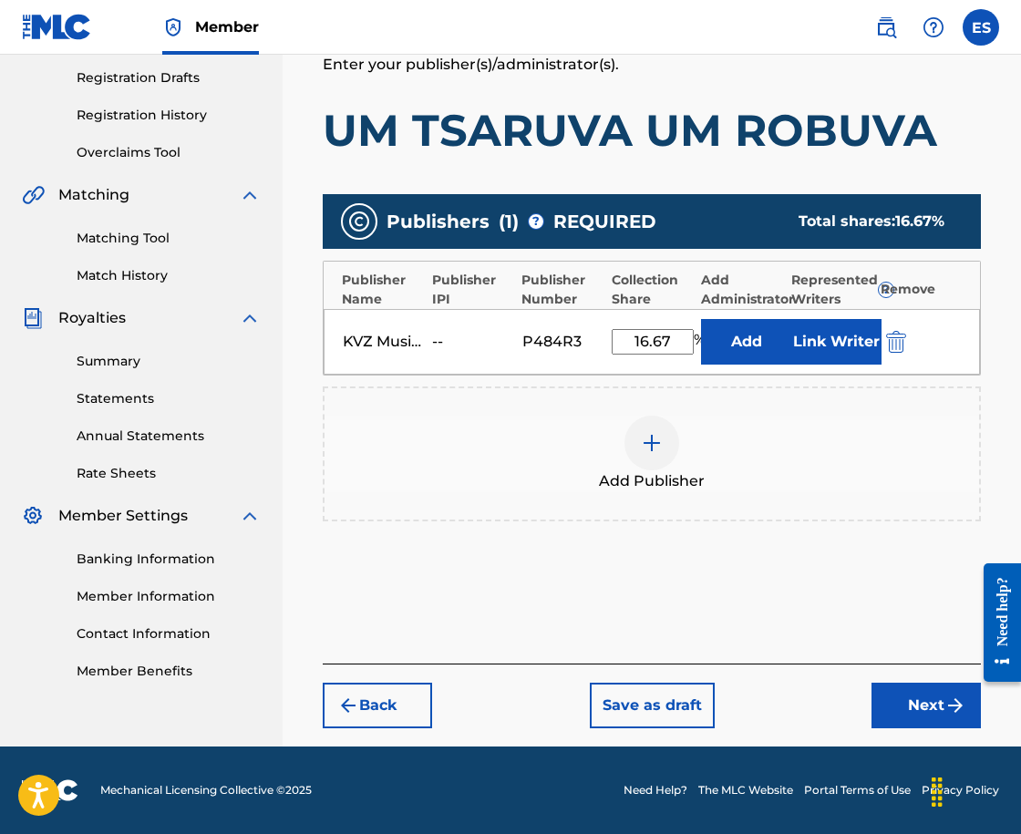
click at [971, 698] on button "Next" at bounding box center [926, 706] width 109 height 46
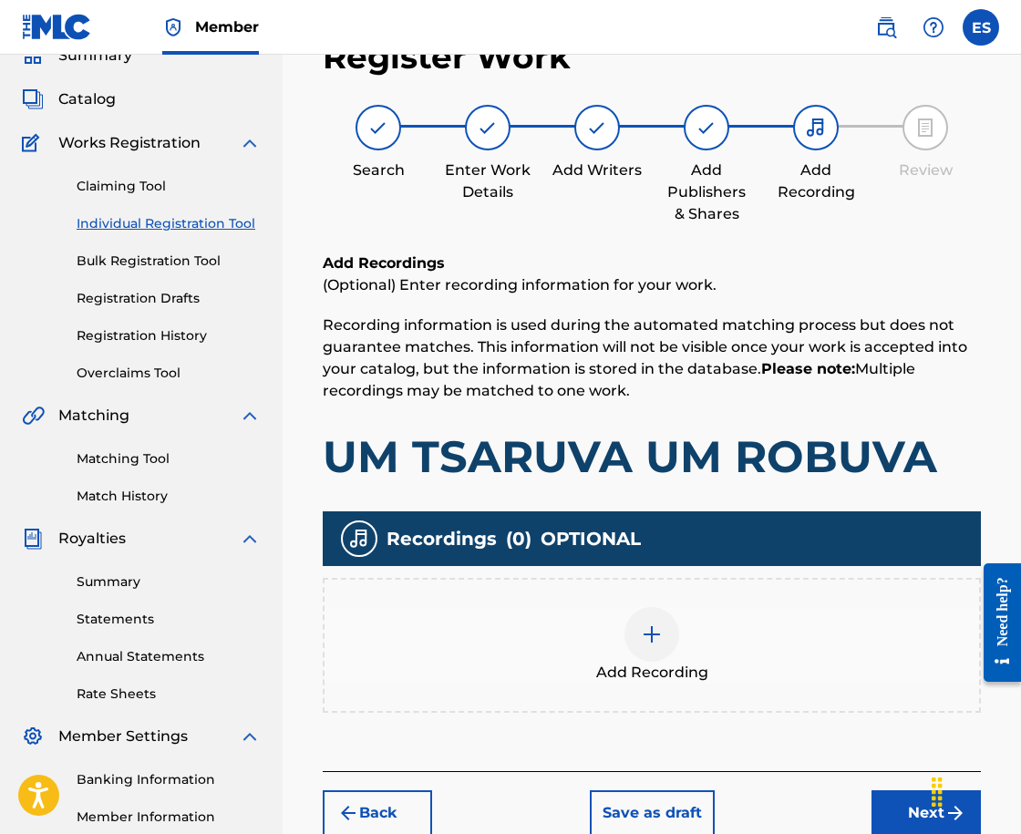
click at [670, 614] on div at bounding box center [652, 634] width 55 height 55
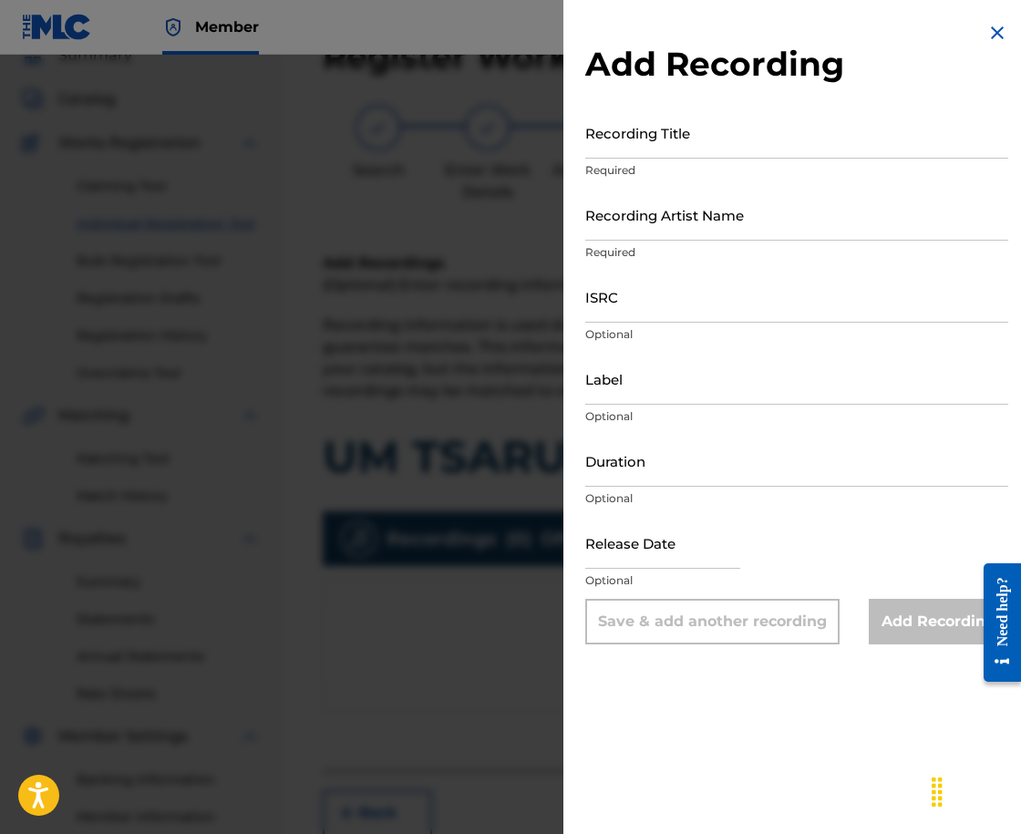
click at [987, 32] on img at bounding box center [998, 33] width 22 height 22
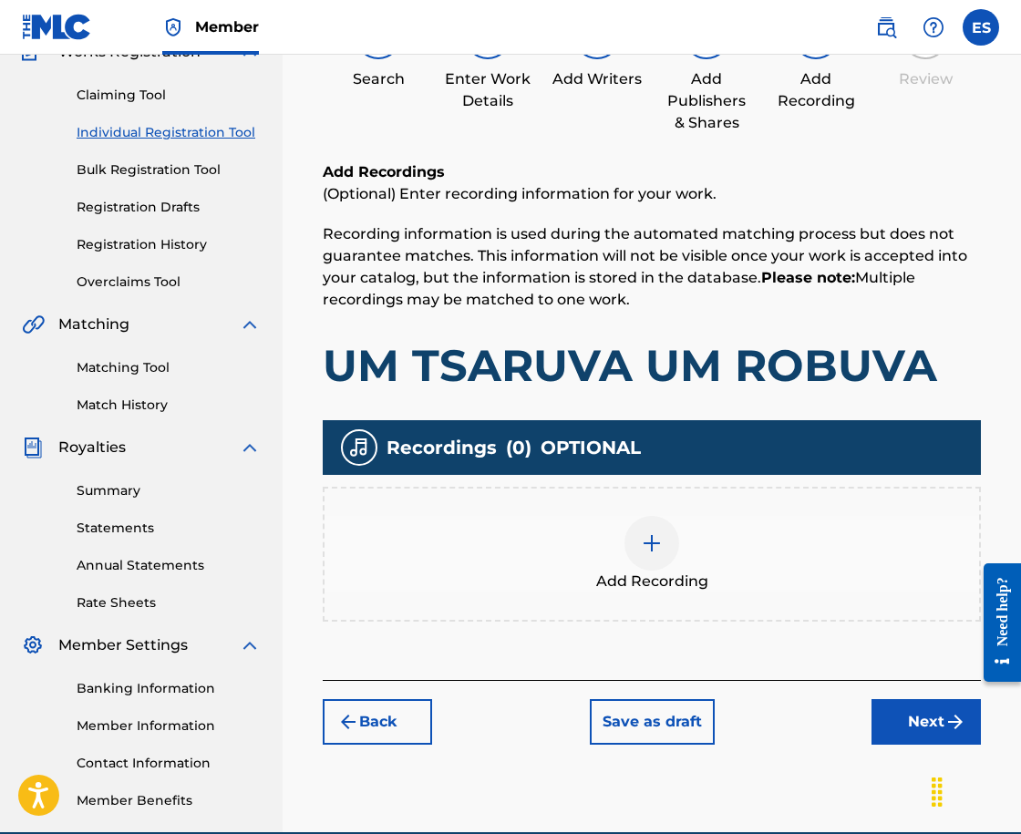
scroll to position [259, 0]
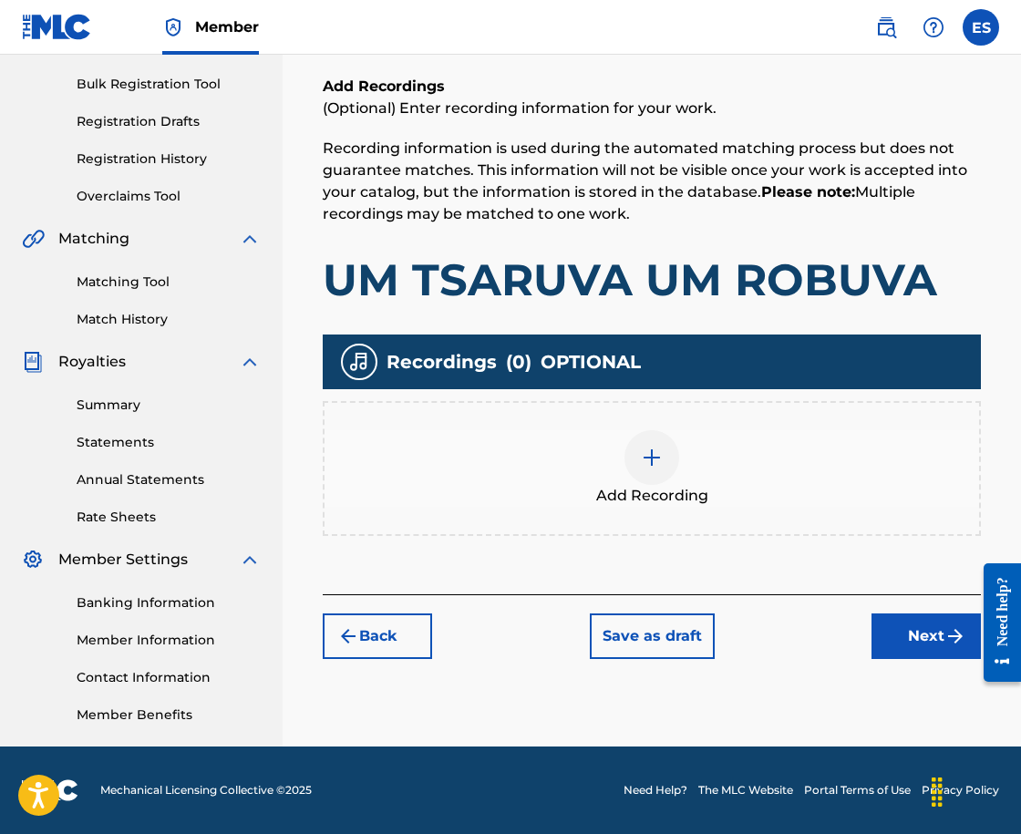
click at [933, 645] on button "Next" at bounding box center [926, 637] width 109 height 46
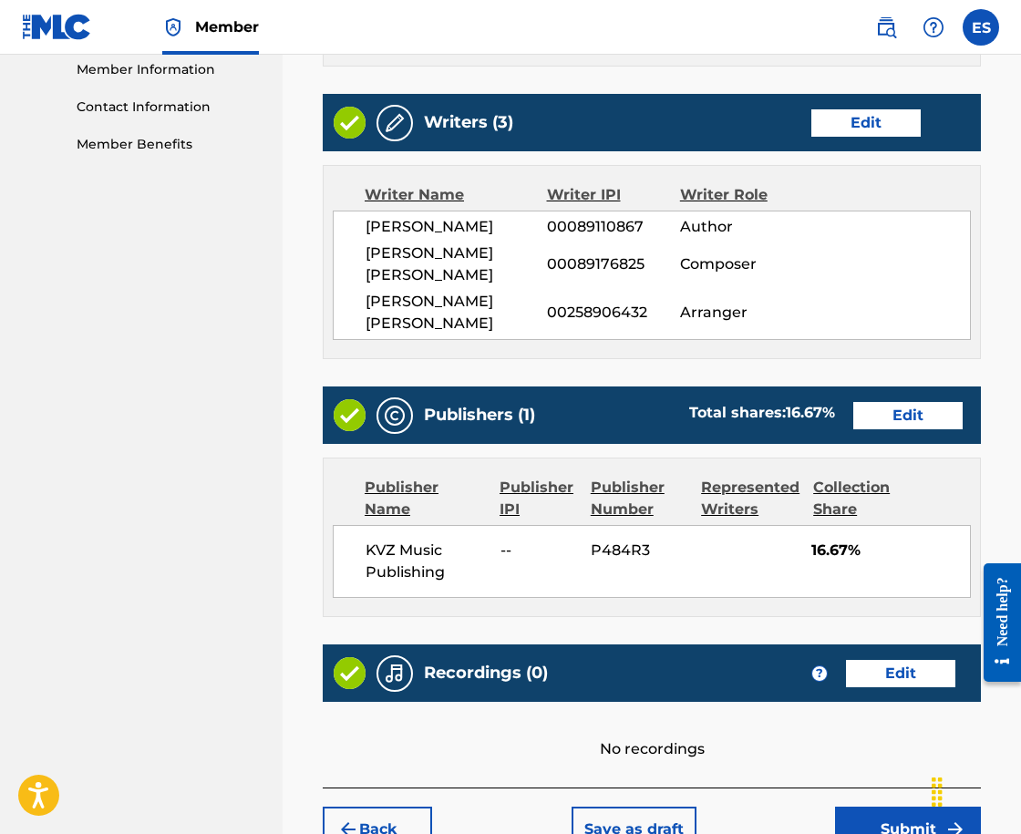
scroll to position [994, 0]
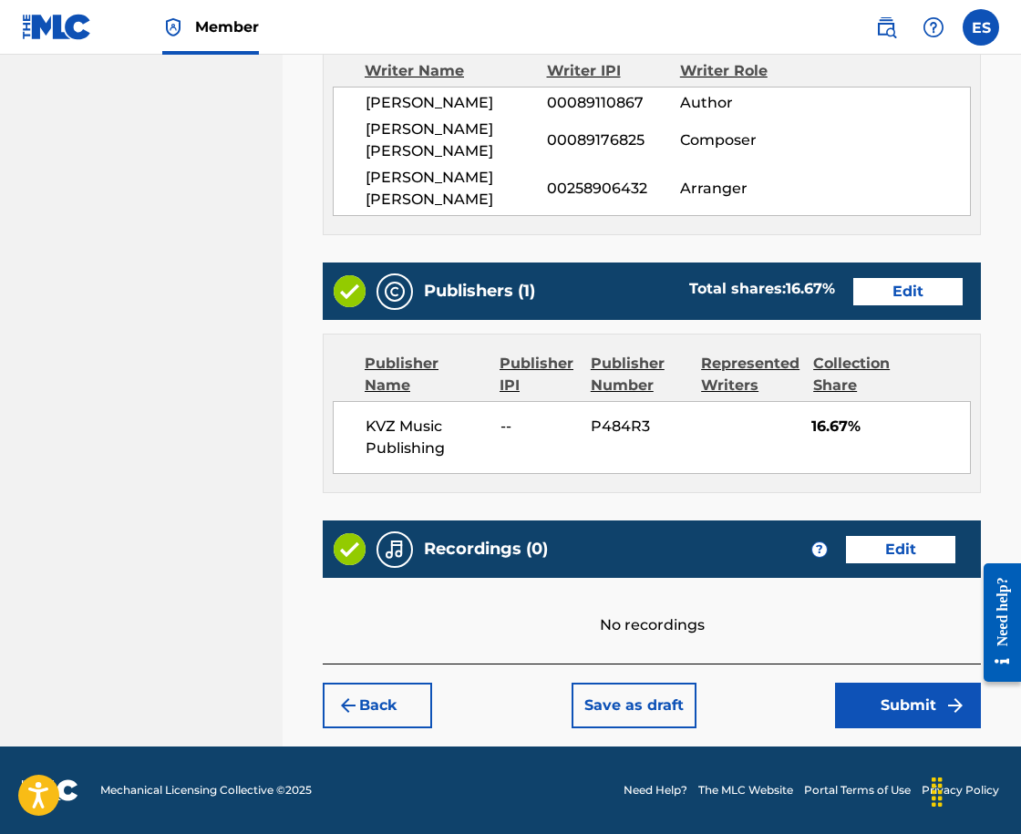
click at [937, 711] on button "Submit" at bounding box center [908, 706] width 146 height 46
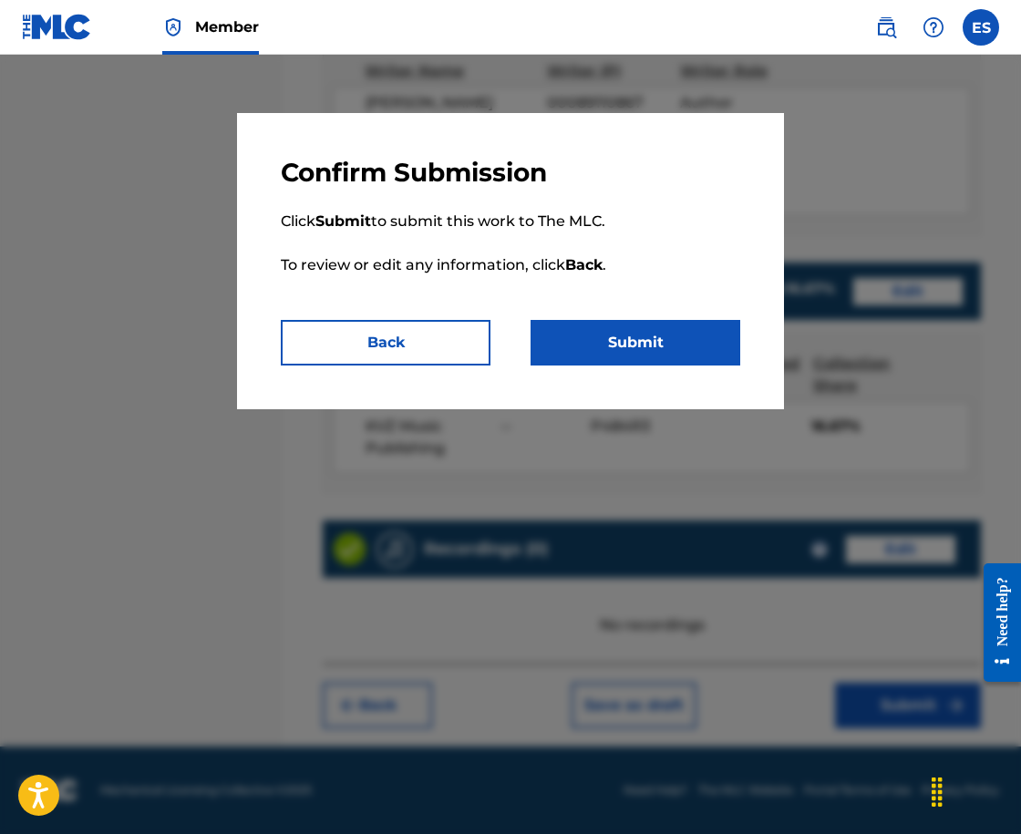
click at [612, 346] on button "Submit" at bounding box center [636, 343] width 210 height 46
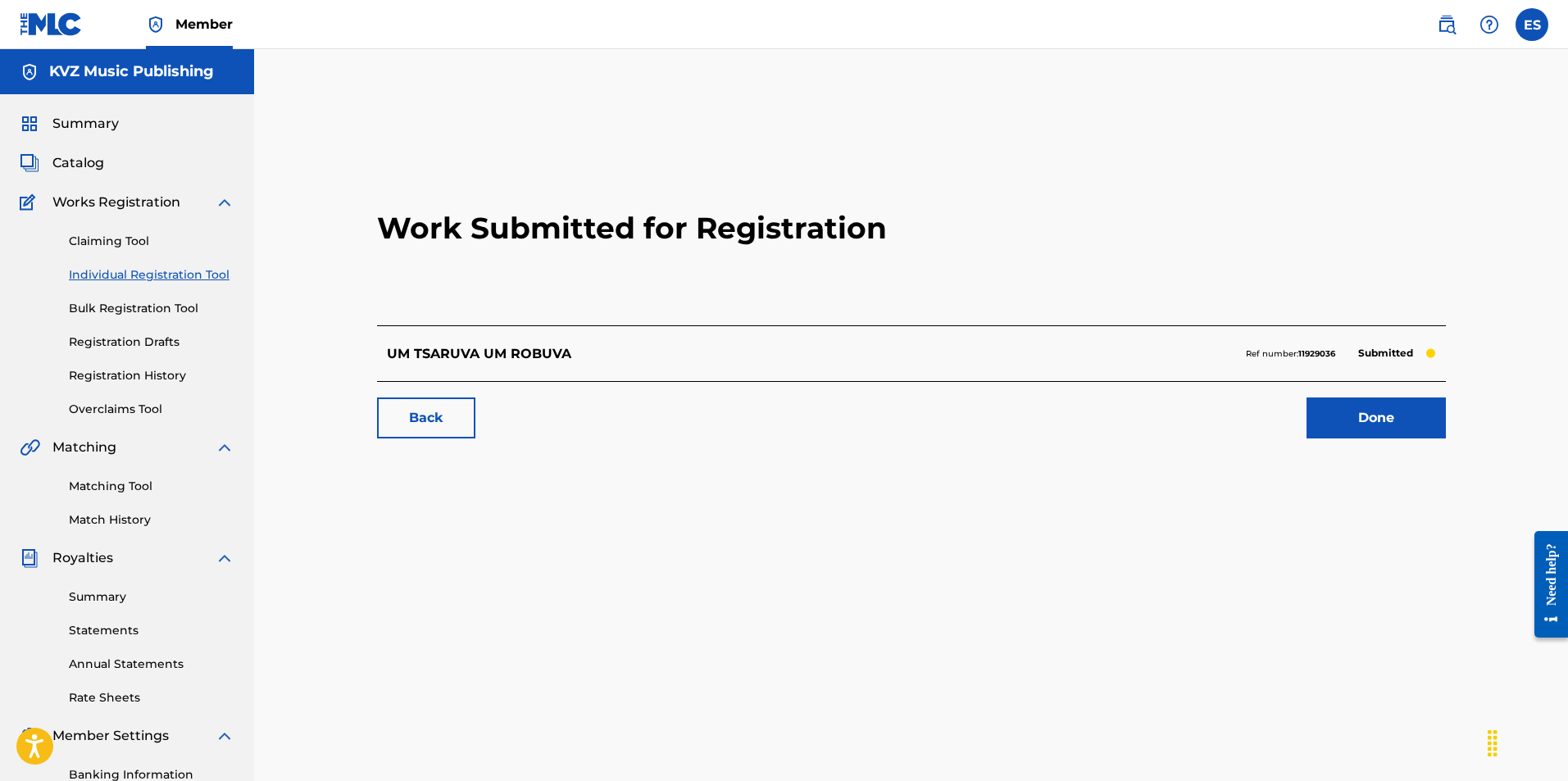
click at [158, 288] on div "Claiming Tool Individual Registration Tool Bulk Registration Tool Registration …" at bounding box center [127, 315] width 215 height 206
click at [166, 274] on link "Individual Registration Tool" at bounding box center [152, 274] width 165 height 17
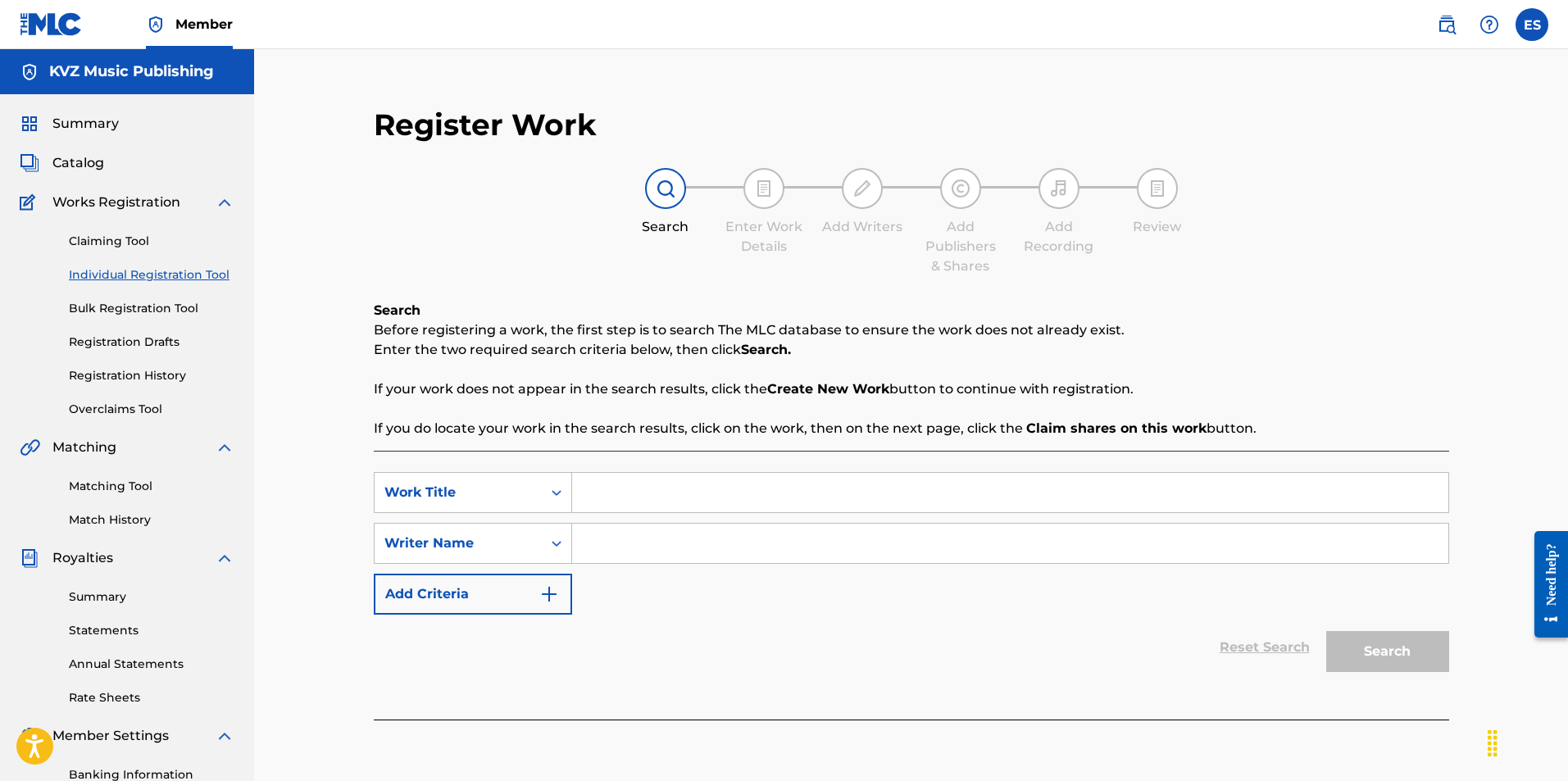
paste input "UROK"
type input "UROK"
click at [683, 554] on input "Search Form" at bounding box center [1010, 544] width 877 height 40
type input "ASSEN DRAGNEV"
click at [917, 649] on button "Search" at bounding box center [1387, 652] width 123 height 41
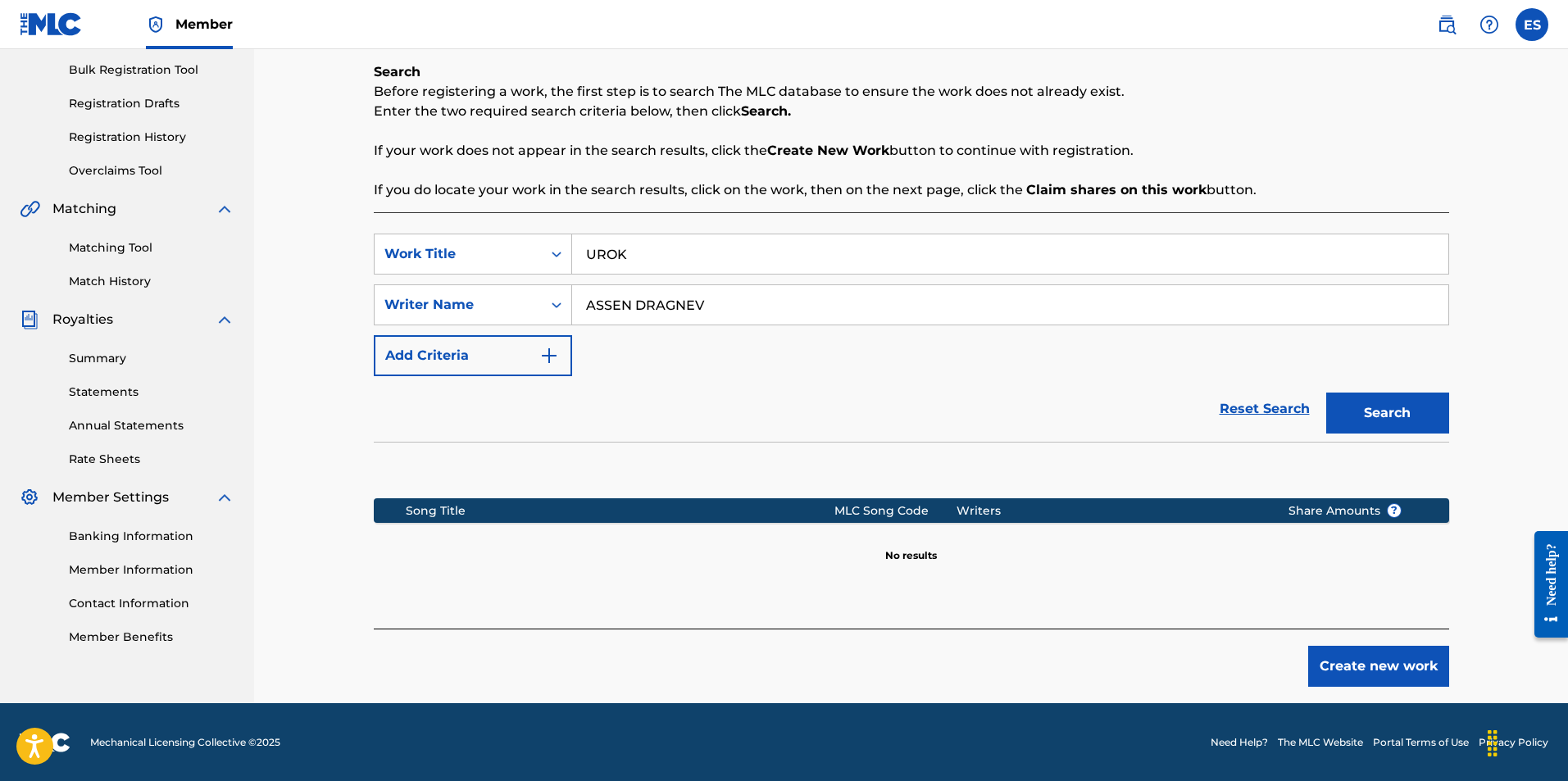
scroll to position [239, 0]
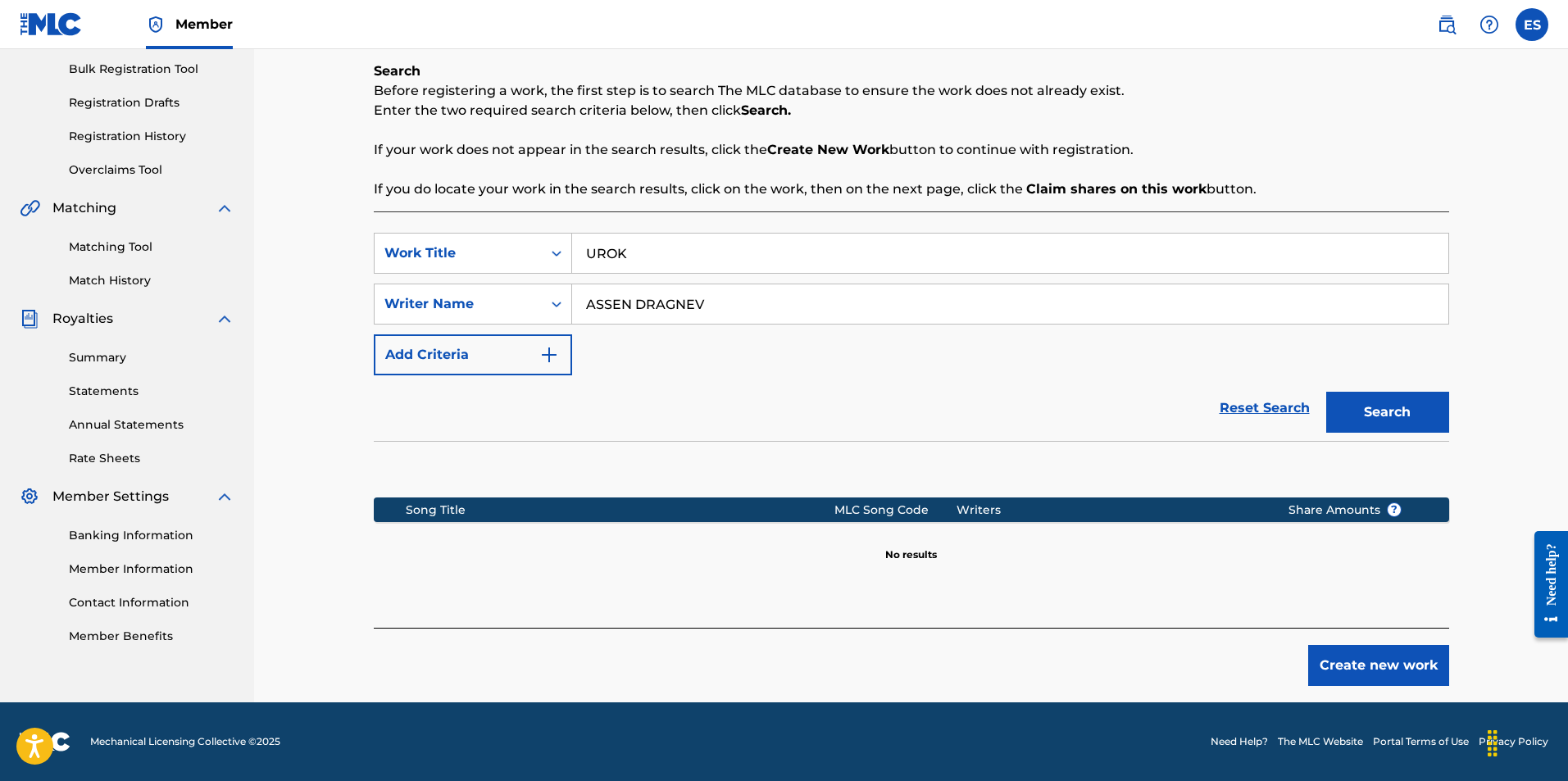
click at [917, 662] on button "Create new work" at bounding box center [1378, 666] width 141 height 41
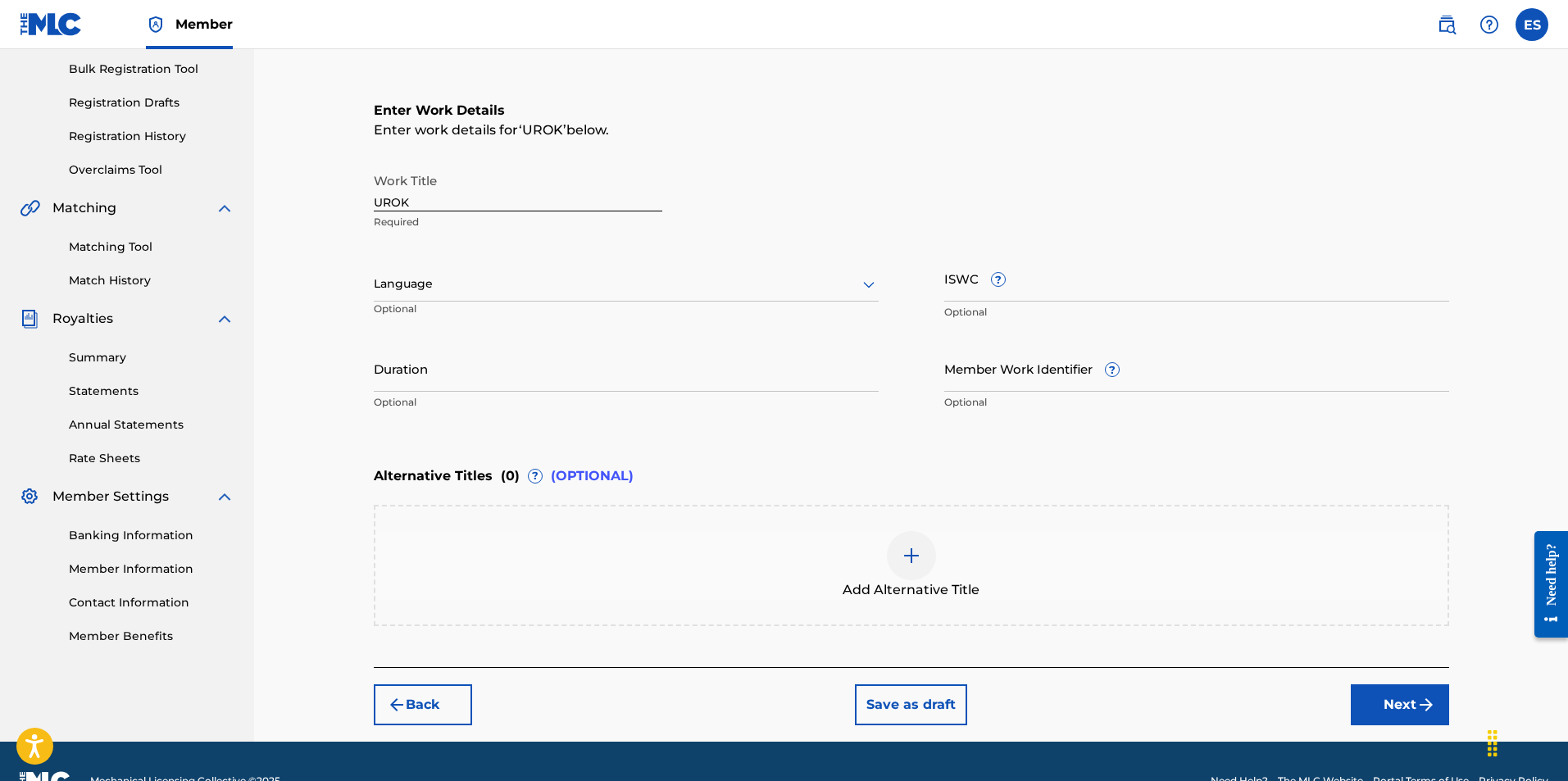
click at [528, 254] on div "Work Title UROK Required Language Optional ISWC ? Optional Duration Optional Me…" at bounding box center [912, 291] width 1075 height 254
click at [528, 278] on div at bounding box center [627, 284] width 505 height 21
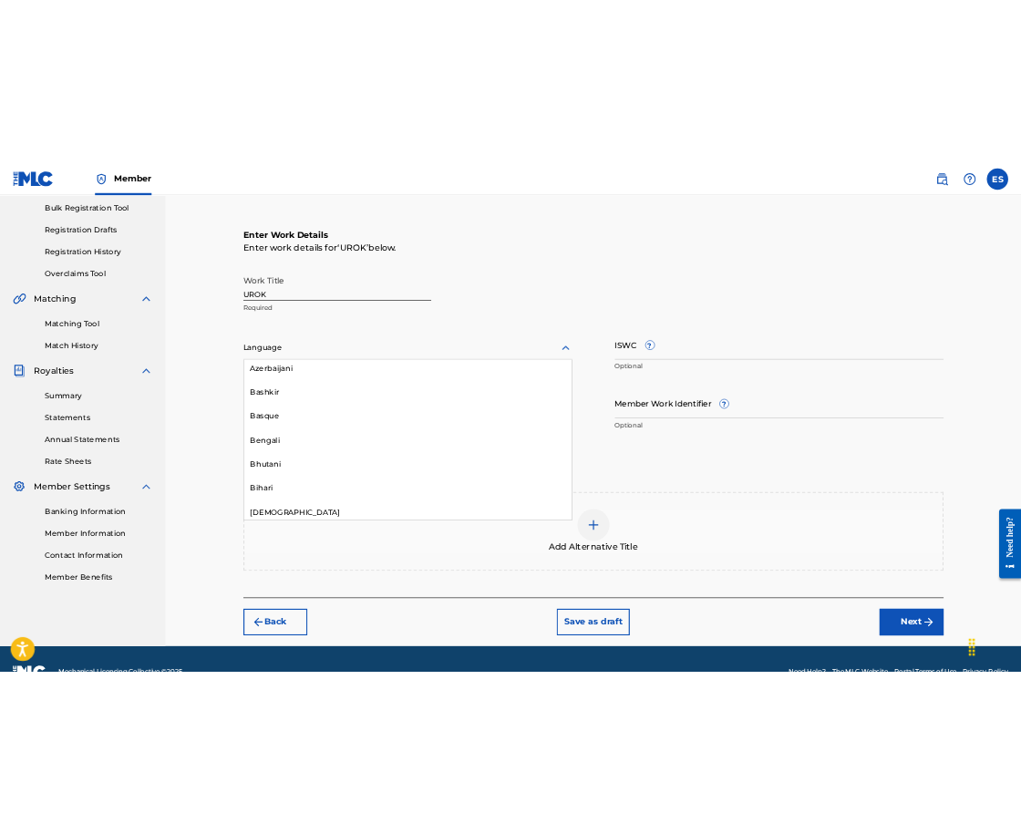
scroll to position [638, 0]
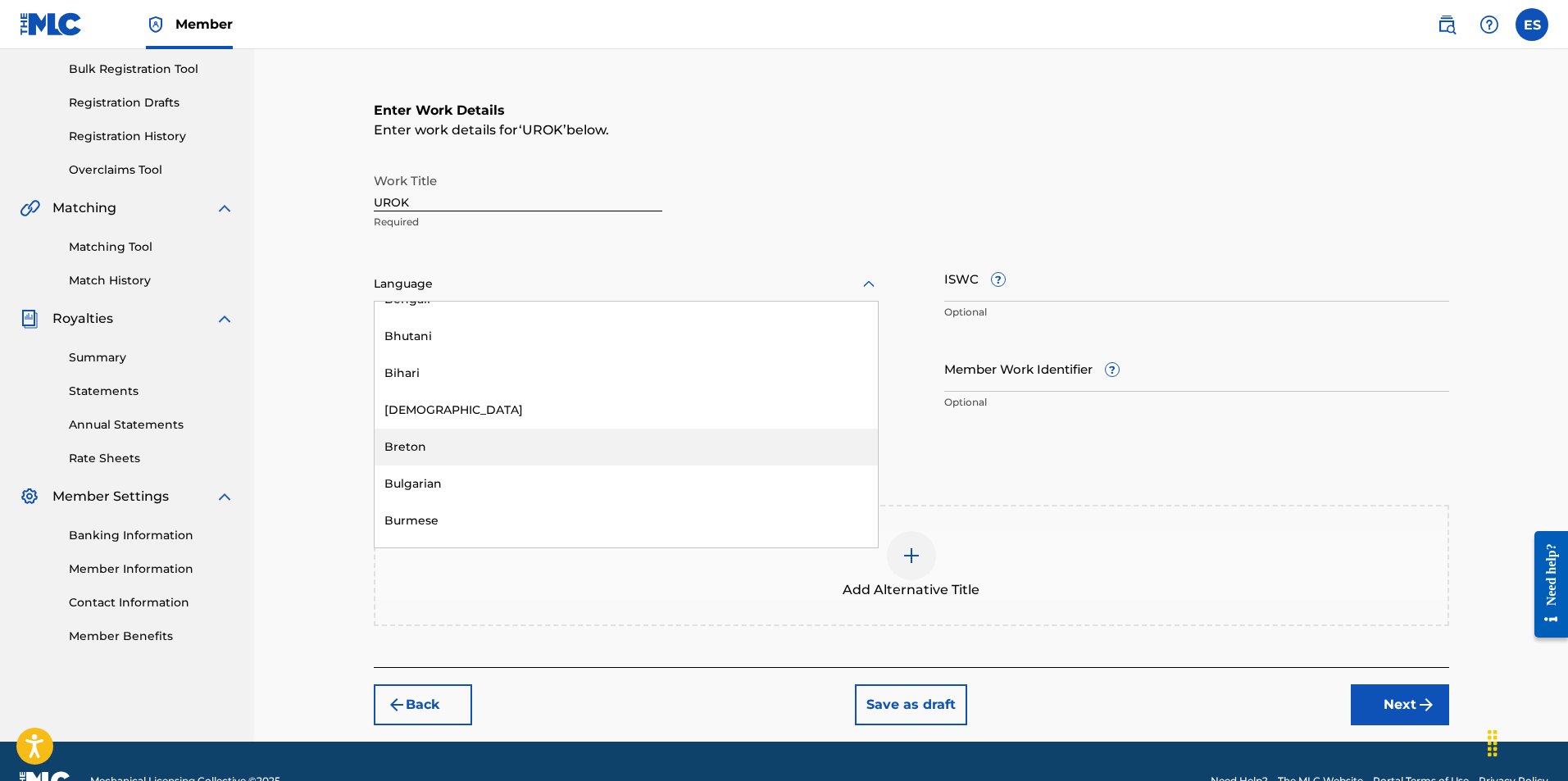
click at [513, 481] on div "Bulgarian" at bounding box center [627, 484] width 503 height 37
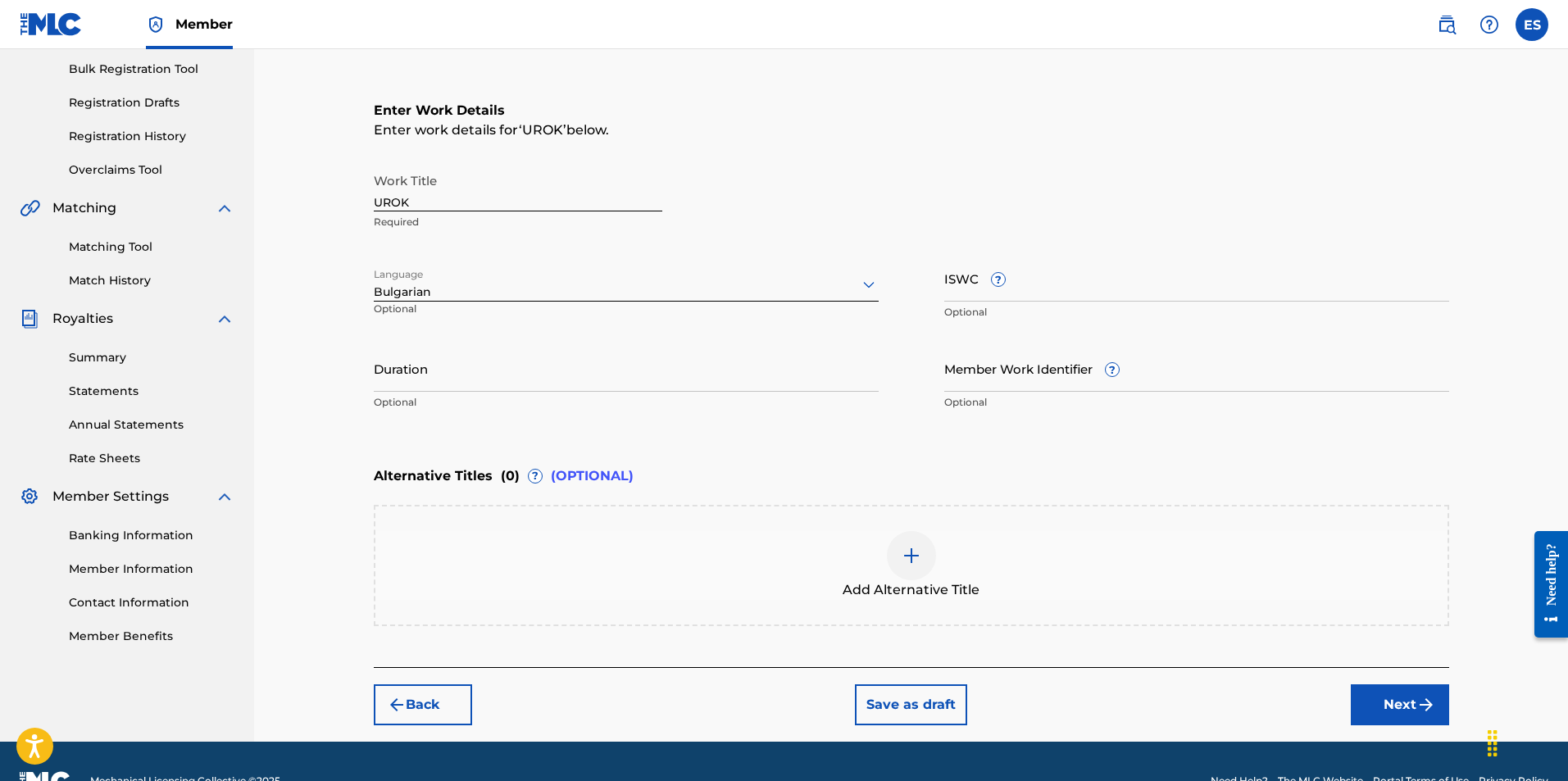
click at [706, 340] on div "Work Title UROK Required Language Bulgarian Optional ISWC ? Optional Duration O…" at bounding box center [912, 291] width 1075 height 254
paste input "T9101266620"
type input "T9101266620"
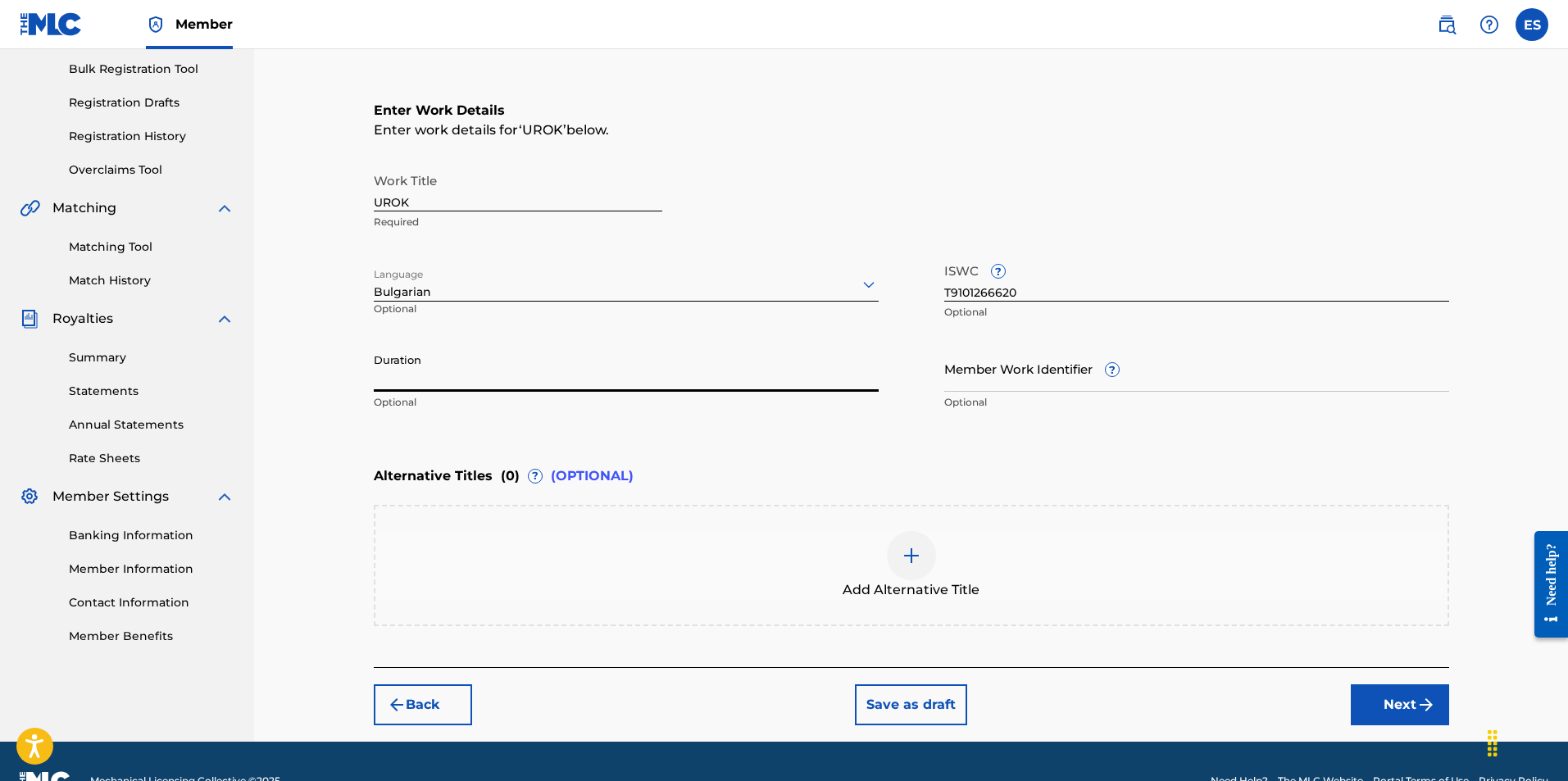
drag, startPoint x: 487, startPoint y: 395, endPoint x: 475, endPoint y: 358, distance: 38.9
paste input "03:13"
type input "03:13"
click at [879, 570] on div "Add Alternative Title" at bounding box center [912, 565] width 1073 height 69
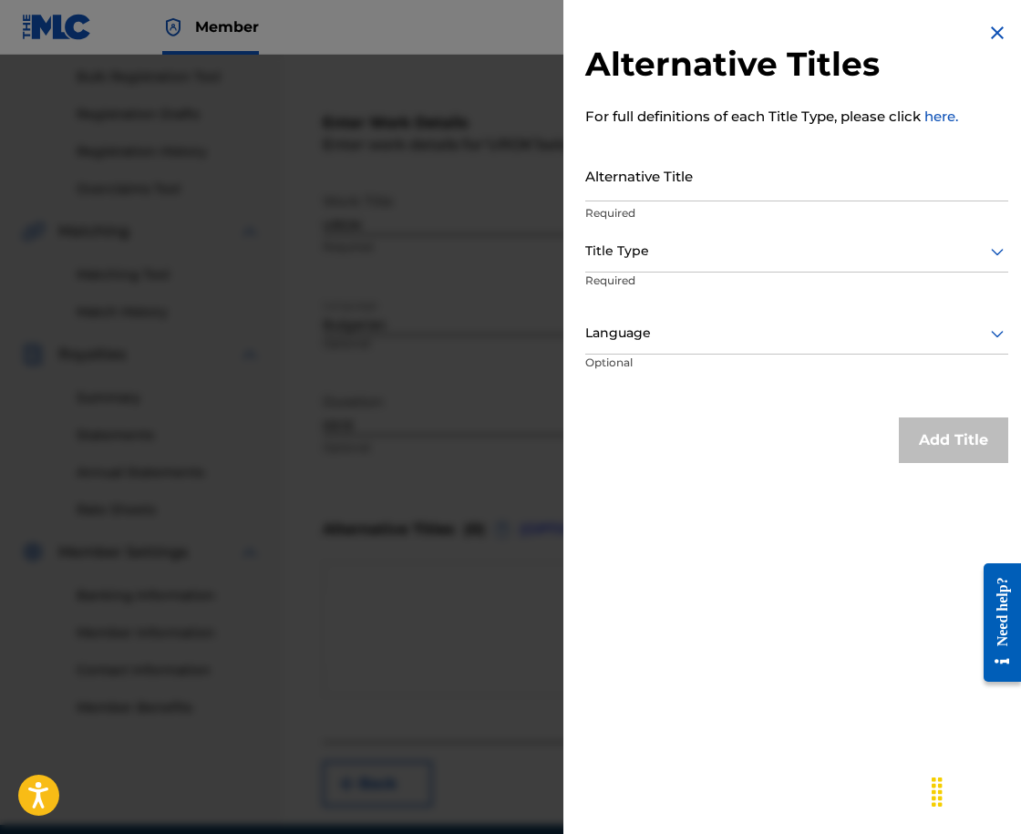
drag, startPoint x: 820, startPoint y: 211, endPoint x: 684, endPoint y: 191, distance: 137.3
paste input "УРОК"
type input "УРОК"
click at [624, 246] on div at bounding box center [796, 251] width 423 height 23
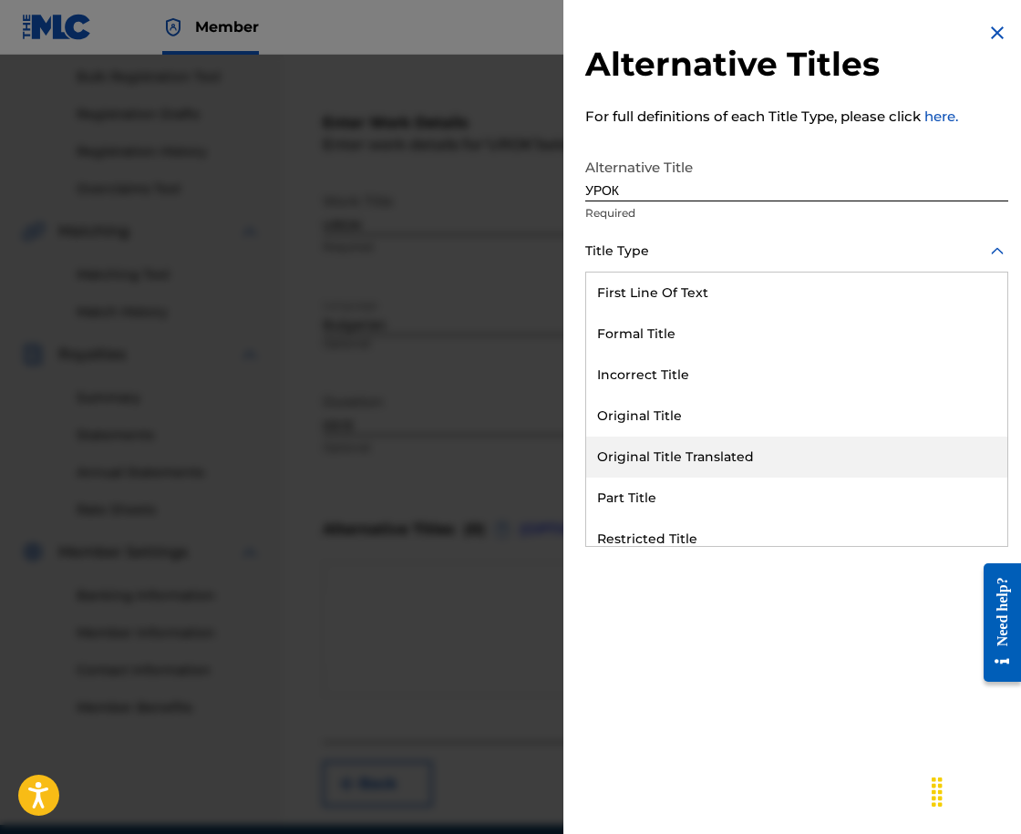
click at [716, 451] on div "Original Title Translated" at bounding box center [796, 457] width 421 height 41
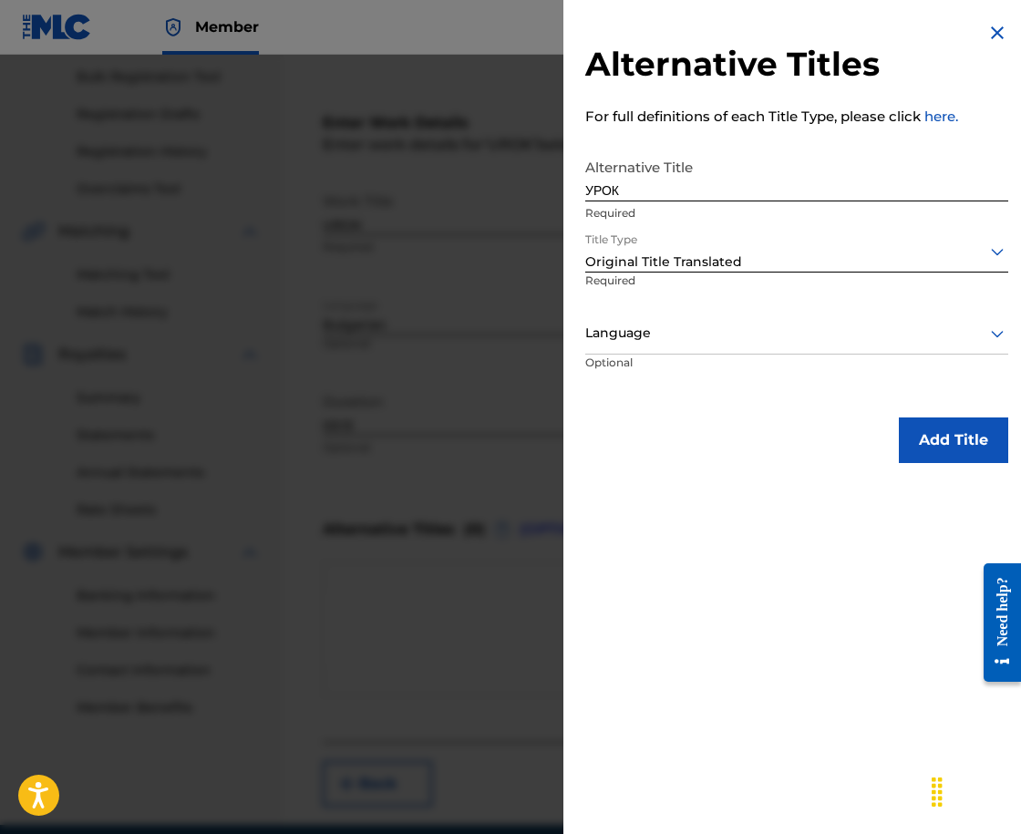
click at [662, 332] on div at bounding box center [796, 333] width 423 height 23
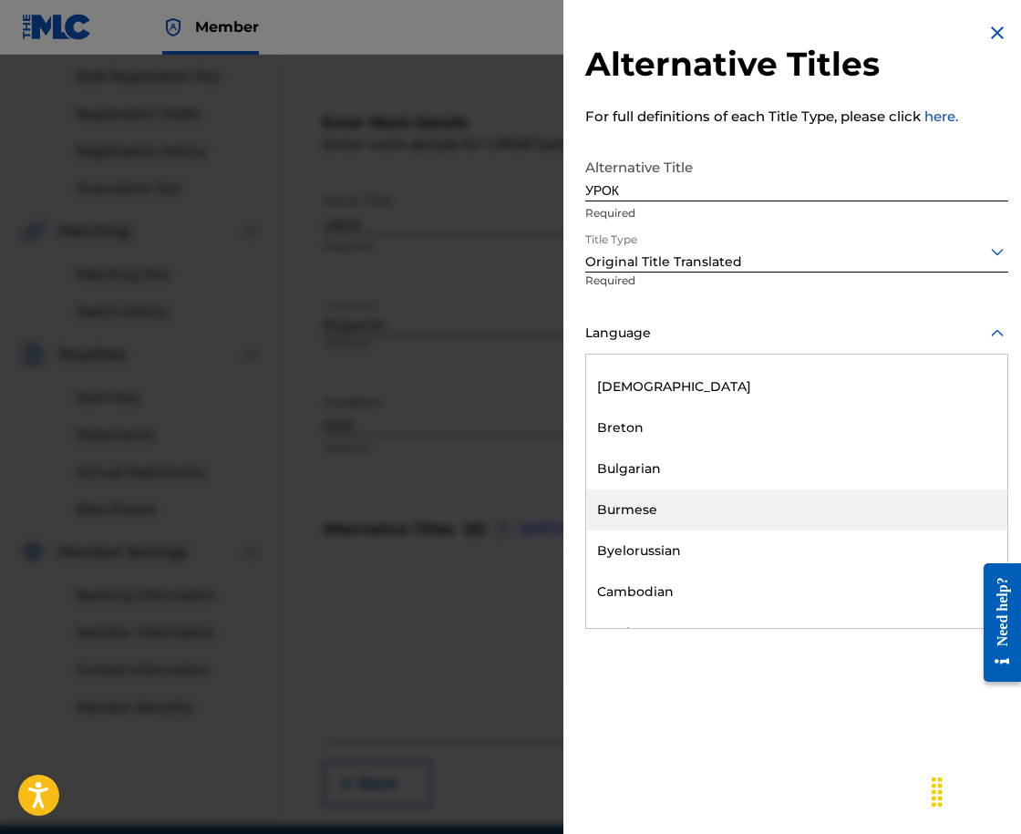
scroll to position [729, 0]
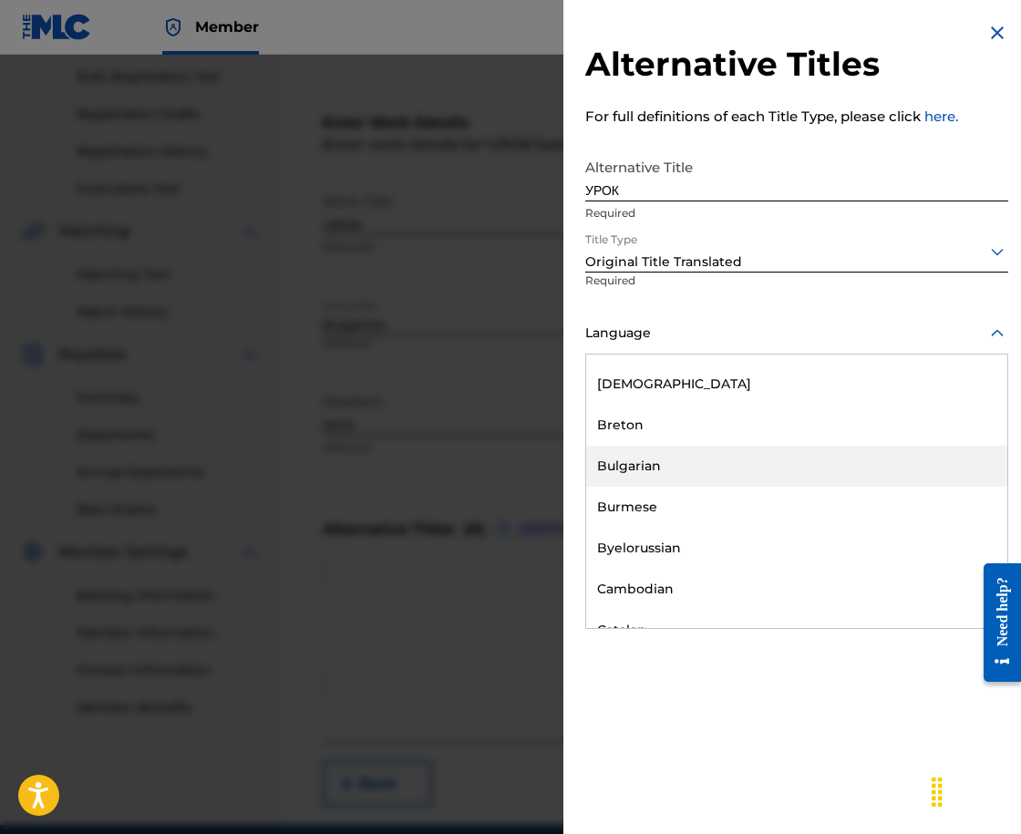
click at [746, 468] on div "Bulgarian" at bounding box center [796, 466] width 421 height 41
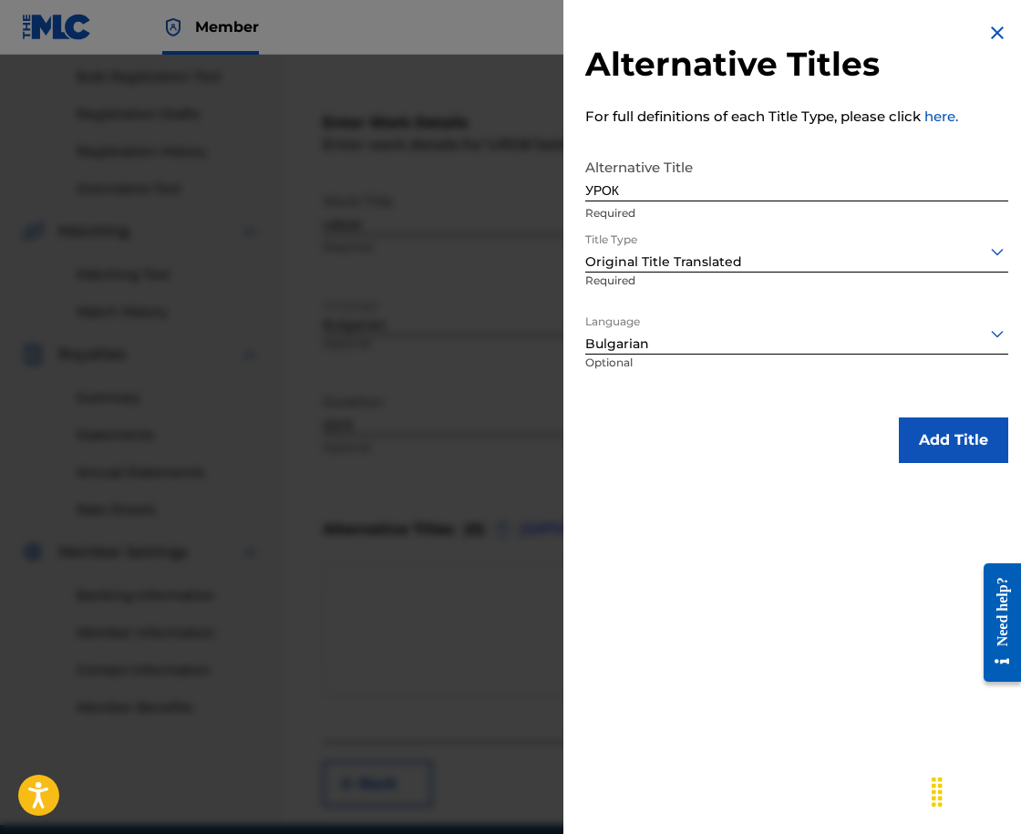
click at [925, 426] on button "Add Title" at bounding box center [953, 441] width 109 height 46
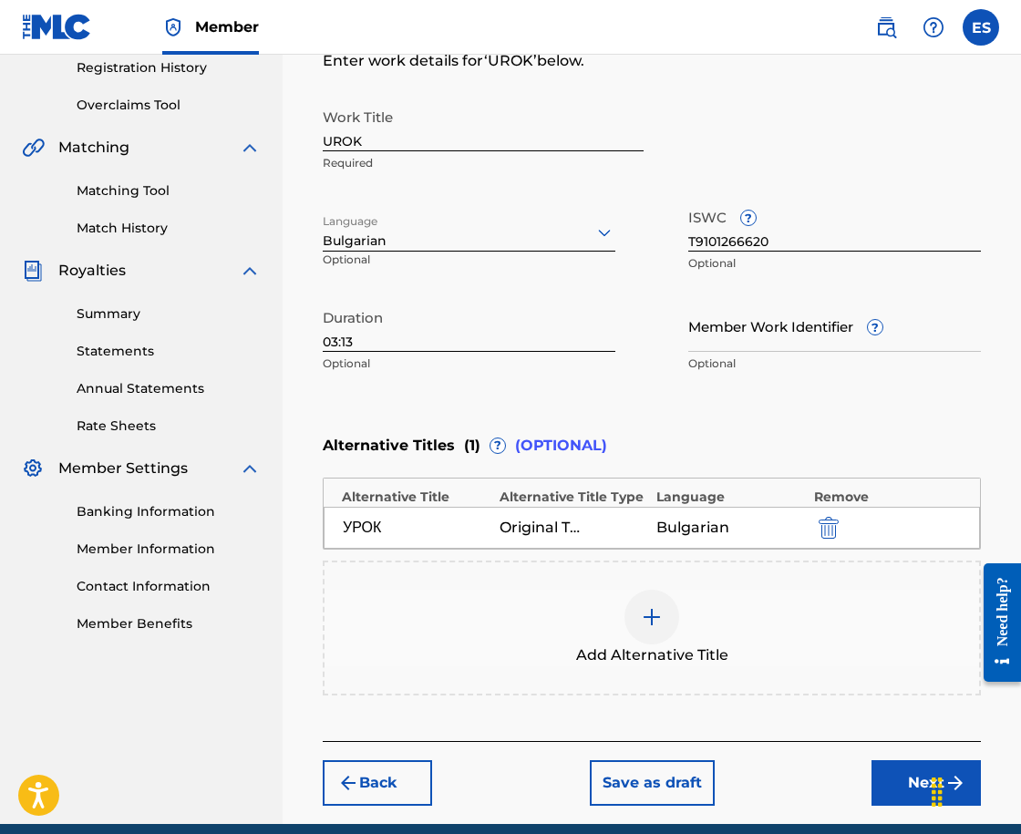
scroll to position [428, 0]
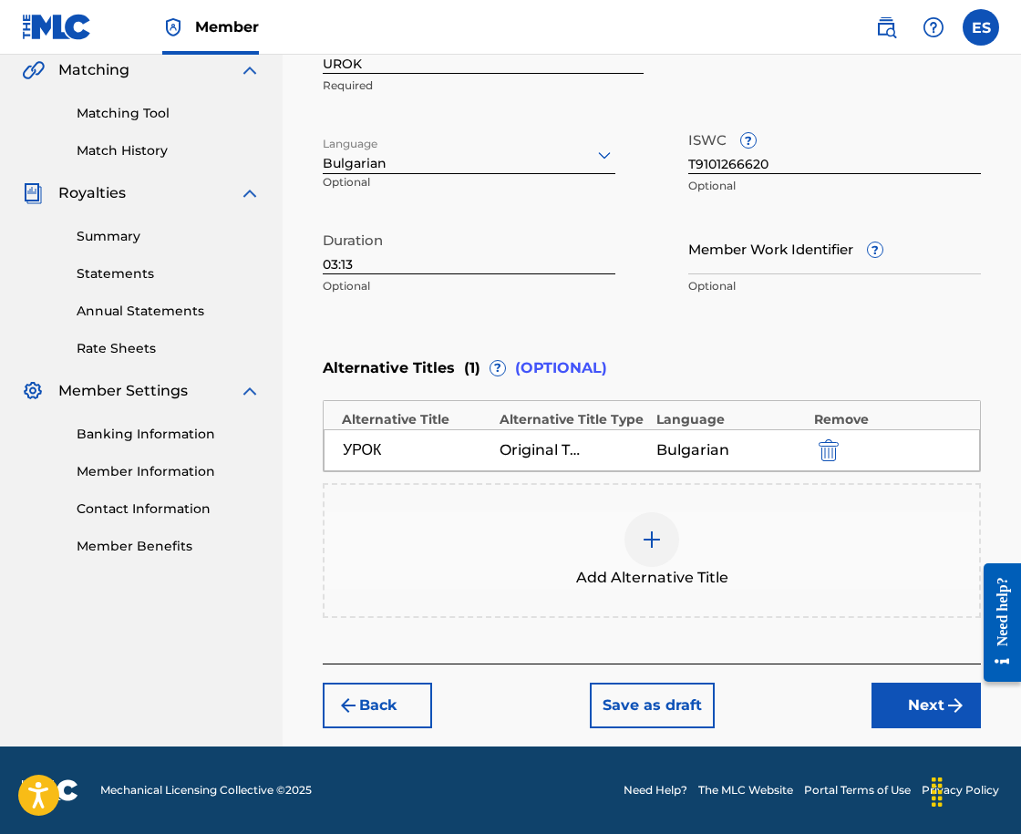
click at [878, 715] on button "Next" at bounding box center [926, 706] width 109 height 46
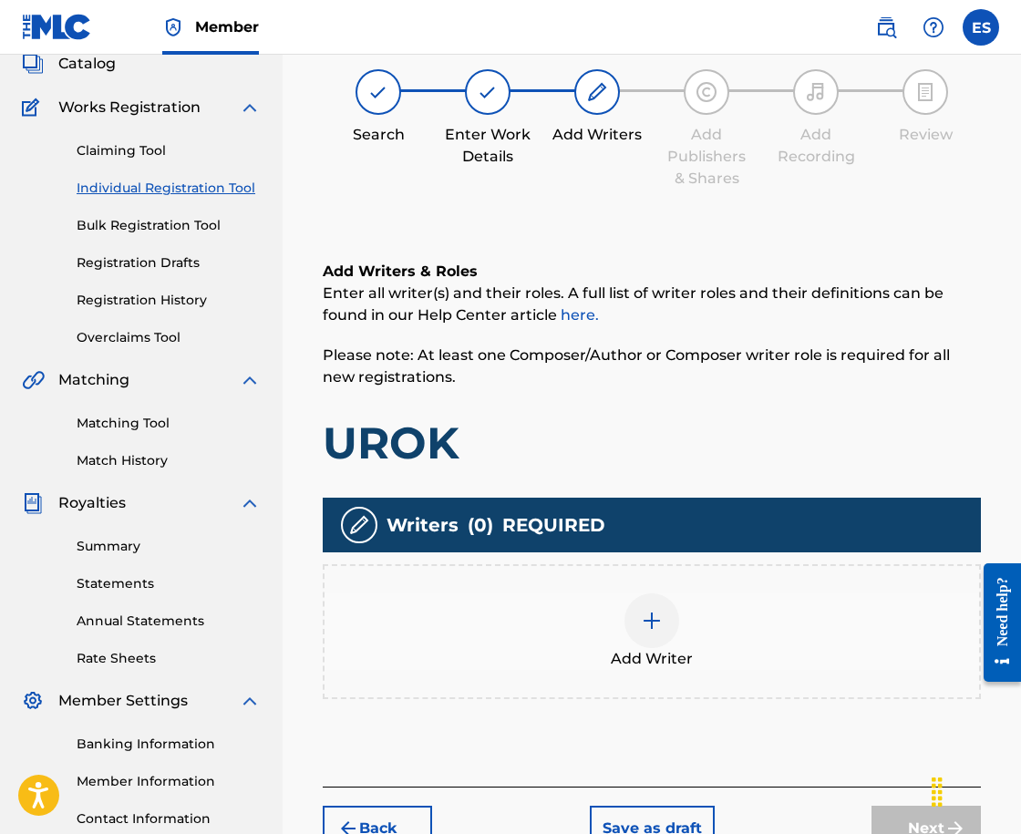
scroll to position [82, 0]
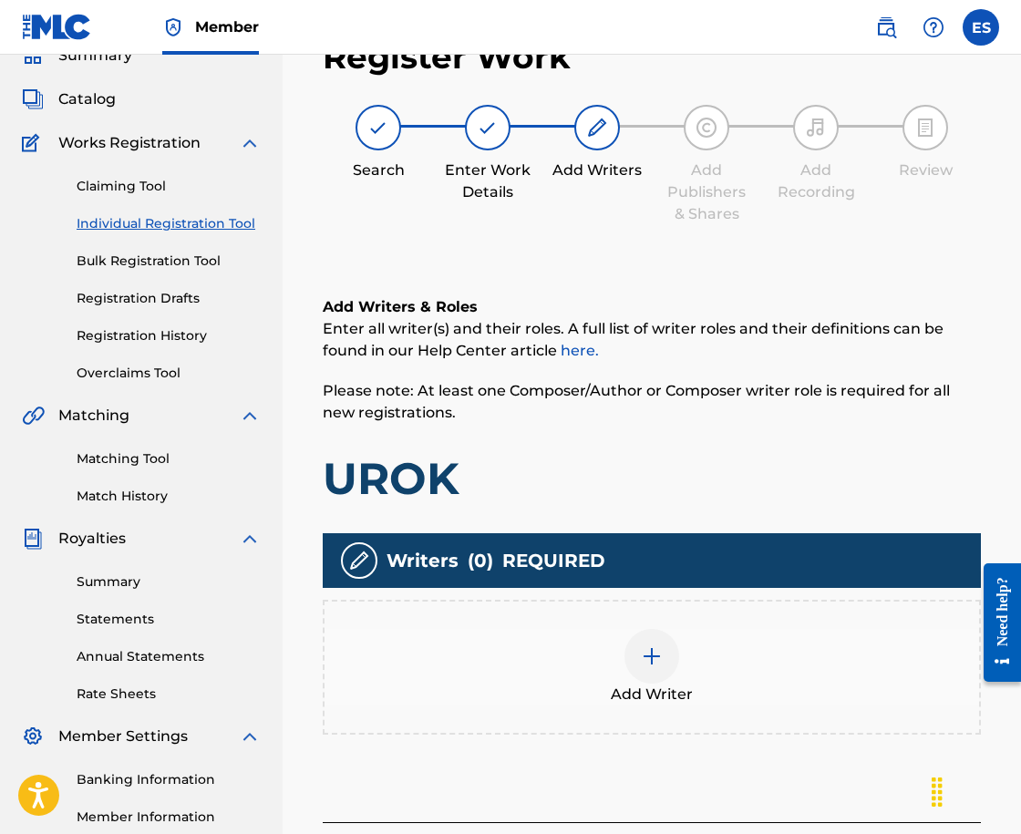
click at [594, 665] on div "Add Writer" at bounding box center [652, 667] width 655 height 77
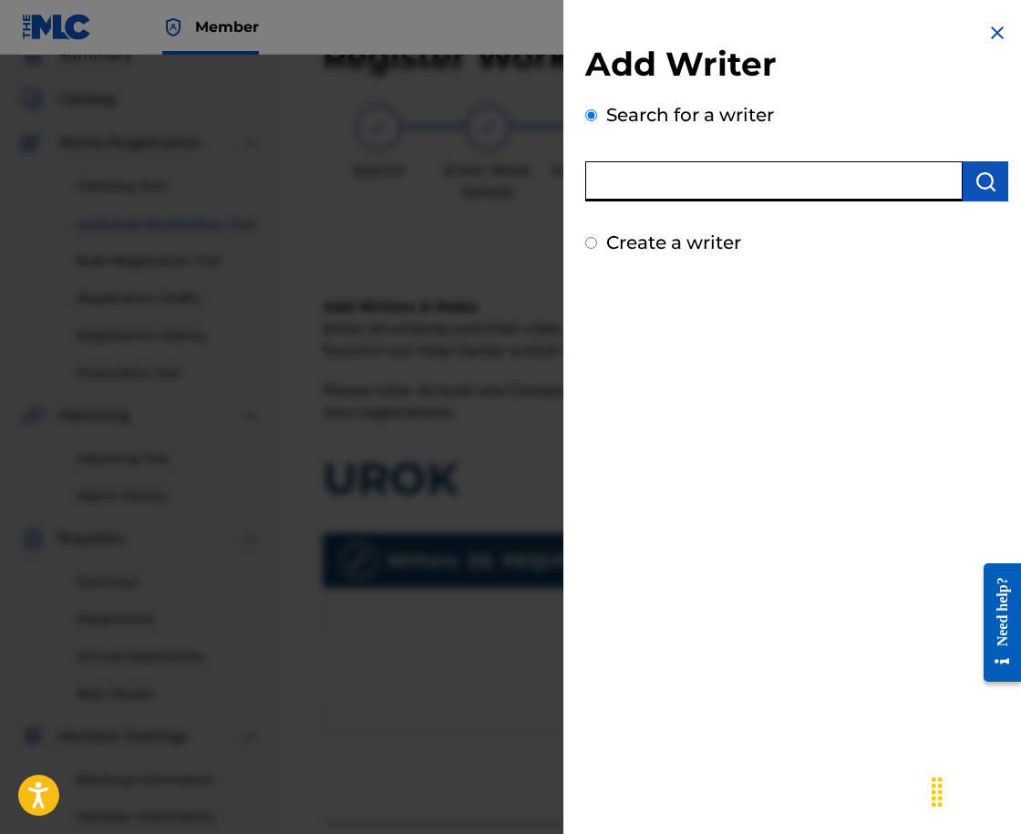
paste input "00212791093"
type input "00212791093"
click at [989, 179] on button "submit" at bounding box center [986, 181] width 46 height 40
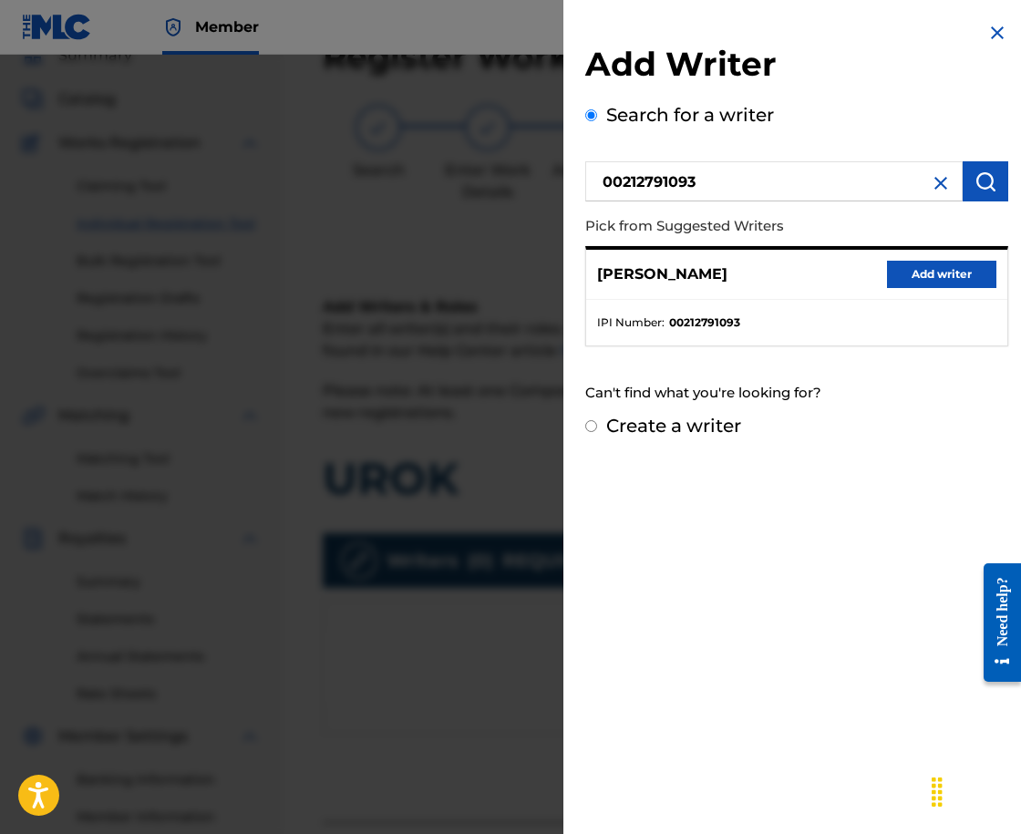
click at [946, 272] on button "Add writer" at bounding box center [941, 274] width 109 height 27
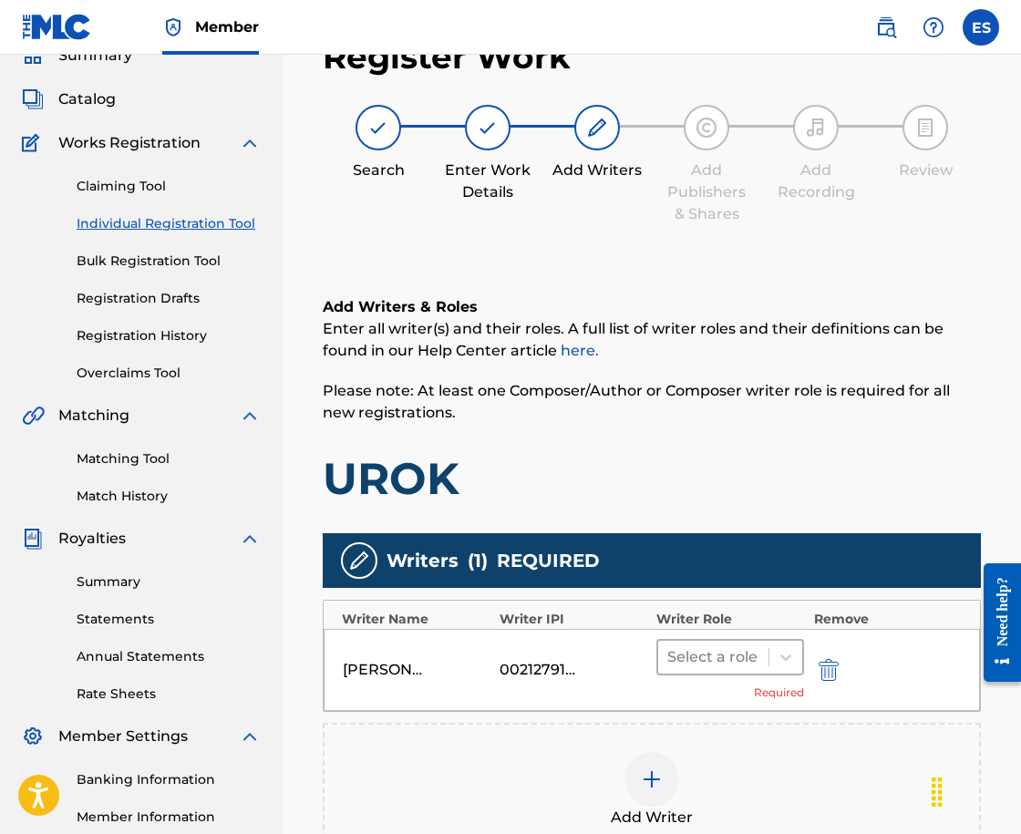
click at [709, 664] on div at bounding box center [713, 658] width 92 height 26
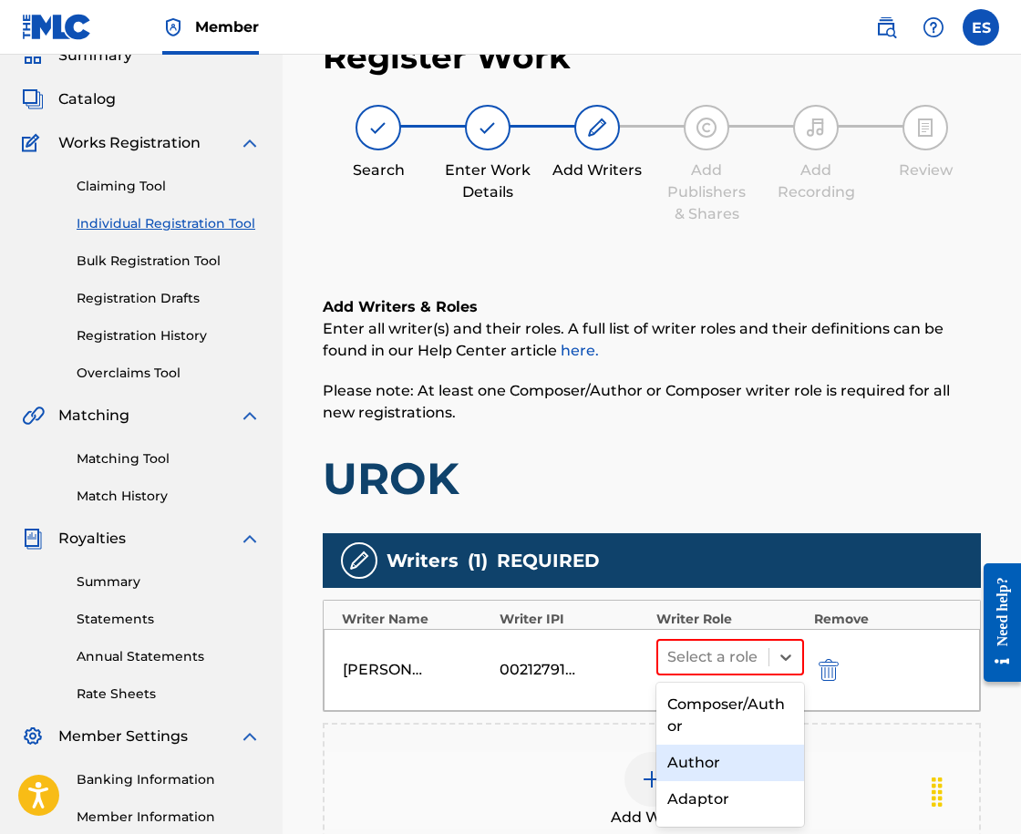
click at [752, 775] on div "Author" at bounding box center [730, 763] width 148 height 36
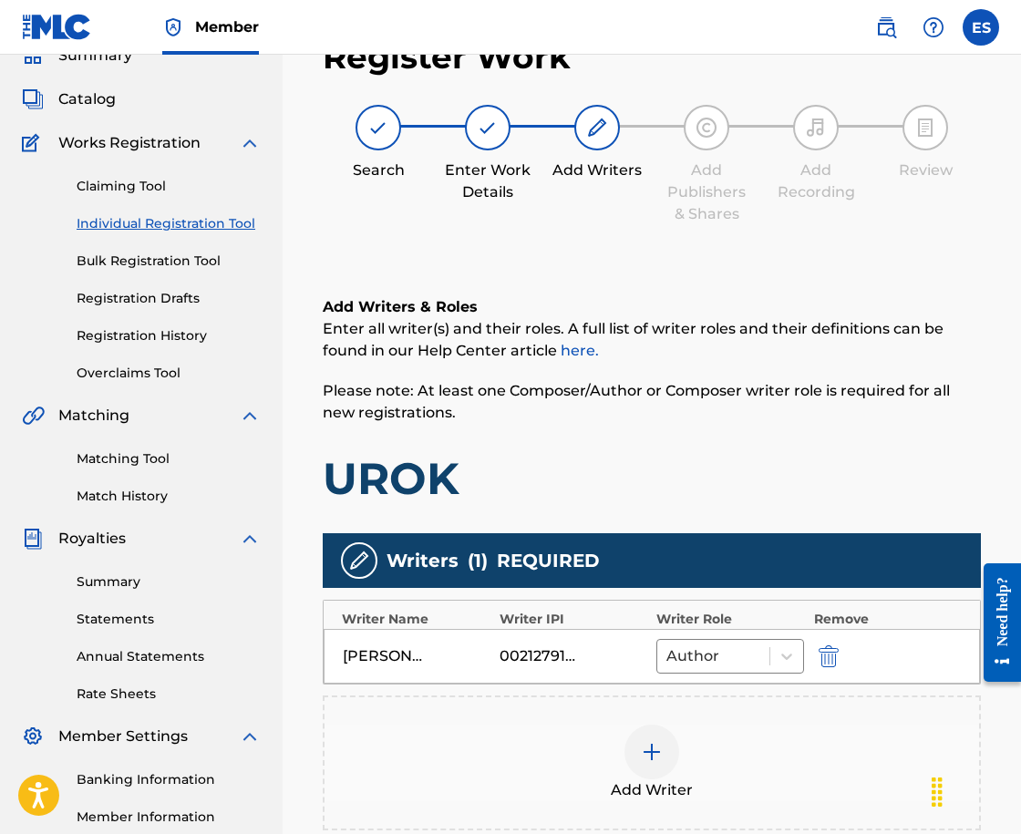
click at [702, 755] on div "Add Writer" at bounding box center [652, 763] width 655 height 77
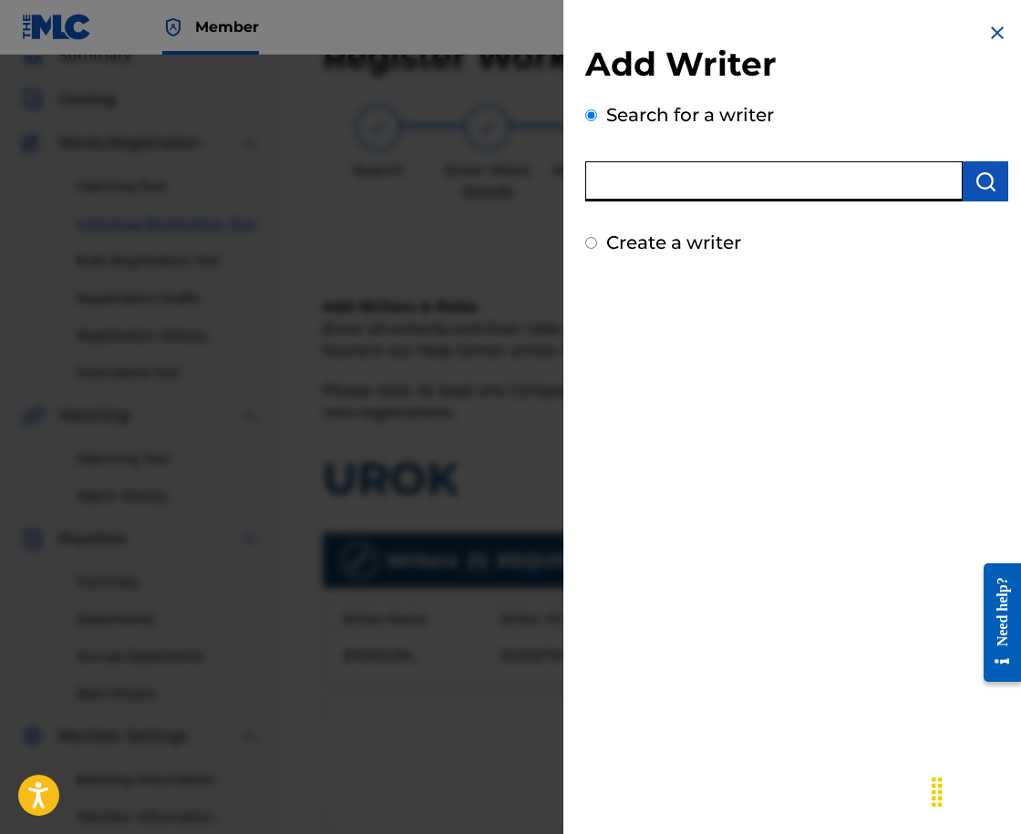
paste input "00089332843"
type input "00089332843"
click at [967, 173] on button "submit" at bounding box center [986, 181] width 46 height 40
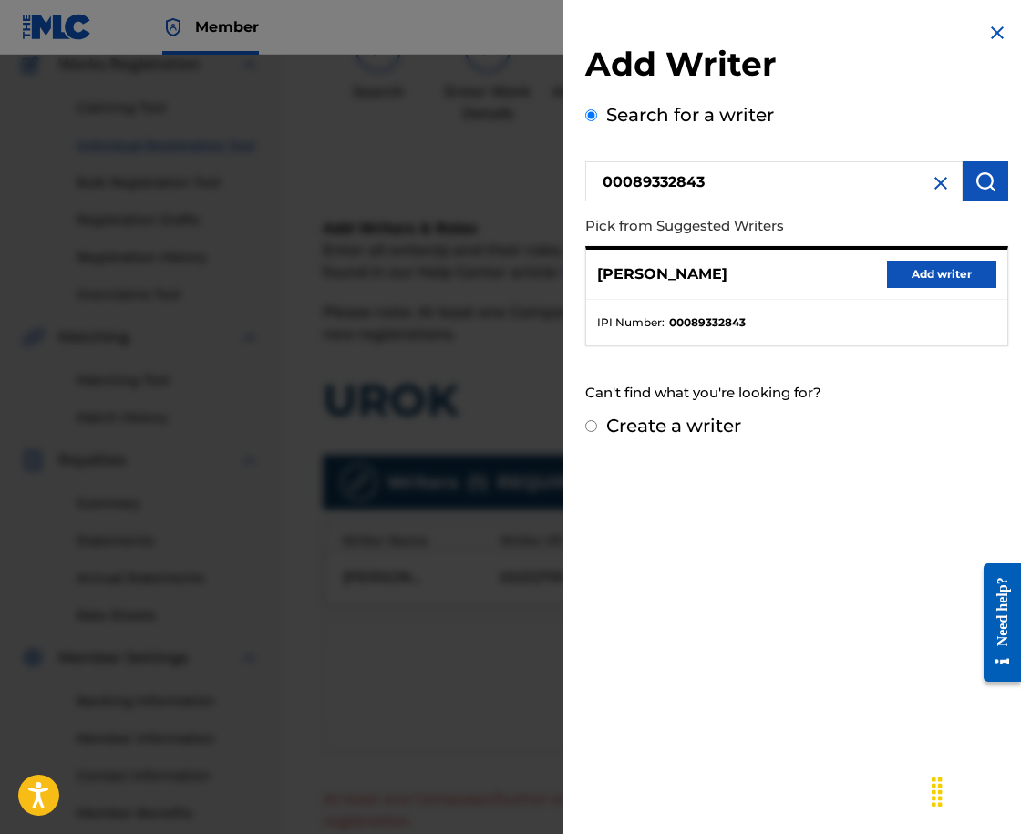
scroll to position [264, 0]
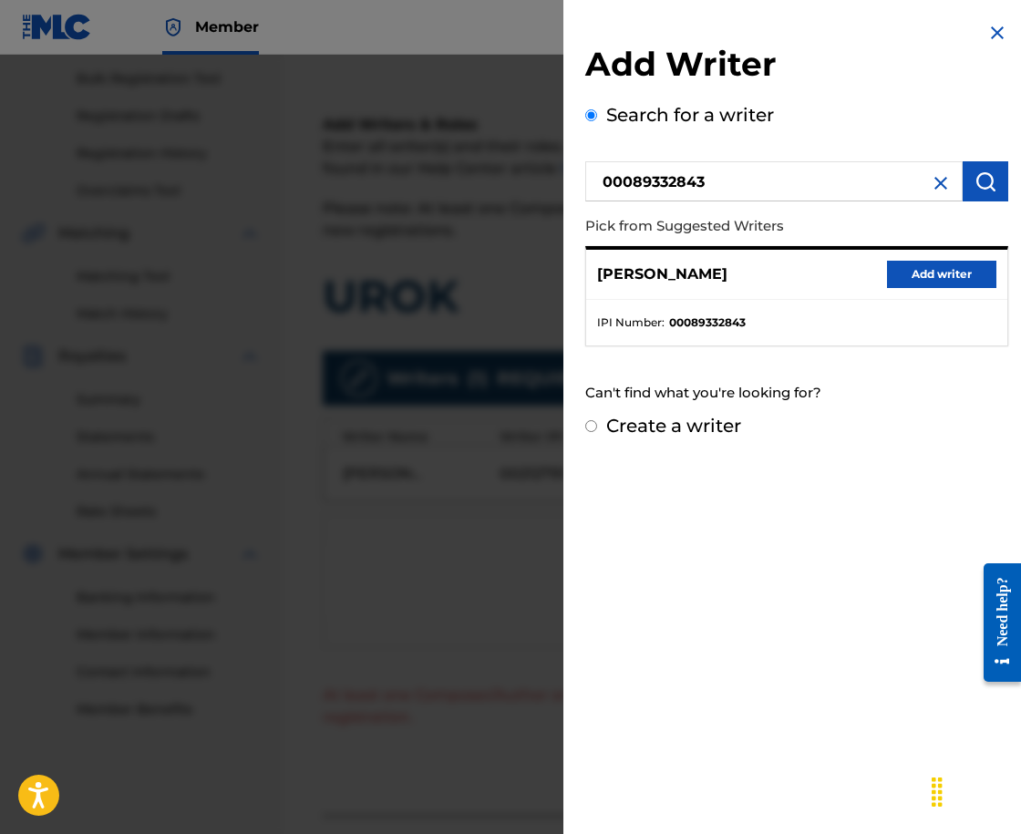
click at [905, 268] on button "Add writer" at bounding box center [941, 274] width 109 height 27
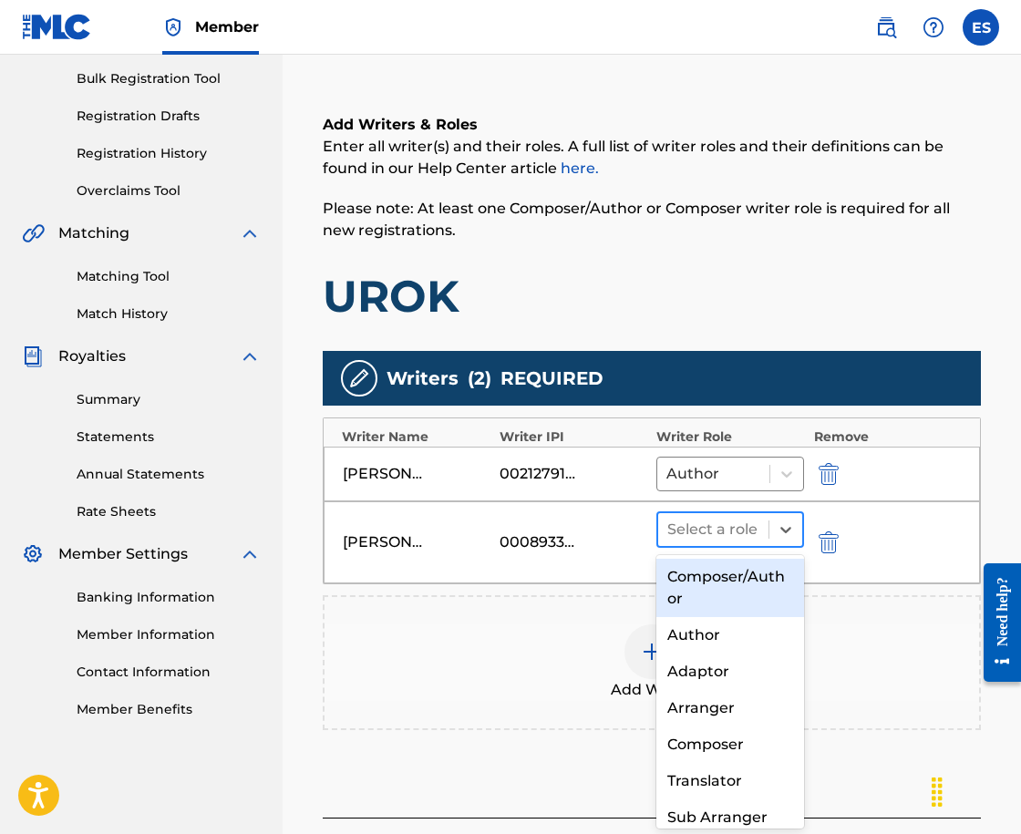
click at [706, 535] on div at bounding box center [713, 530] width 92 height 26
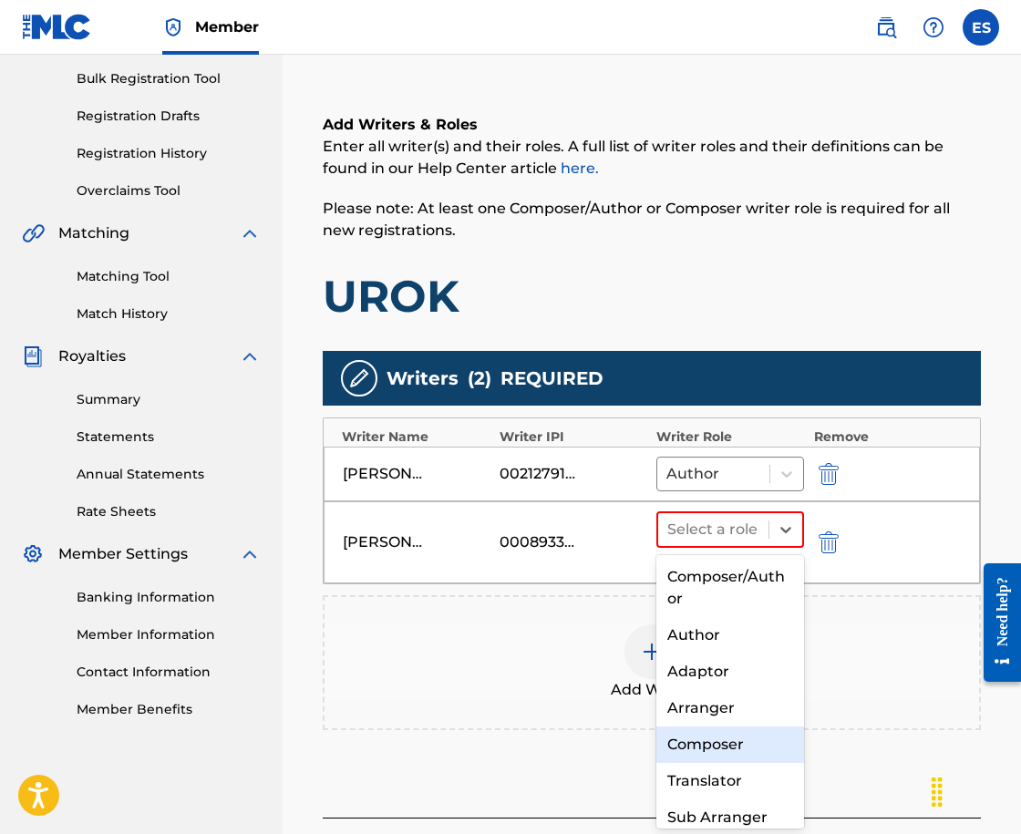
click at [717, 748] on div "Composer" at bounding box center [730, 745] width 148 height 36
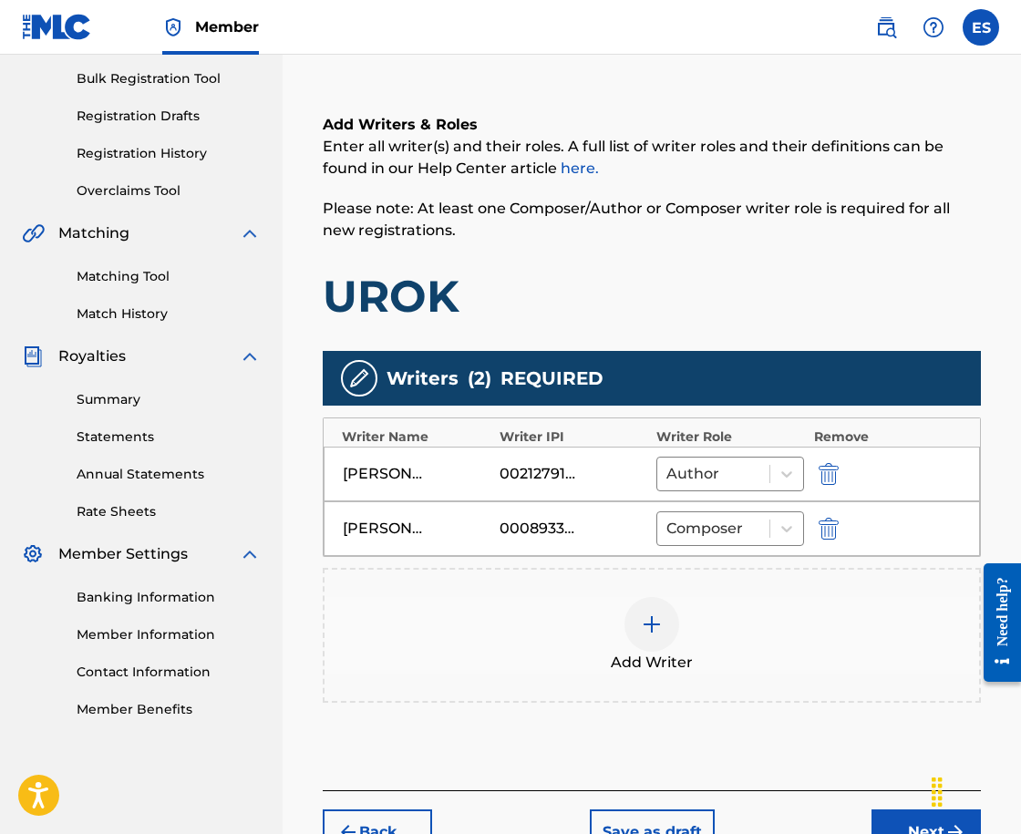
click at [651, 642] on div at bounding box center [652, 624] width 55 height 55
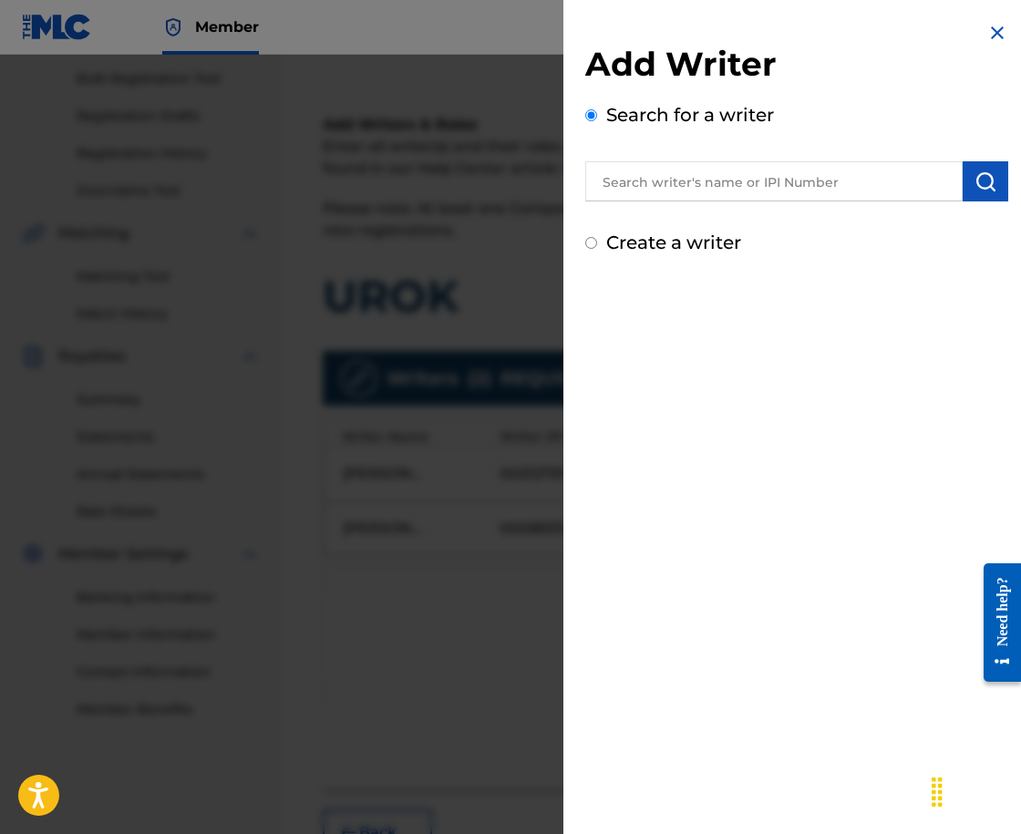
click at [772, 174] on input "text" at bounding box center [773, 181] width 377 height 40
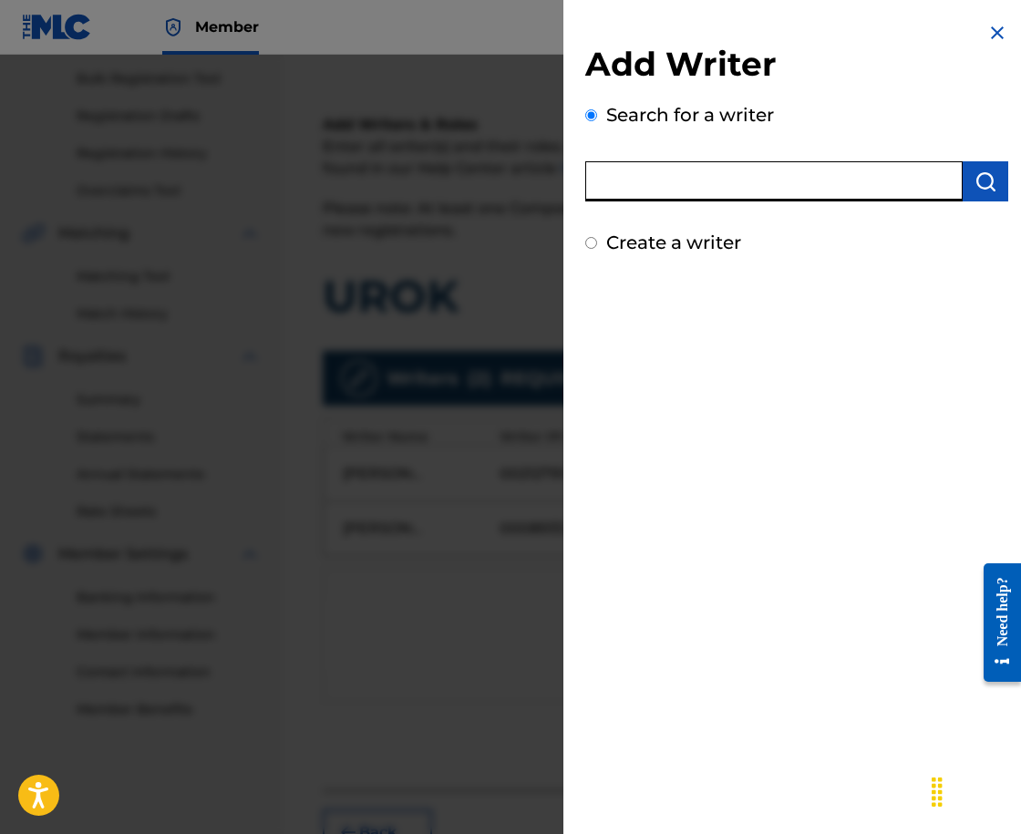
paste input "00258906432"
type input "00258906432"
click at [983, 179] on img "submit" at bounding box center [986, 182] width 22 height 22
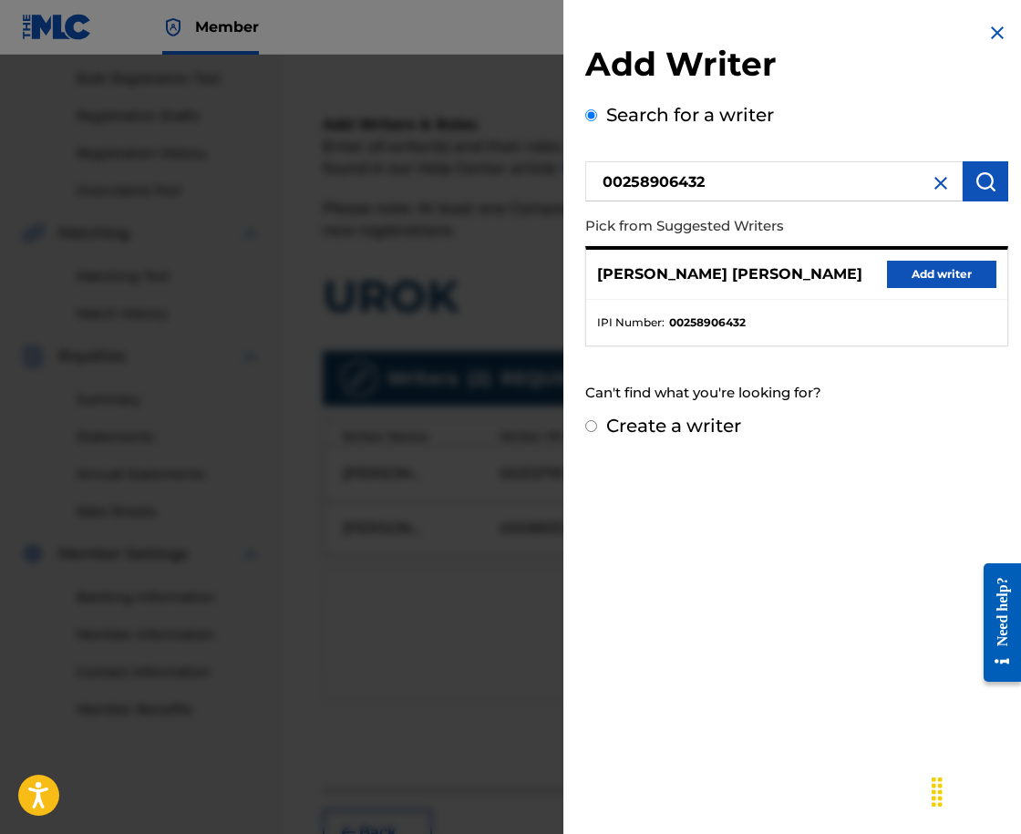
click at [887, 261] on button "Add writer" at bounding box center [941, 274] width 109 height 27
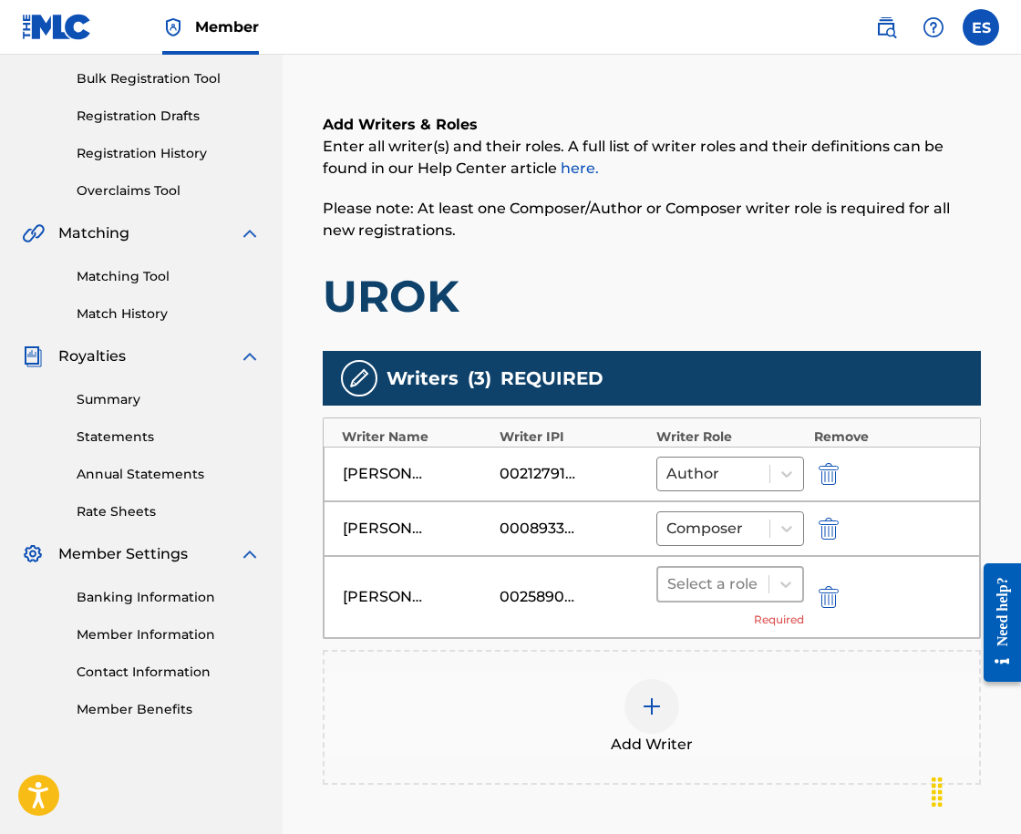
click at [677, 592] on div at bounding box center [713, 585] width 92 height 26
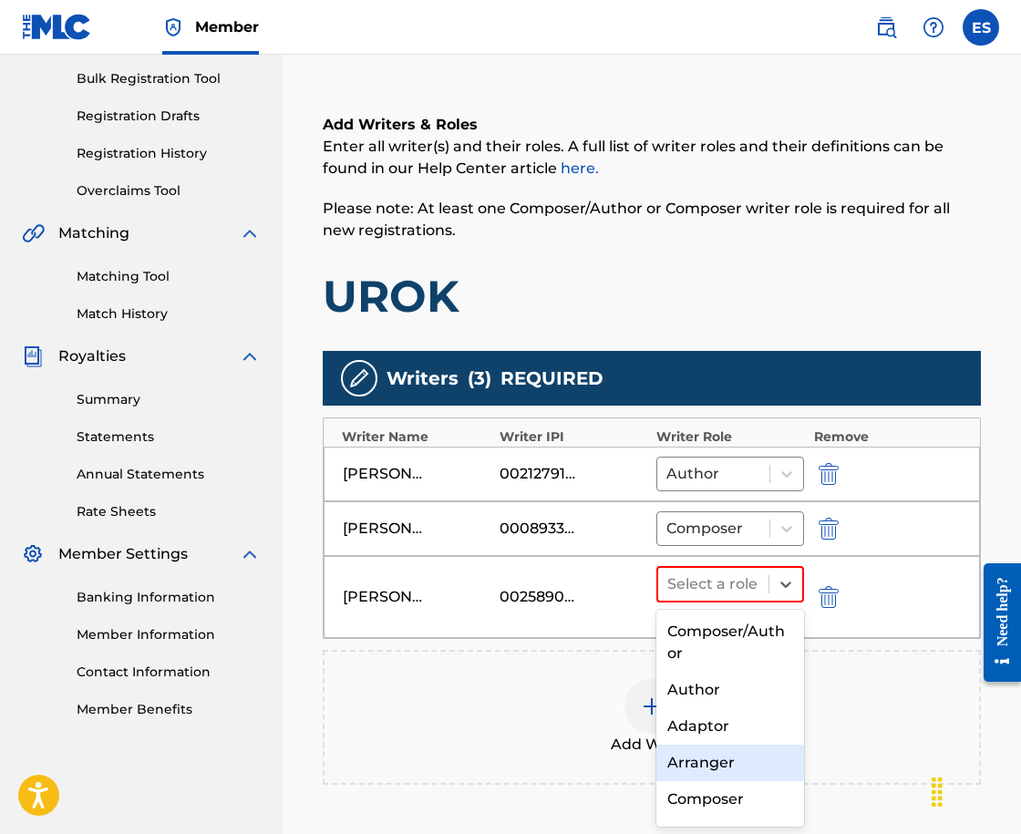
click at [715, 764] on div "Arranger" at bounding box center [730, 763] width 148 height 36
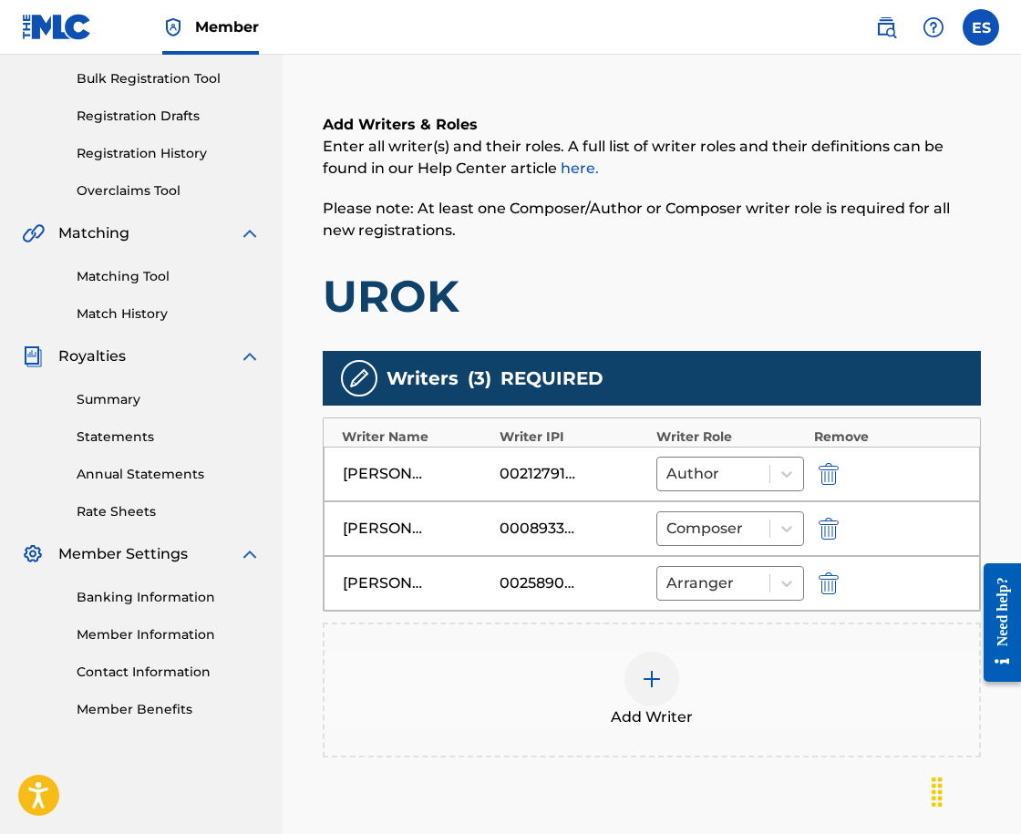
click at [640, 685] on div at bounding box center [652, 679] width 55 height 55
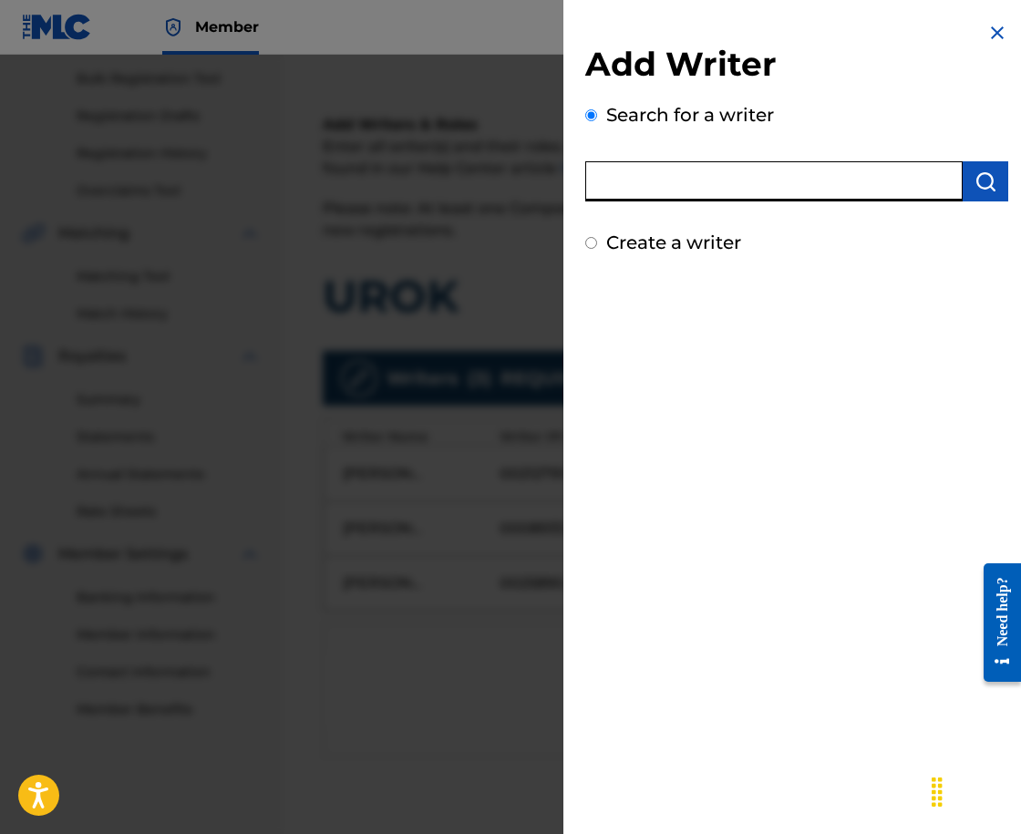
paste input "00212715404"
type input "00212715404"
click at [978, 187] on img "submit" at bounding box center [986, 182] width 22 height 22
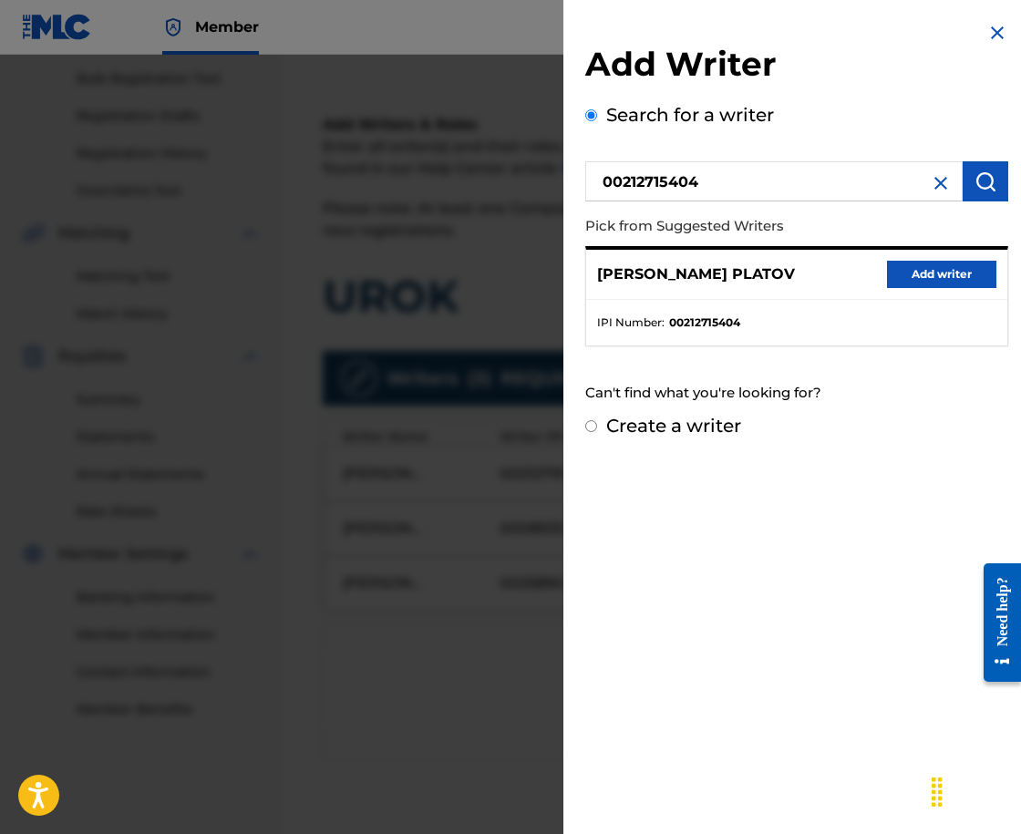
click at [905, 277] on button "Add writer" at bounding box center [941, 274] width 109 height 27
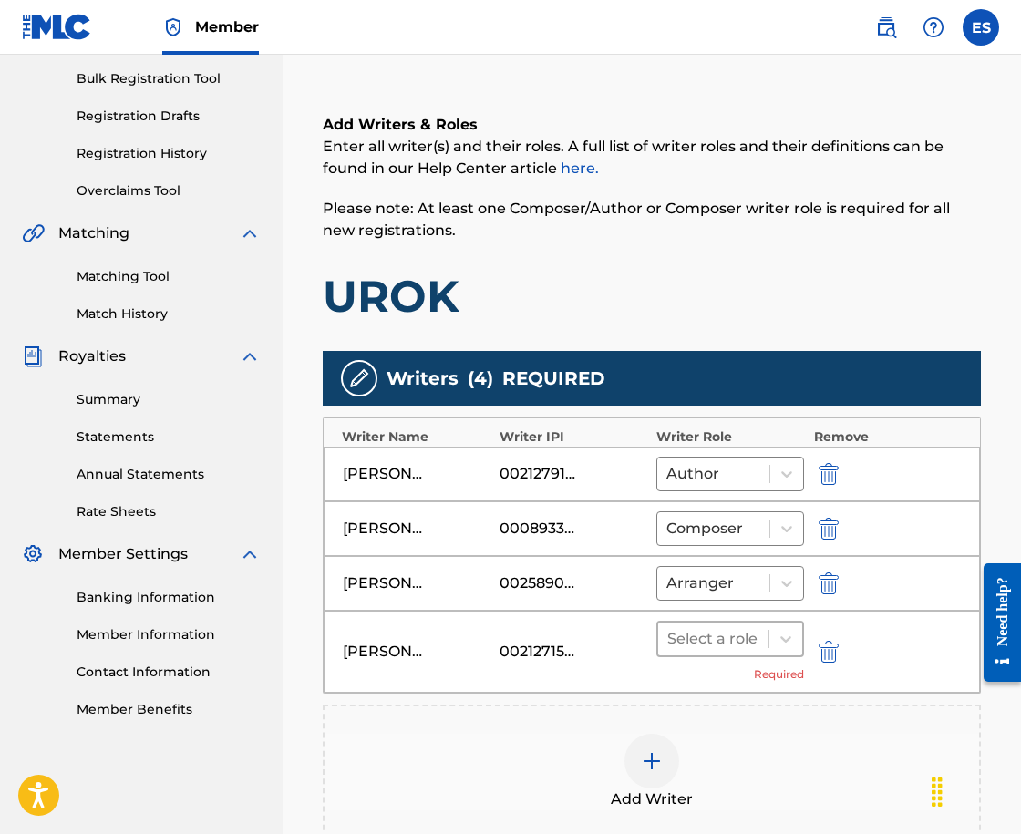
click at [733, 625] on div "Select a role" at bounding box center [713, 639] width 110 height 33
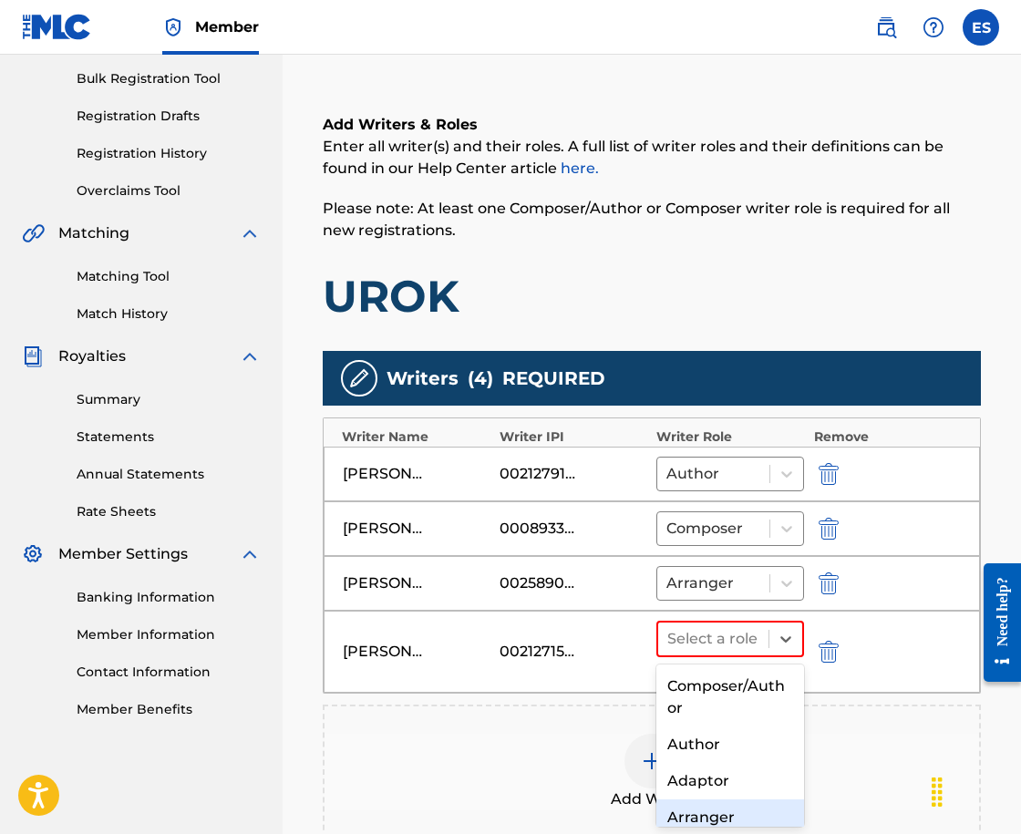
click at [745, 802] on div "Arranger" at bounding box center [730, 818] width 148 height 36
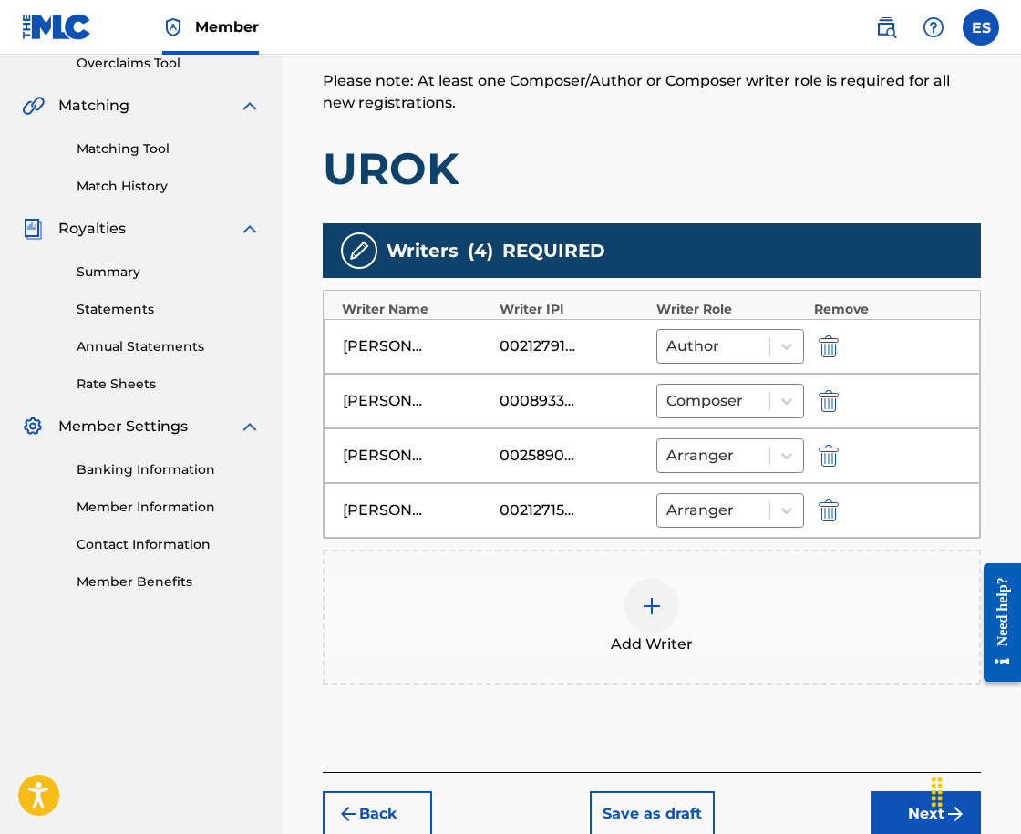
scroll to position [501, 0]
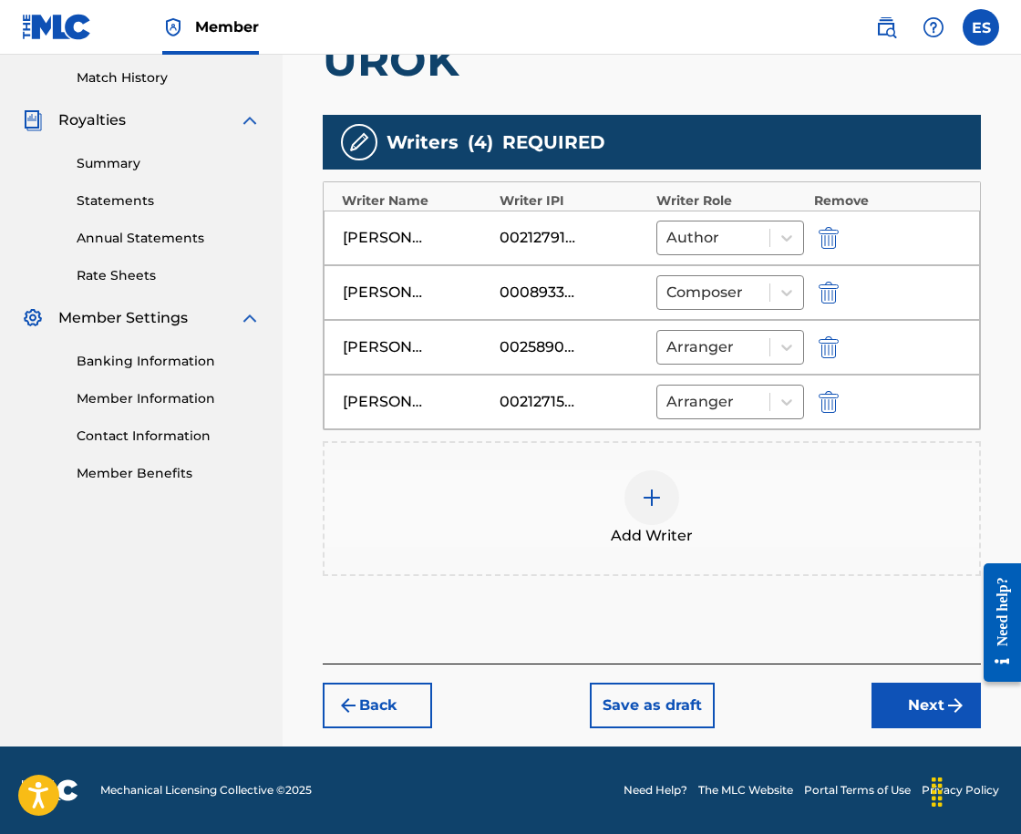
click at [880, 697] on button "Next" at bounding box center [926, 706] width 109 height 46
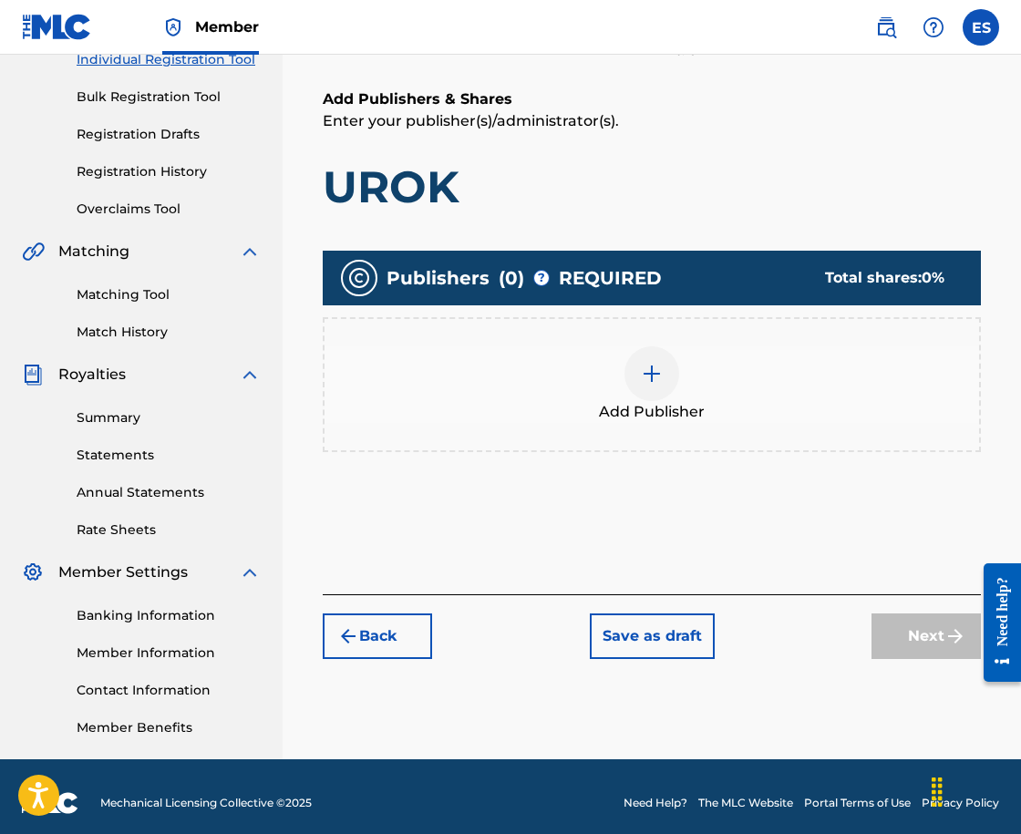
scroll to position [82, 0]
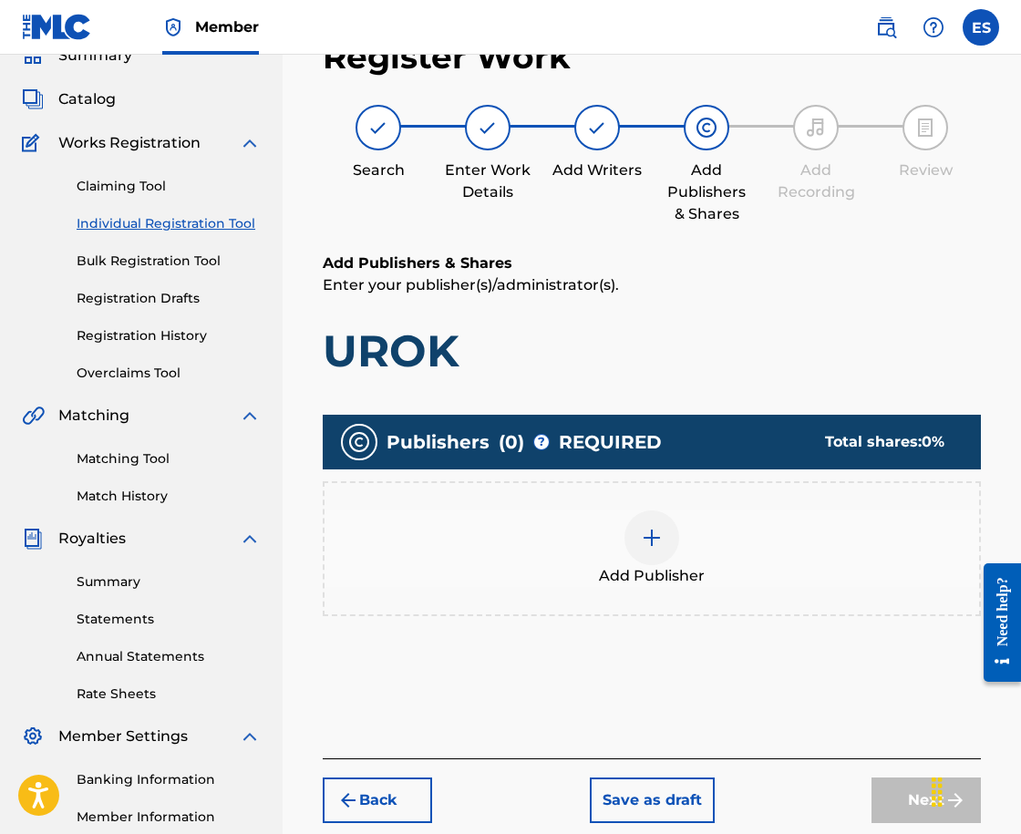
click at [627, 585] on span "Add Publisher" at bounding box center [652, 576] width 106 height 22
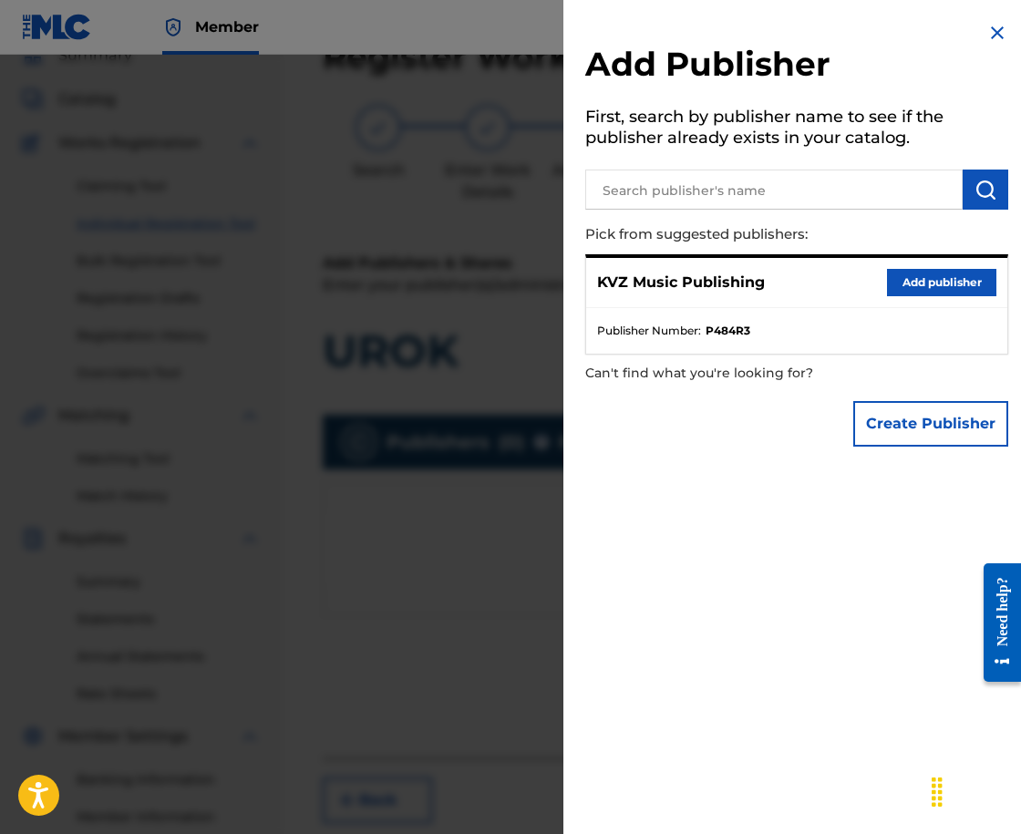
click at [924, 254] on div "KVZ Music Publishing Add publisher Publisher Number : P484R3" at bounding box center [796, 304] width 423 height 100
click at [914, 286] on button "Add publisher" at bounding box center [941, 282] width 109 height 27
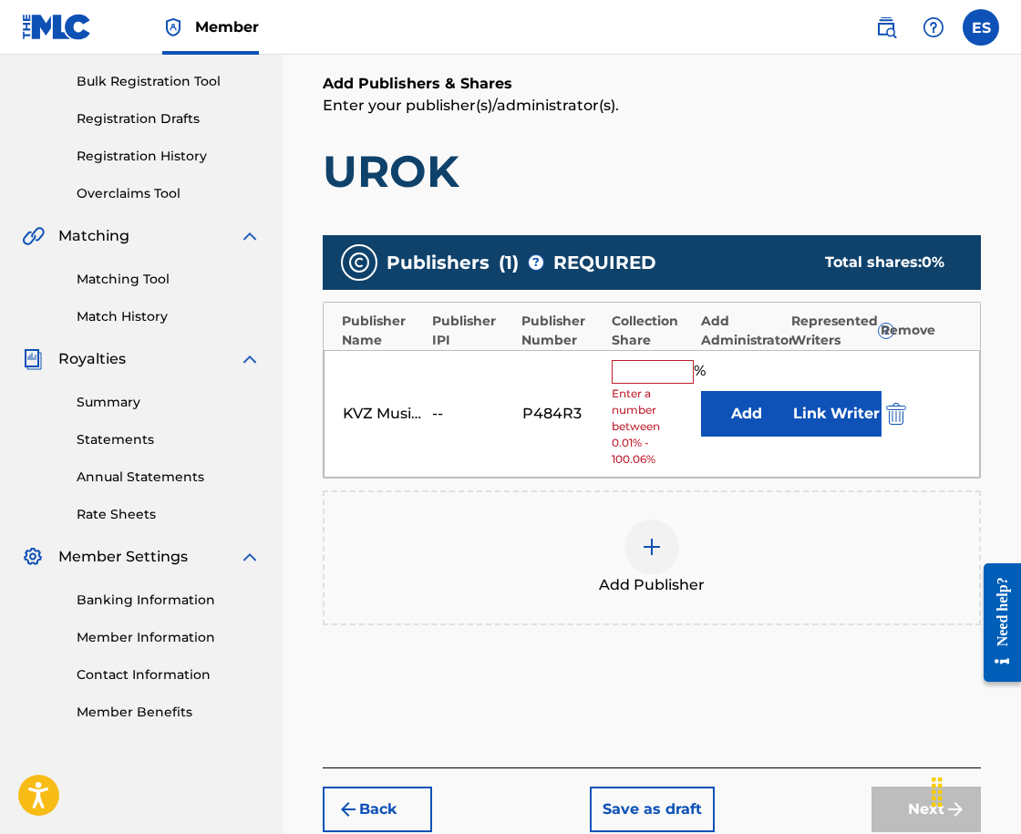
scroll to position [366, 0]
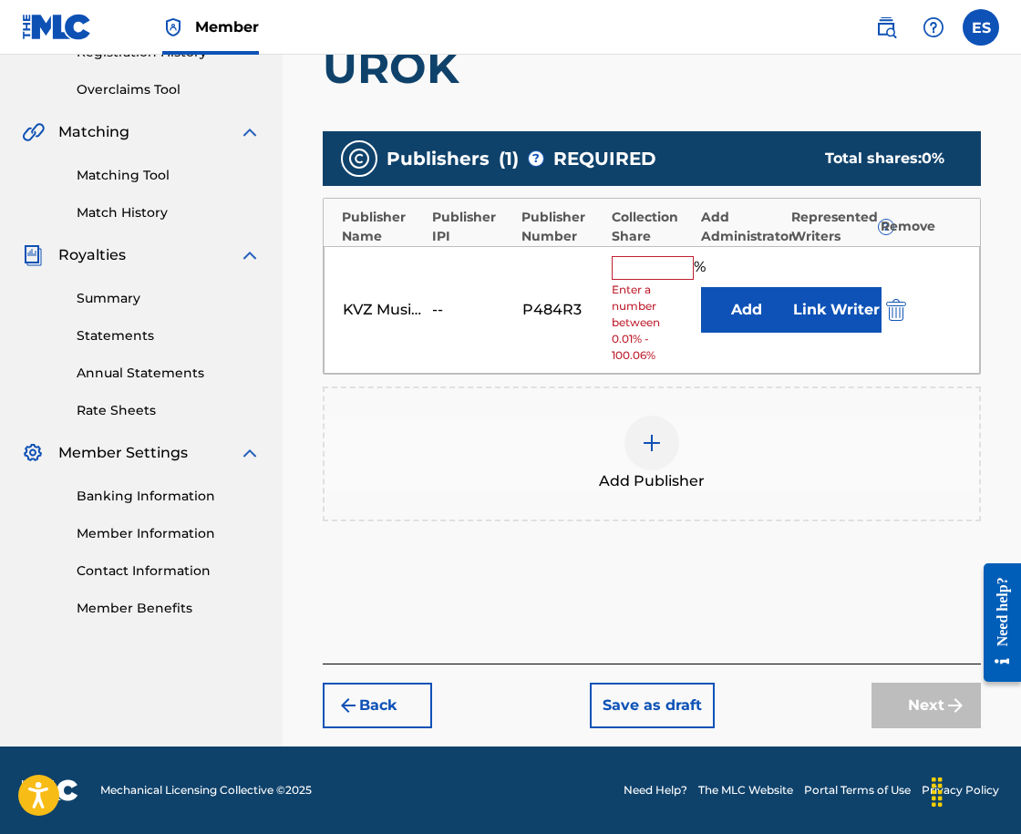
click at [667, 265] on input "text" at bounding box center [653, 268] width 82 height 24
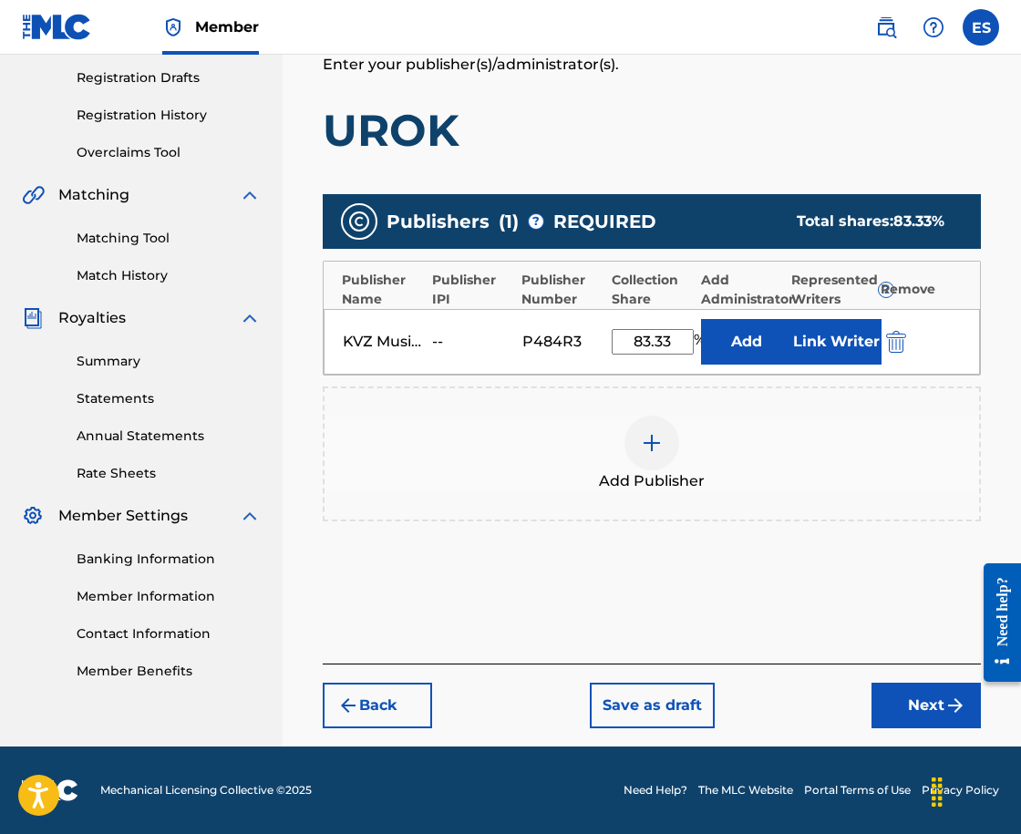
click at [649, 339] on input "83.33" at bounding box center [653, 342] width 82 height 26
type input "8.33"
click at [903, 704] on button "Next" at bounding box center [926, 706] width 109 height 46
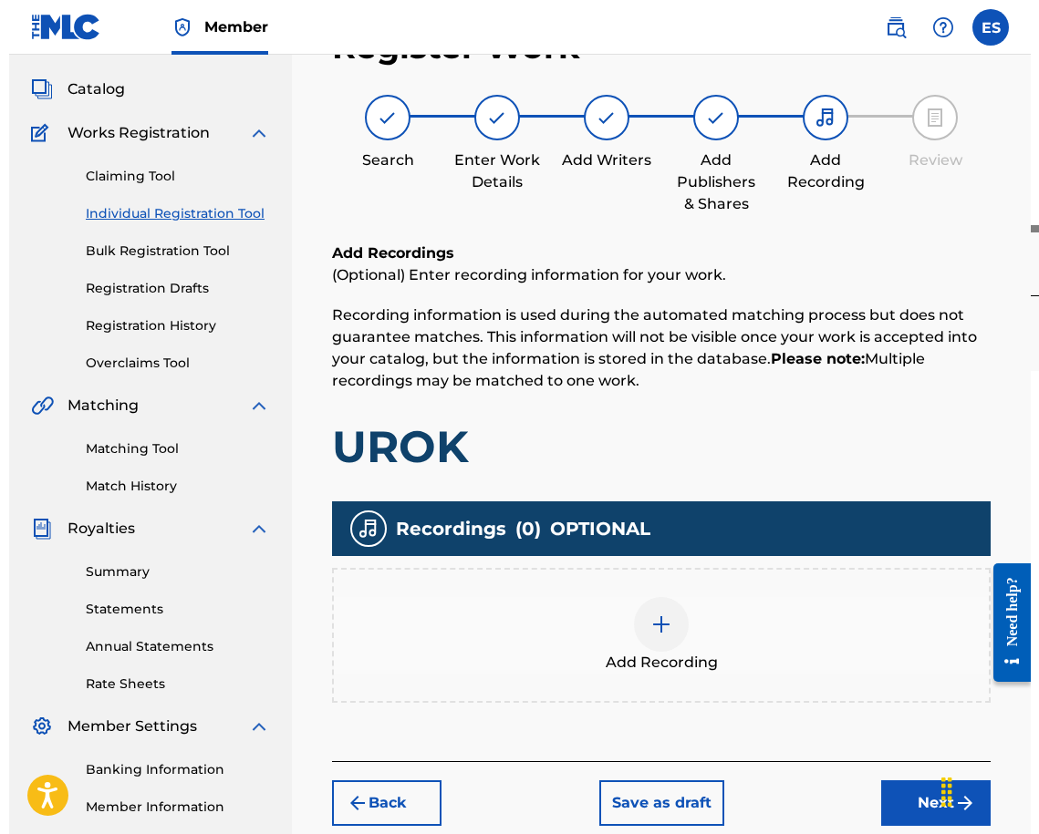
scroll to position [82, 0]
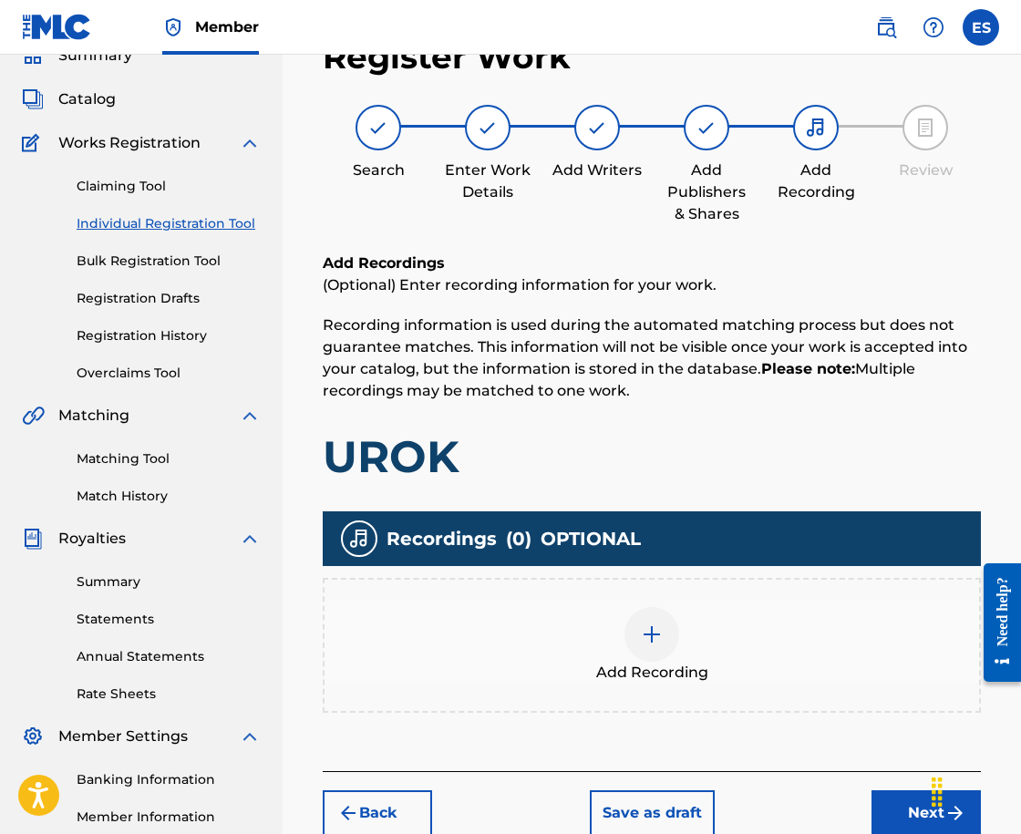
click at [746, 633] on div "Add Recording" at bounding box center [652, 645] width 655 height 77
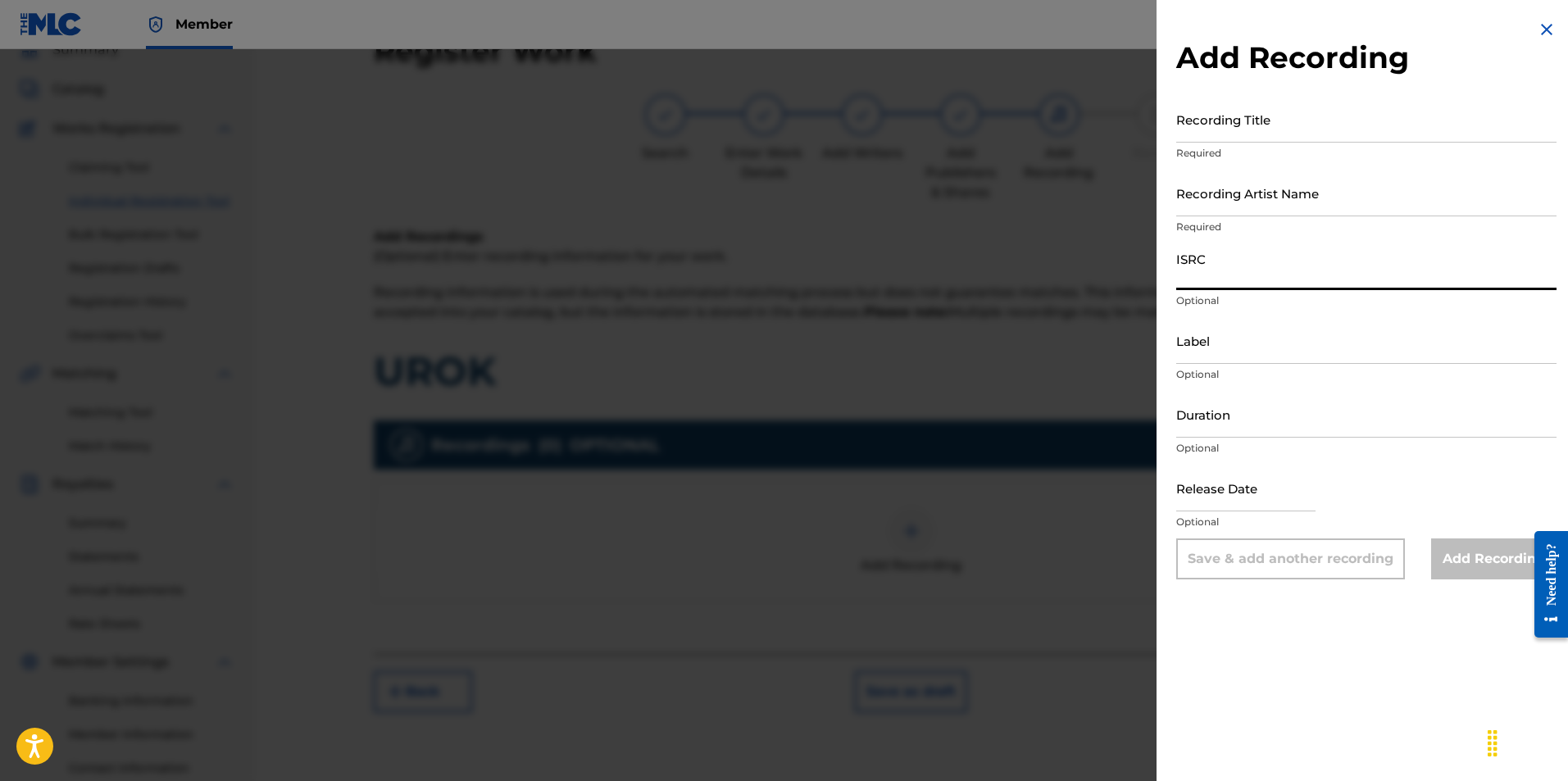
paste input "BGA262006908"
type input "BGA262006908"
click at [917, 315] on div "ISRC BGA262006908 Optional" at bounding box center [1366, 280] width 380 height 74
click at [917, 356] on input "Label" at bounding box center [1366, 341] width 380 height 47
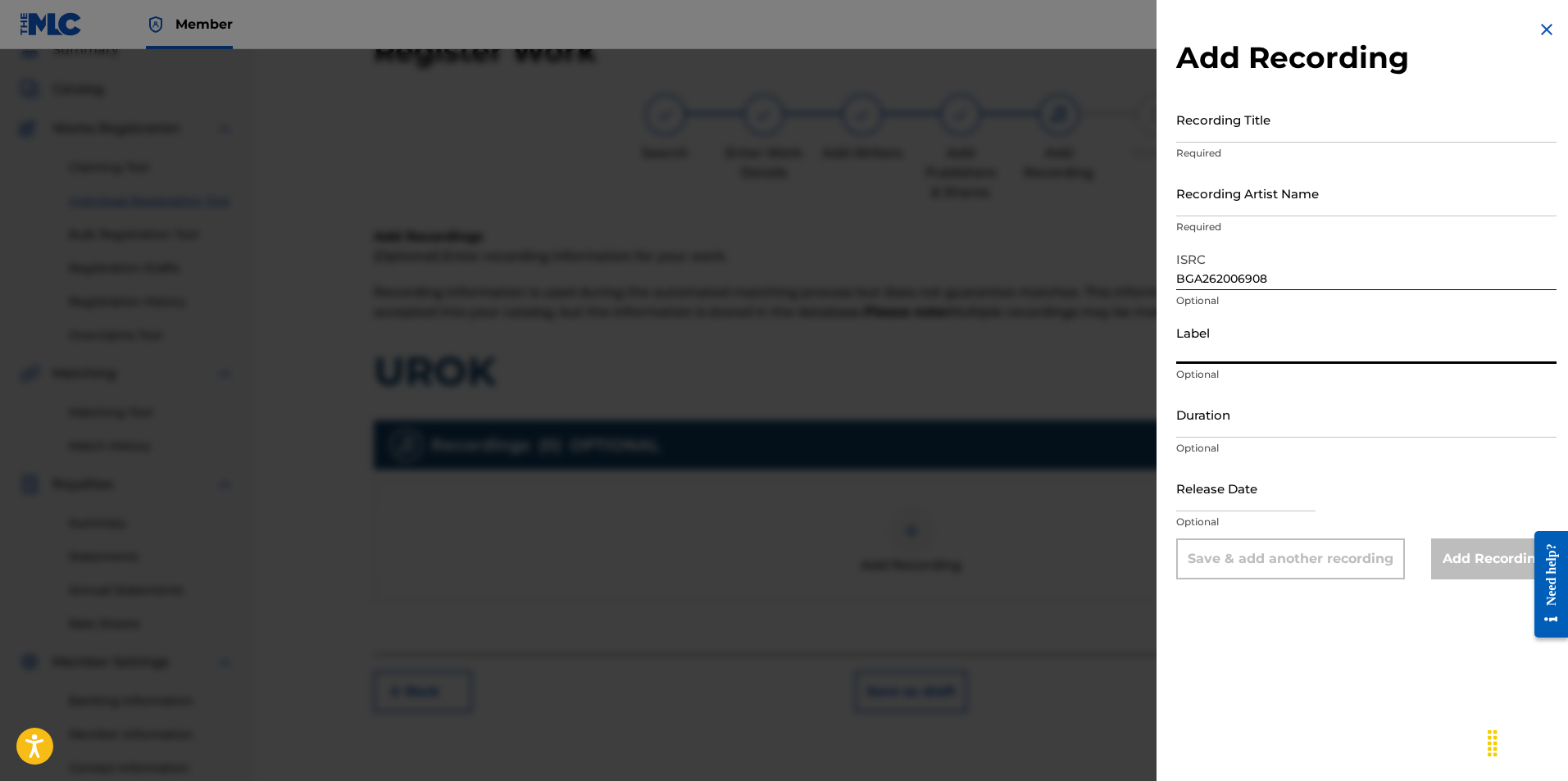
type input "BALKANTON AD"
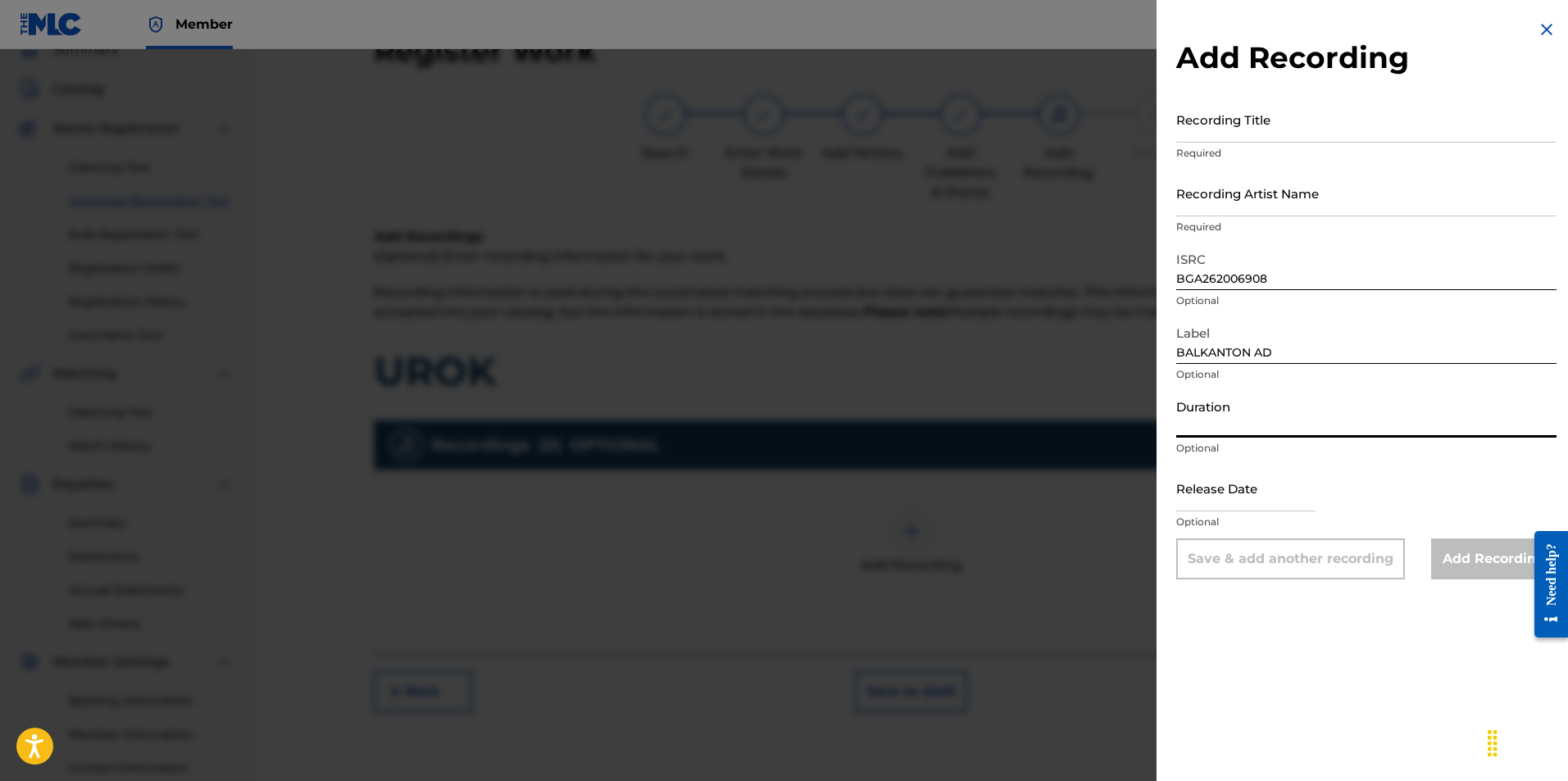
paste input "03:13"
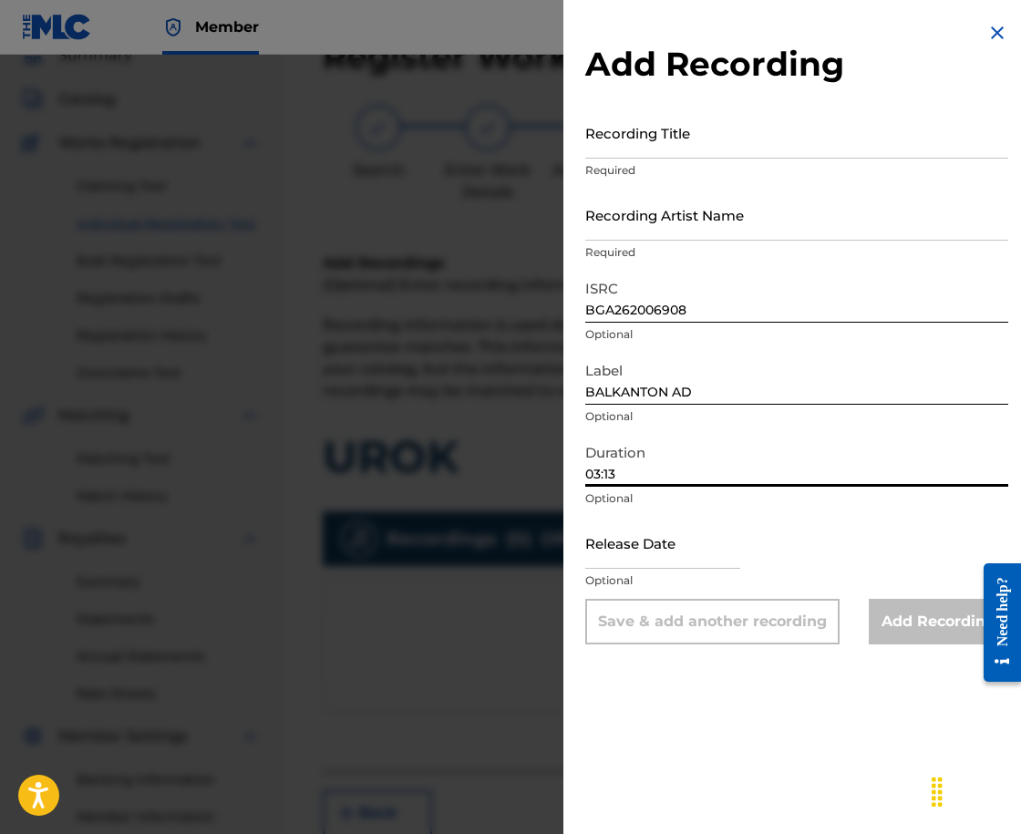
type input "03:13"
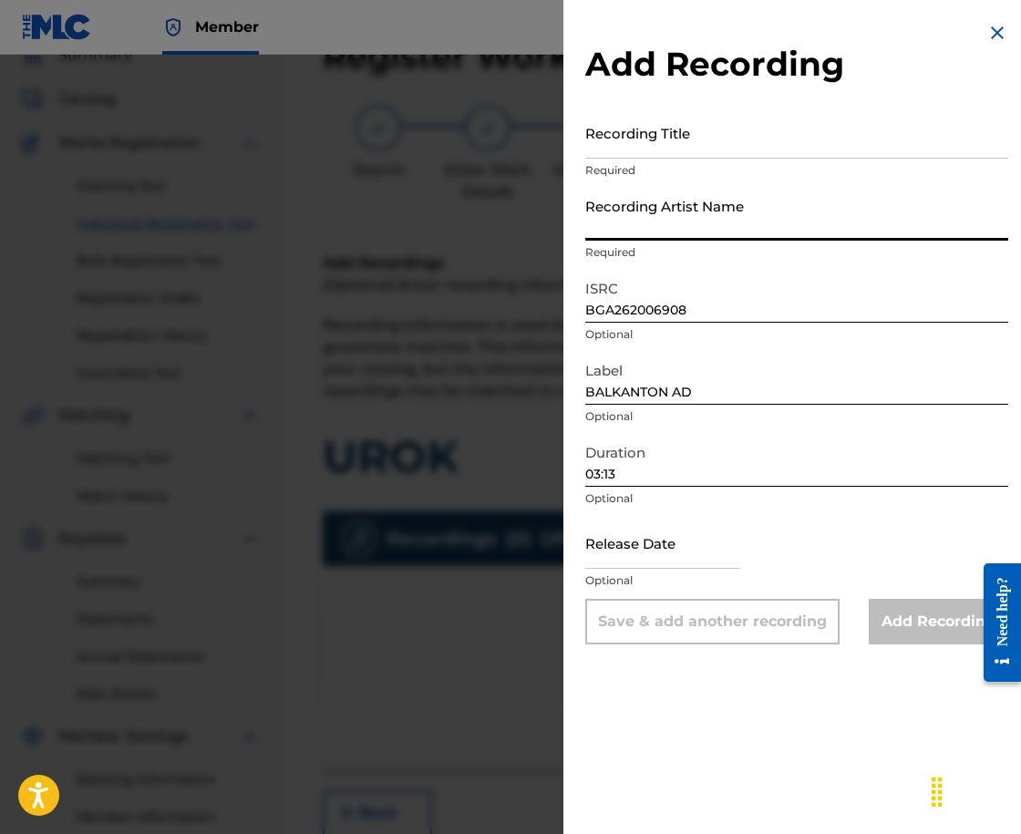
paste input "[PERSON_NAME]"
type input "[PERSON_NAME]"
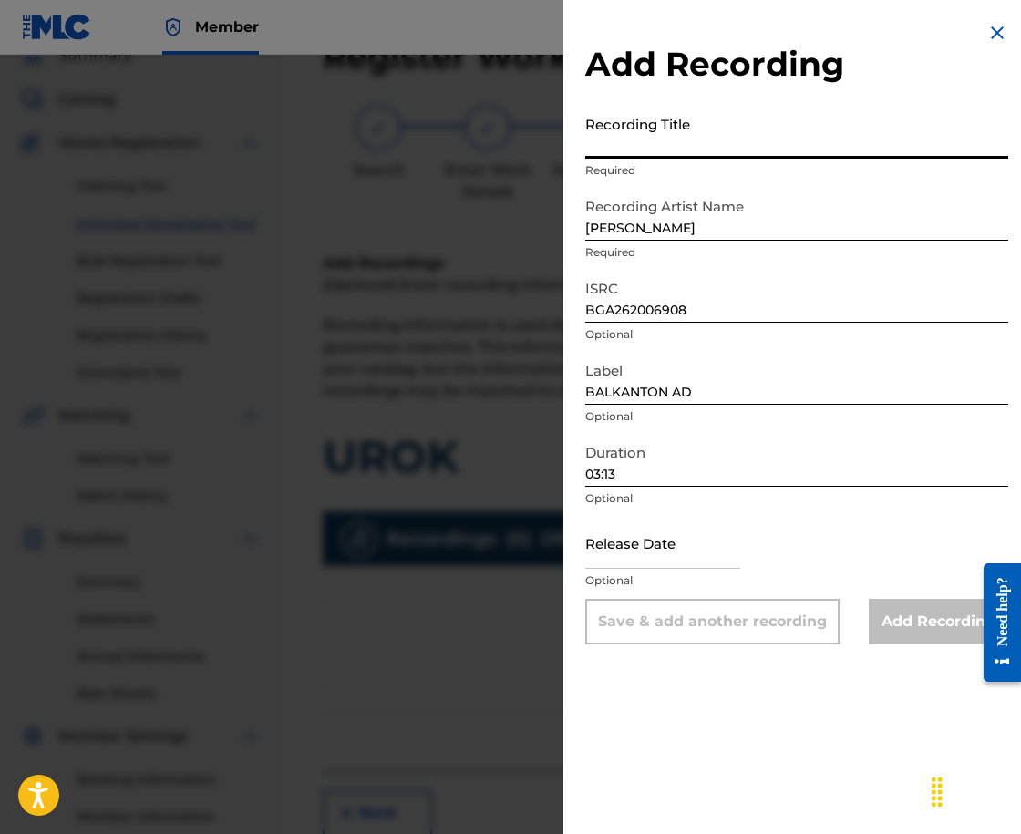
paste input "UROK"
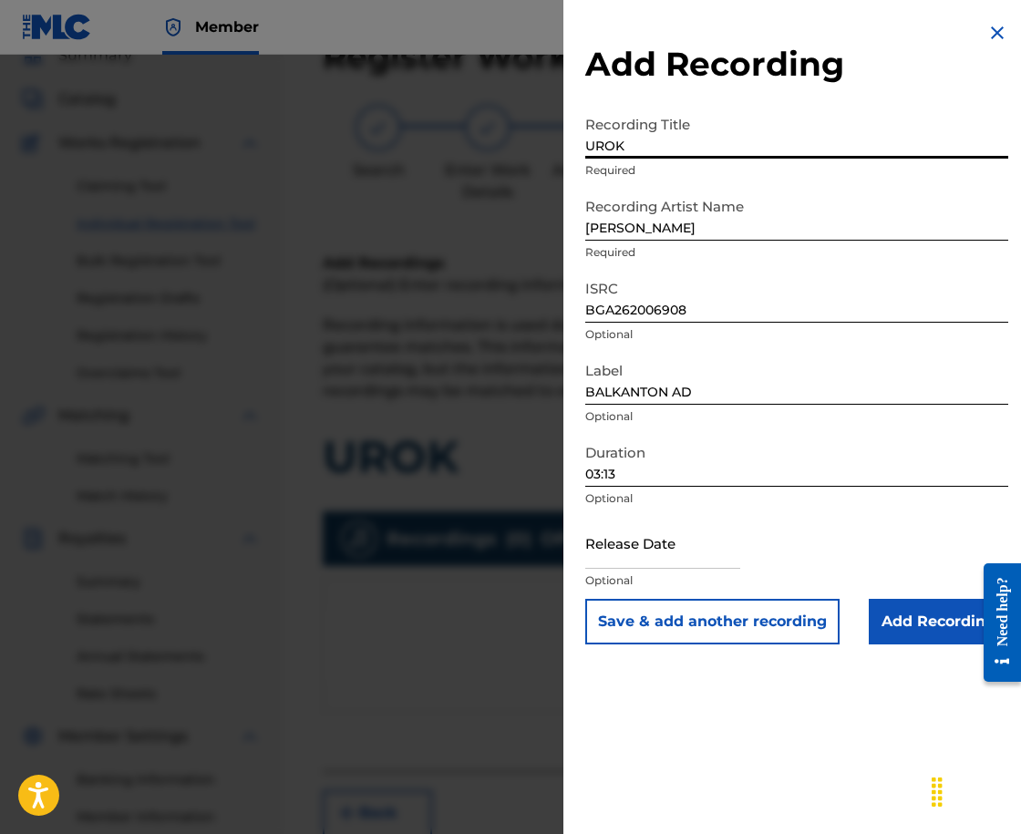
type input "UROK"
click at [924, 615] on input "Add Recording" at bounding box center [939, 622] width 140 height 46
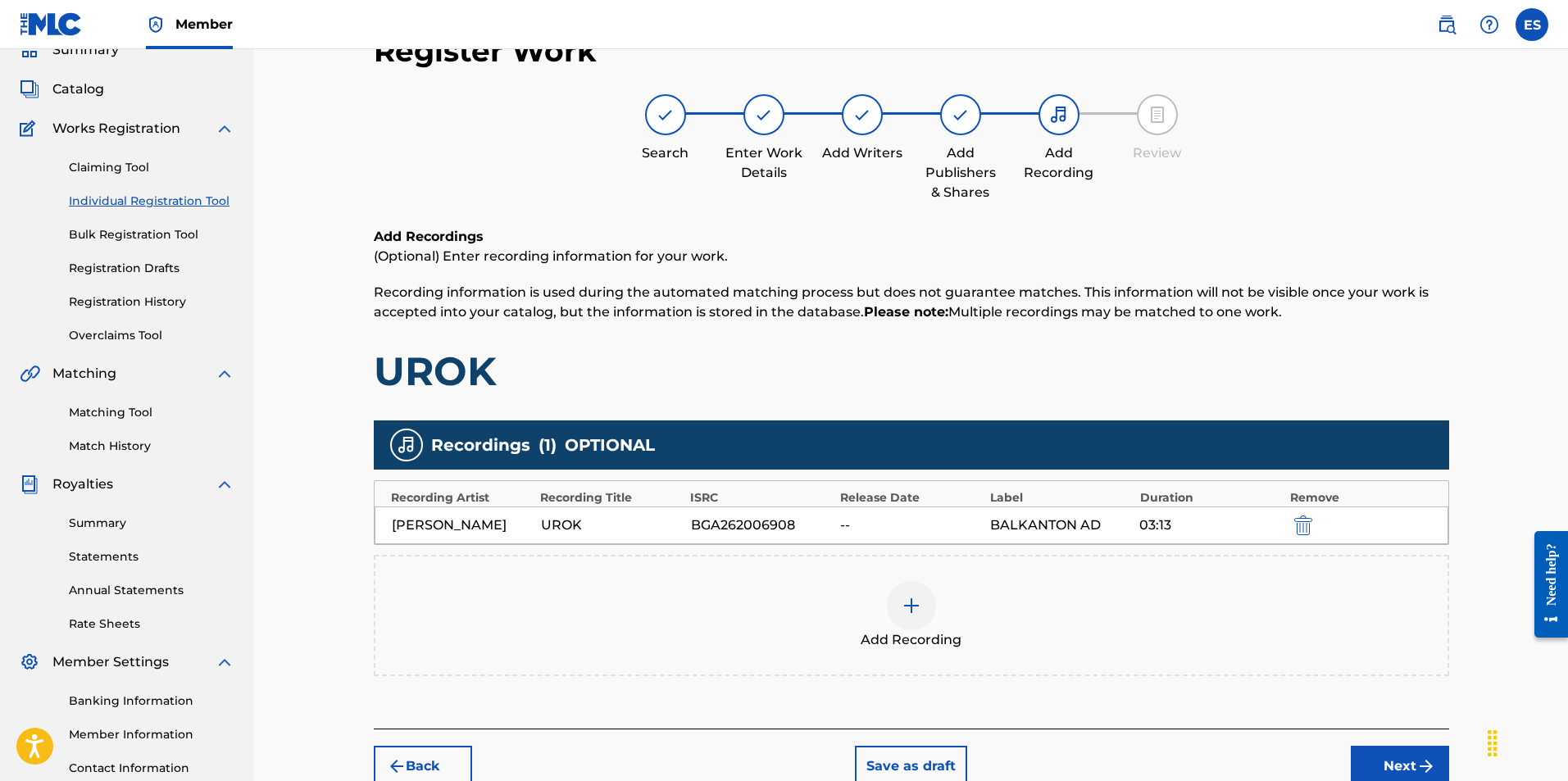
click at [831, 640] on div "Add Recording" at bounding box center [912, 615] width 1073 height 69
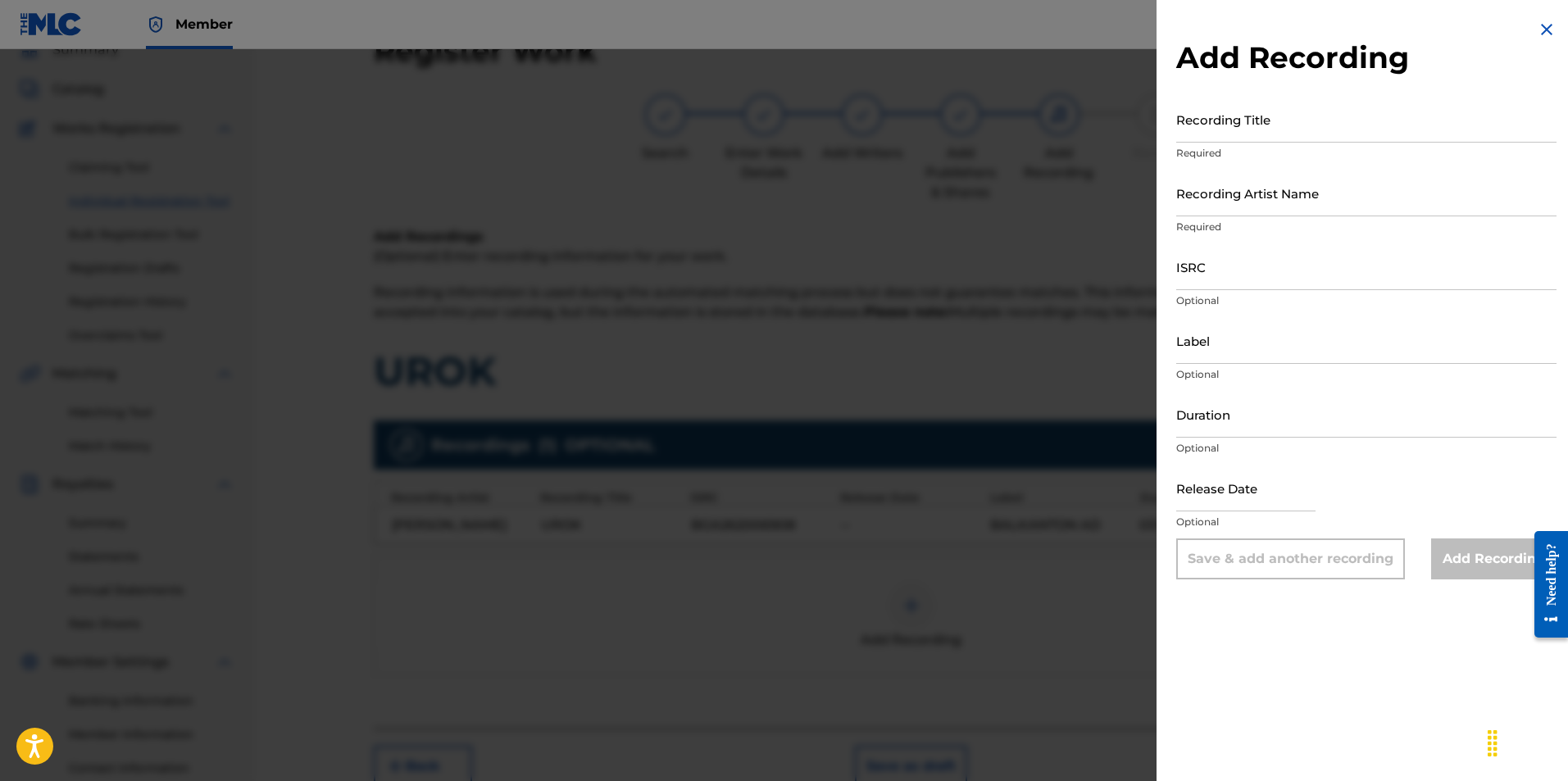
drag, startPoint x: 1245, startPoint y: 291, endPoint x: 1234, endPoint y: 282, distance: 14.2
paste input "BGB011500178"
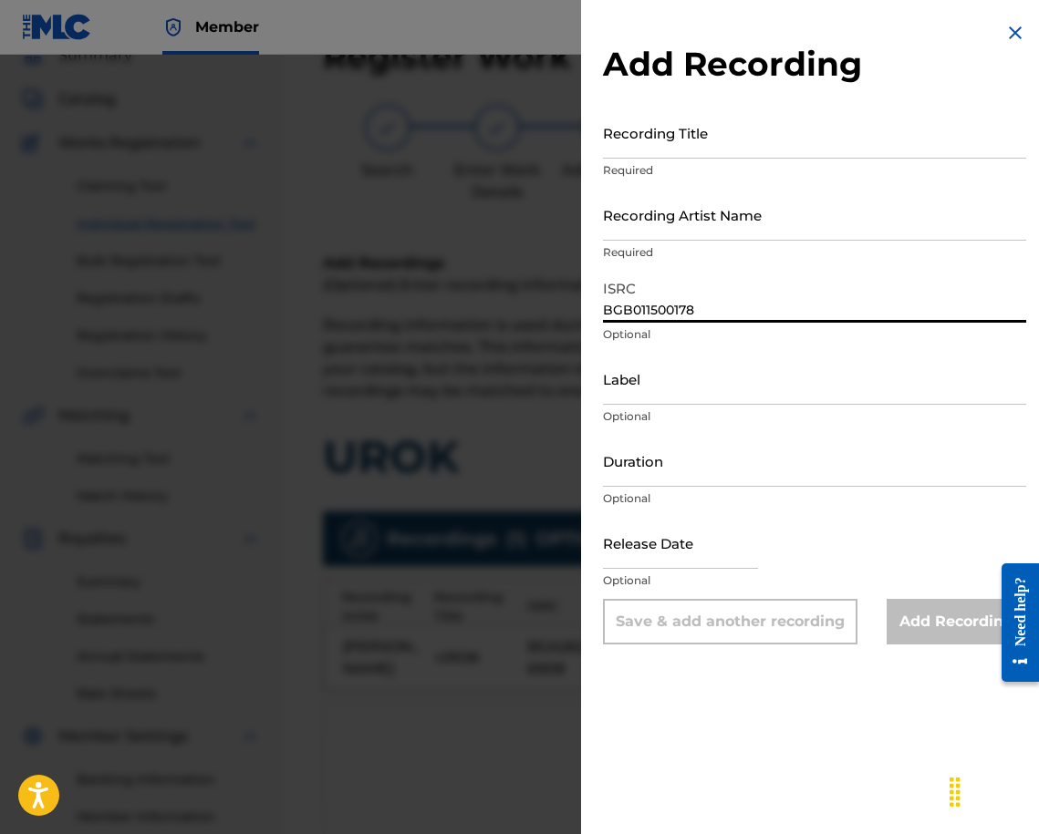
type input "BGB011500178"
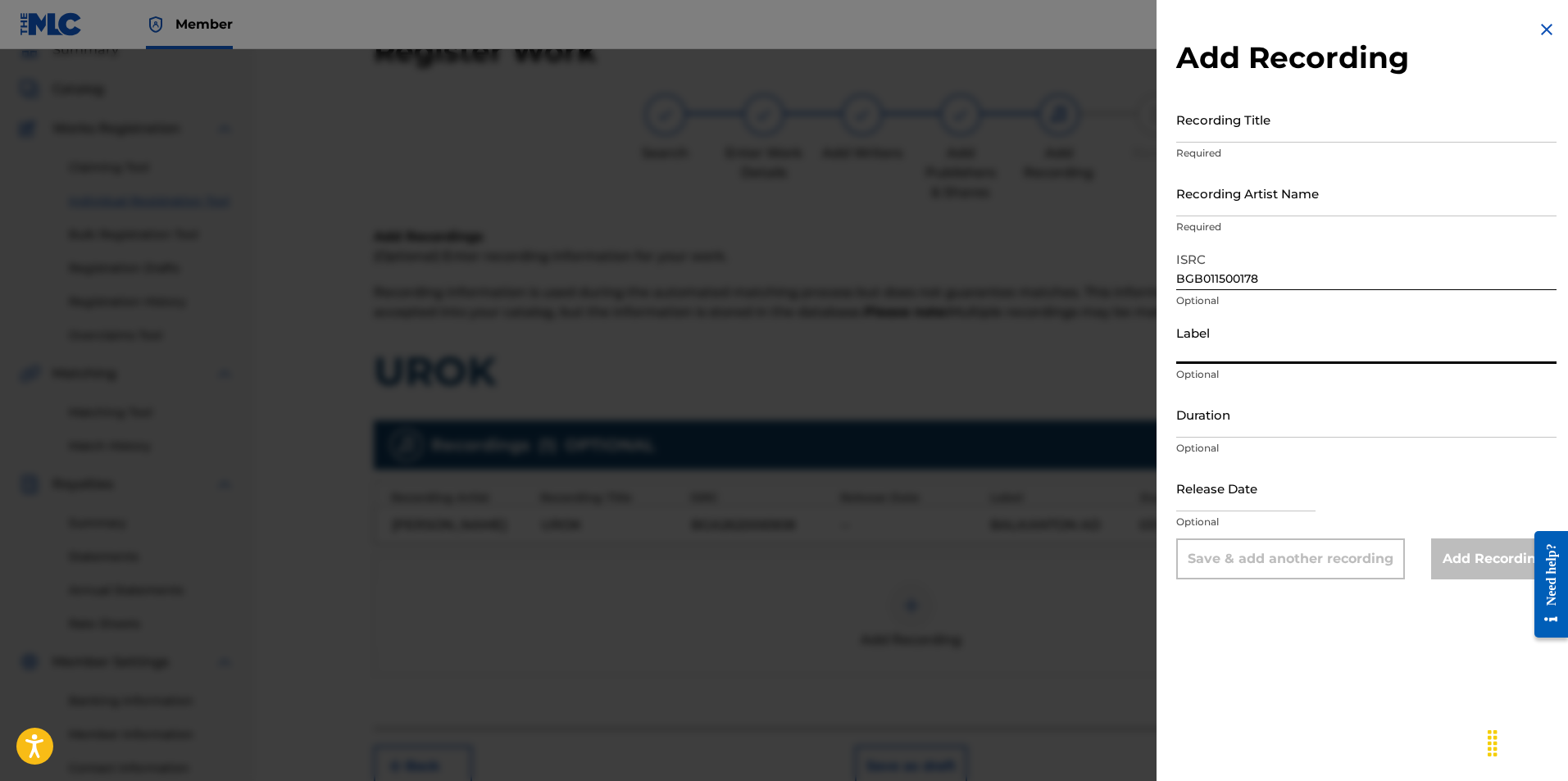
paste input "BG Music Company"
type input "BG Music Company"
click at [917, 459] on div "Duration Optional" at bounding box center [1366, 428] width 380 height 74
click at [917, 438] on div "Duration Optional" at bounding box center [1366, 428] width 380 height 74
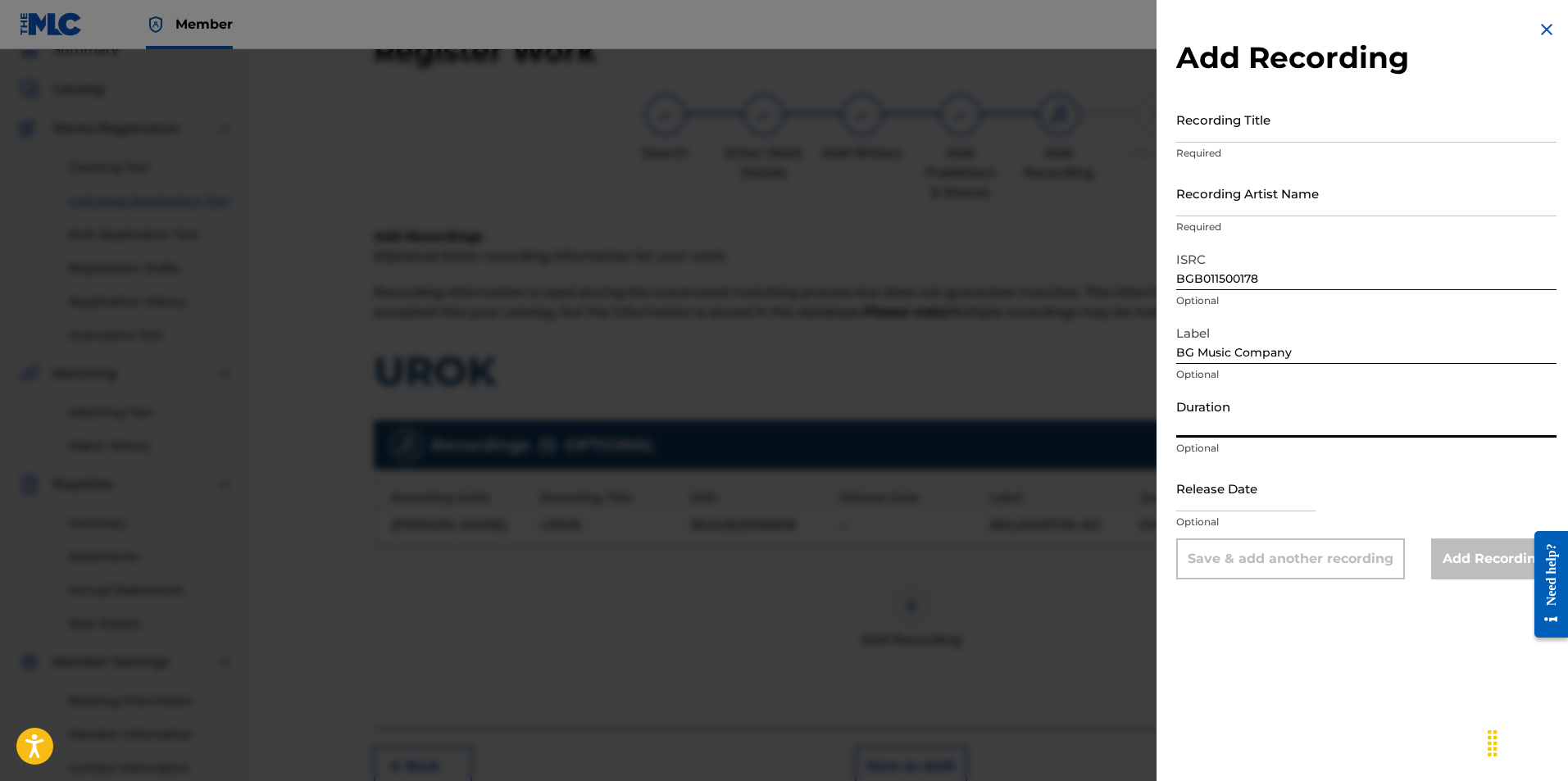
click at [917, 418] on input "Duration" at bounding box center [1366, 414] width 380 height 47
paste input "04:26"
type input "04:26"
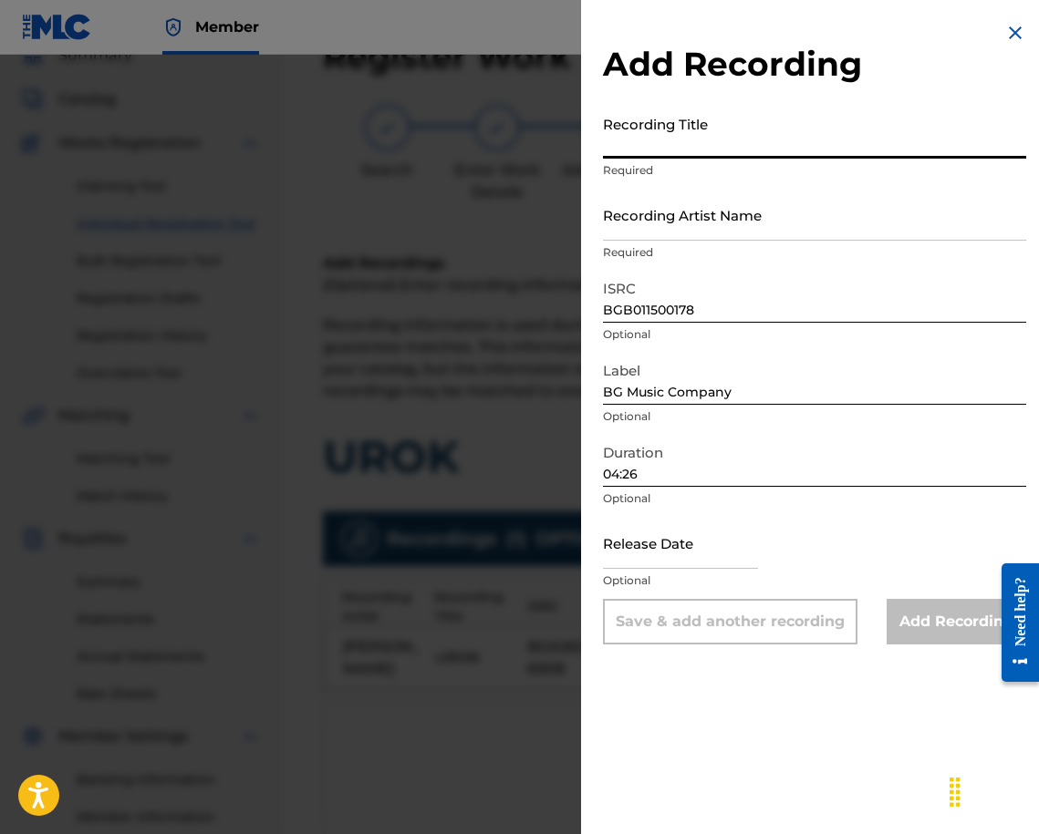
paste input "UROK"
type input "UROK"
drag, startPoint x: 657, startPoint y: 184, endPoint x: 643, endPoint y: 214, distance: 33.4
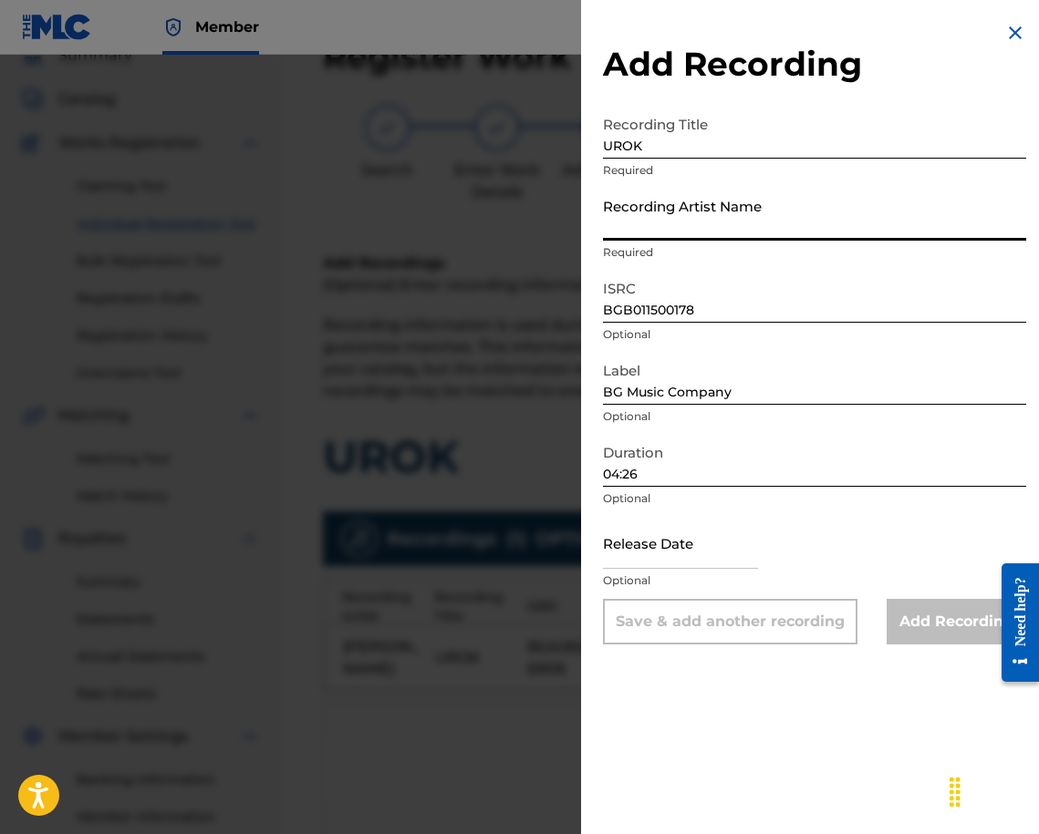
paste input "[PERSON_NAME]"
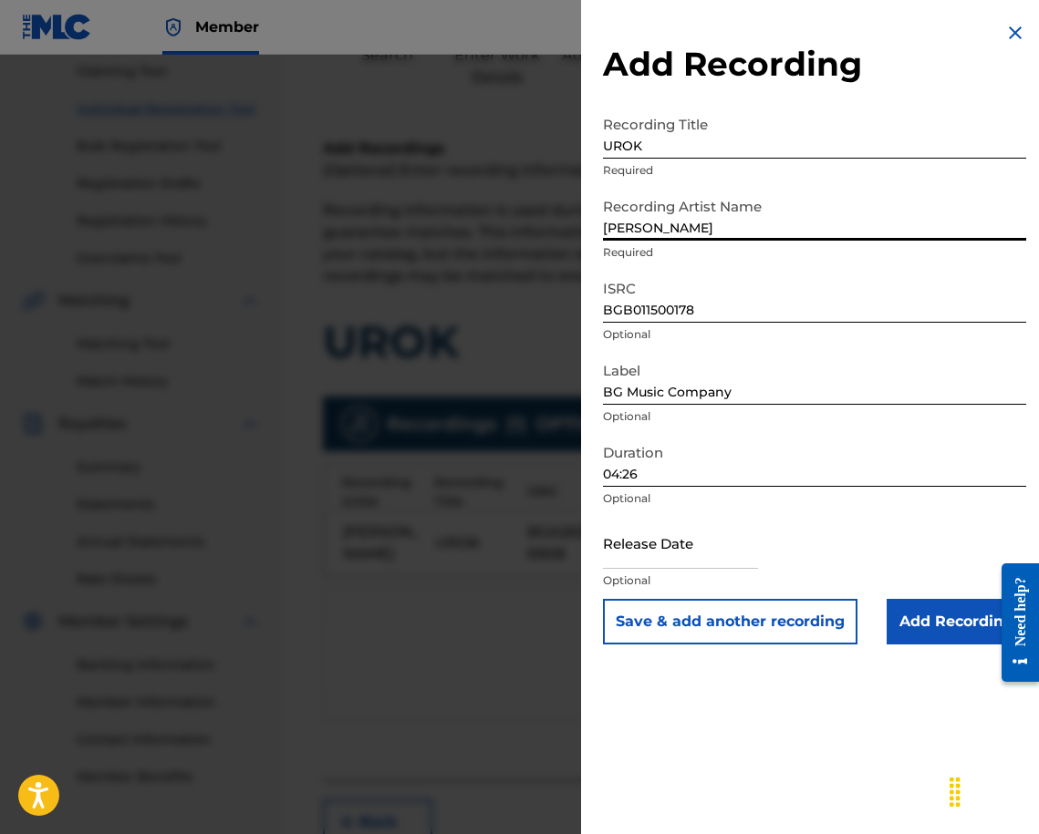
scroll to position [264, 0]
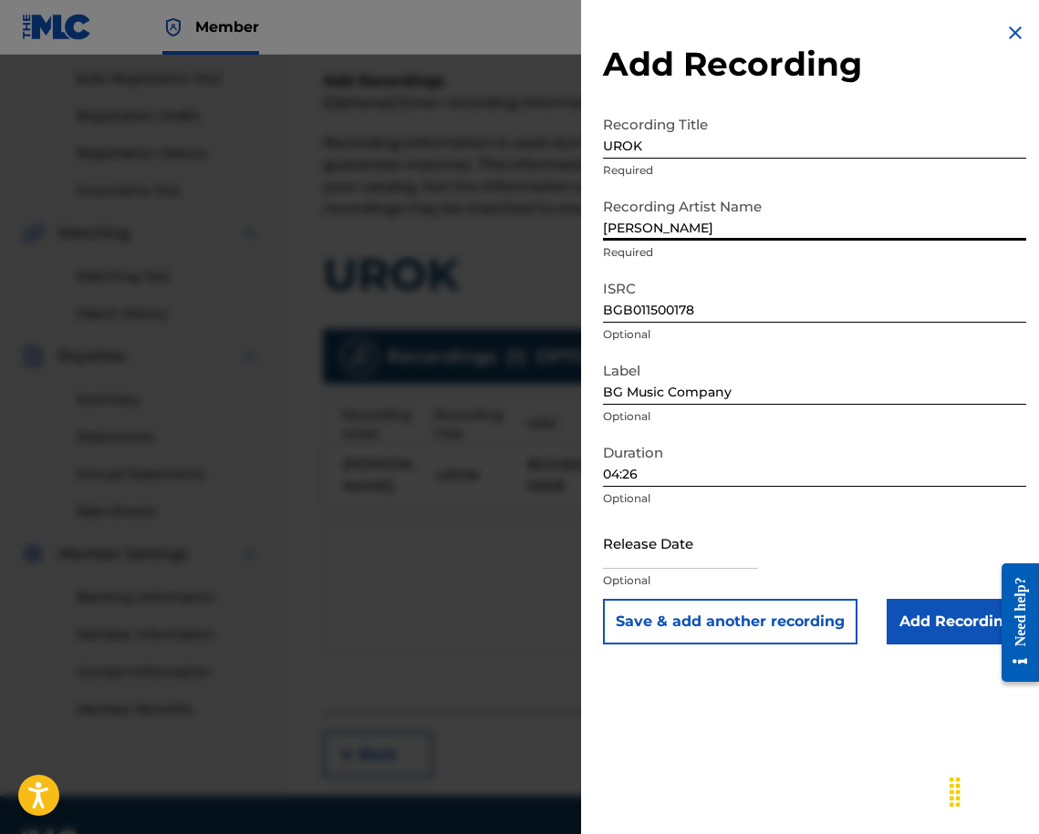
type input "[PERSON_NAME]"
click at [936, 609] on input "Add Recording" at bounding box center [956, 622] width 140 height 46
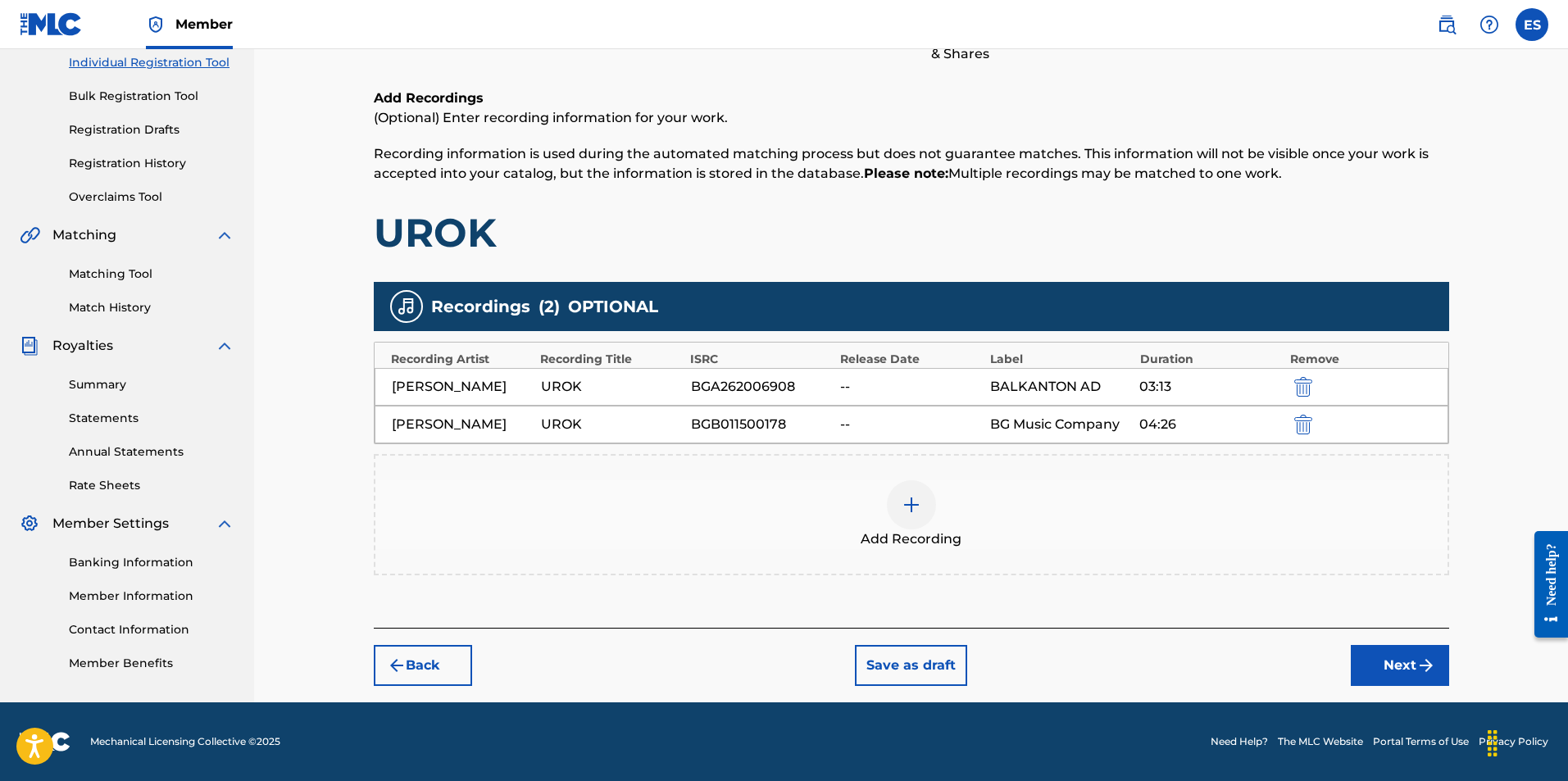
click at [851, 549] on div "Add Recording" at bounding box center [912, 514] width 1073 height 69
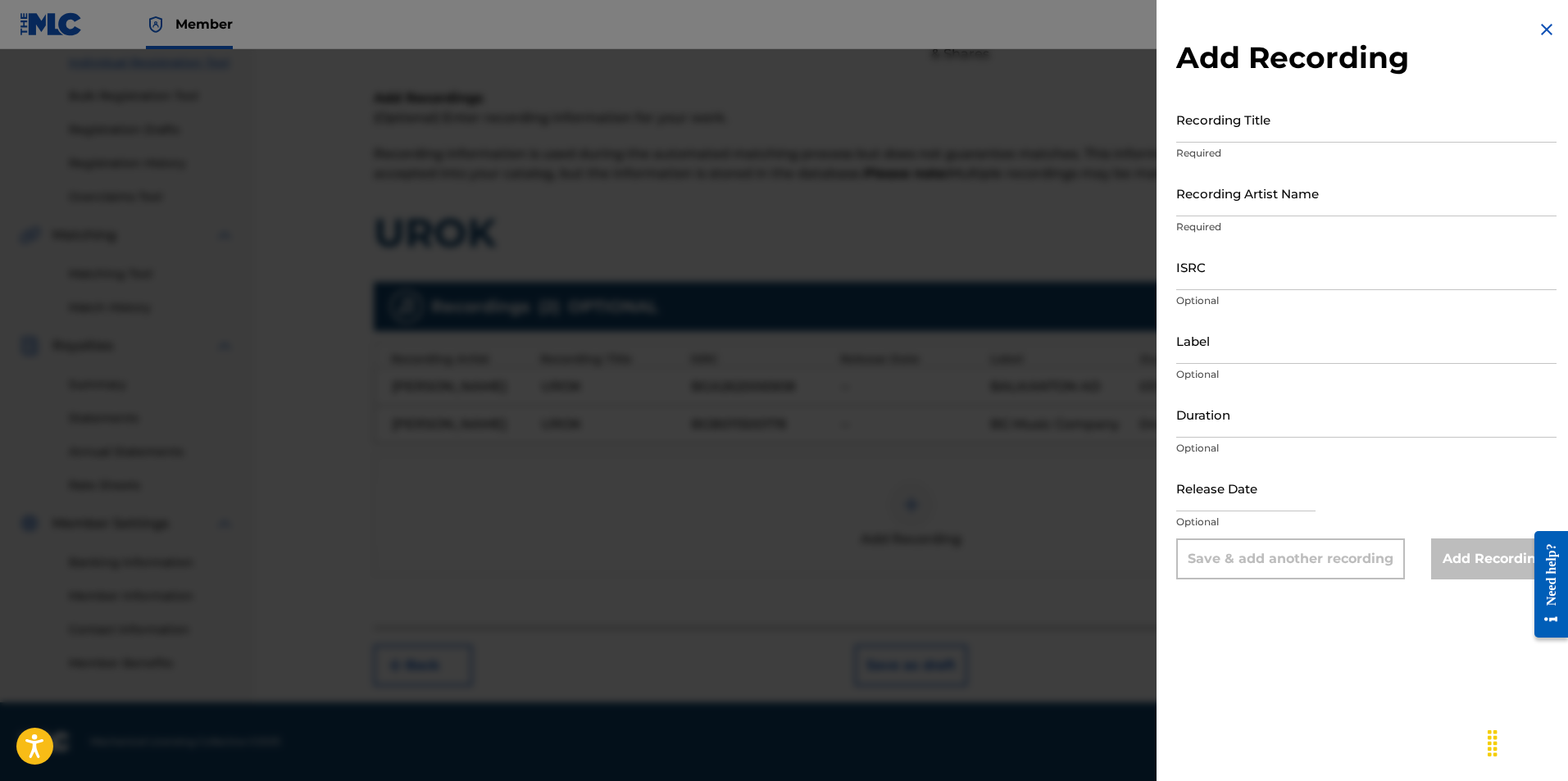
drag, startPoint x: 1258, startPoint y: 297, endPoint x: 1223, endPoint y: 275, distance: 41.3
paste input "BGA262086007"
type input "BGA262086007"
paste input "04:26"
type input "04:24"
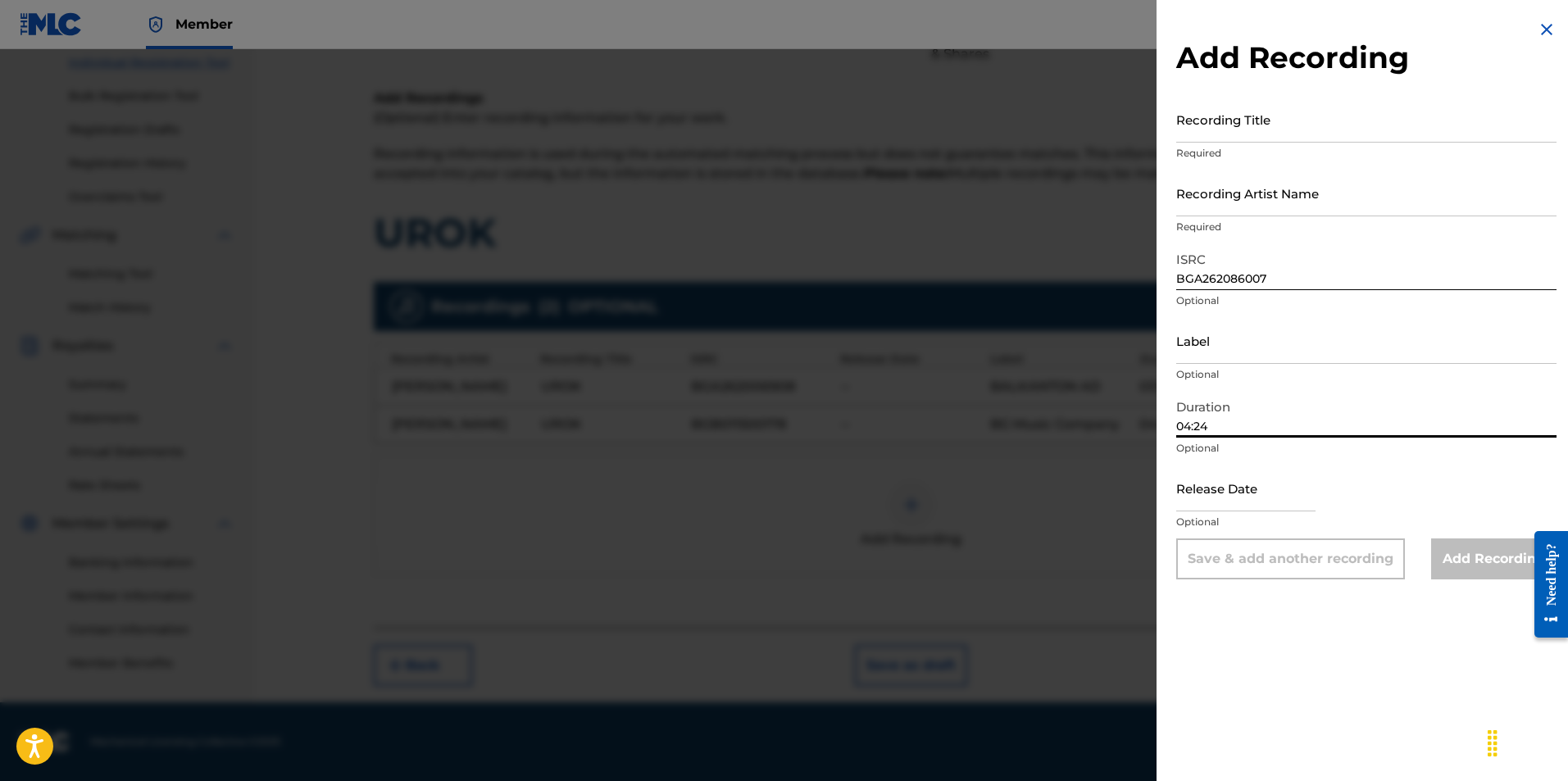
click at [917, 335] on input "Label" at bounding box center [1366, 341] width 380 height 47
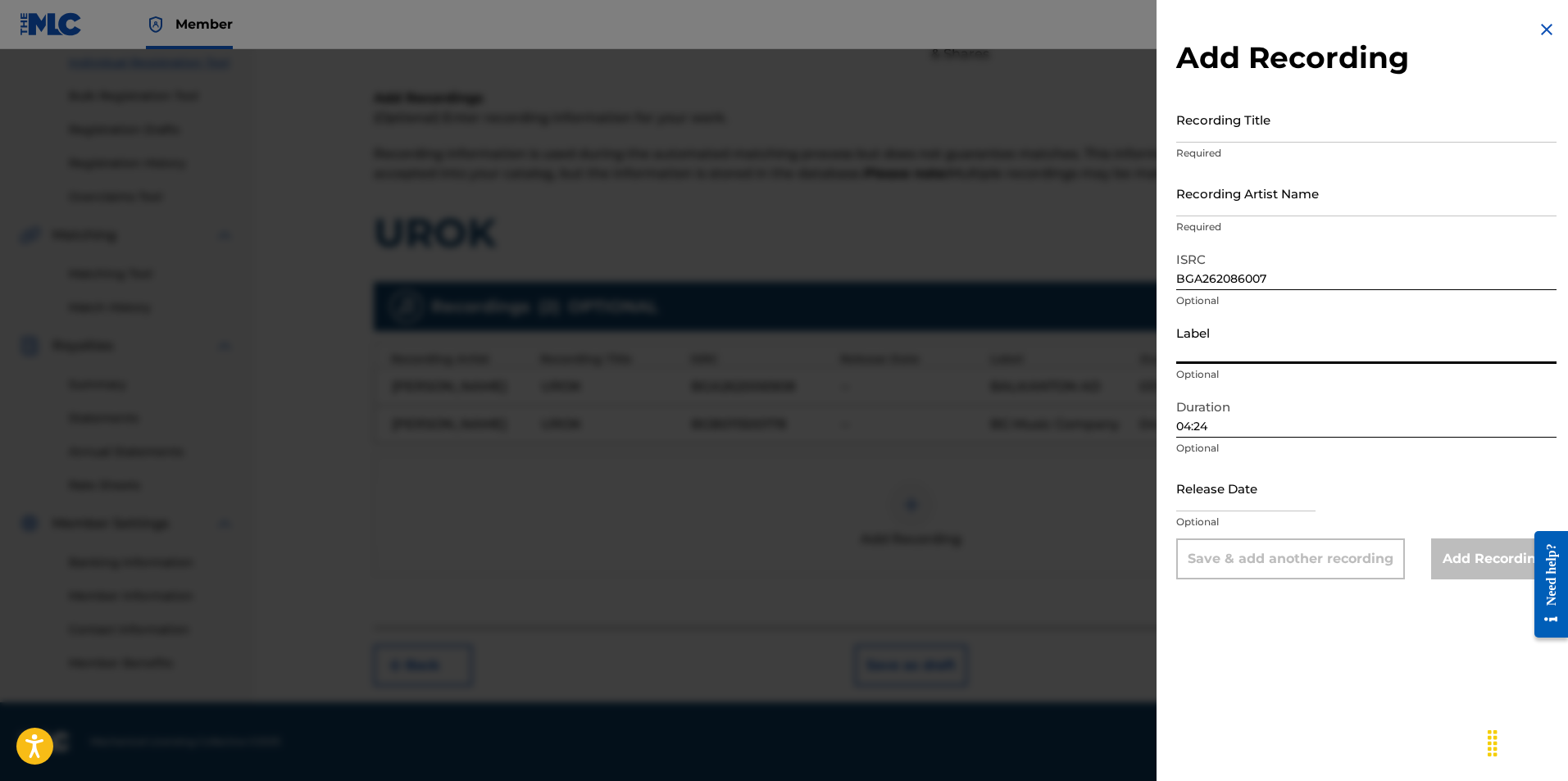
type input "BALKANTON AD"
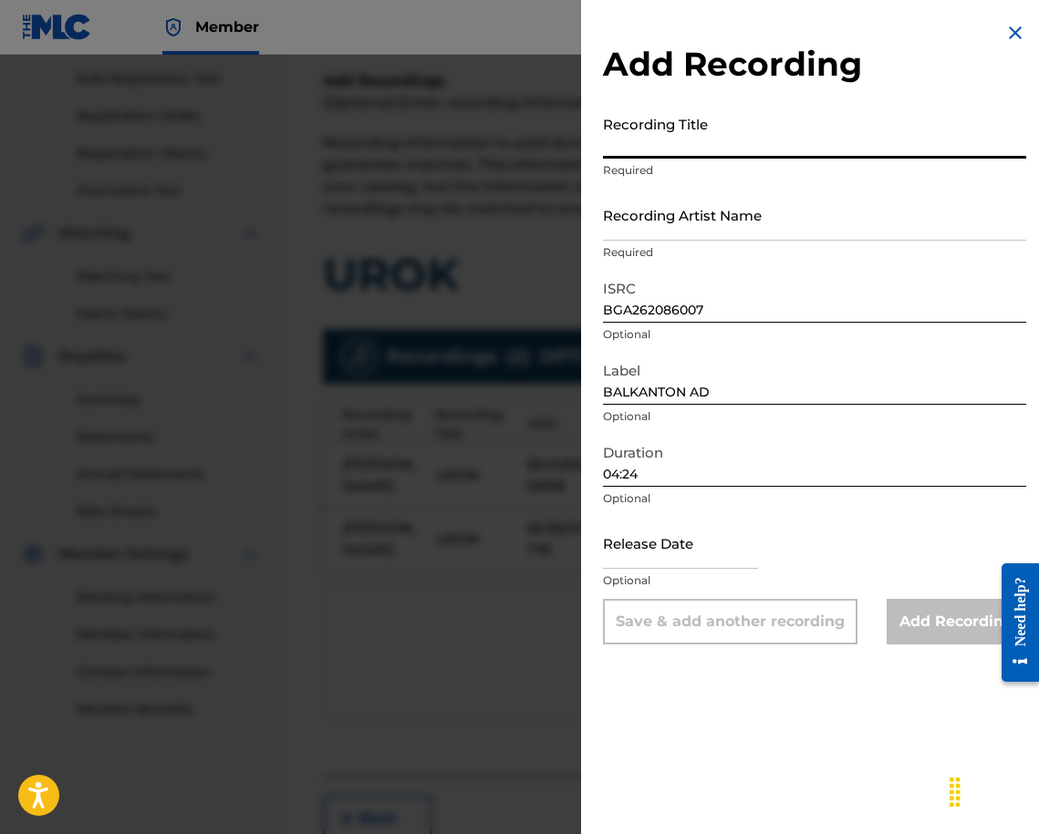
paste input "UROK"
type input "UROK"
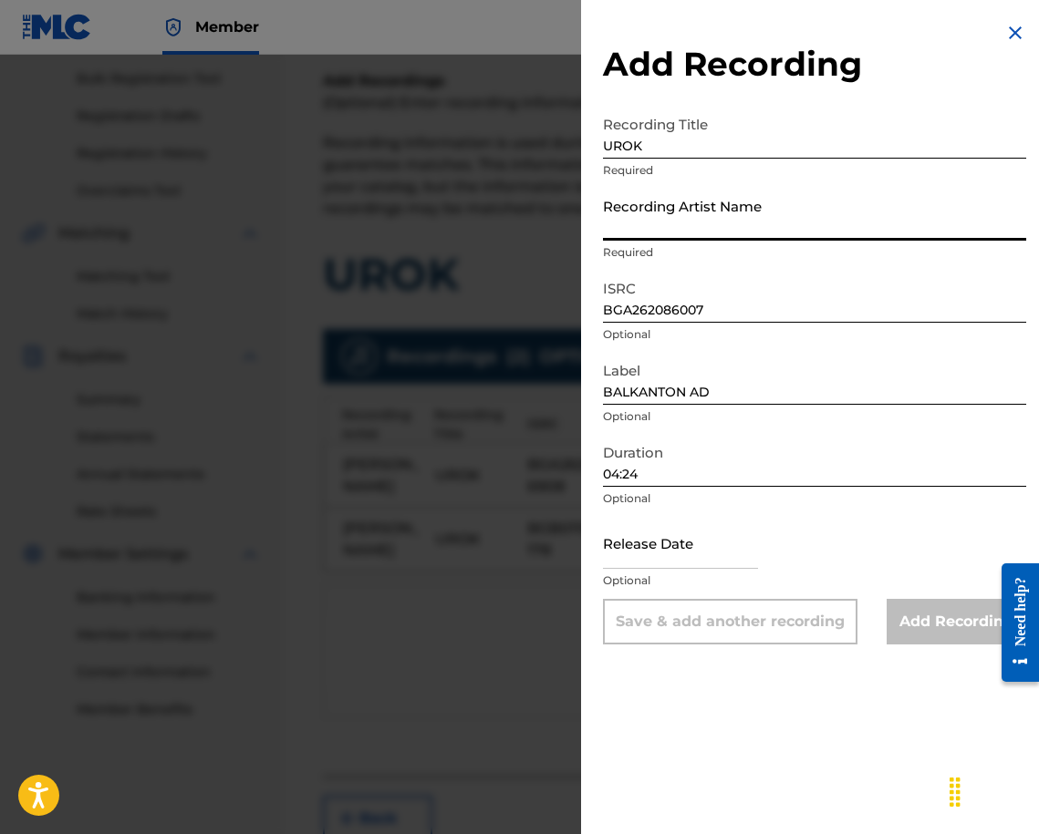
paste input "[PERSON_NAME]"
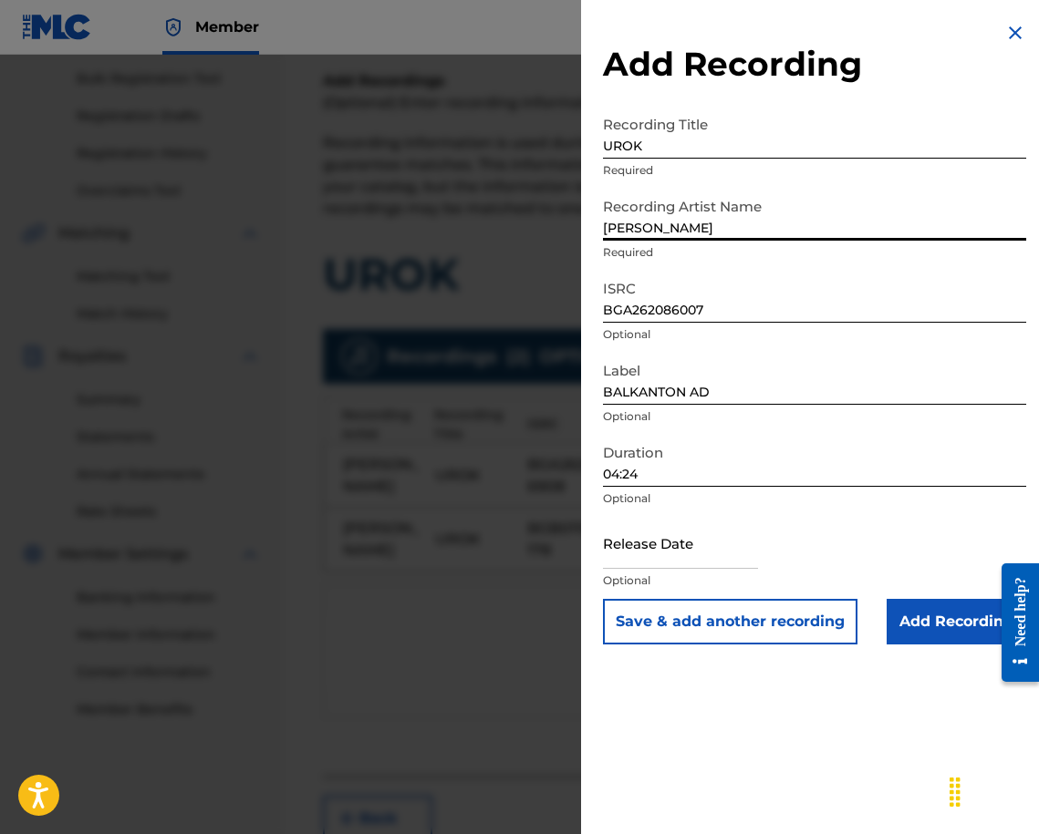
type input "[PERSON_NAME]"
click at [934, 612] on input "Add Recording" at bounding box center [956, 622] width 140 height 46
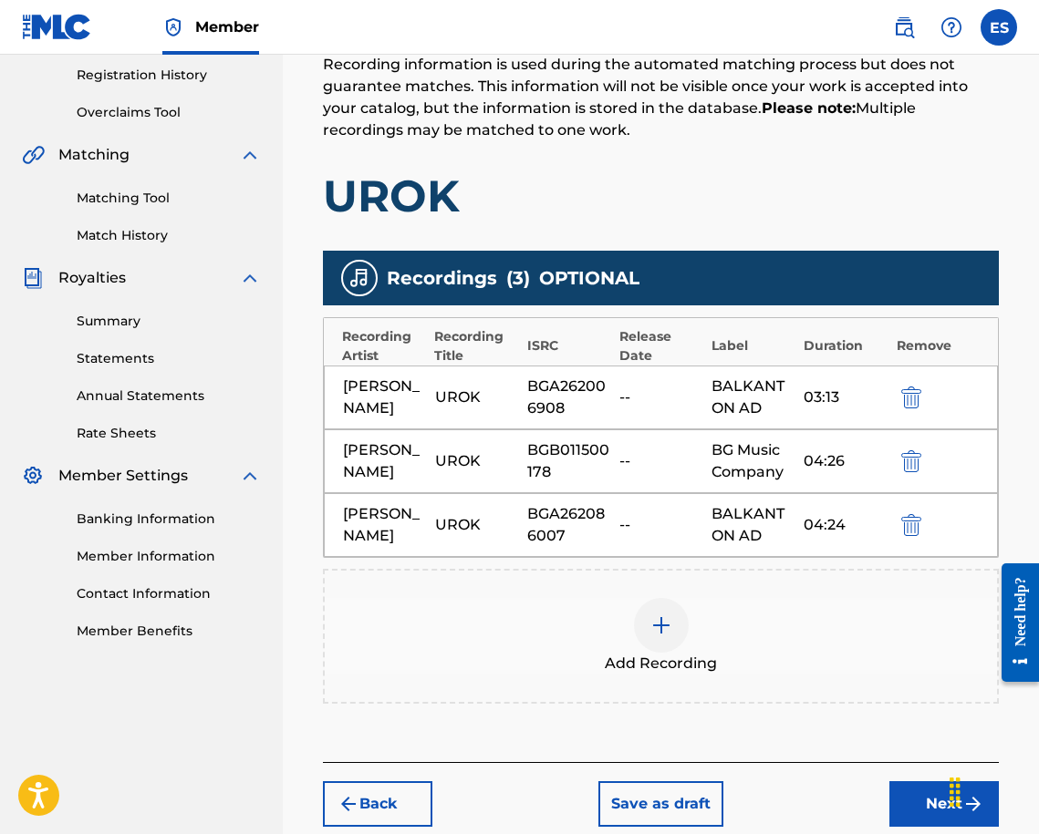
scroll to position [507, 0]
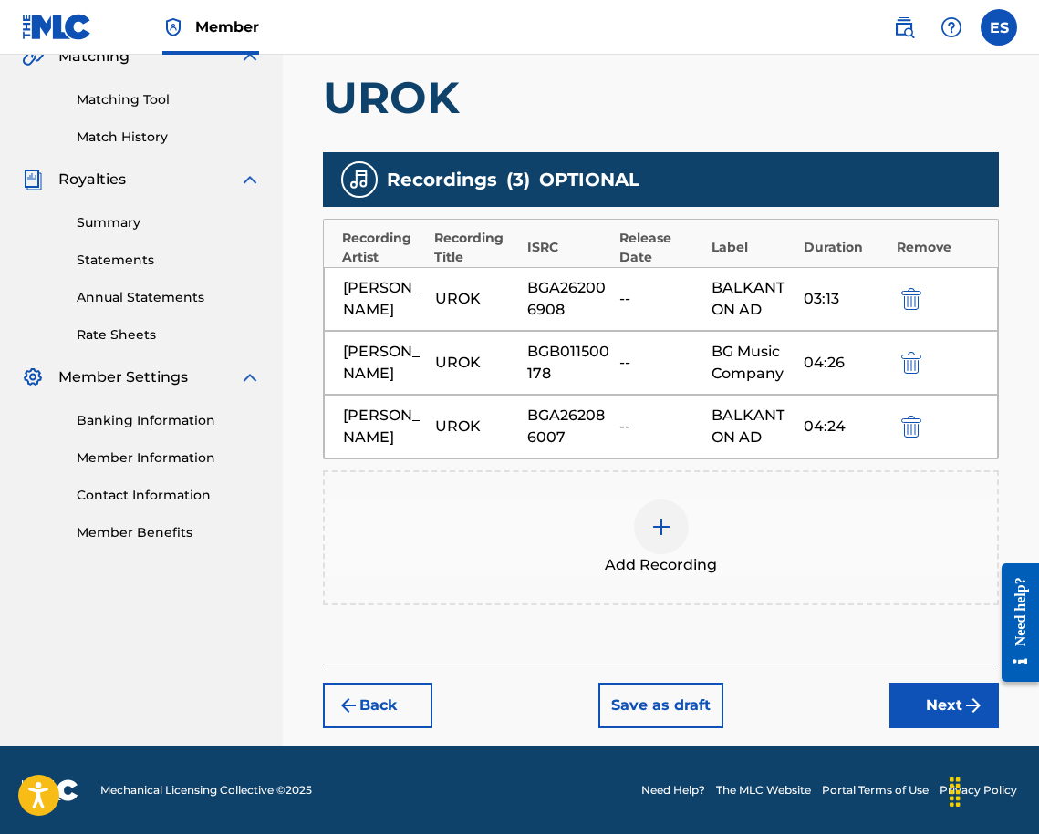
click at [717, 539] on div "Add Recording" at bounding box center [661, 538] width 672 height 77
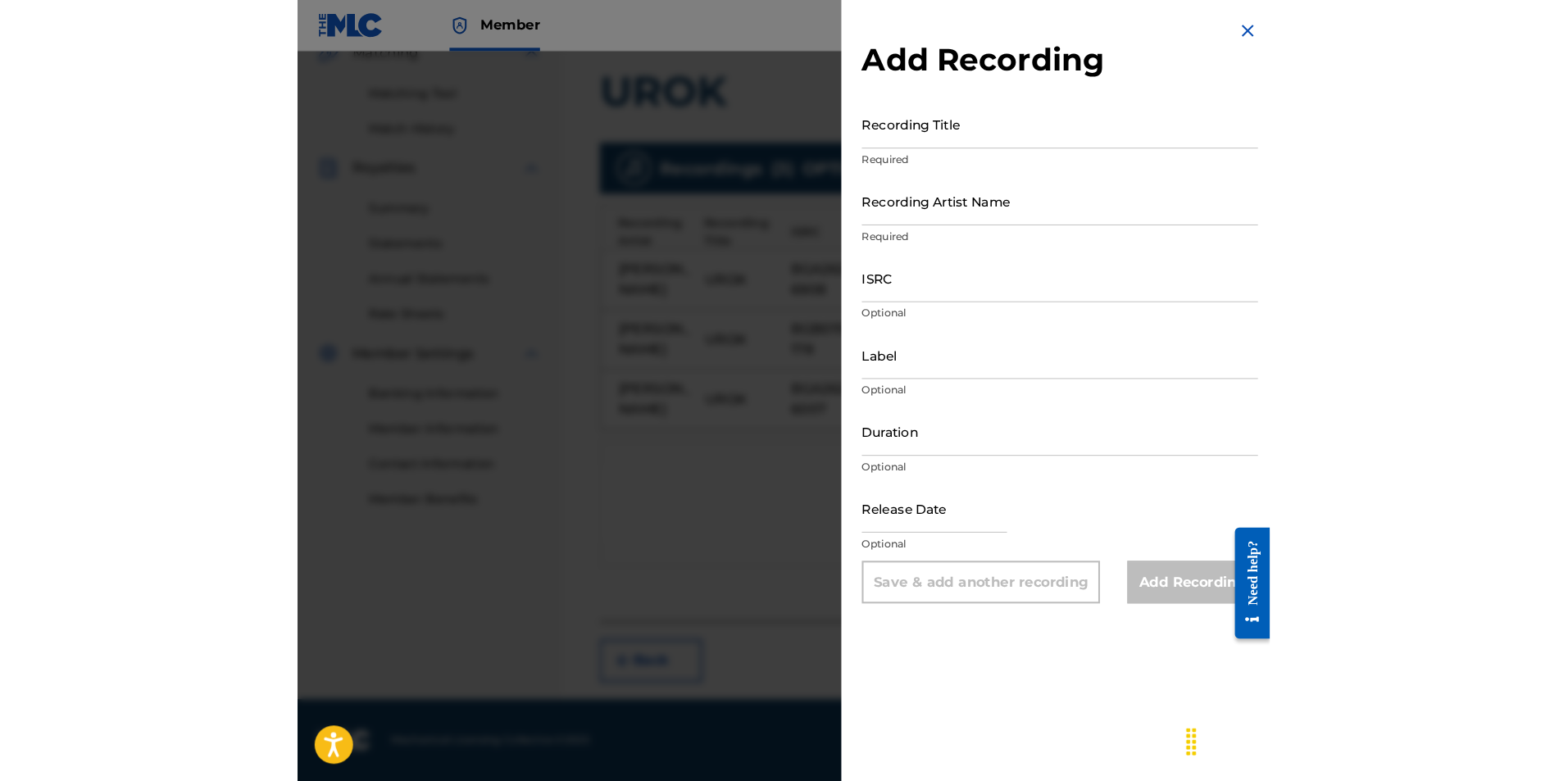
scroll to position [309, 0]
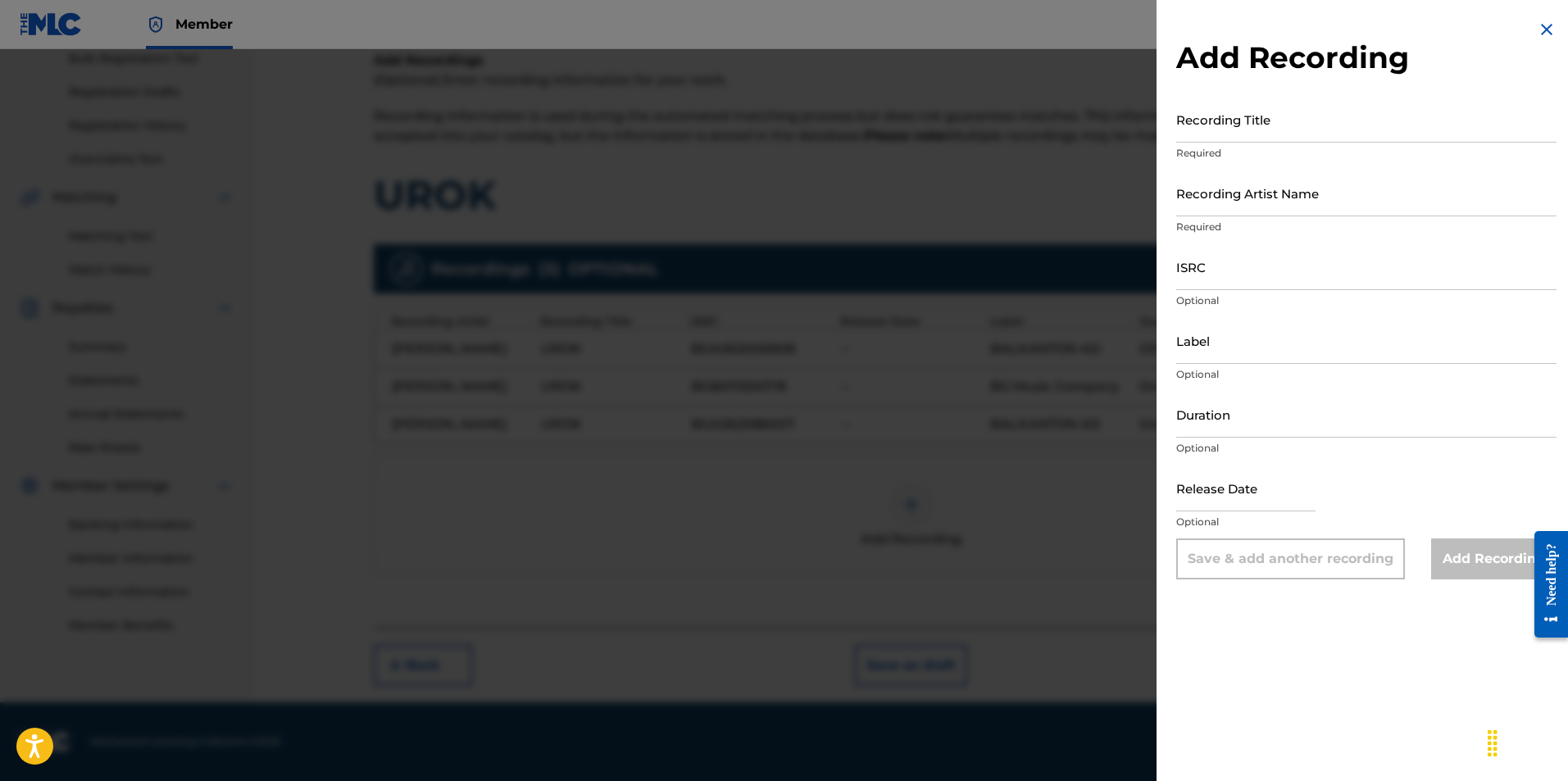
click at [858, 350] on div at bounding box center [784, 439] width 1568 height 781
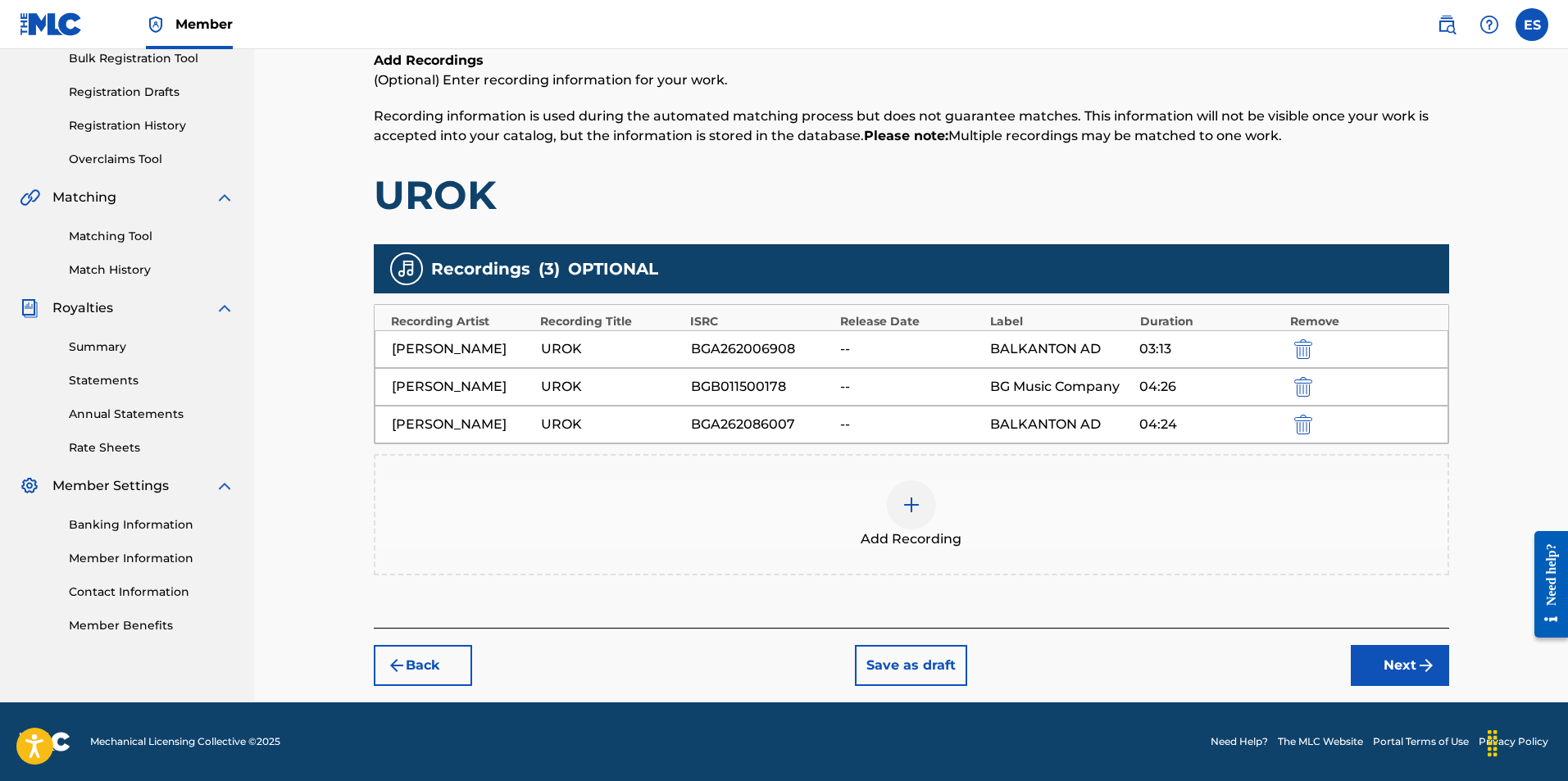
click at [917, 674] on button "Next" at bounding box center [1400, 666] width 98 height 41
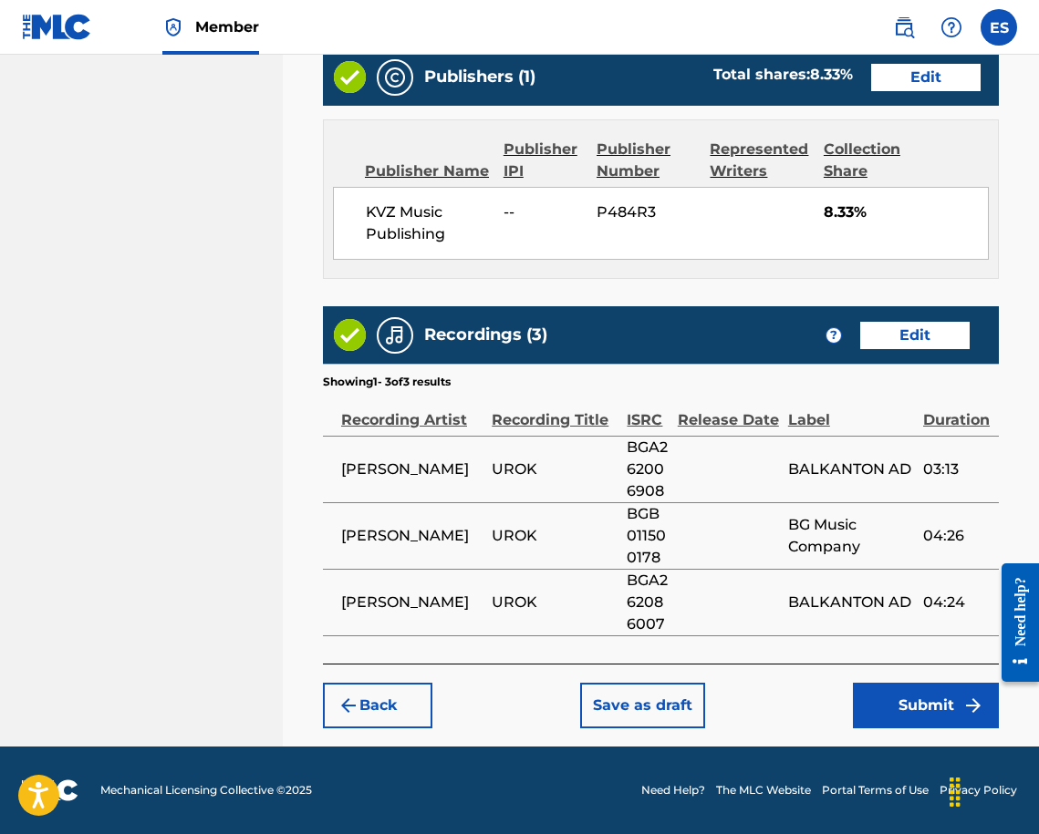
scroll to position [1216, 0]
click at [881, 708] on button "Submit" at bounding box center [926, 706] width 146 height 46
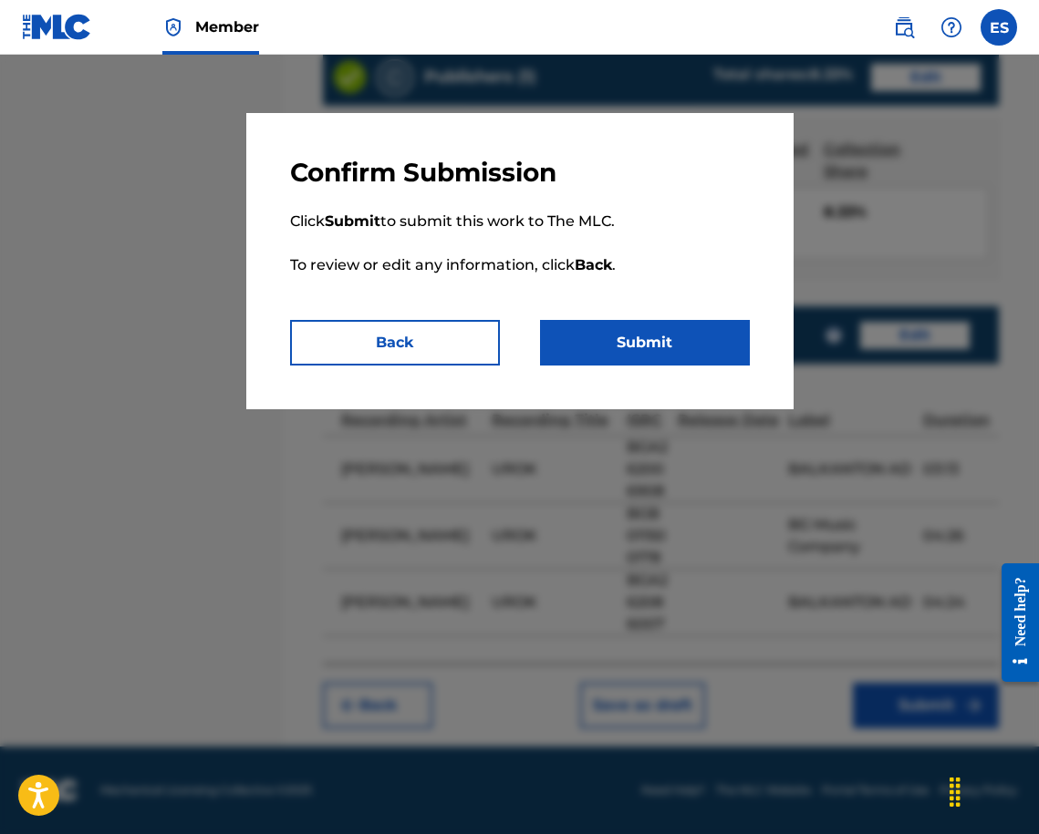
click at [669, 366] on div "Confirm Submission Click Submit to submit this work to The MLC. To review or ed…" at bounding box center [519, 261] width 547 height 296
click at [667, 356] on button "Submit" at bounding box center [645, 343] width 210 height 46
